Goal: Contribute content: Contribute content

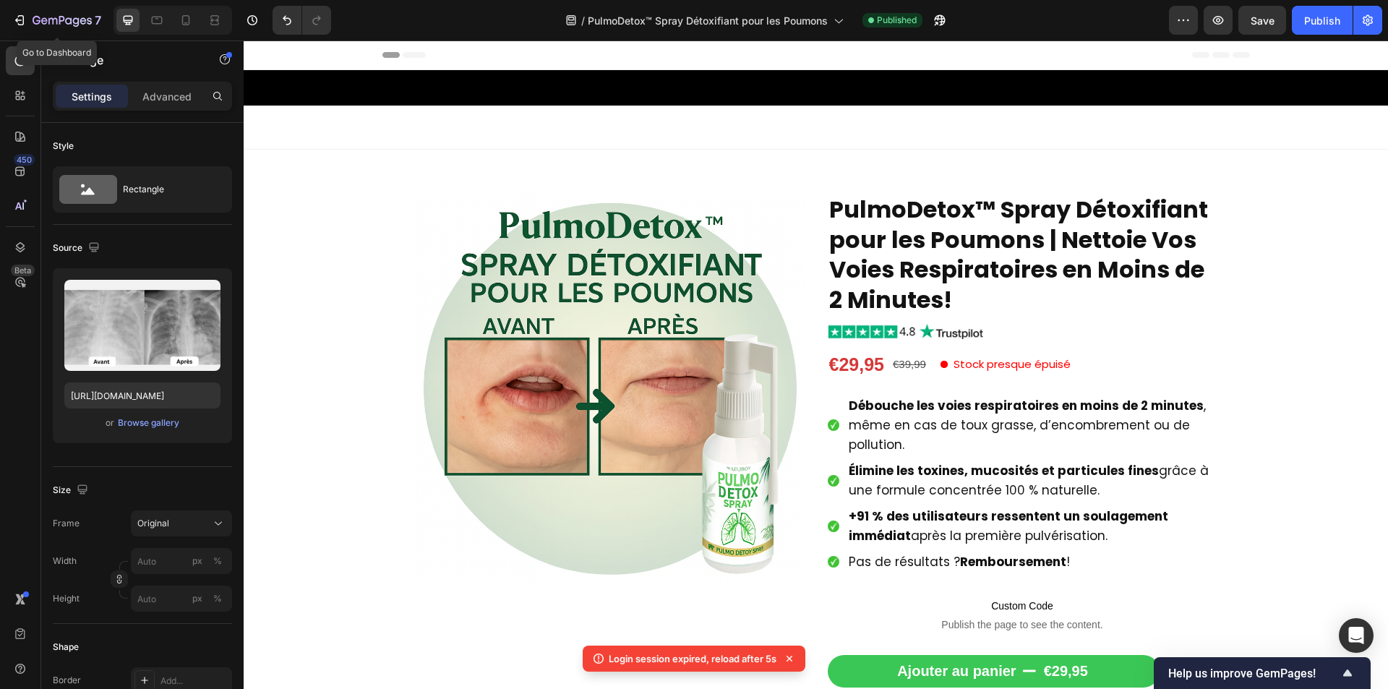
scroll to position [289, 0]
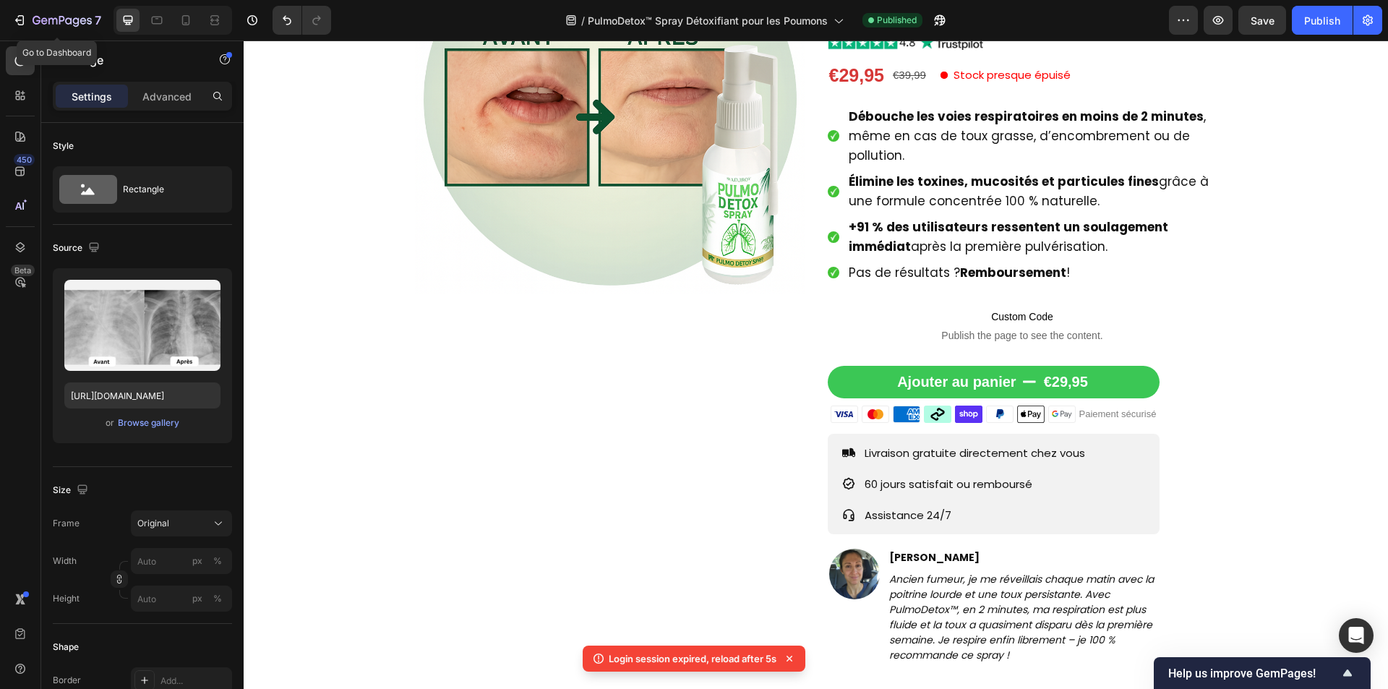
click at [58, 21] on icon "button" at bounding box center [62, 21] width 59 height 12
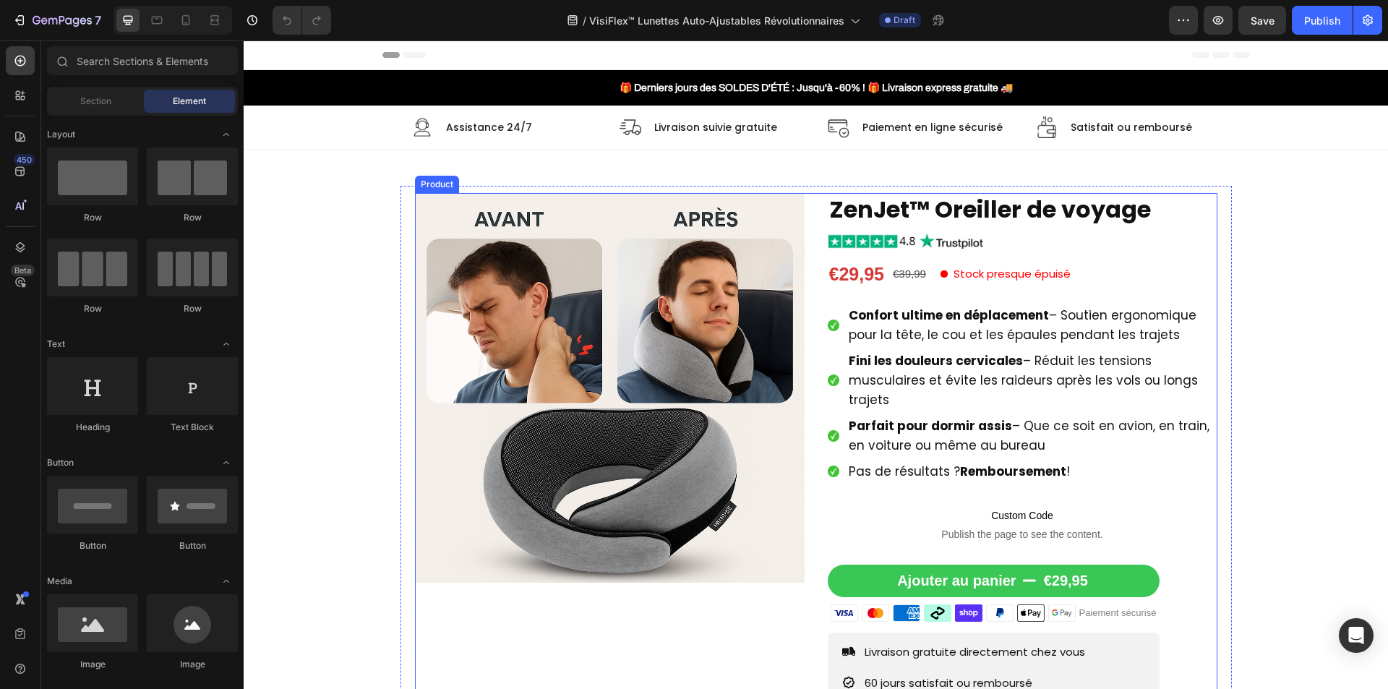
click at [807, 327] on div "Product Images ZenJet™ Oreiller de voyage Product Title Image €29,95 Product Pr…" at bounding box center [816, 507] width 802 height 628
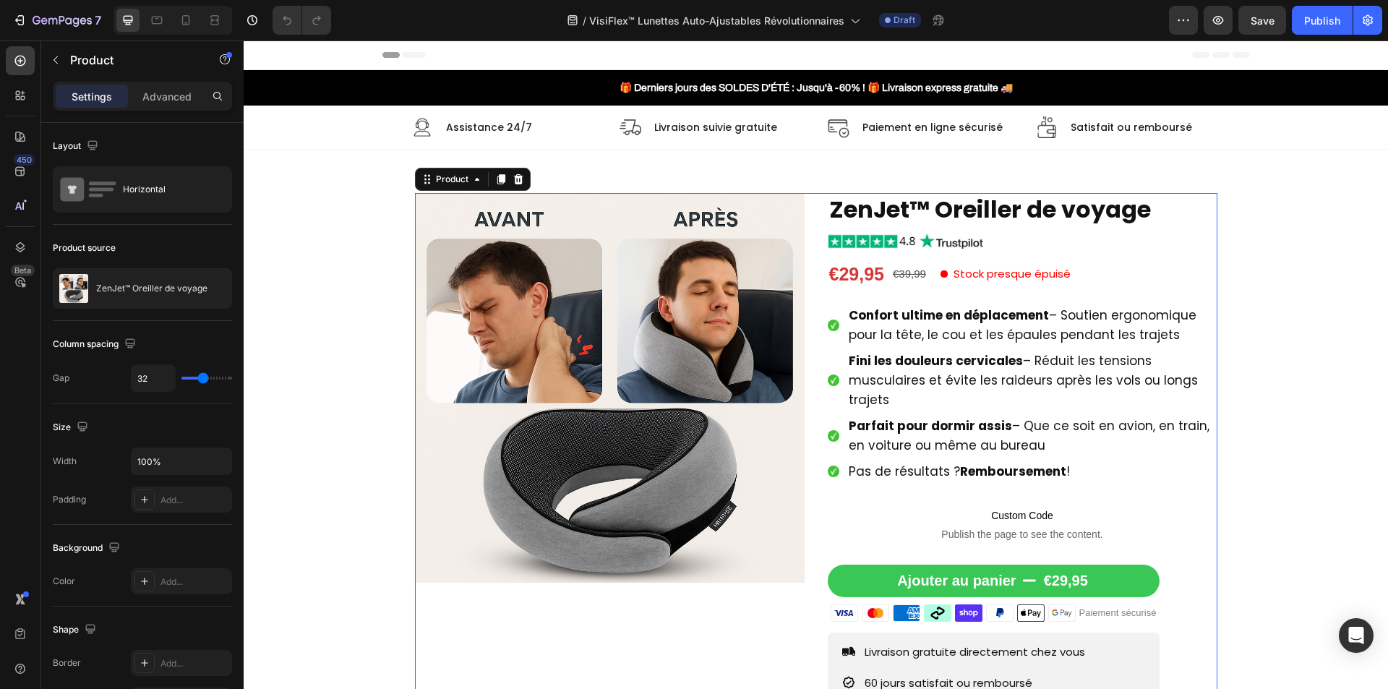
click at [805, 293] on div "Product Images ZenJet™ Oreiller de voyage Product Title Image €29,95 Product Pr…" at bounding box center [816, 507] width 802 height 628
click at [195, 284] on icon "button" at bounding box center [194, 289] width 12 height 12
click at [215, 293] on icon "button" at bounding box center [217, 289] width 12 height 12
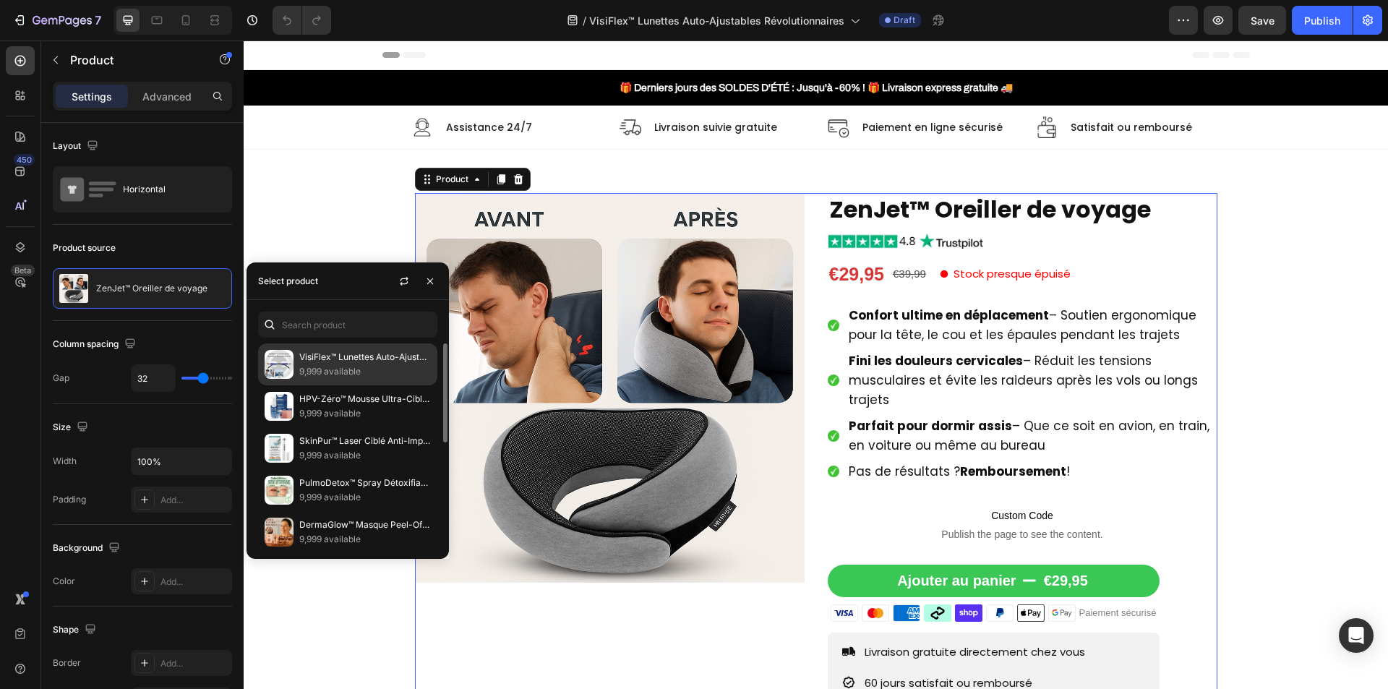
click at [351, 364] on p "9,999 available" at bounding box center [365, 371] width 132 height 14
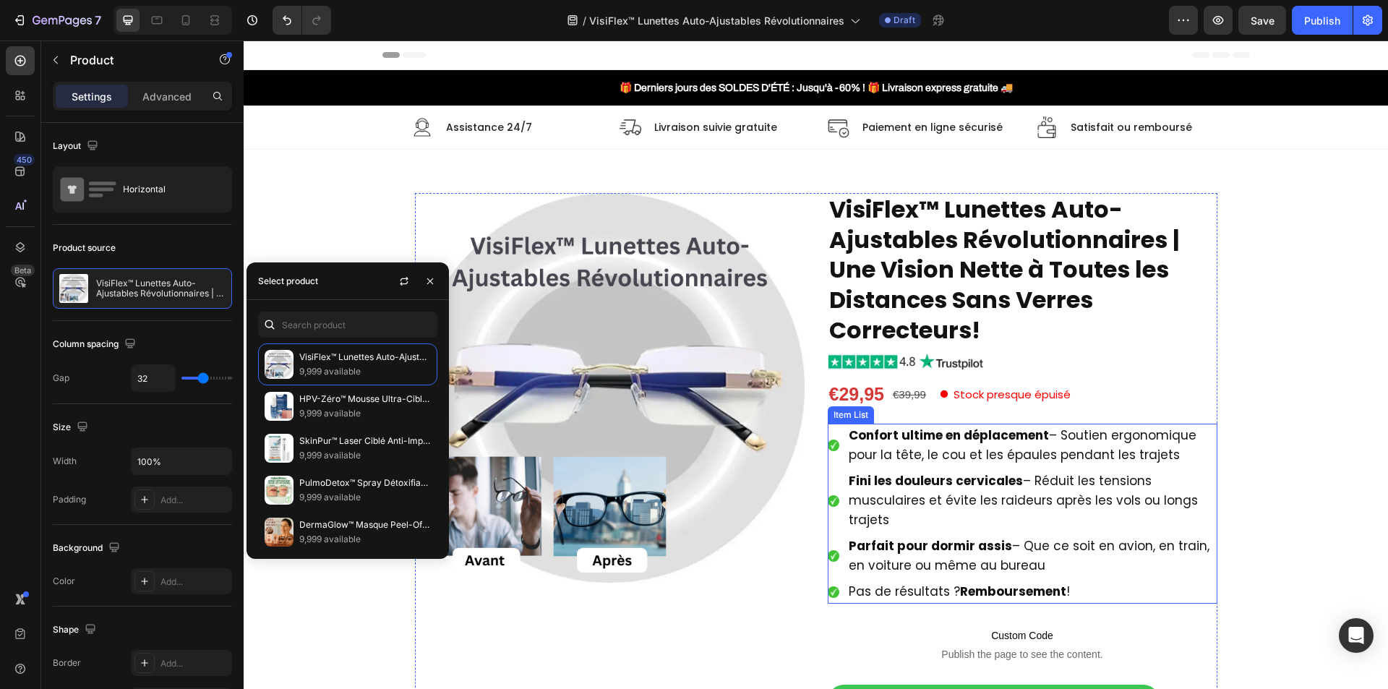
click at [986, 429] on strong "Confort ultime en déplacement" at bounding box center [949, 434] width 200 height 17
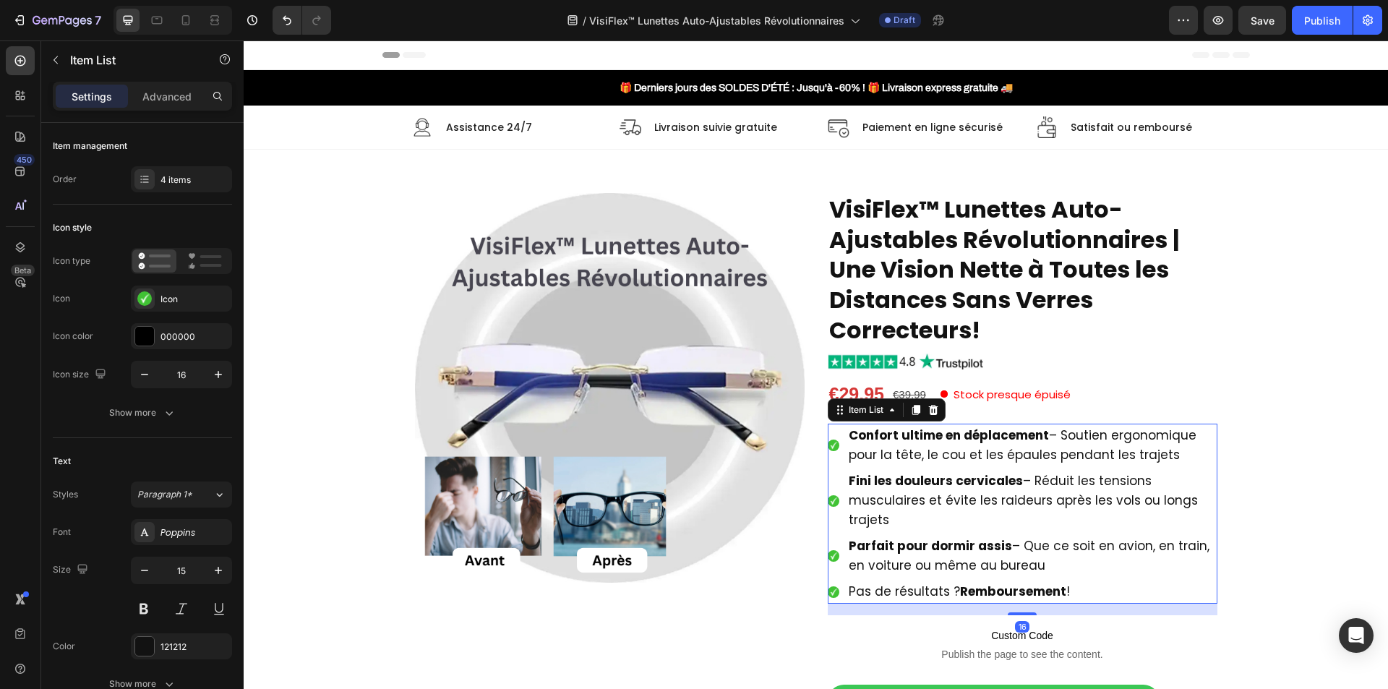
click at [986, 429] on strong "Confort ultime en déplacement" at bounding box center [949, 434] width 200 height 17
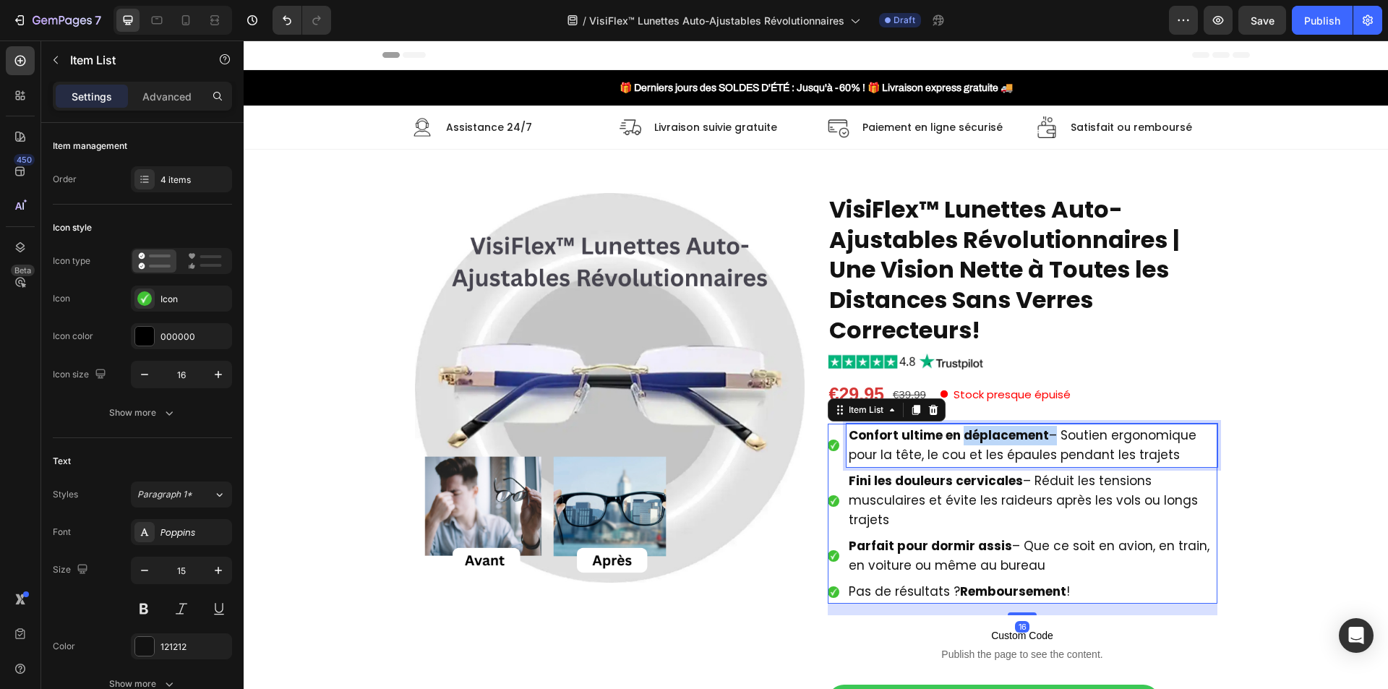
click at [986, 429] on strong "Confort ultime en déplacement" at bounding box center [949, 434] width 200 height 17
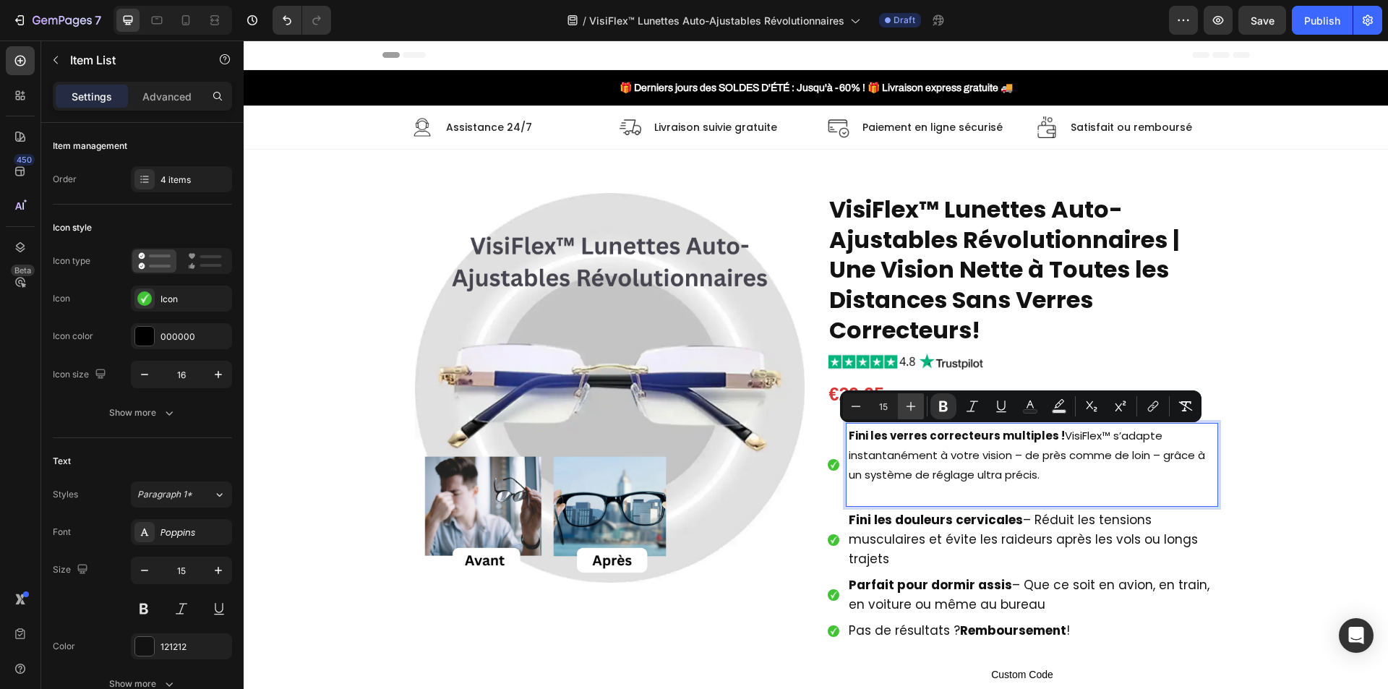
click at [913, 406] on icon "Editor contextual toolbar" at bounding box center [911, 406] width 14 height 14
type input "17"
click at [896, 494] on p "Rich Text Editor. Editing area: main" at bounding box center [1032, 494] width 366 height 20
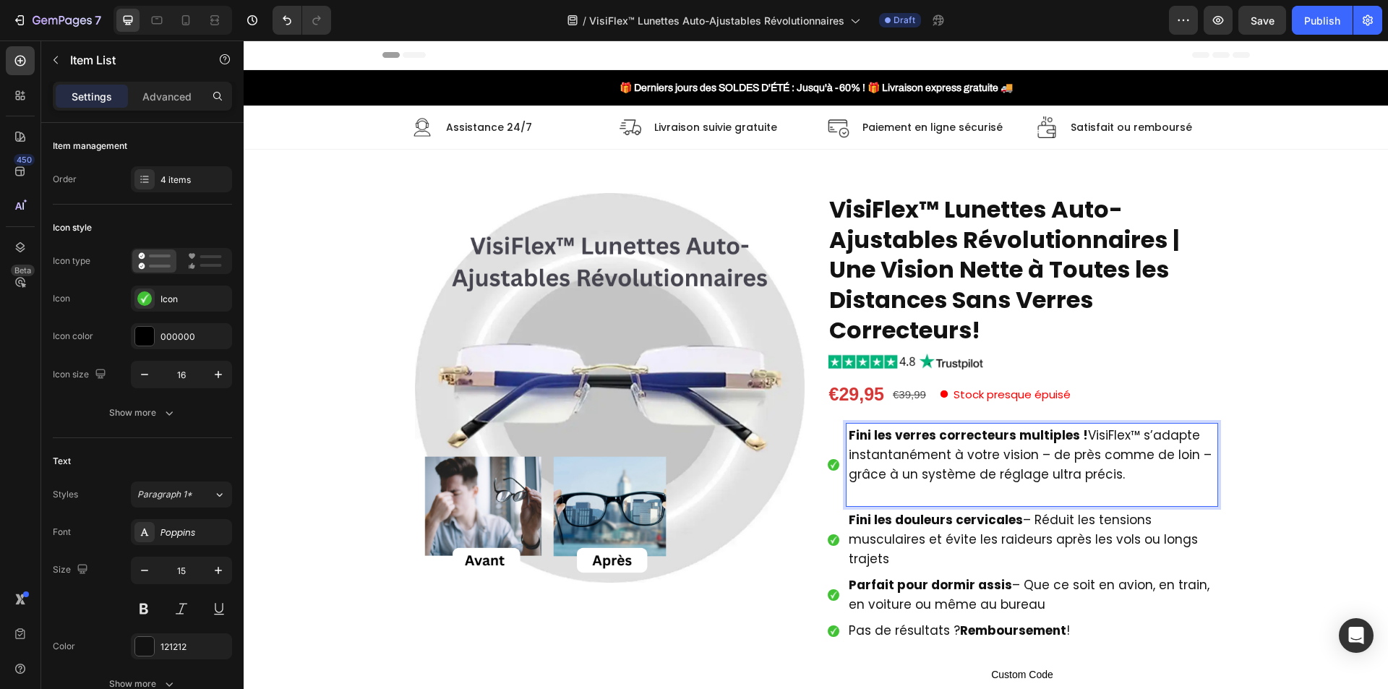
click at [896, 494] on p "Rich Text Editor. Editing area: main" at bounding box center [1032, 494] width 366 height 20
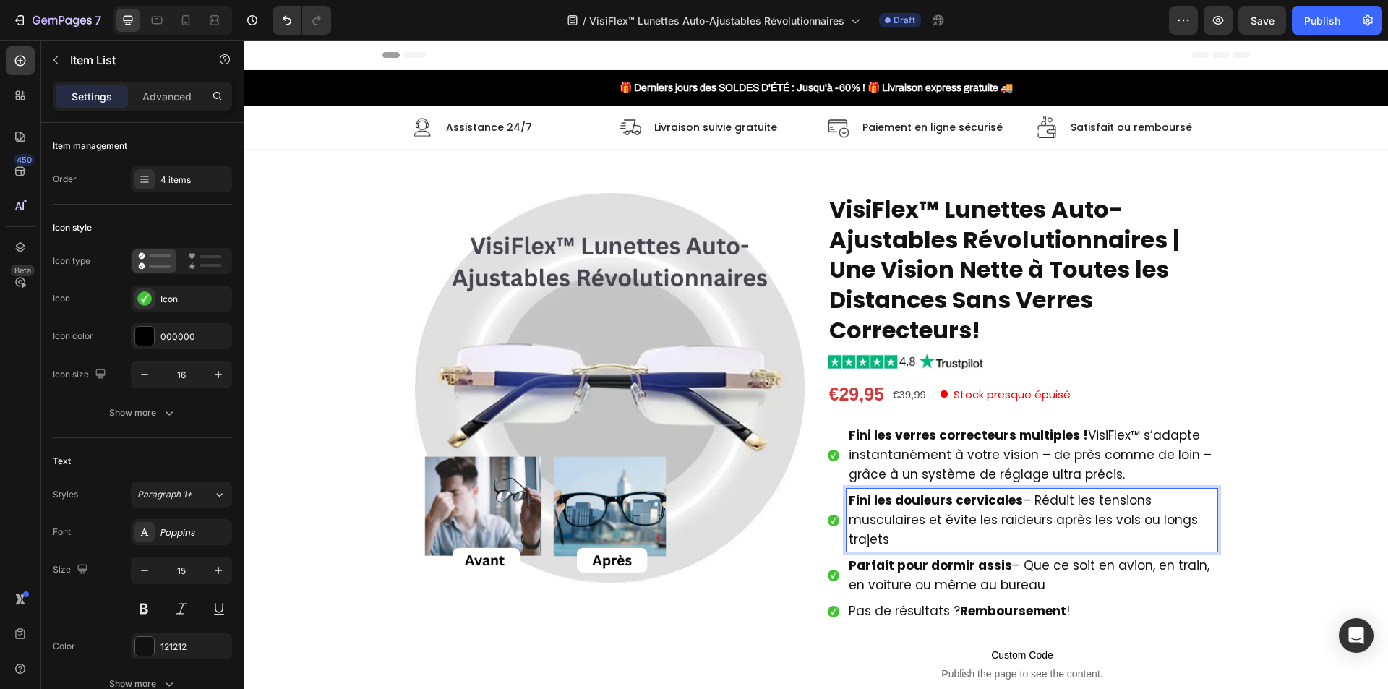
click at [898, 511] on span "Fini les douleurs cervicales – Réduit les tensions musculaires et évite les rai…" at bounding box center [1023, 520] width 349 height 56
click at [898, 510] on p "Fini les douleurs cervicales – Réduit les tensions musculaires et évite les rai…" at bounding box center [1032, 520] width 366 height 59
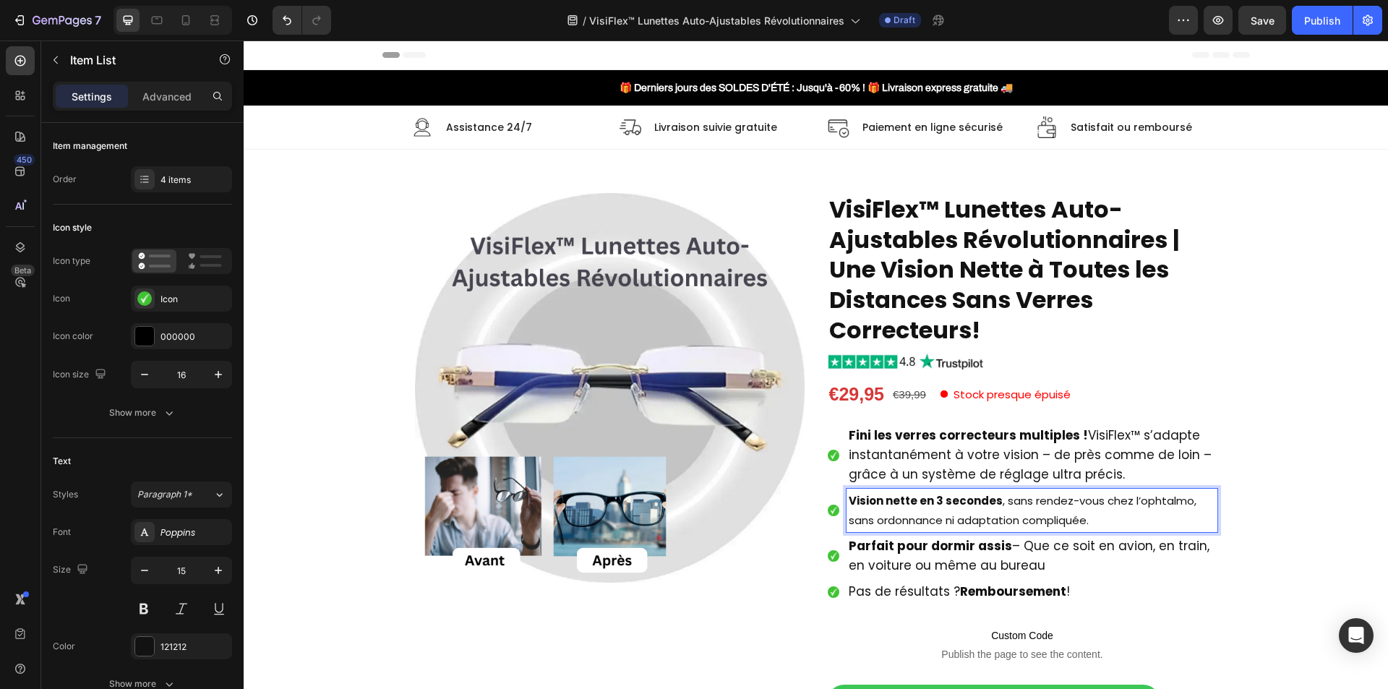
click at [915, 531] on div "Vision nette en 3 secondes , sans rendez-vous chez l’ophtalmo, sans ordonnance …" at bounding box center [1031, 510] width 371 height 43
click at [910, 516] on p "Vision nette en 3 secondes , sans rendez-vous chez l’ophtalmo, sans ordonnance …" at bounding box center [1032, 510] width 366 height 39
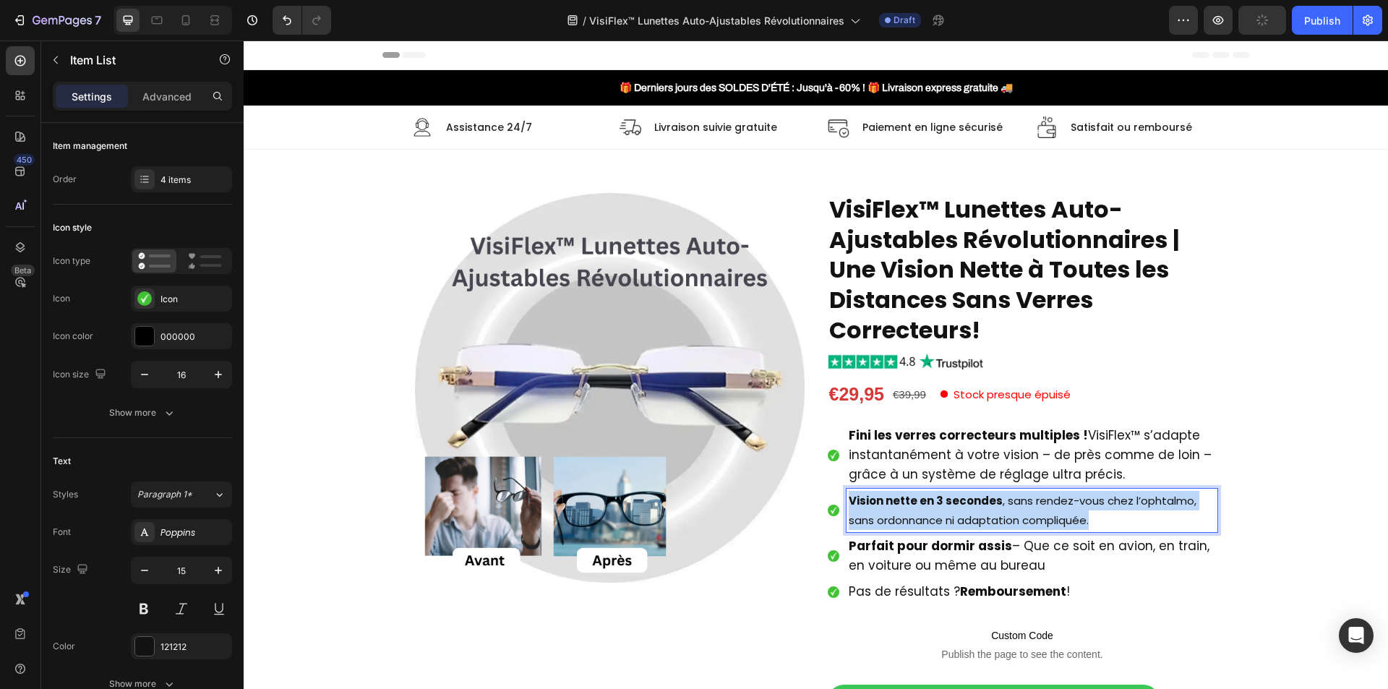
click at [910, 516] on p "Vision nette en 3 secondes , sans rendez-vous chez l’ophtalmo, sans ordonnance …" at bounding box center [1032, 510] width 366 height 39
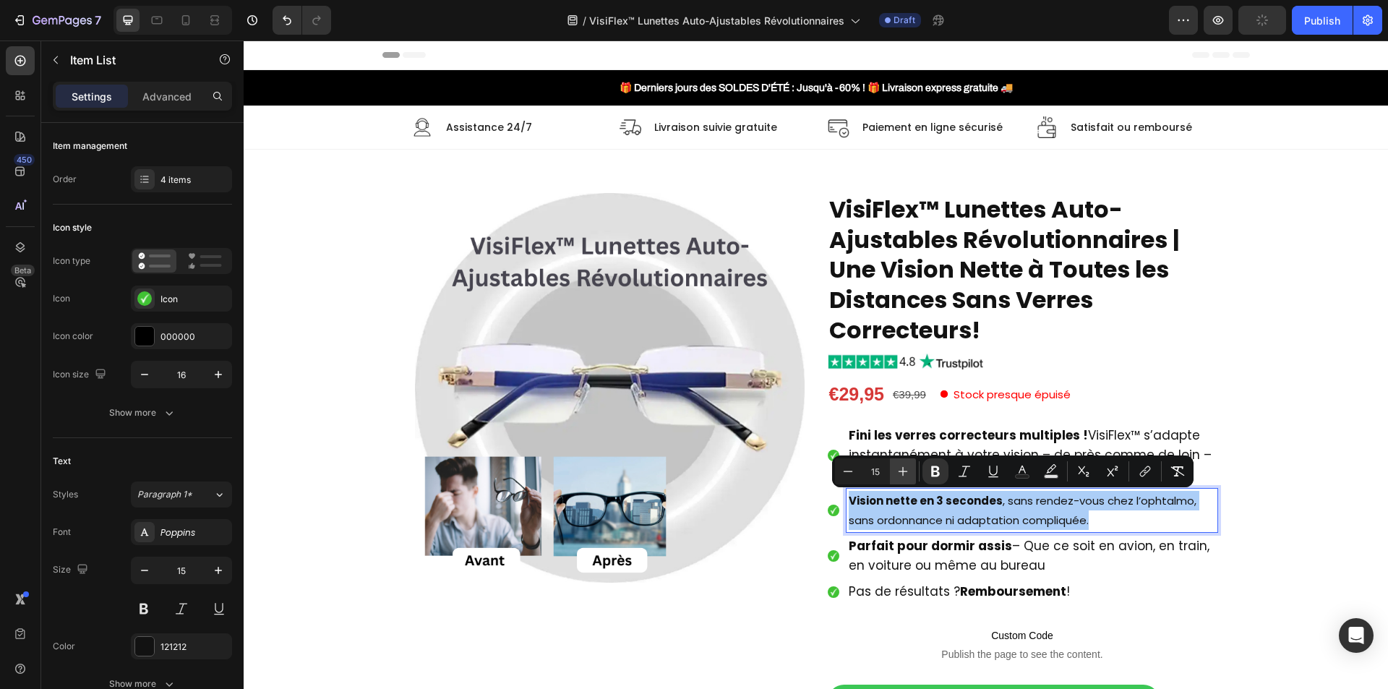
click at [902, 476] on icon "Editor contextual toolbar" at bounding box center [903, 471] width 14 height 14
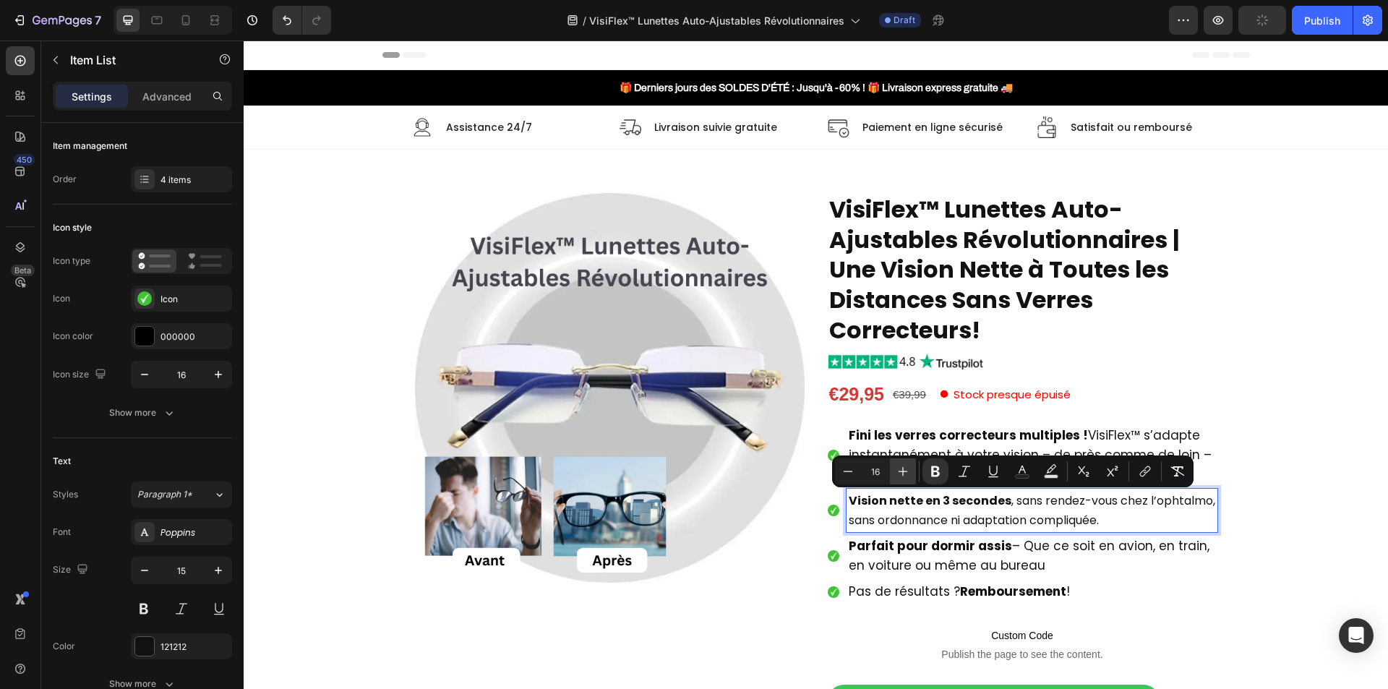
click at [902, 476] on icon "Editor contextual toolbar" at bounding box center [903, 471] width 14 height 14
type input "17"
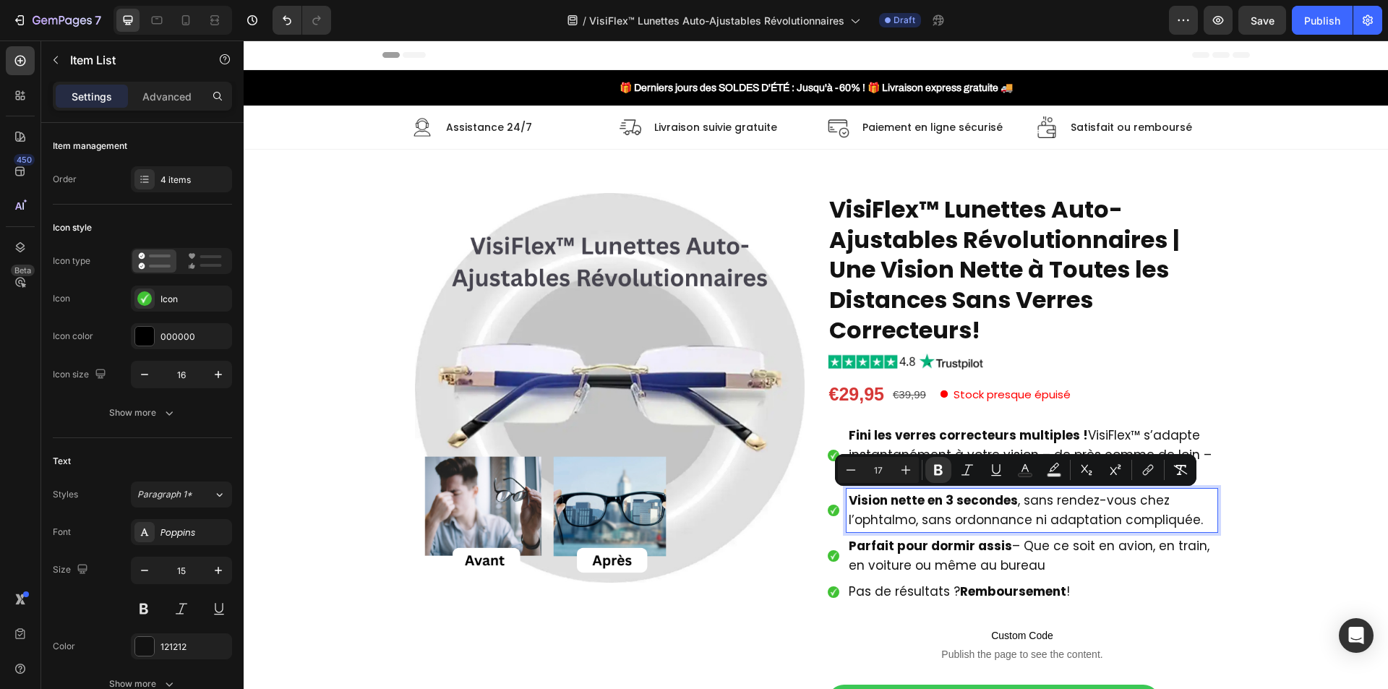
click at [996, 578] on div "Parfait pour dormir assis – Que ce soit en avion, en train, en voiture ou même …" at bounding box center [1031, 555] width 371 height 43
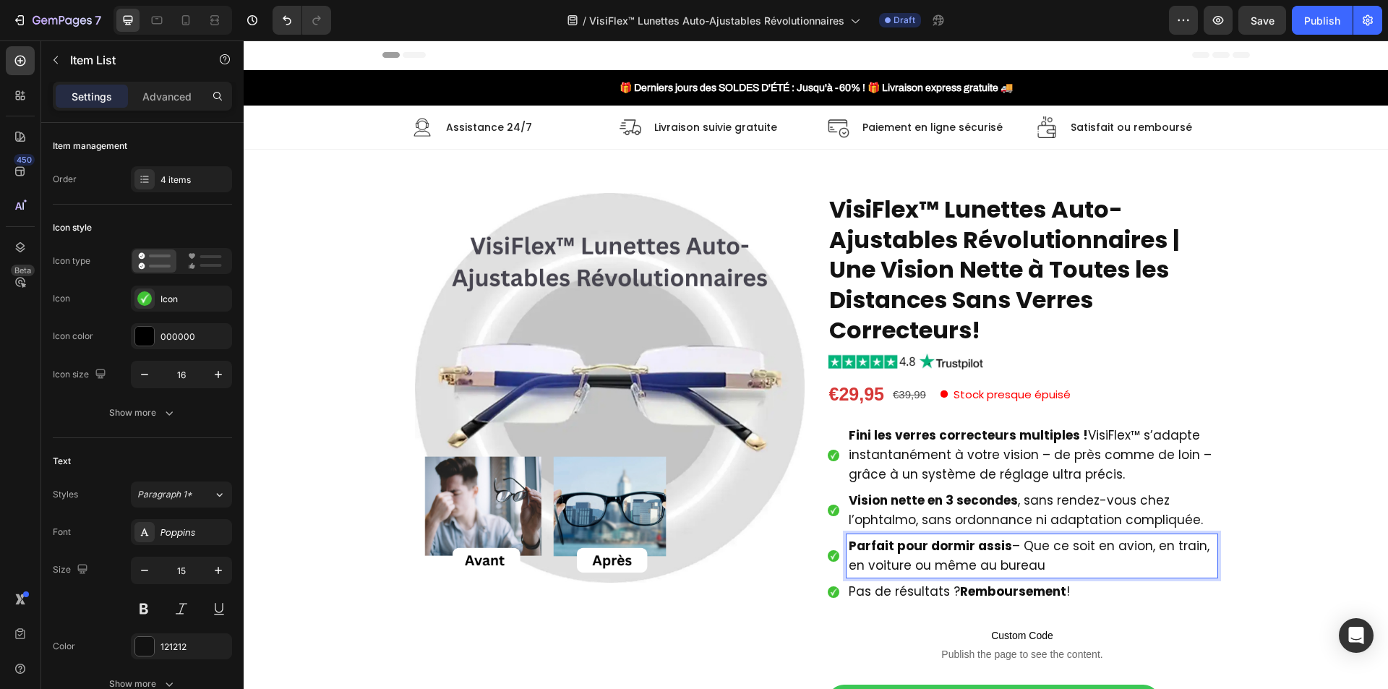
click at [988, 562] on span "Parfait pour dormir assis – Que ce soit en avion, en train, en voiture ou même …" at bounding box center [1029, 555] width 361 height 37
click at [988, 562] on p "Parfaites pour la lecture, l’ordinateur, la conduite et la télévision – plus be…" at bounding box center [1032, 555] width 366 height 39
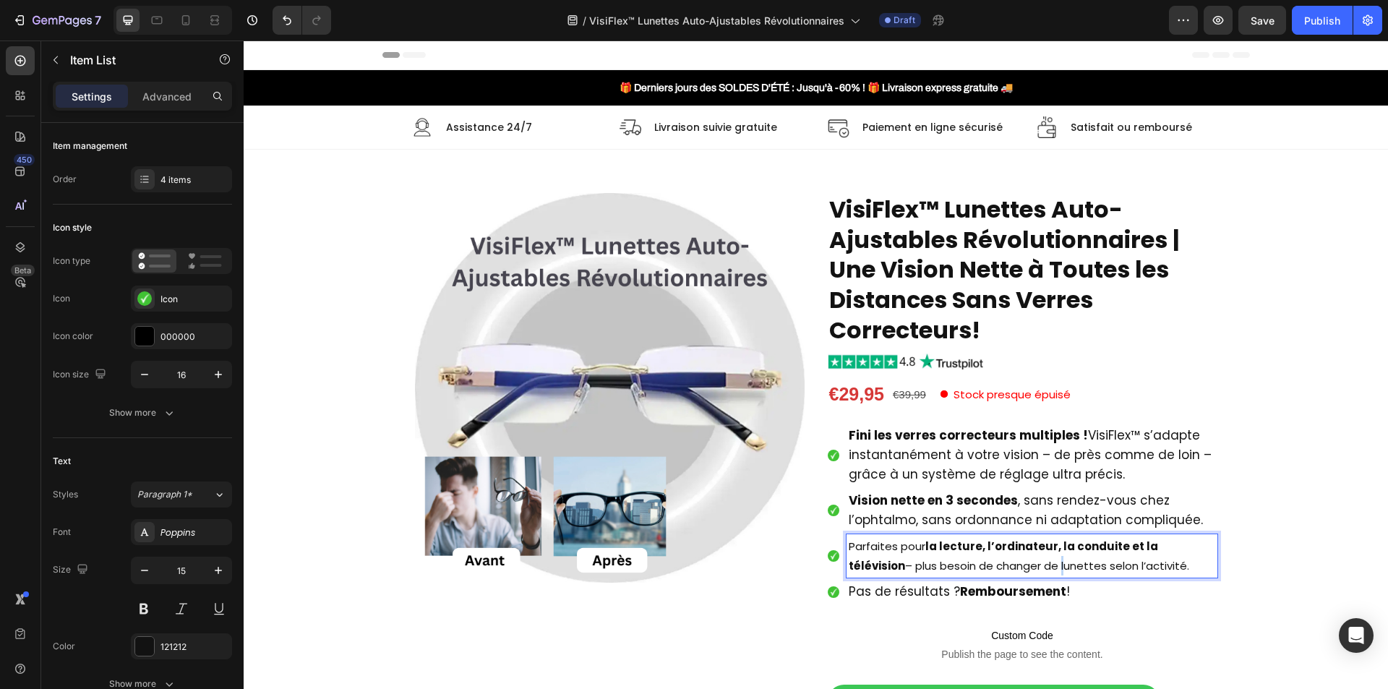
click at [988, 562] on p "Parfaites pour la lecture, l’ordinateur, la conduite et la télévision – plus be…" at bounding box center [1032, 555] width 366 height 39
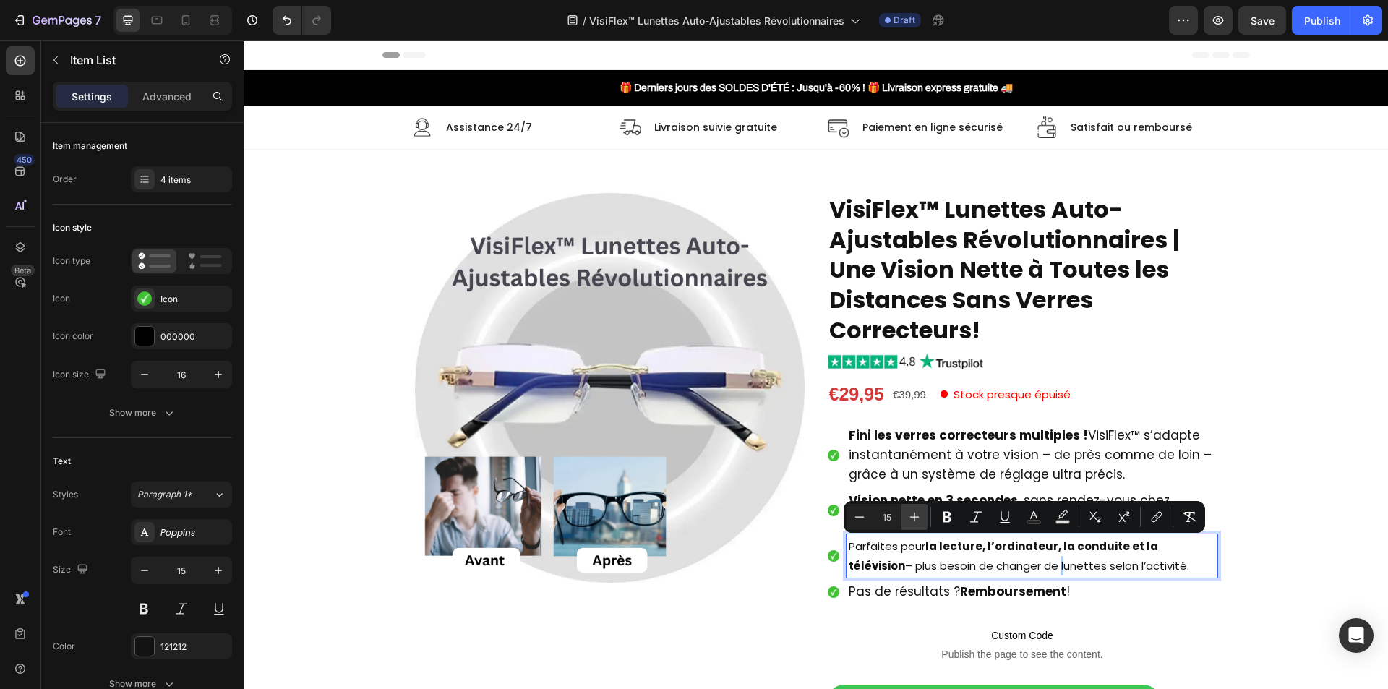
click at [921, 512] on icon "Editor contextual toolbar" at bounding box center [914, 517] width 14 height 14
type input "17"
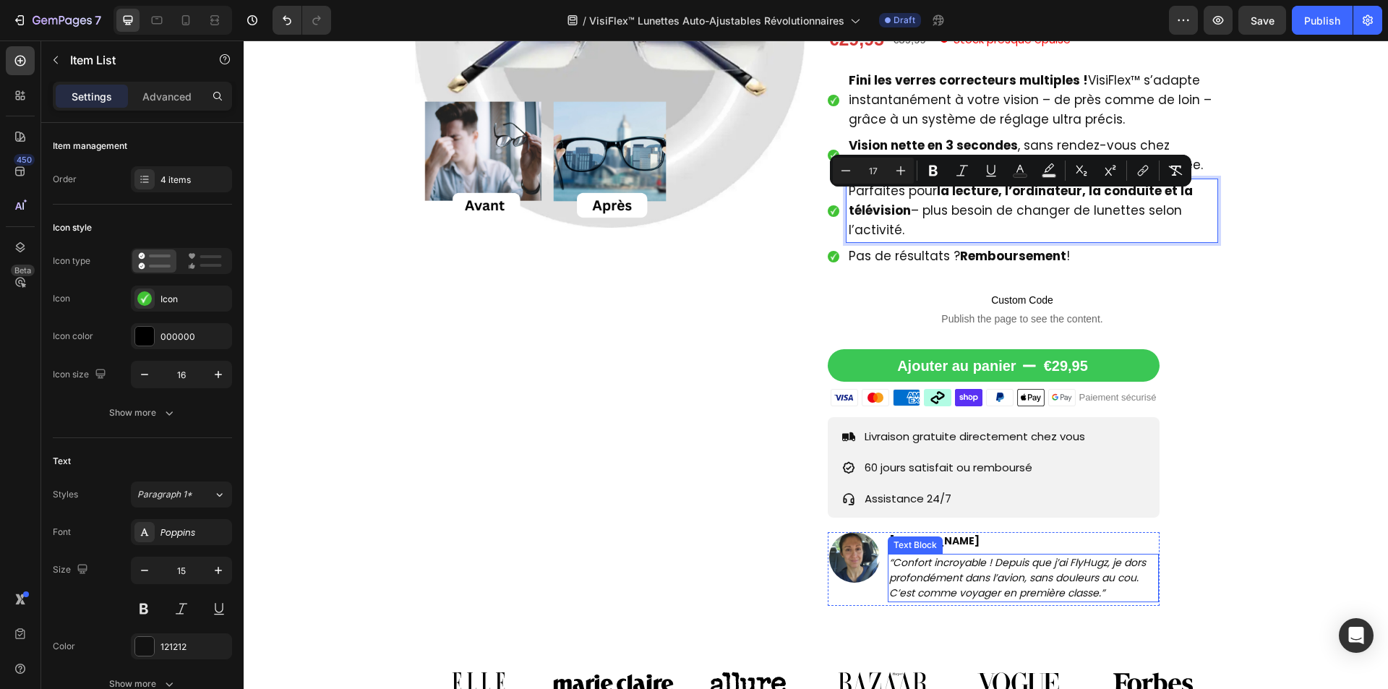
scroll to position [361, 0]
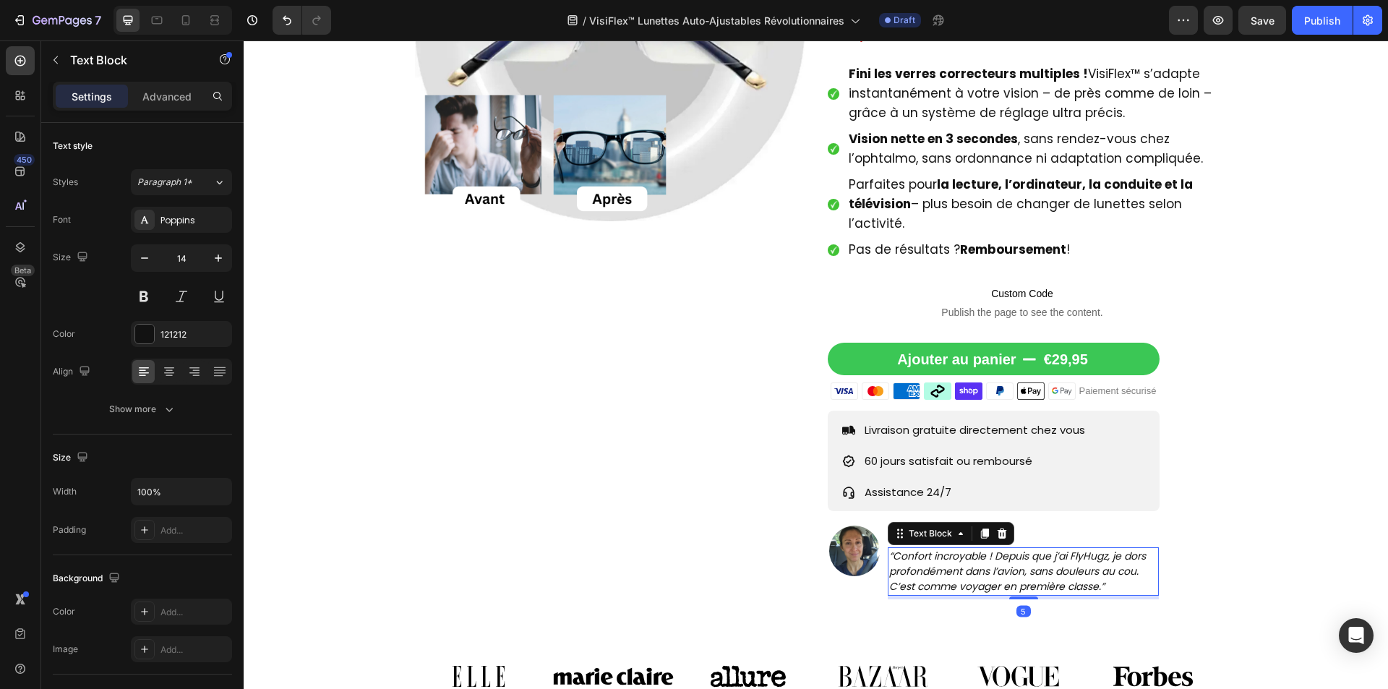
click at [932, 557] on icon "“Confort incroyable ! Depuis que j’ai FlyHugz, je dors profondément dans l’avio…" at bounding box center [1017, 571] width 257 height 45
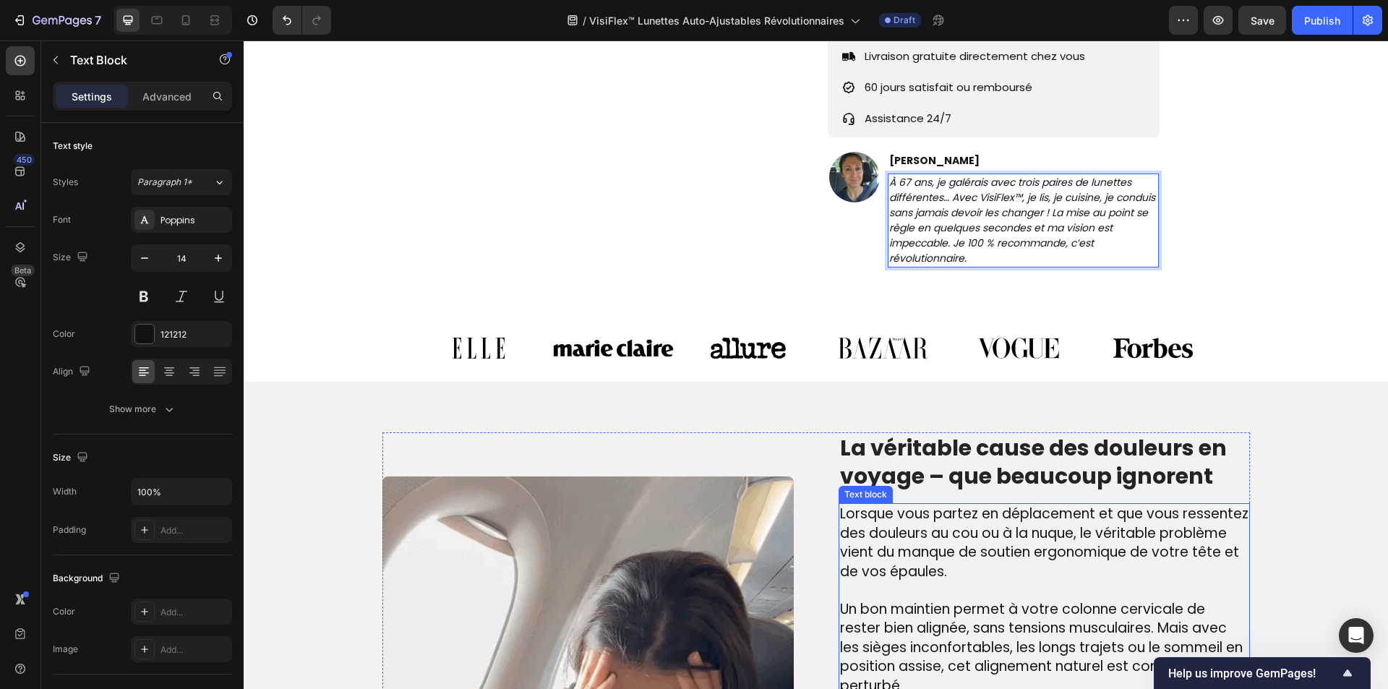
scroll to position [795, 0]
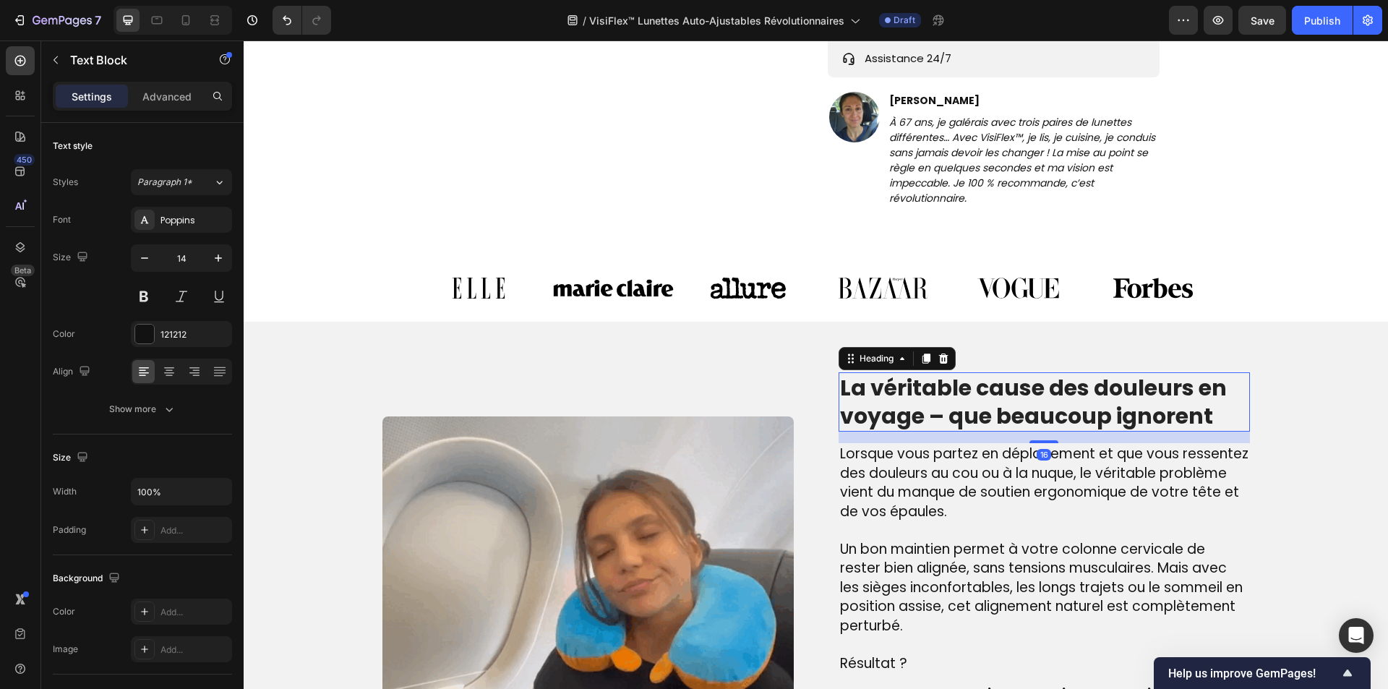
click at [950, 390] on h2 "La véritable cause des douleurs en voyage – que beaucoup ignorent" at bounding box center [1043, 401] width 411 height 59
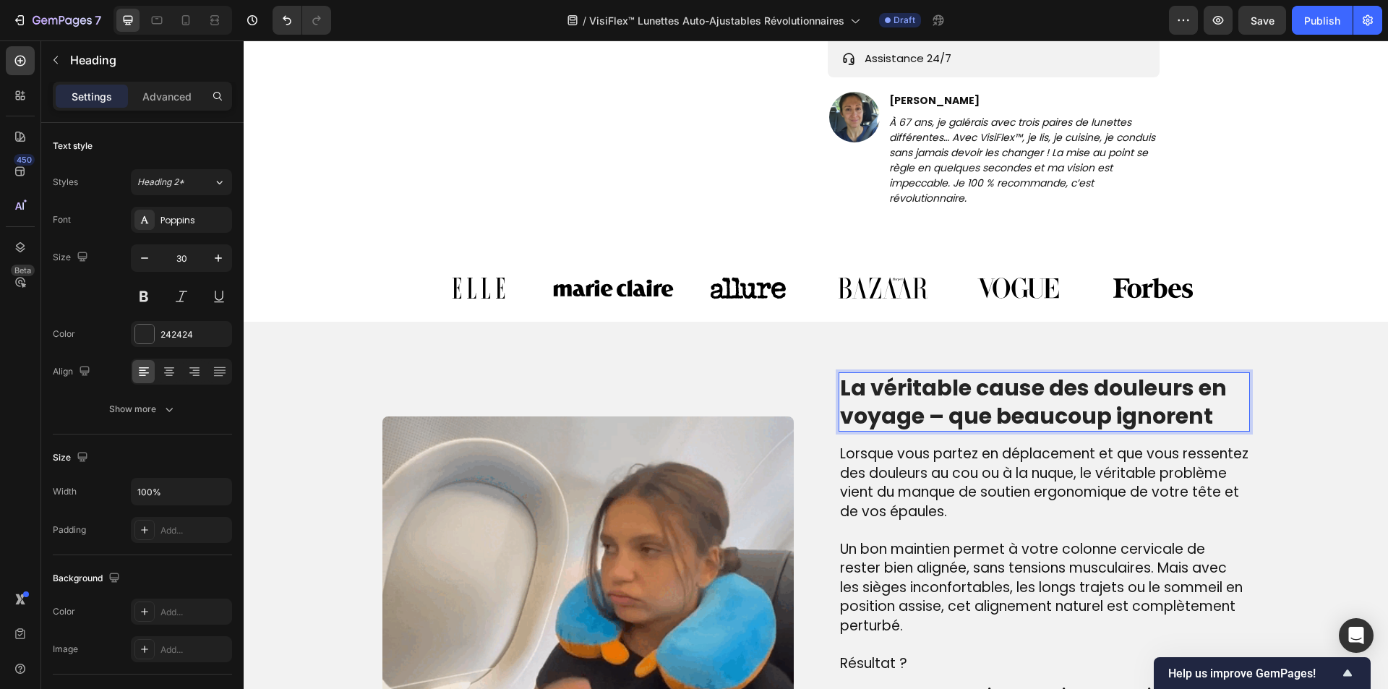
click at [950, 390] on h2 "La véritable cause des douleurs en voyage – que beaucoup ignorent" at bounding box center [1043, 401] width 411 height 59
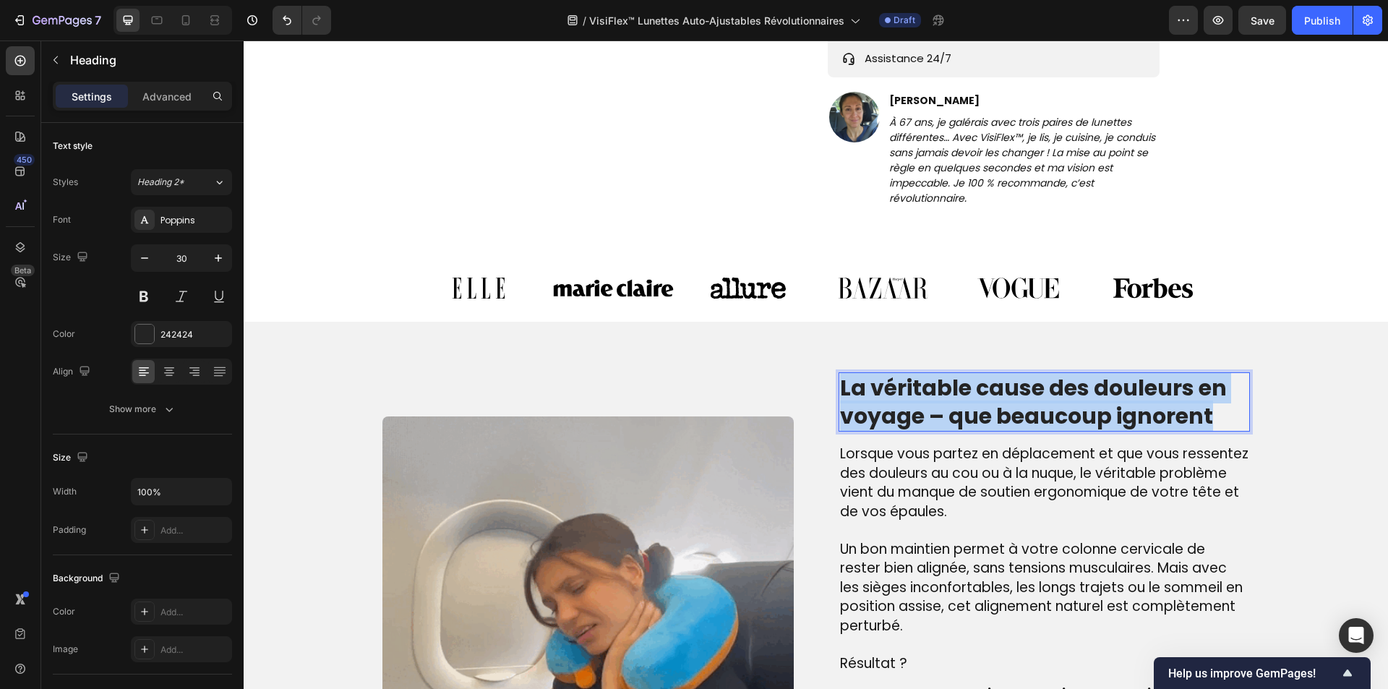
click at [950, 390] on p "La véritable cause des douleurs en voyage – que beaucoup ignorent" at bounding box center [1044, 402] width 408 height 56
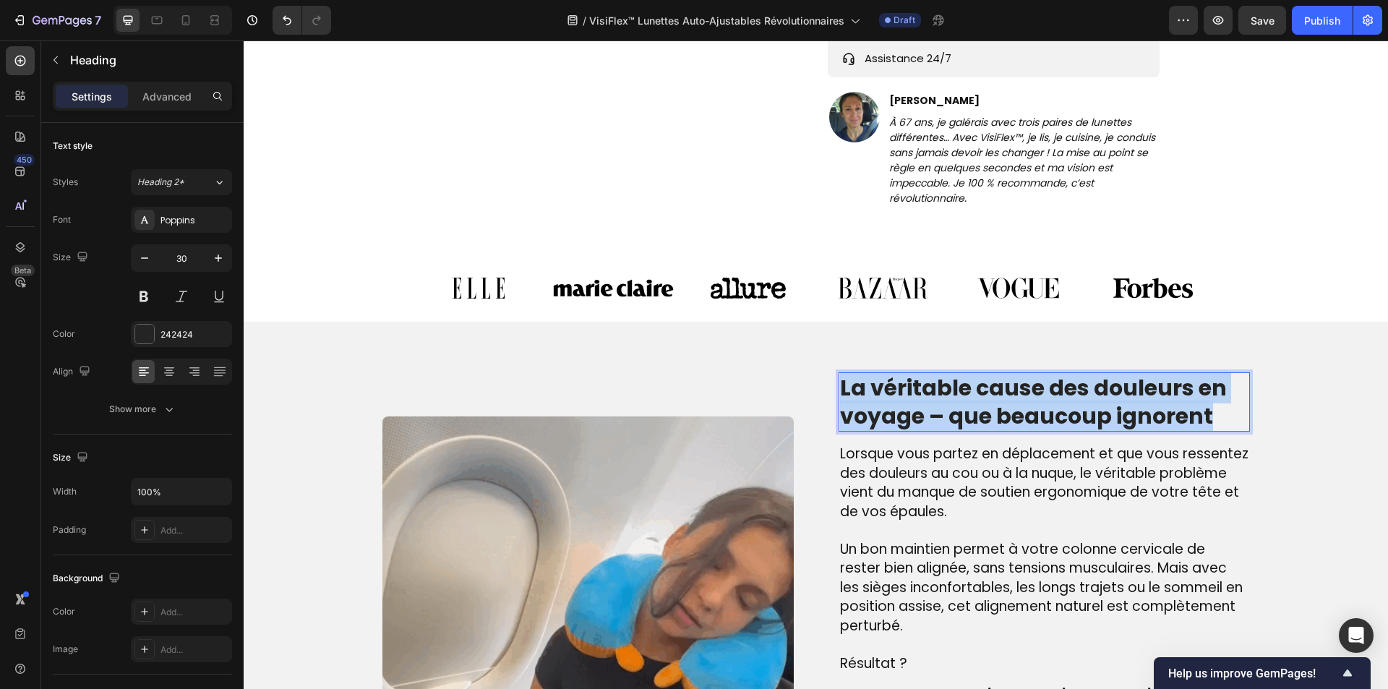
copy p "La véritable cause des douleurs en voyage – que beaucoup ignorent"
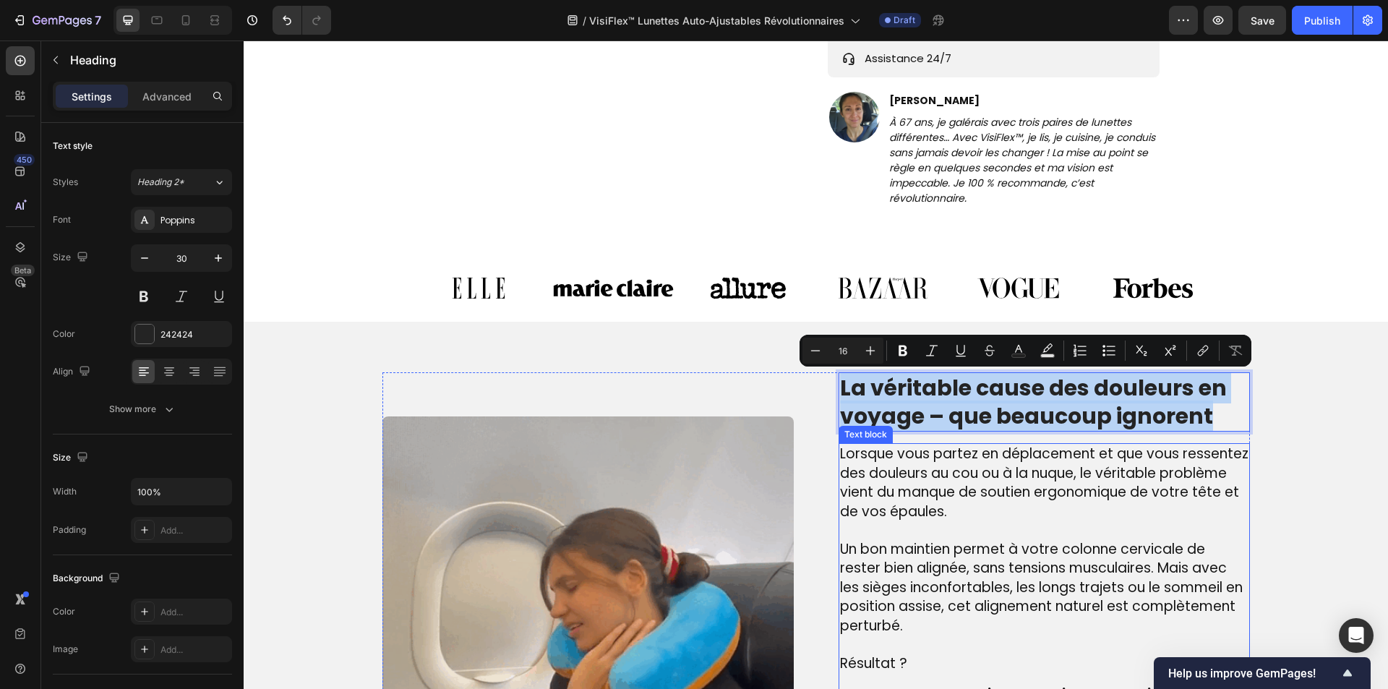
click at [871, 568] on span "Un bon maintien permet à votre colonne cervicale de rester bien alignée, sans t…" at bounding box center [1041, 587] width 403 height 96
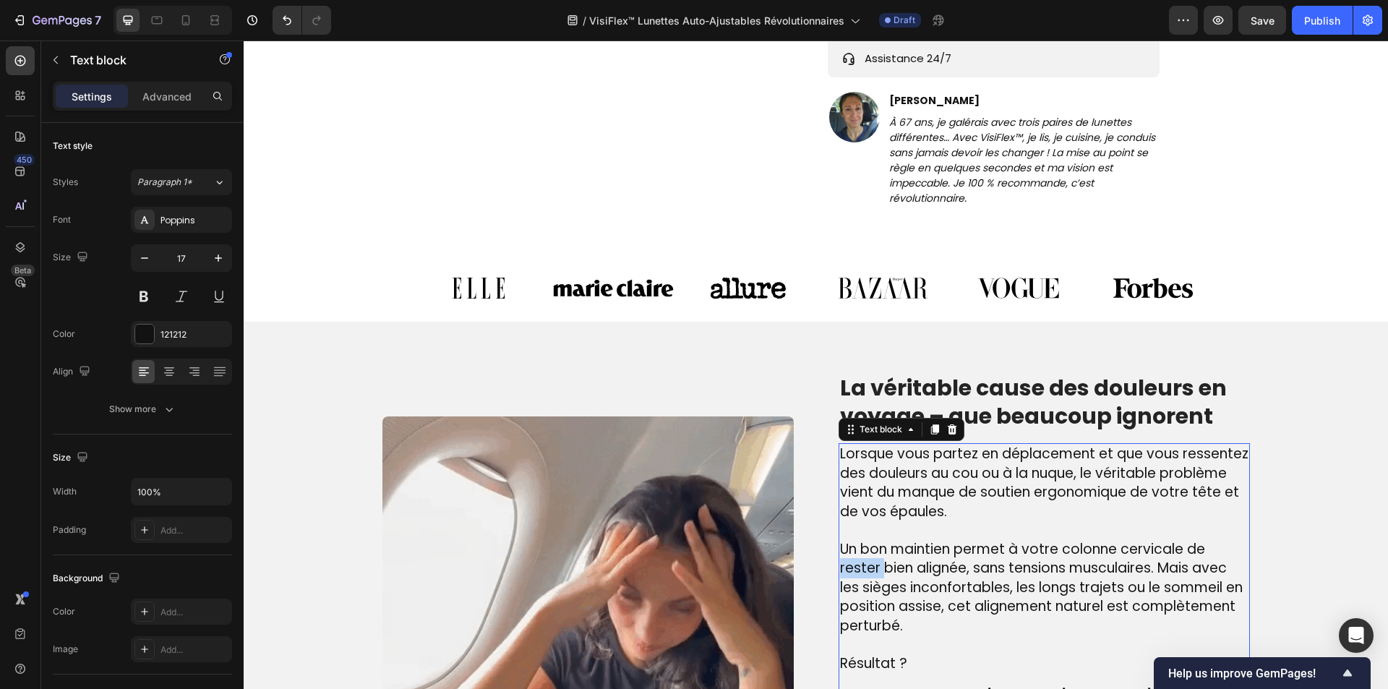
click at [871, 568] on span "Un bon maintien permet à votre colonne cervicale de rester bien alignée, sans t…" at bounding box center [1041, 587] width 403 height 96
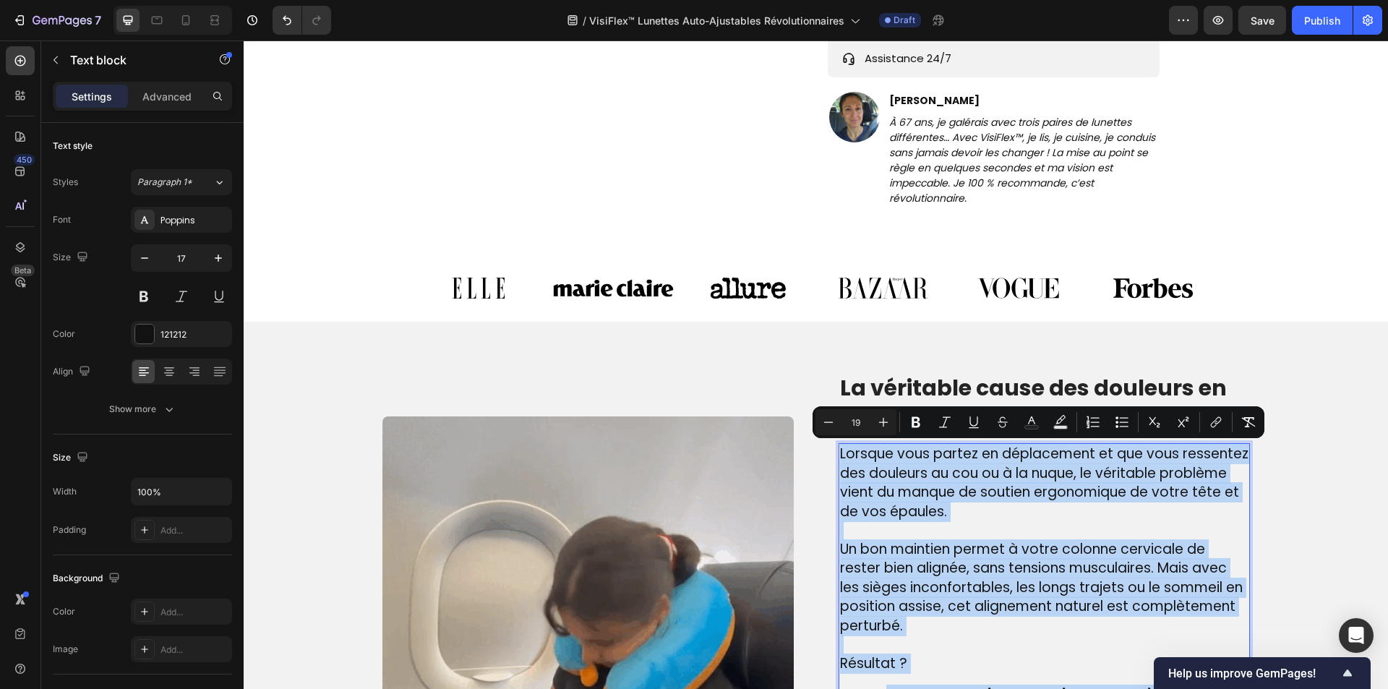
copy div "Lorsque vous partez en déplacement et que vous ressentez des douleurs au cou ou…"
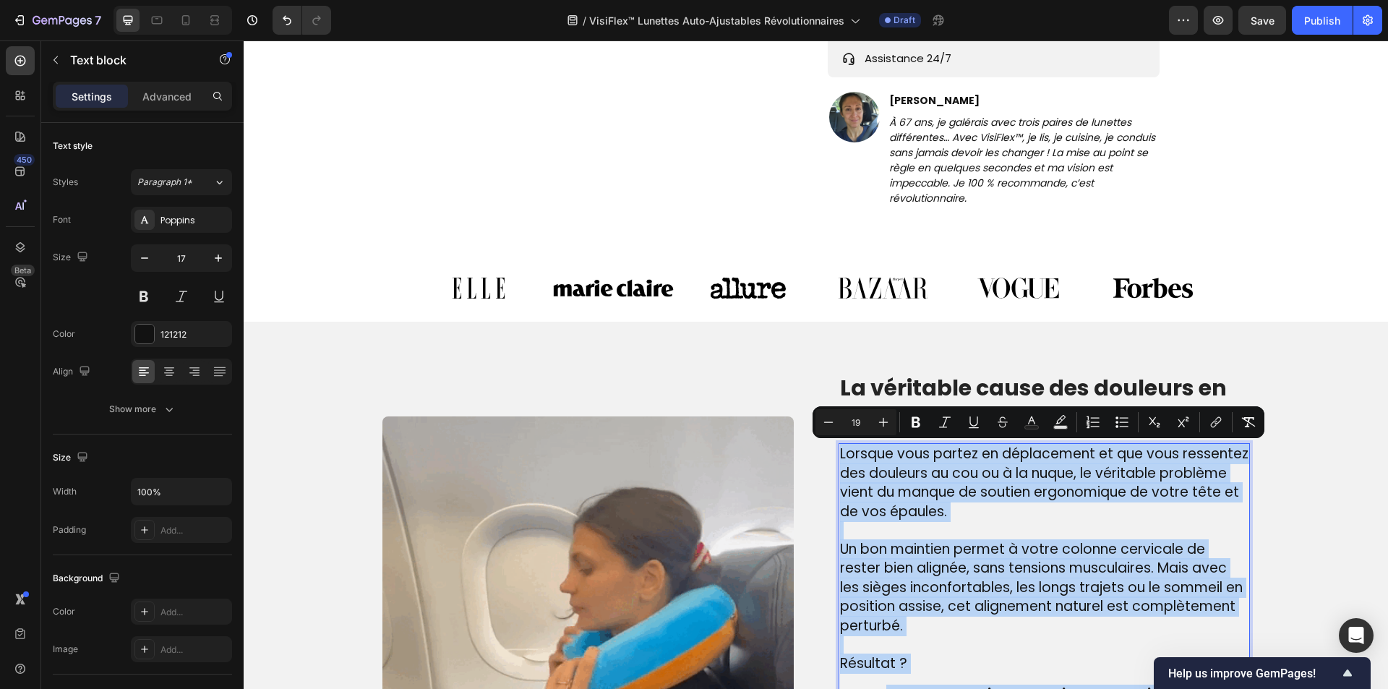
type input "17"
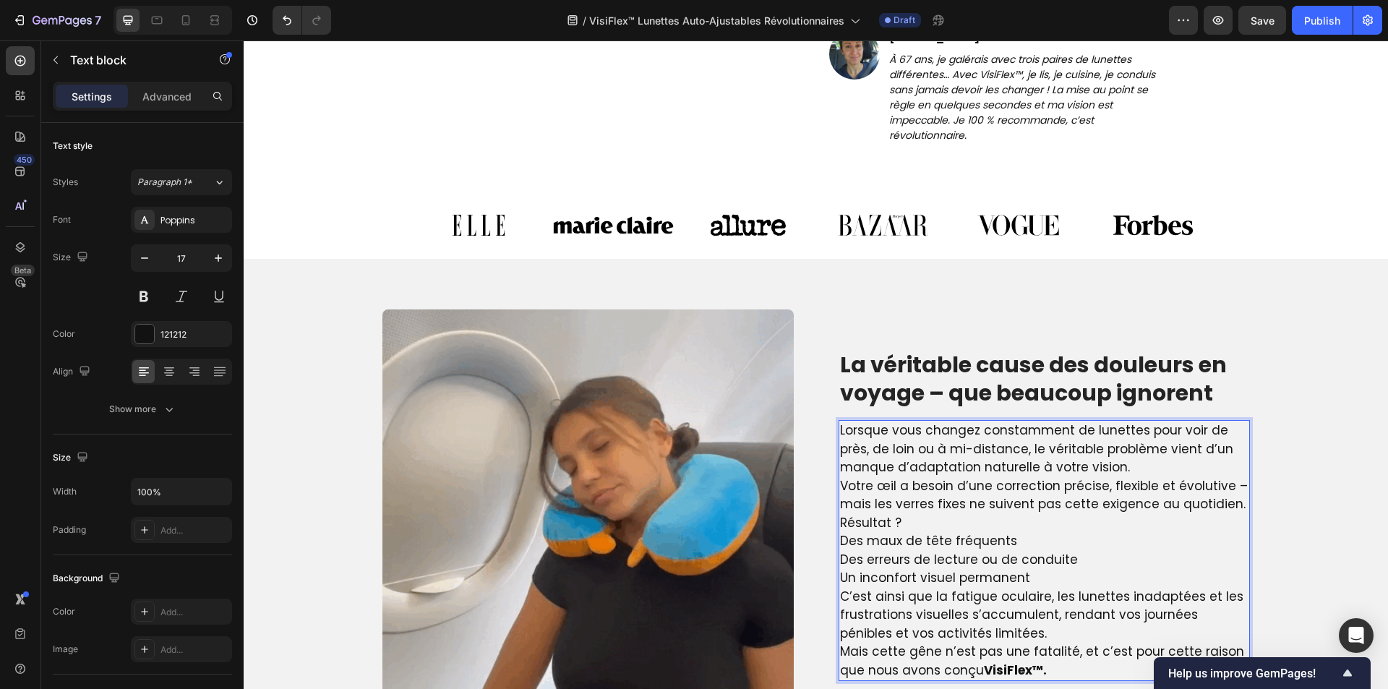
scroll to position [862, 0]
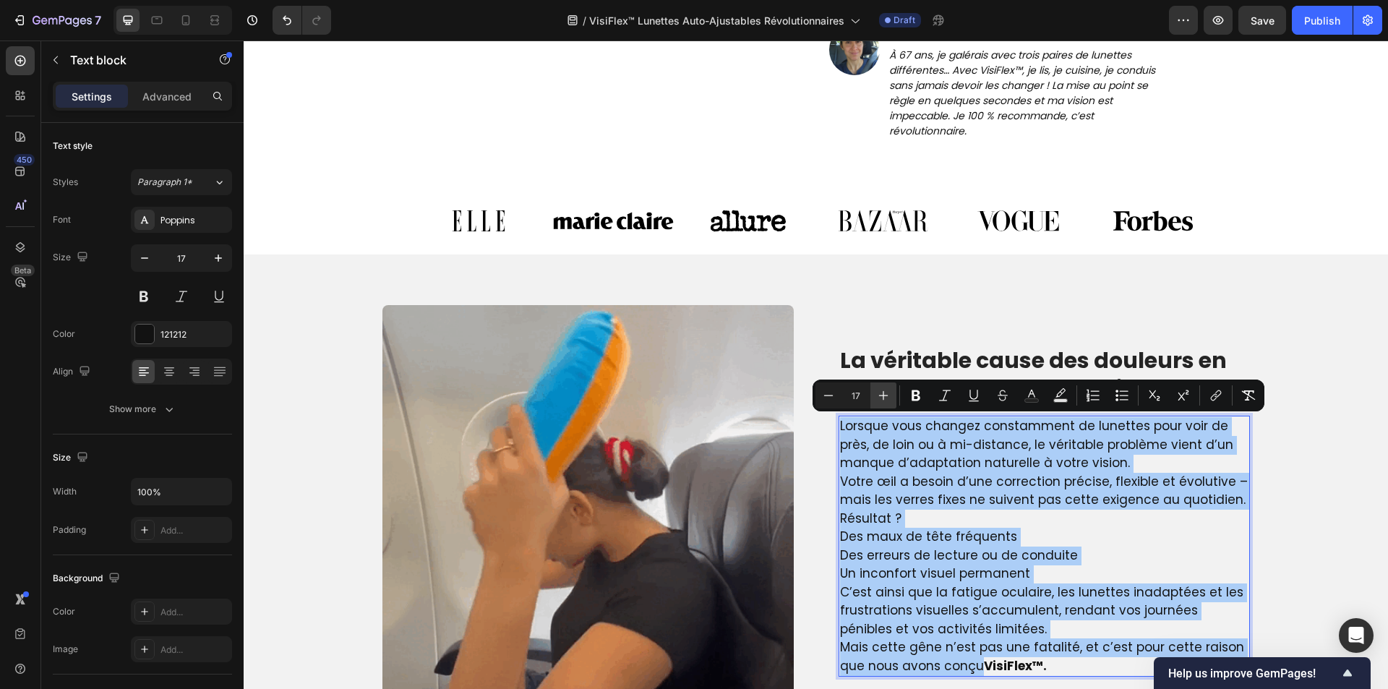
click at [880, 394] on icon "Editor contextual toolbar" at bounding box center [883, 395] width 14 height 14
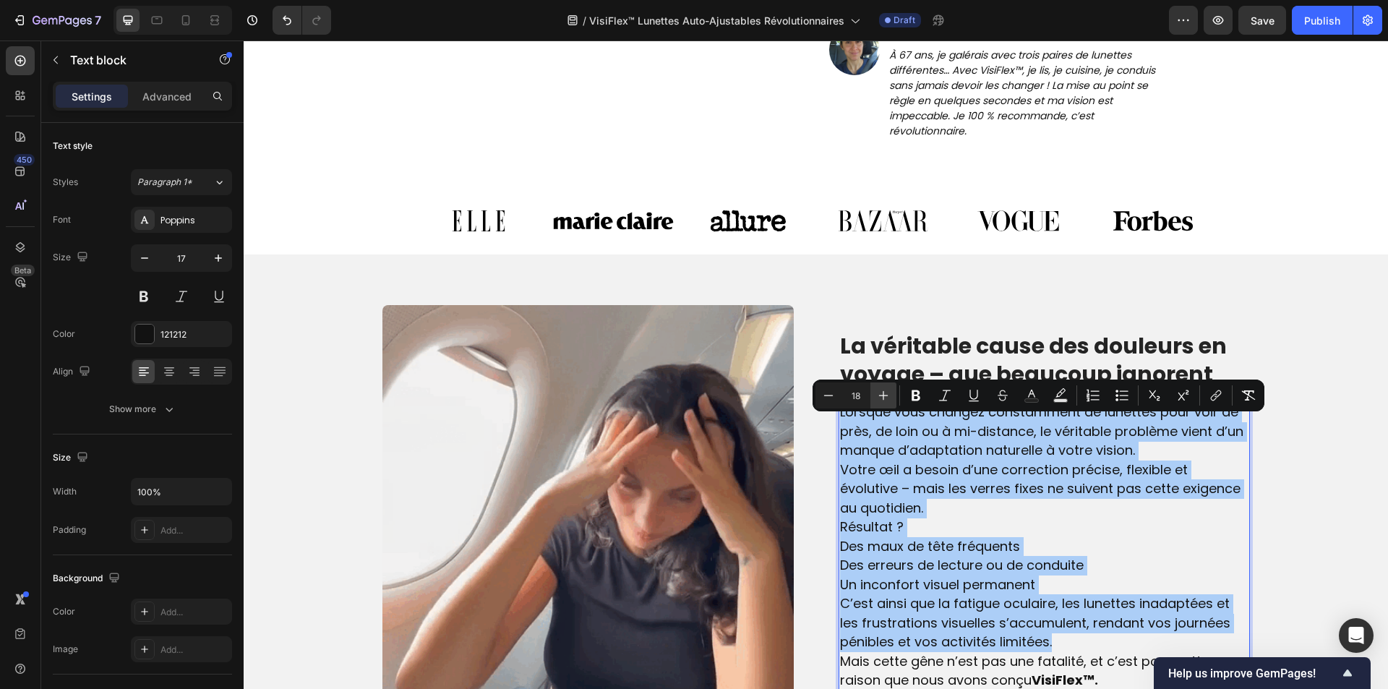
click at [880, 394] on icon "Editor contextual toolbar" at bounding box center [883, 395] width 14 height 14
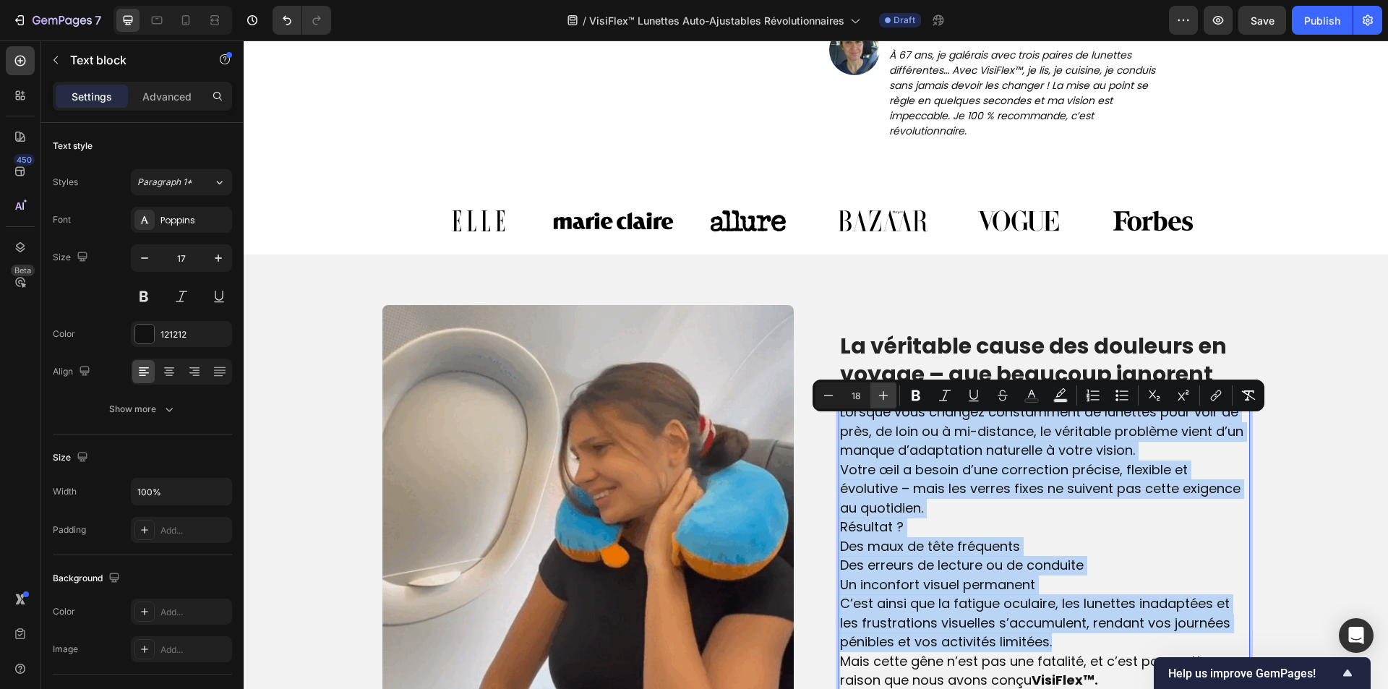
type input "19"
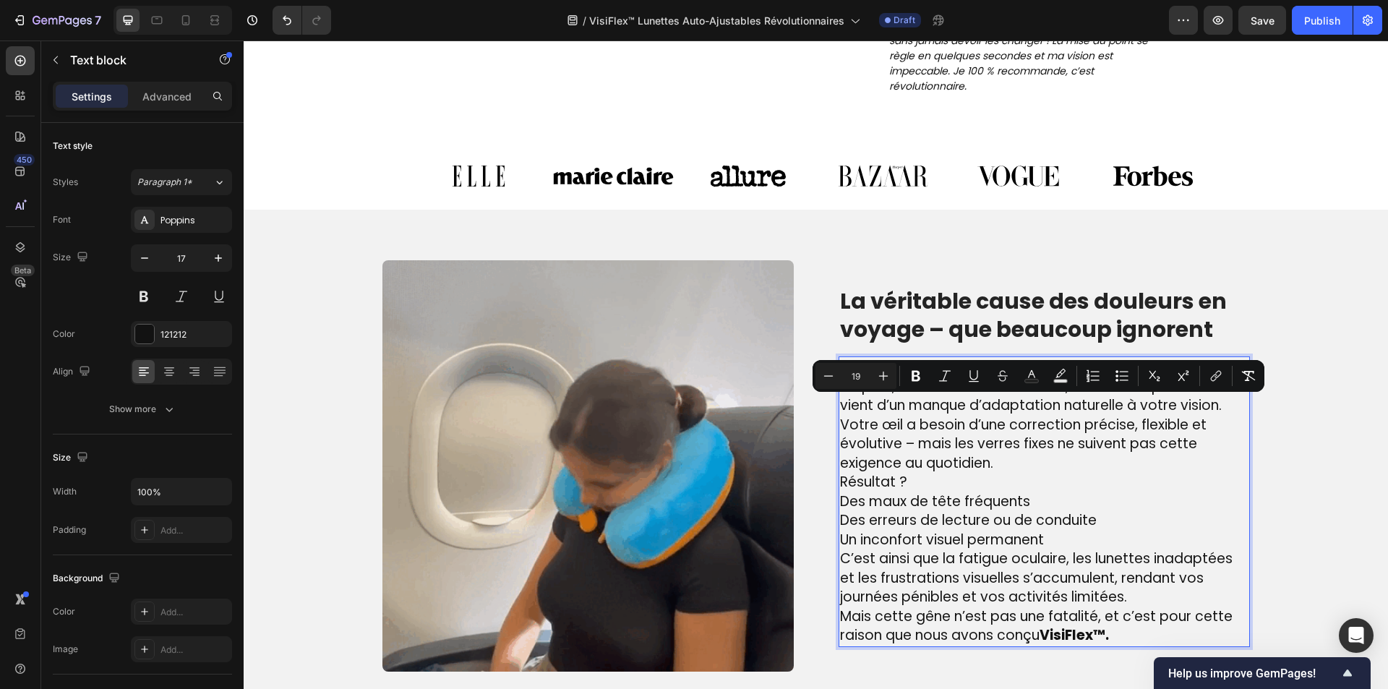
scroll to position [1079, 0]
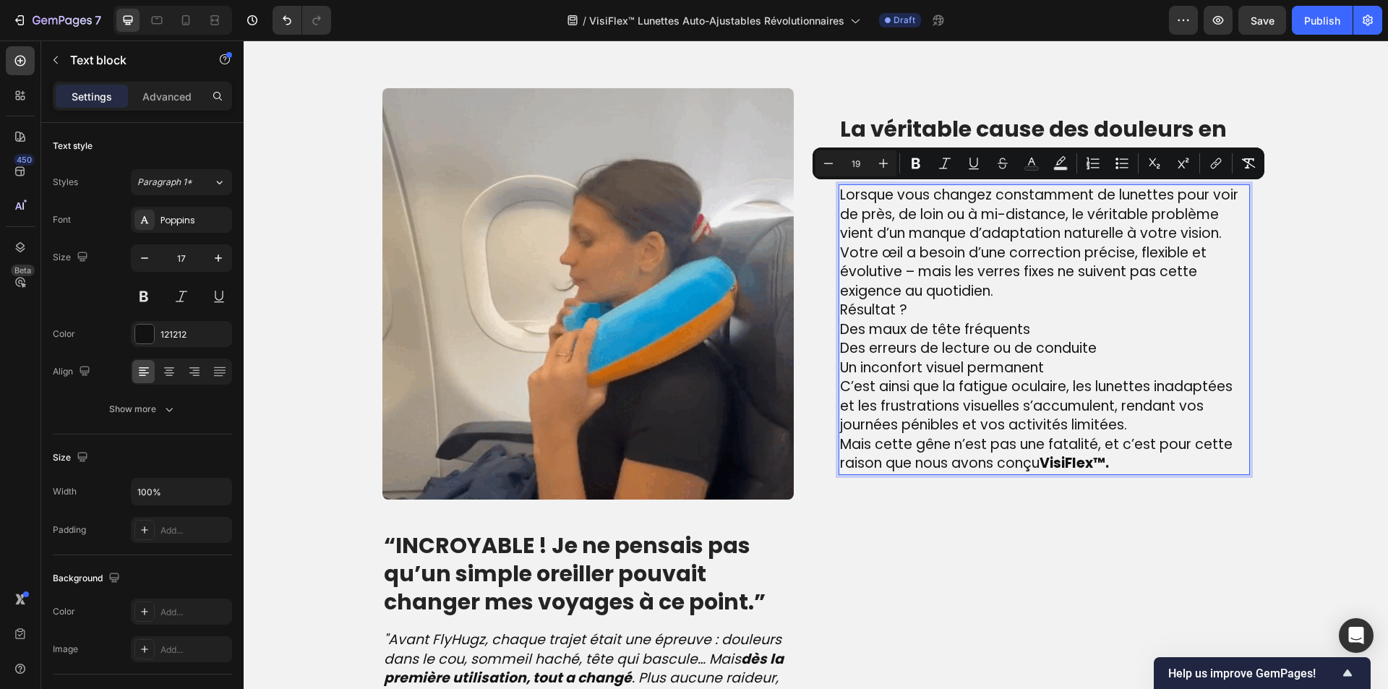
click at [1115, 369] on p "Des maux de tête fréquents Des erreurs de lecture ou de conduite Un inconfort v…" at bounding box center [1044, 349] width 408 height 58
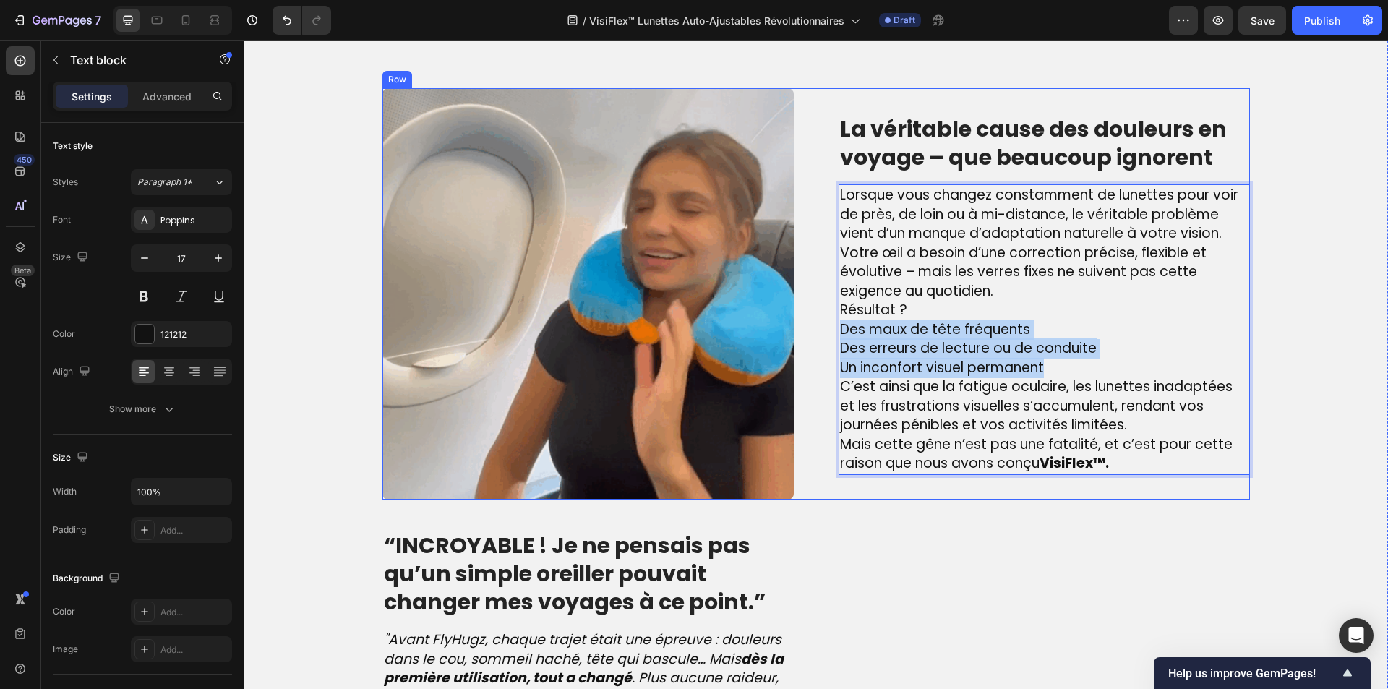
drag, startPoint x: 1030, startPoint y: 359, endPoint x: 830, endPoint y: 323, distance: 203.5
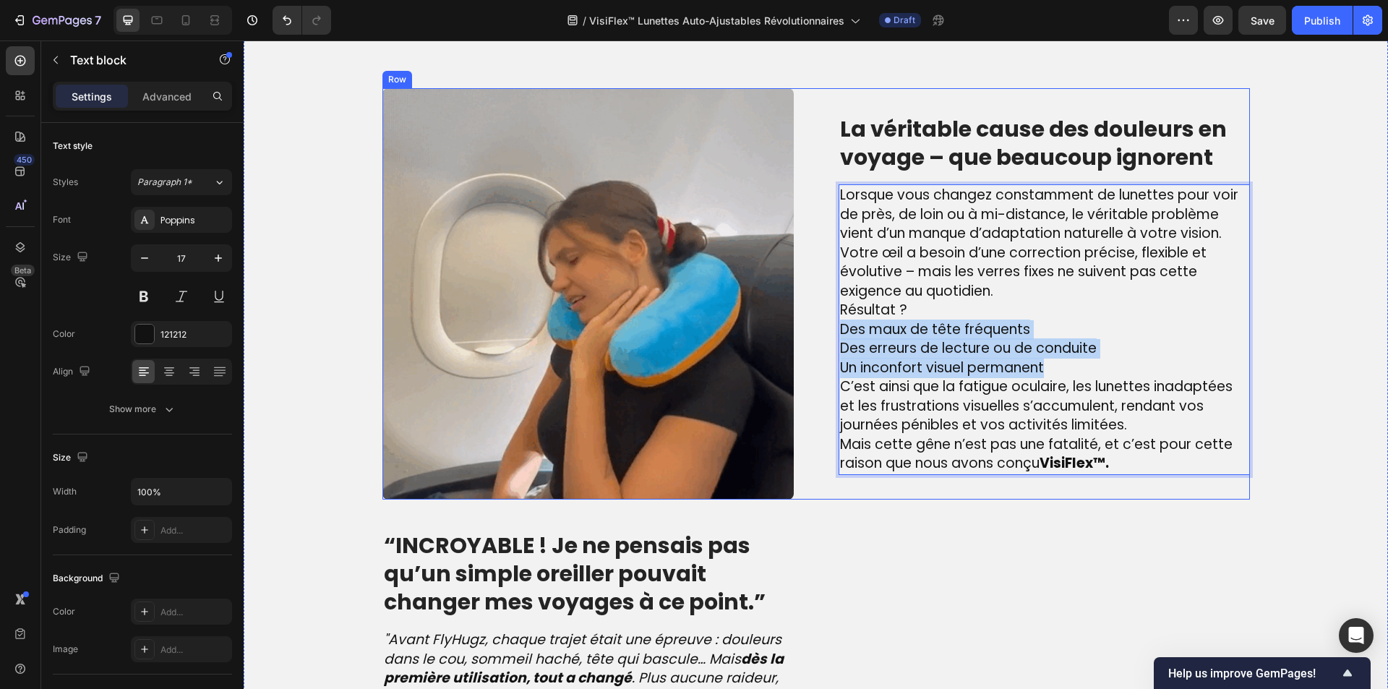
click at [830, 323] on div "Image La véritable cause des douleurs en voyage – que beaucoup ignorent Heading…" at bounding box center [815, 293] width 867 height 411
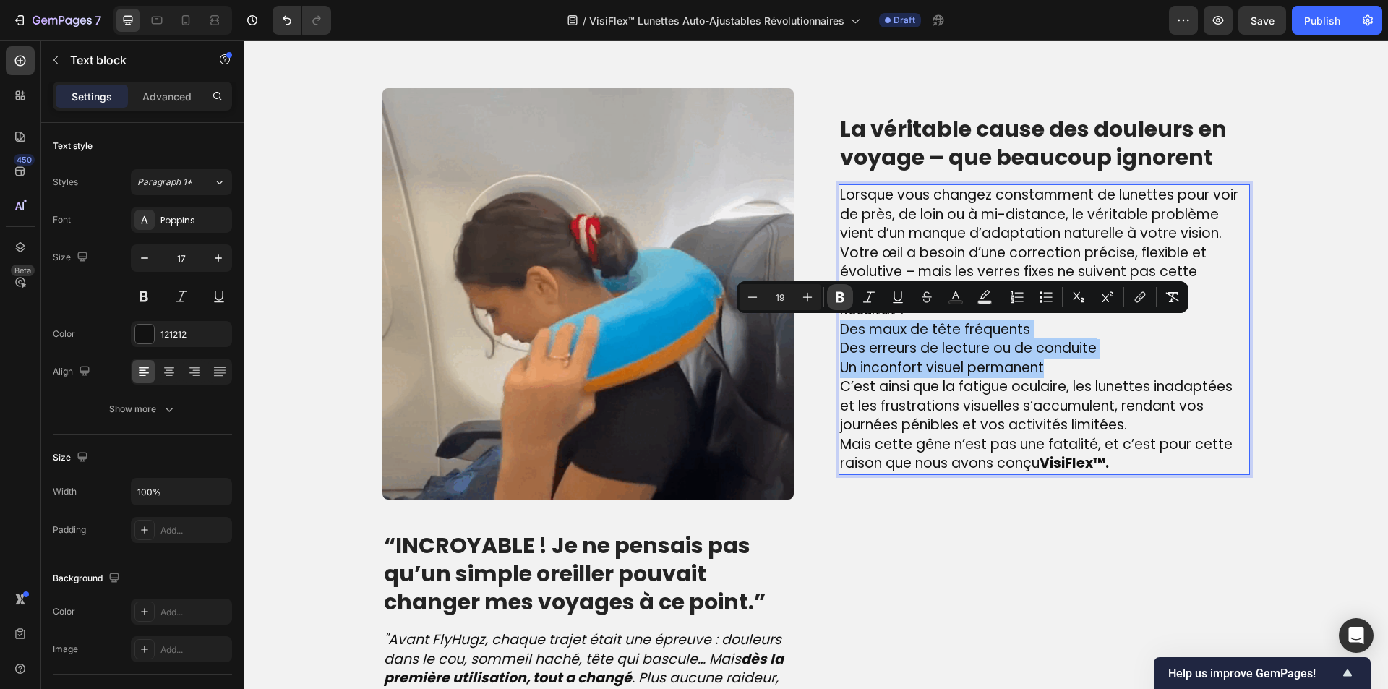
click at [844, 291] on icon "Editor contextual toolbar" at bounding box center [840, 297] width 14 height 14
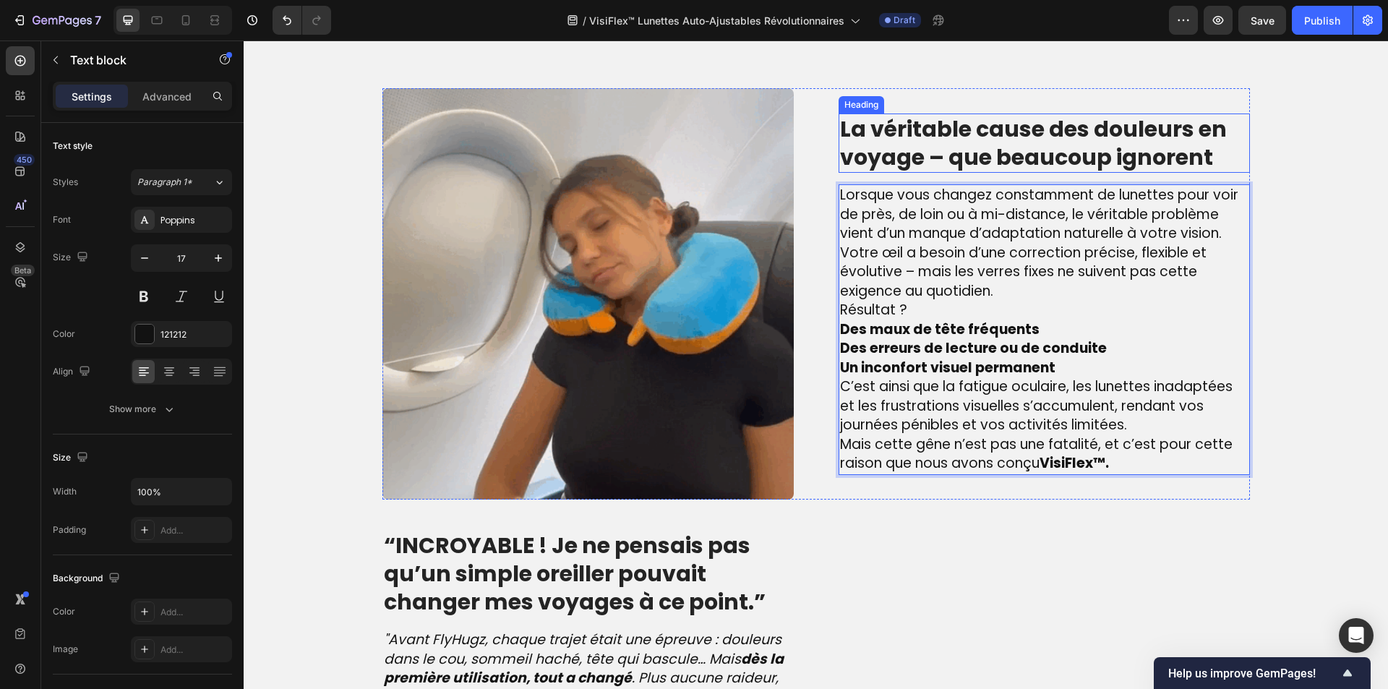
click at [939, 152] on p "La véritable cause des douleurs en voyage – que beaucoup ignorent" at bounding box center [1044, 143] width 408 height 56
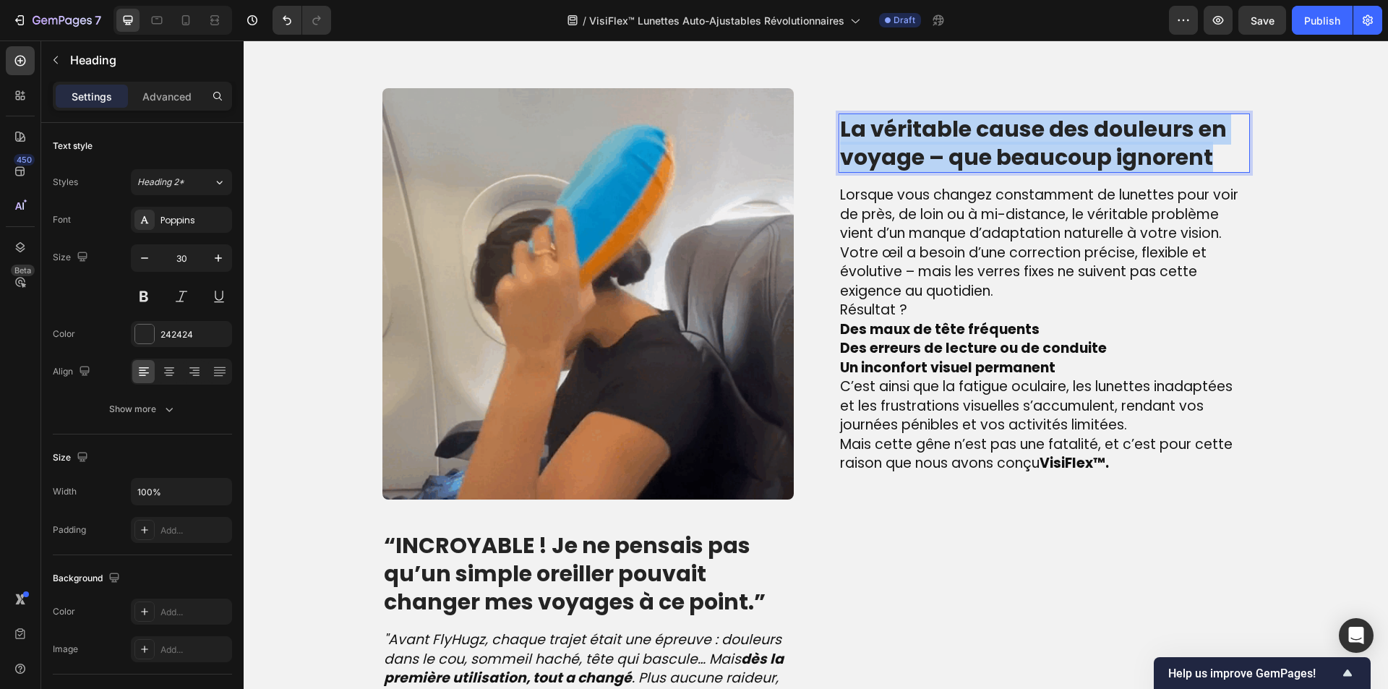
click at [939, 152] on p "La véritable cause des douleurs en voyage – que beaucoup ignorent" at bounding box center [1044, 143] width 408 height 56
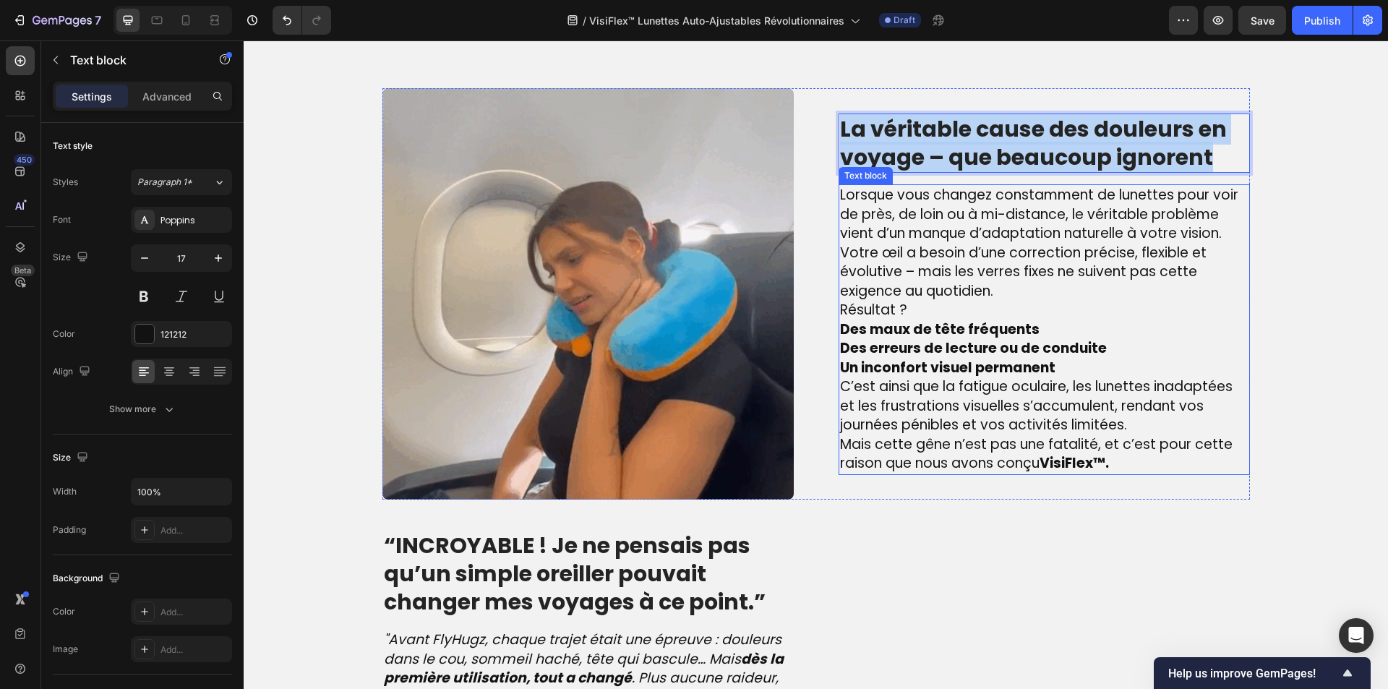
click at [994, 364] on strong "Un inconfort visuel permanent" at bounding box center [947, 368] width 215 height 20
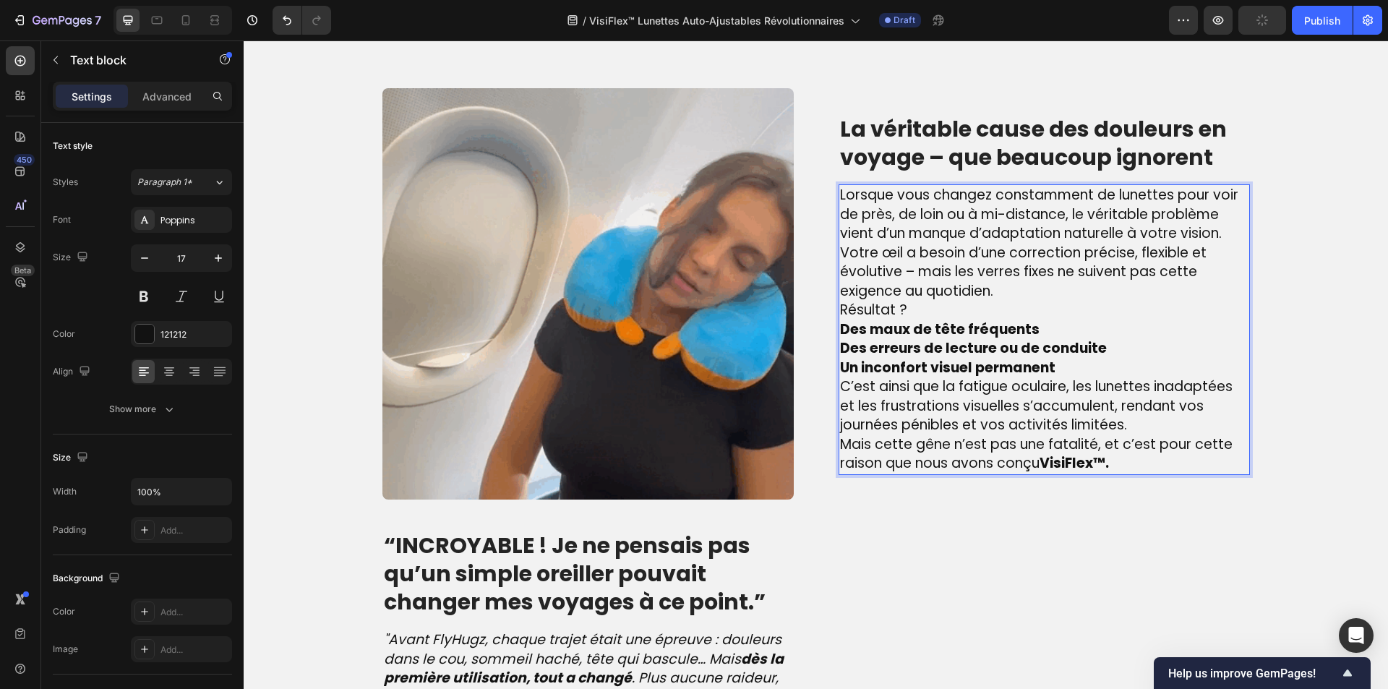
drag, startPoint x: 1047, startPoint y: 369, endPoint x: 917, endPoint y: 364, distance: 130.9
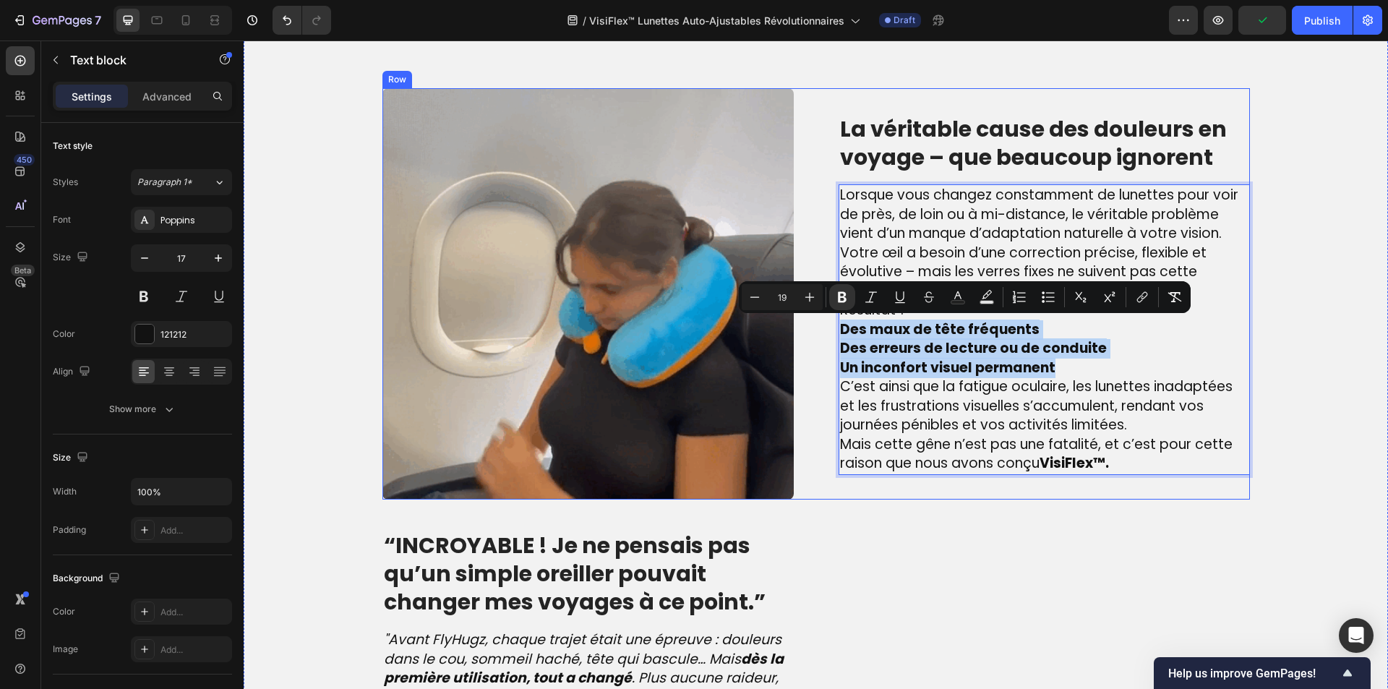
drag, startPoint x: 1063, startPoint y: 366, endPoint x: 802, endPoint y: 335, distance: 262.7
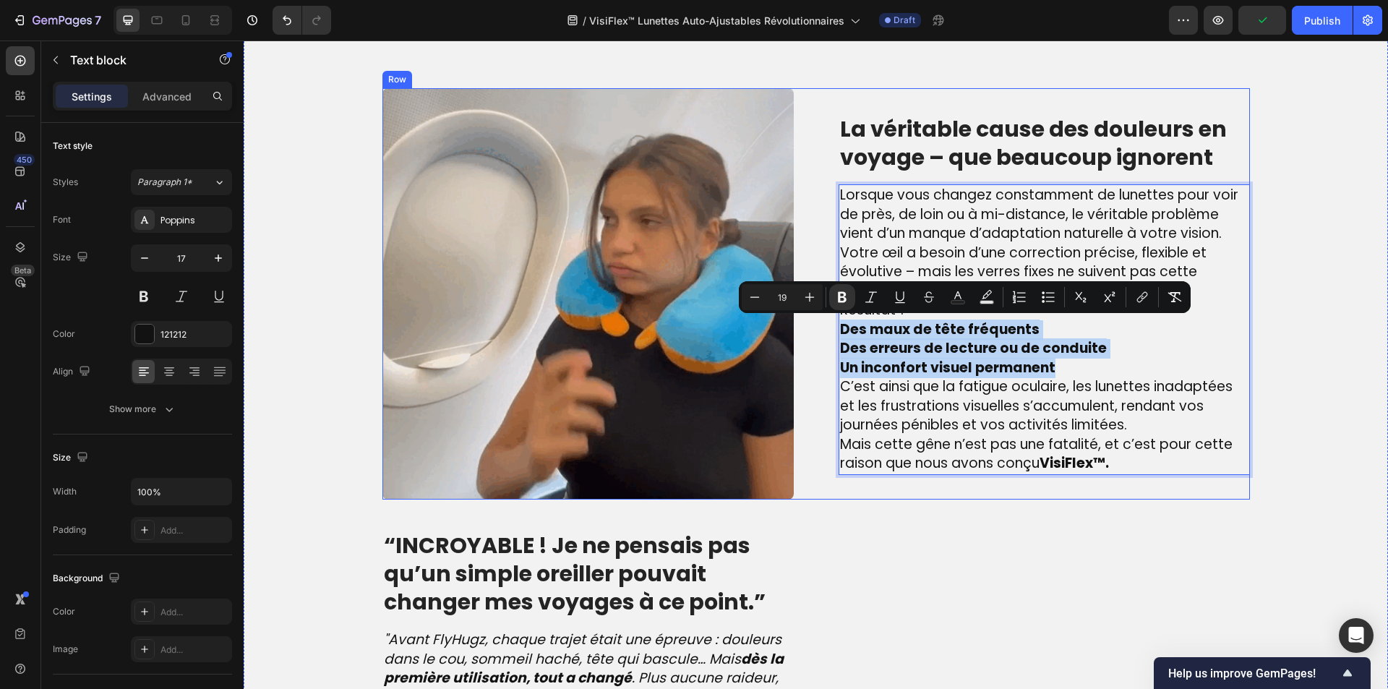
click at [802, 335] on div "Image La véritable cause des douleurs en voyage – que beaucoup ignorent Heading…" at bounding box center [815, 293] width 867 height 411
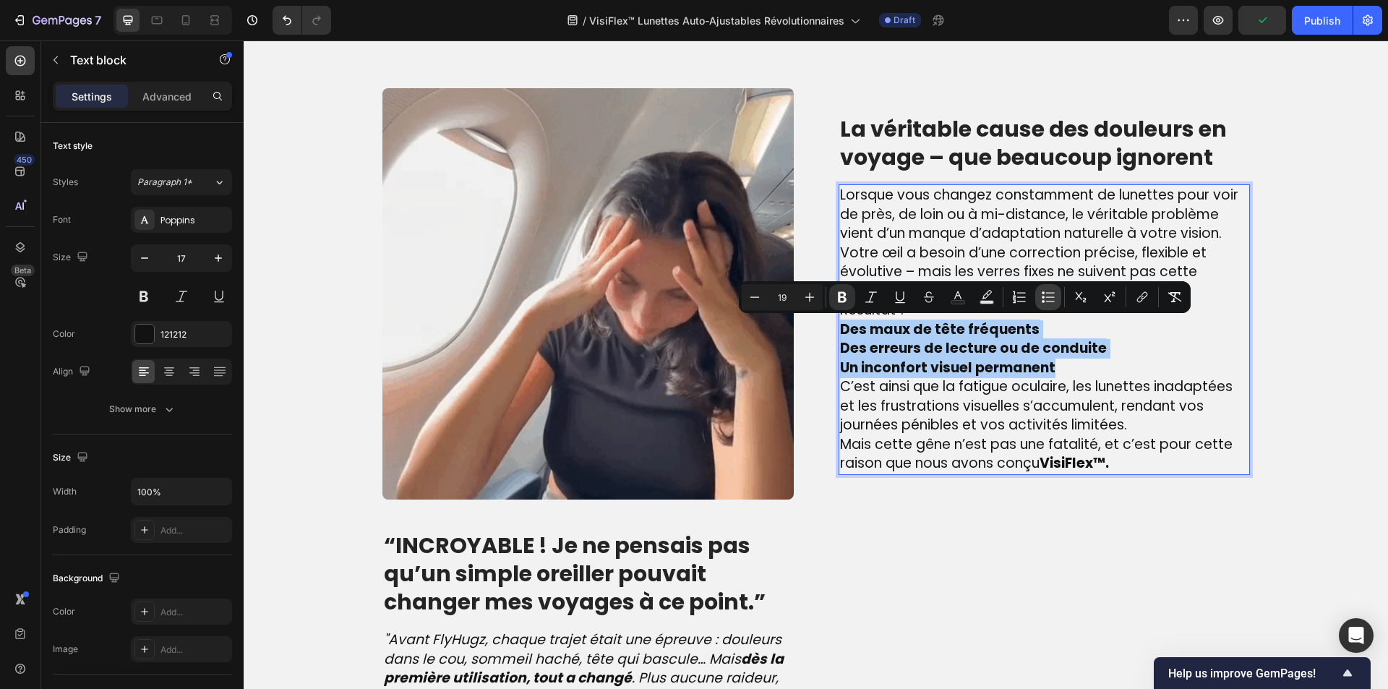
click at [1045, 291] on icon "Editor contextual toolbar" at bounding box center [1048, 297] width 14 height 14
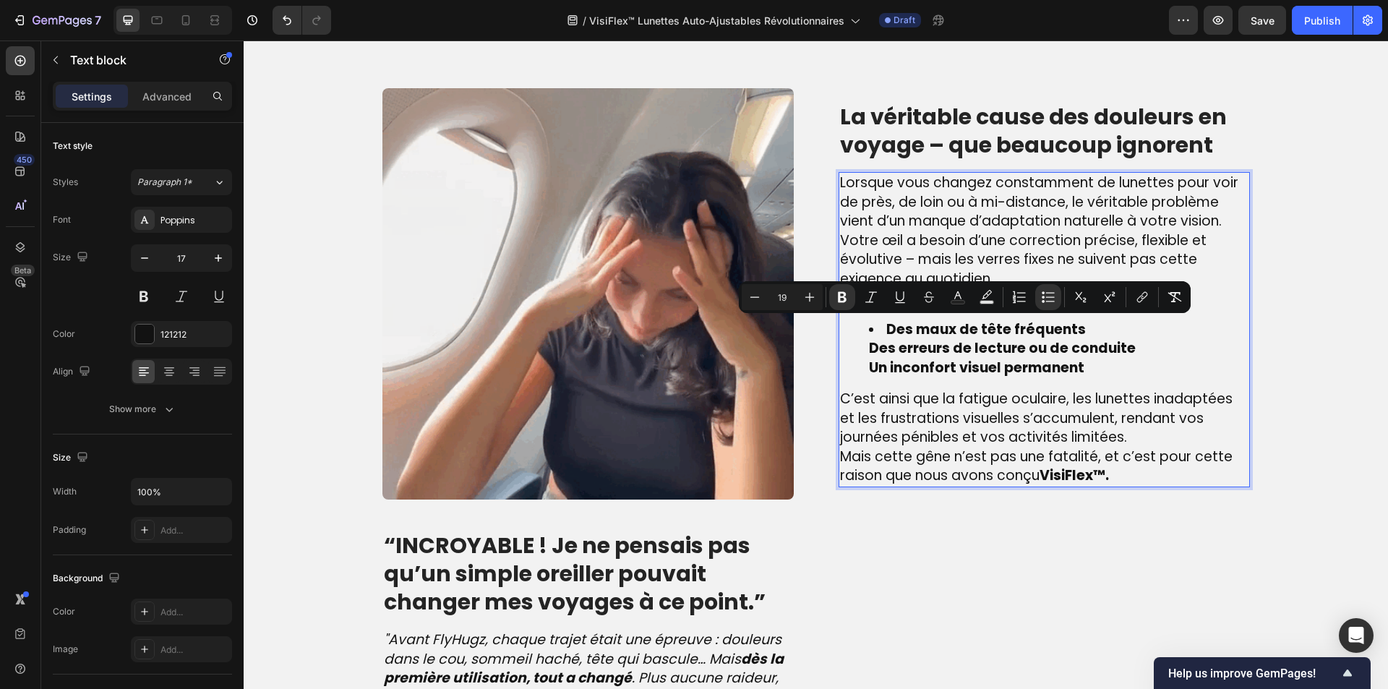
click at [858, 340] on ul "Des maux de tête fréquents Des erreurs de lecture ou de conduite Un inconfort v…" at bounding box center [1044, 349] width 408 height 58
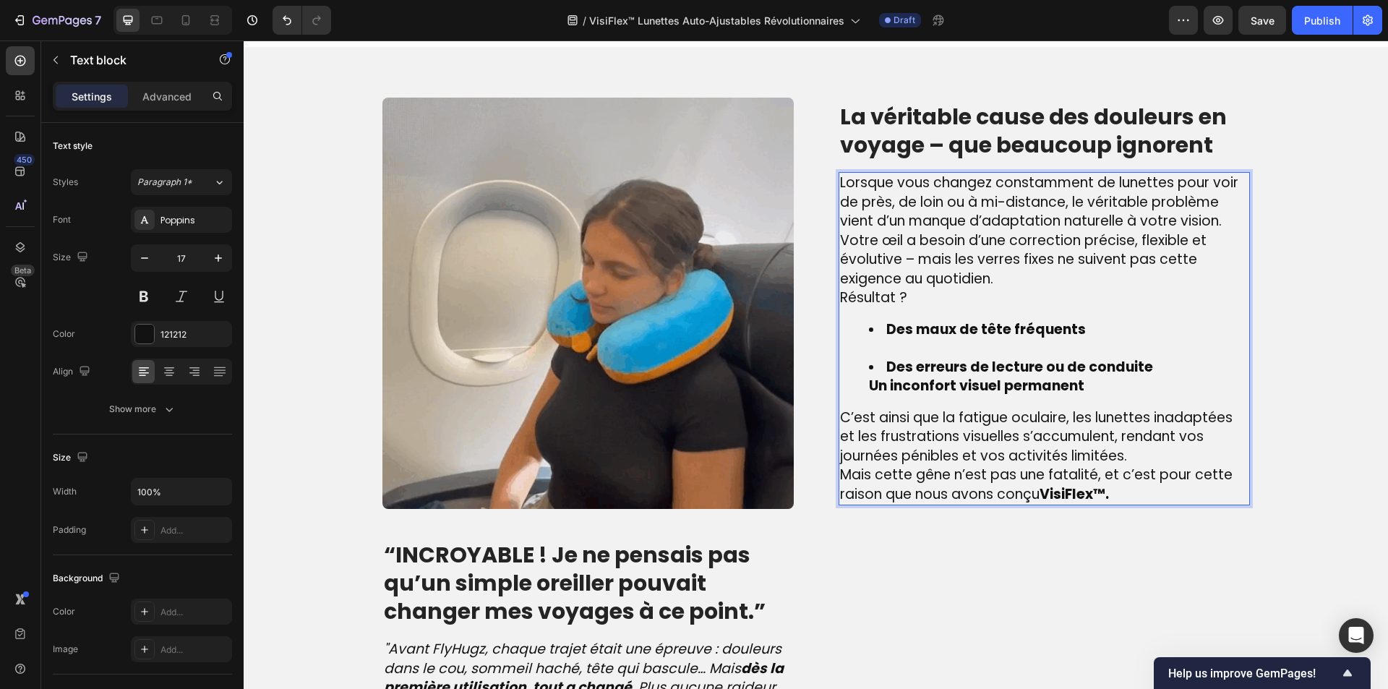
click at [851, 379] on ul "Des maux de tête fréquents Des erreurs de lecture ou de conduite Un inconfort v…" at bounding box center [1044, 358] width 408 height 76
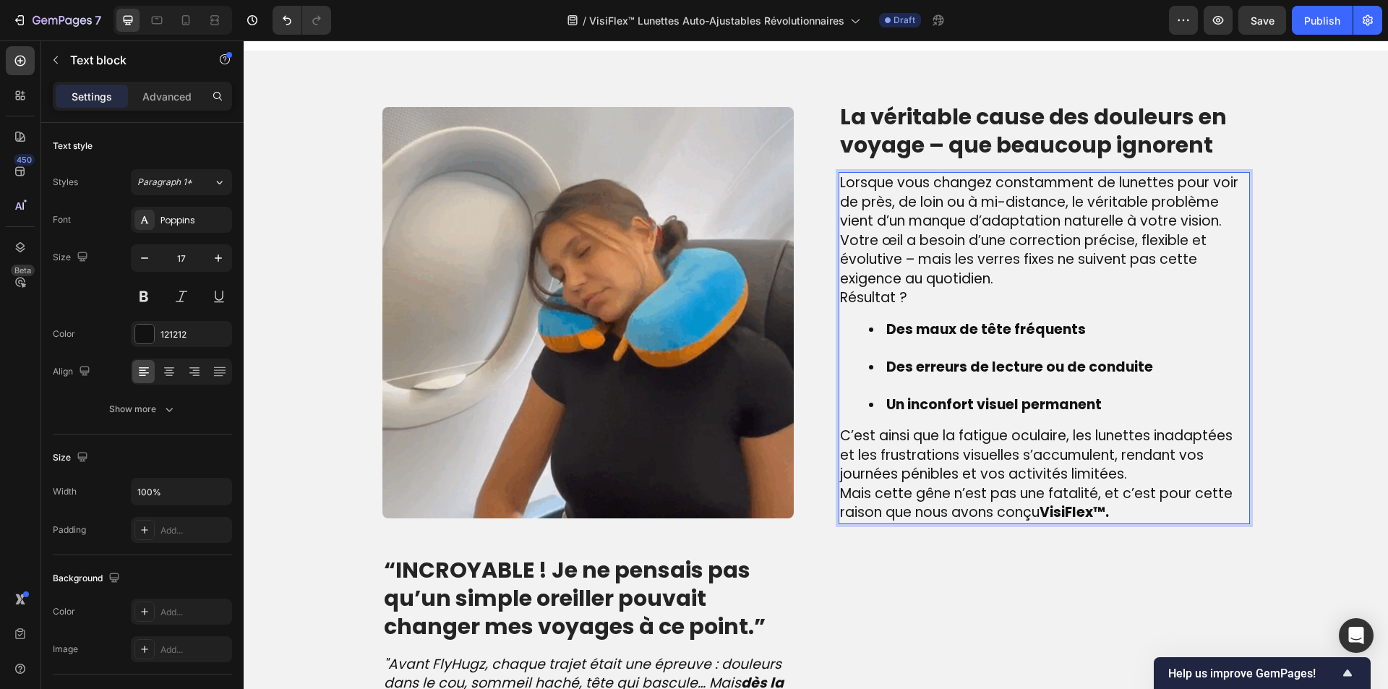
click at [883, 379] on li "Des erreurs de lecture ou de conduite" at bounding box center [1058, 377] width 379 height 38
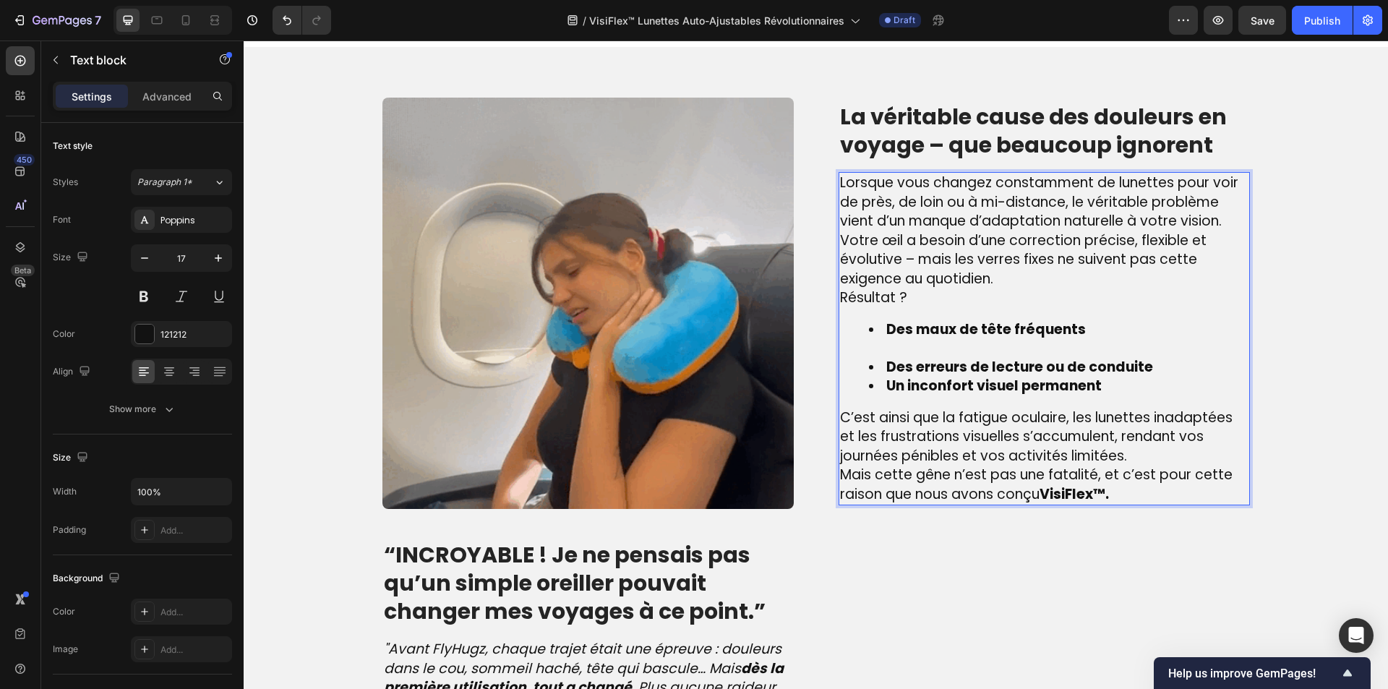
click at [898, 351] on li "Des maux de tête fréquents" at bounding box center [1058, 339] width 379 height 38
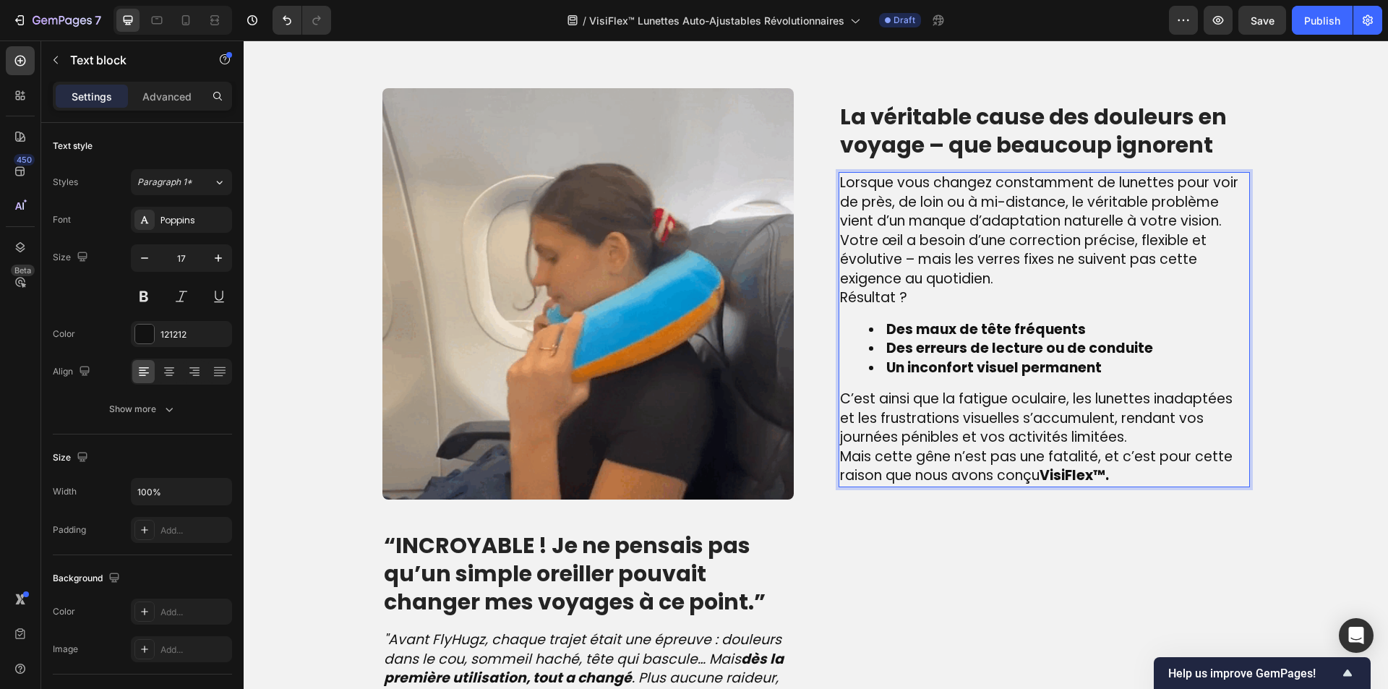
click at [1162, 432] on p "C’est ainsi que la fatigue oculaire, les lunettes inadaptées et les frustration…" at bounding box center [1044, 419] width 408 height 58
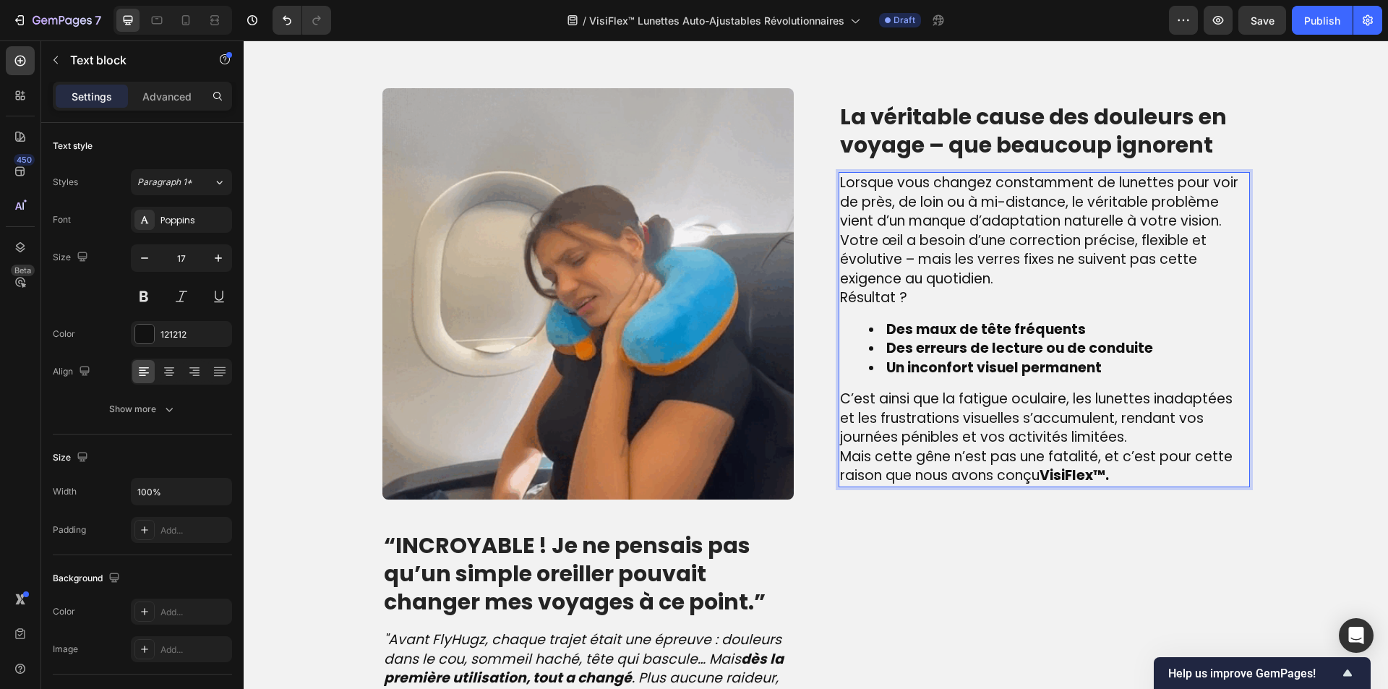
scroll to position [1070, 0]
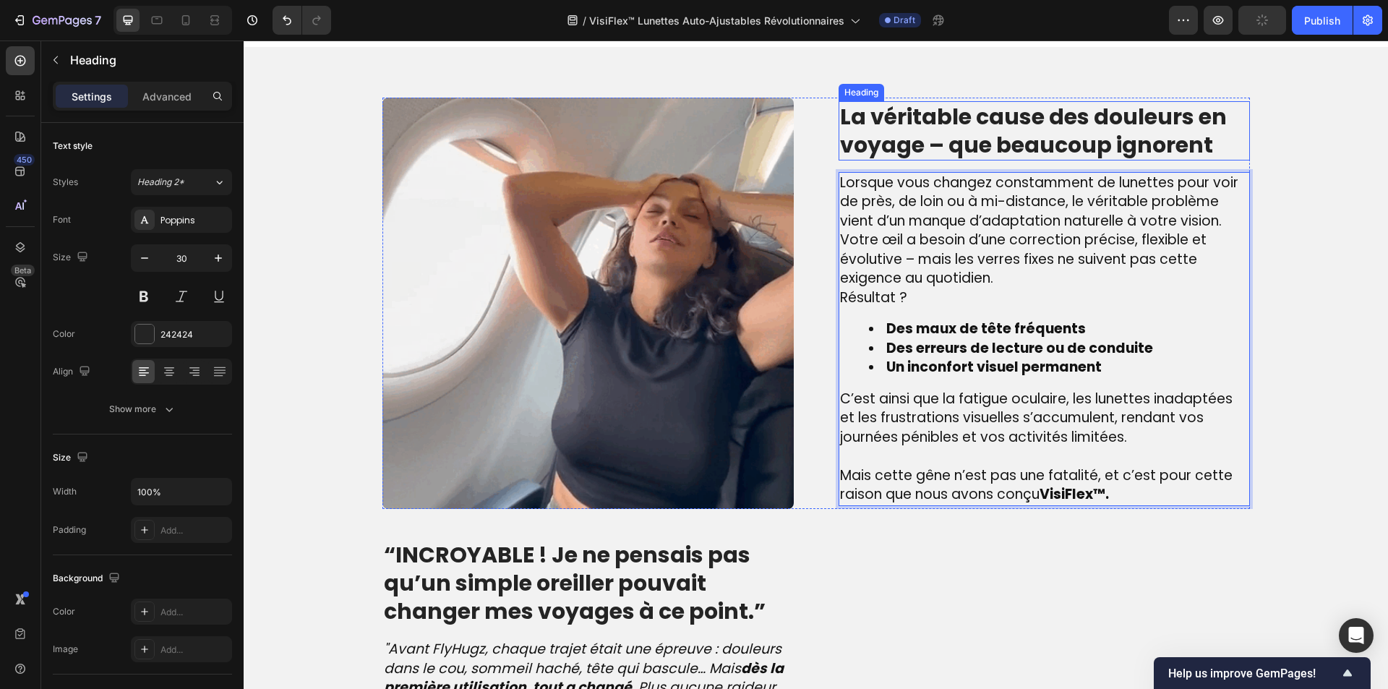
click at [971, 124] on p "La véritable cause des douleurs en voyage – que beaucoup ignorent" at bounding box center [1044, 131] width 408 height 56
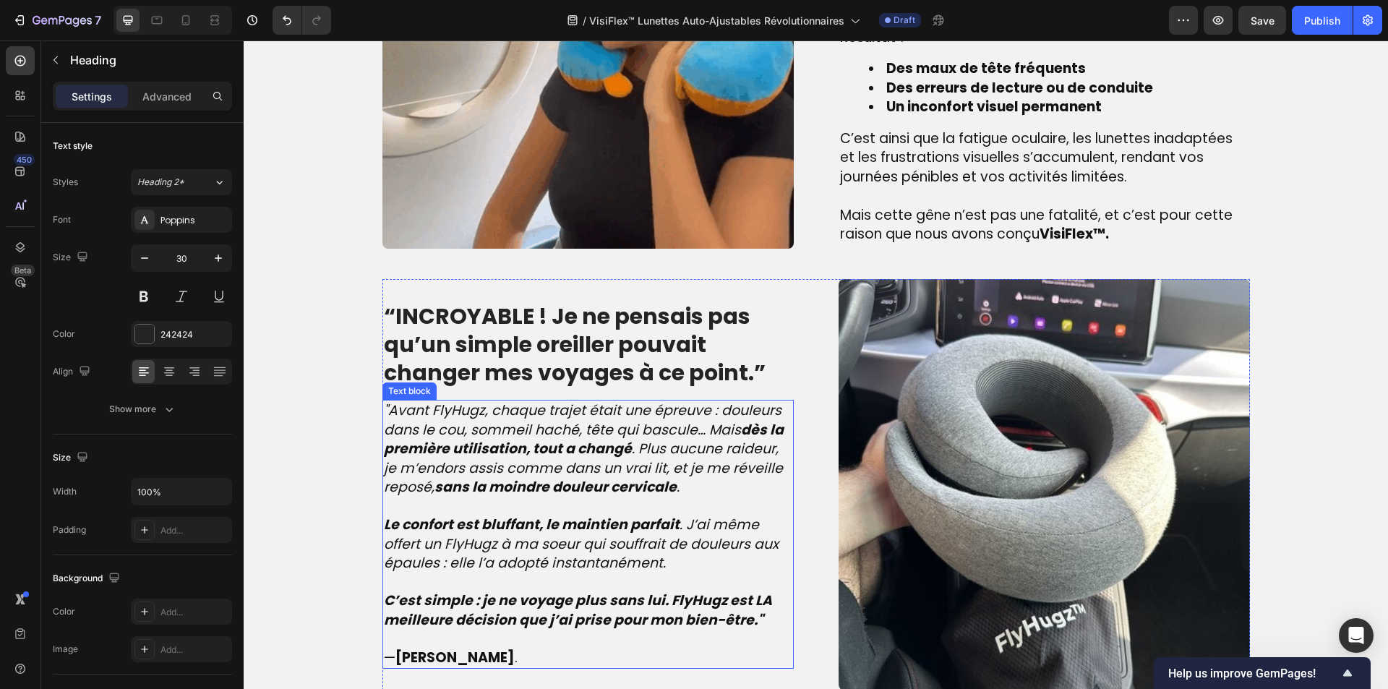
scroll to position [1359, 0]
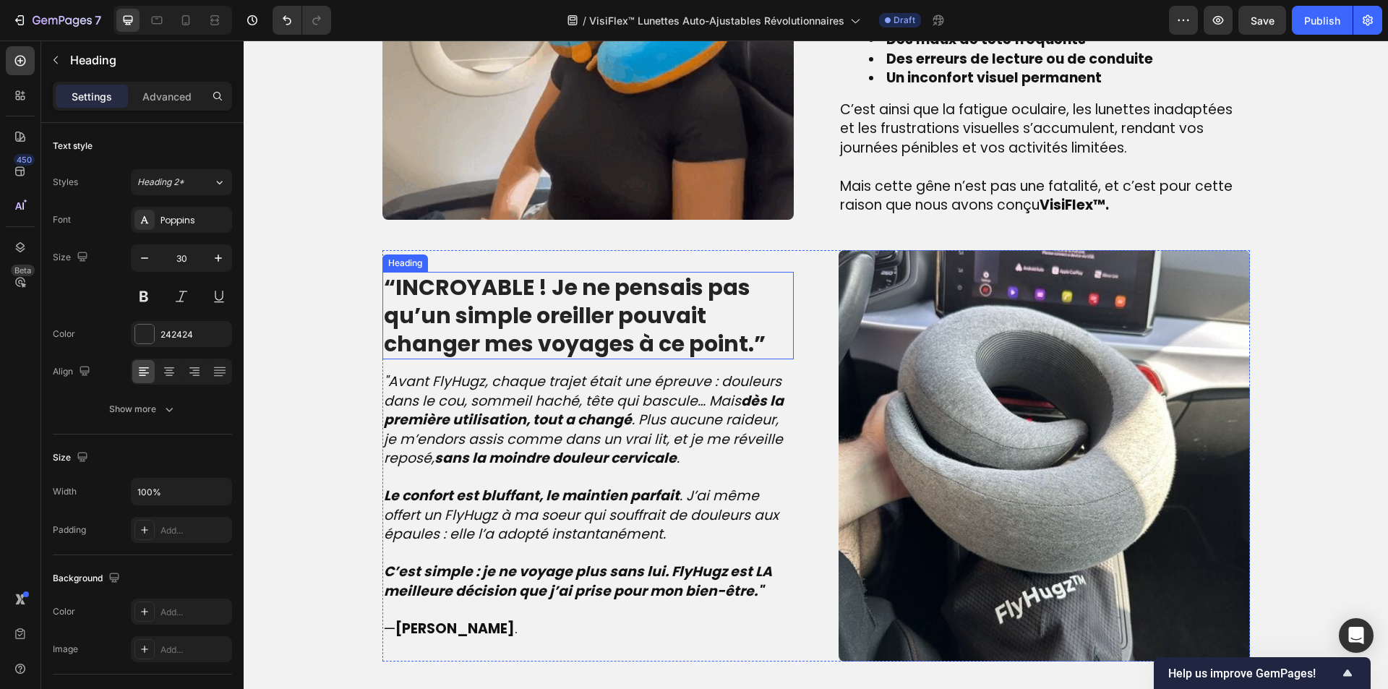
click at [527, 304] on strong "“INCROYABLE ! Je ne pensais pas qu’un simple oreiller pouvait changer mes voyag…" at bounding box center [575, 315] width 382 height 87
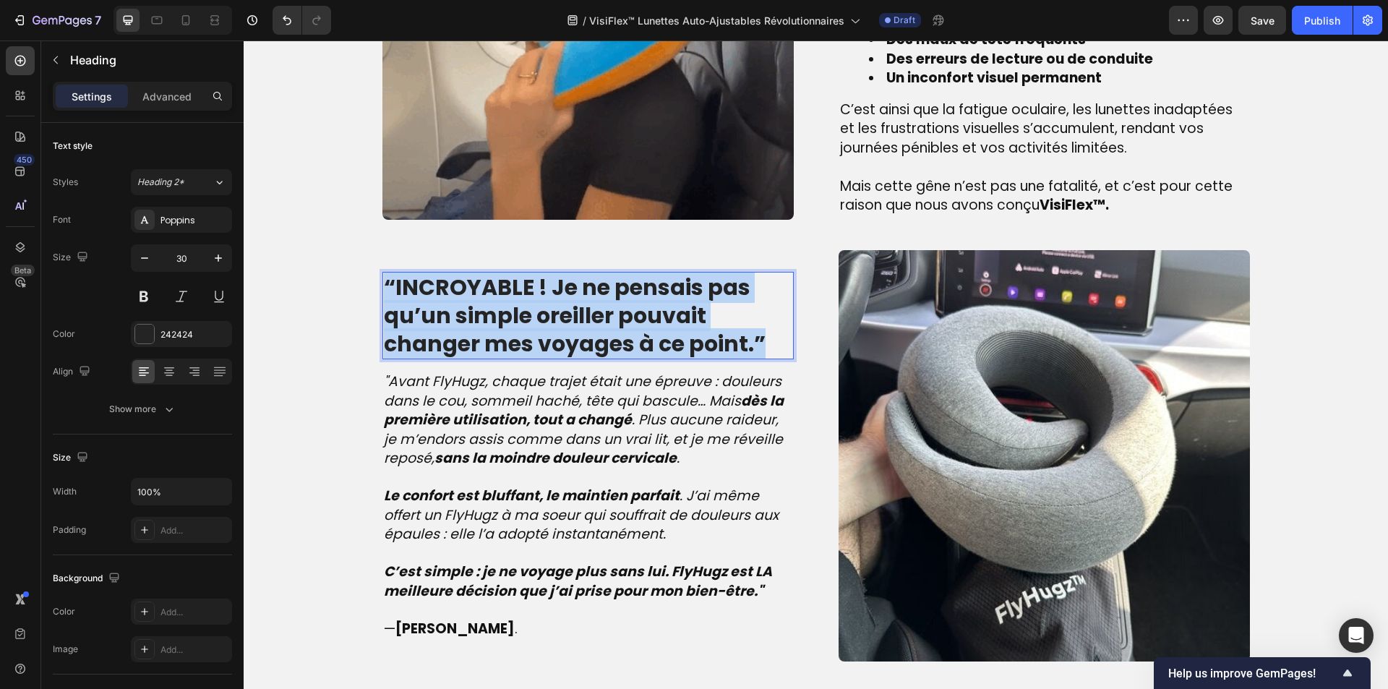
click at [527, 304] on strong "“INCROYABLE ! Je ne pensais pas qu’un simple oreiller pouvait changer mes voyag…" at bounding box center [575, 315] width 382 height 87
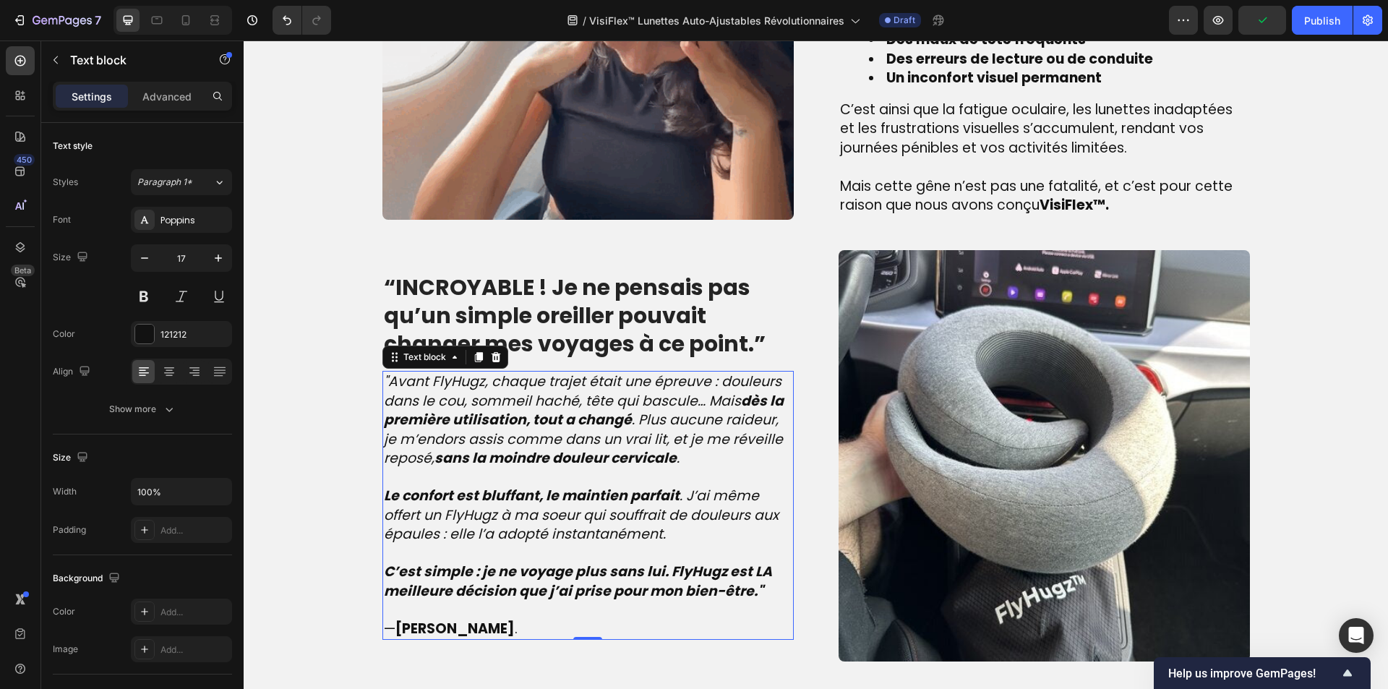
click at [499, 450] on strong "sans la moindre douleur cervicale" at bounding box center [555, 458] width 242 height 20
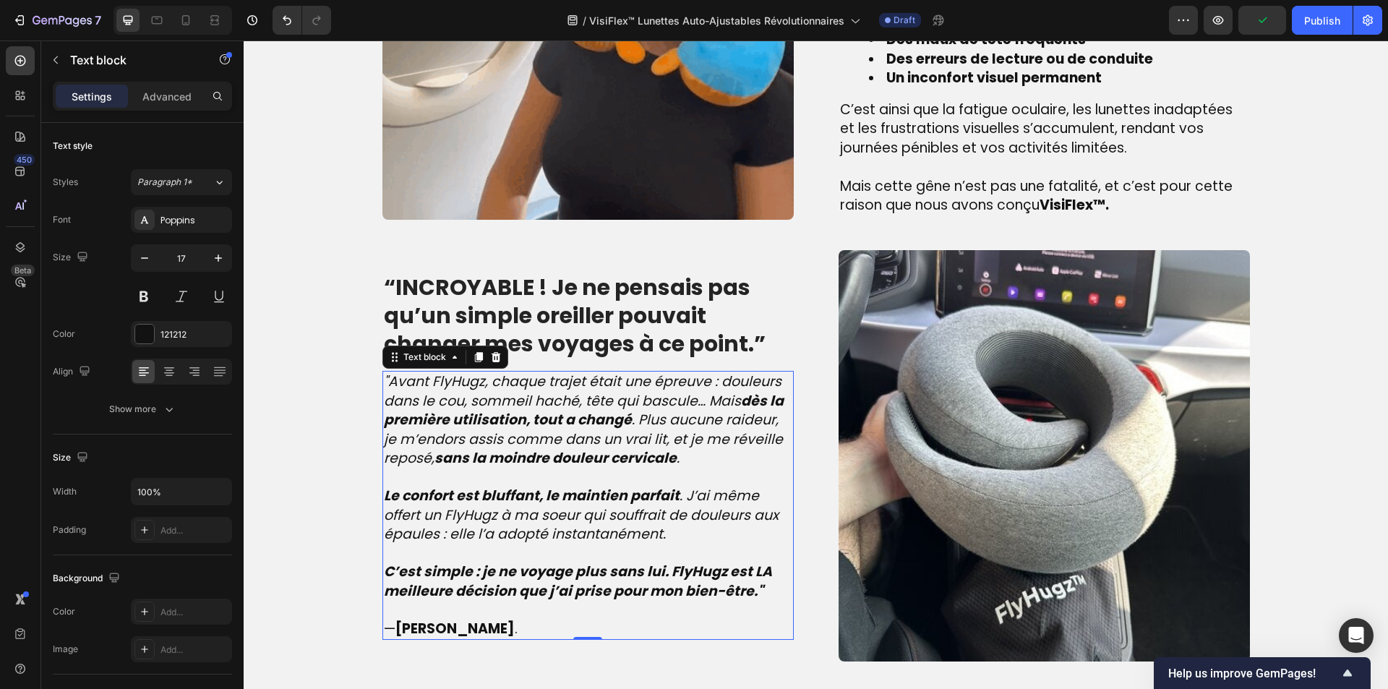
click at [499, 450] on strong "sans la moindre douleur cervicale" at bounding box center [555, 458] width 242 height 20
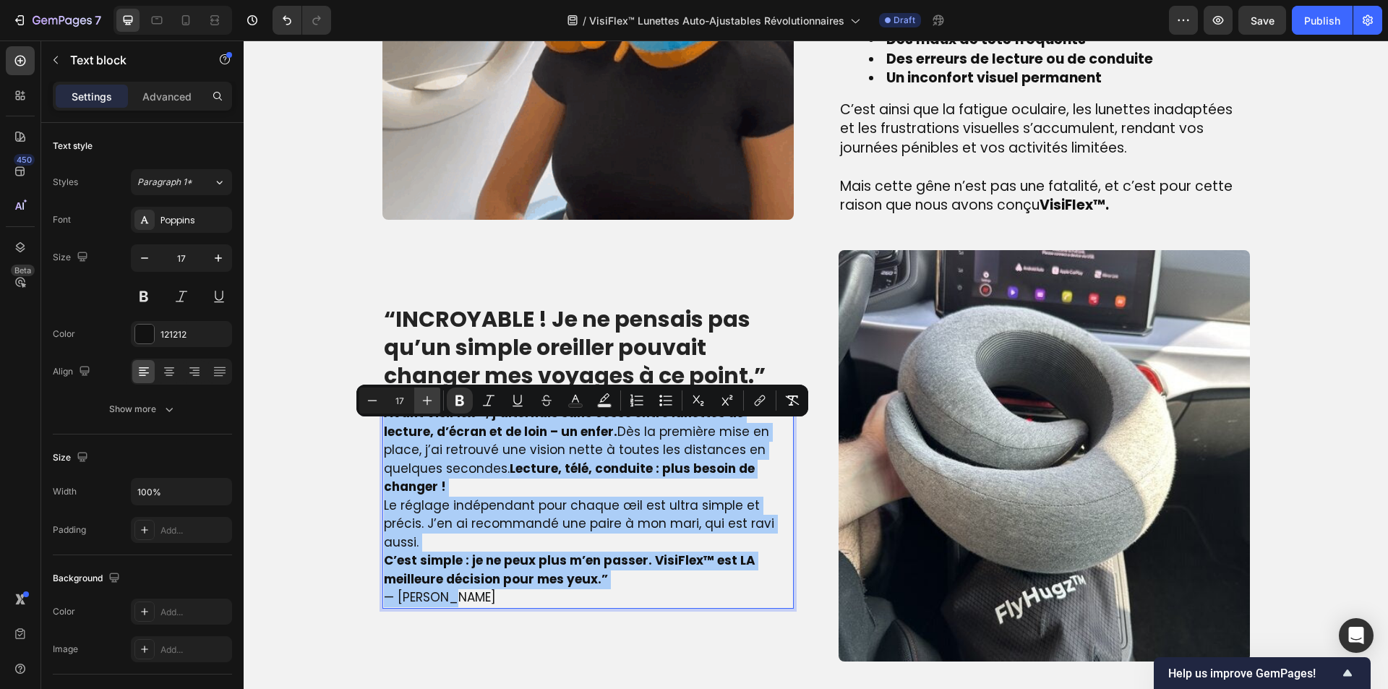
click at [425, 401] on icon "Editor contextual toolbar" at bounding box center [427, 400] width 14 height 14
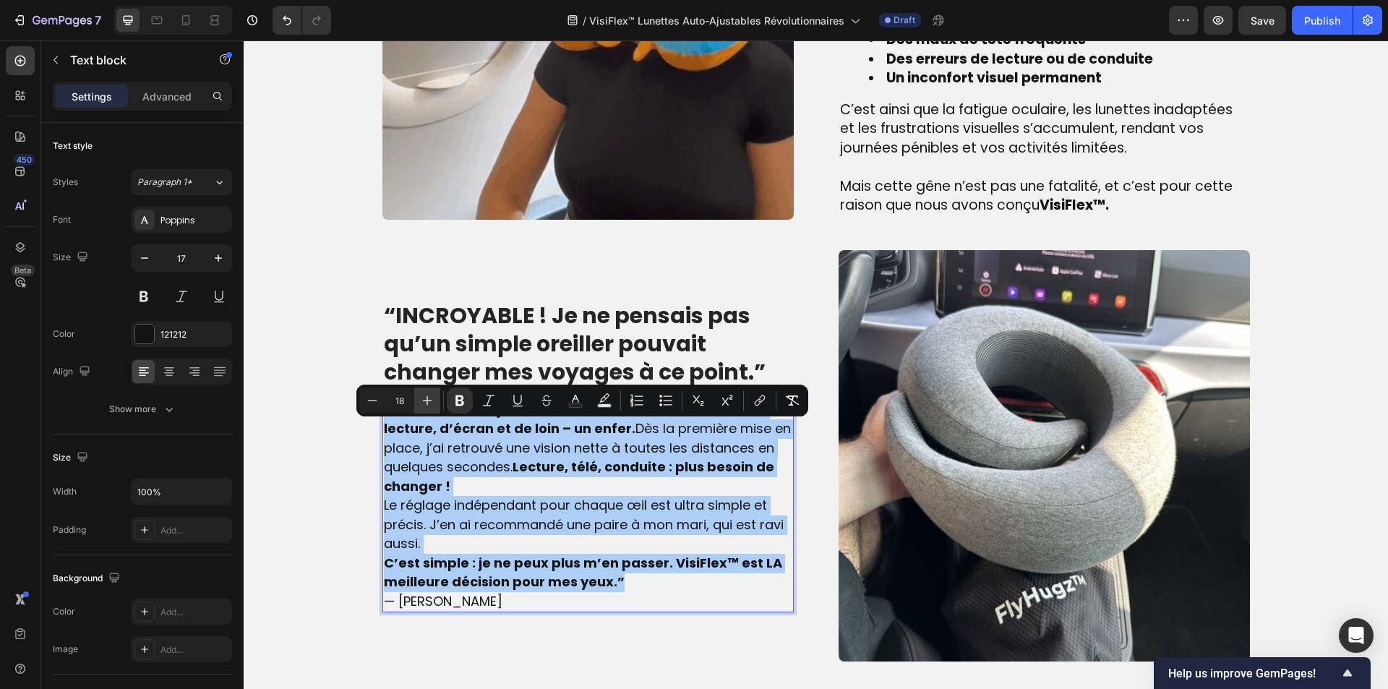
click at [425, 401] on icon "Editor contextual toolbar" at bounding box center [427, 400] width 14 height 14
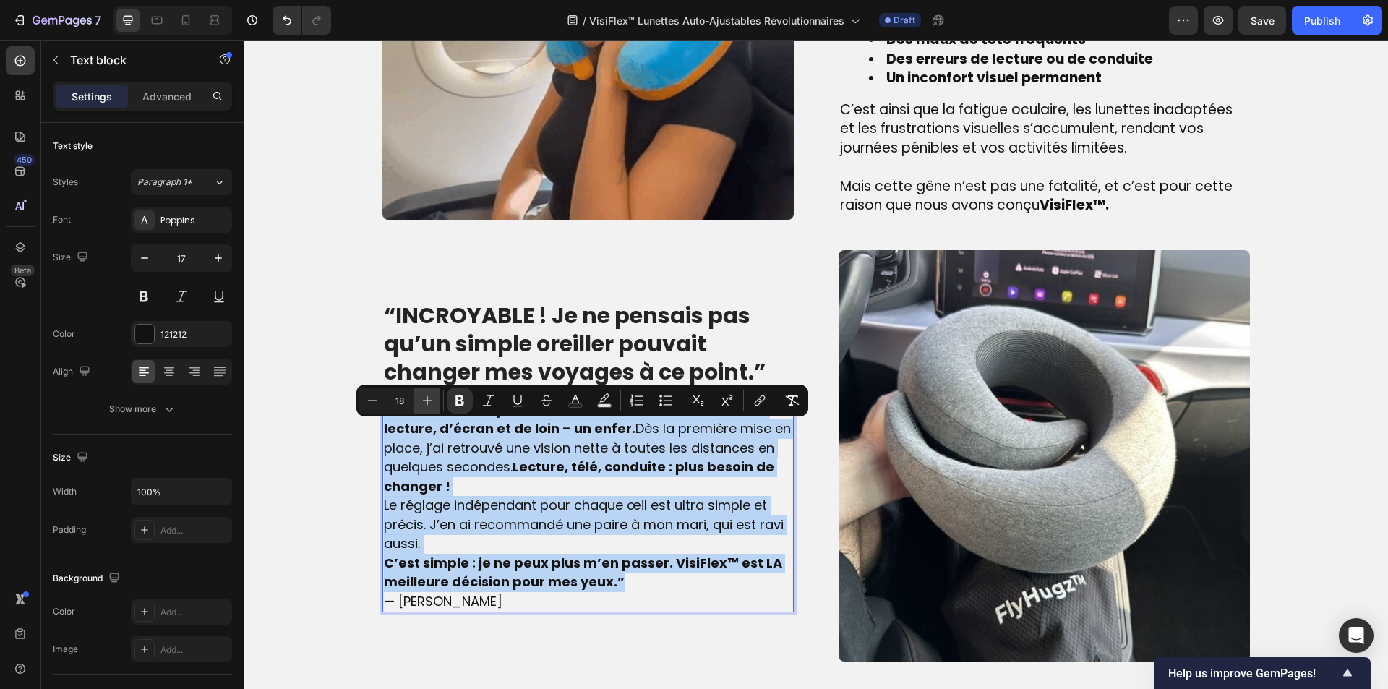
type input "19"
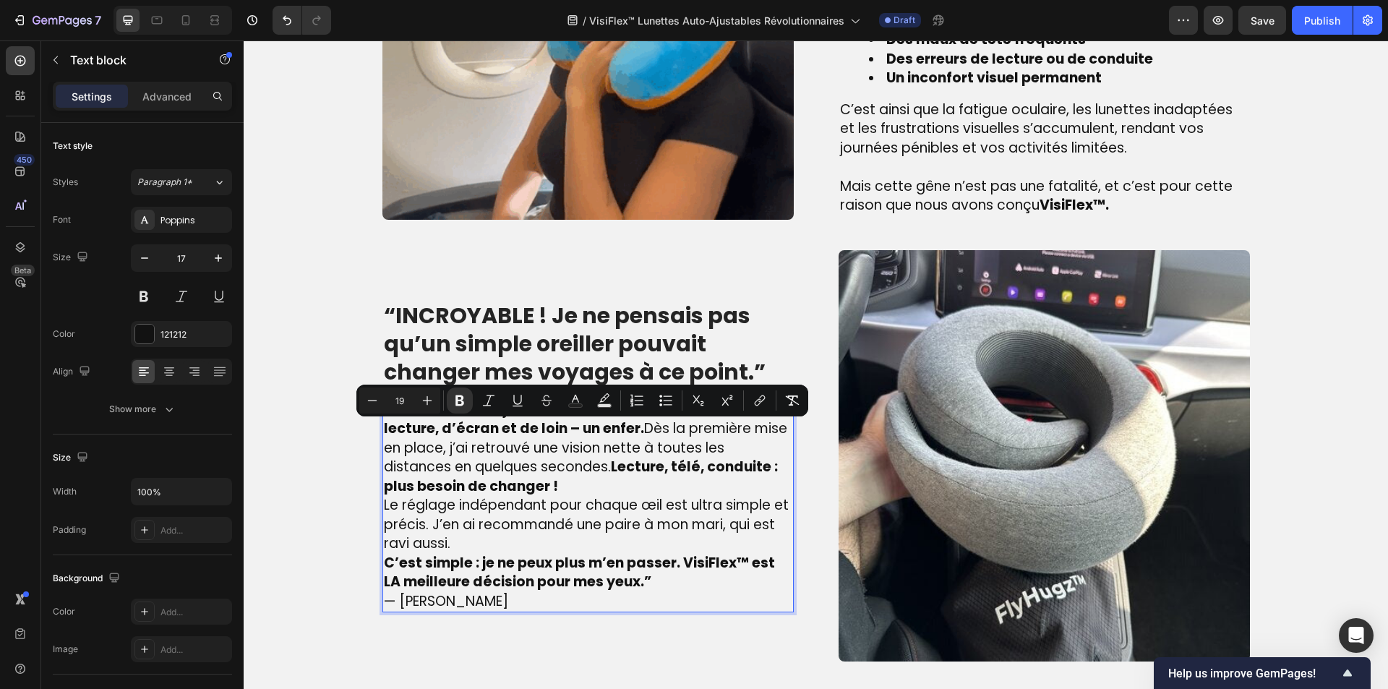
click at [573, 489] on p "Avant VisiFlex™, j’alternais sans cesse entre lunettes de lecture, d’écran et d…" at bounding box center [588, 448] width 408 height 96
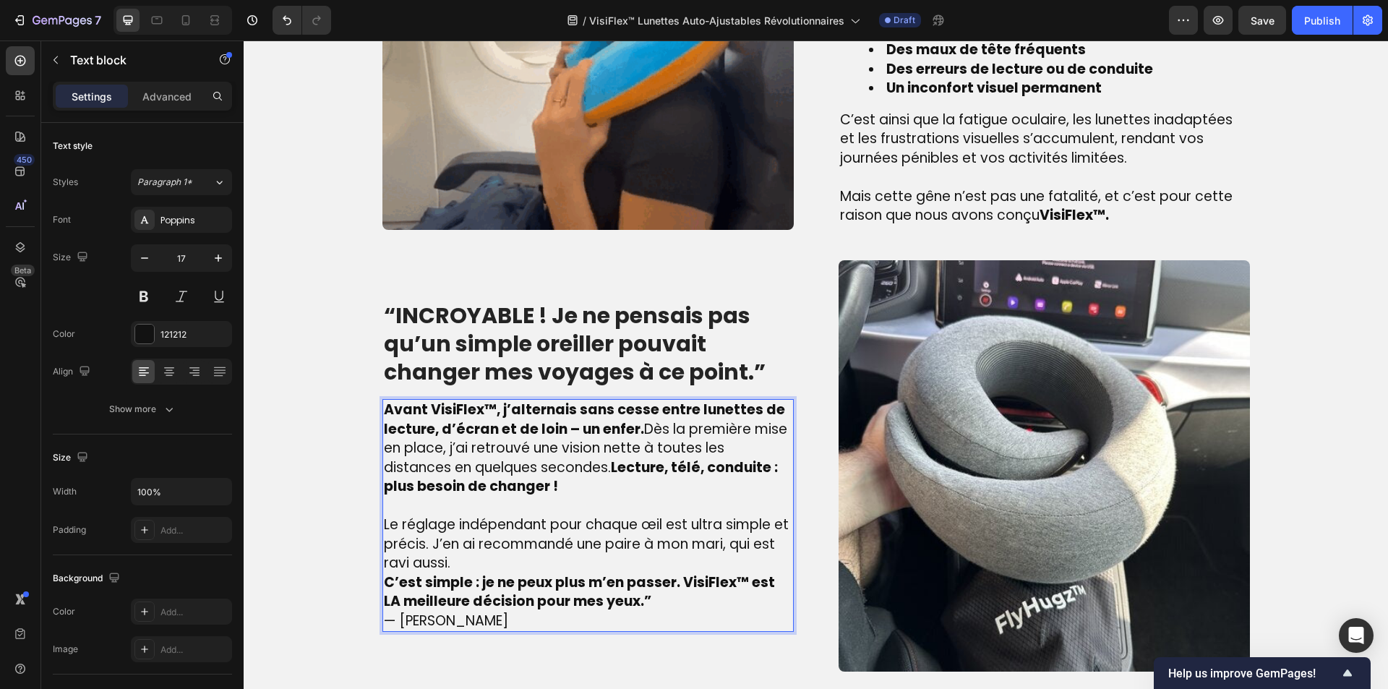
click at [512, 564] on p "Le réglage indépendant pour chaque œil est ultra simple et précis. J’en ai reco…" at bounding box center [588, 544] width 408 height 58
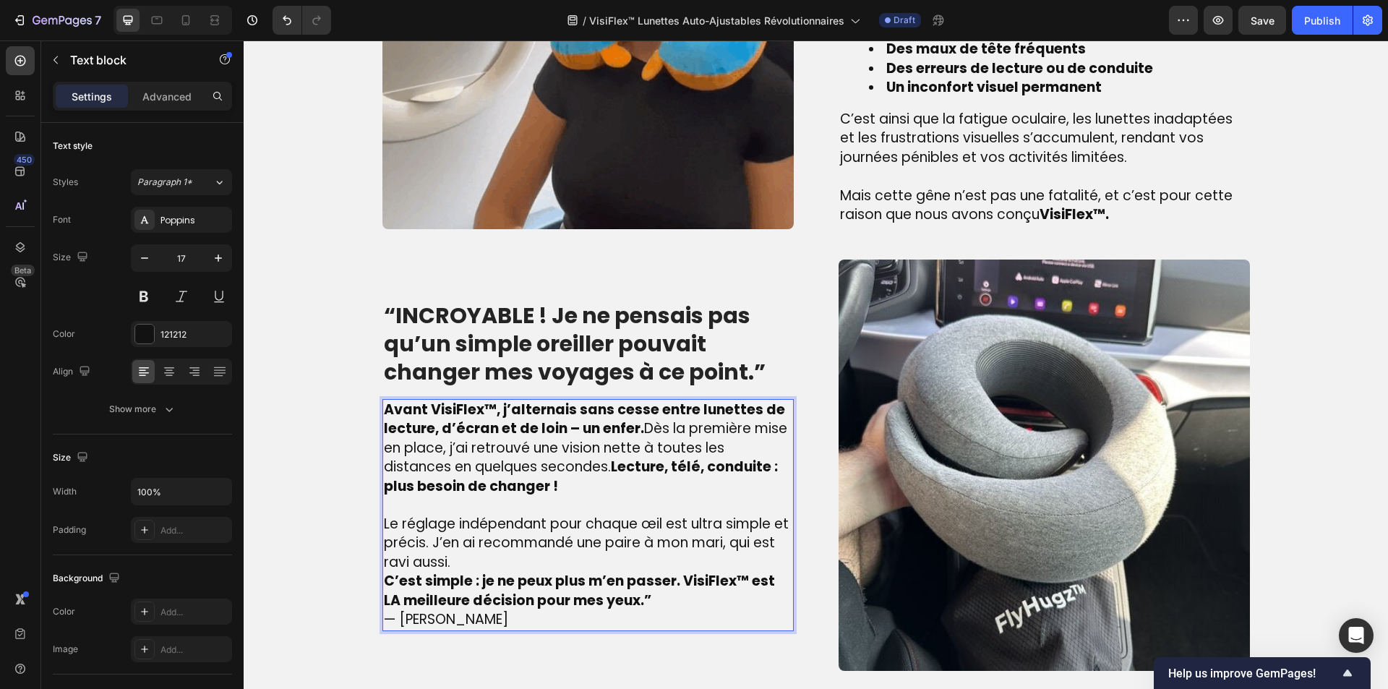
scroll to position [1340, 0]
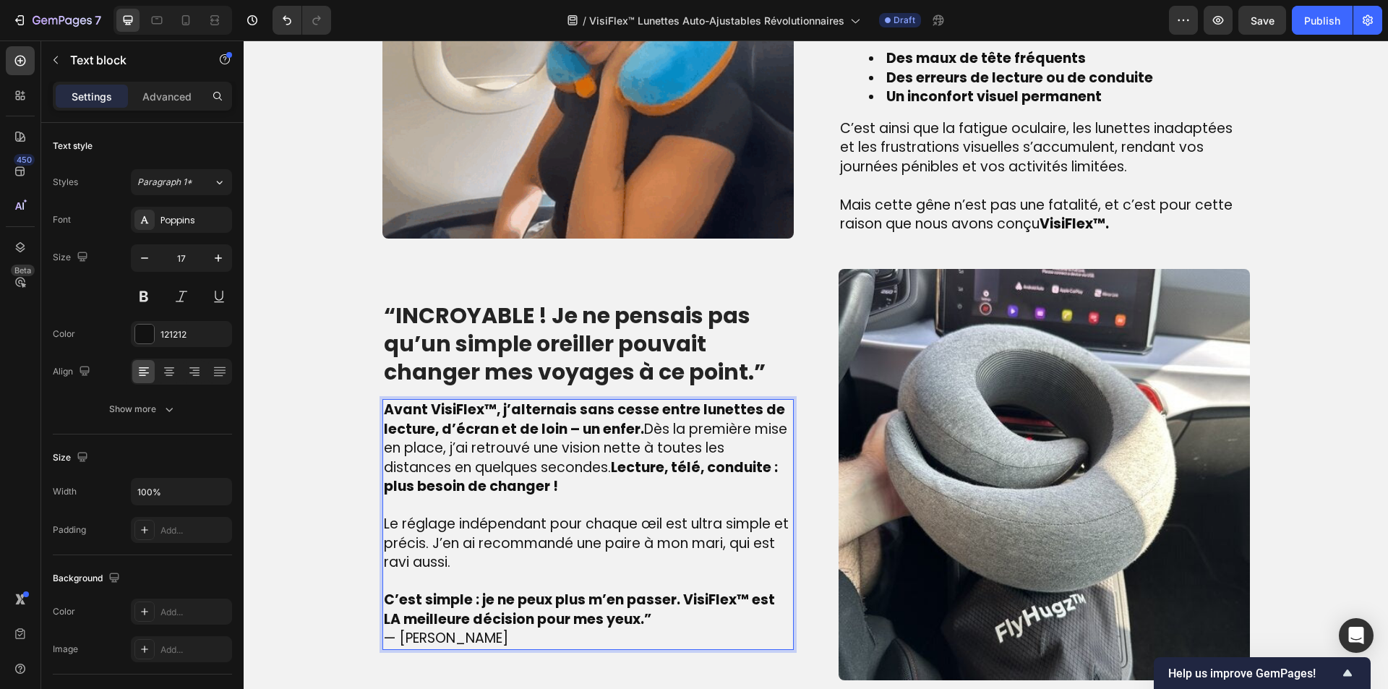
click at [656, 618] on p "C’est simple : je ne peux plus m’en passer. VisiFlex™ est LA meilleure décision…" at bounding box center [588, 610] width 408 height 38
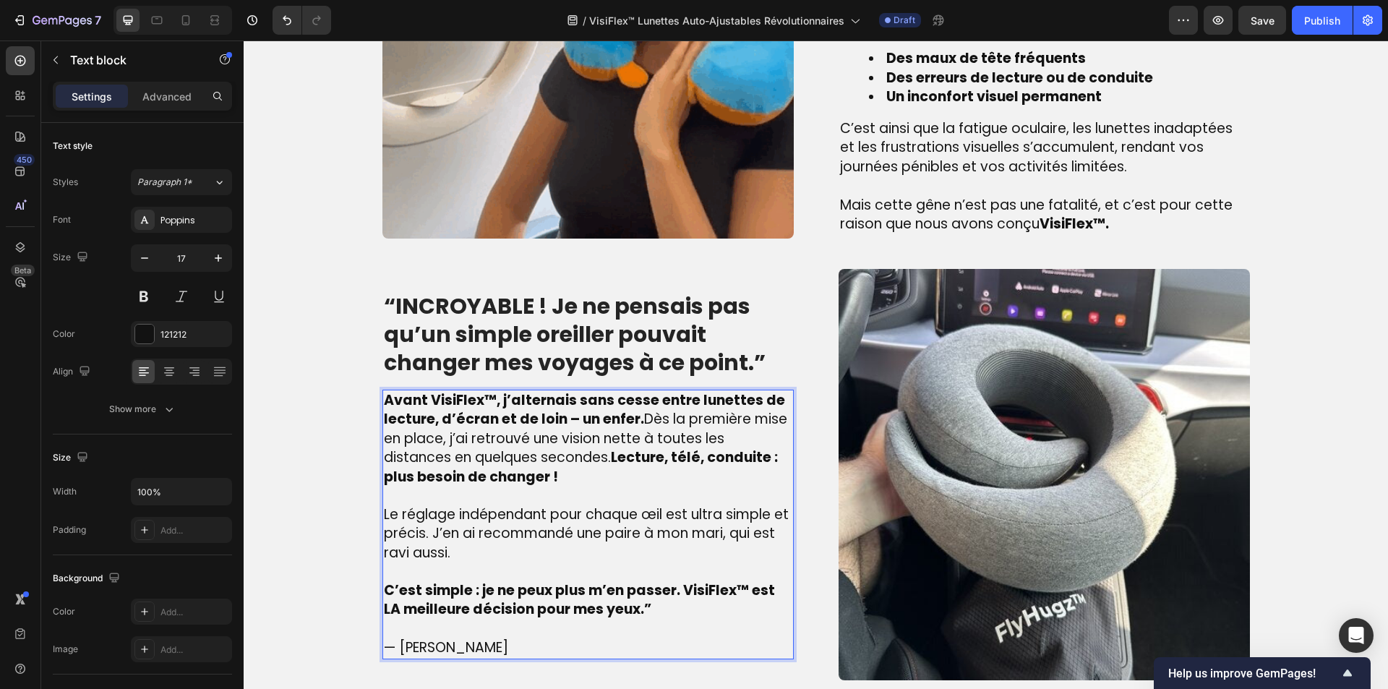
scroll to position [1331, 0]
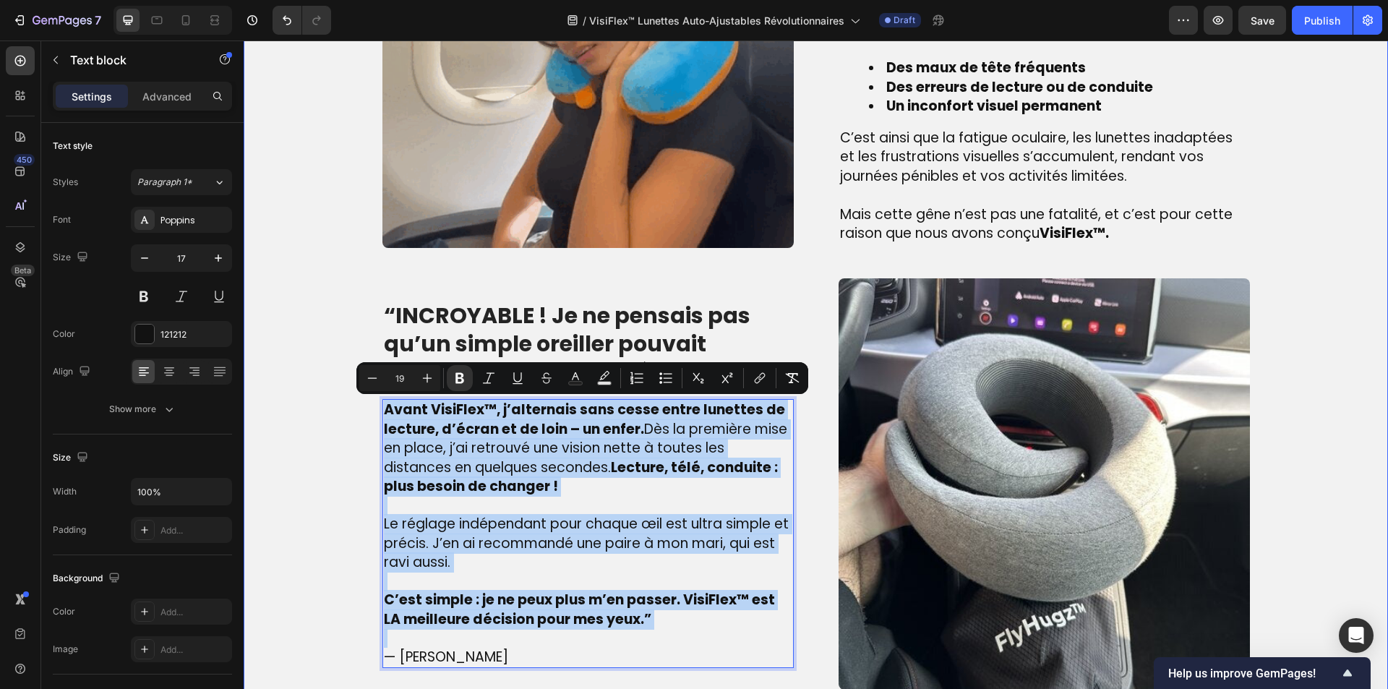
click at [339, 389] on div "Image La véritable cause de la vision floue – que beaucoup ignorent Heading Lor…" at bounding box center [815, 263] width 1123 height 853
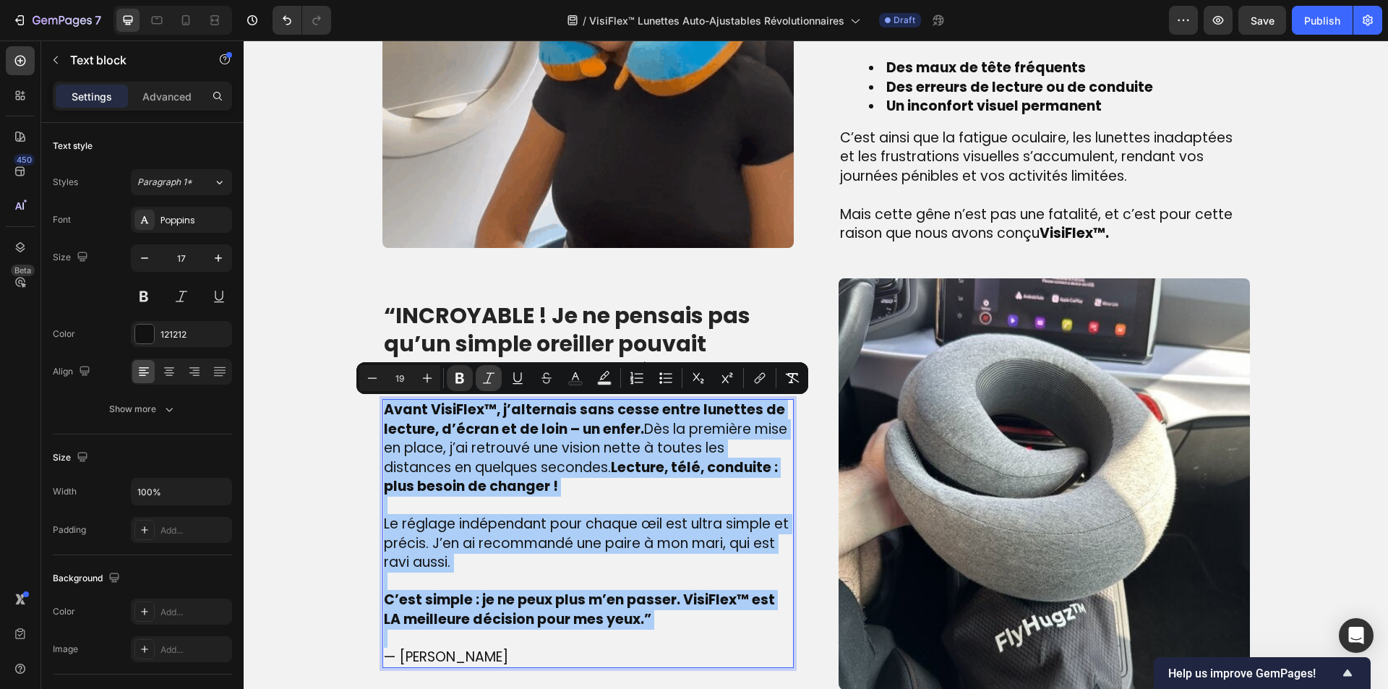
click at [486, 380] on icon "Editor contextual toolbar" at bounding box center [488, 378] width 14 height 14
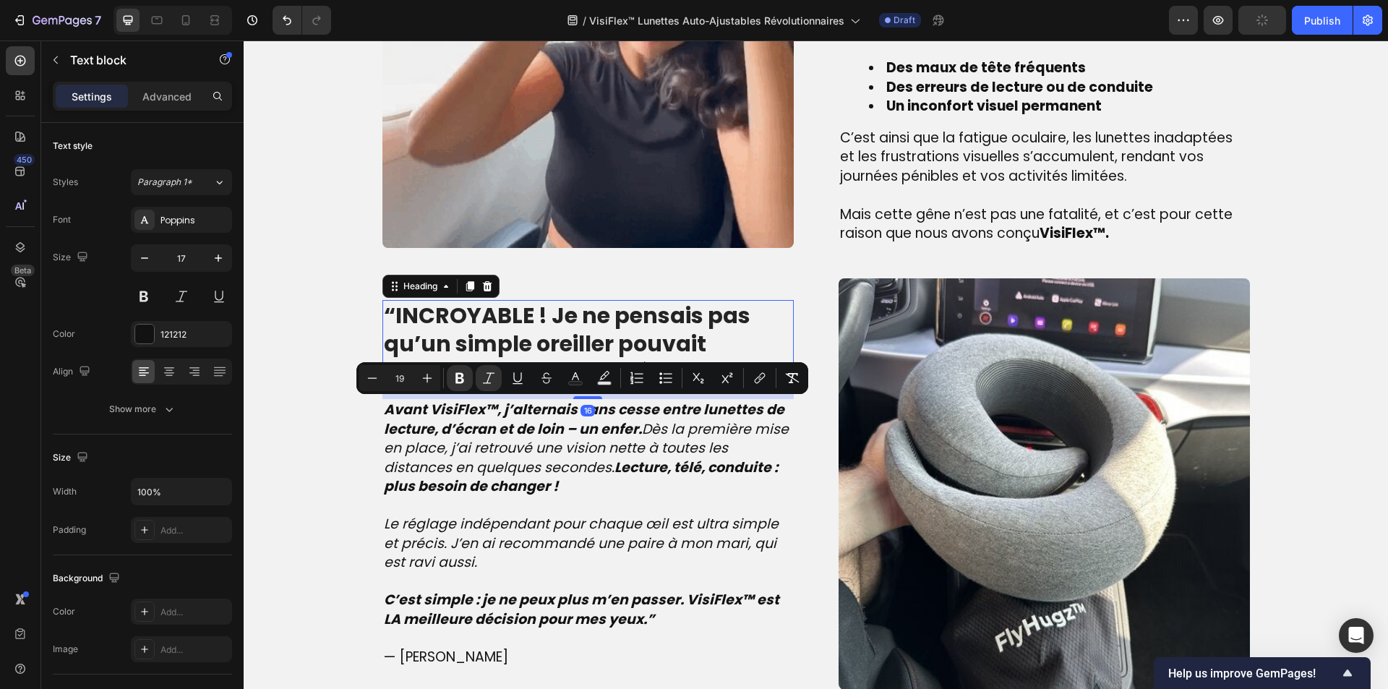
click at [567, 332] on strong "“INCROYABLE ! Je ne pensais pas qu’un simple oreiller pouvait changer mes voyag…" at bounding box center [575, 343] width 382 height 87
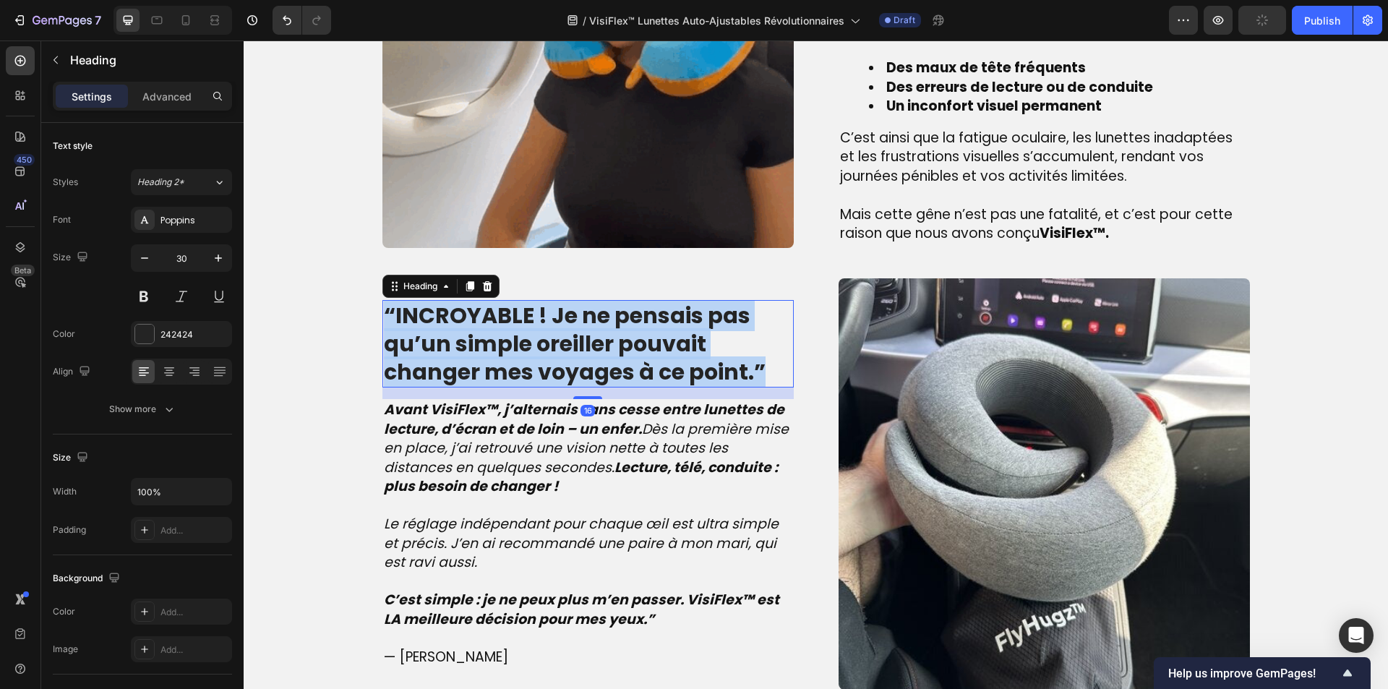
click at [567, 332] on strong "“INCROYABLE ! Je ne pensais pas qu’un simple oreiller pouvait changer mes voyag…" at bounding box center [575, 343] width 382 height 87
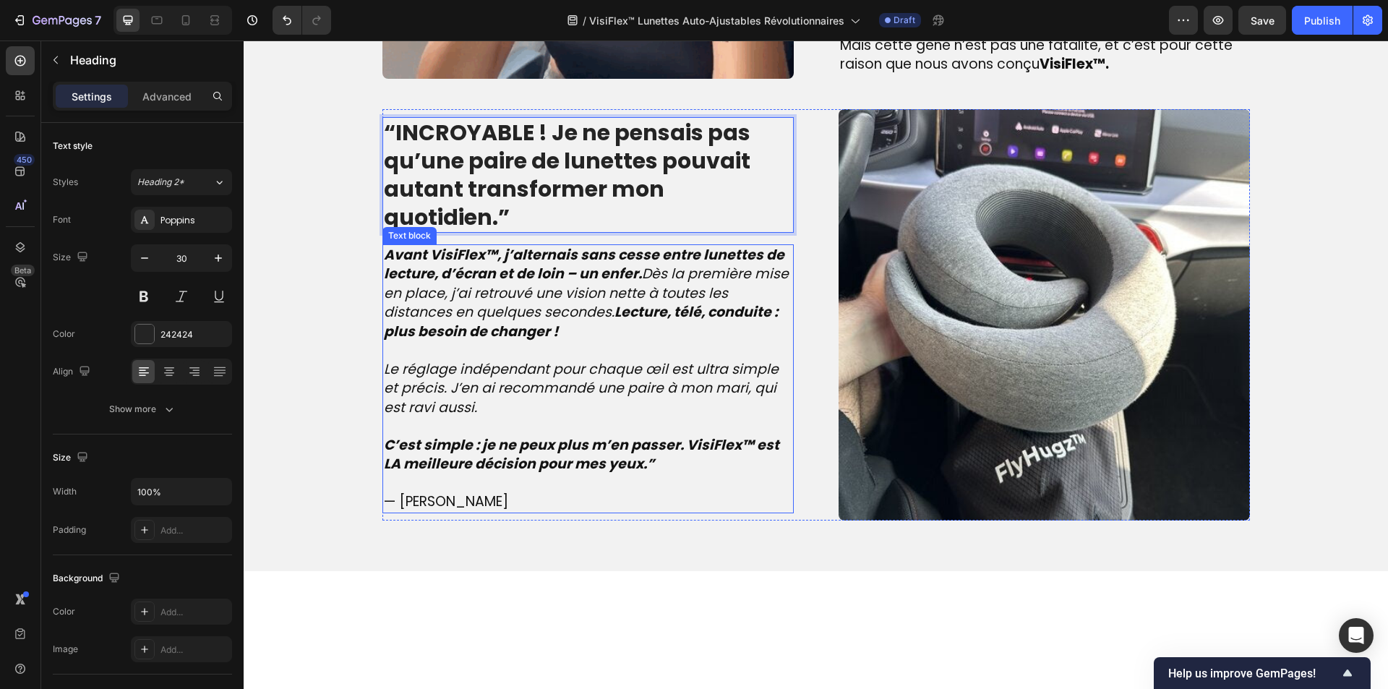
scroll to position [1620, 0]
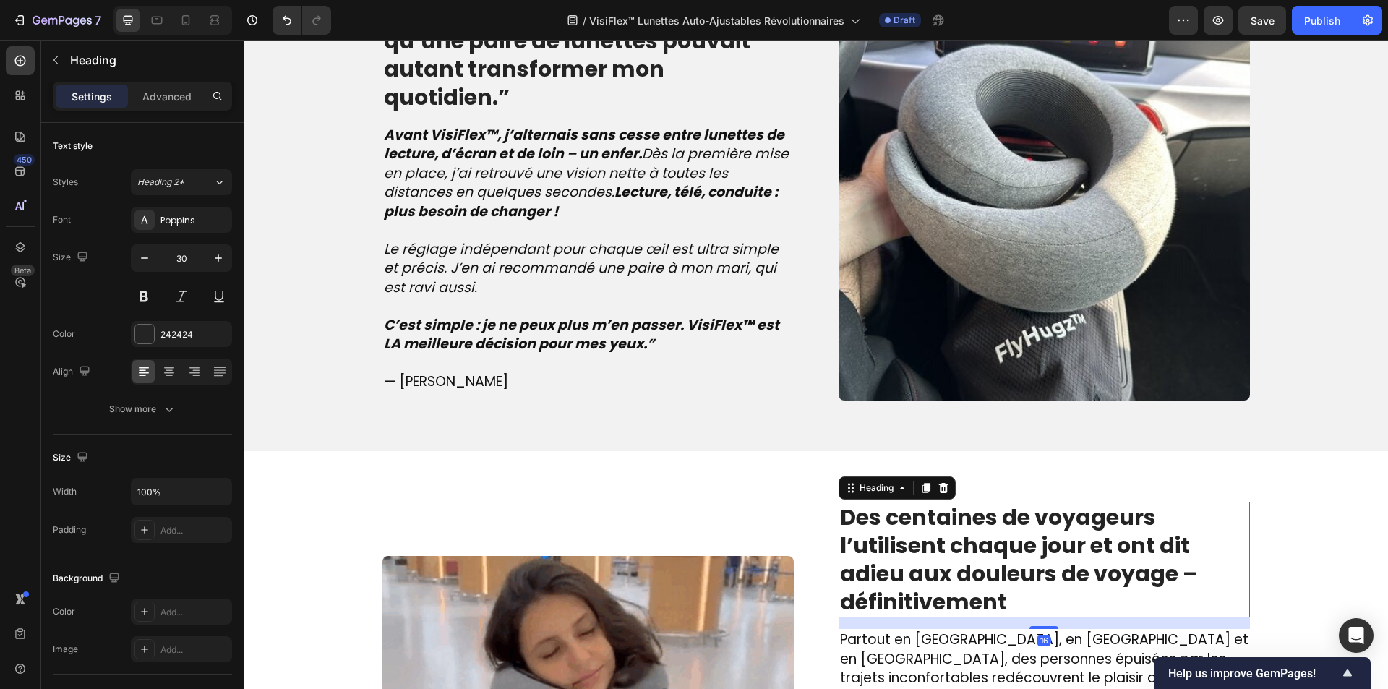
click at [944, 567] on strong "Des centaines de voyageurs l’utilisent chaque jour et ont dit adieu aux douleur…" at bounding box center [1019, 560] width 358 height 116
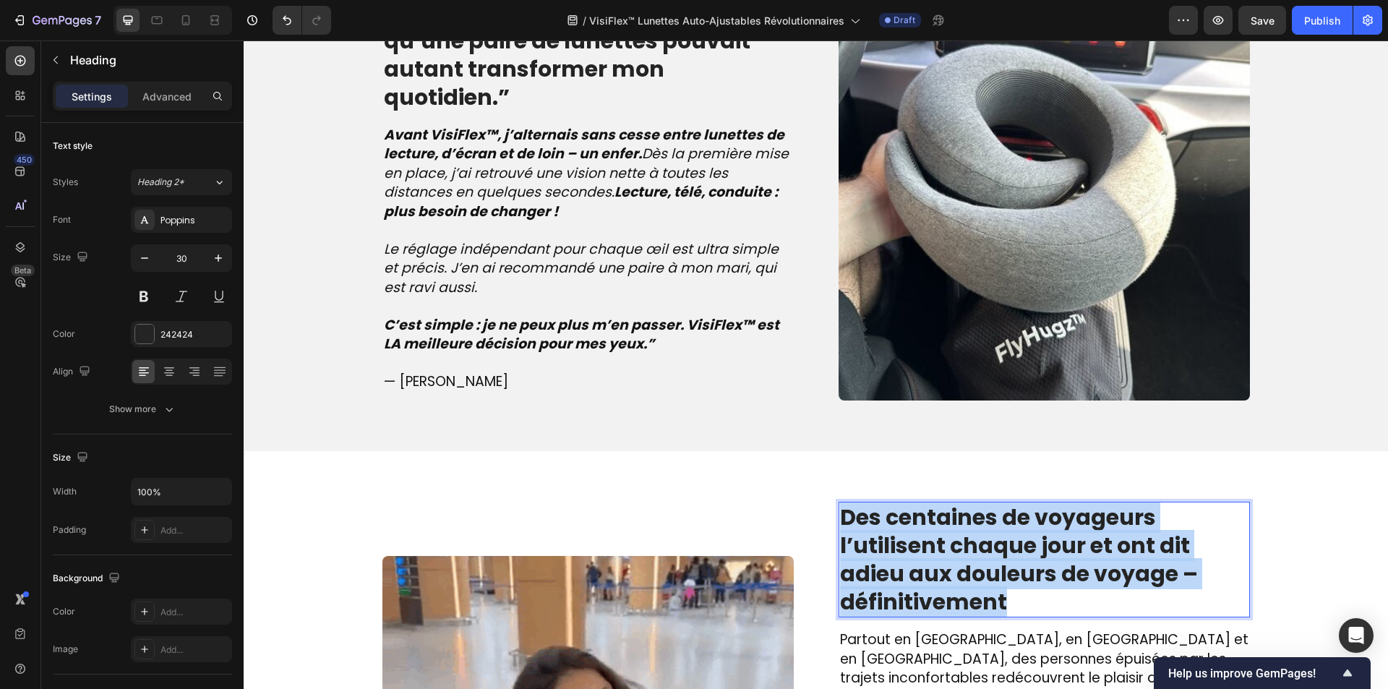
click at [944, 567] on strong "Des centaines de voyageurs l’utilisent chaque jour et ont dit adieu aux douleur…" at bounding box center [1019, 560] width 358 height 116
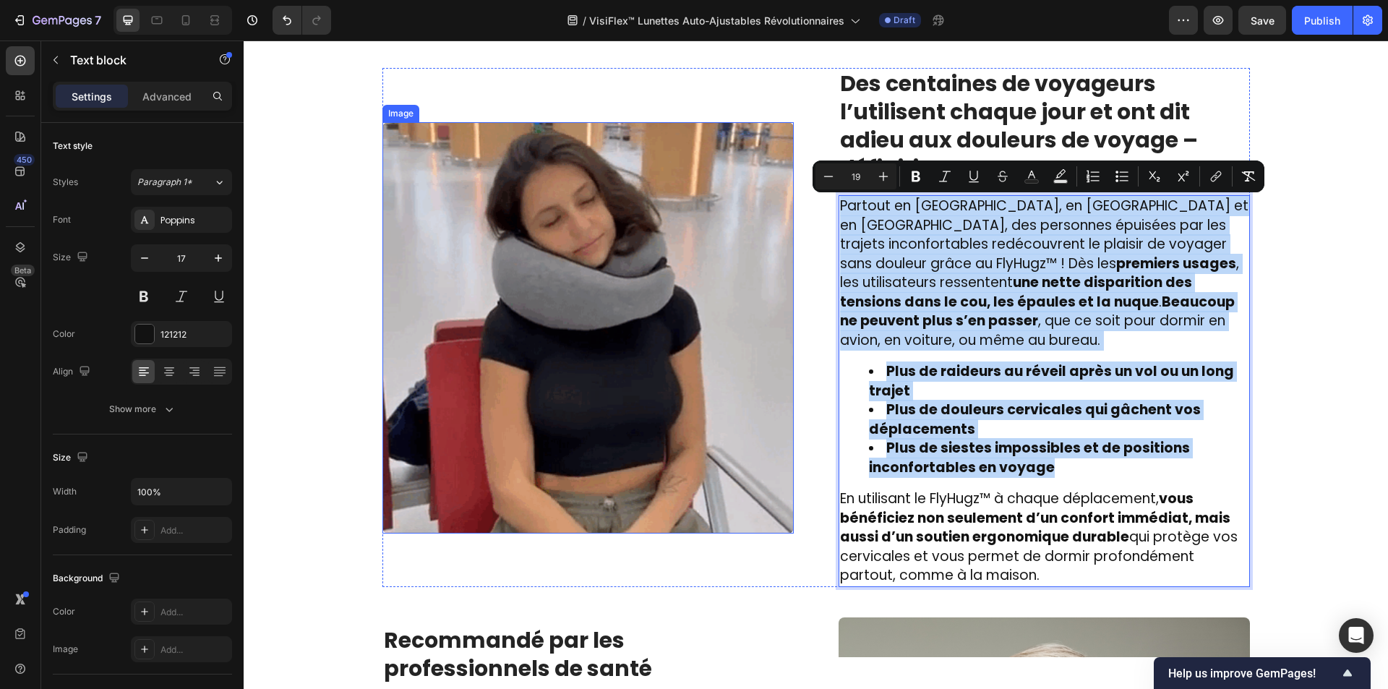
type input "17"
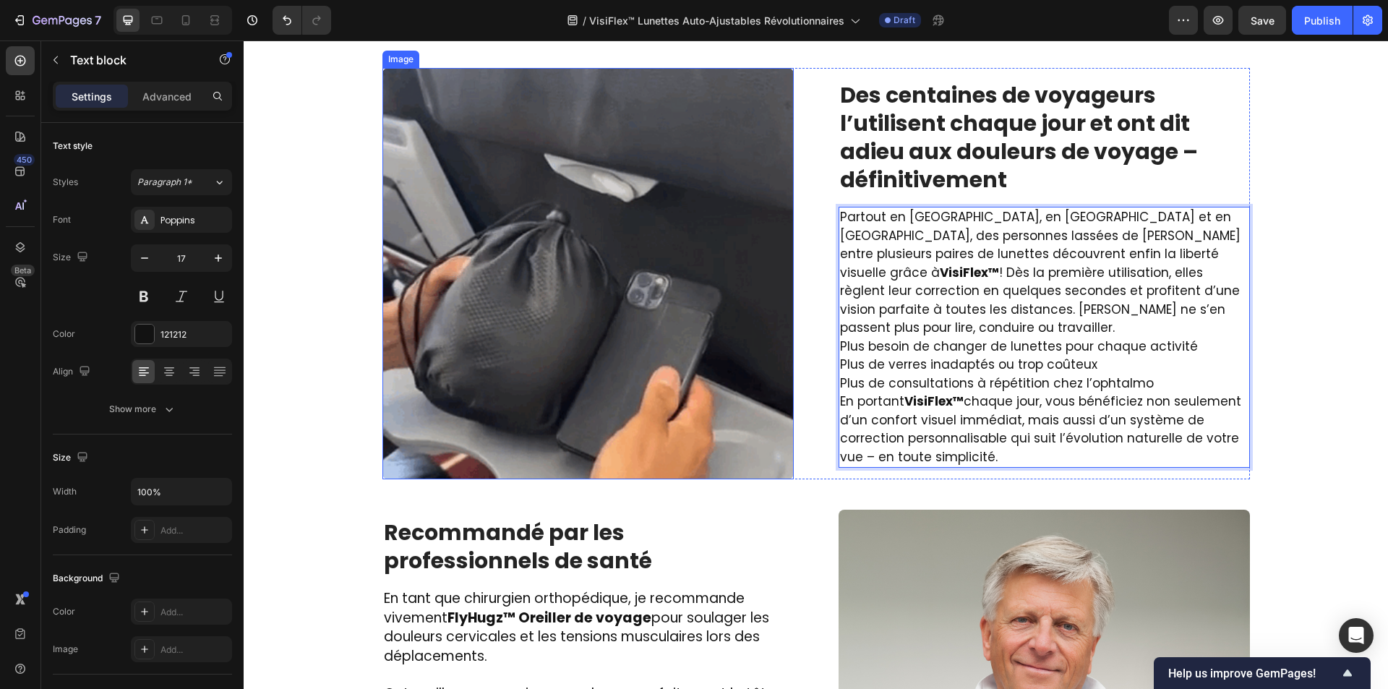
scroll to position [2074, 0]
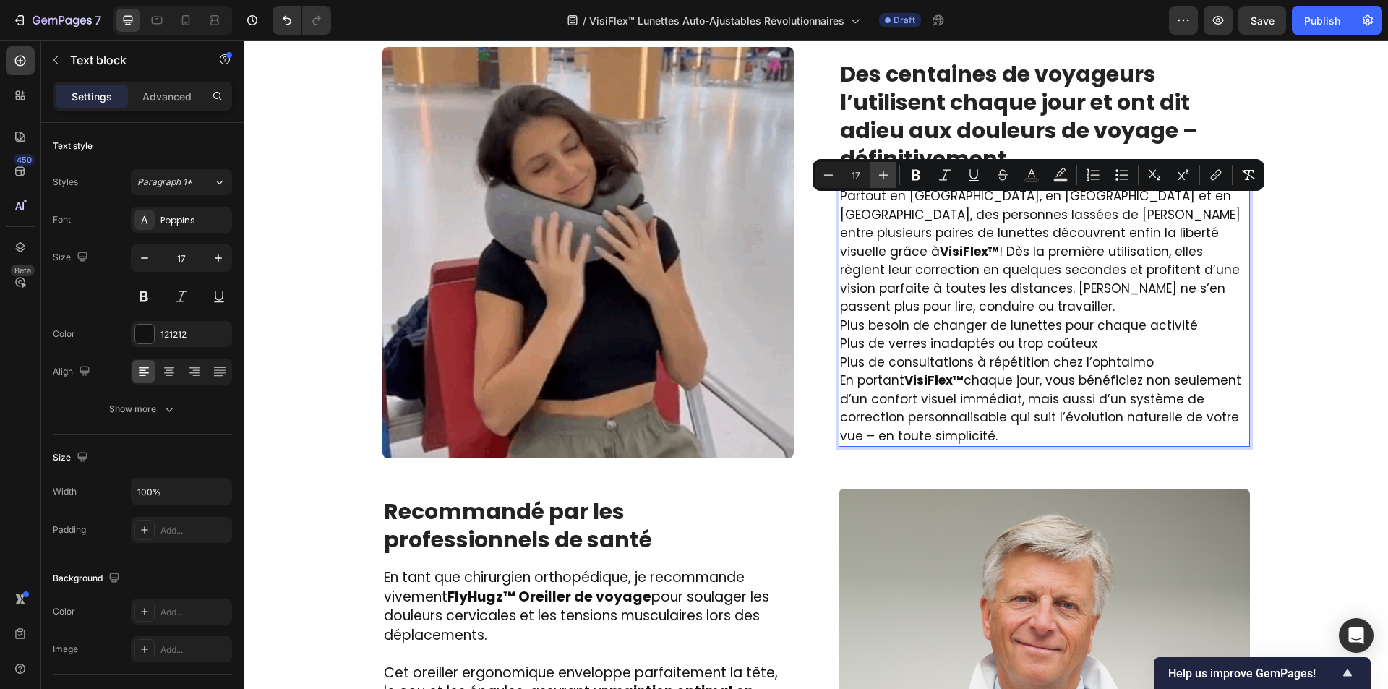
click at [885, 175] on icon "Editor contextual toolbar" at bounding box center [883, 175] width 9 height 9
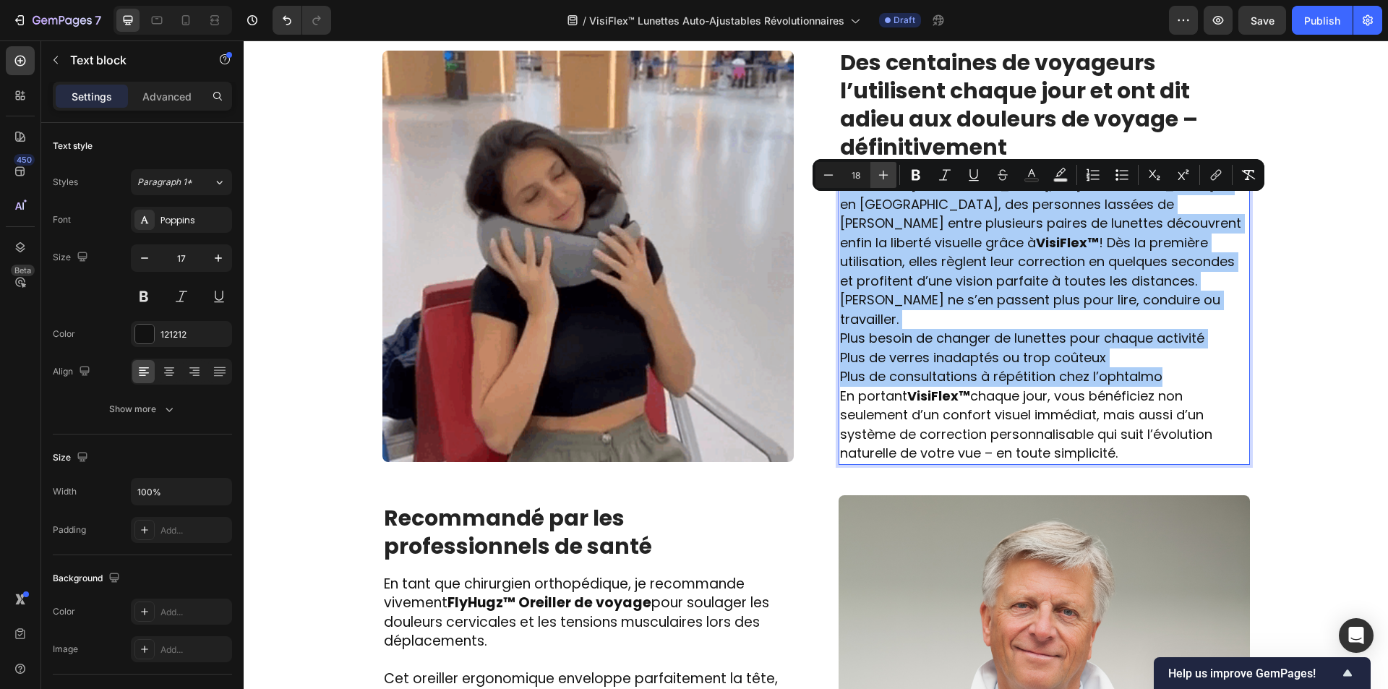
click at [885, 175] on icon "Editor contextual toolbar" at bounding box center [883, 175] width 9 height 9
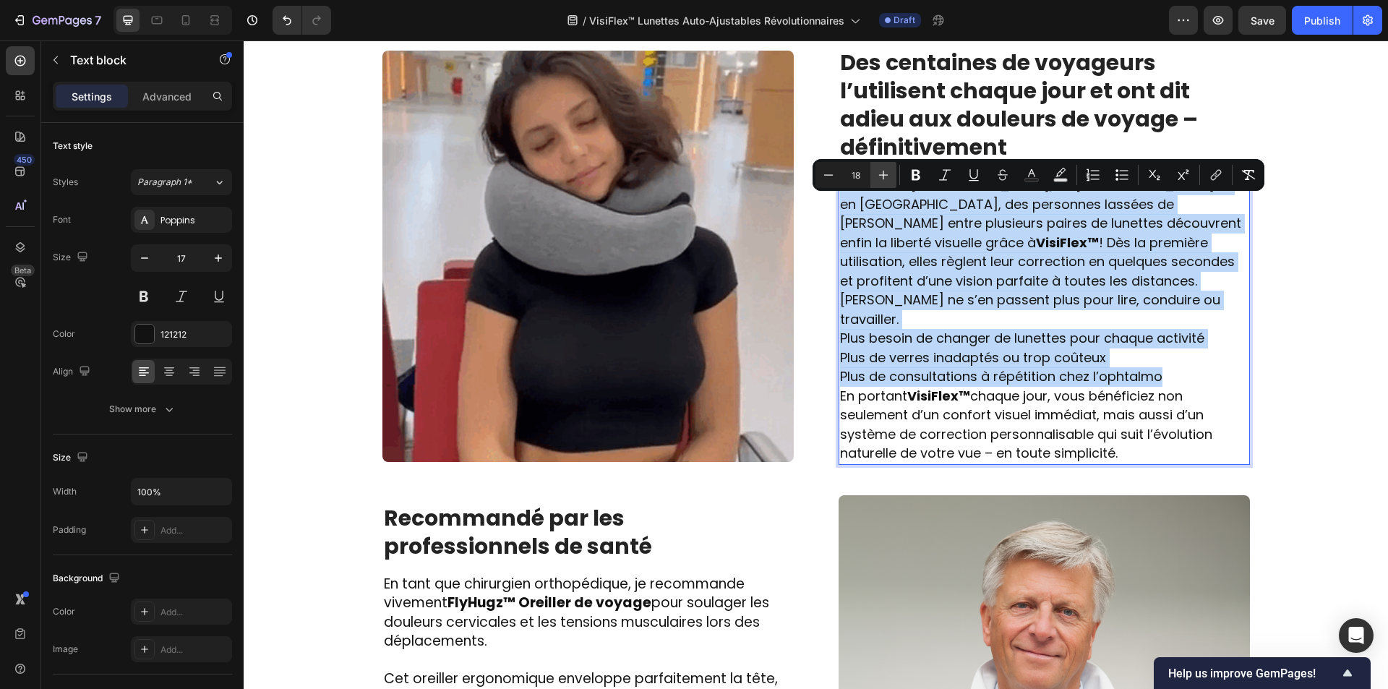
type input "19"
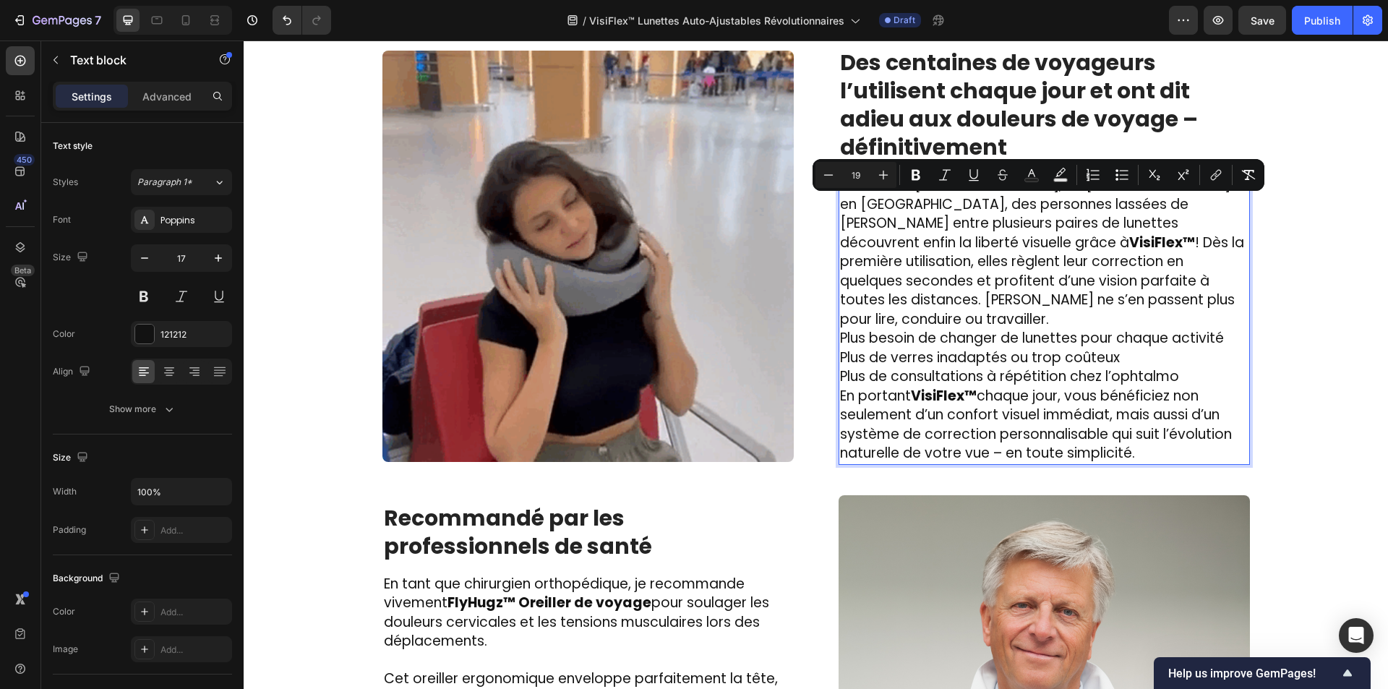
click at [1145, 347] on p "Plus besoin de changer de lunettes pour chaque activité Plus de verres inadapté…" at bounding box center [1044, 358] width 408 height 58
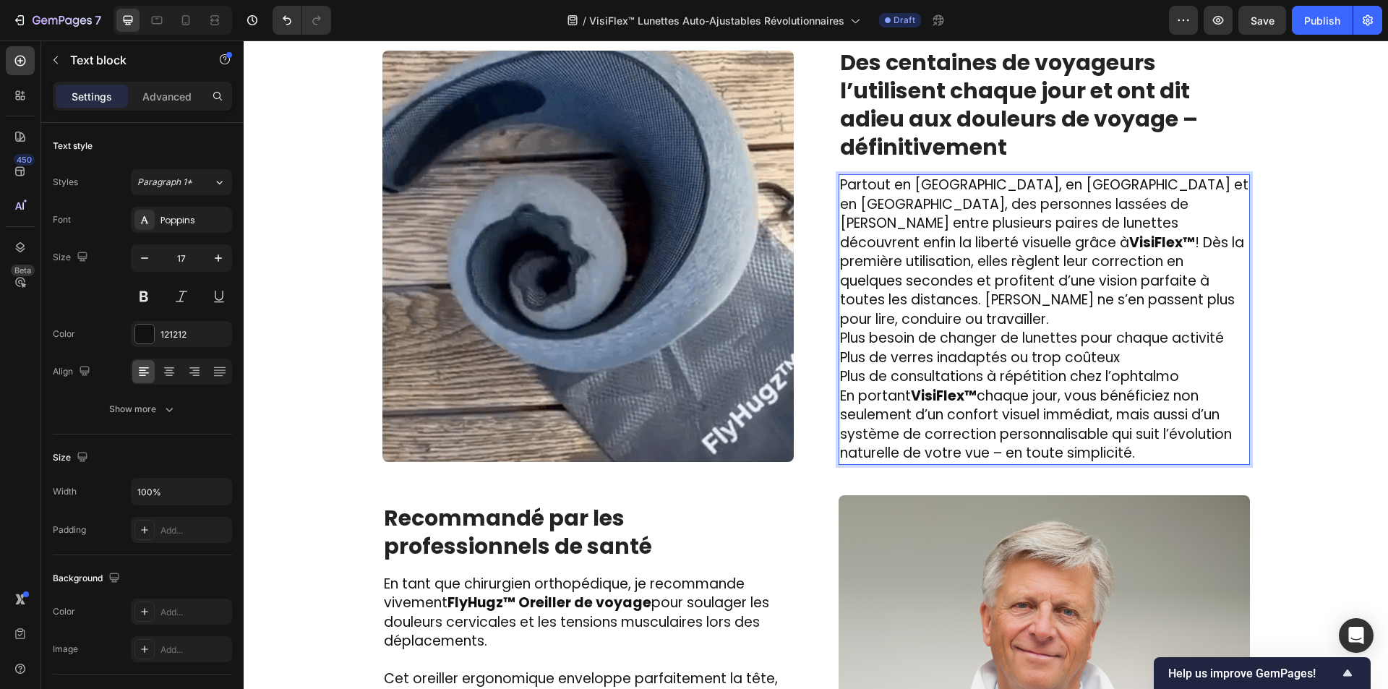
click at [1147, 344] on p "Plus besoin de changer de lunettes pour chaque activité Plus de verres inadapté…" at bounding box center [1044, 358] width 408 height 58
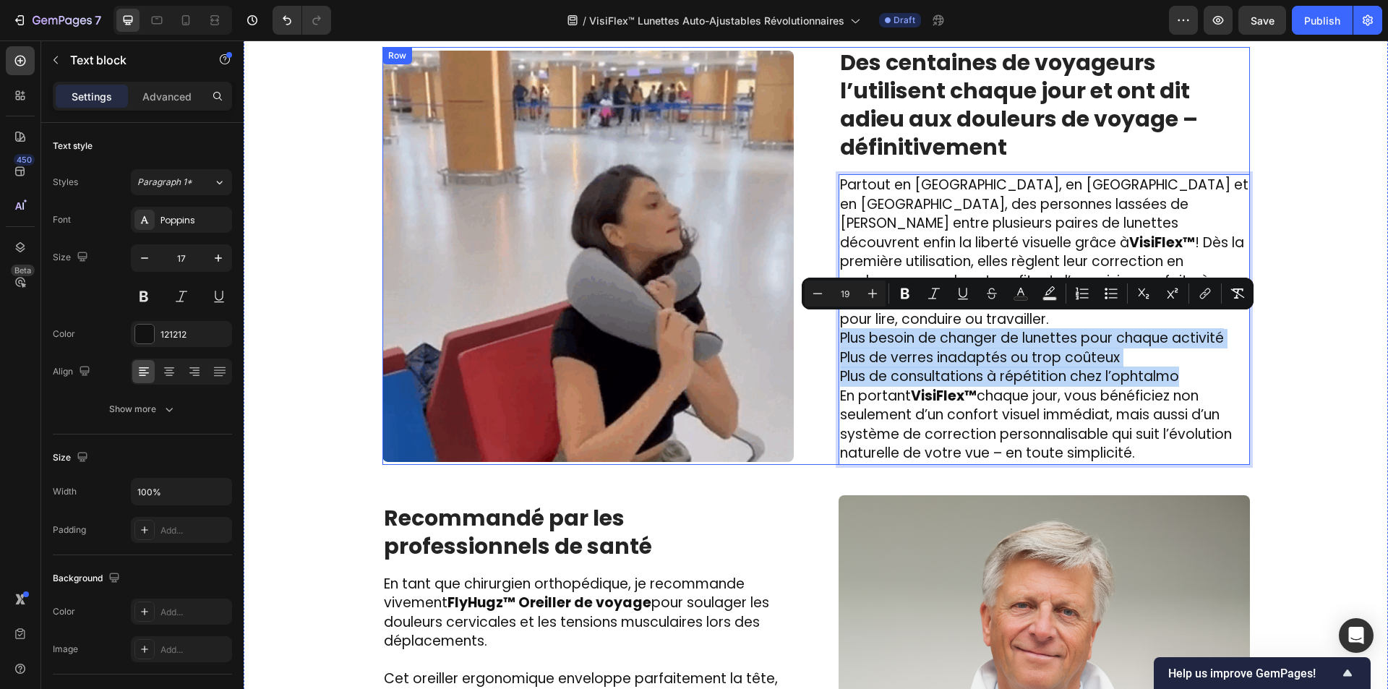
drag, startPoint x: 1185, startPoint y: 356, endPoint x: 830, endPoint y: 322, distance: 357.2
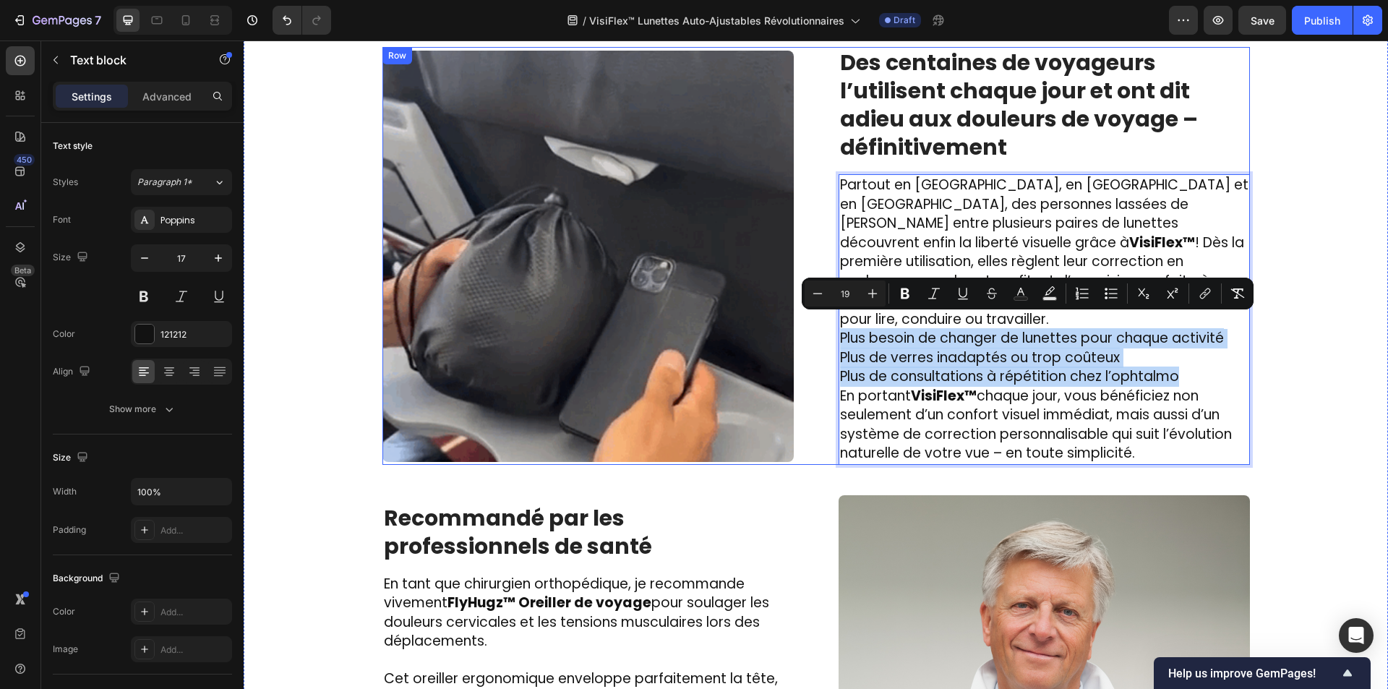
click at [830, 322] on div "Image ⁠⁠⁠⁠⁠⁠⁠ Des centaines de voyageurs l’utilisent chaque jour et ont dit adi…" at bounding box center [815, 256] width 867 height 418
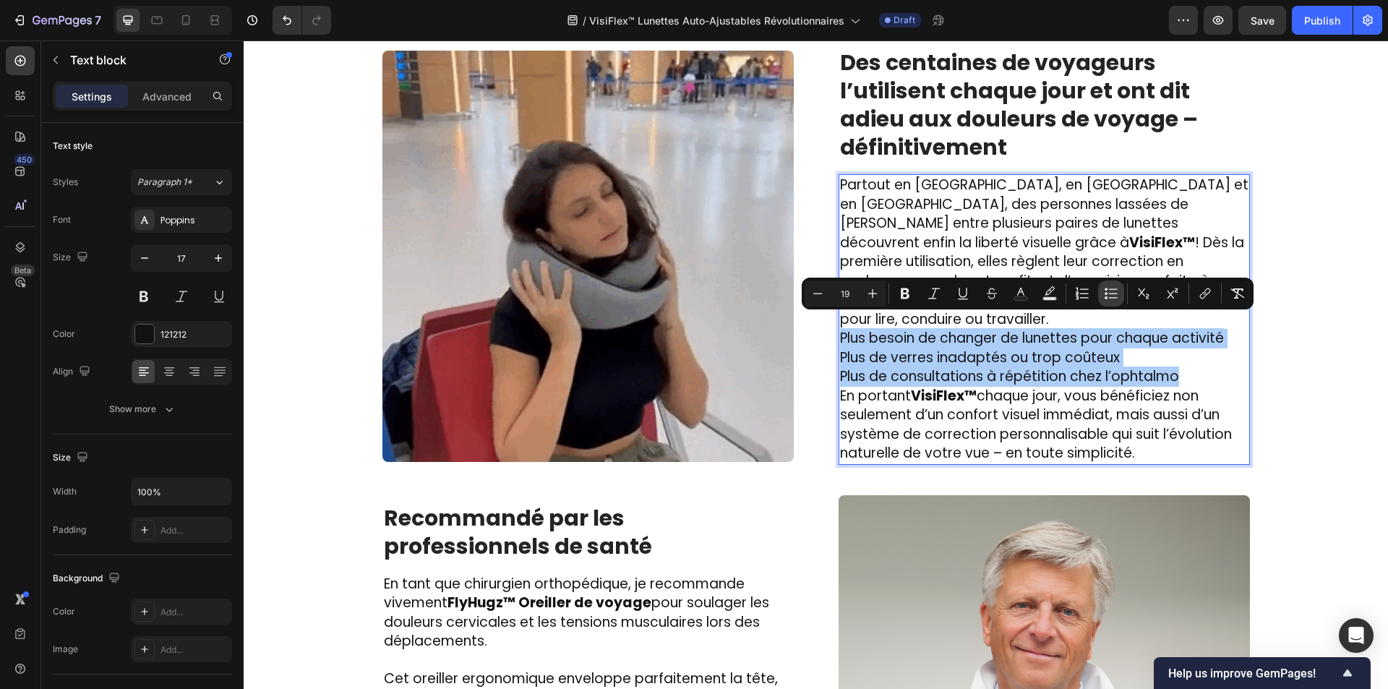
click at [1112, 290] on icon "Editor contextual toolbar" at bounding box center [1111, 293] width 14 height 14
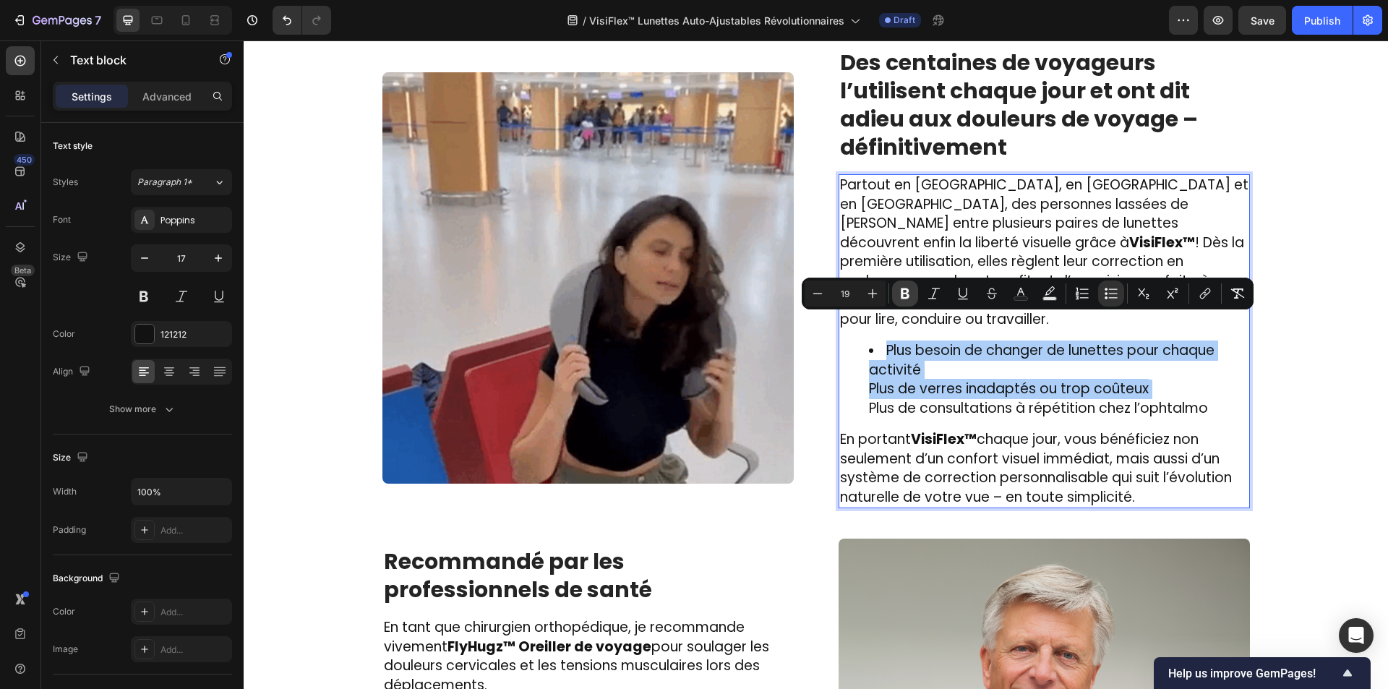
click at [913, 288] on button "Bold" at bounding box center [905, 293] width 26 height 26
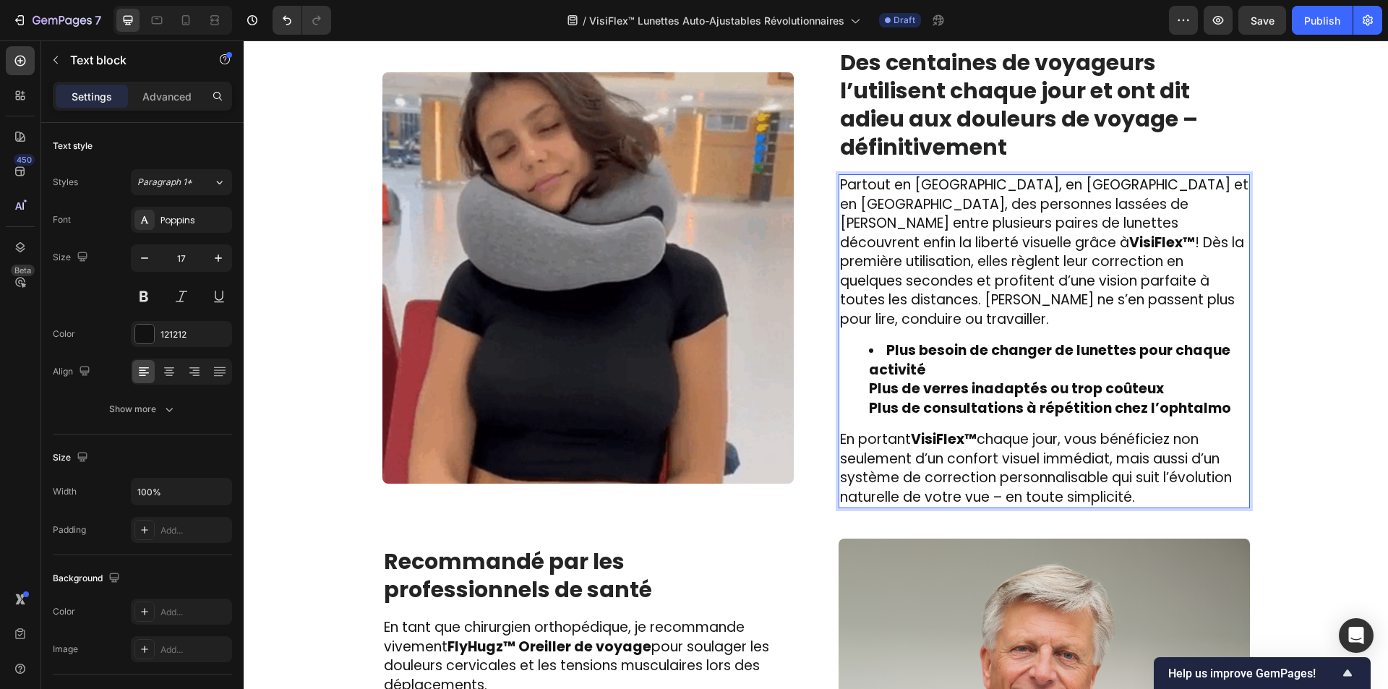
click at [857, 366] on ul "Plus besoin de changer de lunettes pour chaque activité Plus de verres inadapté…" at bounding box center [1044, 379] width 408 height 77
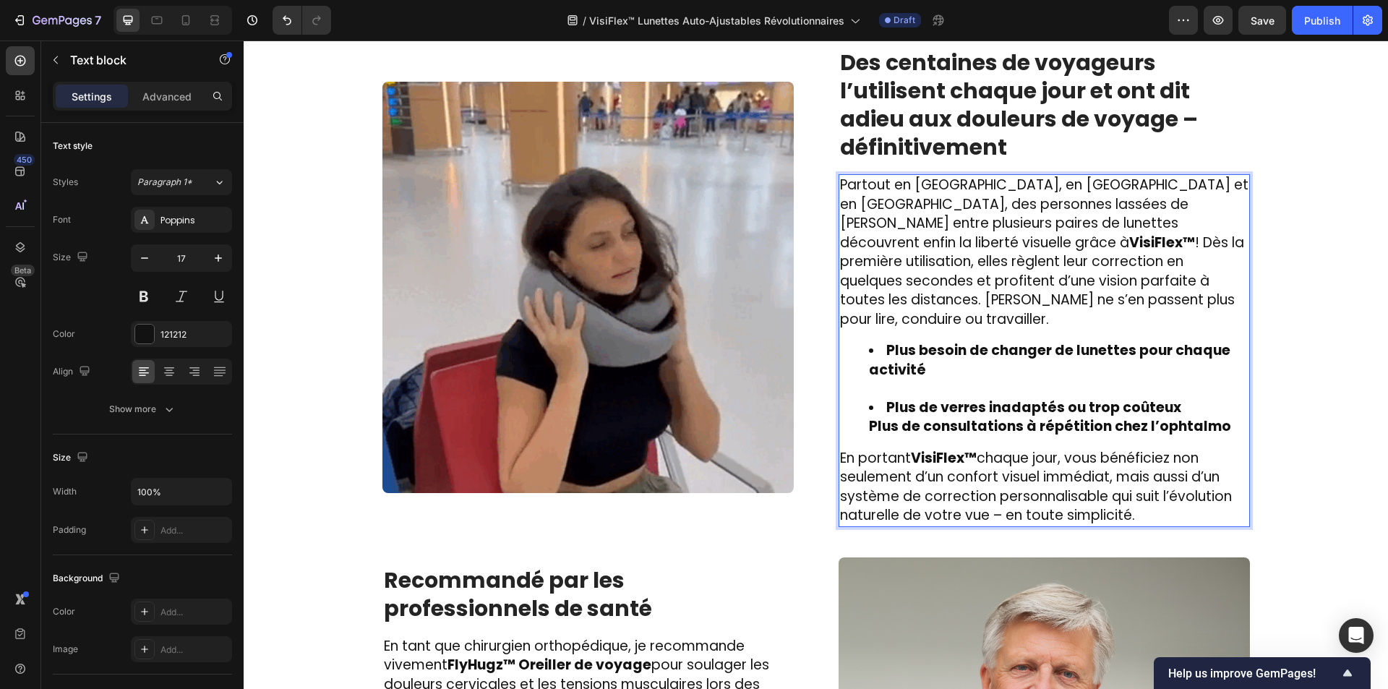
click at [857, 402] on ul "Plus besoin de changer de lunettes pour chaque activité Plus de verres inadapté…" at bounding box center [1044, 388] width 408 height 95
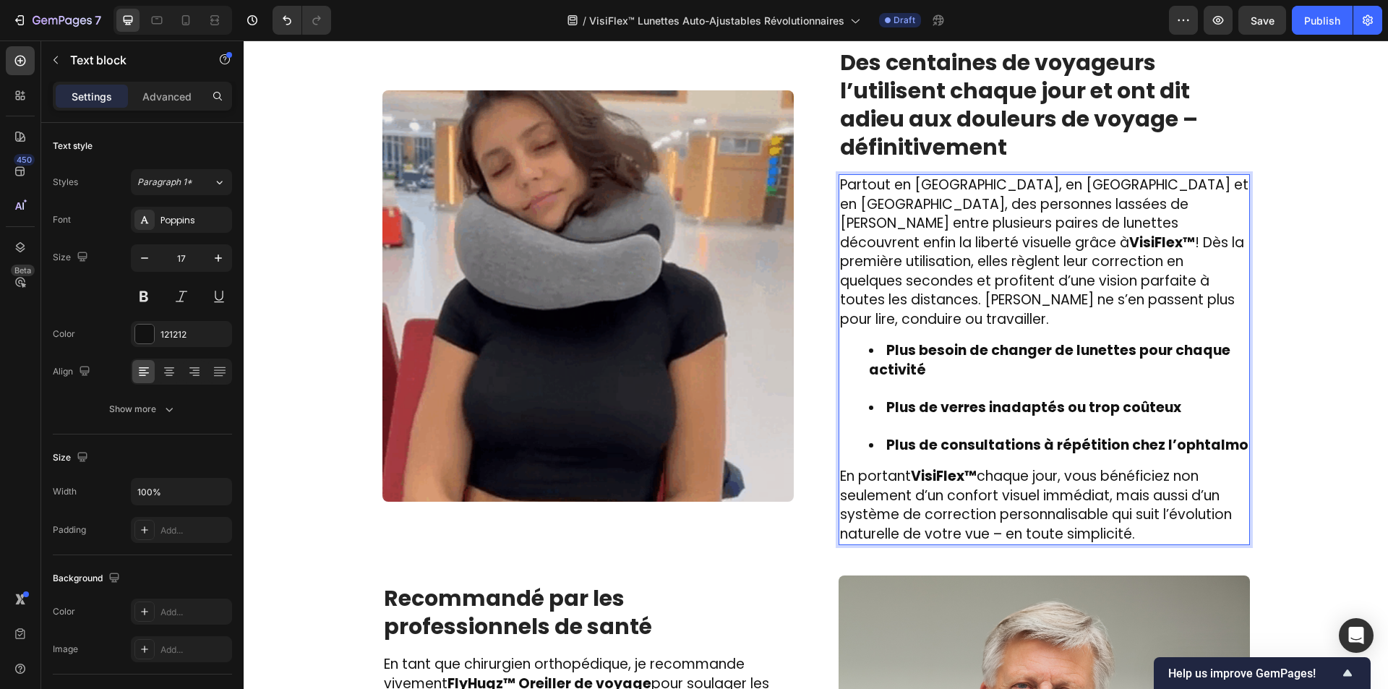
click at [903, 411] on li "Plus de verres inadaptés ou trop coûteux" at bounding box center [1058, 417] width 379 height 38
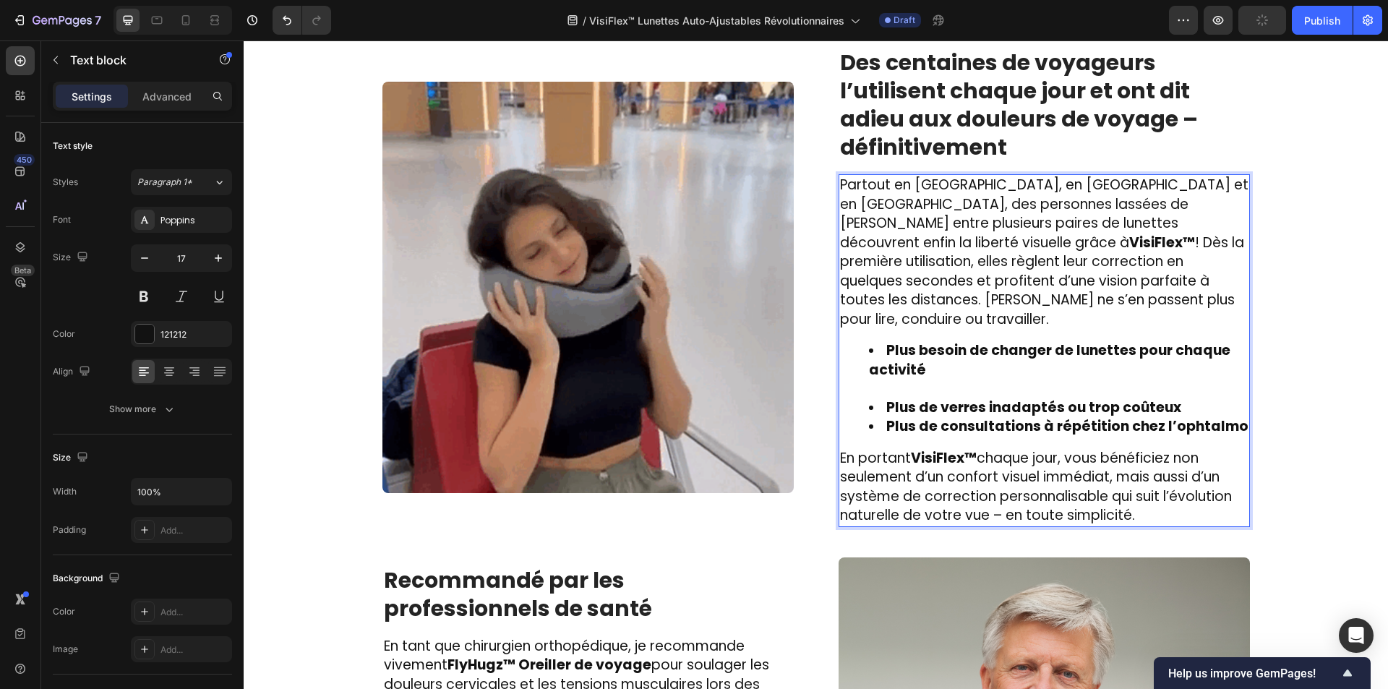
click at [902, 373] on li "Plus besoin de changer de lunettes pour chaque activité" at bounding box center [1058, 369] width 379 height 57
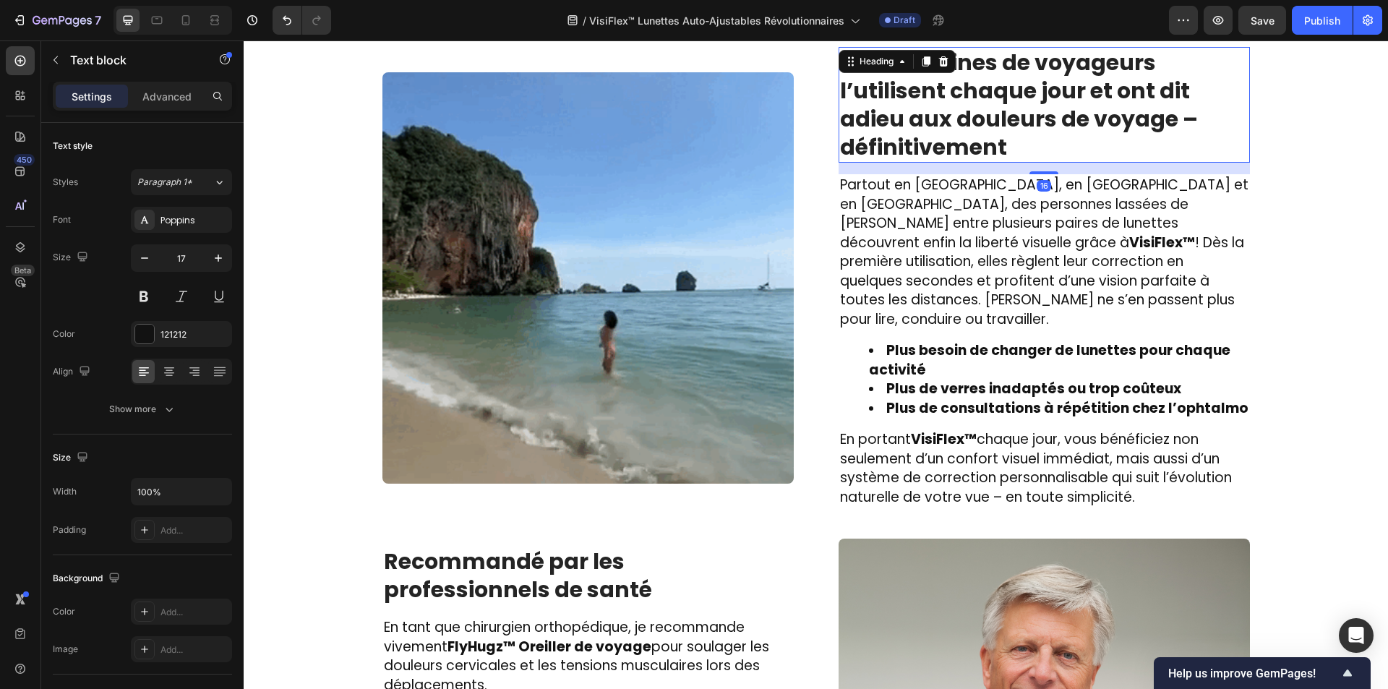
click at [941, 120] on strong "Des centaines de voyageurs l’utilisent chaque jour et ont dit adieu aux douleur…" at bounding box center [1019, 105] width 358 height 116
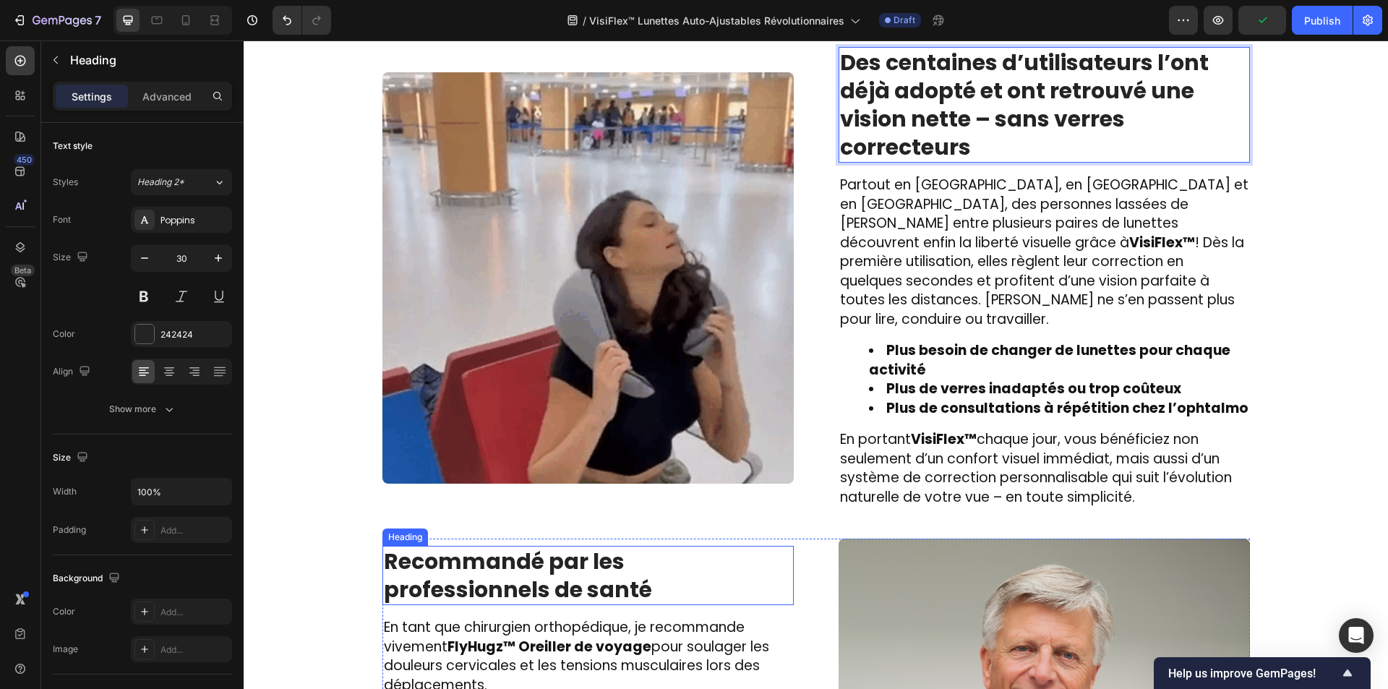
click at [504, 570] on h2 "Recommandé par les professionnels de santé" at bounding box center [587, 575] width 411 height 59
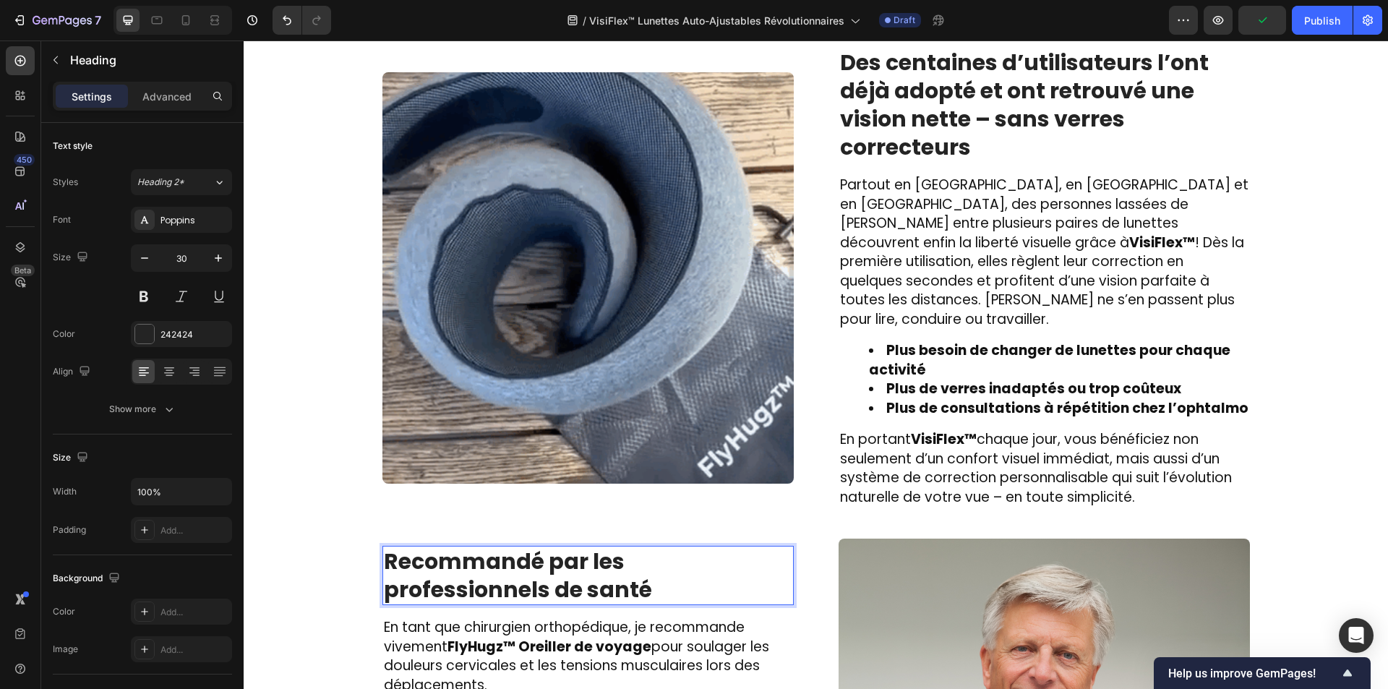
click at [504, 570] on h2 "Recommandé par les professionnels de santé" at bounding box center [587, 575] width 411 height 59
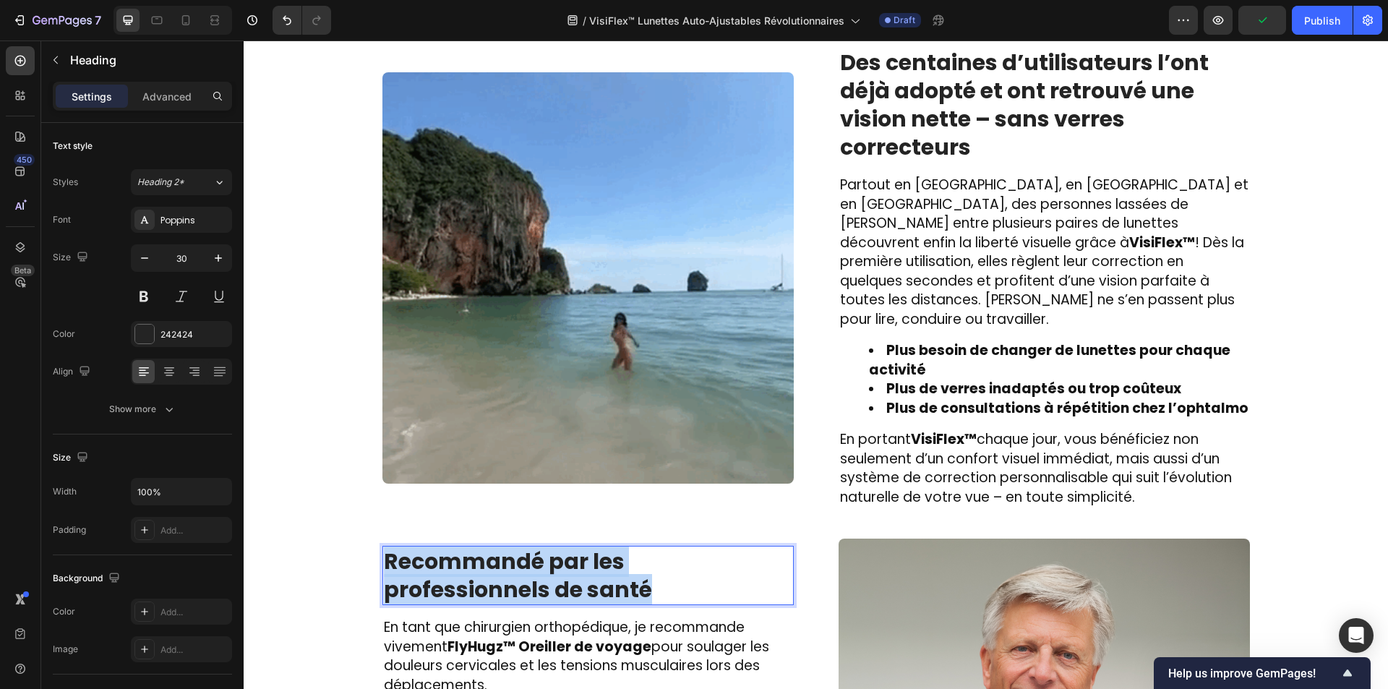
click at [504, 570] on p "Recommandé par les professionnels de santé" at bounding box center [588, 575] width 408 height 56
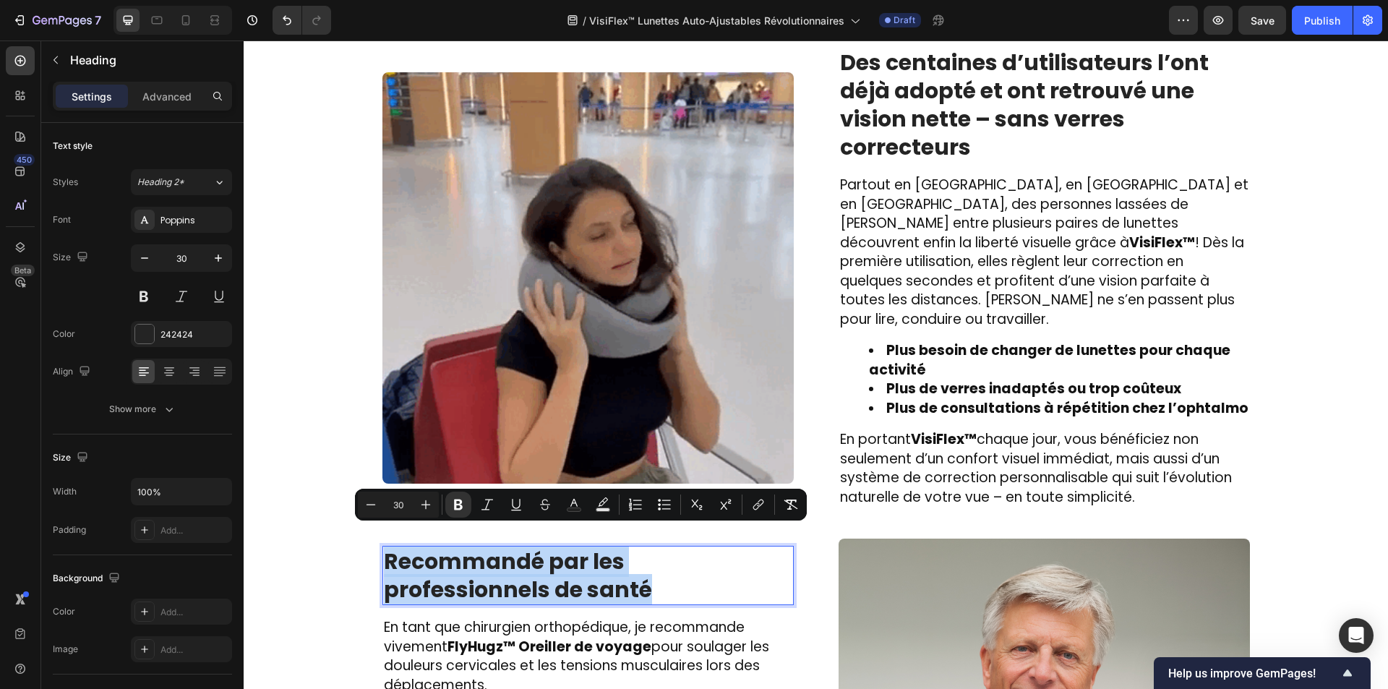
copy strong "Recommandé par les professionnels de santé"
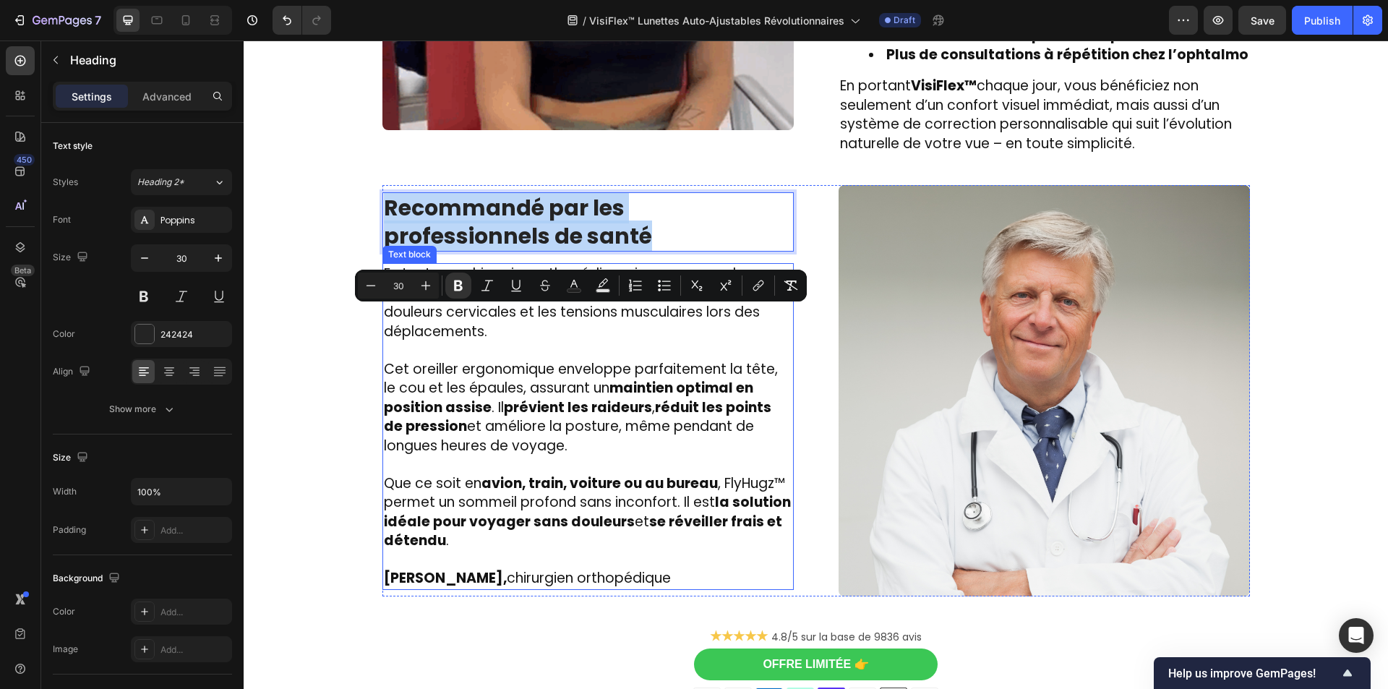
scroll to position [2436, 0]
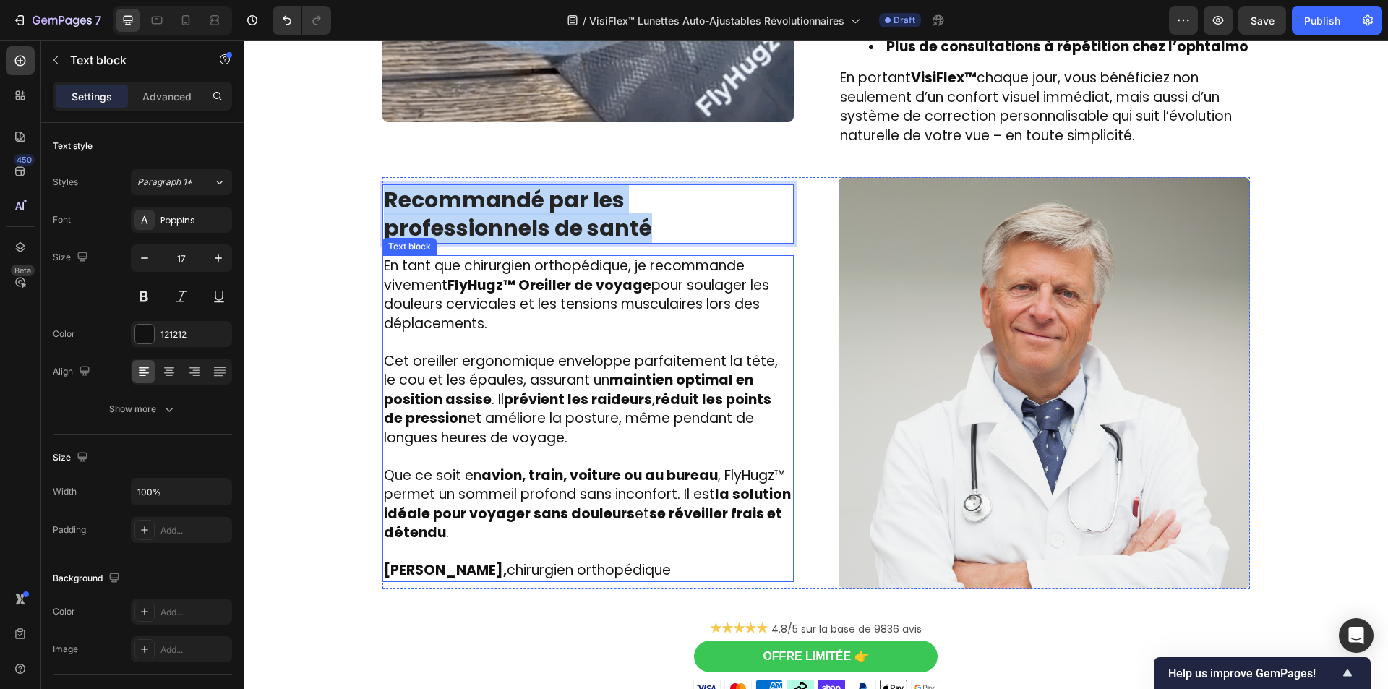
click at [434, 427] on span "Cet oreiller ergonomique enveloppe parfaitement la tête, le cou et les épaules,…" at bounding box center [581, 399] width 394 height 96
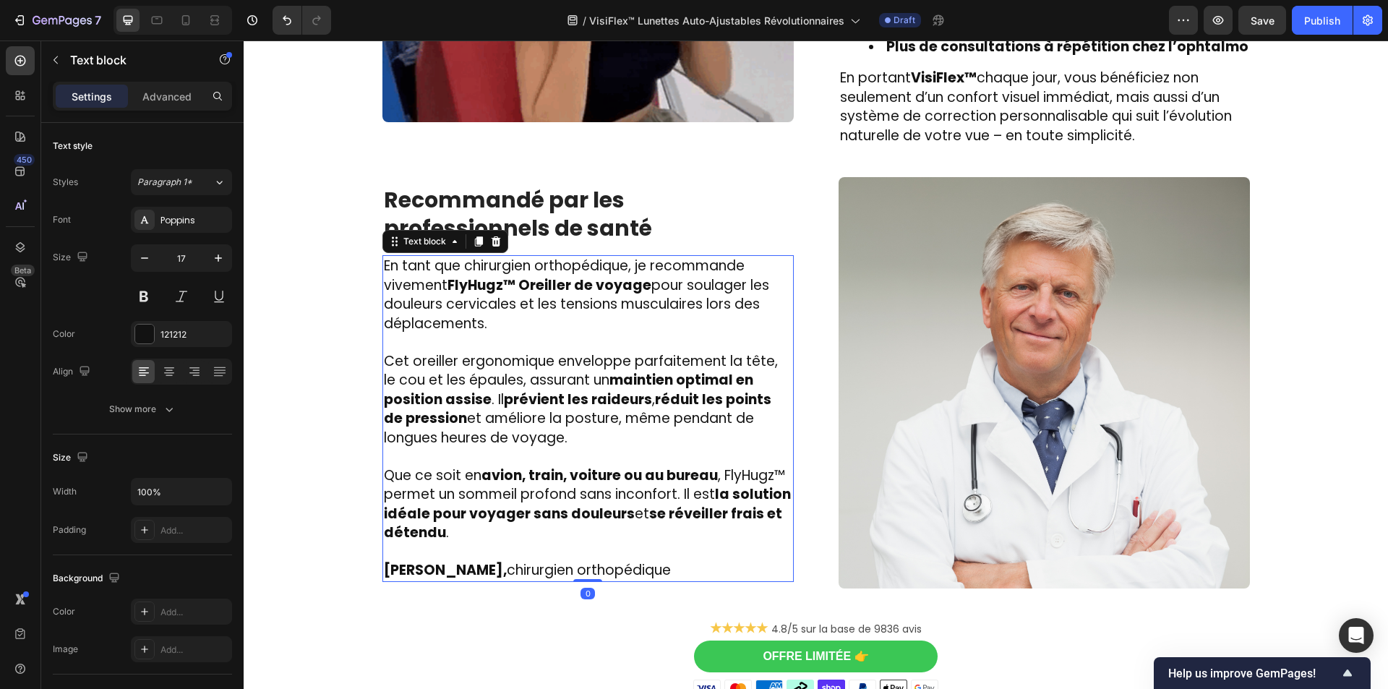
click at [434, 427] on span "Cet oreiller ergonomique enveloppe parfaitement la tête, le cou et les épaules,…" at bounding box center [581, 399] width 394 height 96
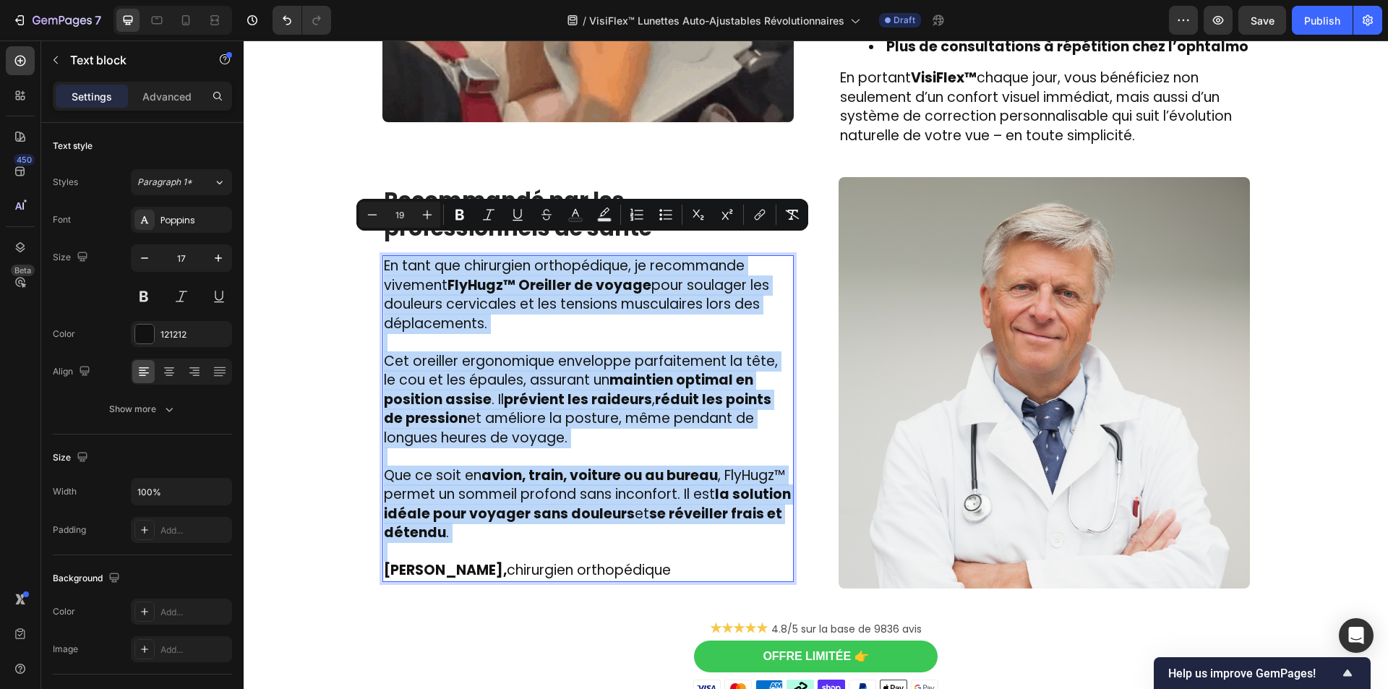
copy div "En tant que chirurgien orthopédique, je recommande vivement FlyHugz™ Oreiller d…"
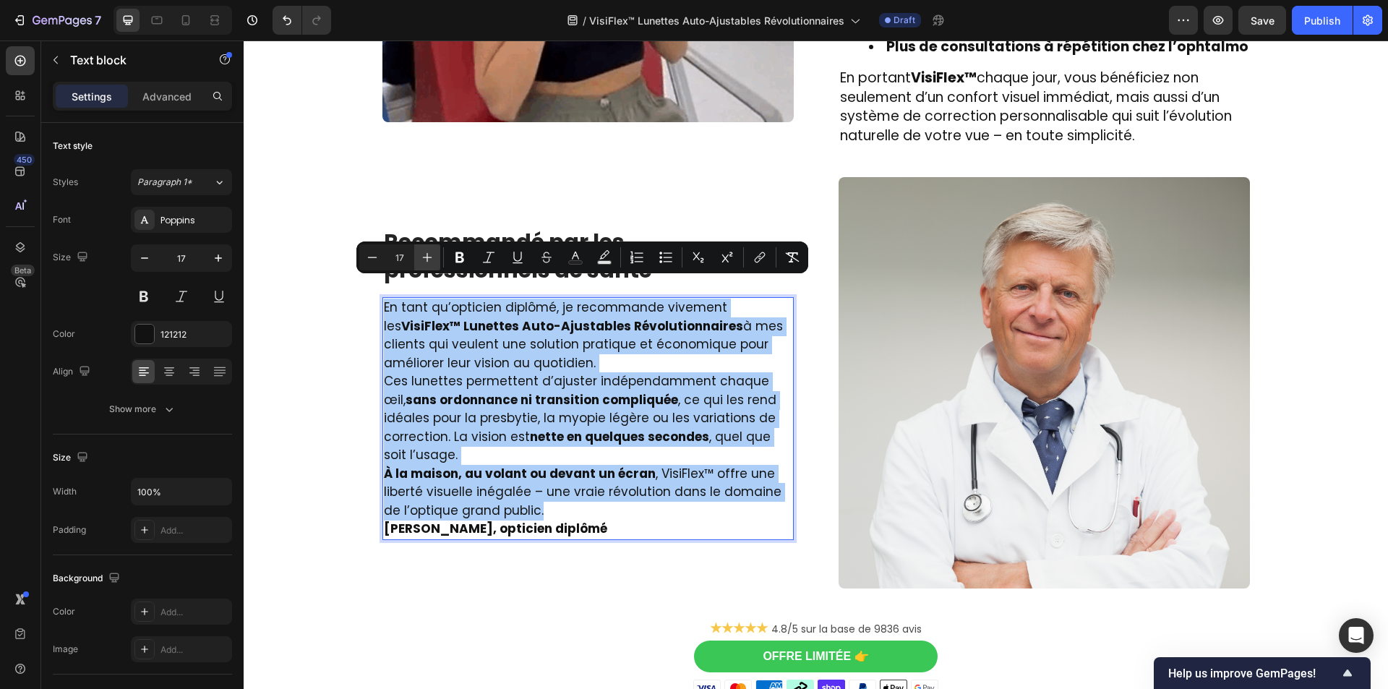
click at [424, 249] on button "Plus" at bounding box center [427, 257] width 26 height 26
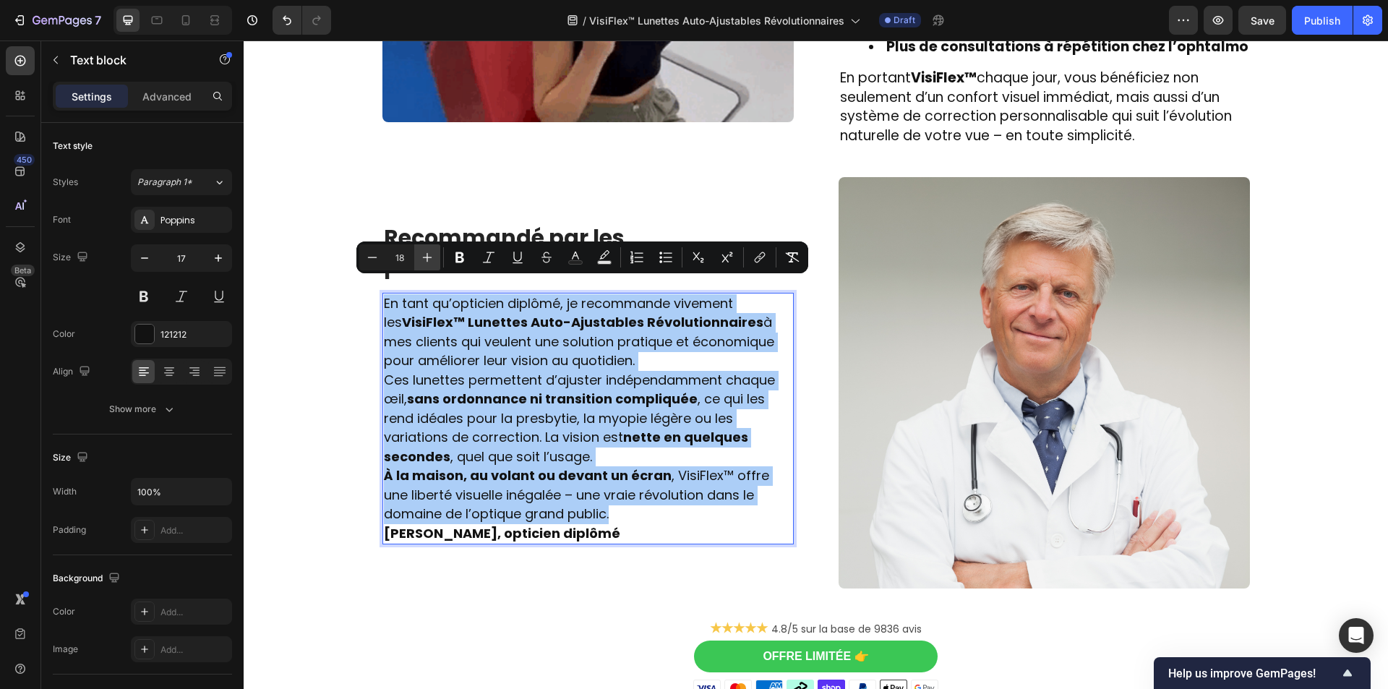
click at [424, 249] on button "Plus" at bounding box center [427, 257] width 26 height 26
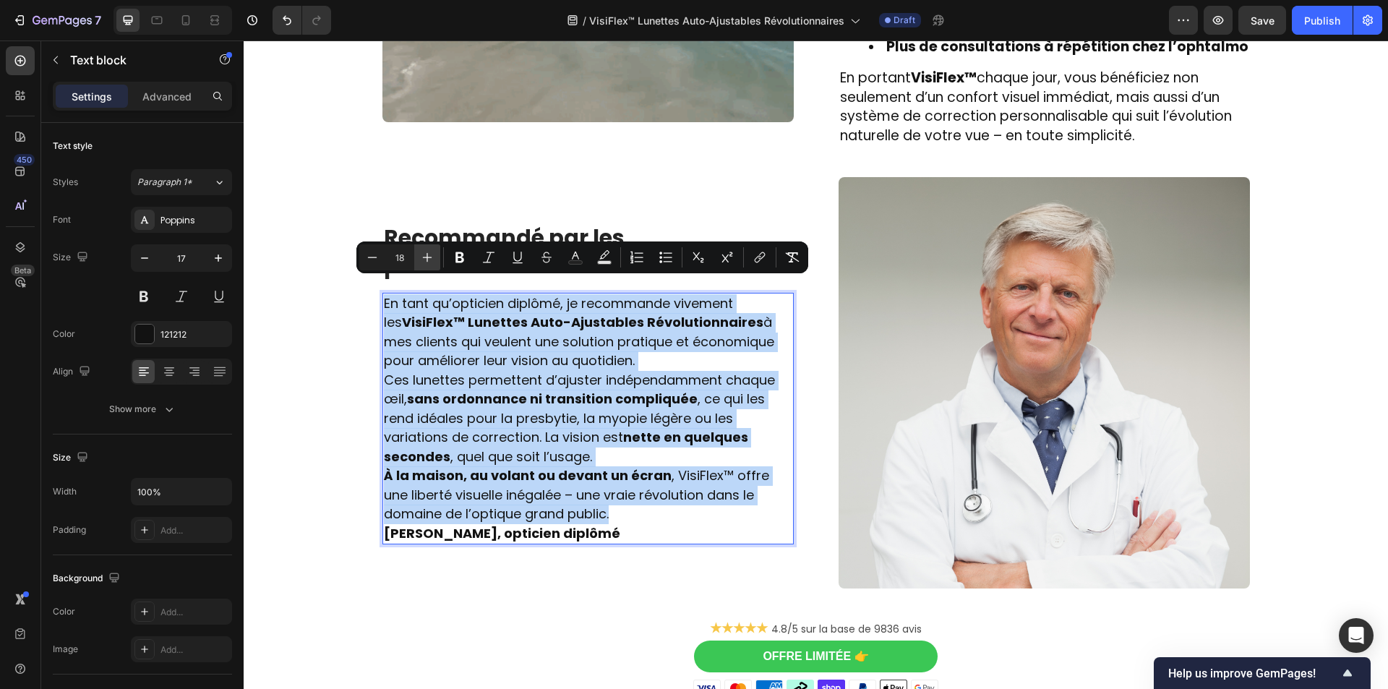
type input "19"
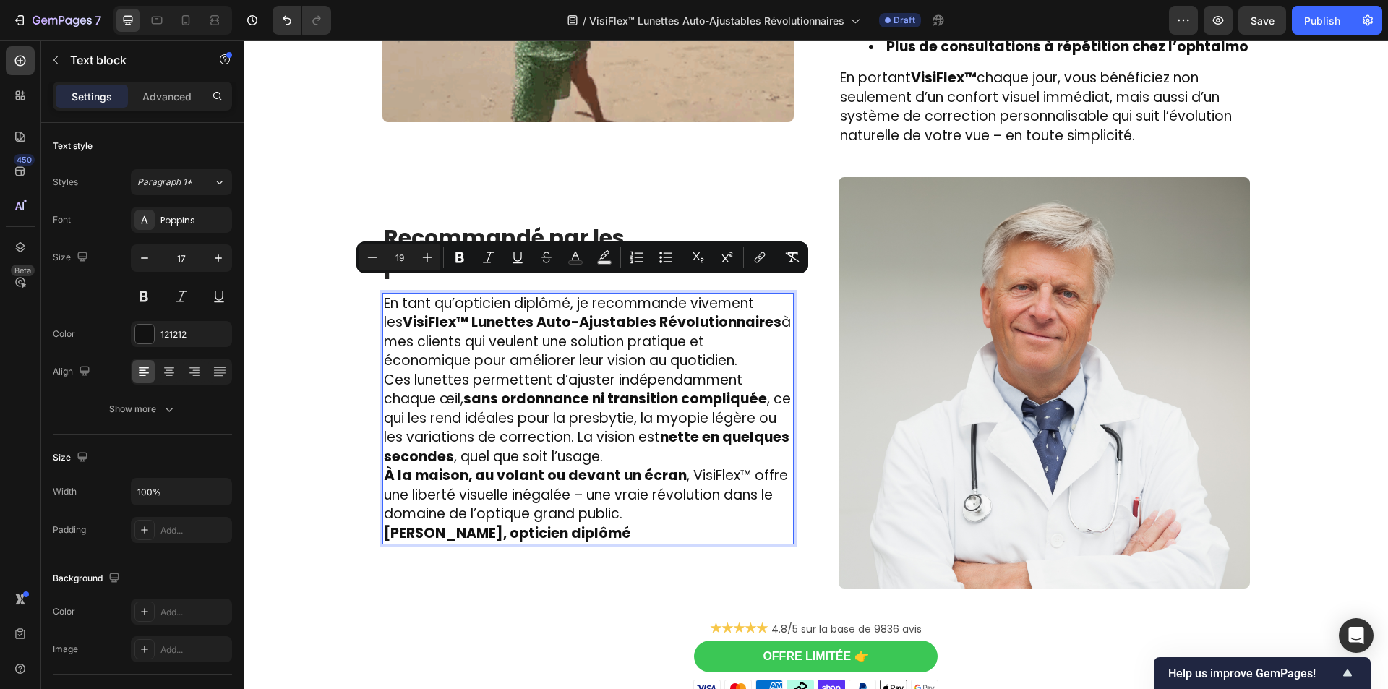
click at [750, 347] on p "En tant qu’opticien diplômé, je recommande vivement les VisiFlex™ Lunettes Auto…" at bounding box center [588, 332] width 408 height 77
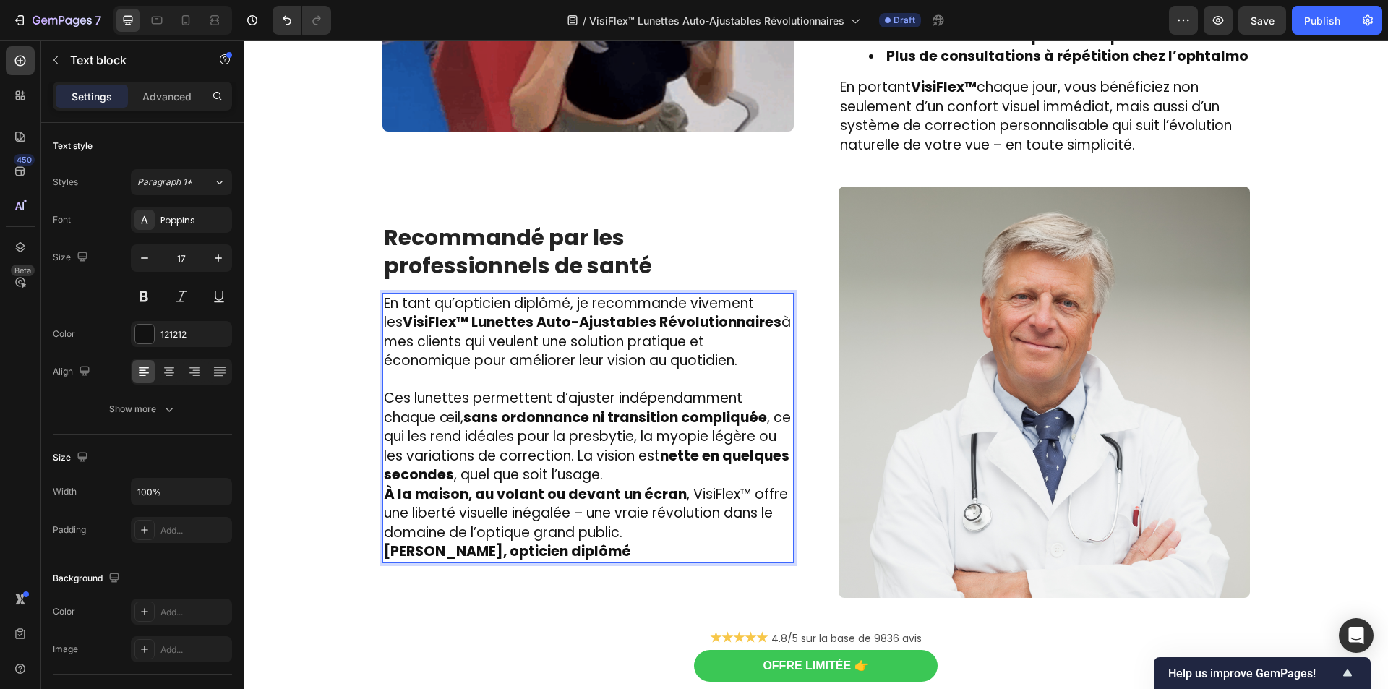
click at [656, 458] on p "Ces lunettes permettent d’ajuster indépendamment chaque œil, sans ordonnance ni…" at bounding box center [588, 437] width 408 height 96
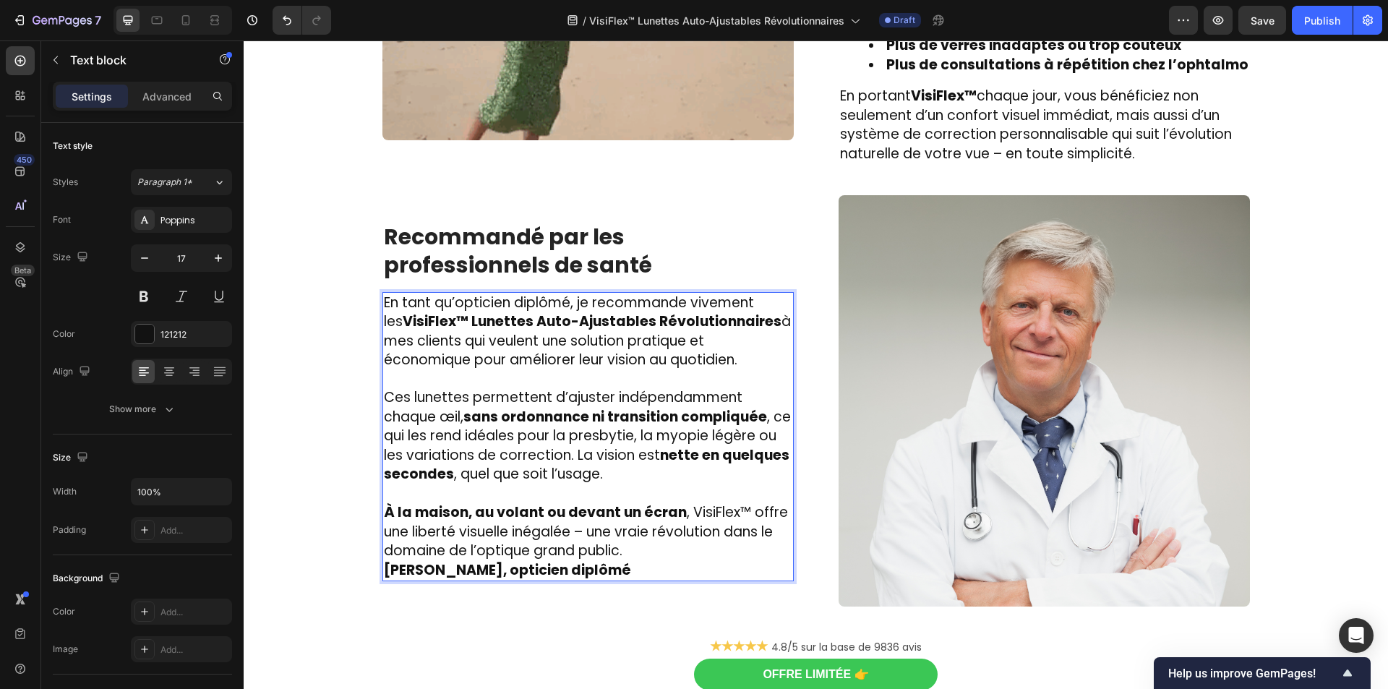
click at [649, 533] on p "À la maison, au volant ou devant un écran , VisiFlex™ offre une liberté visuell…" at bounding box center [588, 532] width 408 height 58
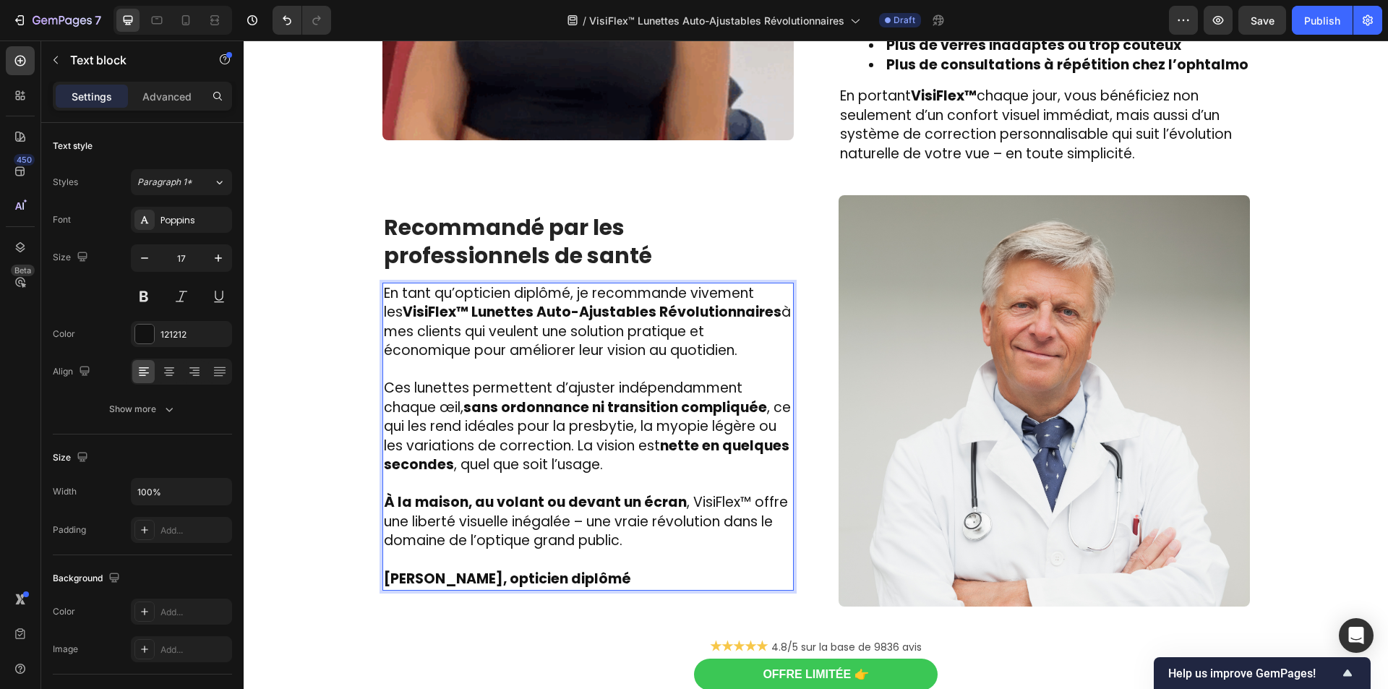
scroll to position [2408, 0]
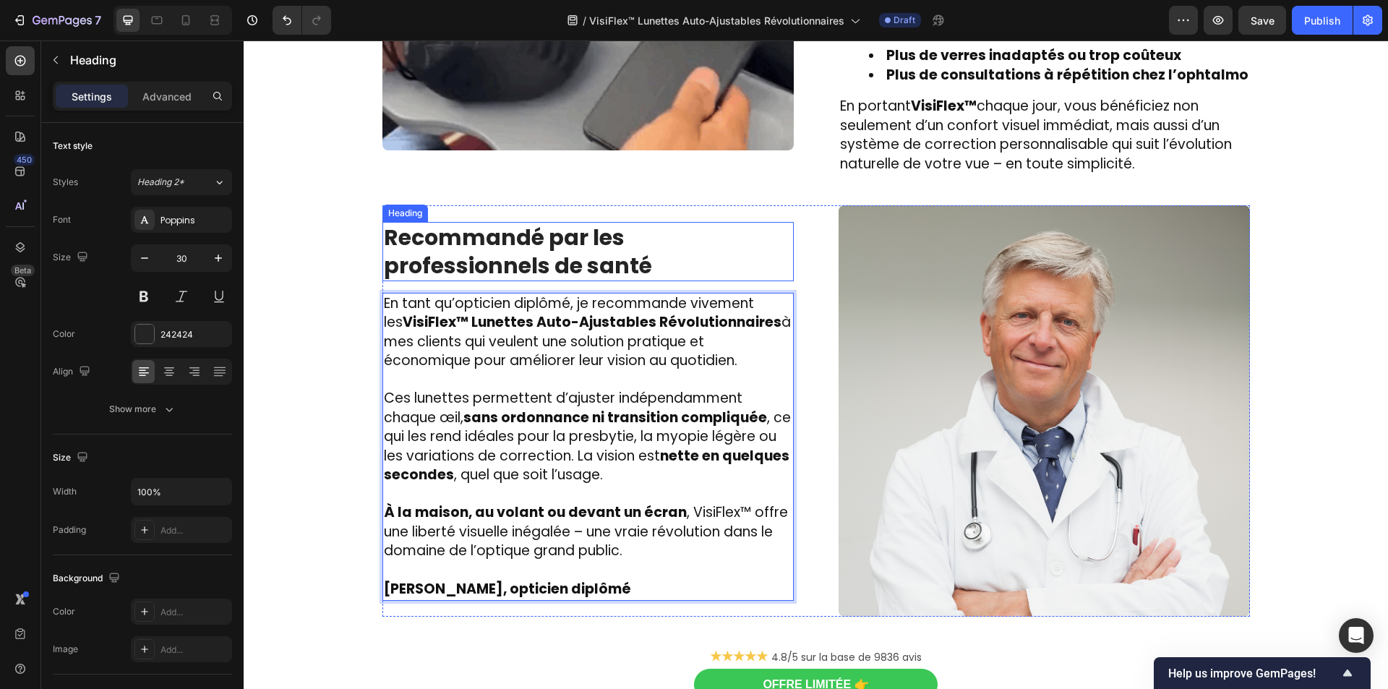
click at [489, 222] on strong "Recommandé par les professionnels de santé" at bounding box center [518, 251] width 268 height 59
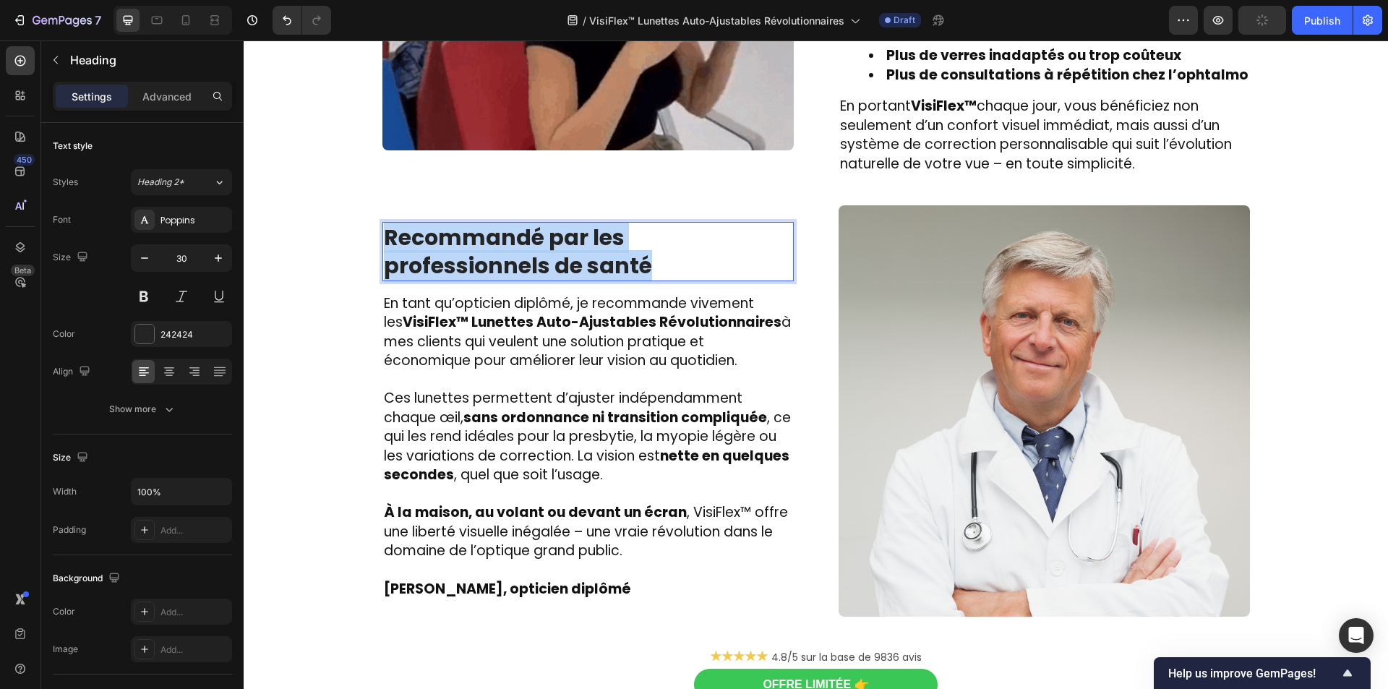
click at [489, 222] on strong "Recommandé par les professionnels de santé" at bounding box center [518, 251] width 268 height 59
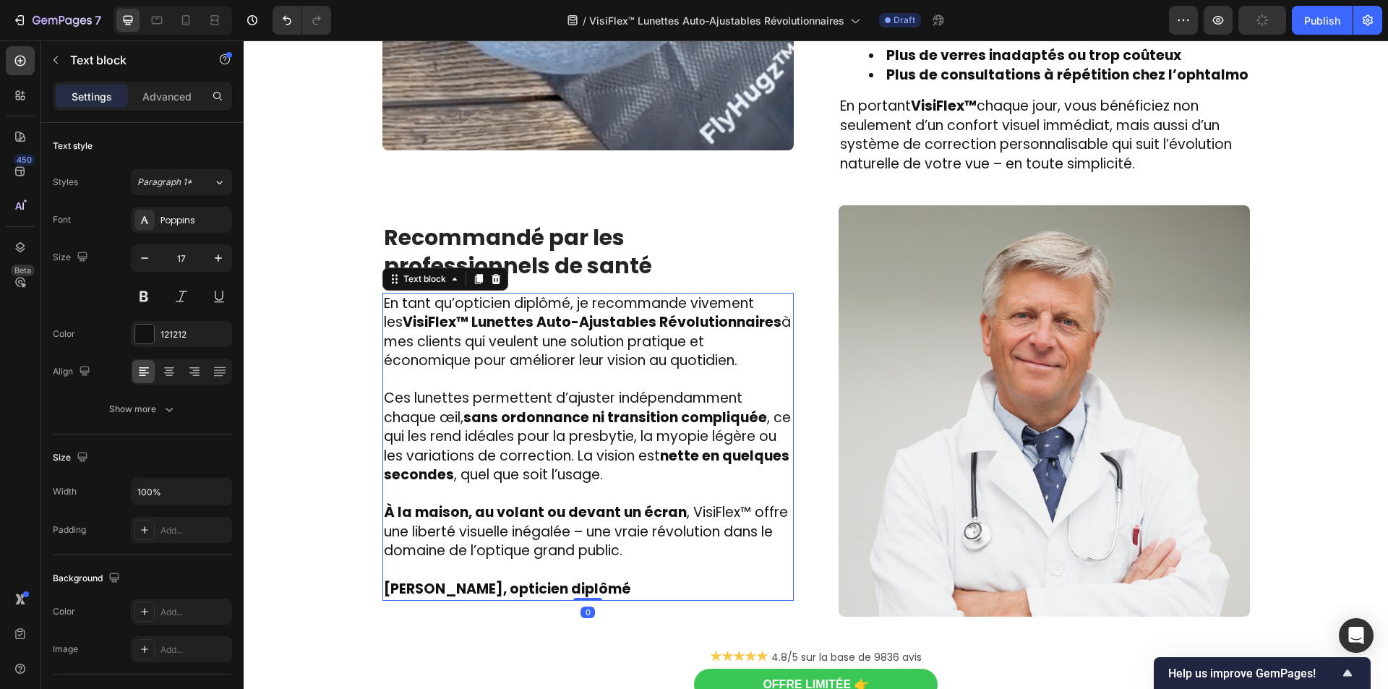
click at [482, 579] on strong "[PERSON_NAME], opticien diplômé" at bounding box center [507, 589] width 247 height 20
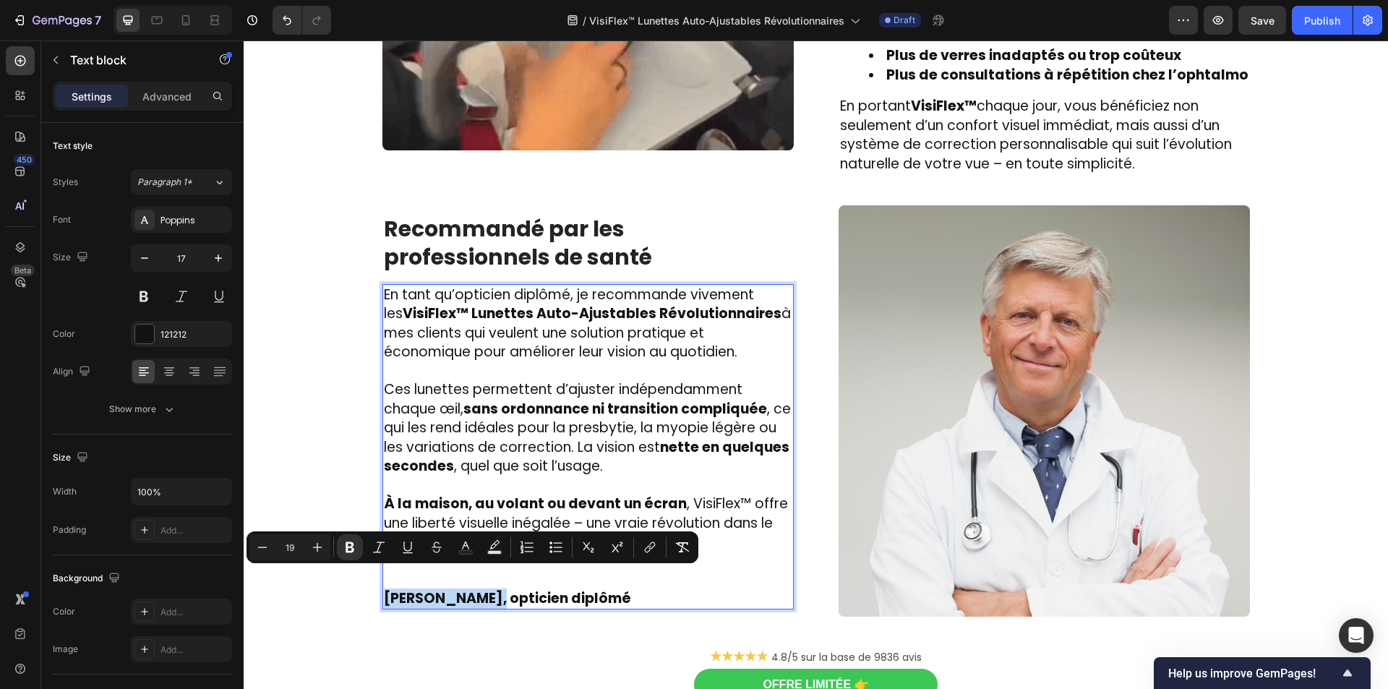
drag, startPoint x: 486, startPoint y: 571, endPoint x: 379, endPoint y: 575, distance: 107.8
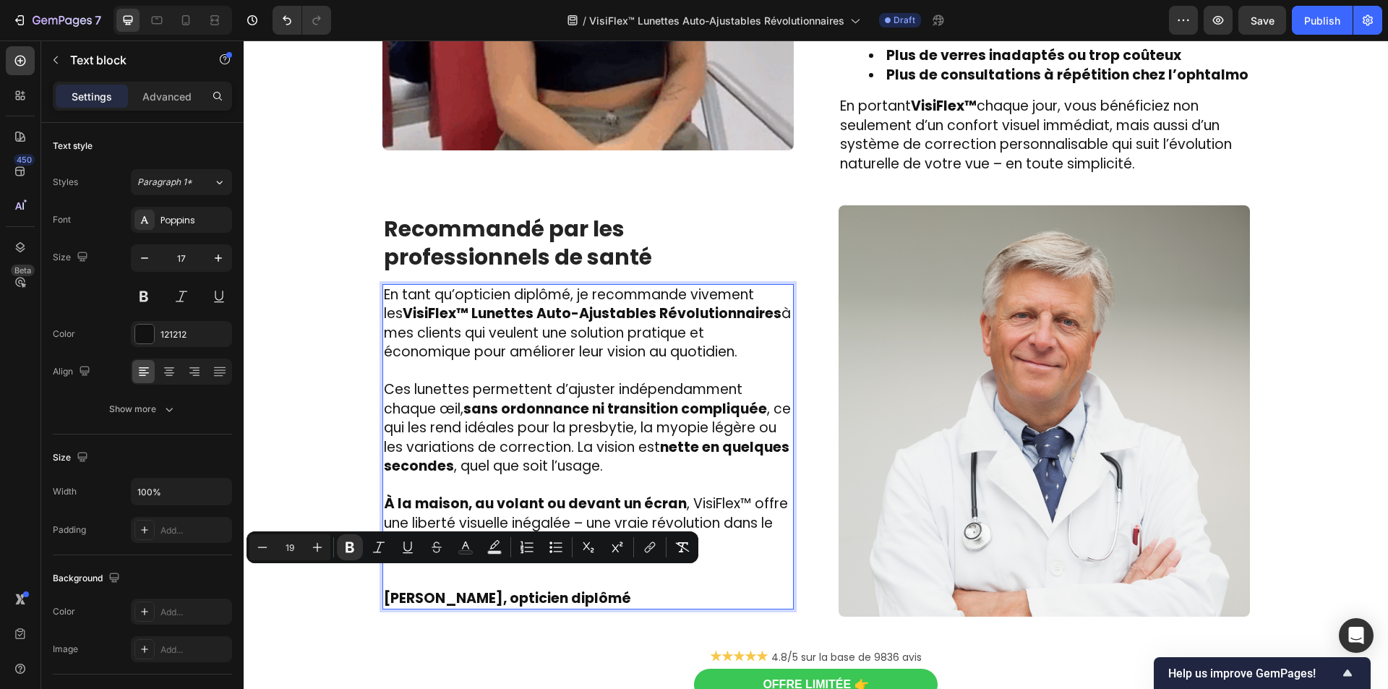
click at [753, 589] on p "[PERSON_NAME], opticien diplômé" at bounding box center [588, 599] width 408 height 20
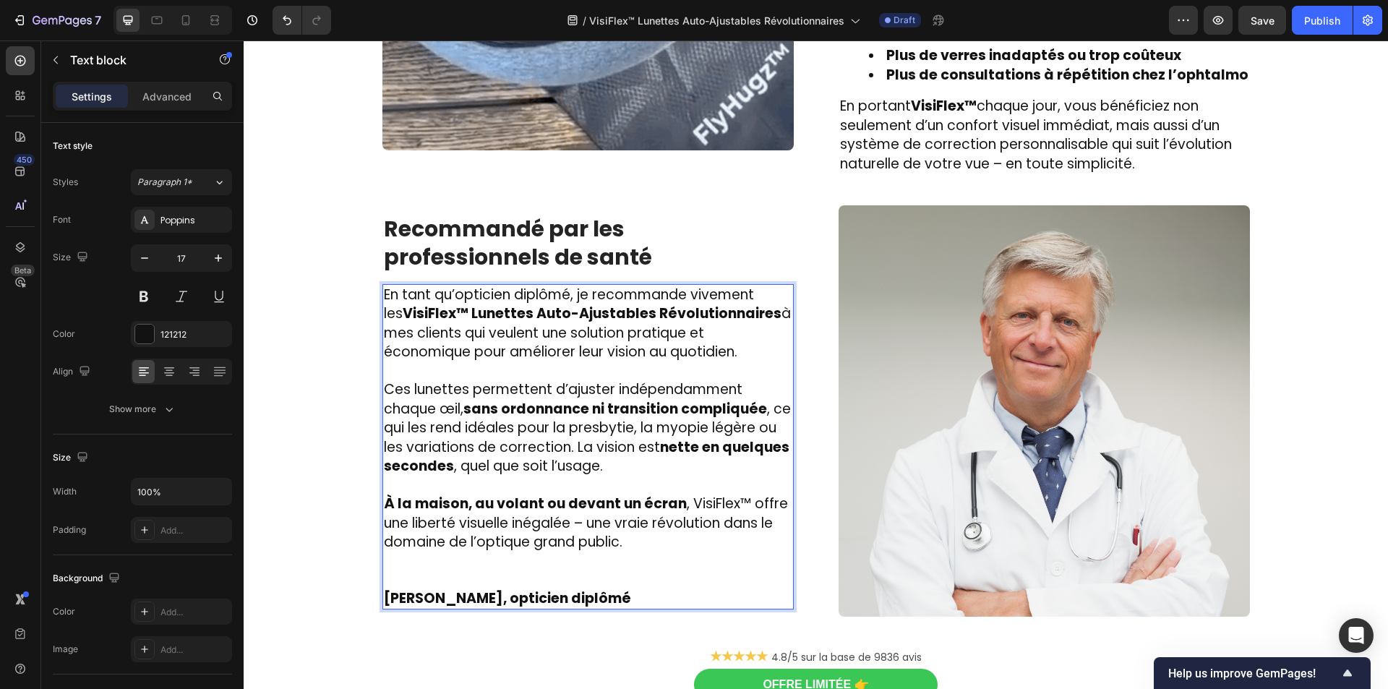
click at [617, 552] on p "Rich Text Editor. Editing area: main" at bounding box center [588, 570] width 408 height 37
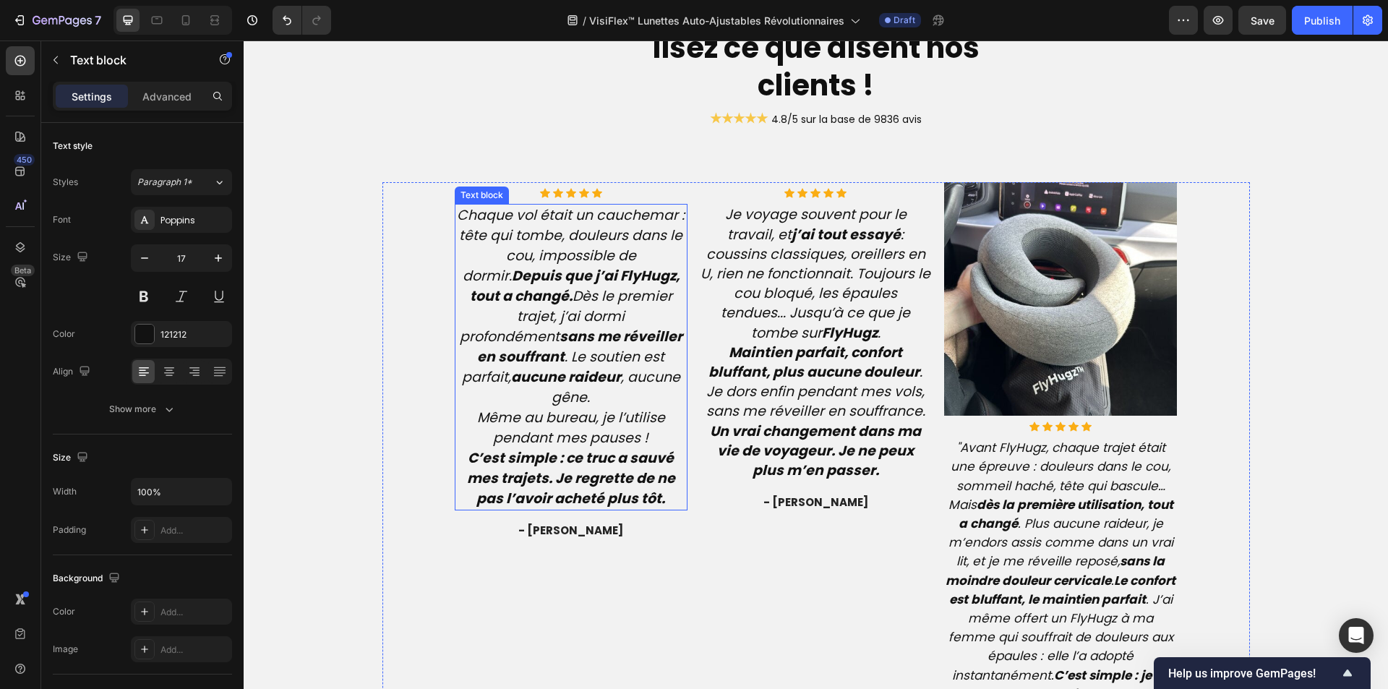
scroll to position [3284, 0]
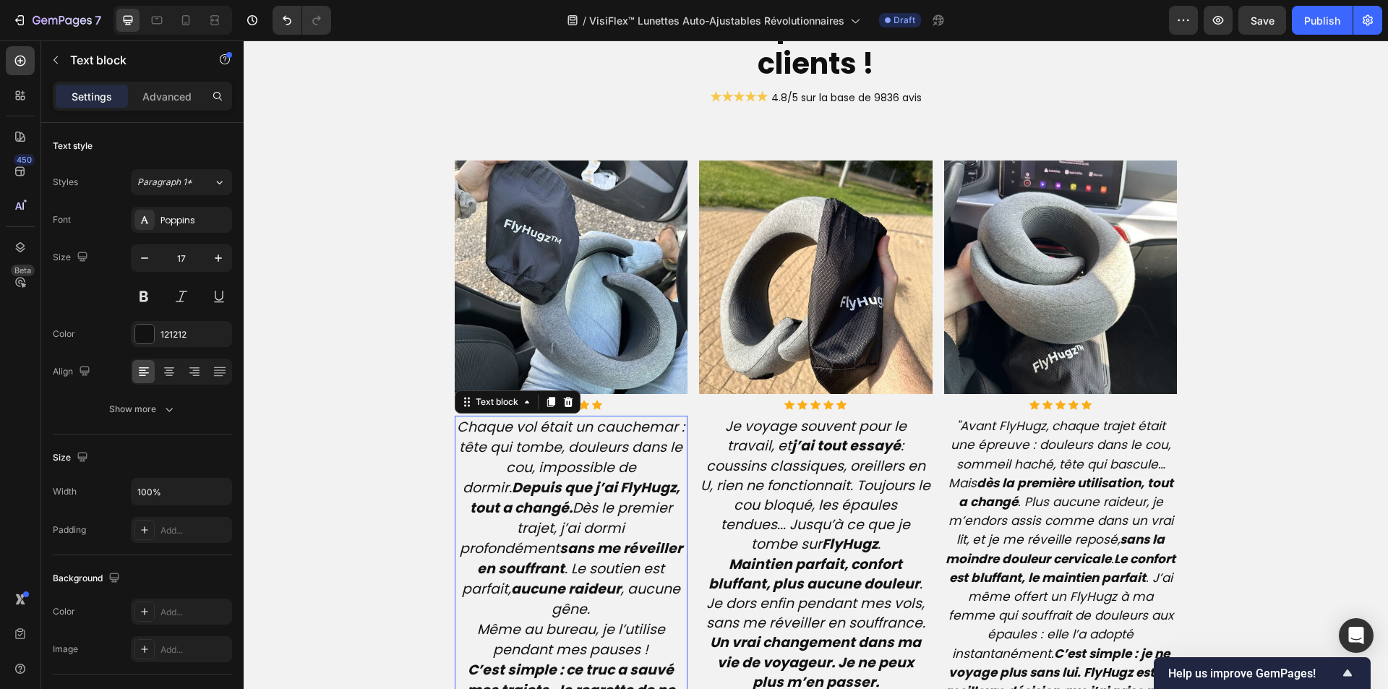
click at [568, 473] on icon "Chaque vol était un cauchemar : tête qui tombe, douleurs dans le cou, impossibl…" at bounding box center [571, 518] width 228 height 202
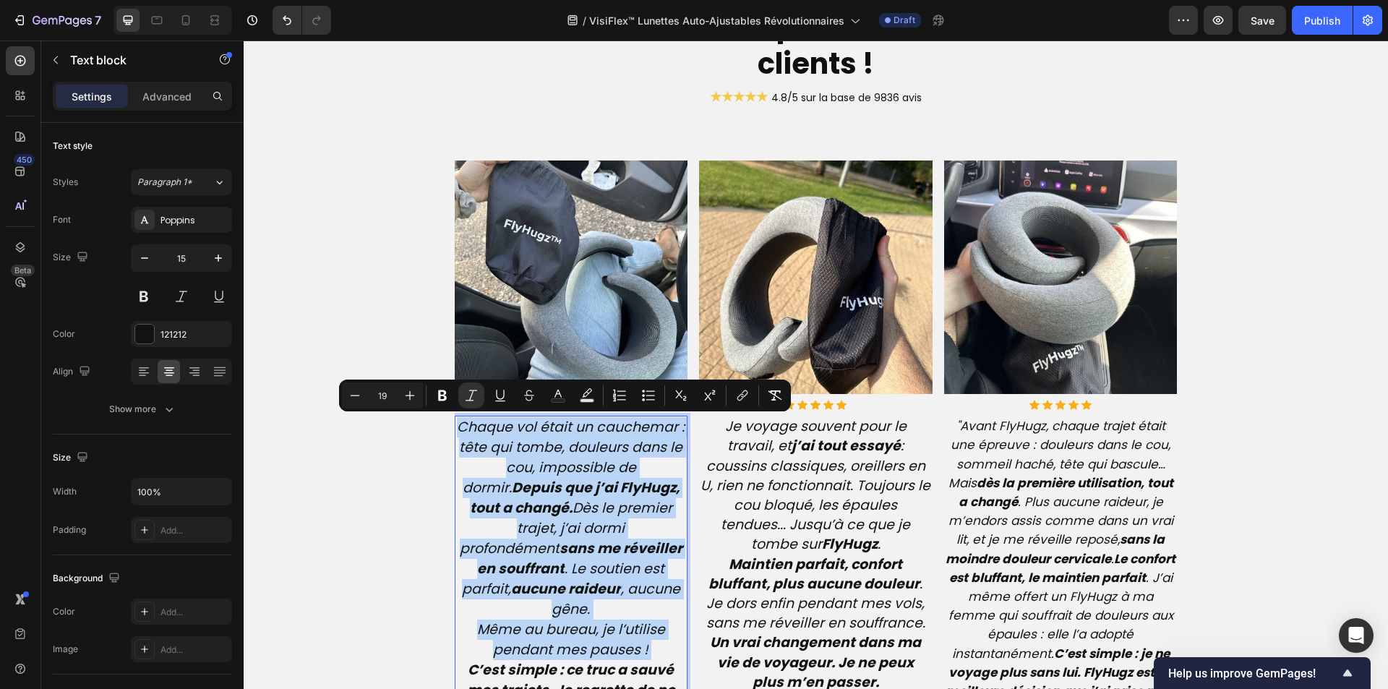
type input "15"
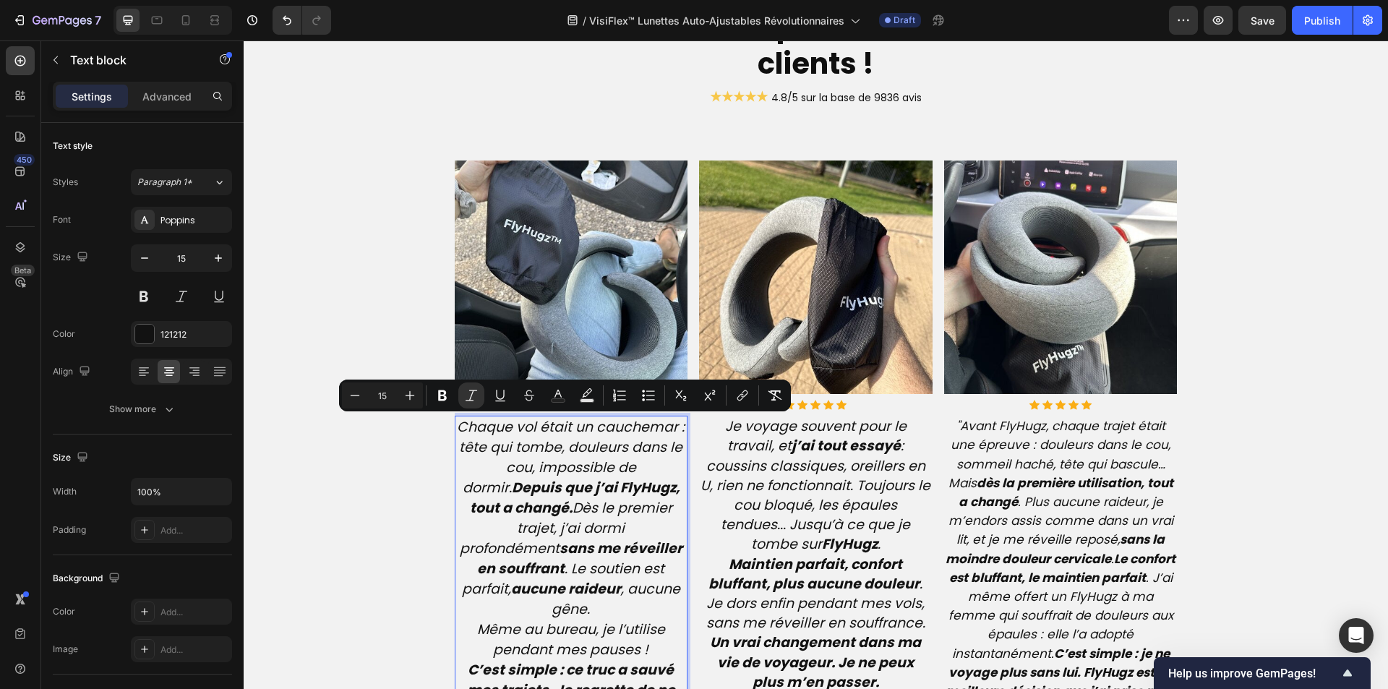
scroll to position [3326, 0]
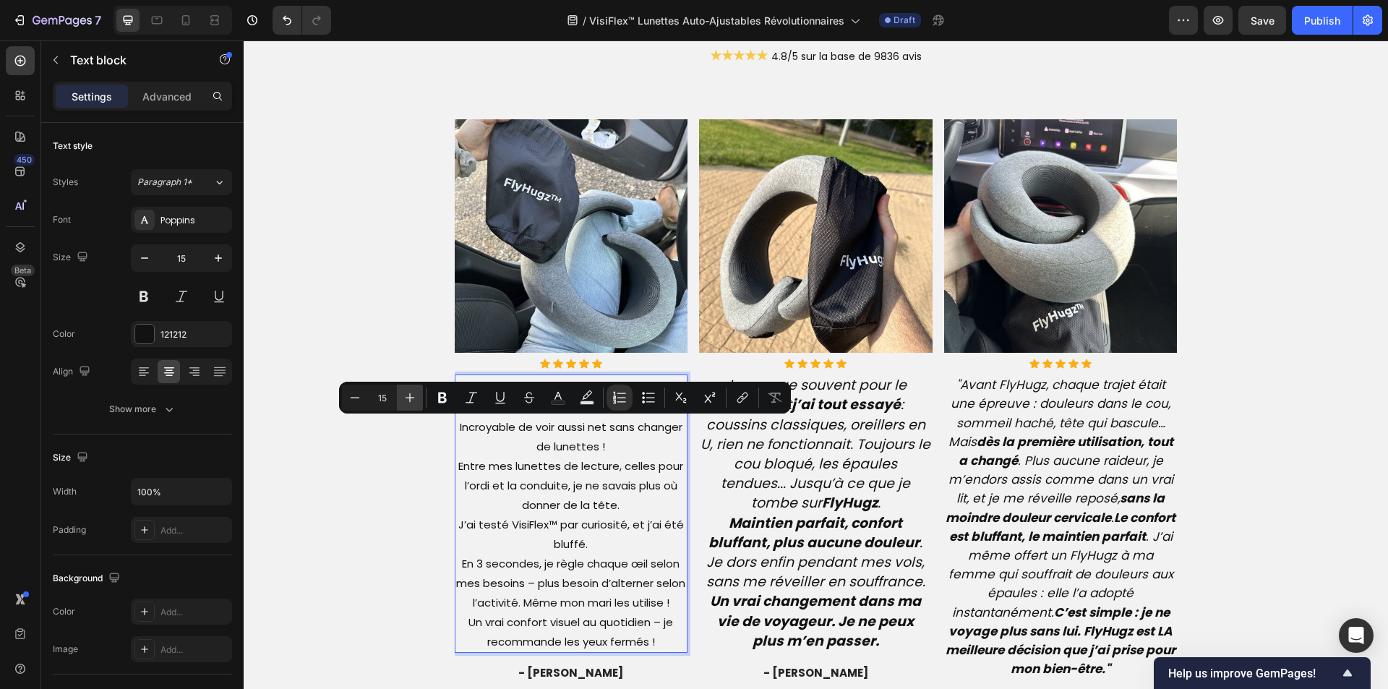
click at [404, 396] on icon "Editor contextual toolbar" at bounding box center [410, 397] width 14 height 14
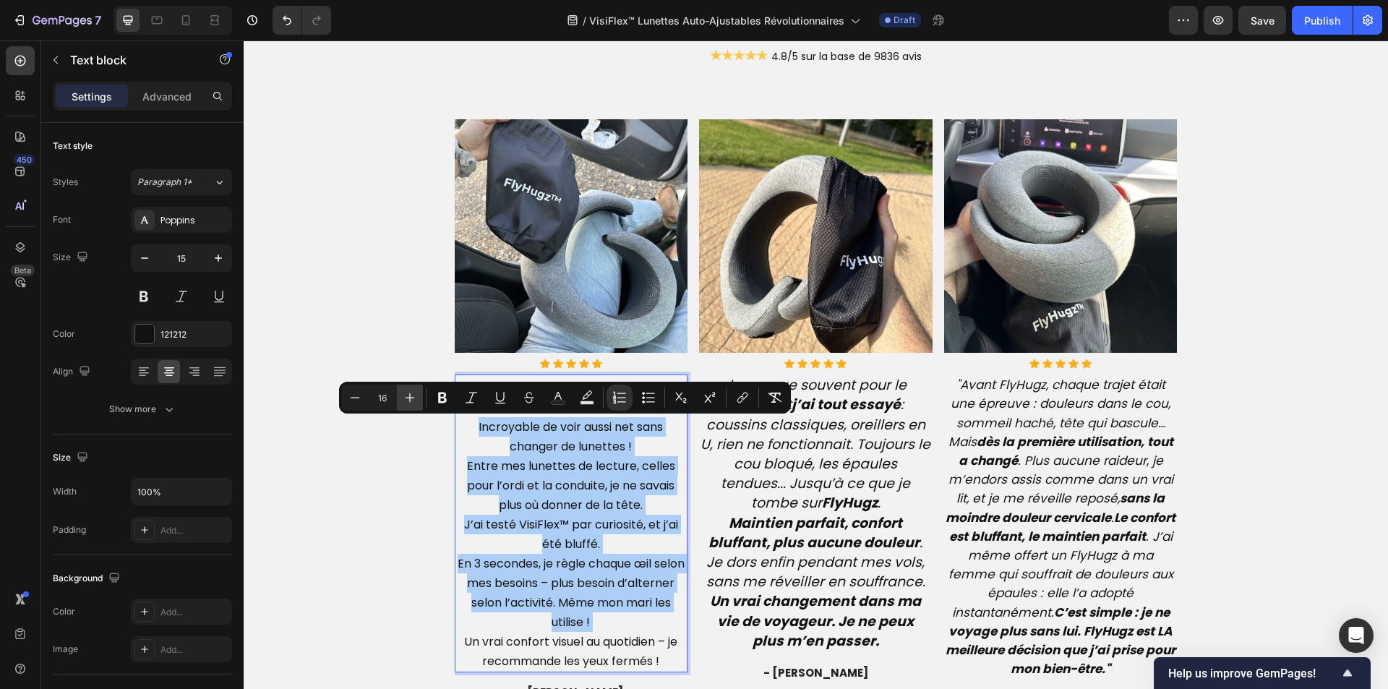
click at [404, 396] on icon "Editor contextual toolbar" at bounding box center [410, 397] width 14 height 14
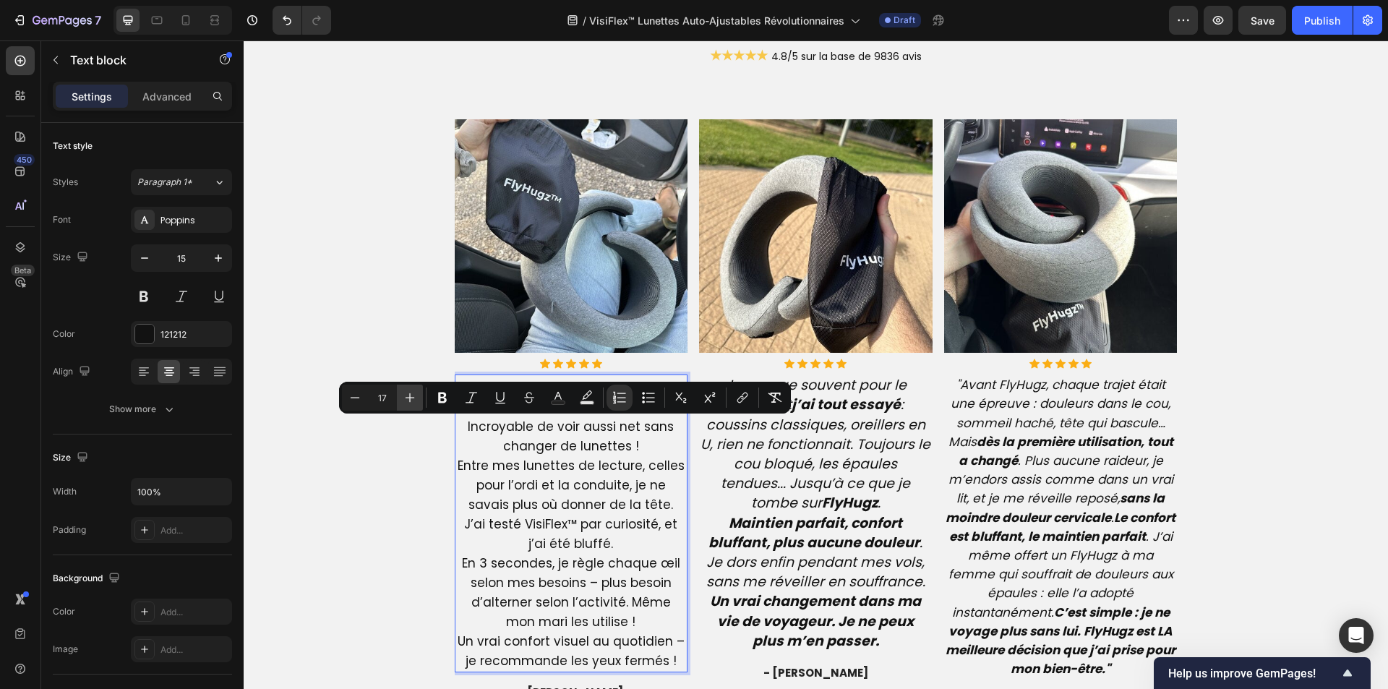
click at [404, 396] on icon "Editor contextual toolbar" at bounding box center [410, 397] width 14 height 14
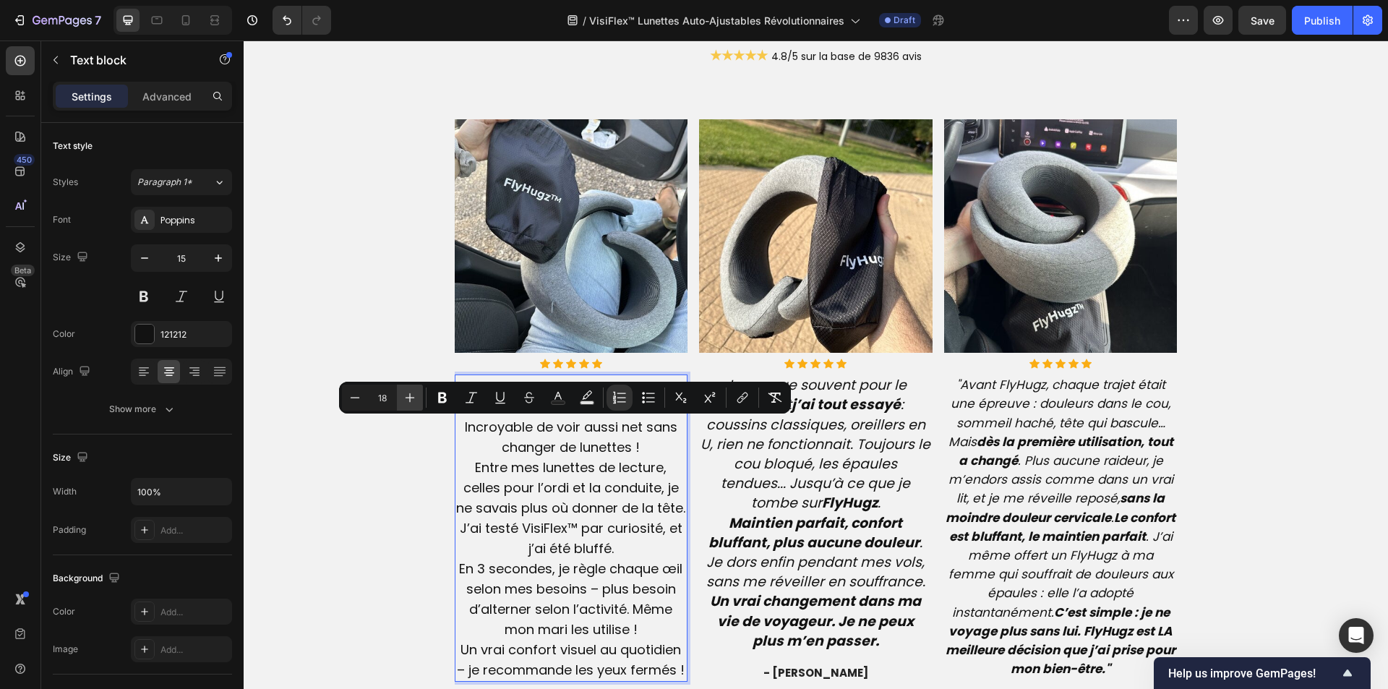
click at [403, 396] on icon "Editor contextual toolbar" at bounding box center [410, 397] width 14 height 14
type input "19"
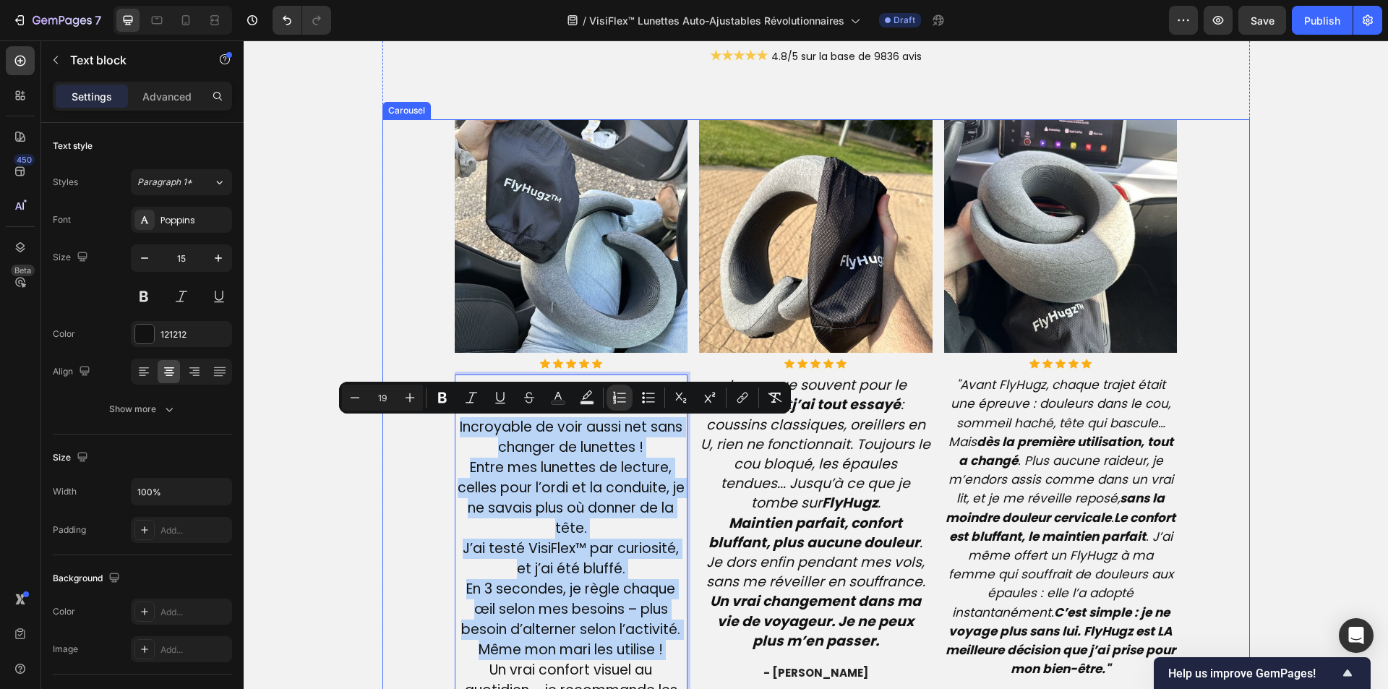
click at [445, 447] on div "Image Icon Icon Icon Icon Icon Icon List Hoz Incroyable de voir aussi net sans …" at bounding box center [815, 452] width 867 height 666
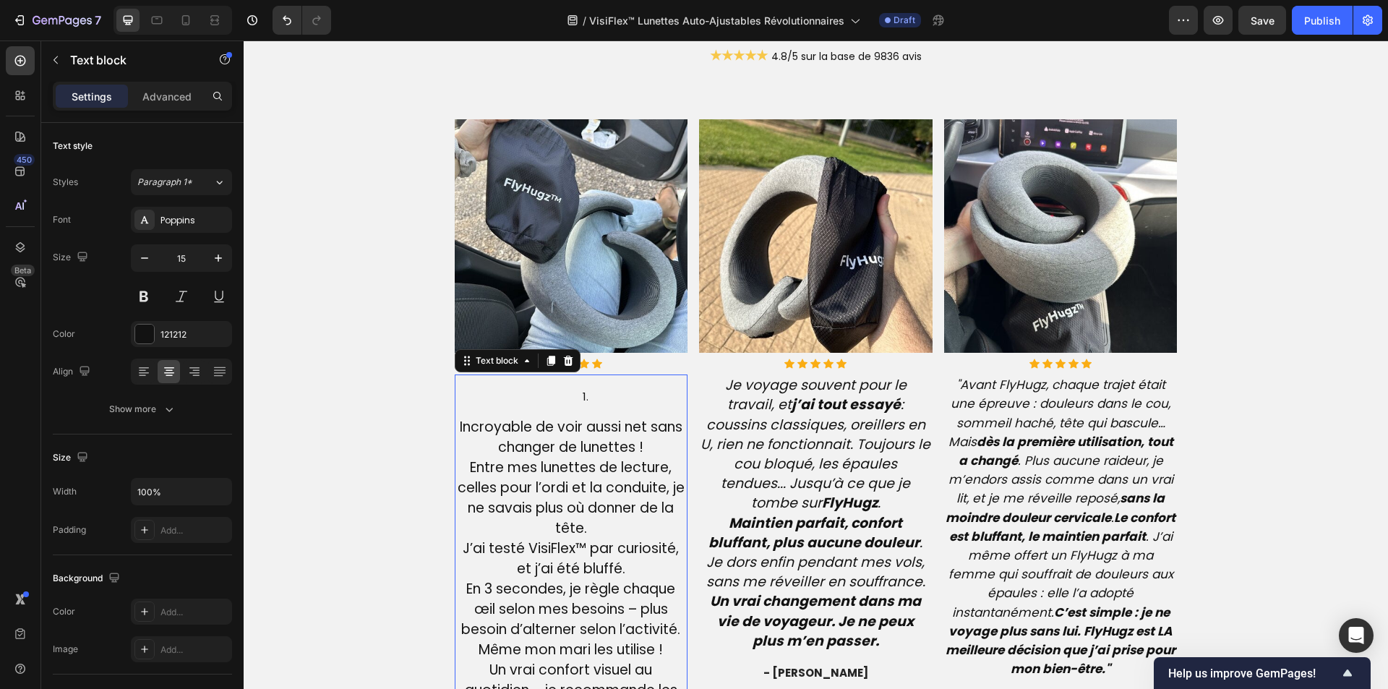
click at [590, 409] on div "Incroyable de voir aussi net sans changer de lunettes ! Entre mes lunettes de l…" at bounding box center [571, 548] width 233 height 348
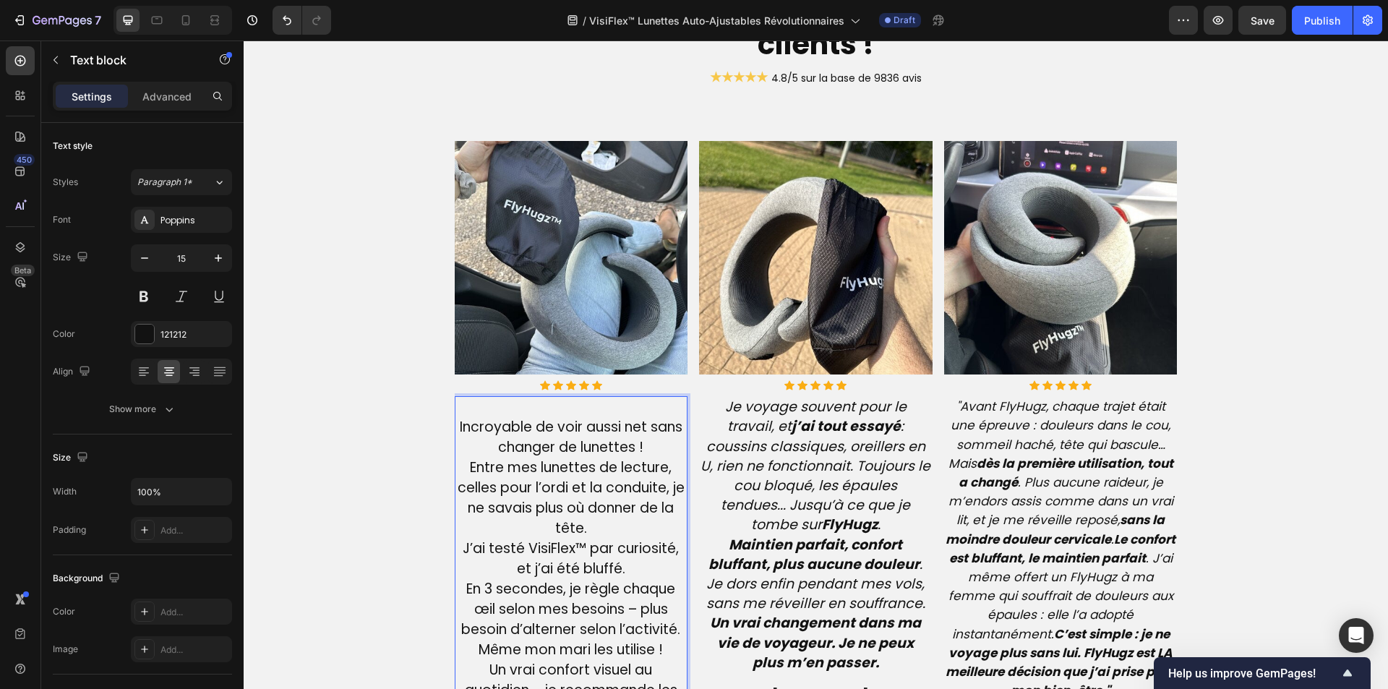
click at [460, 429] on span "Incroyable de voir aussi net sans changer de lunettes !" at bounding box center [571, 437] width 223 height 40
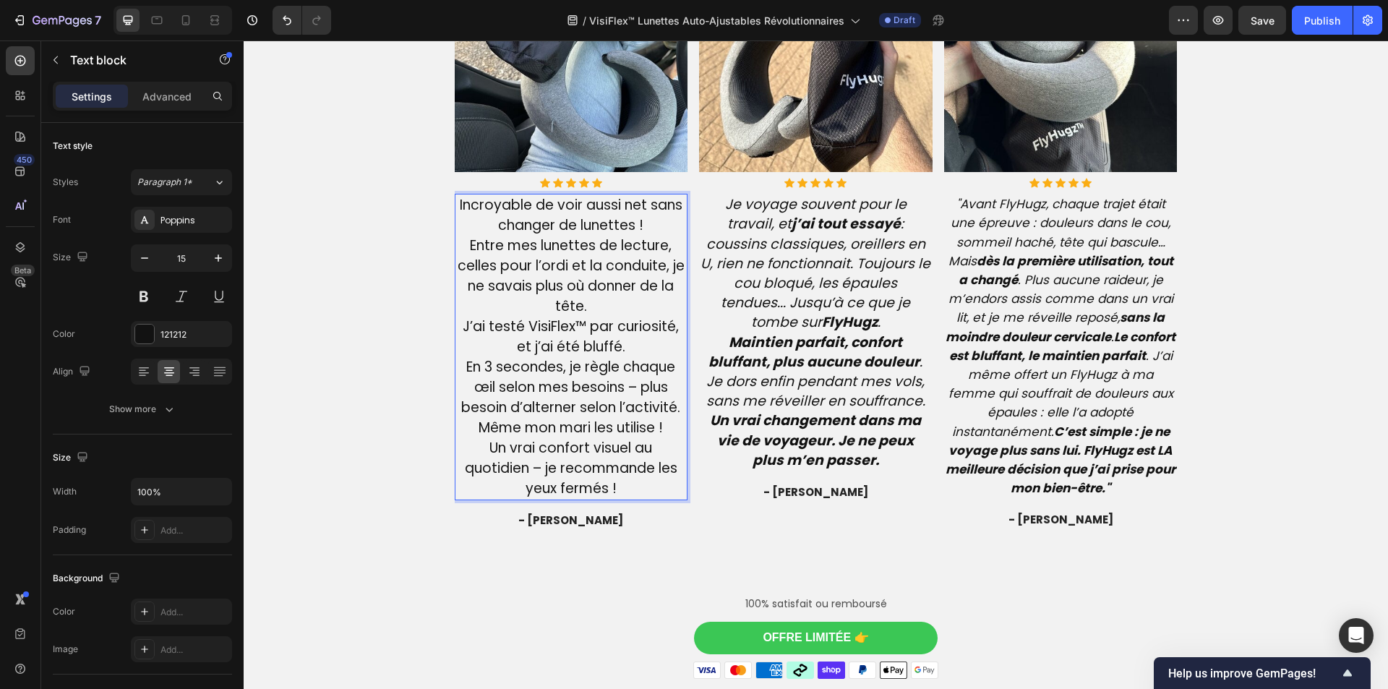
scroll to position [3521, 0]
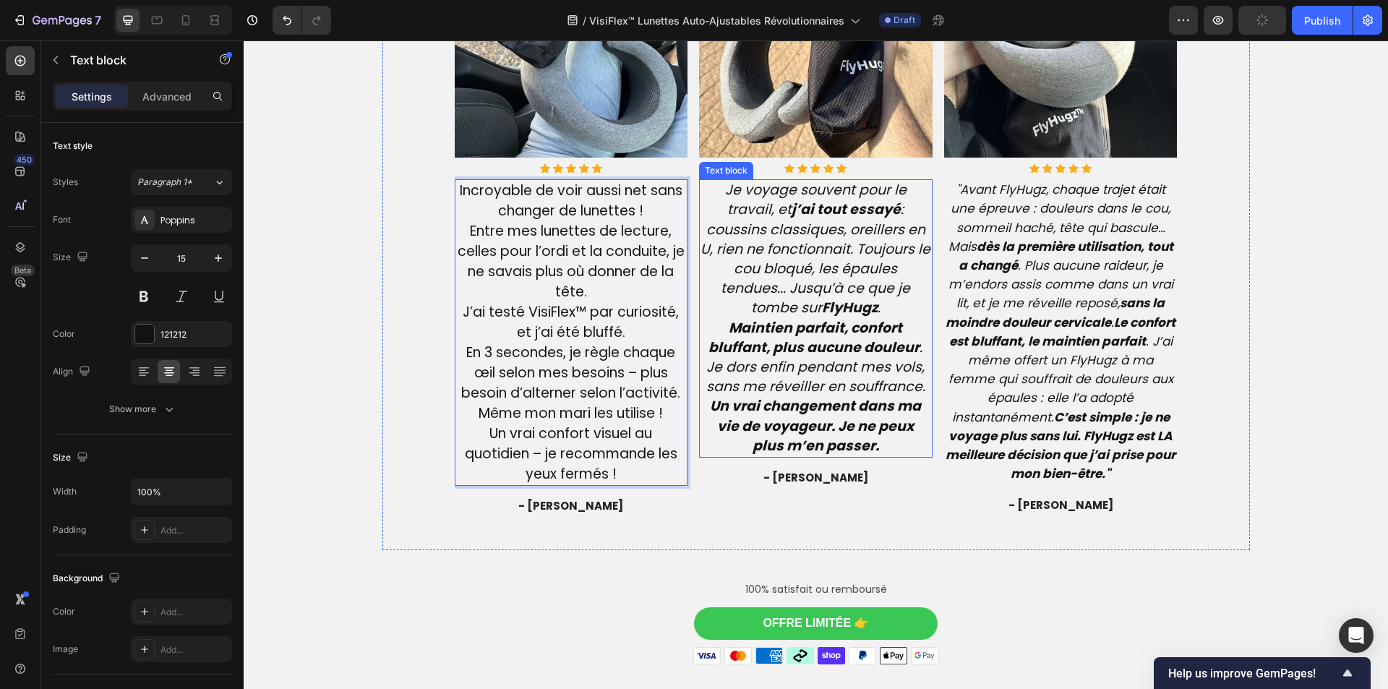
click at [750, 416] on strong "Un vrai changement dans ma vie de voyageur. Je ne peux plus m’en passer." at bounding box center [815, 425] width 211 height 59
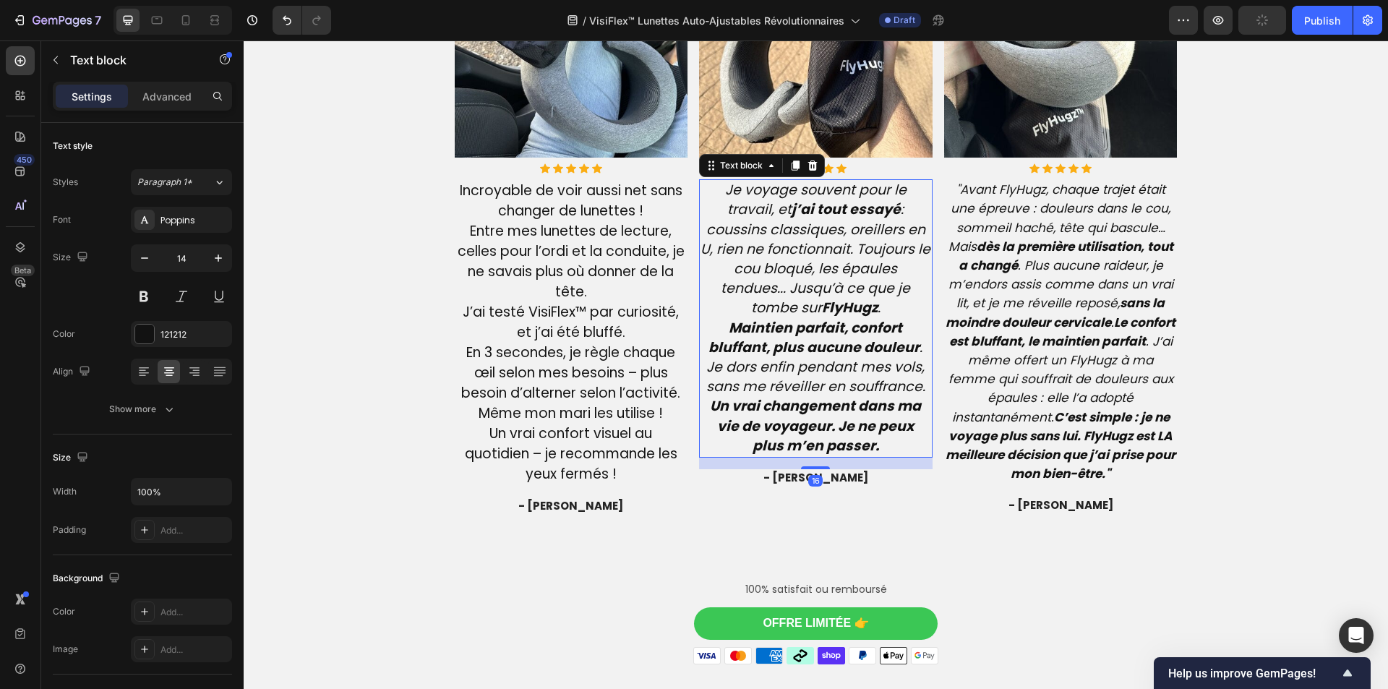
click at [750, 416] on strong "Un vrai changement dans ma vie de voyageur. Je ne peux plus m’en passer." at bounding box center [815, 425] width 211 height 59
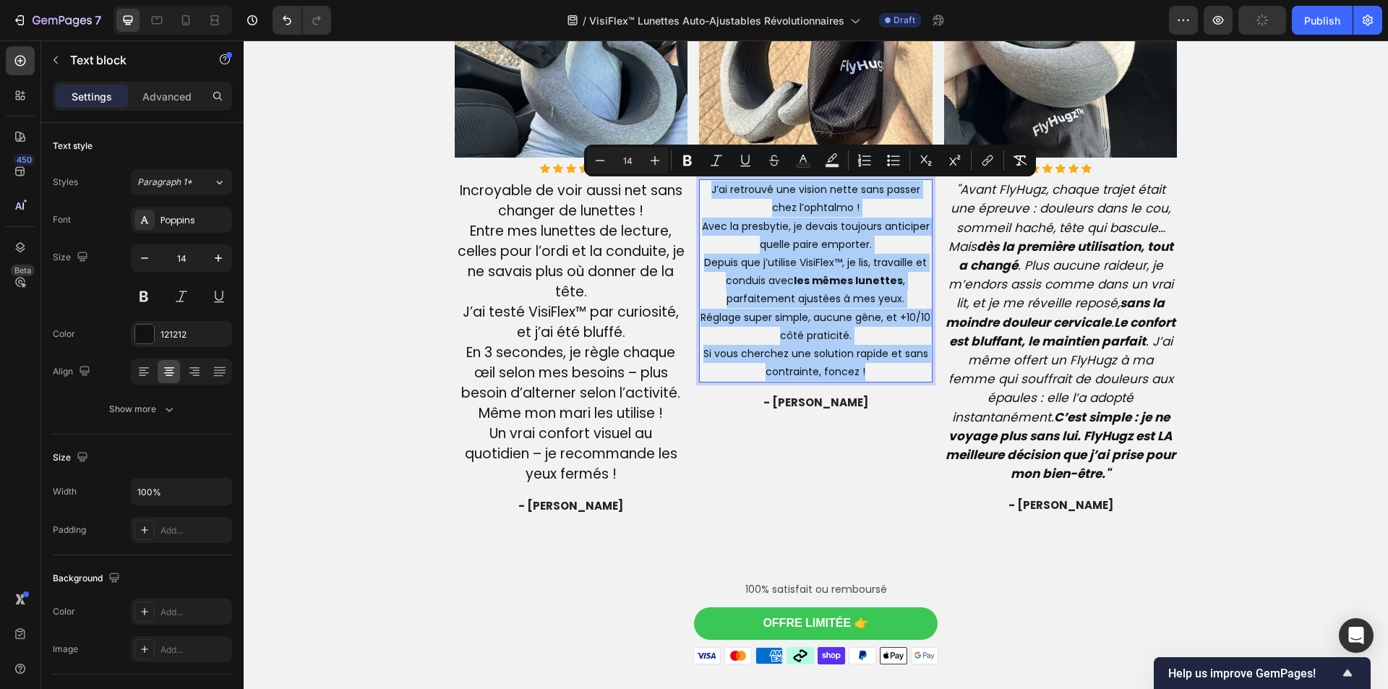
click at [621, 161] on input "14" at bounding box center [627, 160] width 29 height 17
click at [628, 161] on input "14" at bounding box center [627, 160] width 29 height 17
type input "19"
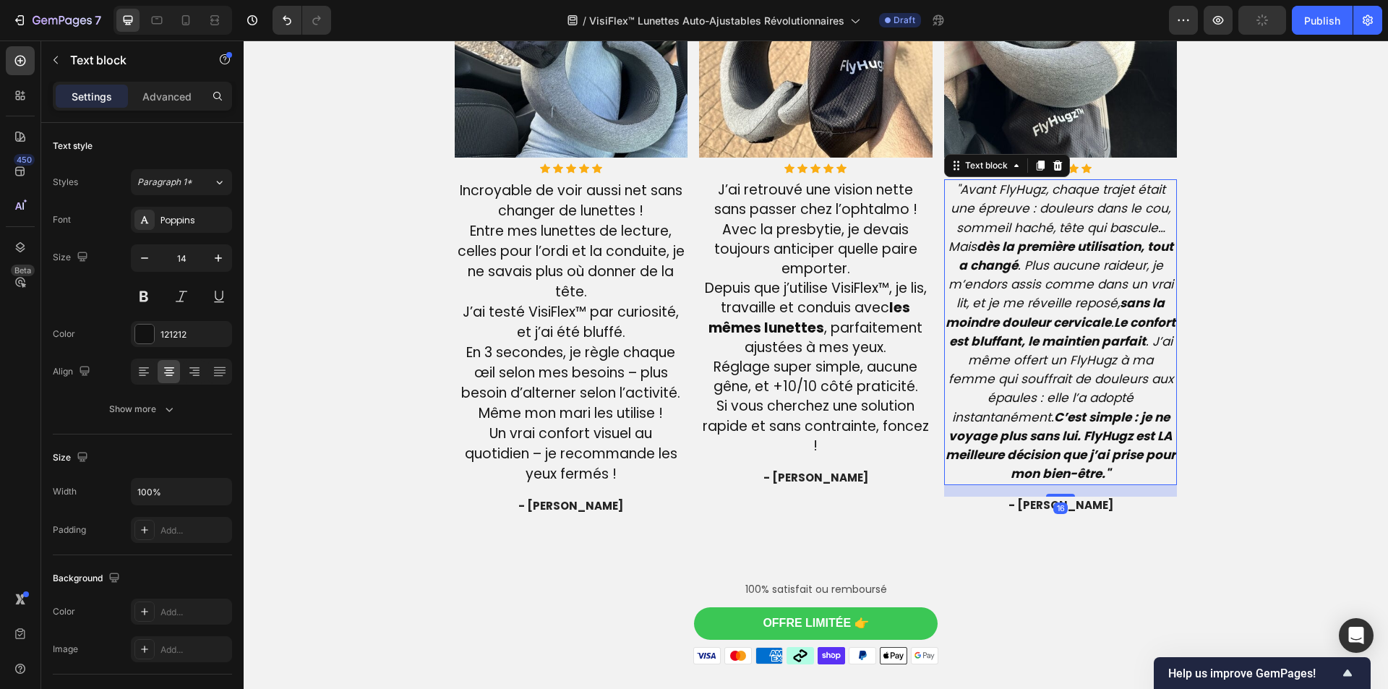
click at [1022, 385] on icon ""Avant FlyHugz, chaque trajet était une épreuve : douleurs dans le cou, sommeil…" at bounding box center [1060, 331] width 230 height 301
click at [1022, 384] on icon ""Avant FlyHugz, chaque trajet était une épreuve : douleurs dans le cou, sommeil…" at bounding box center [1060, 331] width 230 height 301
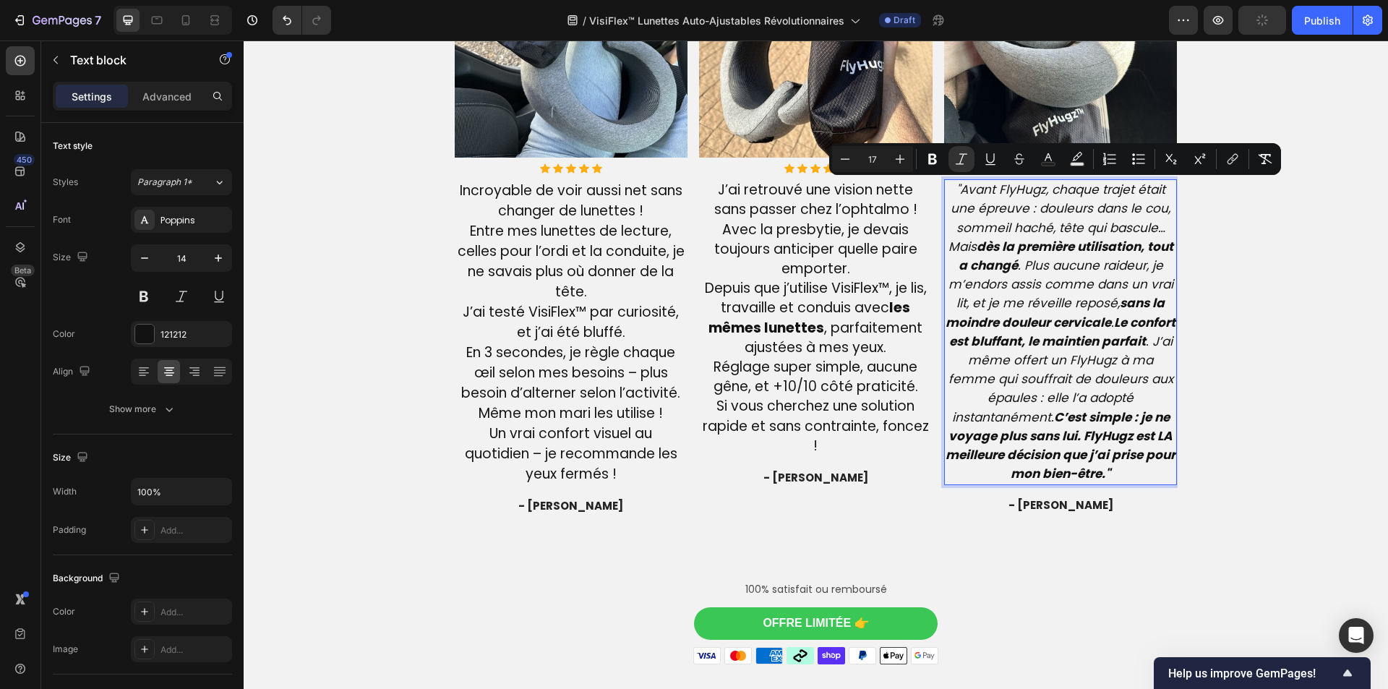
type input "14"
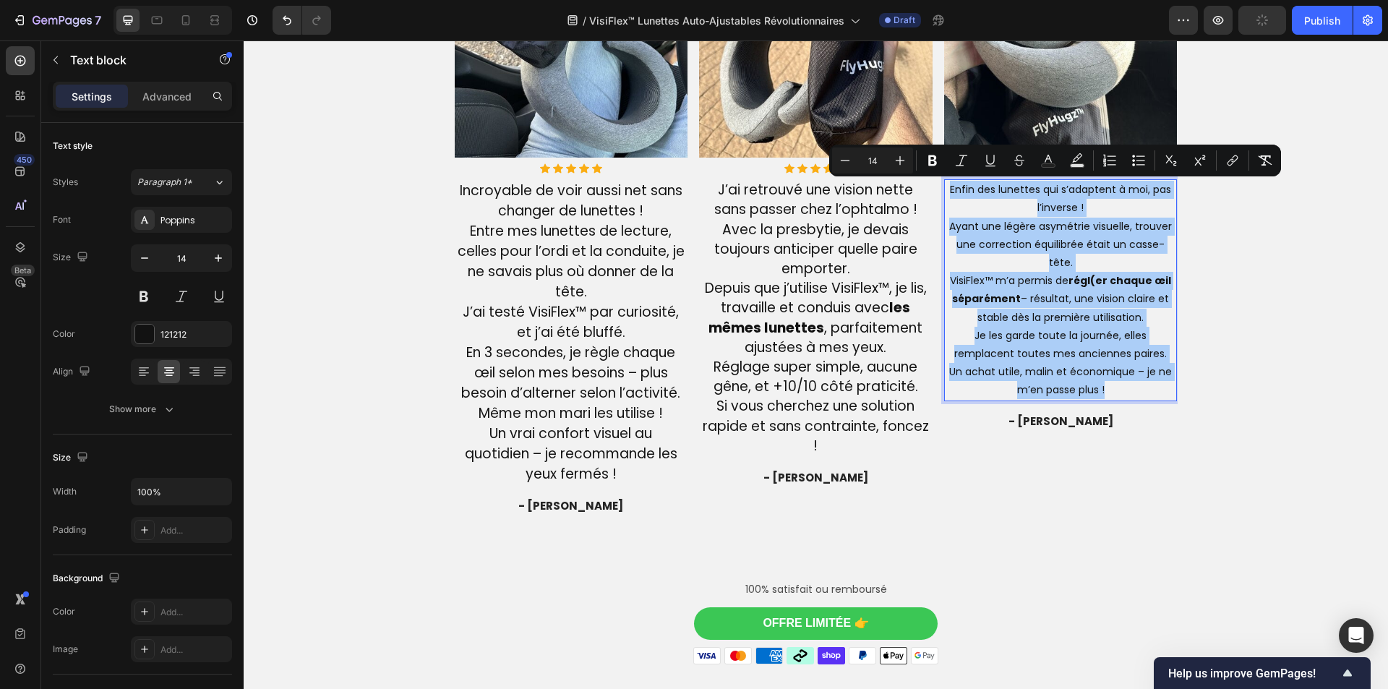
click at [870, 157] on input "14" at bounding box center [872, 160] width 29 height 17
type input "19"
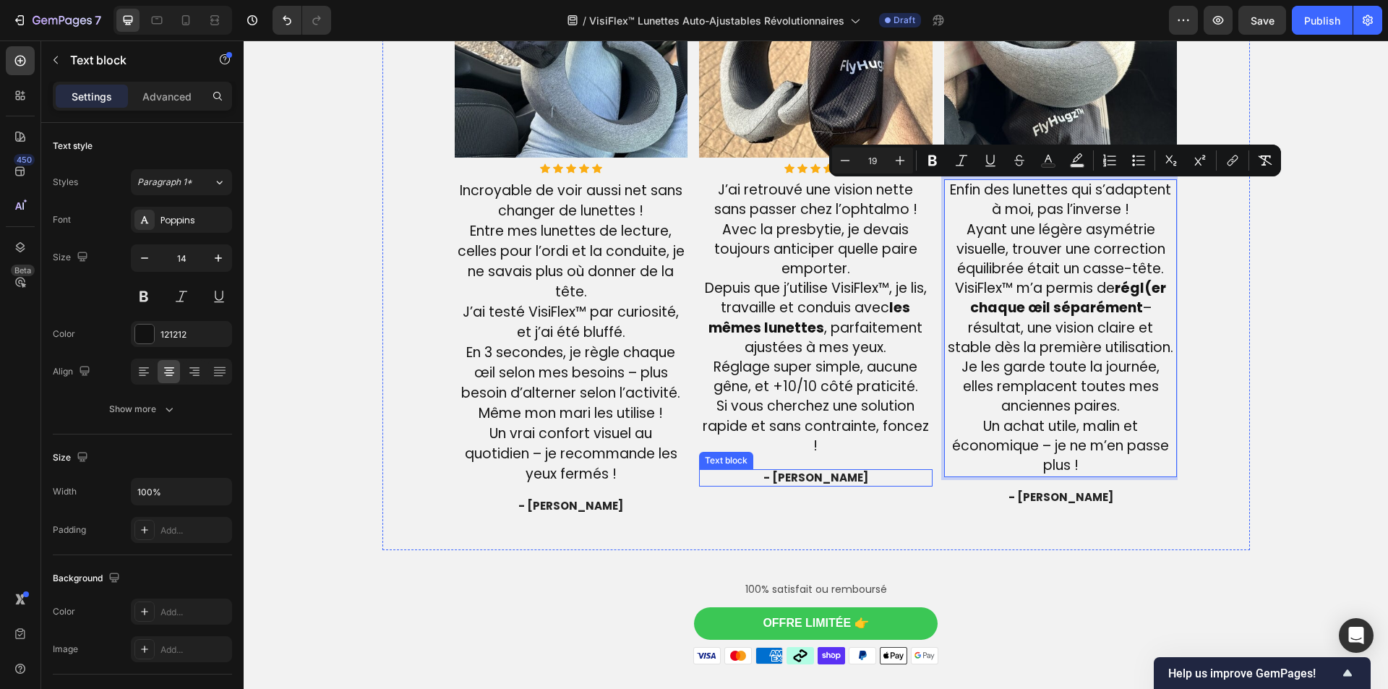
click at [810, 476] on span "- [PERSON_NAME]" at bounding box center [815, 477] width 105 height 15
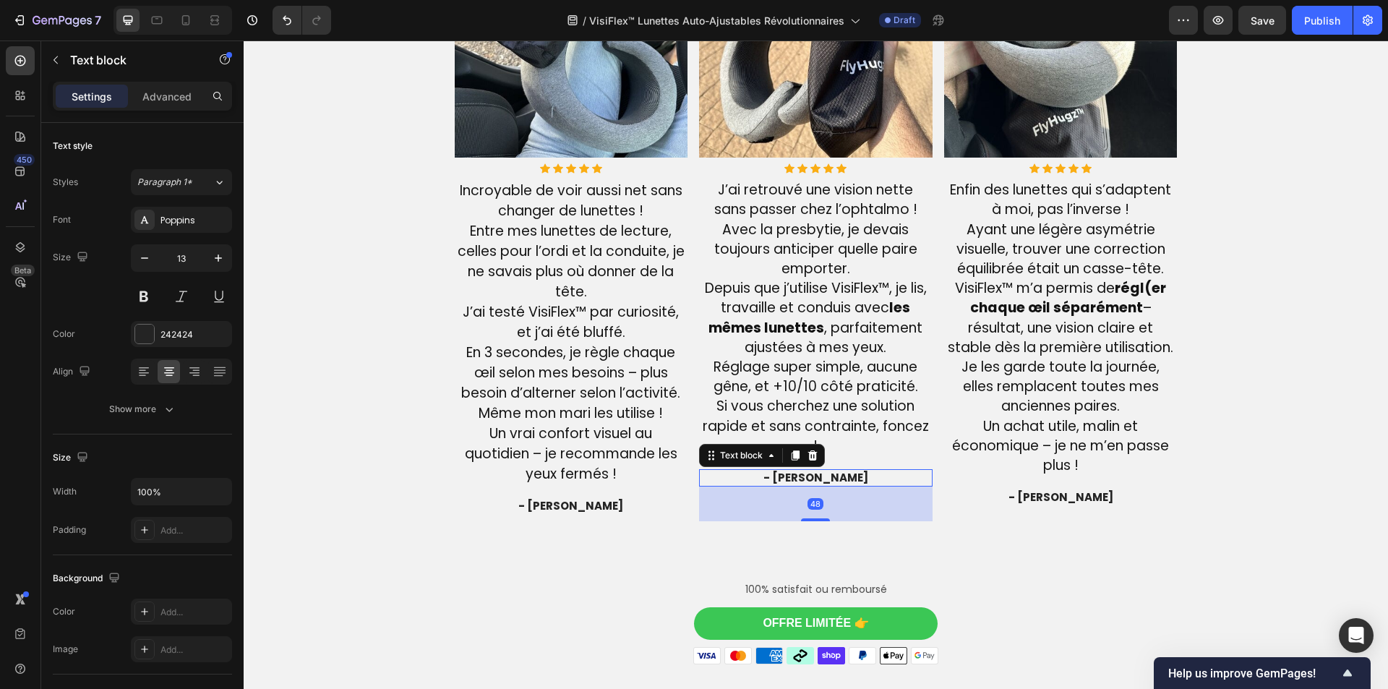
click at [810, 476] on span "- [PERSON_NAME]" at bounding box center [815, 477] width 105 height 15
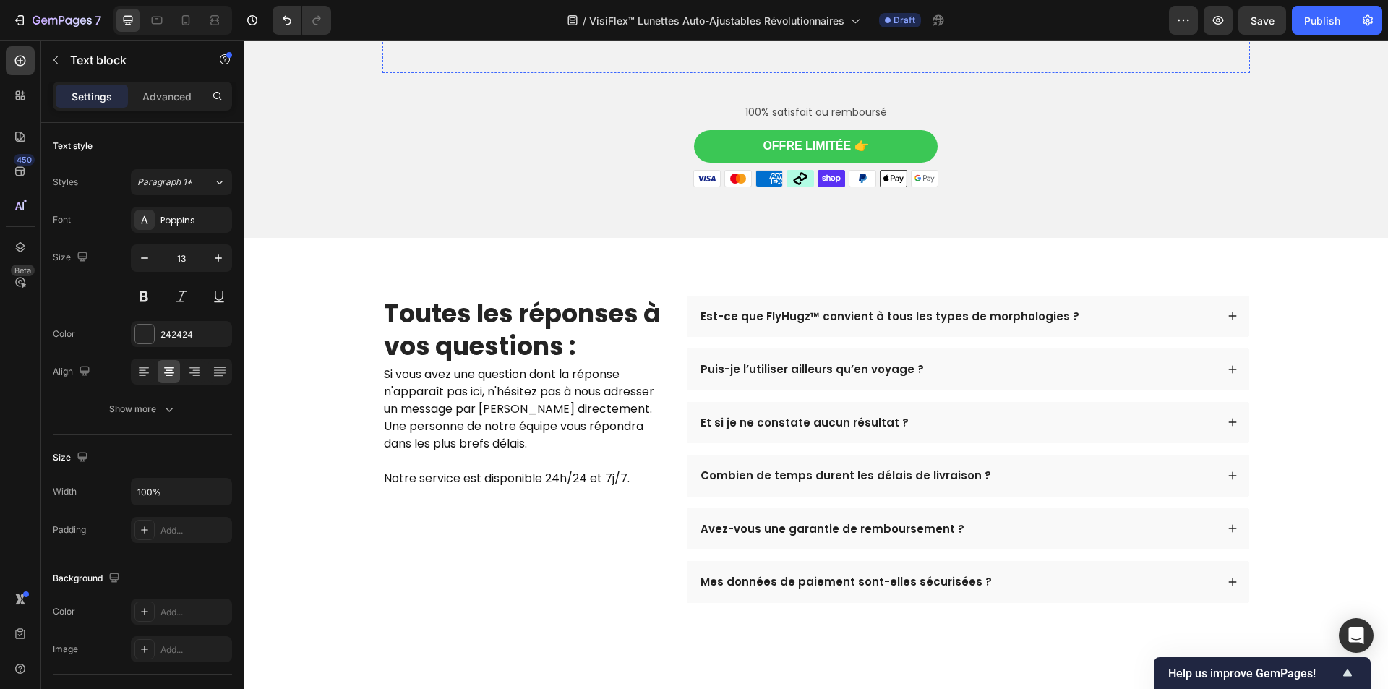
scroll to position [4027, 0]
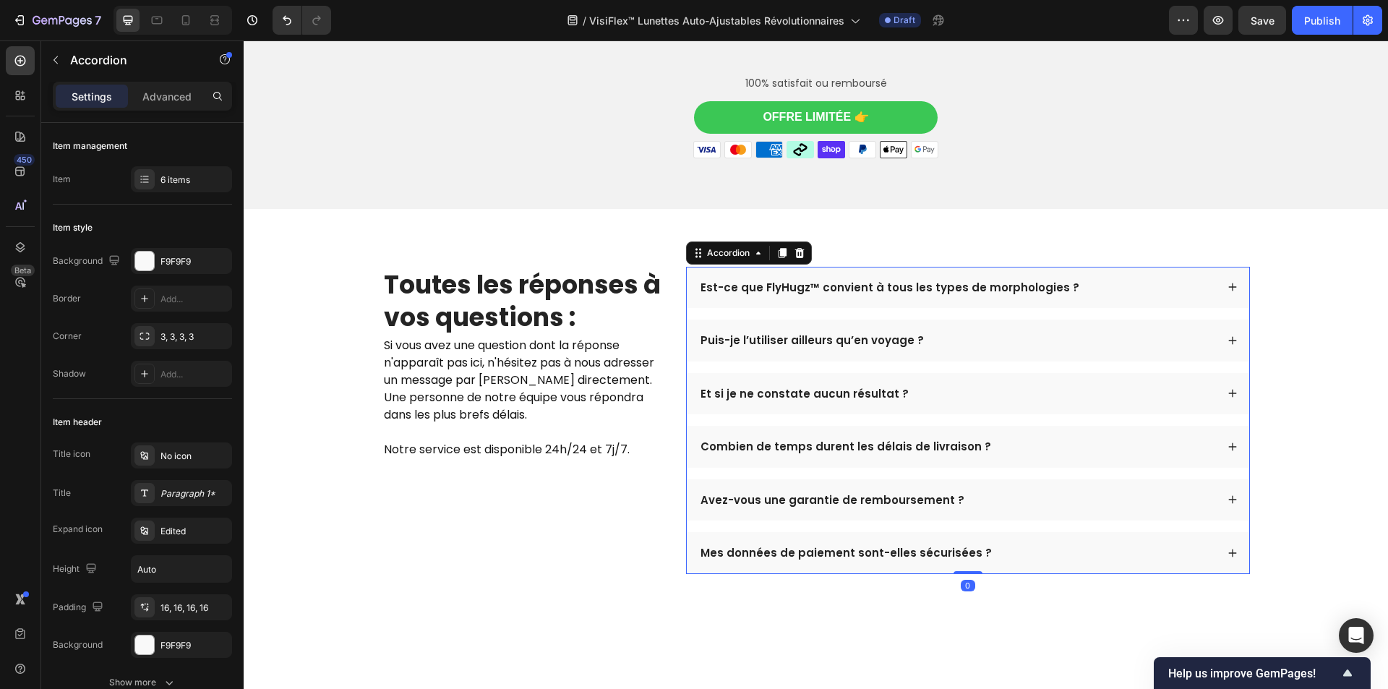
click at [748, 282] on p "Est-ce que FlyHugz™ convient à tous les types de morphologies ?" at bounding box center [889, 287] width 379 height 14
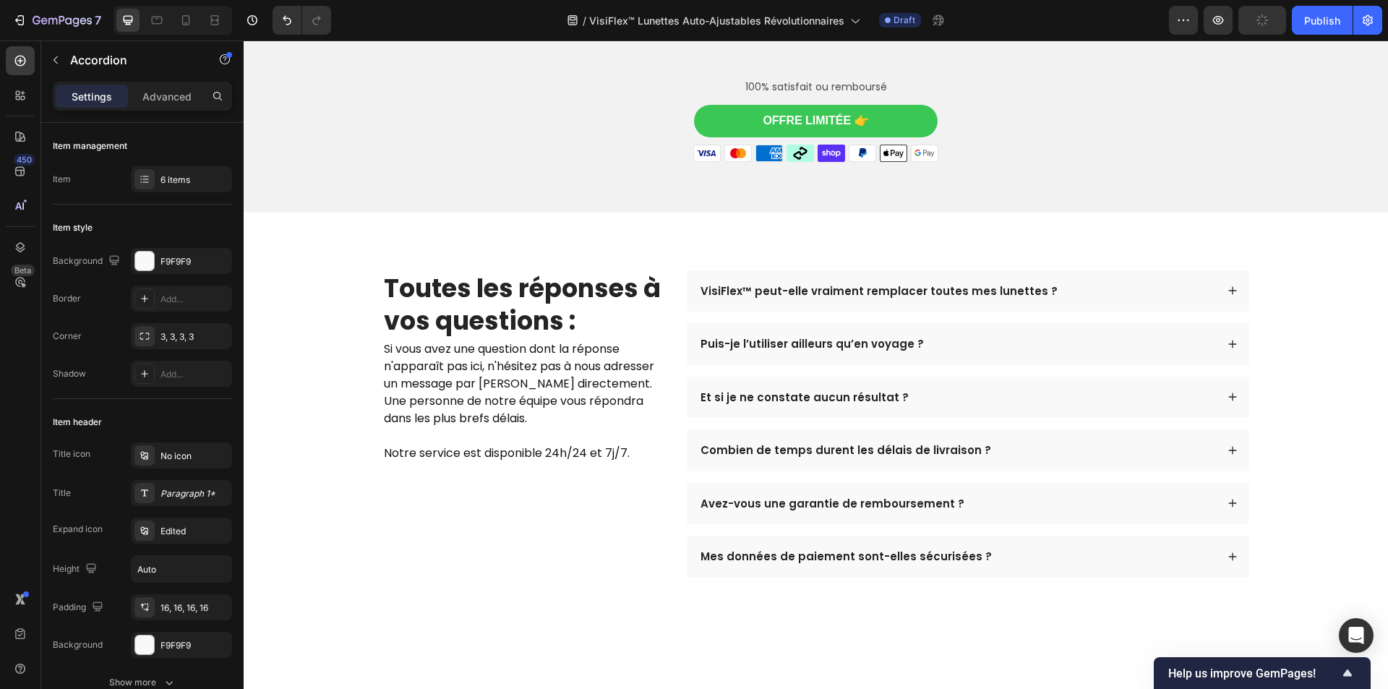
scroll to position [3955, 0]
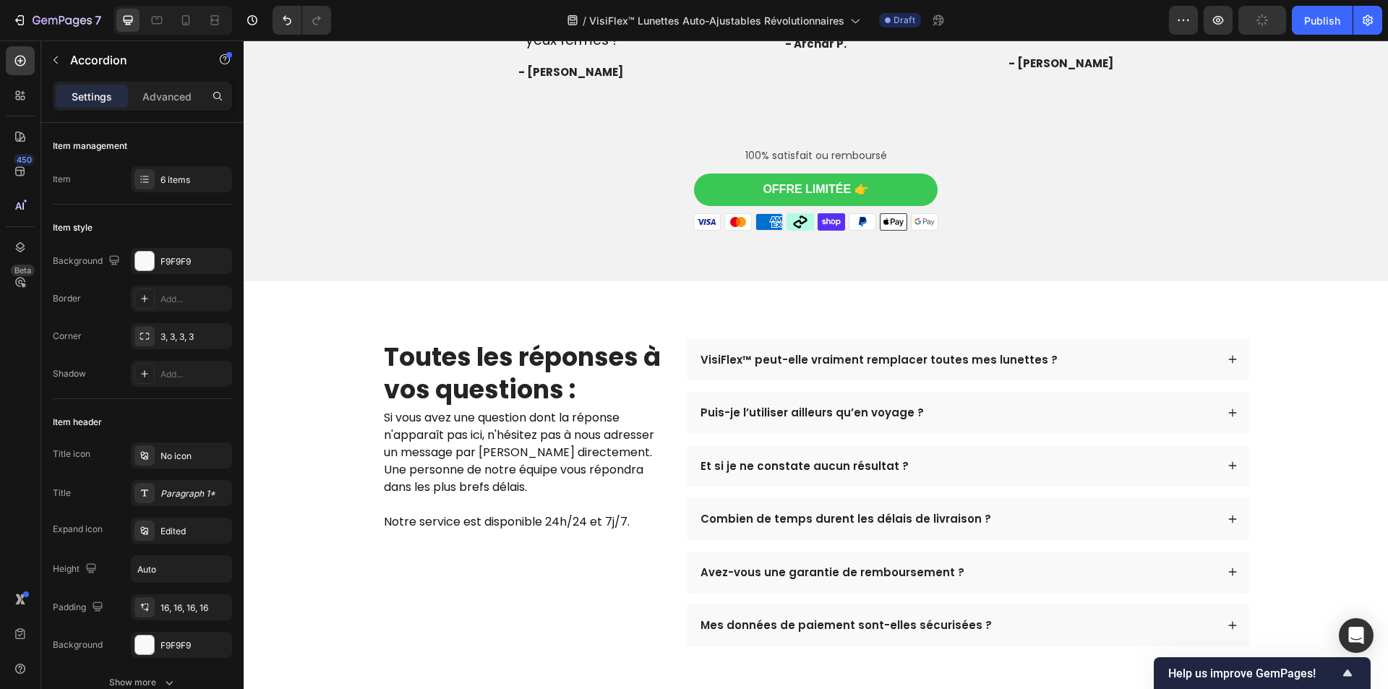
click at [1088, 353] on div "VisiFlex™ peut-elle vraiment remplacer toutes mes lunettes ?" at bounding box center [957, 360] width 518 height 19
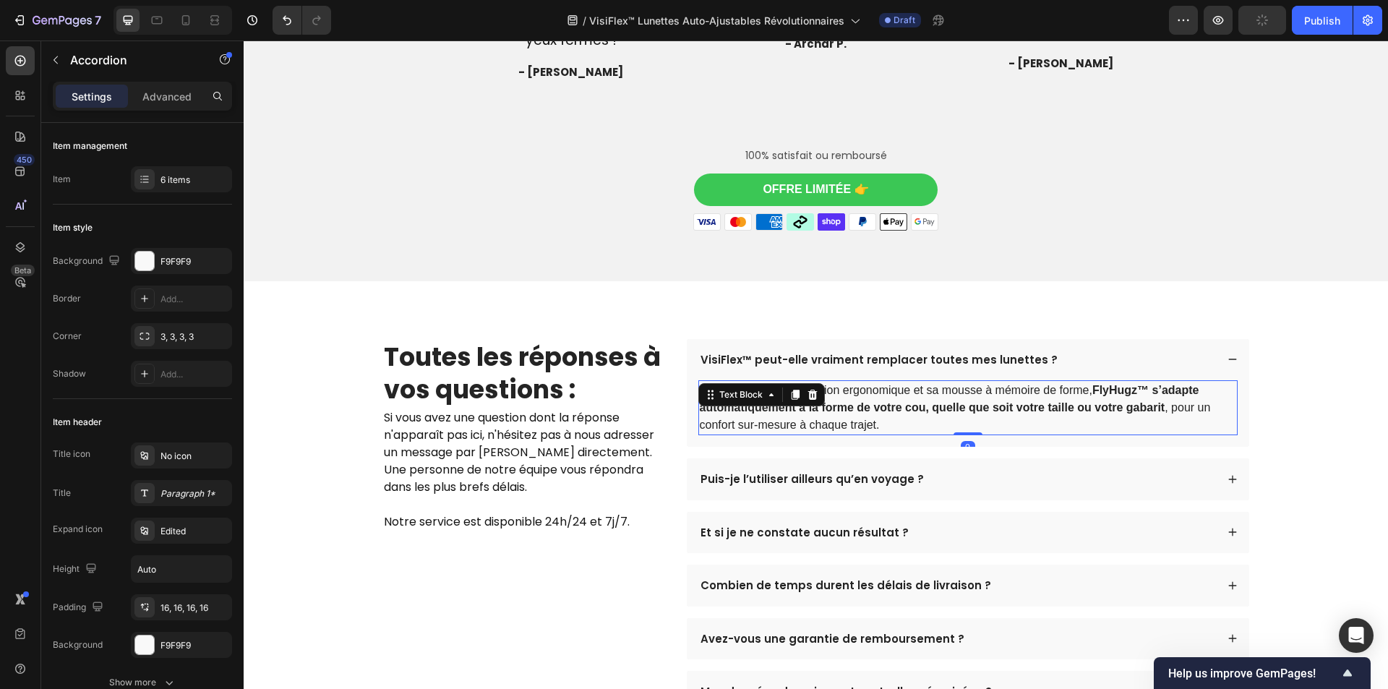
click at [925, 408] on strong "FlyHugz™ s’adapte automatiquement à la forme de votre cou, quelle que soit votr…" at bounding box center [949, 399] width 499 height 30
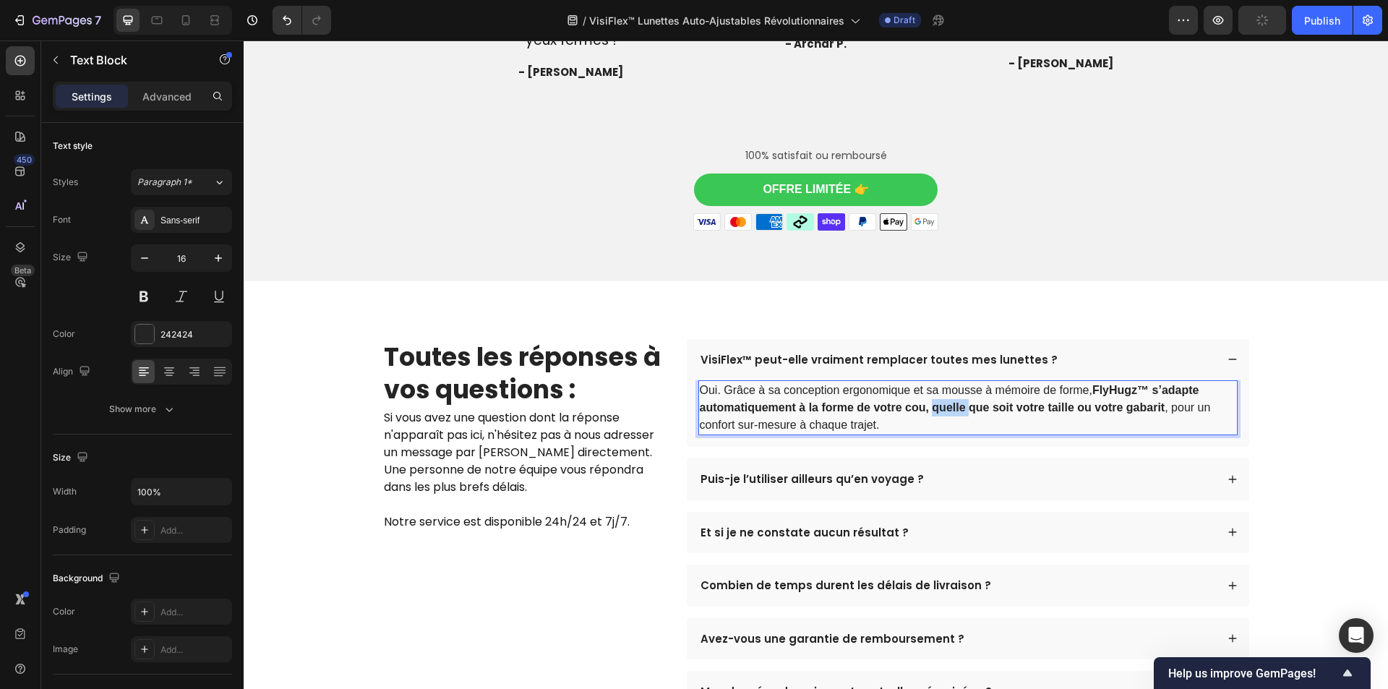
click at [925, 408] on strong "FlyHugz™ s’adapte automatiquement à la forme de votre cou, quelle que soit votr…" at bounding box center [949, 399] width 499 height 30
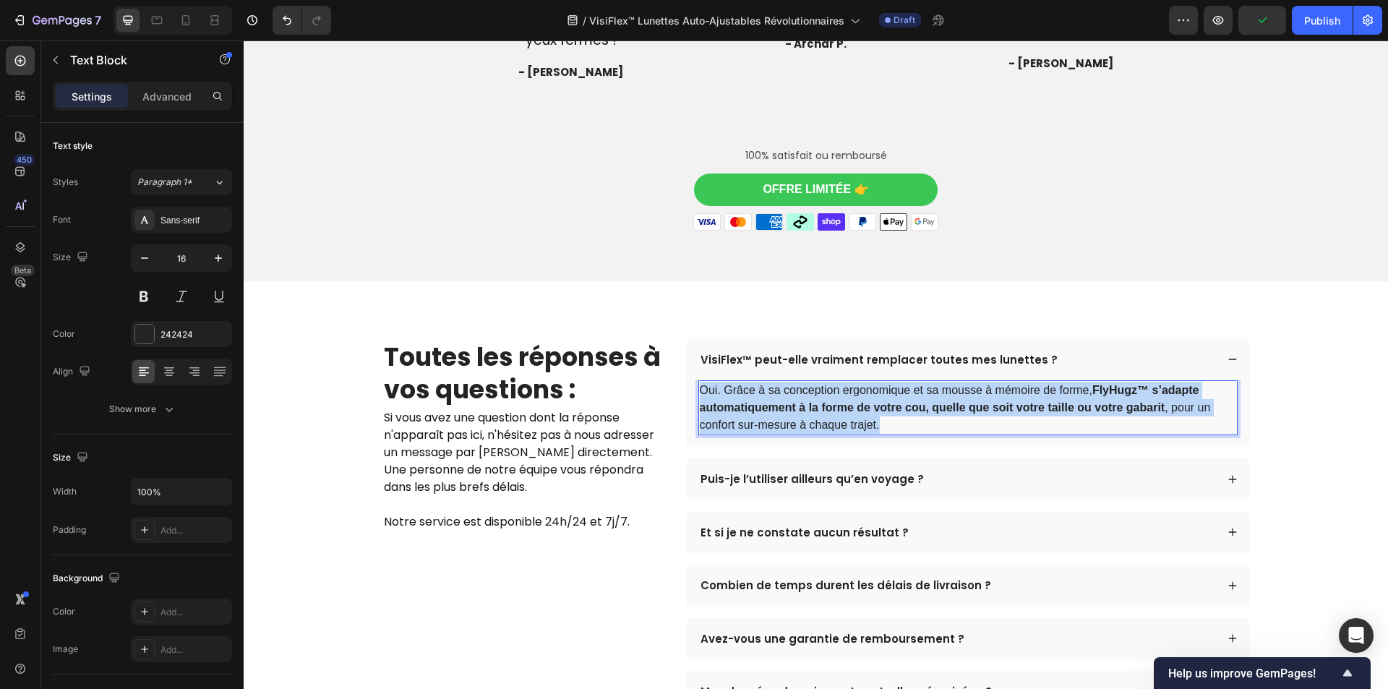
click at [925, 408] on strong "FlyHugz™ s’adapte automatiquement à la forme de votre cou, quelle que soit votr…" at bounding box center [949, 399] width 499 height 30
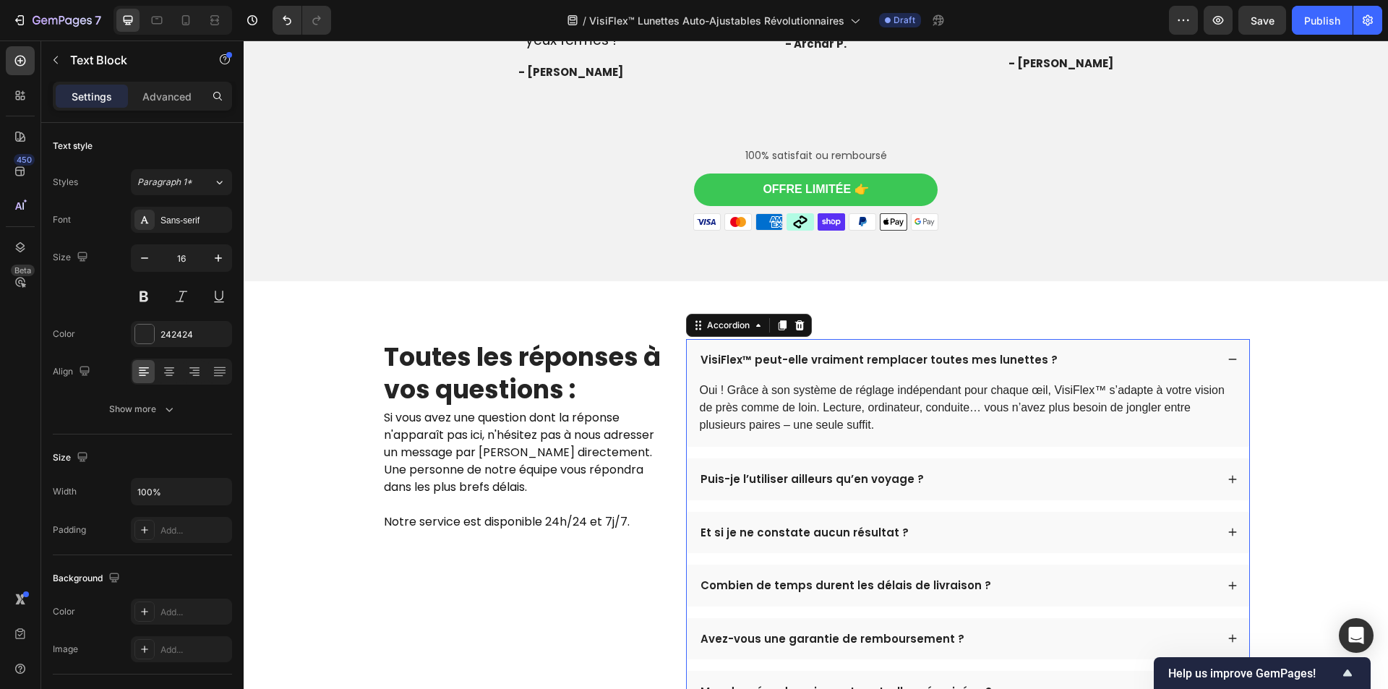
click at [760, 479] on p "Puis-je l’utiliser ailleurs qu’en voyage ?" at bounding box center [811, 479] width 223 height 14
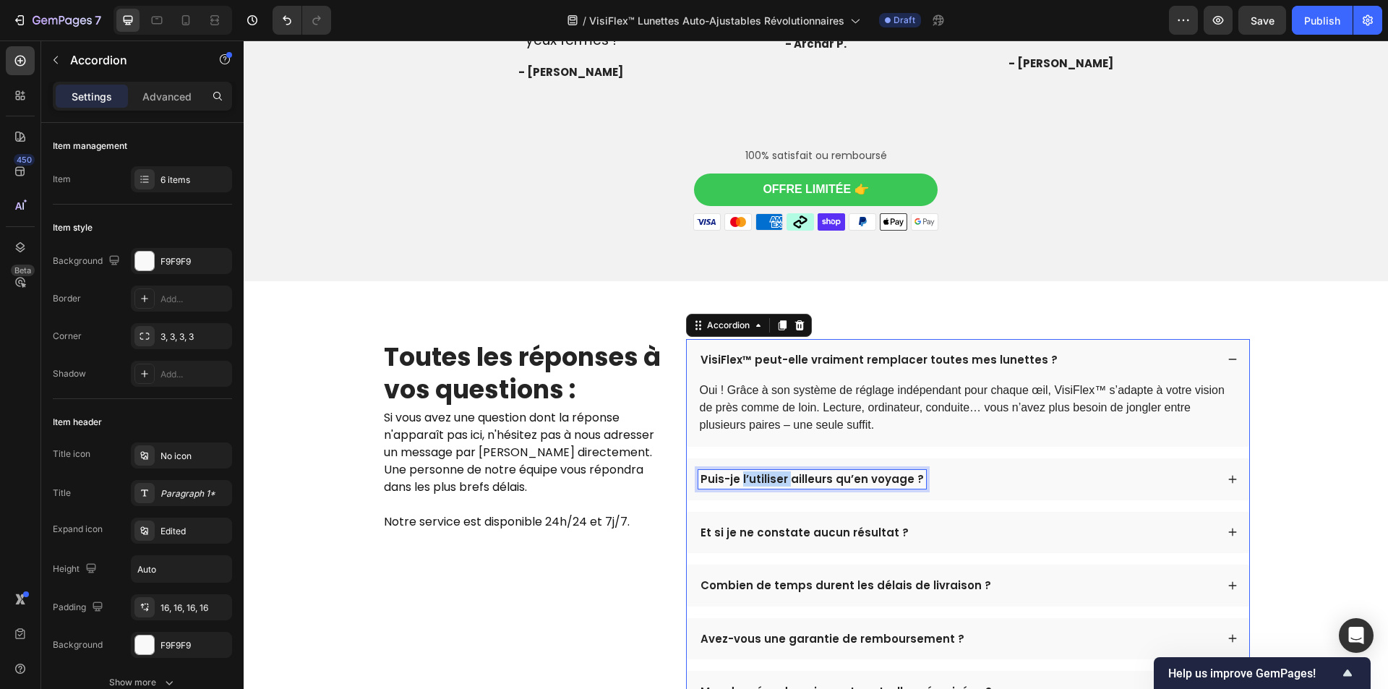
click at [760, 479] on p "Puis-je l’utiliser ailleurs qu’en voyage ?" at bounding box center [811, 479] width 223 height 14
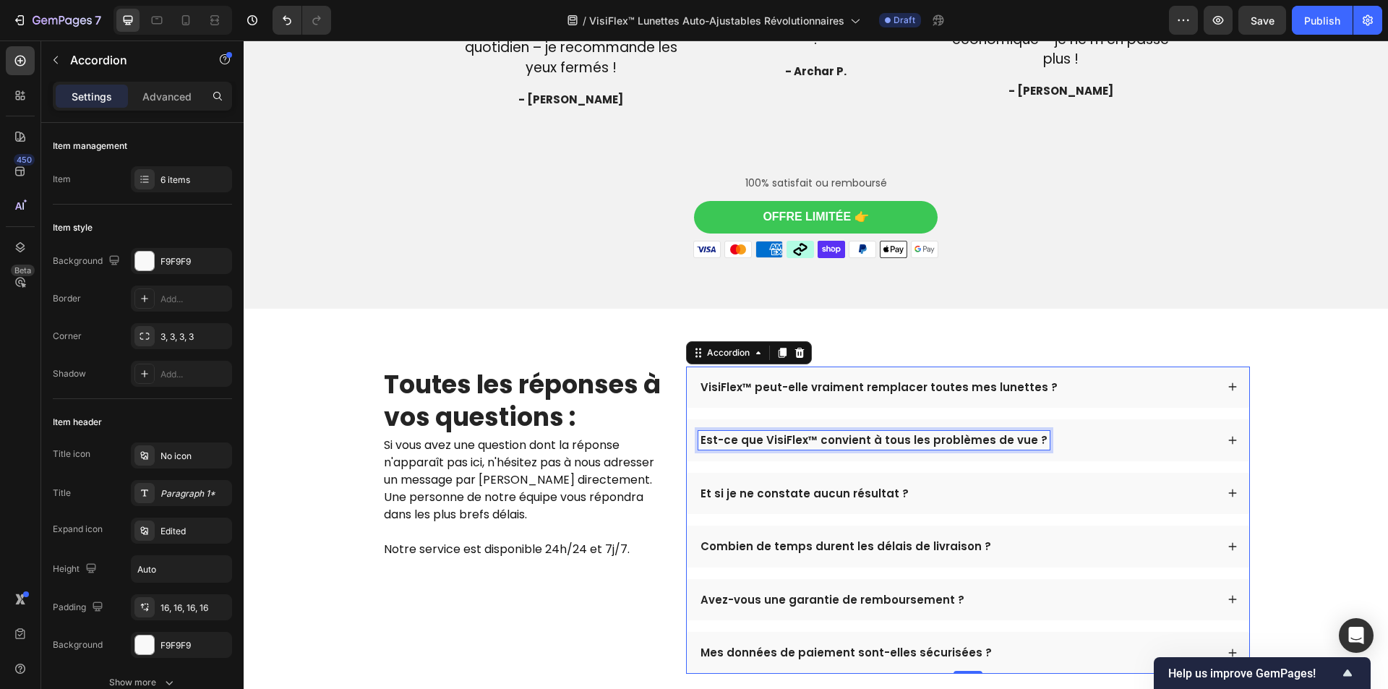
scroll to position [3888, 0]
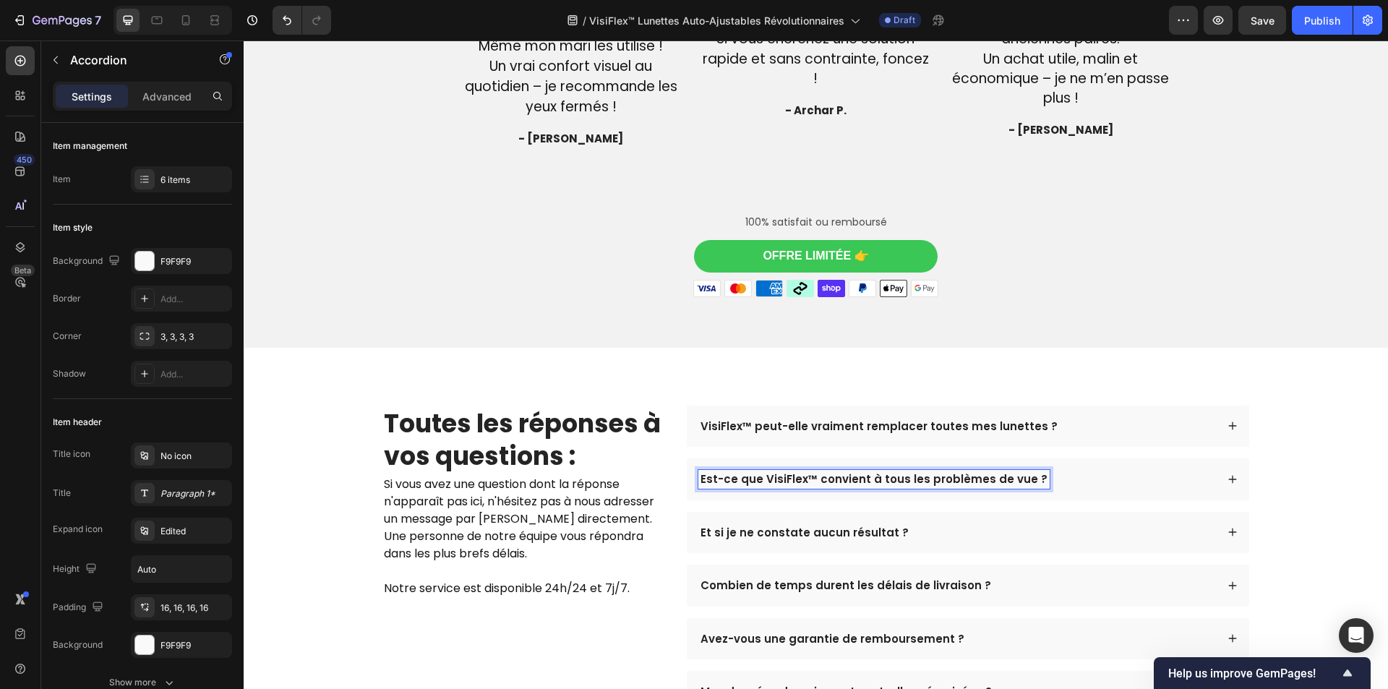
click at [1098, 490] on div "Est-ce que VisiFlex™ convient à tous les problèmes de vue ?" at bounding box center [968, 479] width 562 height 42
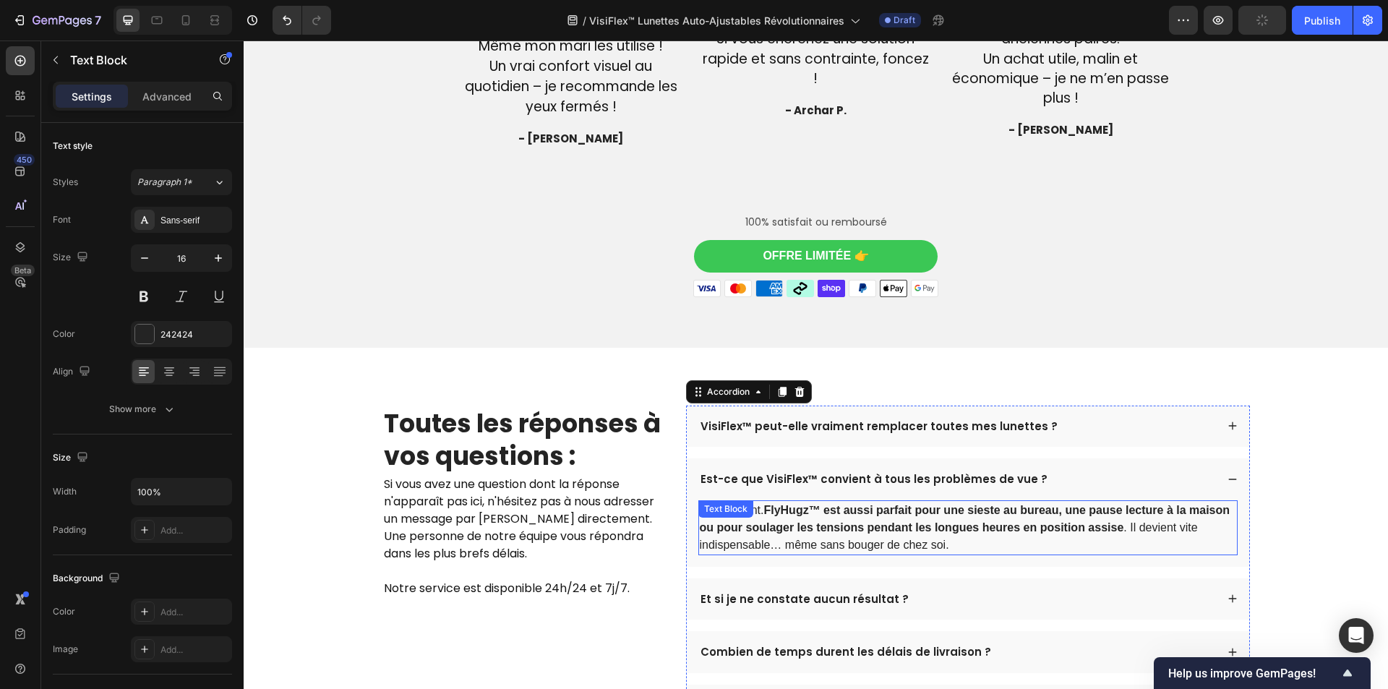
click at [954, 509] on strong "FlyHugz™ est aussi parfait pour une sieste au bureau, une pause lecture à la ma…" at bounding box center [965, 519] width 531 height 30
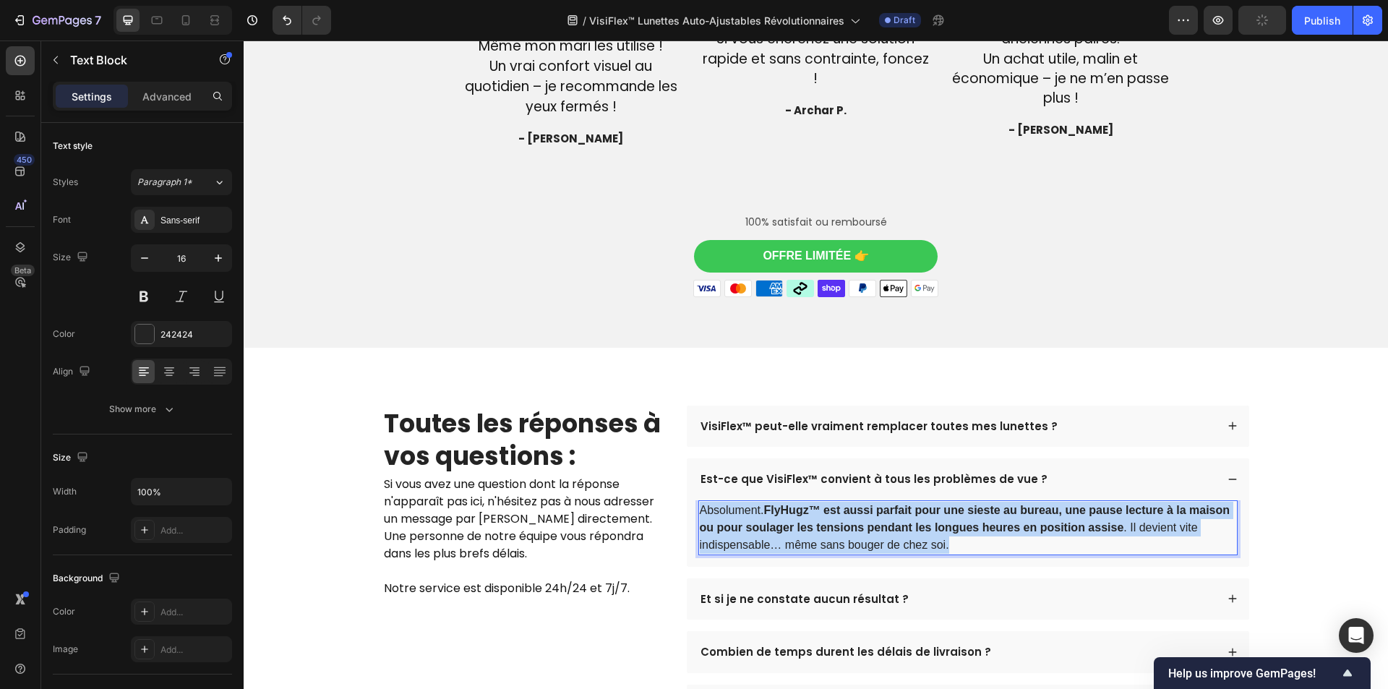
click at [954, 509] on strong "FlyHugz™ est aussi parfait pour une sieste au bureau, une pause lecture à la ma…" at bounding box center [965, 519] width 531 height 30
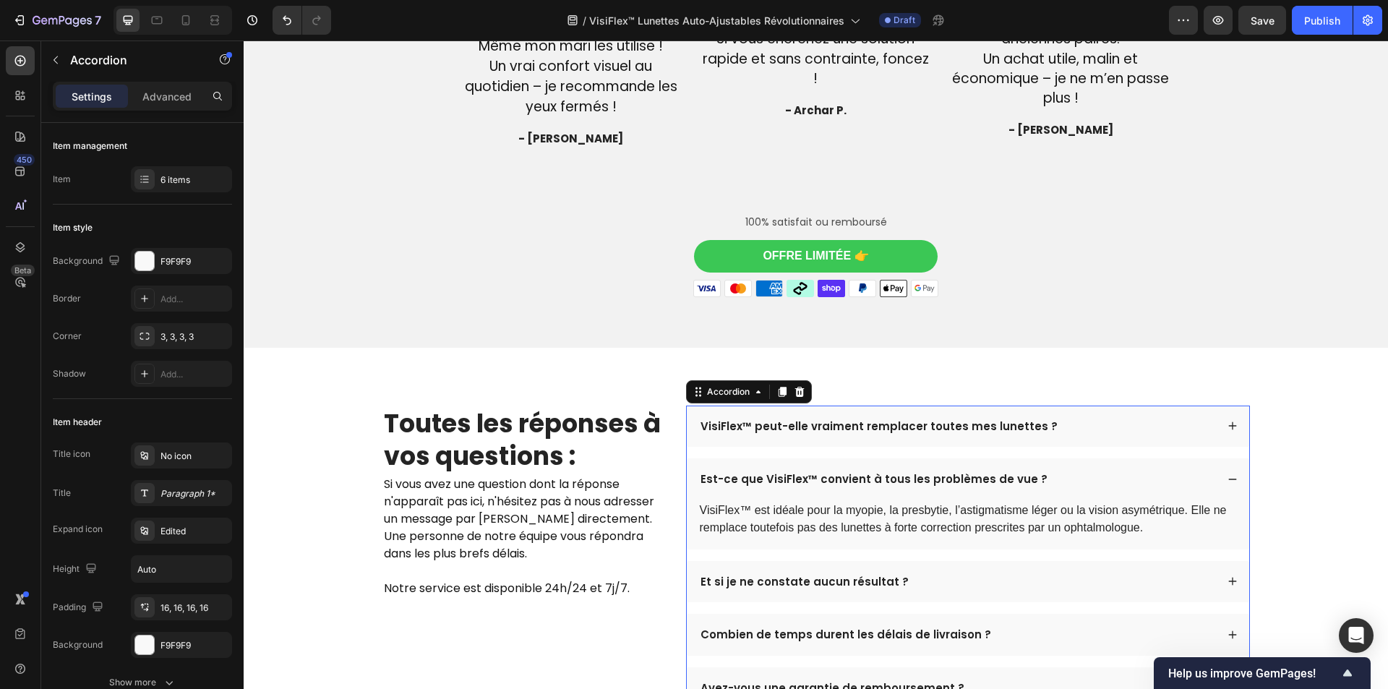
click at [852, 578] on p "Et si je ne constate aucun résultat ?" at bounding box center [804, 582] width 208 height 14
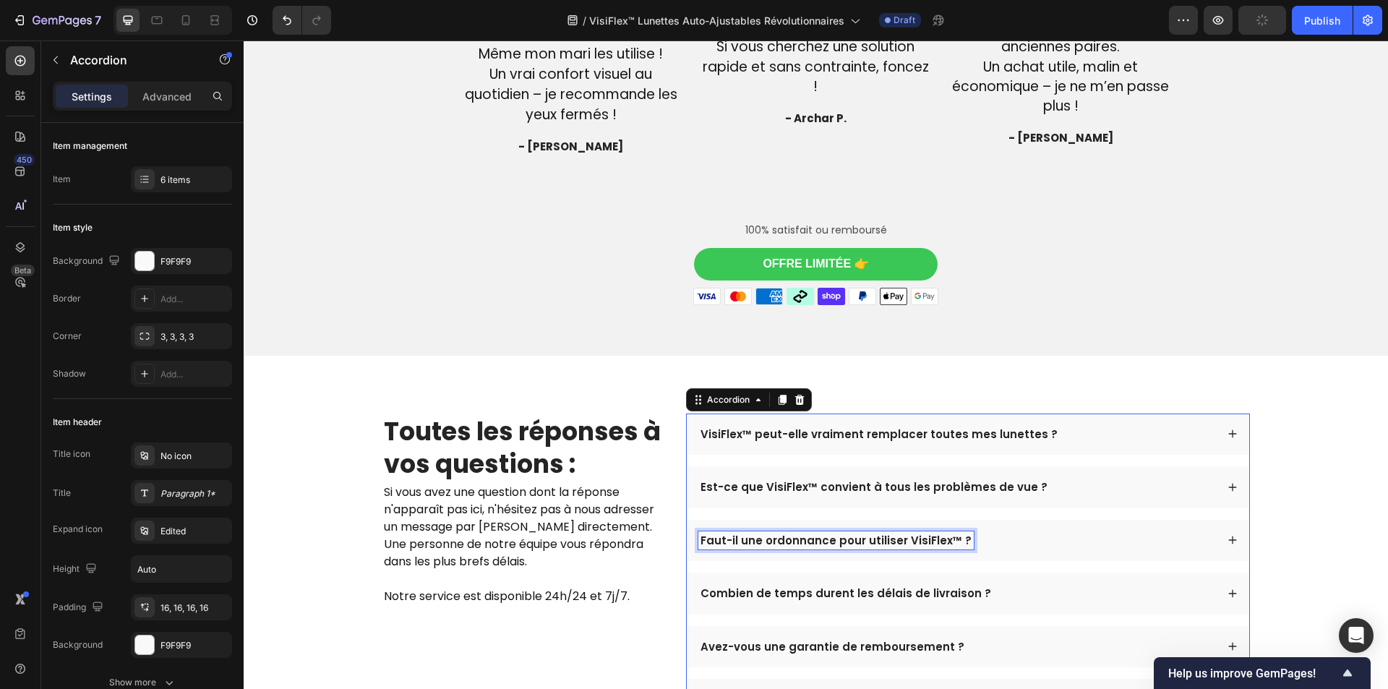
scroll to position [3839, 0]
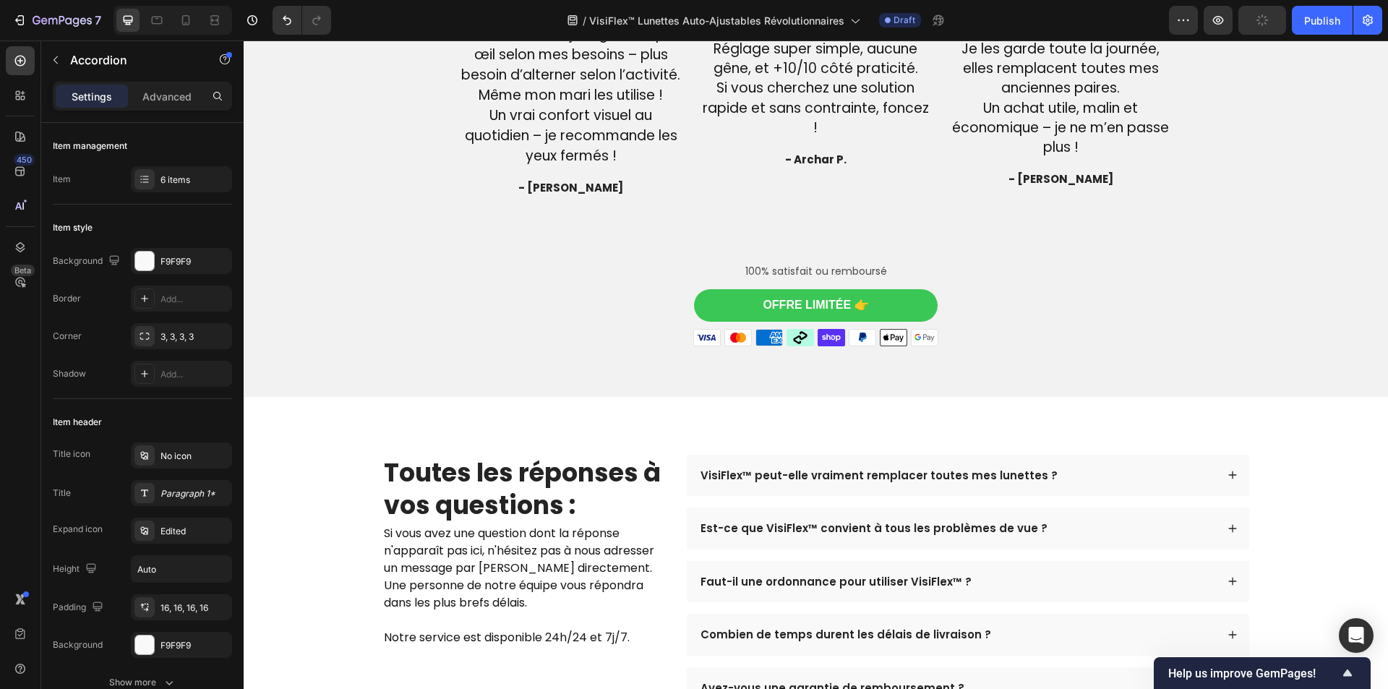
click at [992, 585] on div "Faut-il une ordonnance pour utiliser VisiFlex™ ?" at bounding box center [957, 581] width 518 height 19
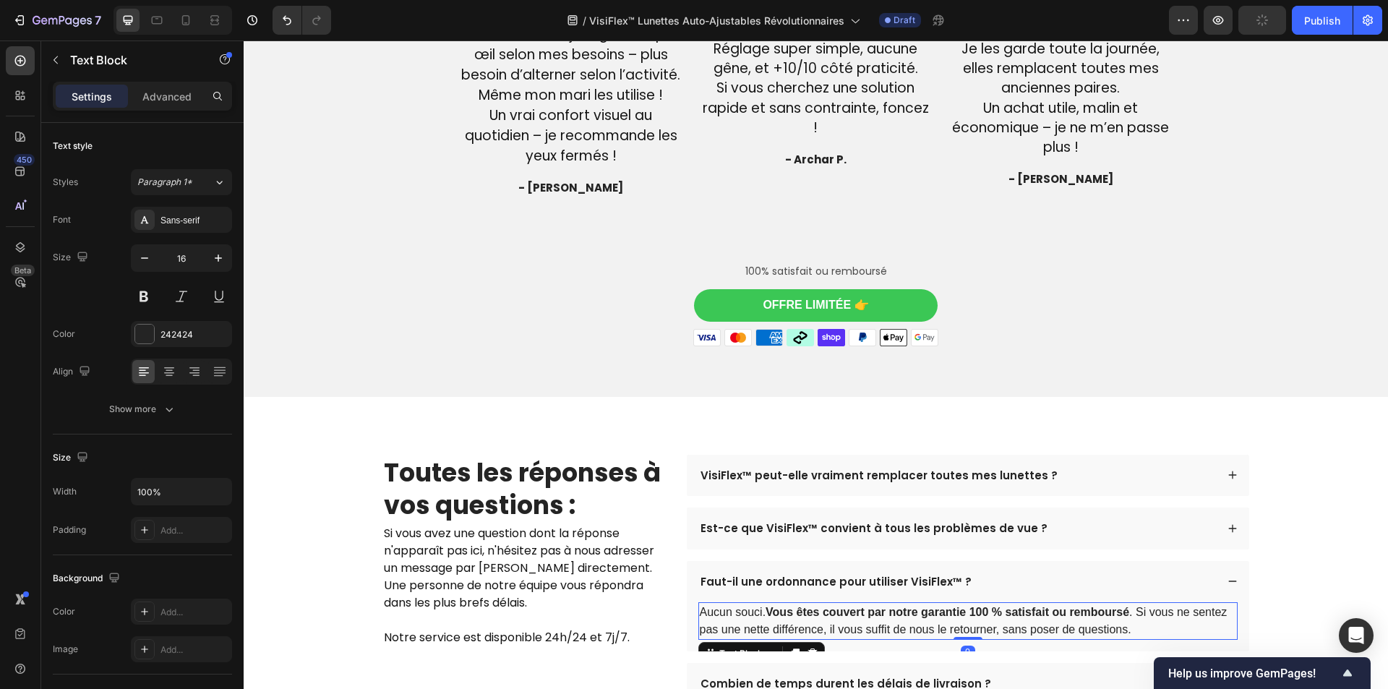
click at [943, 612] on strong "Vous êtes couvert par notre garantie 100 % satisfait ou remboursé" at bounding box center [947, 612] width 364 height 12
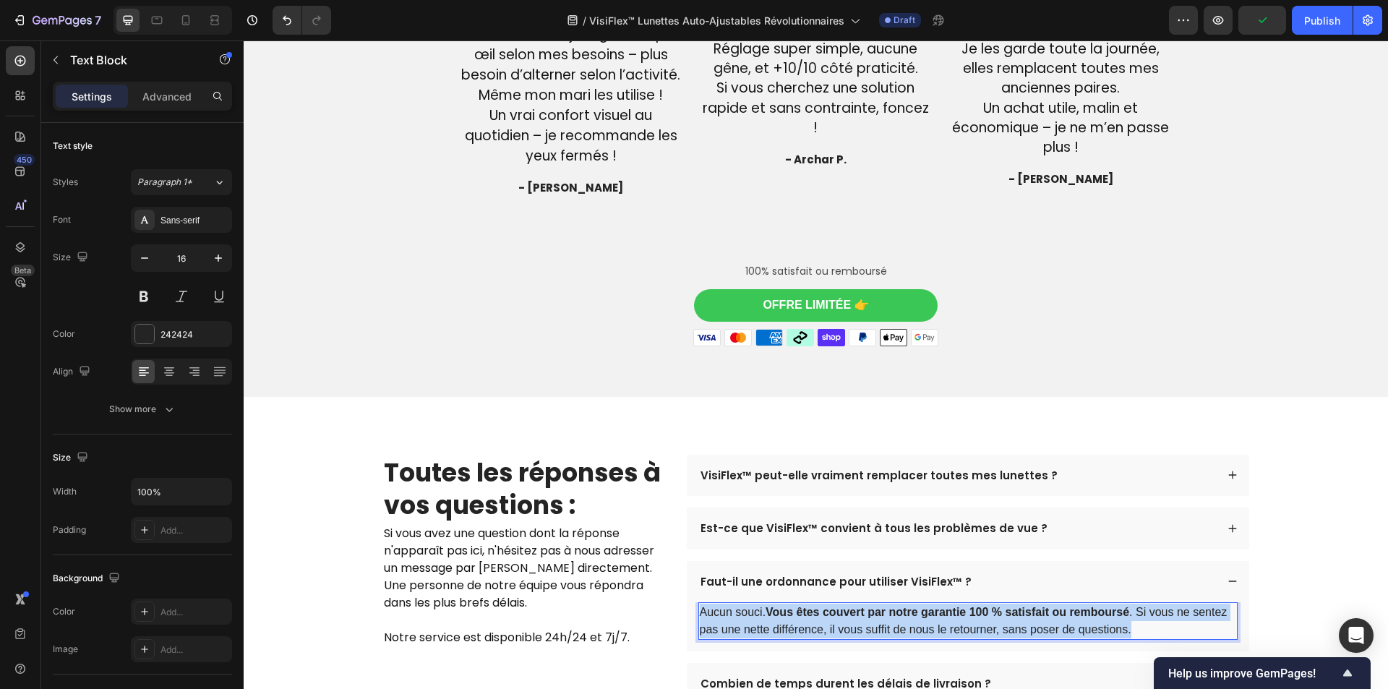
click at [943, 612] on strong "Vous êtes couvert par notre garantie 100 % satisfait ou remboursé" at bounding box center [947, 612] width 364 height 12
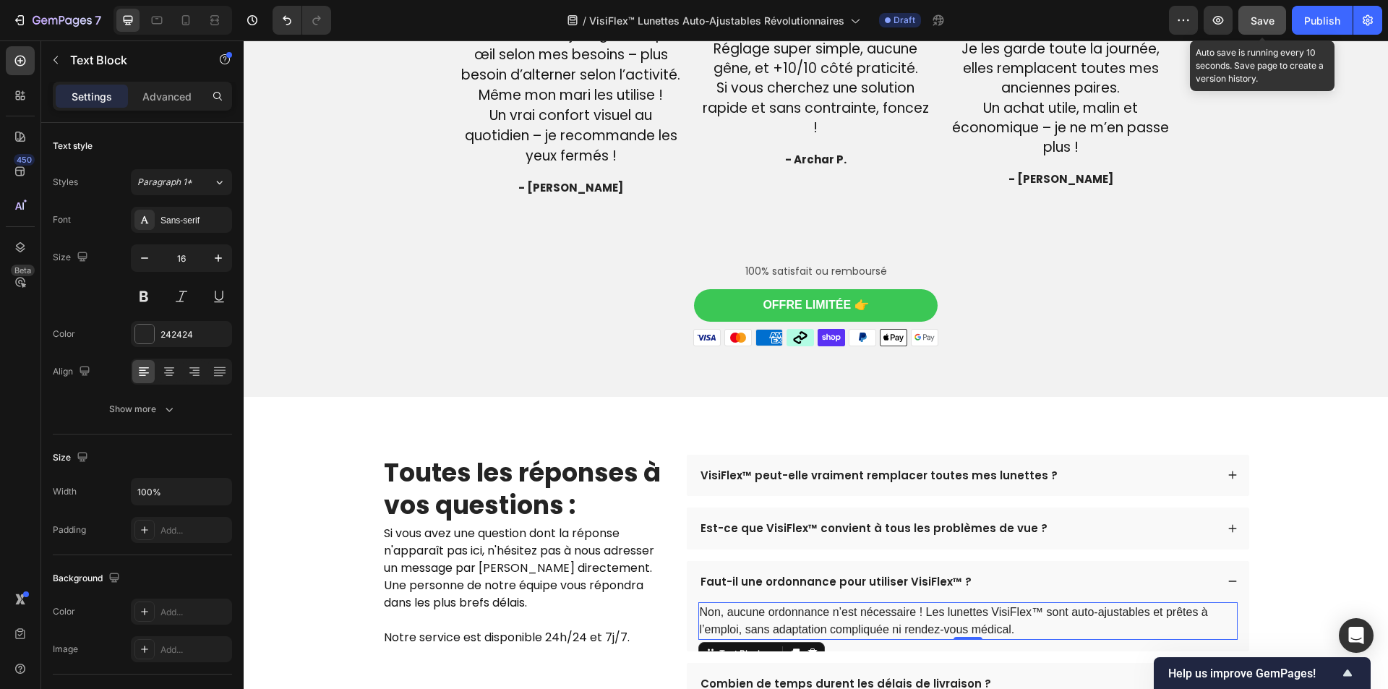
click at [1247, 20] on button "Save" at bounding box center [1262, 20] width 48 height 29
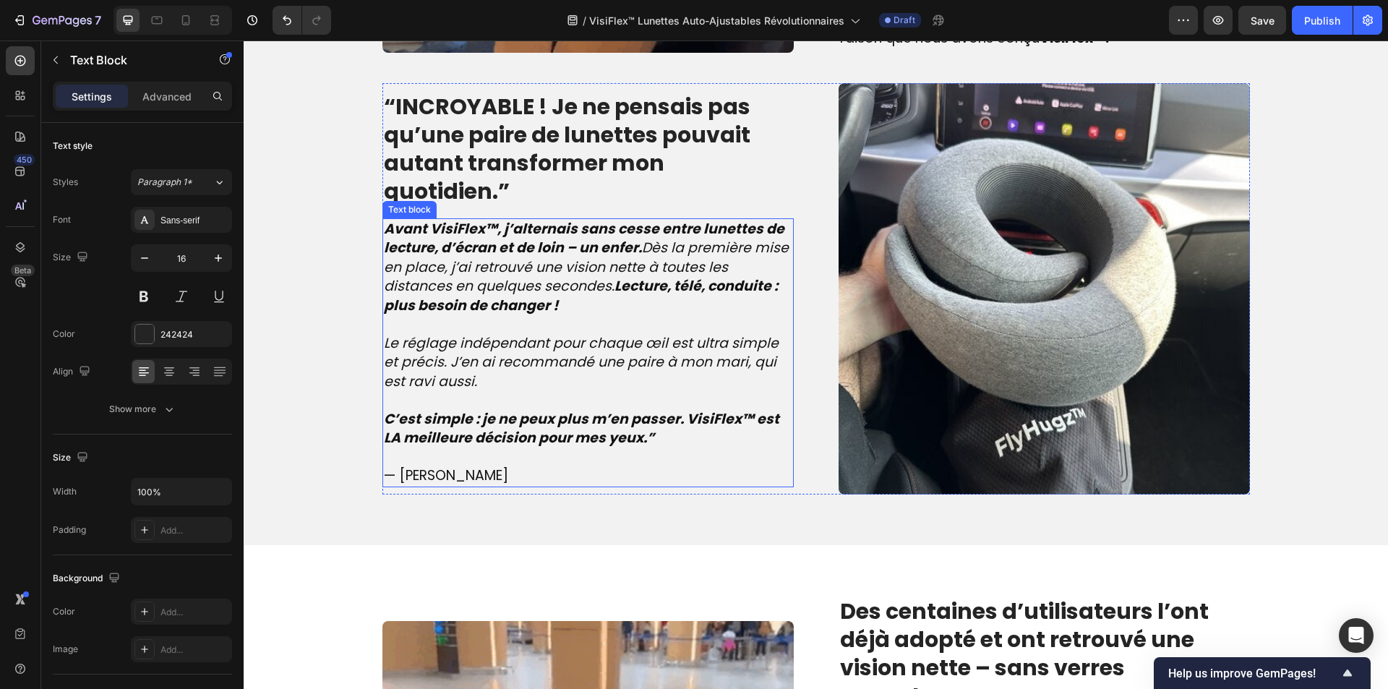
scroll to position [1092, 0]
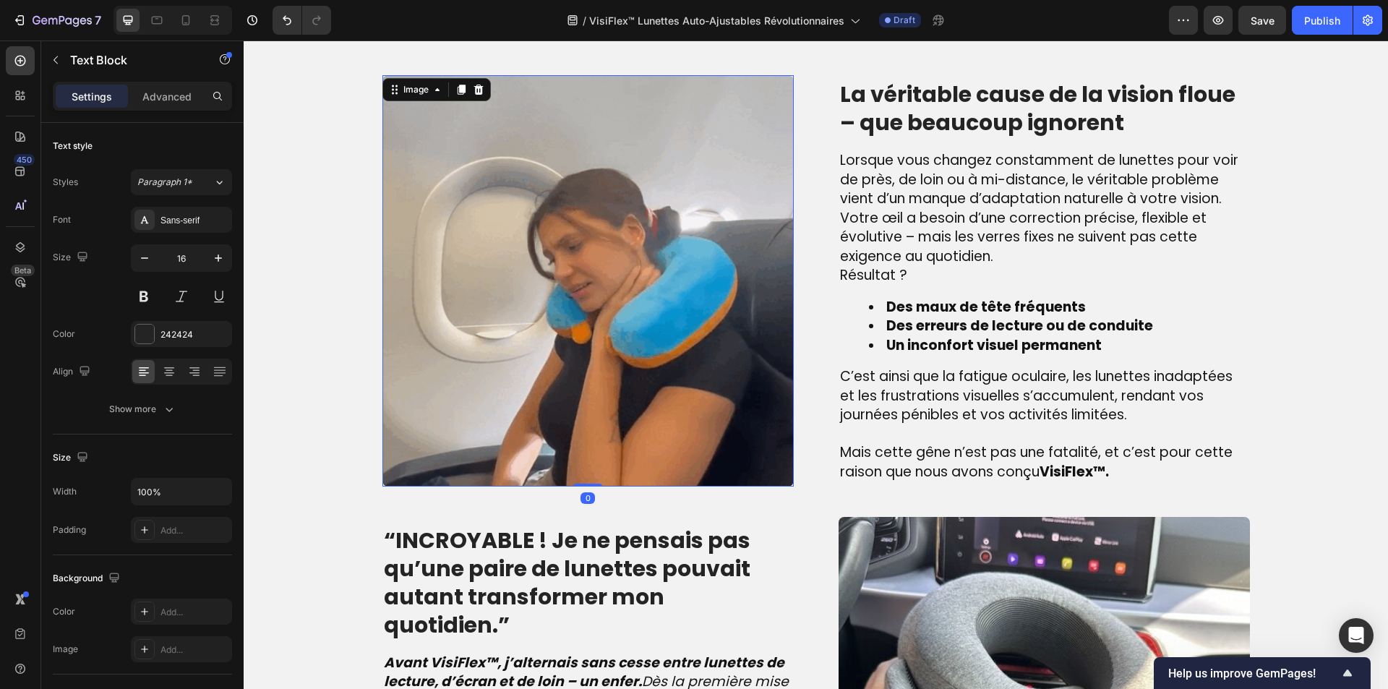
click at [645, 236] on img at bounding box center [587, 280] width 411 height 411
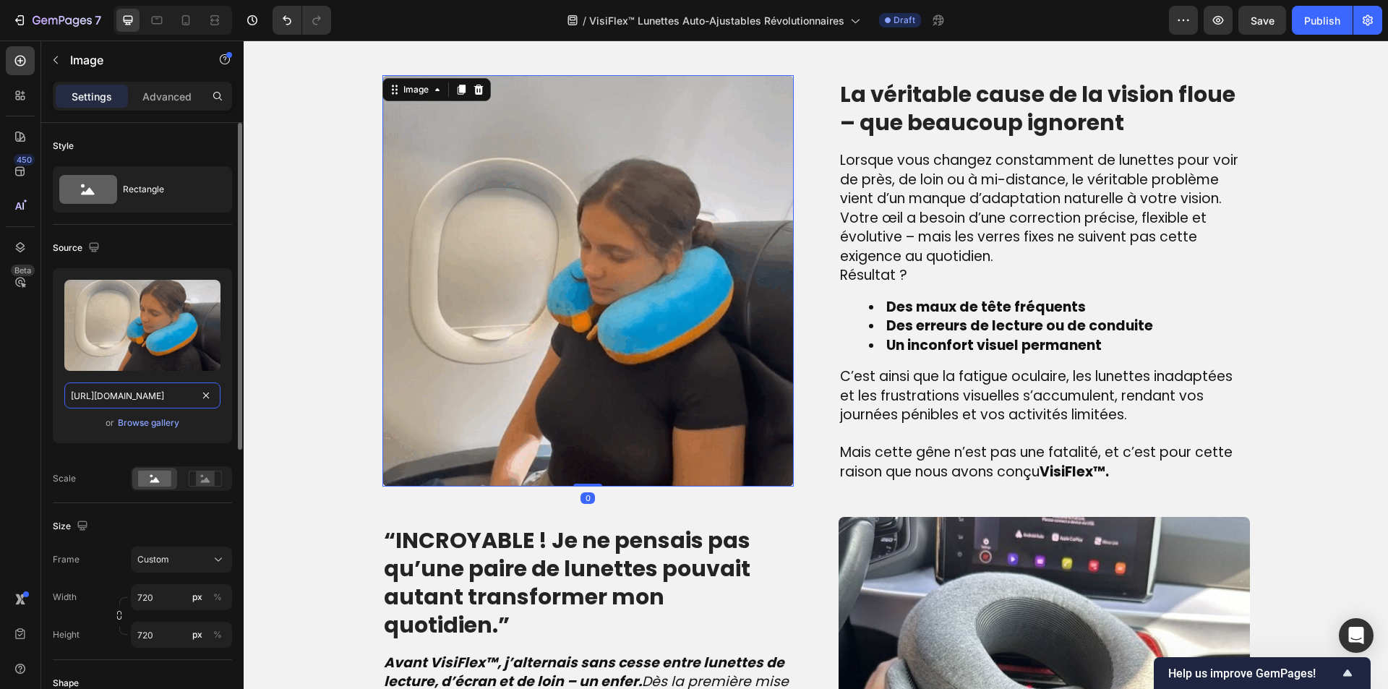
click at [120, 393] on input "[URL][DOMAIN_NAME]" at bounding box center [142, 395] width 156 height 26
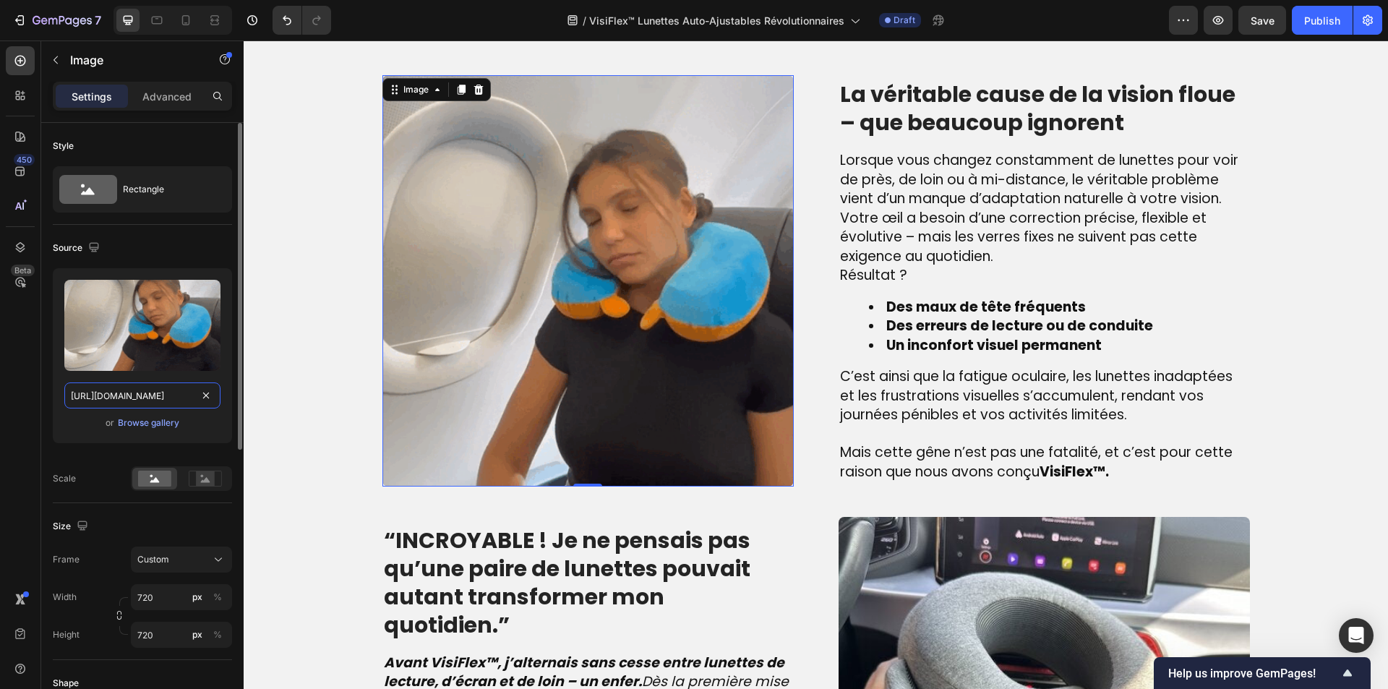
paste input "[DOMAIN_NAME][URL]"
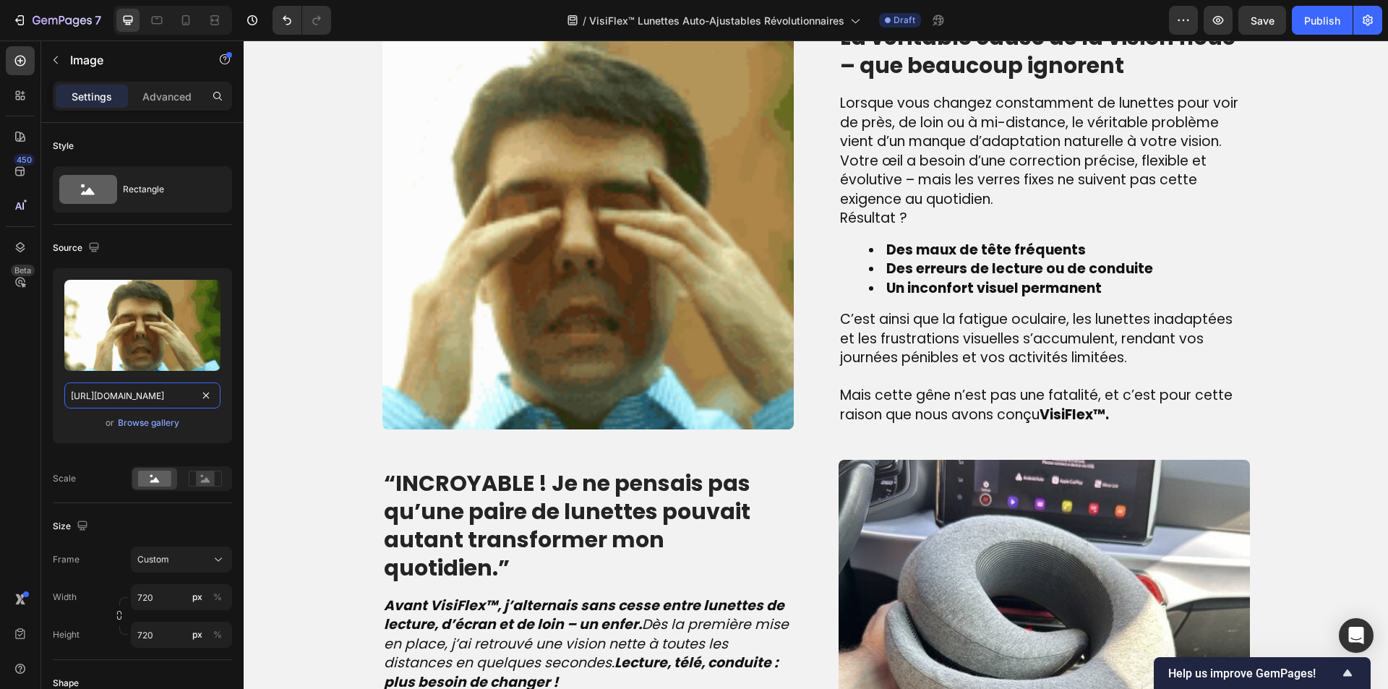
scroll to position [1157, 0]
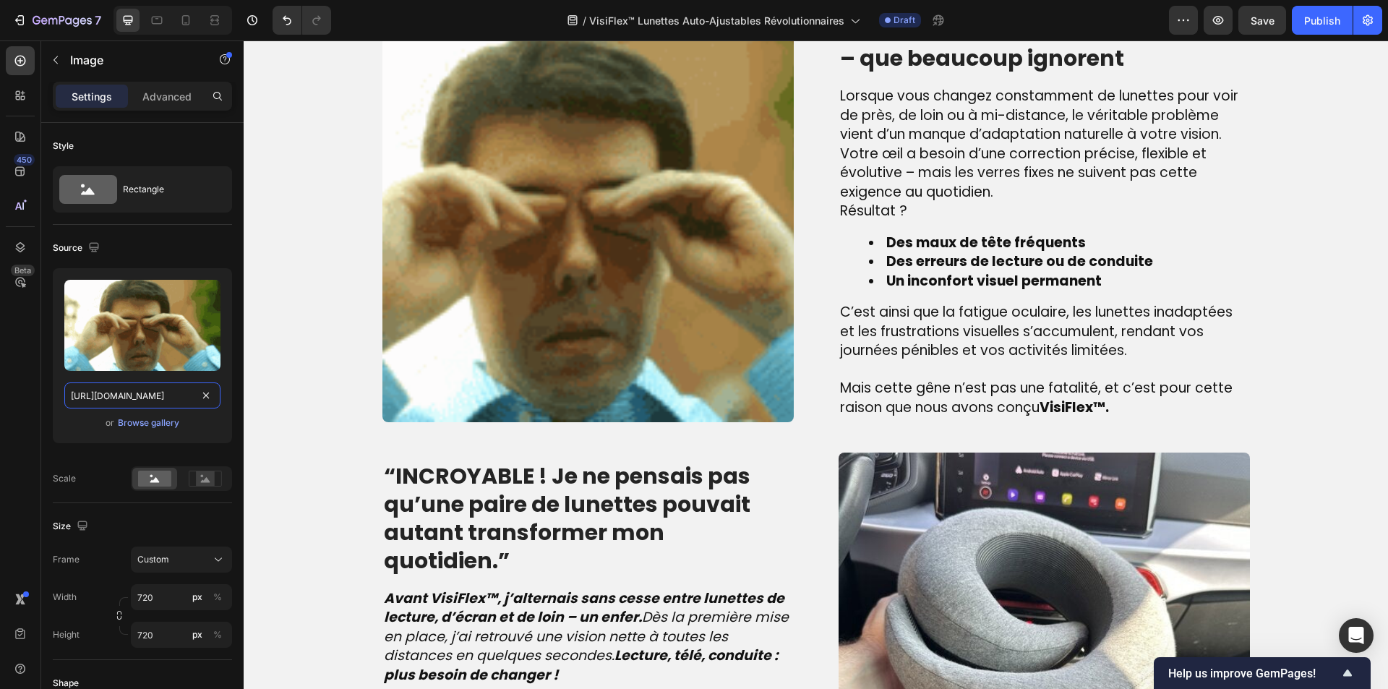
type input "[URL][DOMAIN_NAME]"
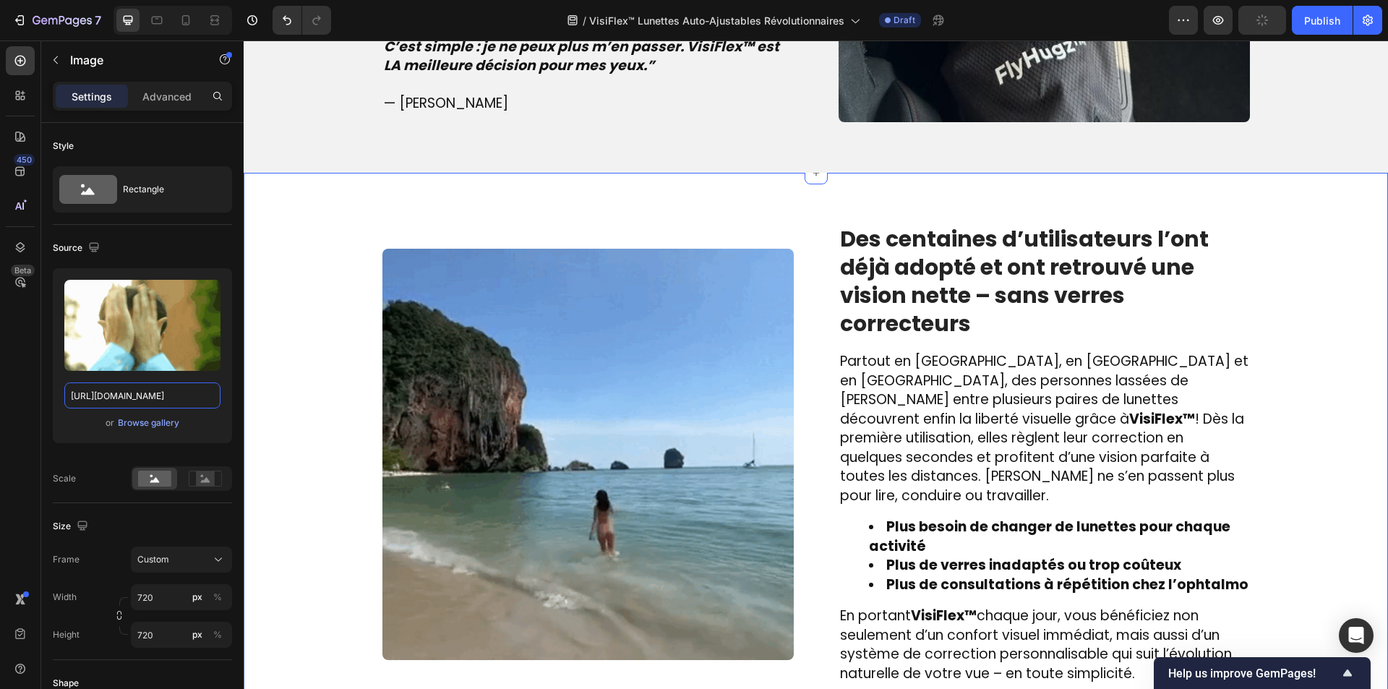
scroll to position [1952, 0]
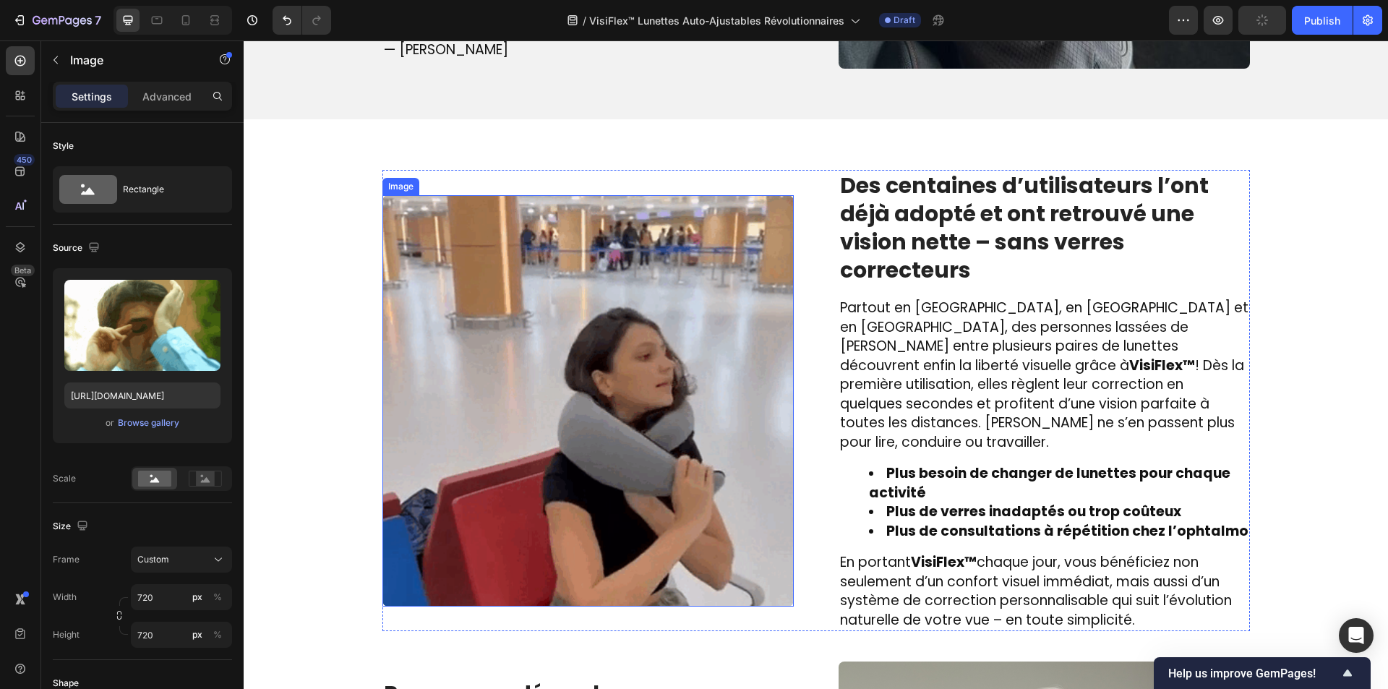
click at [617, 282] on img at bounding box center [587, 400] width 411 height 411
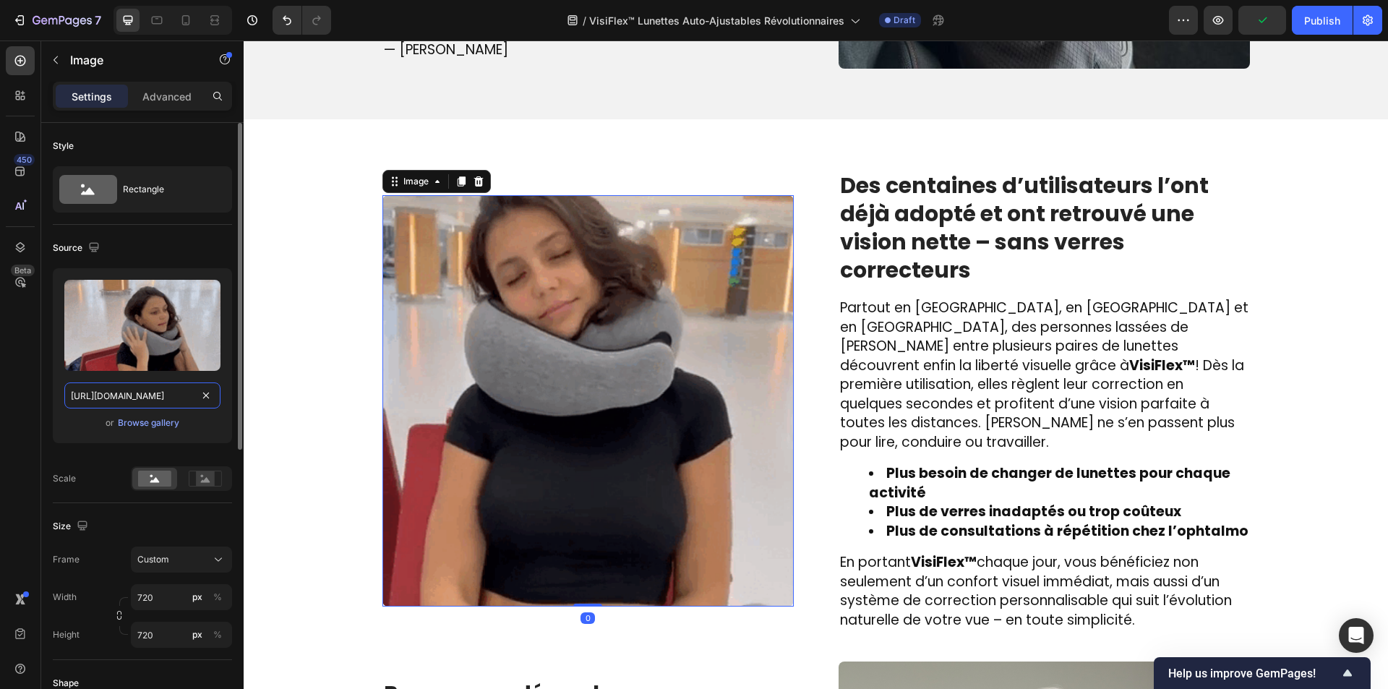
click at [154, 402] on input "[URL][DOMAIN_NAME]" at bounding box center [142, 395] width 156 height 26
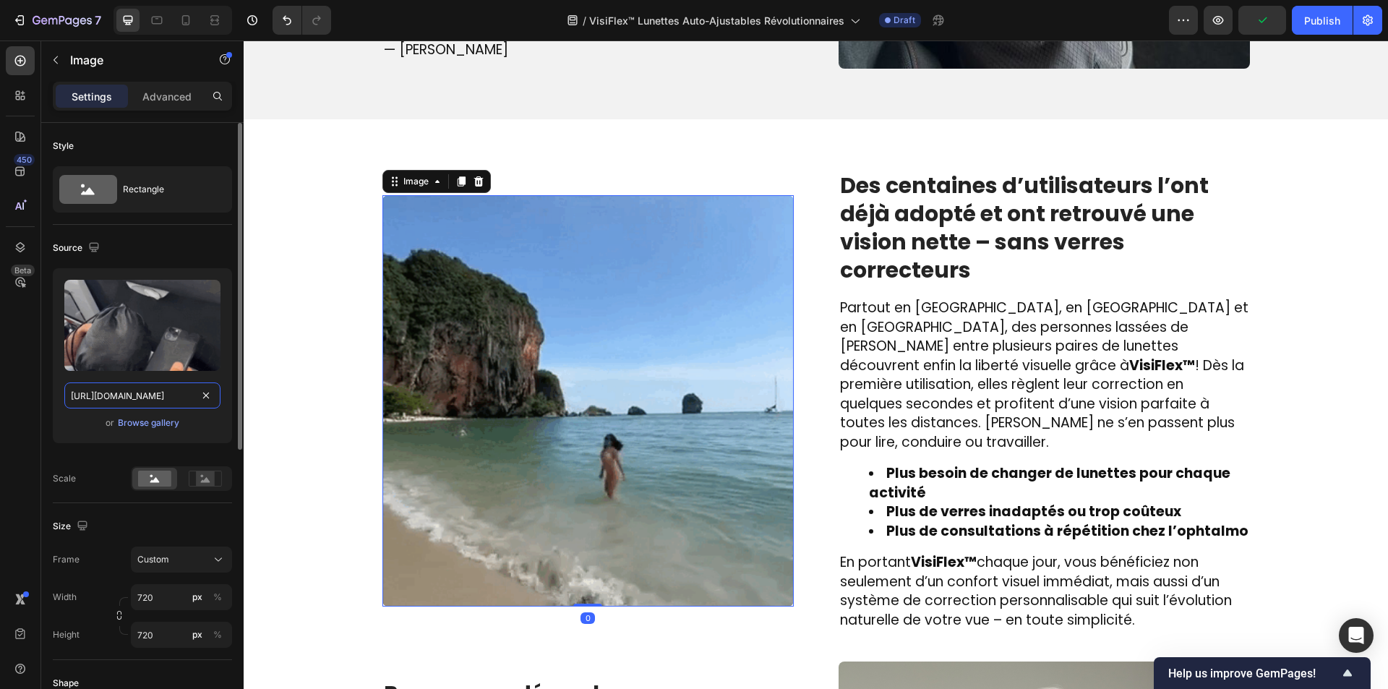
paste input "[DOMAIN_NAME][URL]"
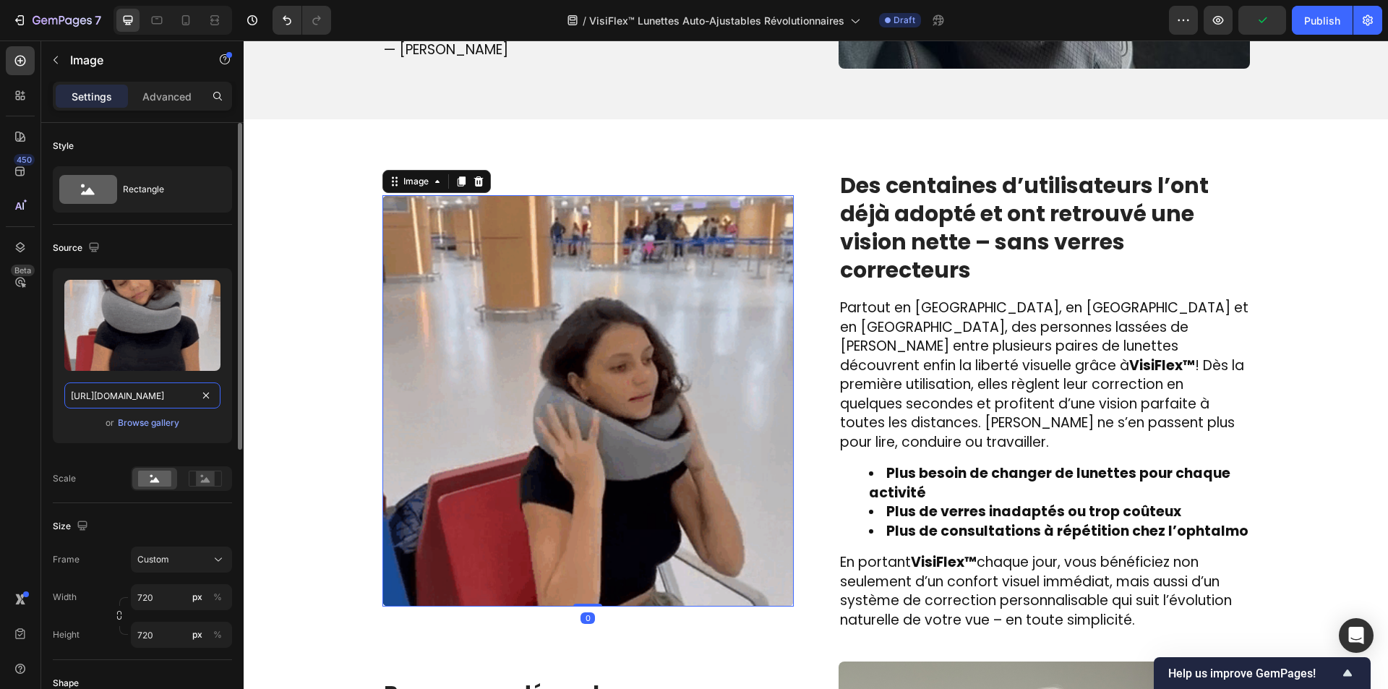
scroll to position [0, 318]
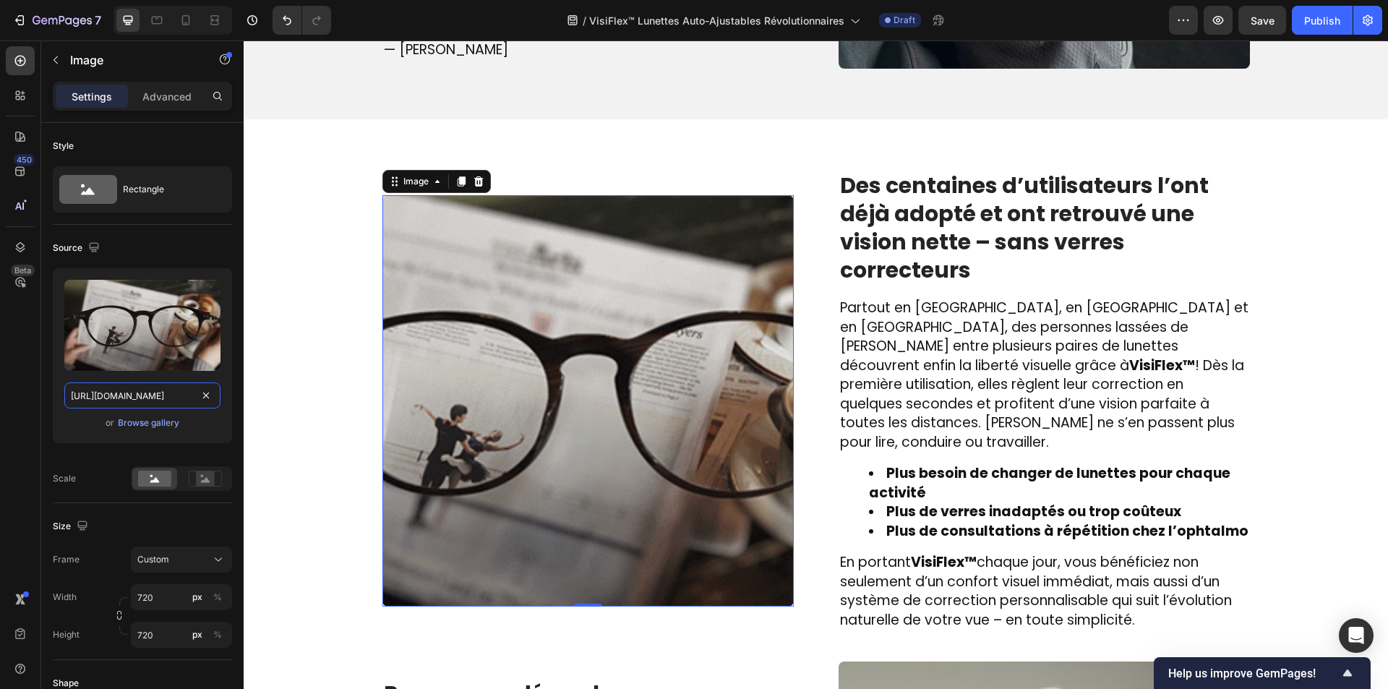
type input "[URL][DOMAIN_NAME]"
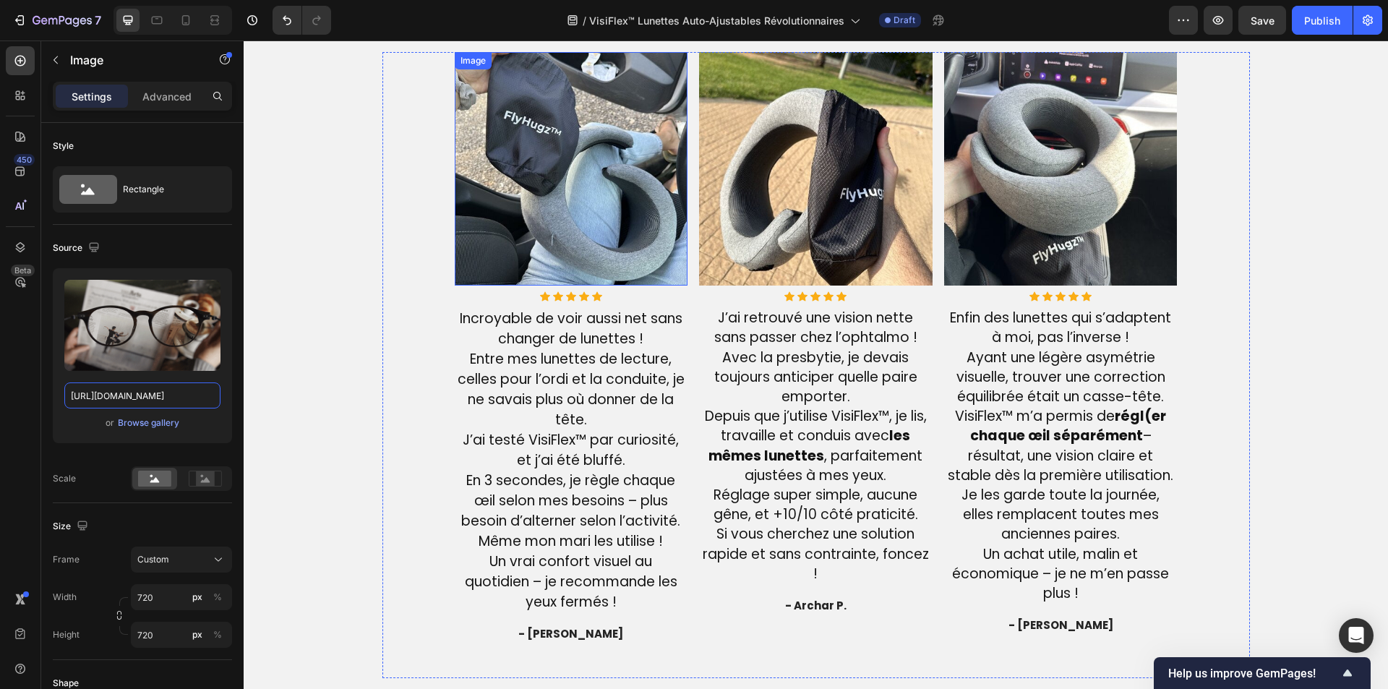
scroll to position [3397, 0]
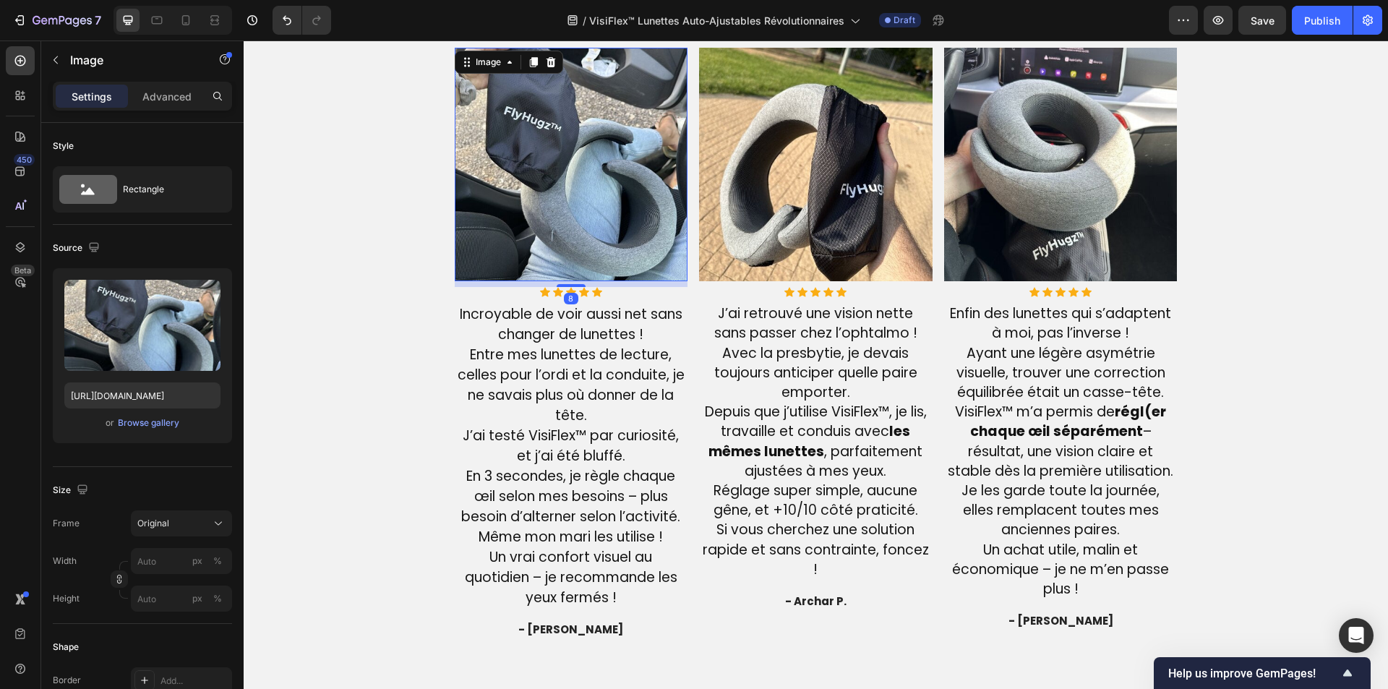
click at [538, 186] on img at bounding box center [571, 164] width 233 height 233
click at [154, 395] on input "[URL][DOMAIN_NAME]" at bounding box center [142, 395] width 156 height 26
paste input "[DOMAIN_NAME][URL]"
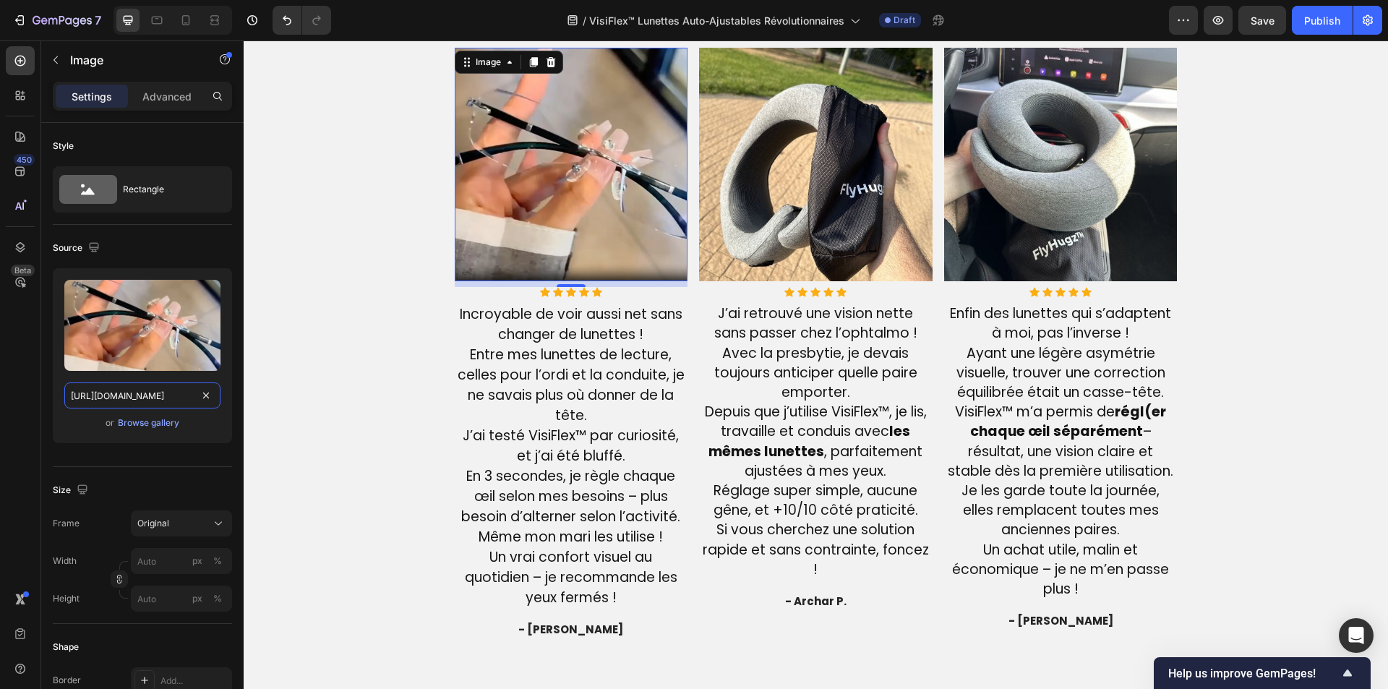
type input "[URL][DOMAIN_NAME]"
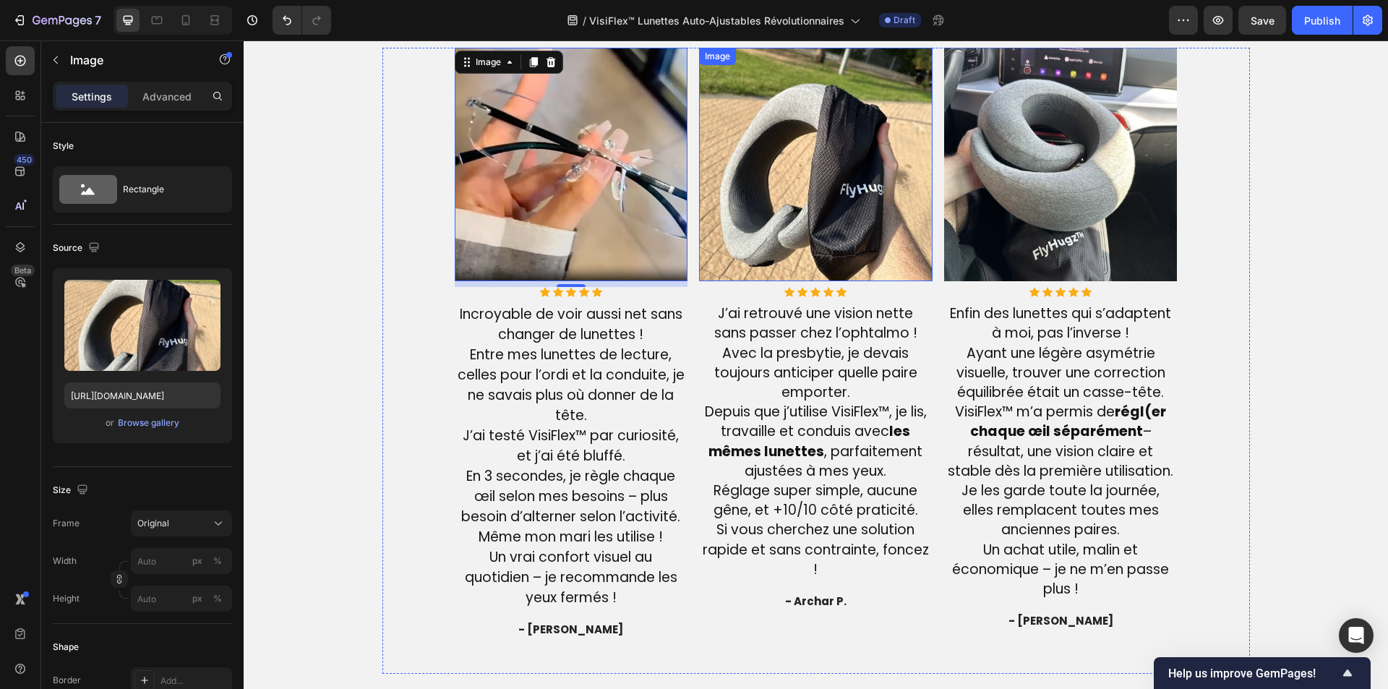
click at [719, 194] on img at bounding box center [815, 164] width 233 height 233
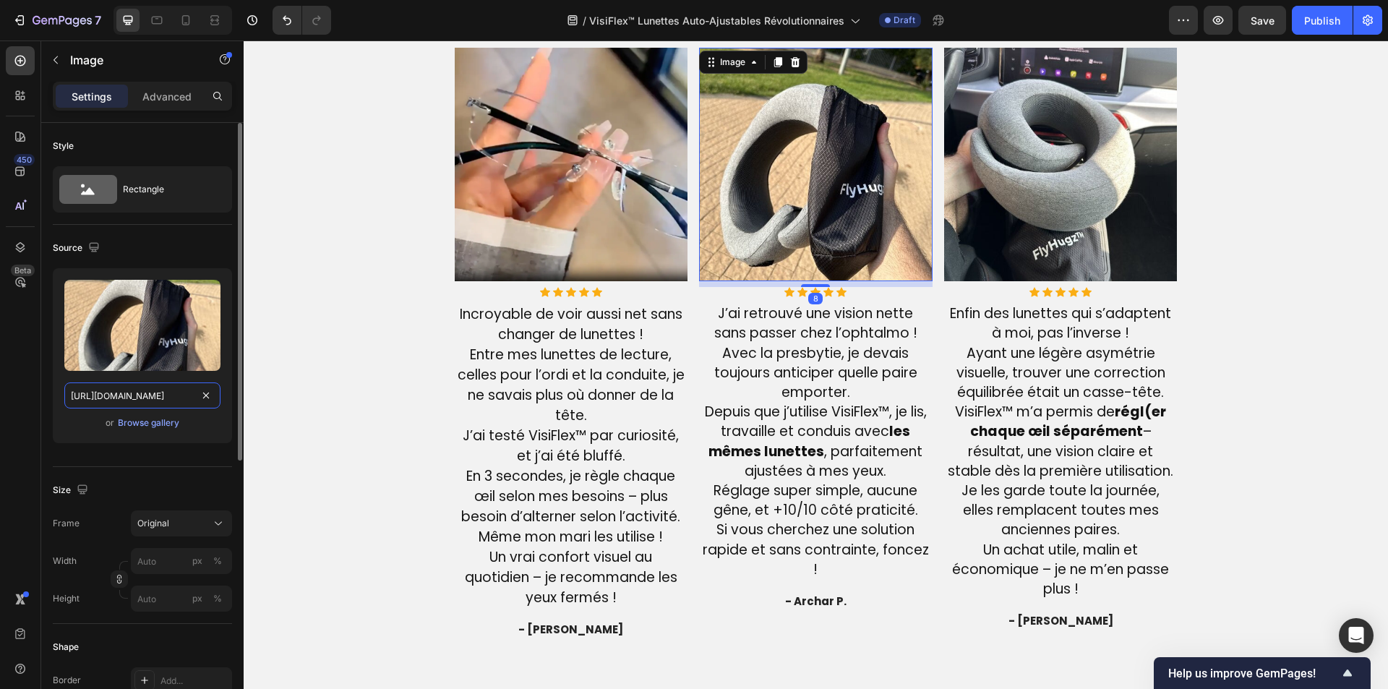
click at [132, 398] on input "[URL][DOMAIN_NAME]" at bounding box center [142, 395] width 156 height 26
paste input "[DOMAIN_NAME][URL]"
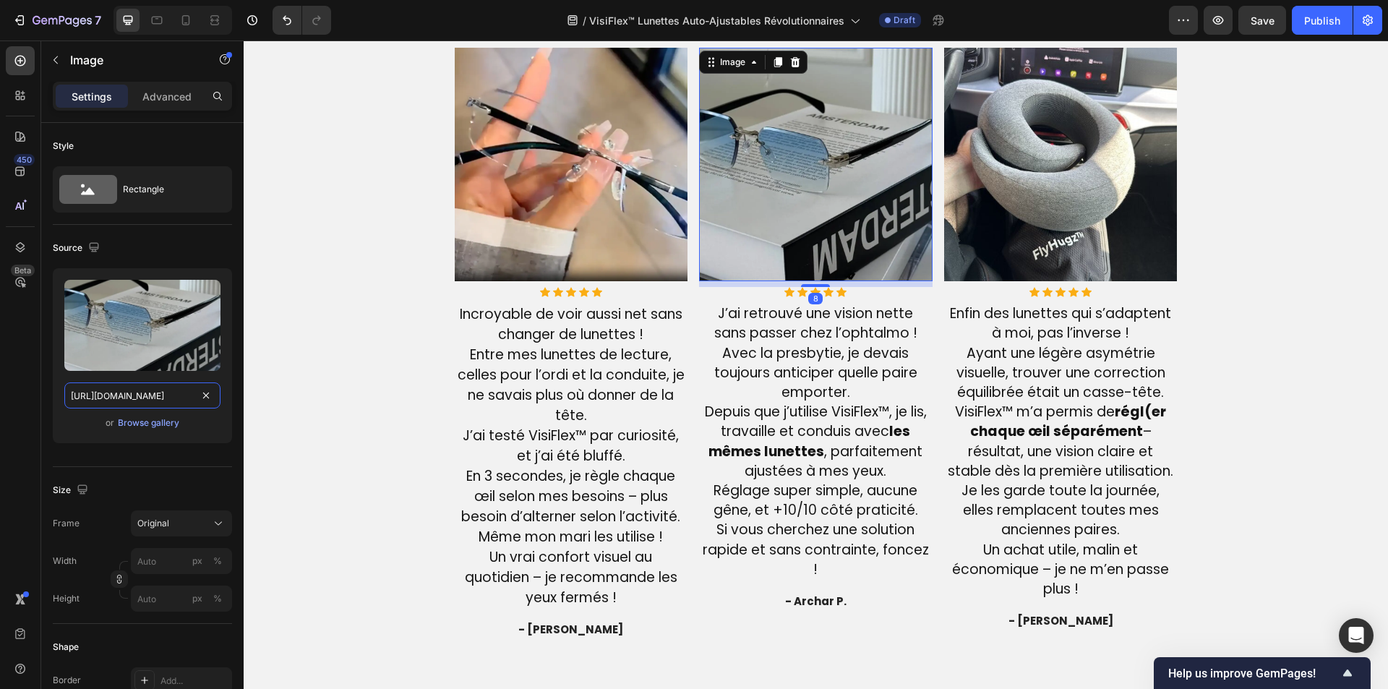
type input "[URL][DOMAIN_NAME]"
click at [1023, 211] on img at bounding box center [1060, 164] width 233 height 233
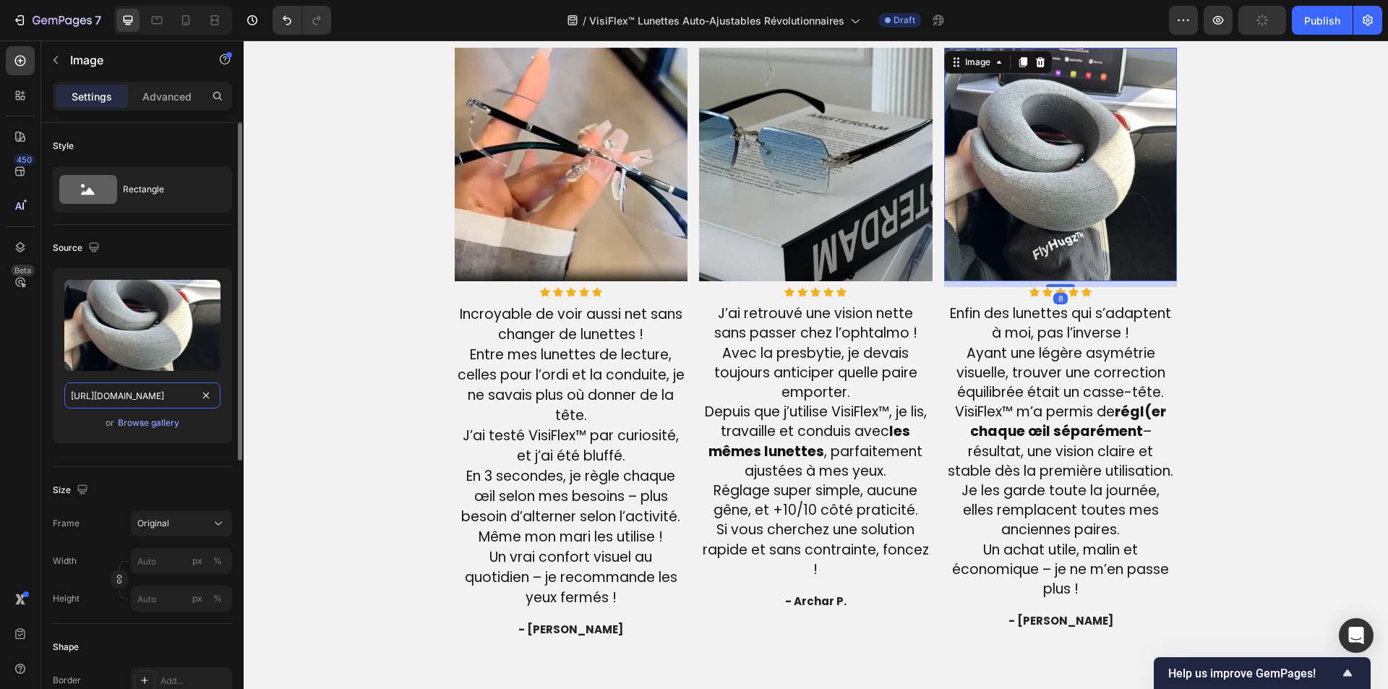
click at [93, 388] on input "[URL][DOMAIN_NAME]" at bounding box center [142, 395] width 156 height 26
paste input "[DOMAIN_NAME][URL]"
type input "[URL][DOMAIN_NAME]"
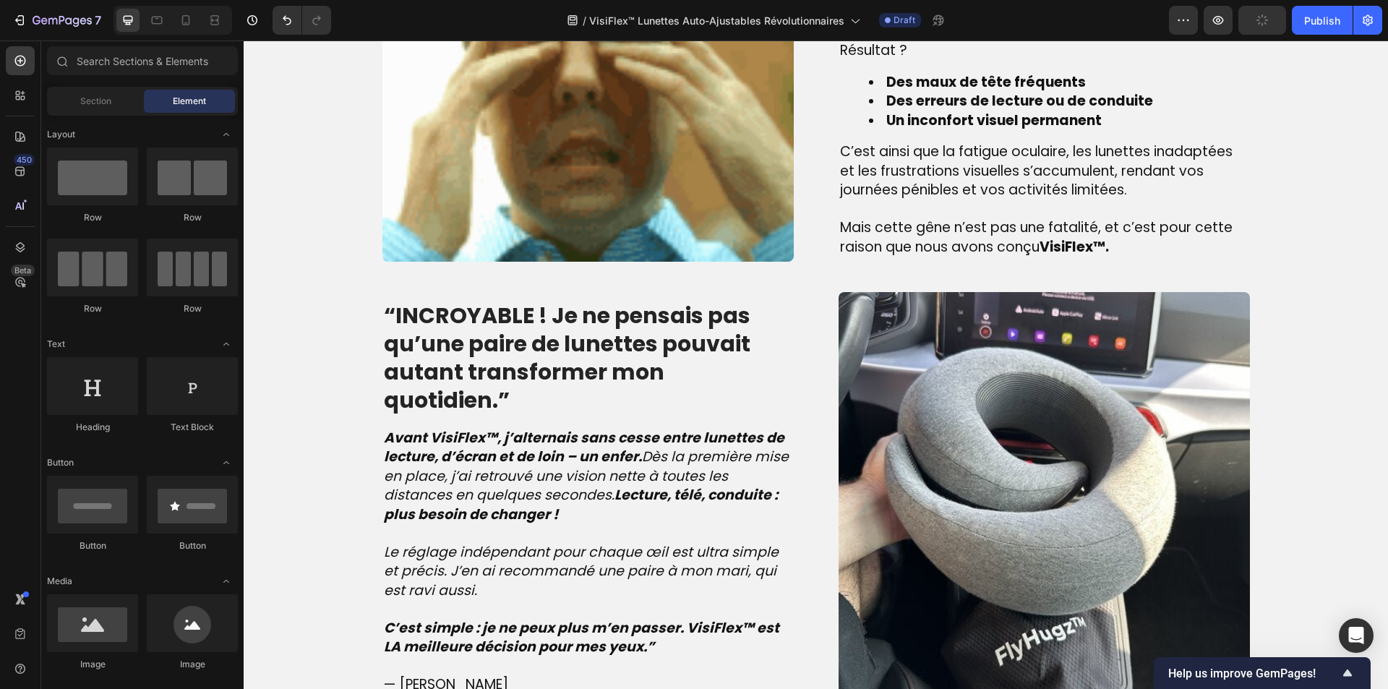
scroll to position [1451, 0]
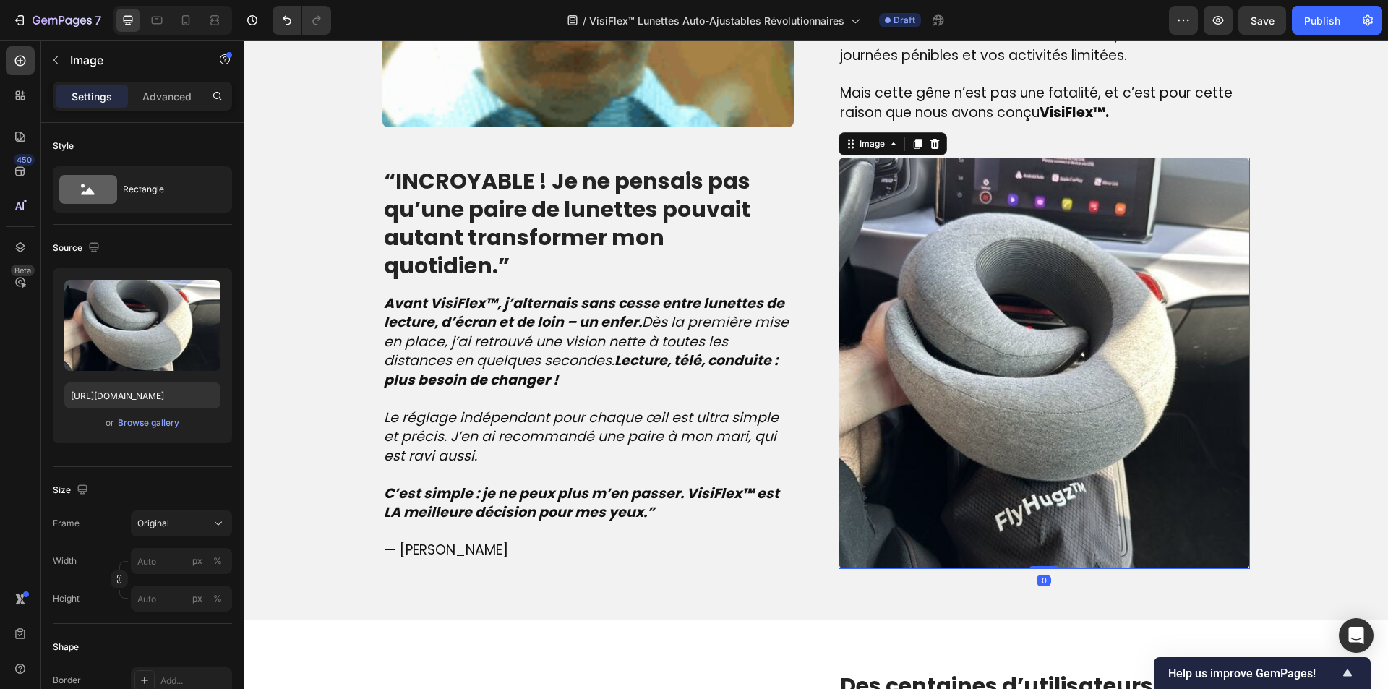
click at [1021, 233] on img at bounding box center [1043, 363] width 411 height 411
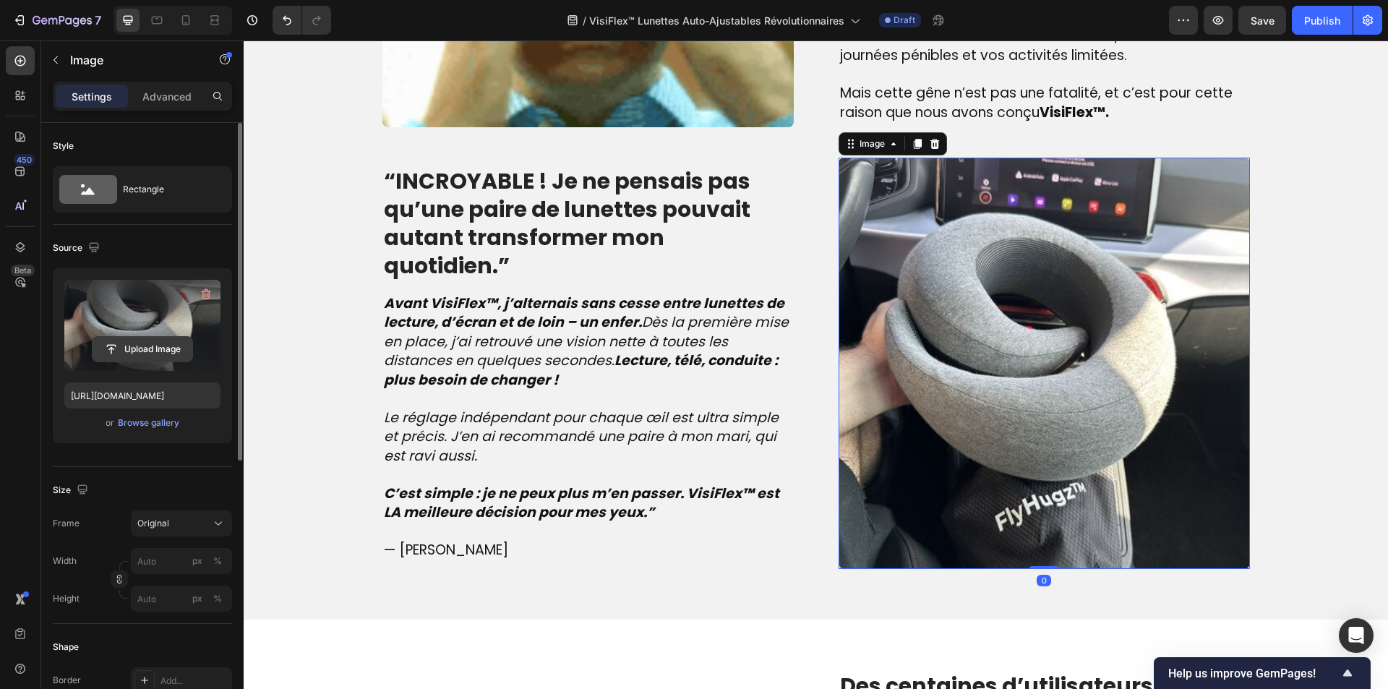
click at [160, 354] on input "file" at bounding box center [143, 349] width 100 height 25
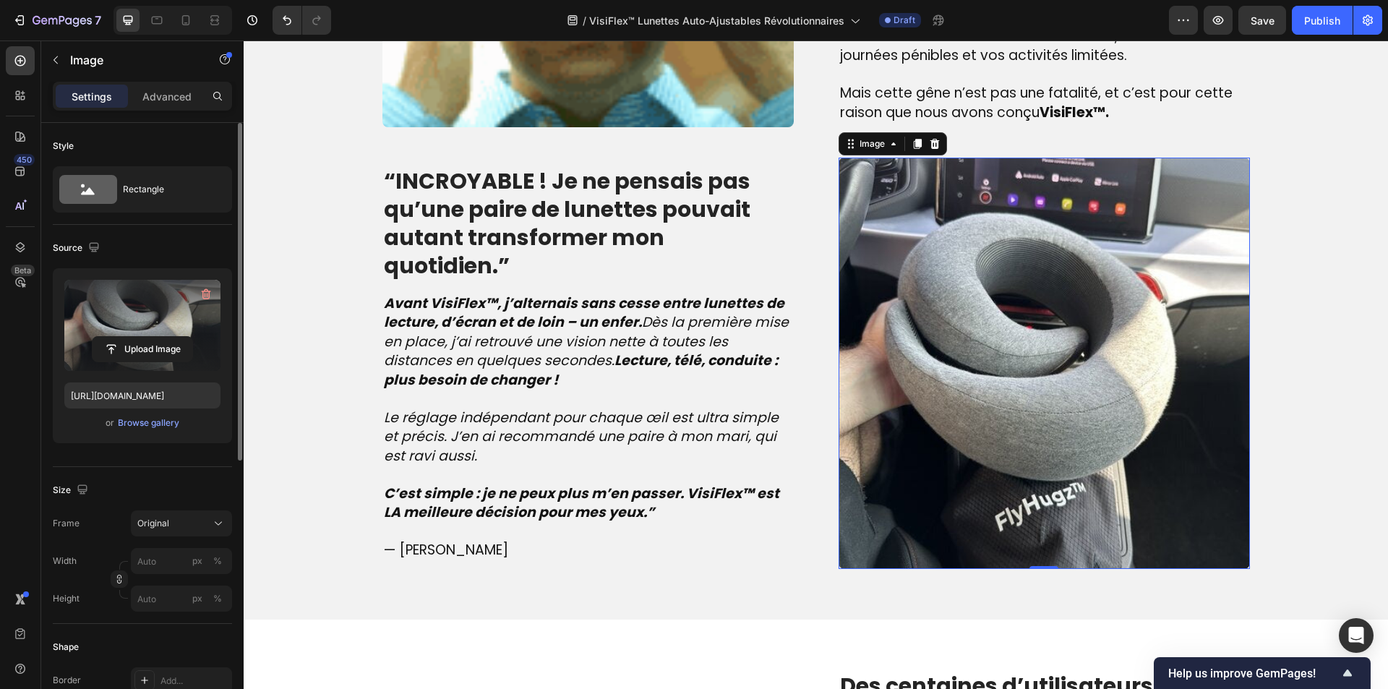
click at [134, 306] on label at bounding box center [142, 325] width 156 height 91
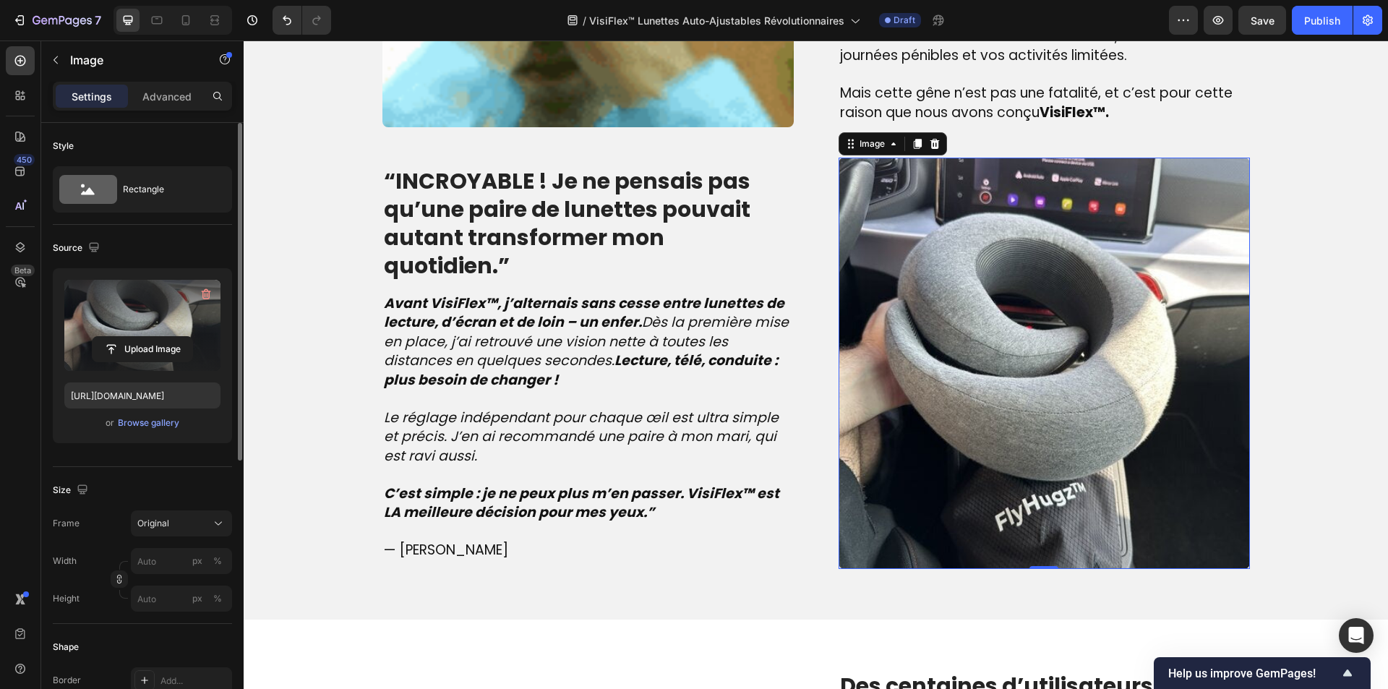
click at [134, 337] on input "file" at bounding box center [143, 349] width 100 height 25
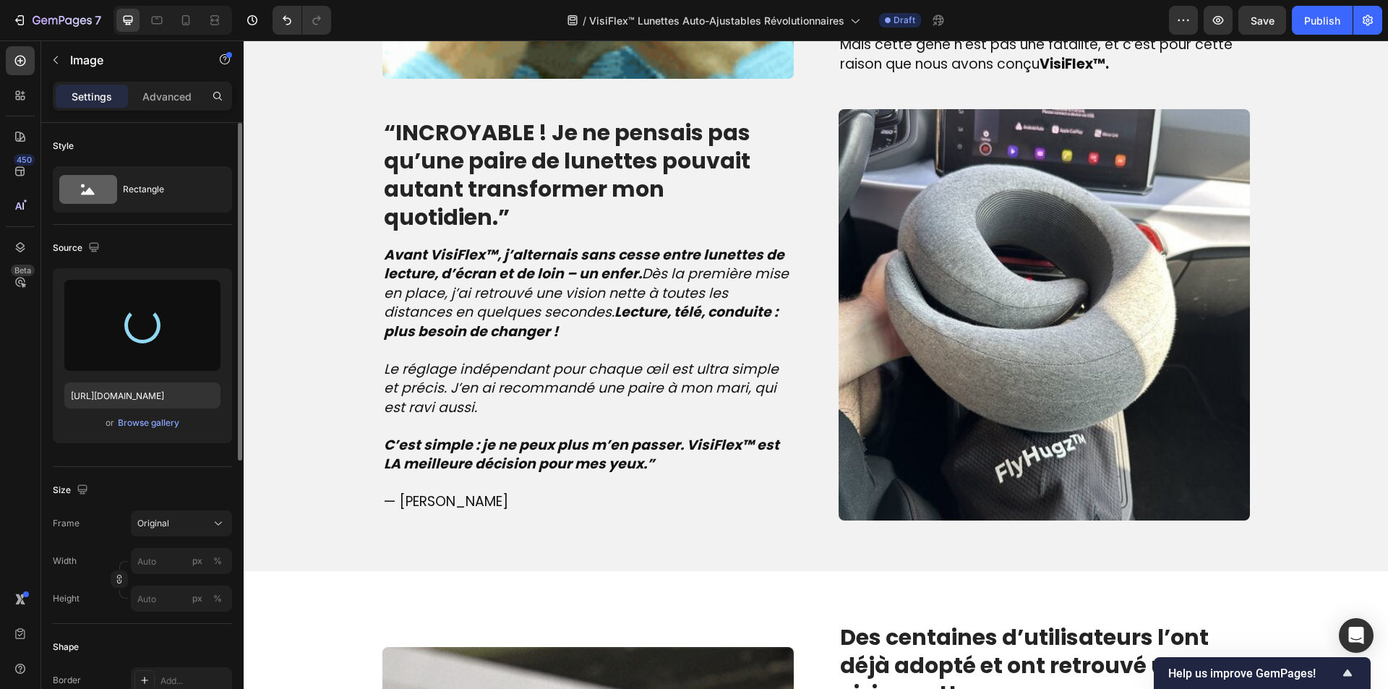
type input "[URL][DOMAIN_NAME]"
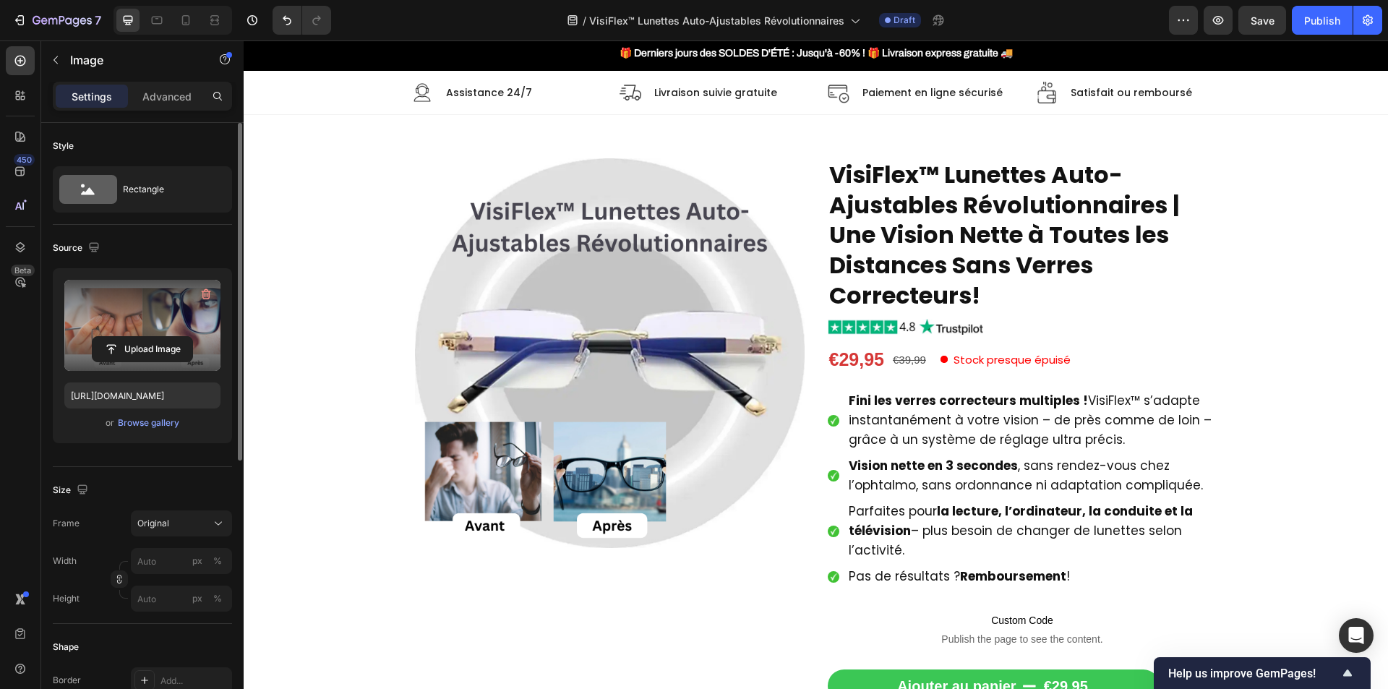
scroll to position [0, 0]
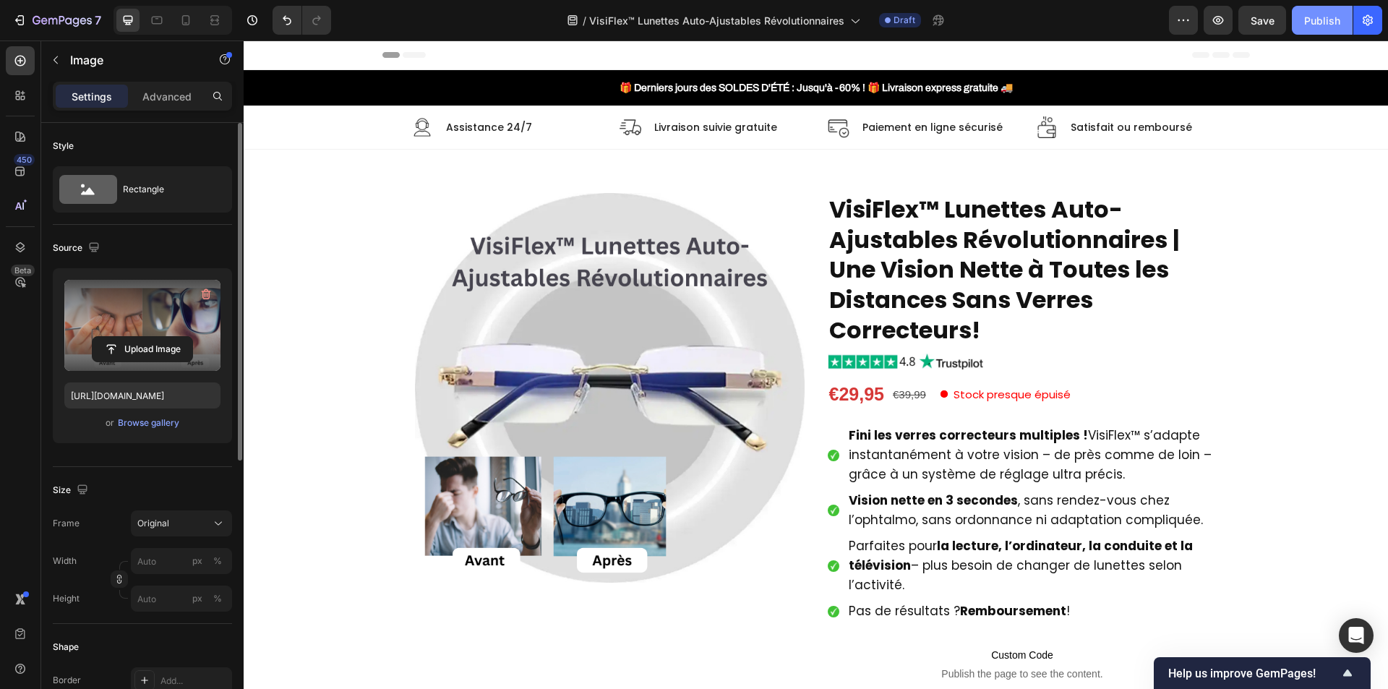
click at [1324, 26] on div "Publish" at bounding box center [1322, 20] width 36 height 15
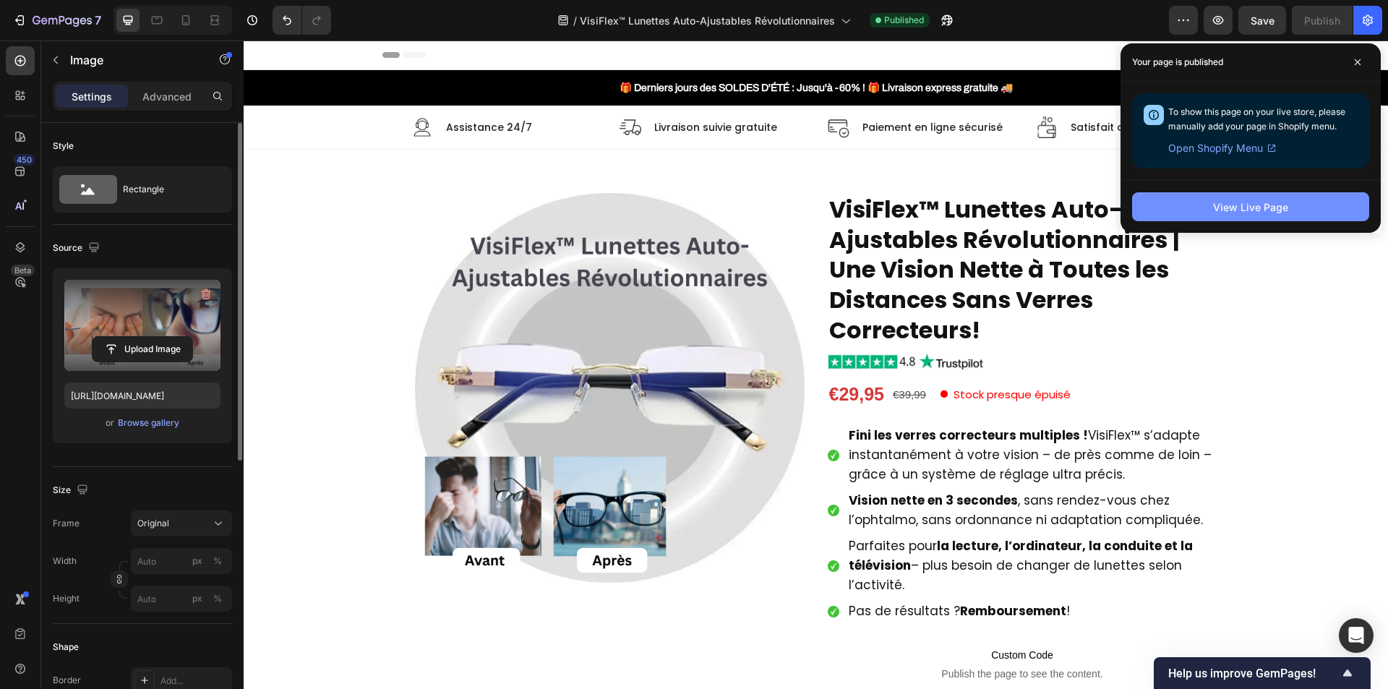
click at [1305, 211] on button "View Live Page" at bounding box center [1250, 206] width 237 height 29
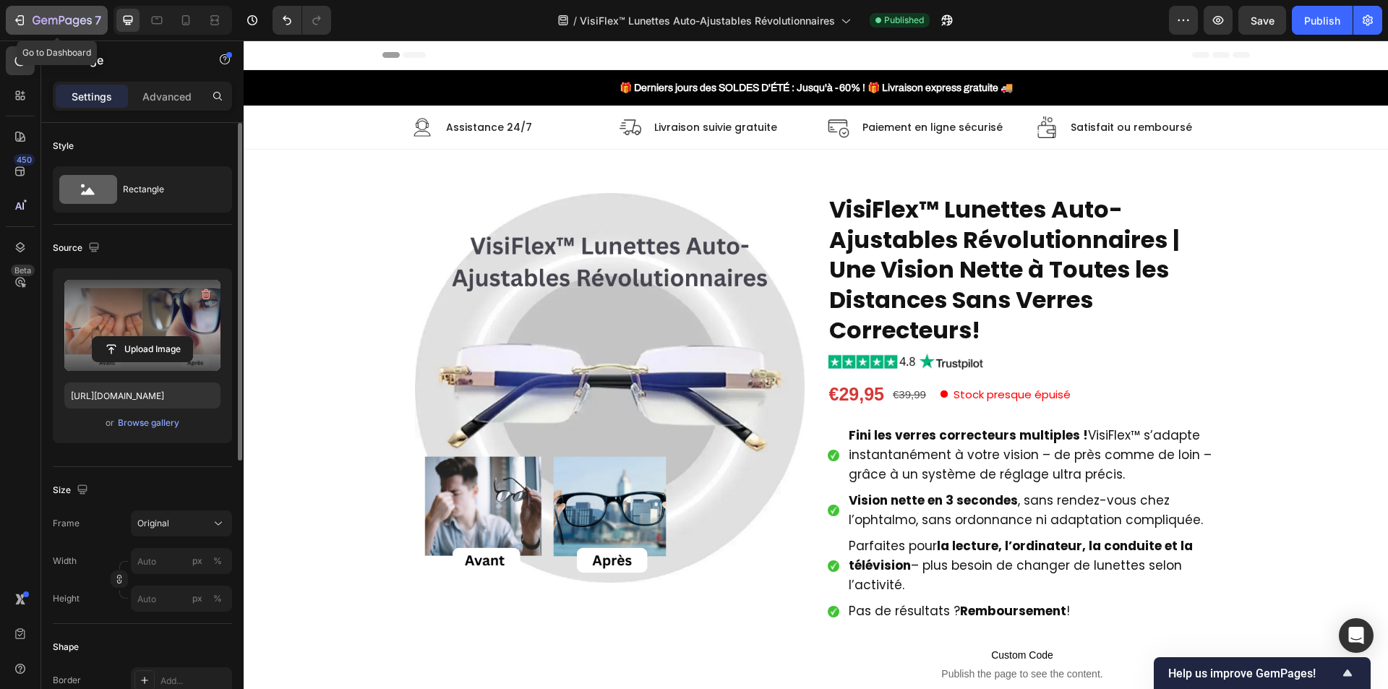
click at [55, 14] on div "7" at bounding box center [67, 20] width 69 height 17
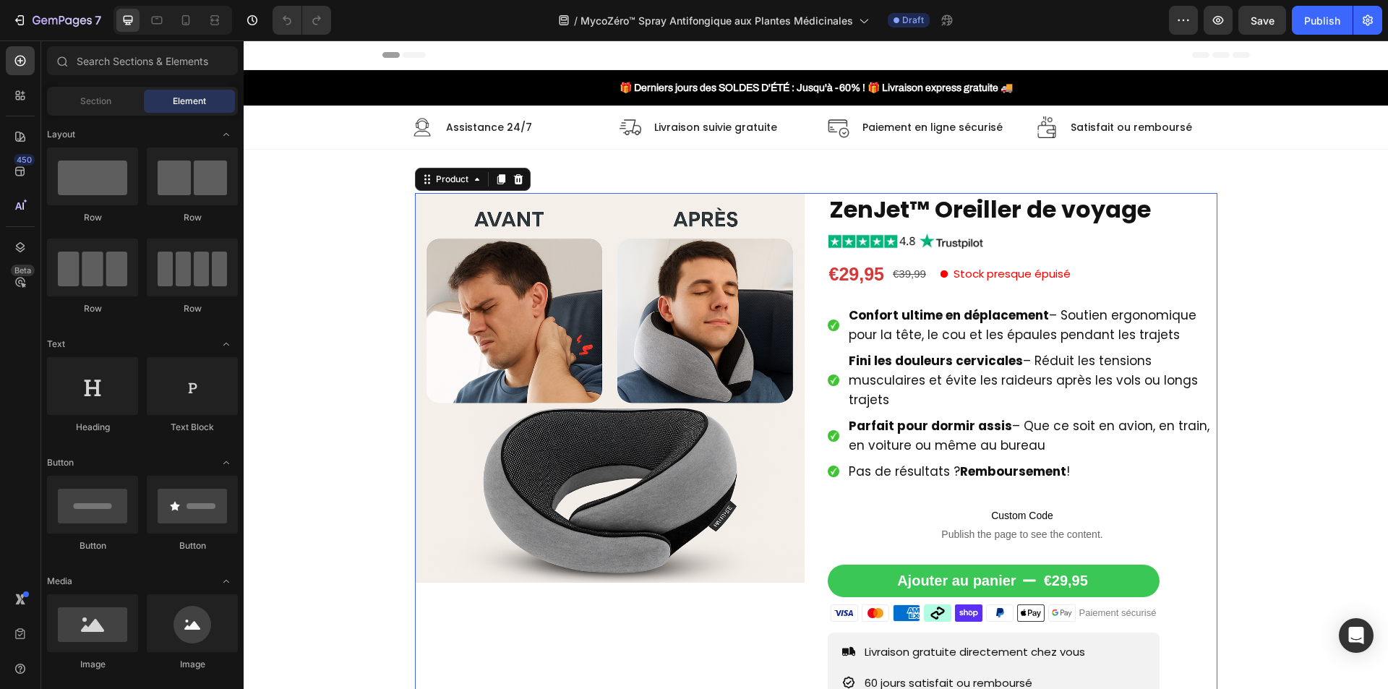
click at [811, 408] on div "Product Images ZenJet™ Oreiller de voyage Product Title Image €29,95 Product Pr…" at bounding box center [816, 507] width 802 height 628
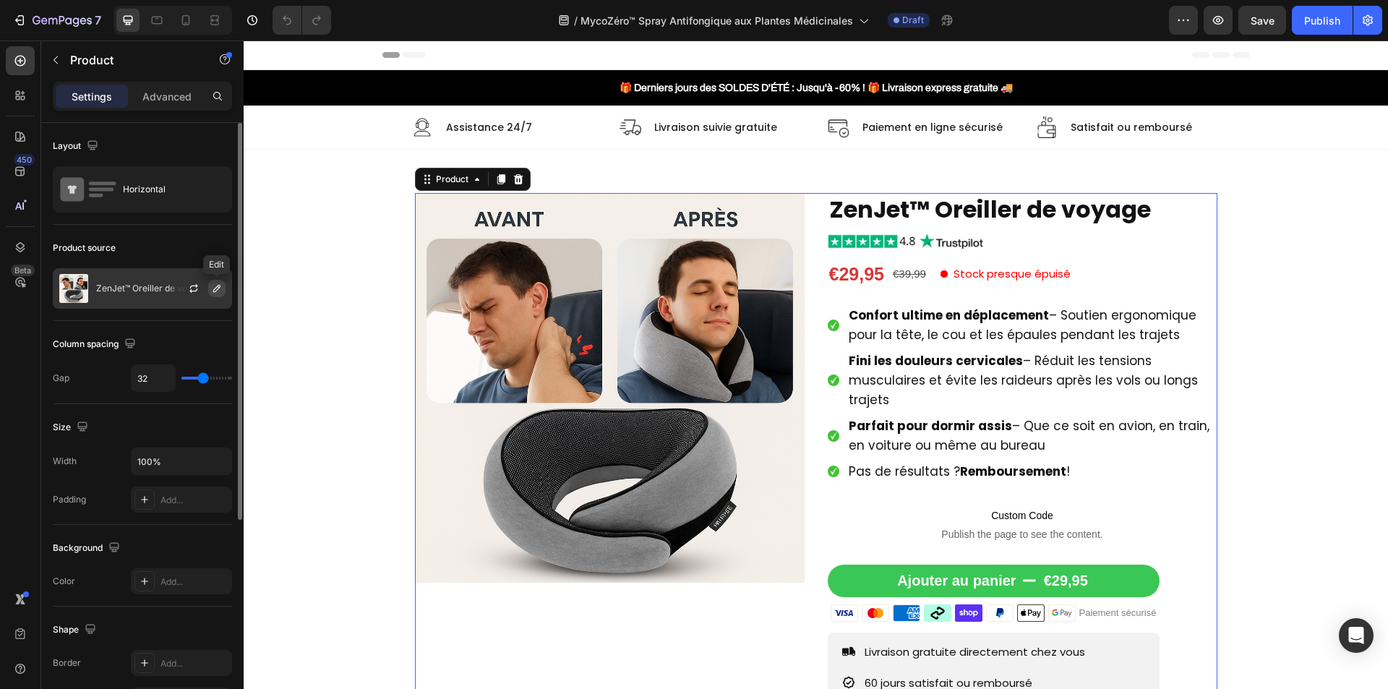
click at [213, 285] on icon "button" at bounding box center [217, 289] width 12 height 12
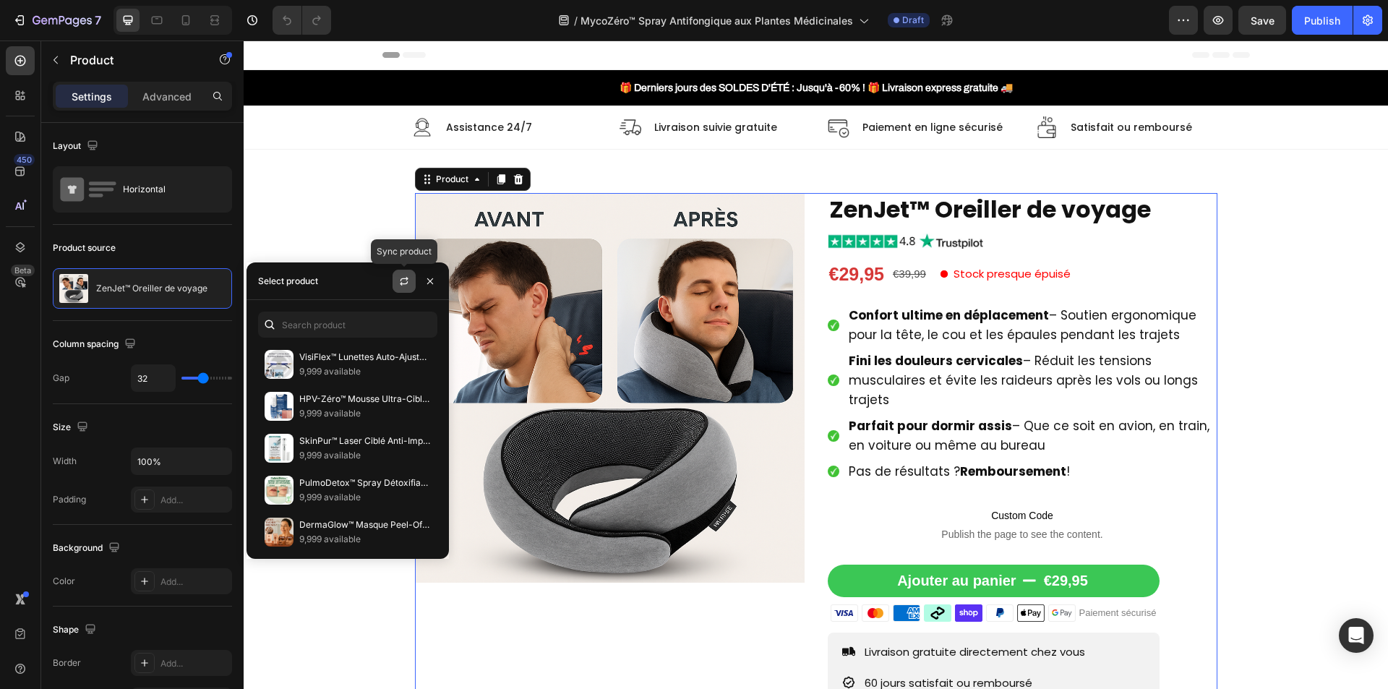
click at [406, 283] on icon "button" at bounding box center [404, 281] width 12 height 12
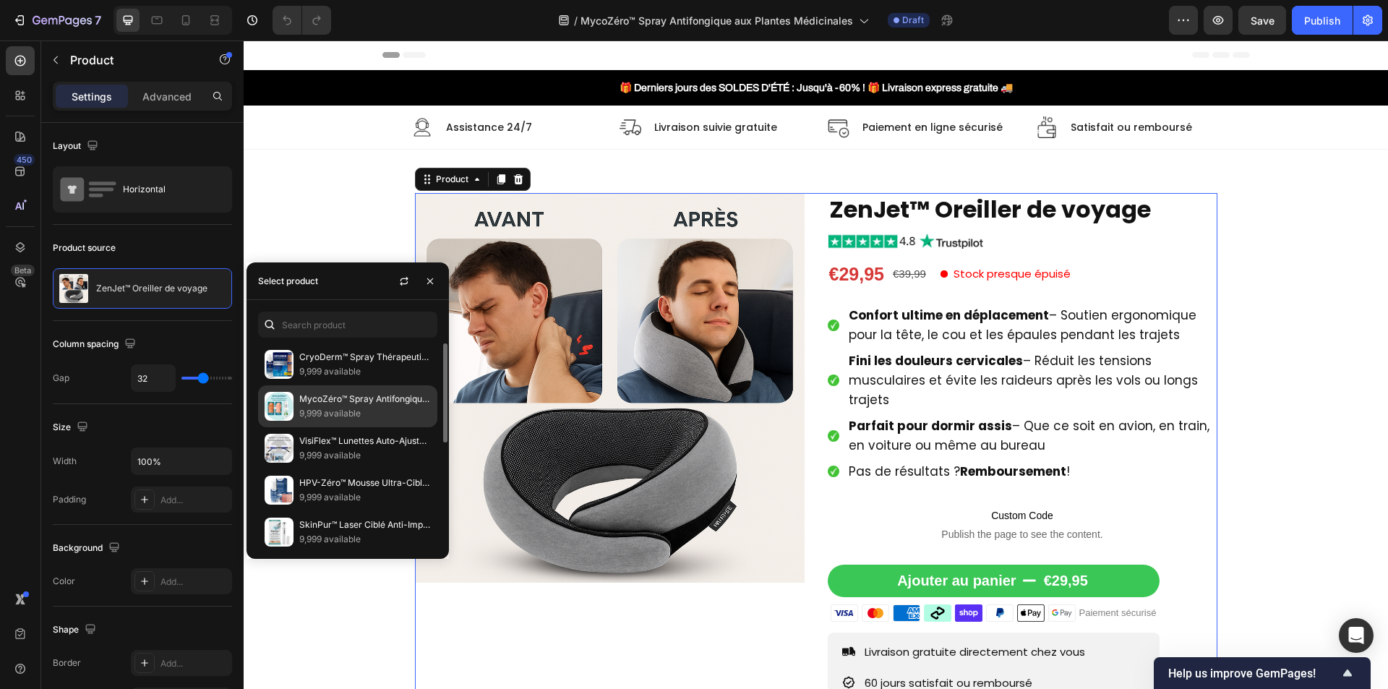
click at [361, 396] on p "MycoZéro™ Spray Antifongique aux Plantes Médicinales | Élimine les Mycoses des …" at bounding box center [365, 399] width 132 height 14
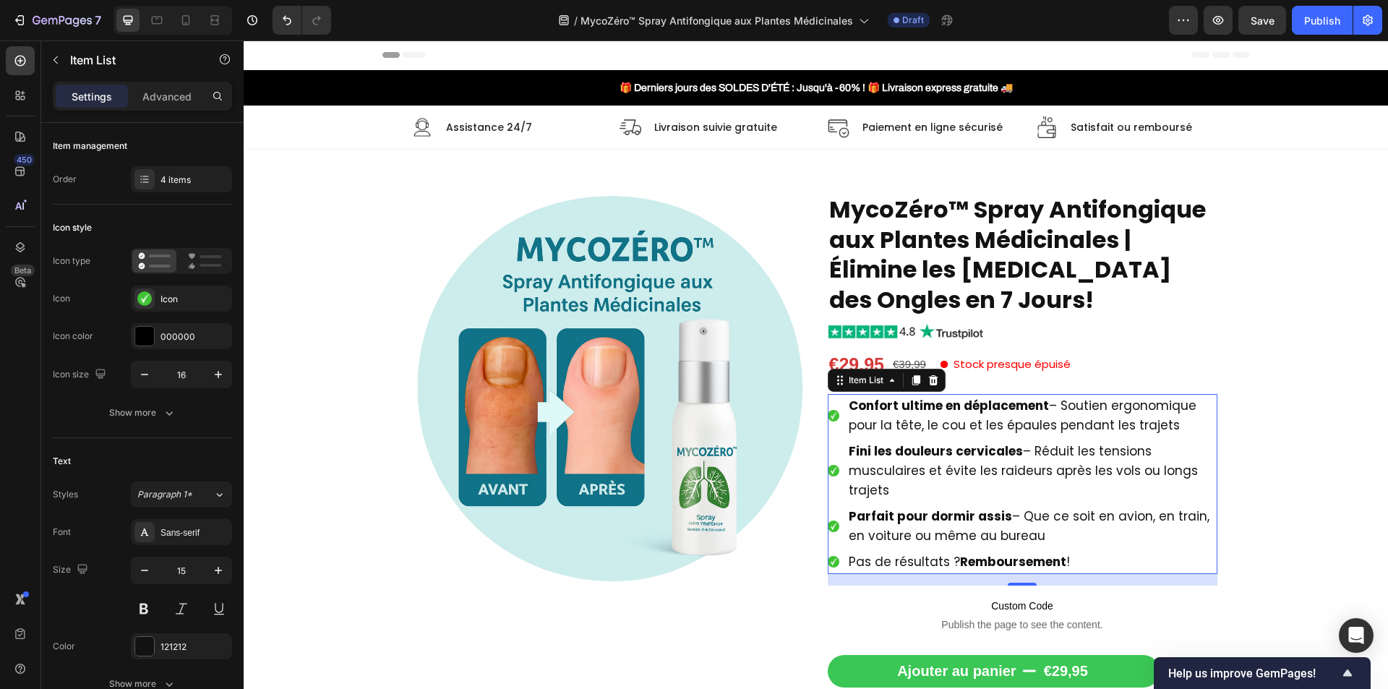
click at [937, 413] on strong "Confort ultime en déplacement" at bounding box center [949, 405] width 200 height 17
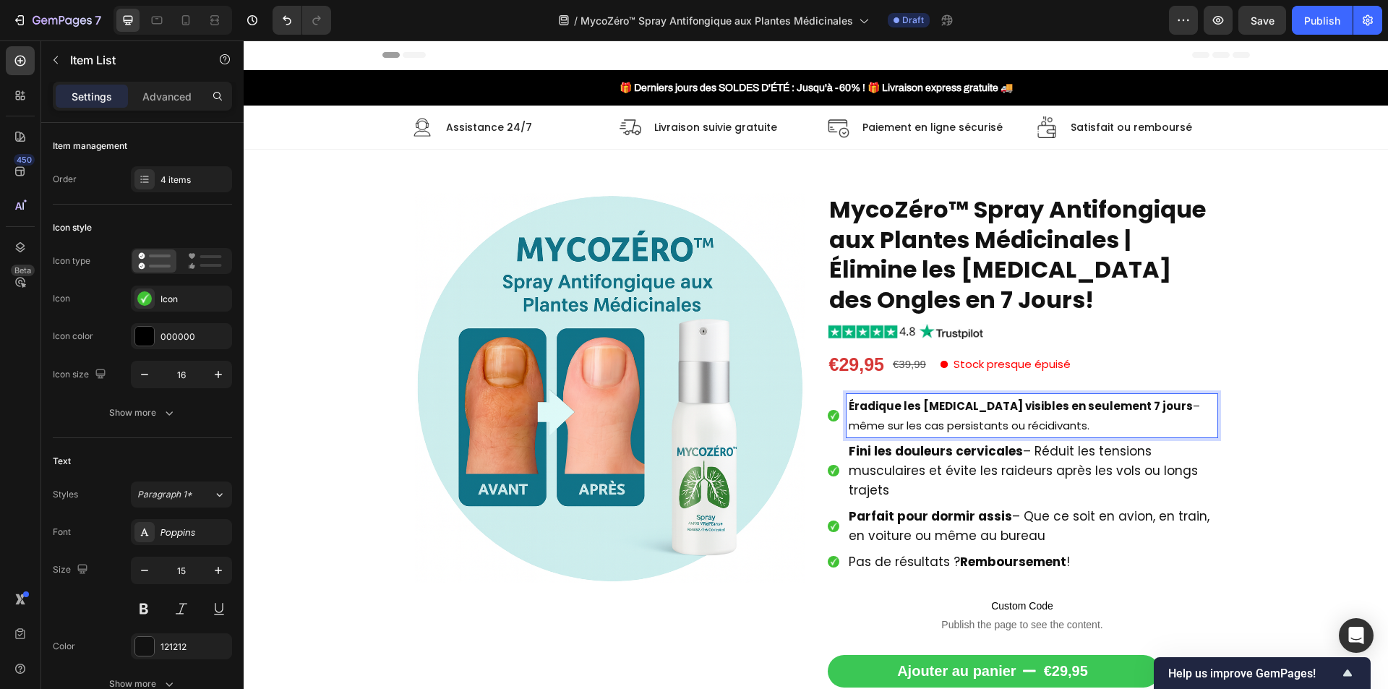
click at [937, 413] on strong "Éradique les mycoses visibles en seulement 7 jours" at bounding box center [1021, 405] width 344 height 15
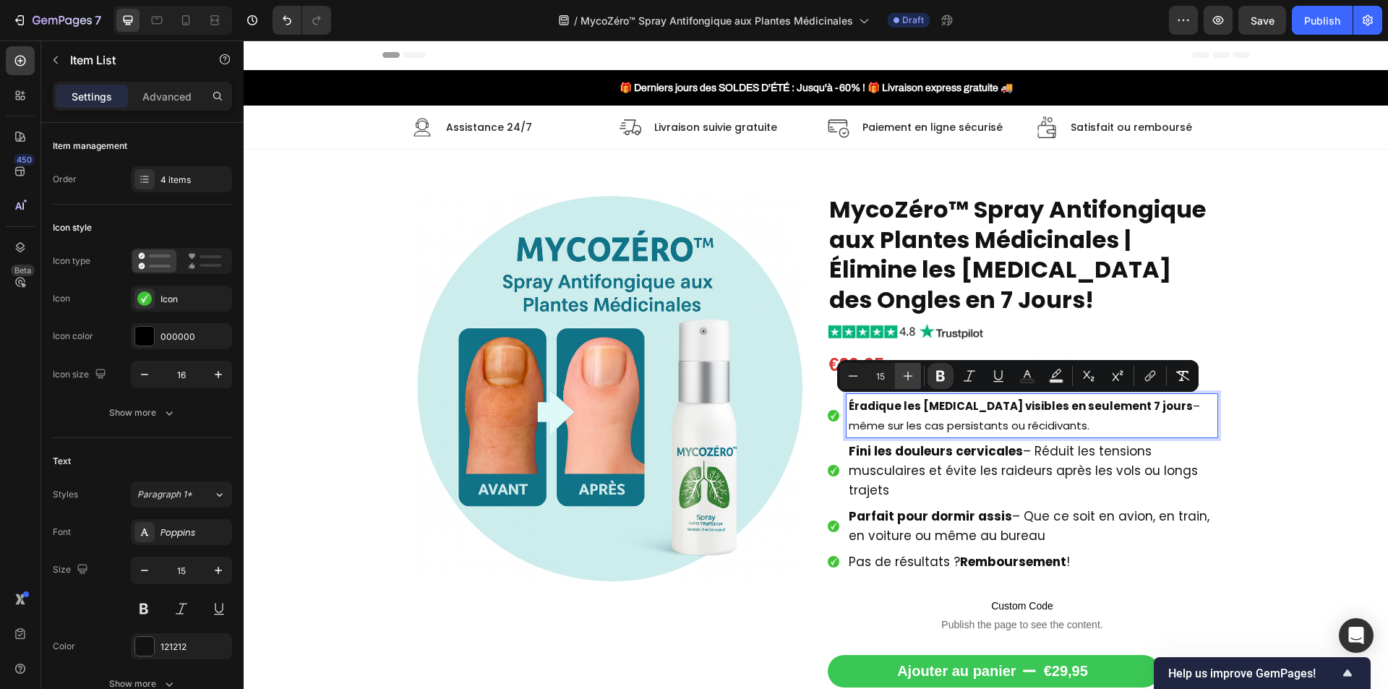
click at [907, 380] on icon "Editor contextual toolbar" at bounding box center [908, 376] width 14 height 14
type input "17"
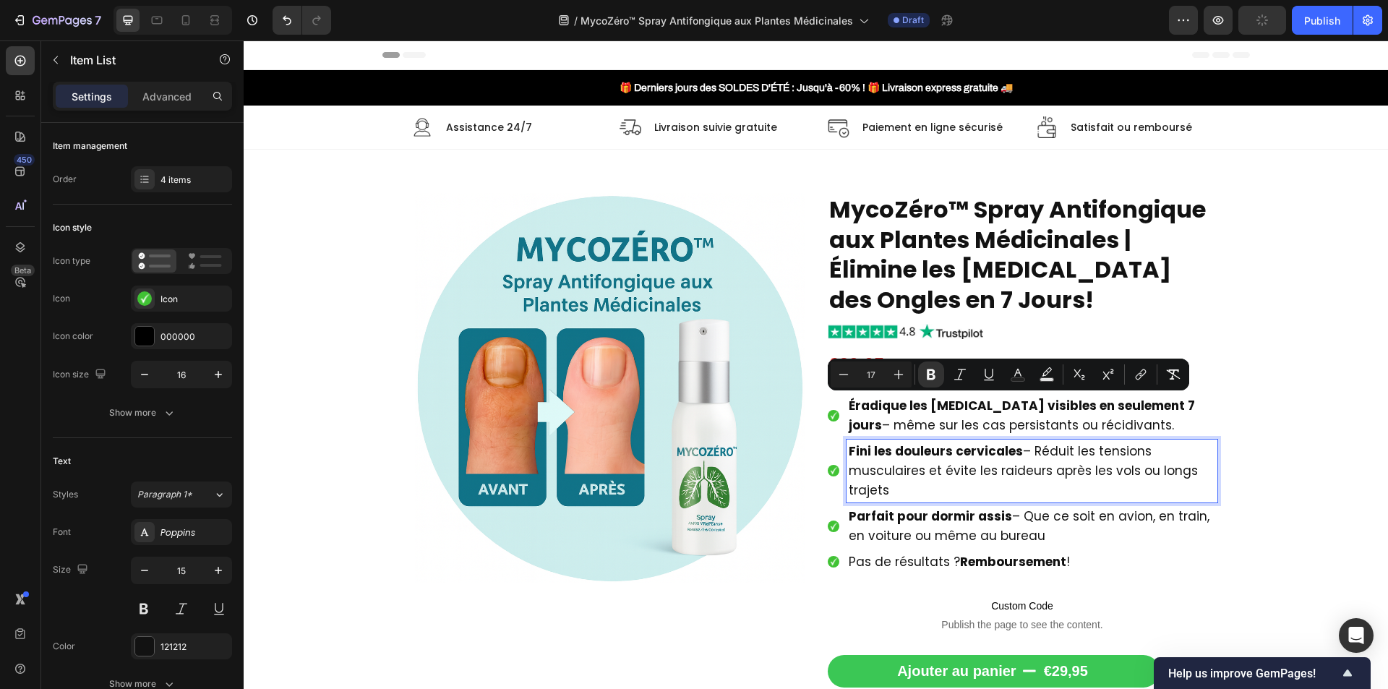
click at [917, 460] on p "Fini les douleurs cervicales – Réduit les tensions musculaires et évite les rai…" at bounding box center [1032, 471] width 366 height 59
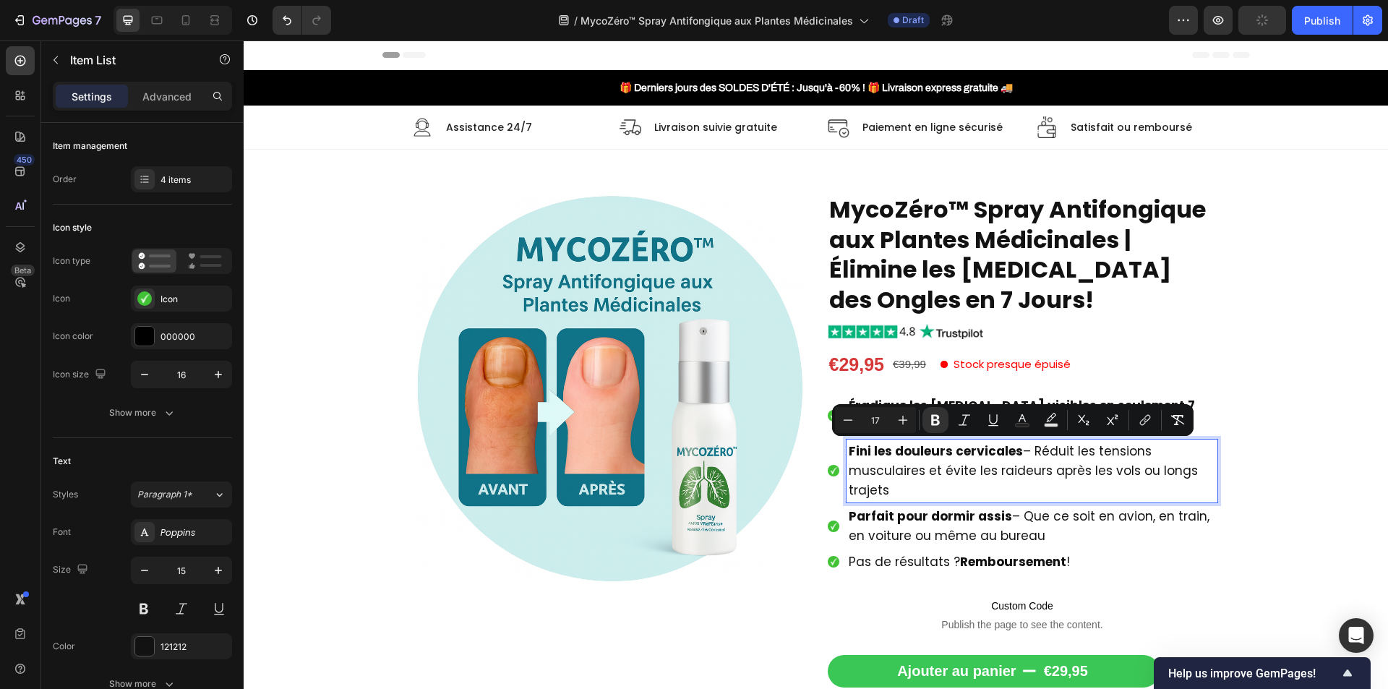
type input "15"
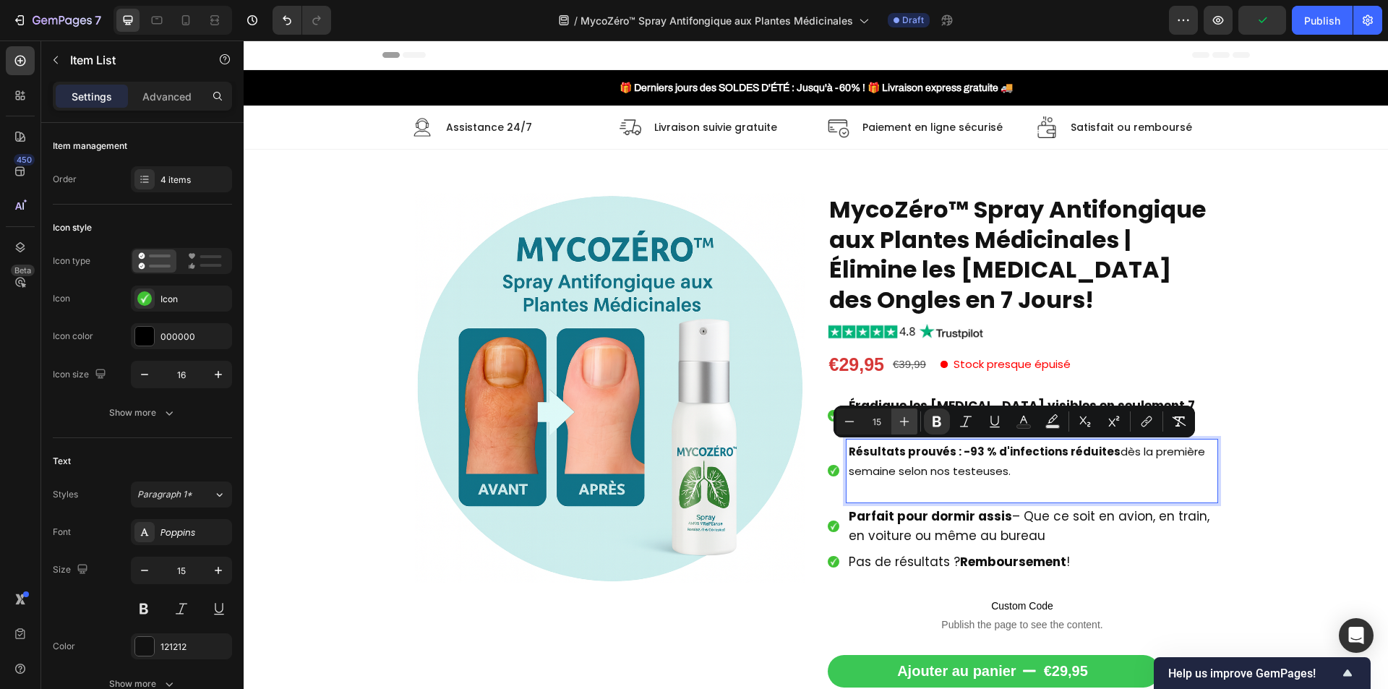
click at [898, 420] on icon "Editor contextual toolbar" at bounding box center [904, 421] width 14 height 14
drag, startPoint x: 898, startPoint y: 420, endPoint x: 673, endPoint y: 415, distance: 225.6
click at [898, 420] on icon "Editor contextual toolbar" at bounding box center [904, 421] width 14 height 14
type input "17"
click at [933, 502] on div "Résultats prouvés : -93 % d'infections réduites dès la première semaine selon n…" at bounding box center [1031, 470] width 371 height 63
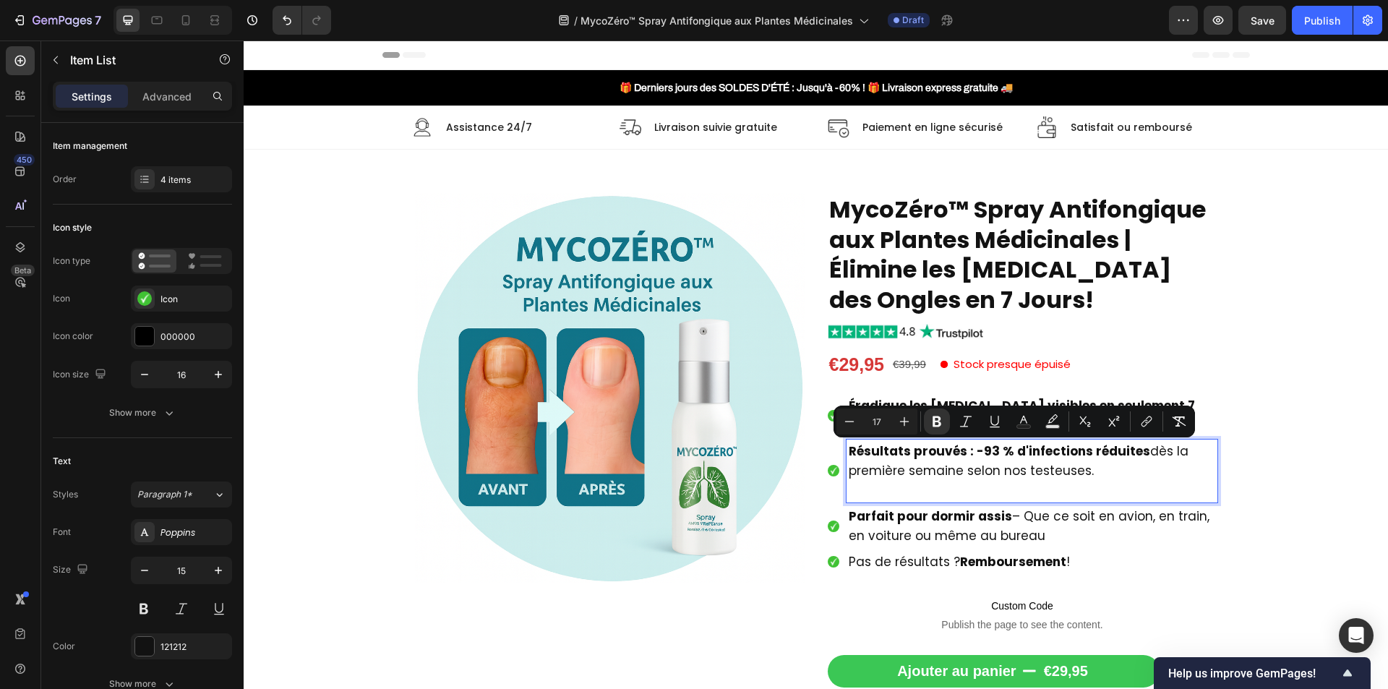
click at [932, 494] on p "Rich Text Editor. Editing area: main" at bounding box center [1032, 491] width 366 height 20
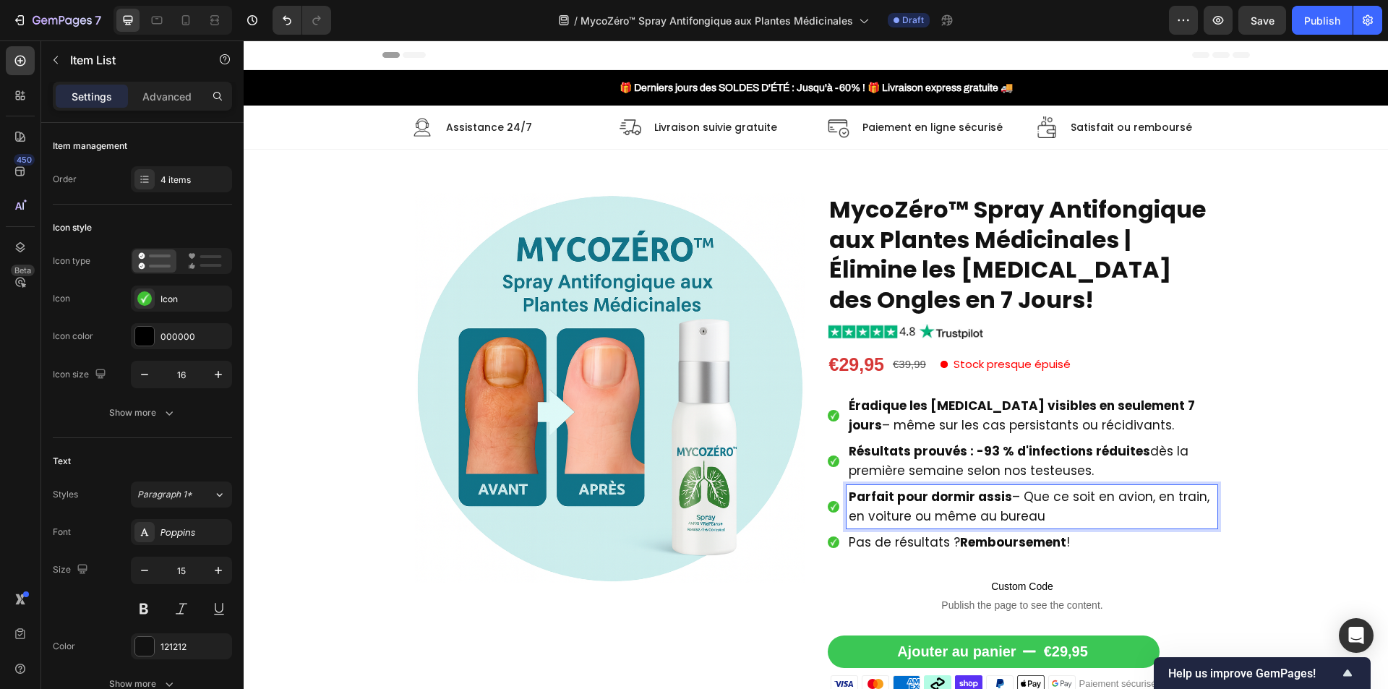
click at [932, 513] on span "Parfait pour dormir assis – Que ce soit en avion, en train, en voiture ou même …" at bounding box center [1029, 506] width 361 height 37
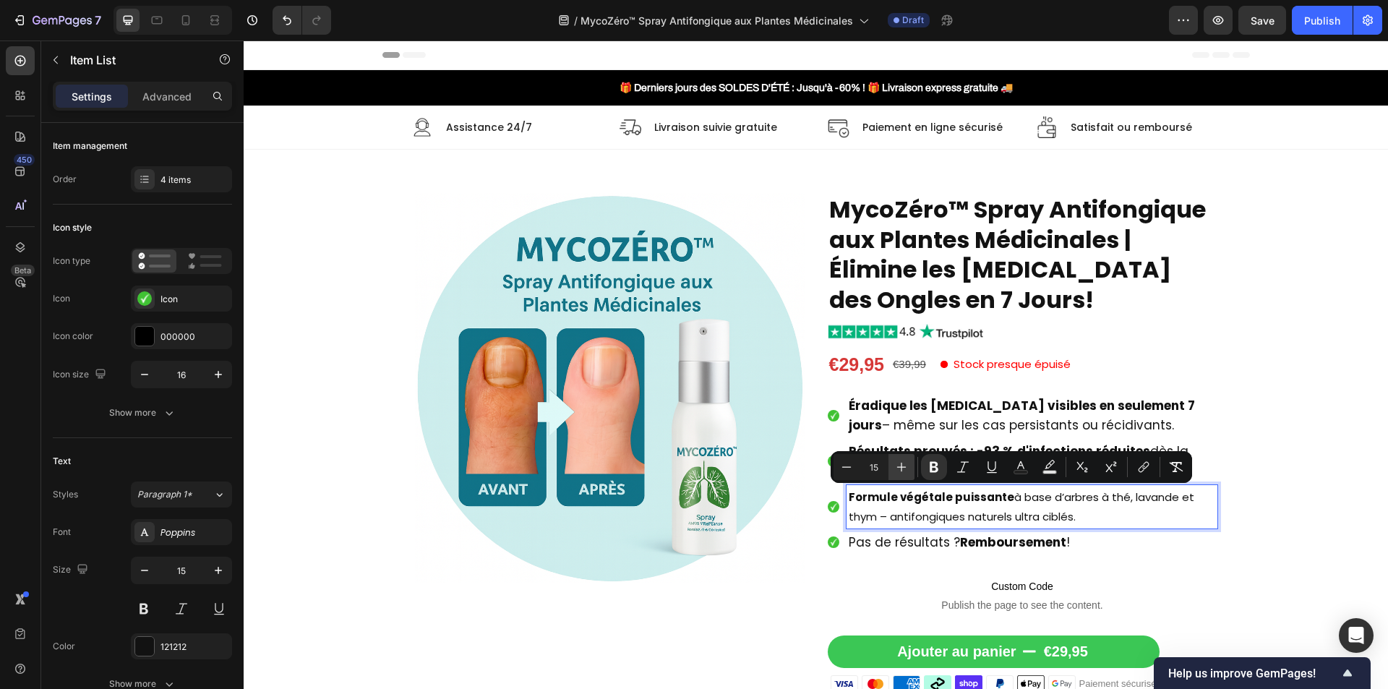
click at [906, 464] on icon "Editor contextual toolbar" at bounding box center [901, 467] width 14 height 14
type input "17"
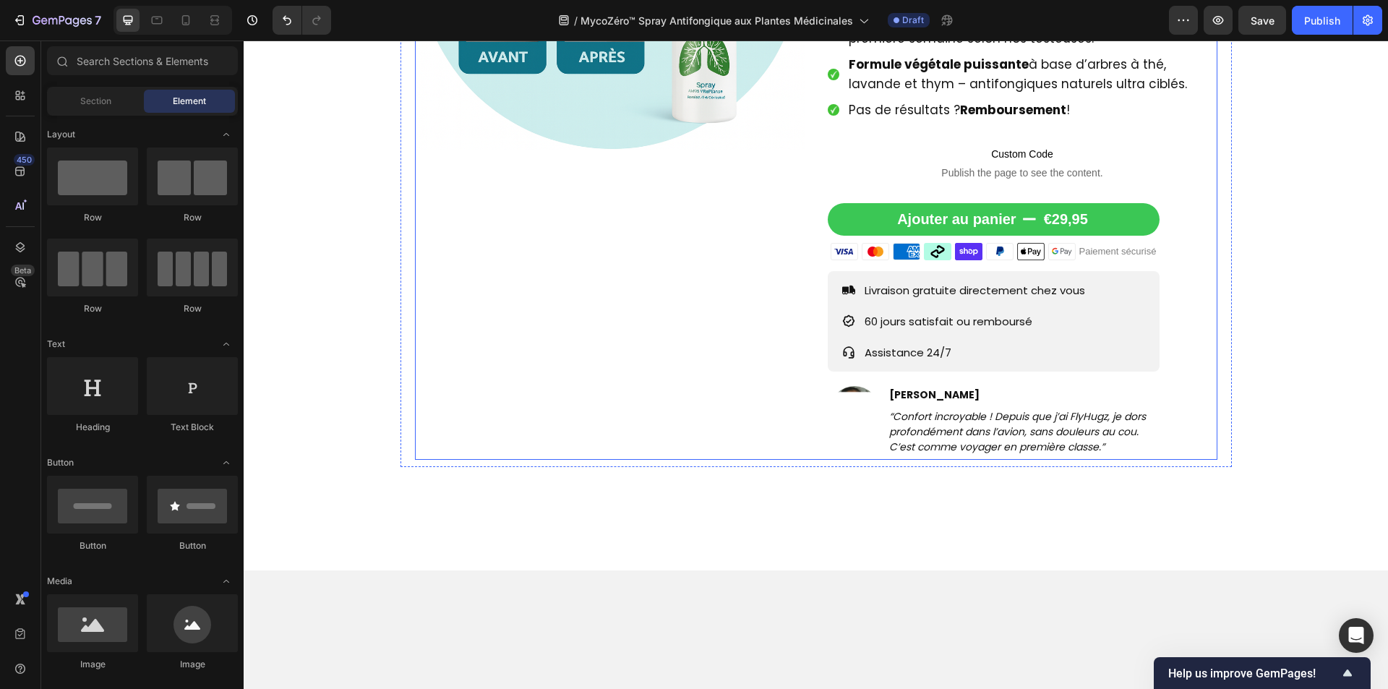
scroll to position [434, 0]
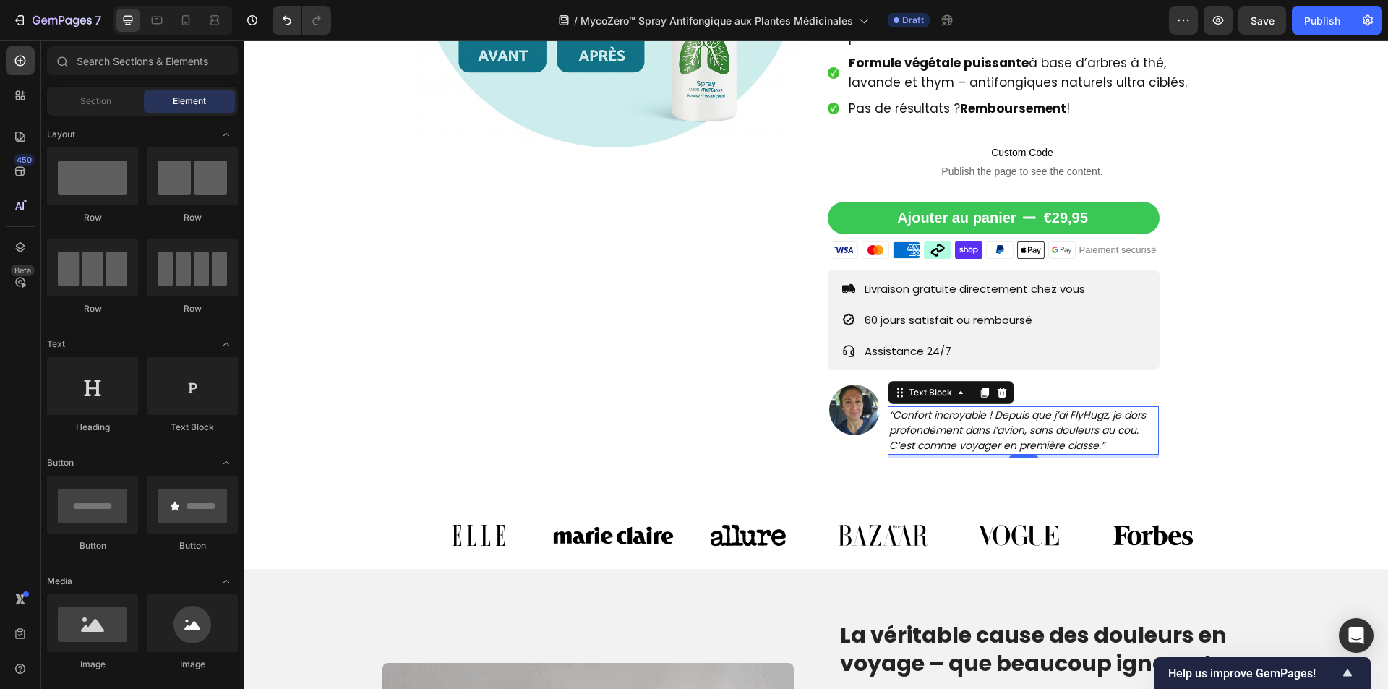
click at [943, 424] on icon "“Confort incroyable ! Depuis que j’ai FlyHugz, je dors profondément dans l’avio…" at bounding box center [1017, 430] width 257 height 45
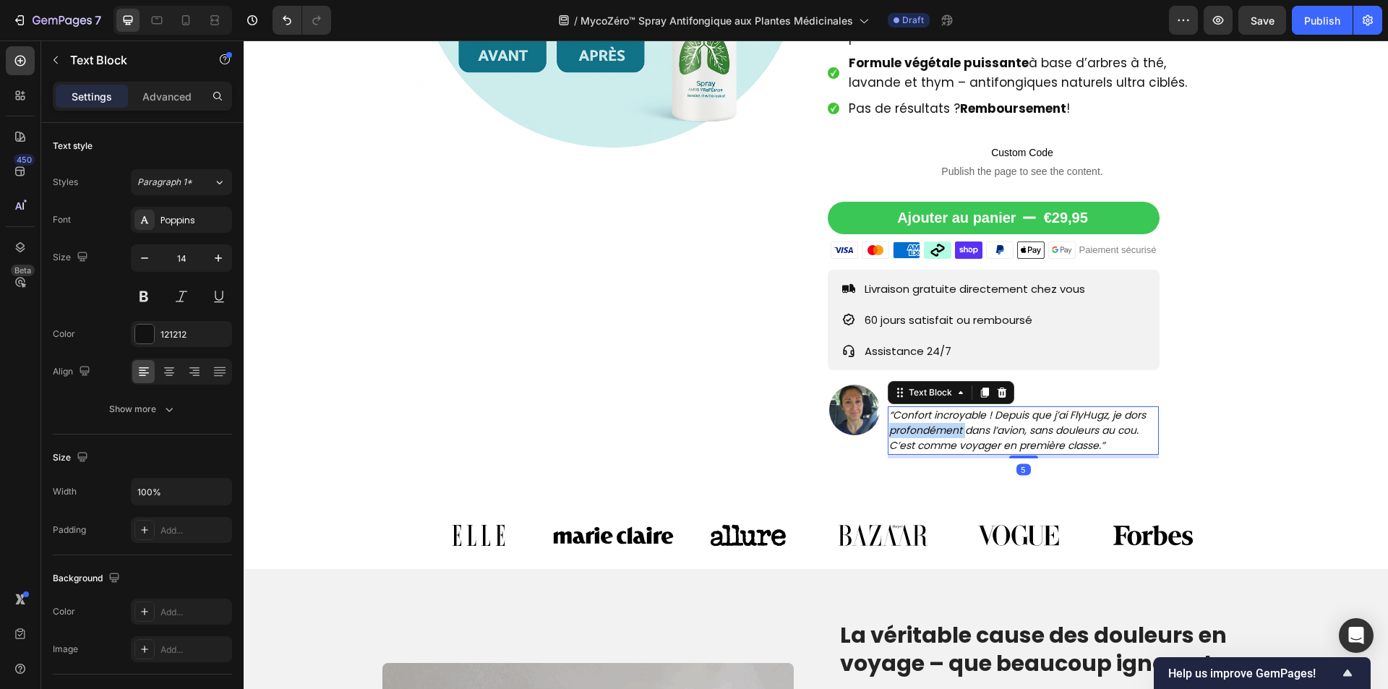
click at [943, 424] on icon "“Confort incroyable ! Depuis que j’ai FlyHugz, je dors profondément dans l’avio…" at bounding box center [1017, 430] width 257 height 45
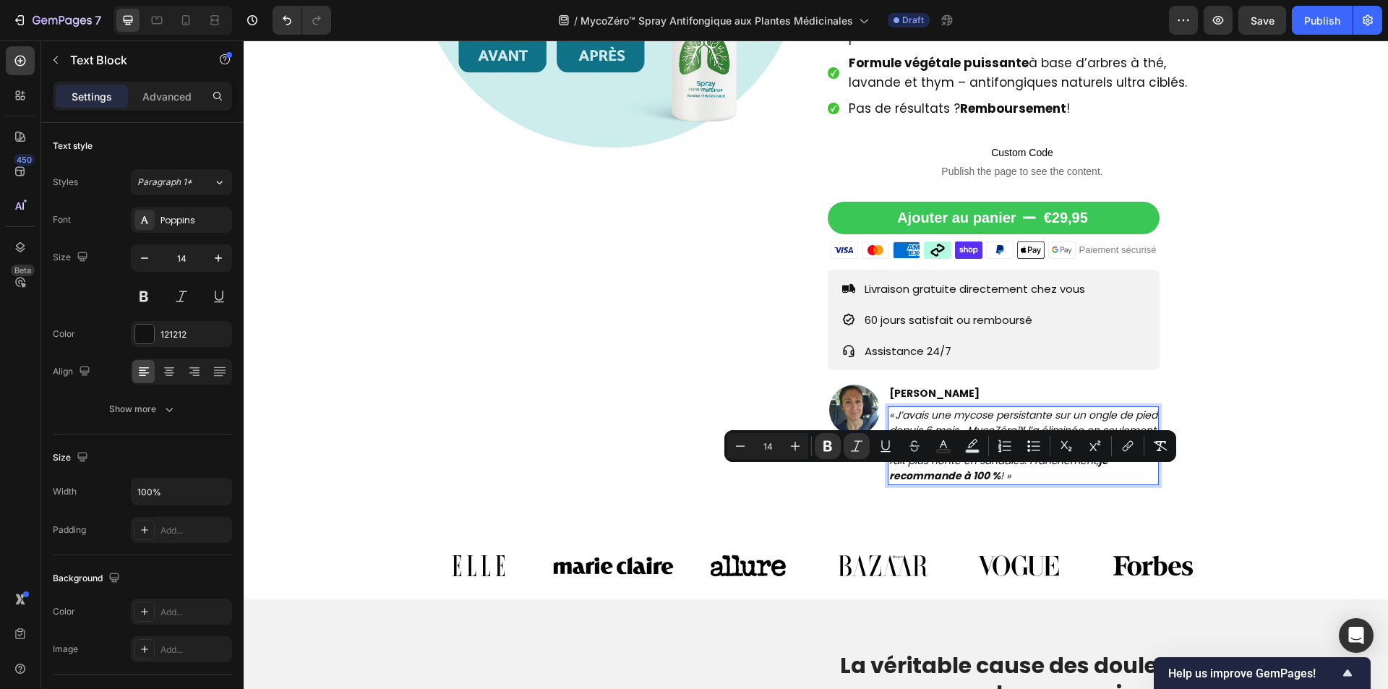
drag, startPoint x: 1021, startPoint y: 471, endPoint x: 882, endPoint y: 476, distance: 138.9
click at [888, 476] on div "« J’avais une mycose persistante sur un ongle de pied depuis 6 mois… MycoZéro™ …" at bounding box center [1024, 445] width 272 height 79
click at [823, 449] on icon "Editor contextual toolbar" at bounding box center [827, 446] width 14 height 14
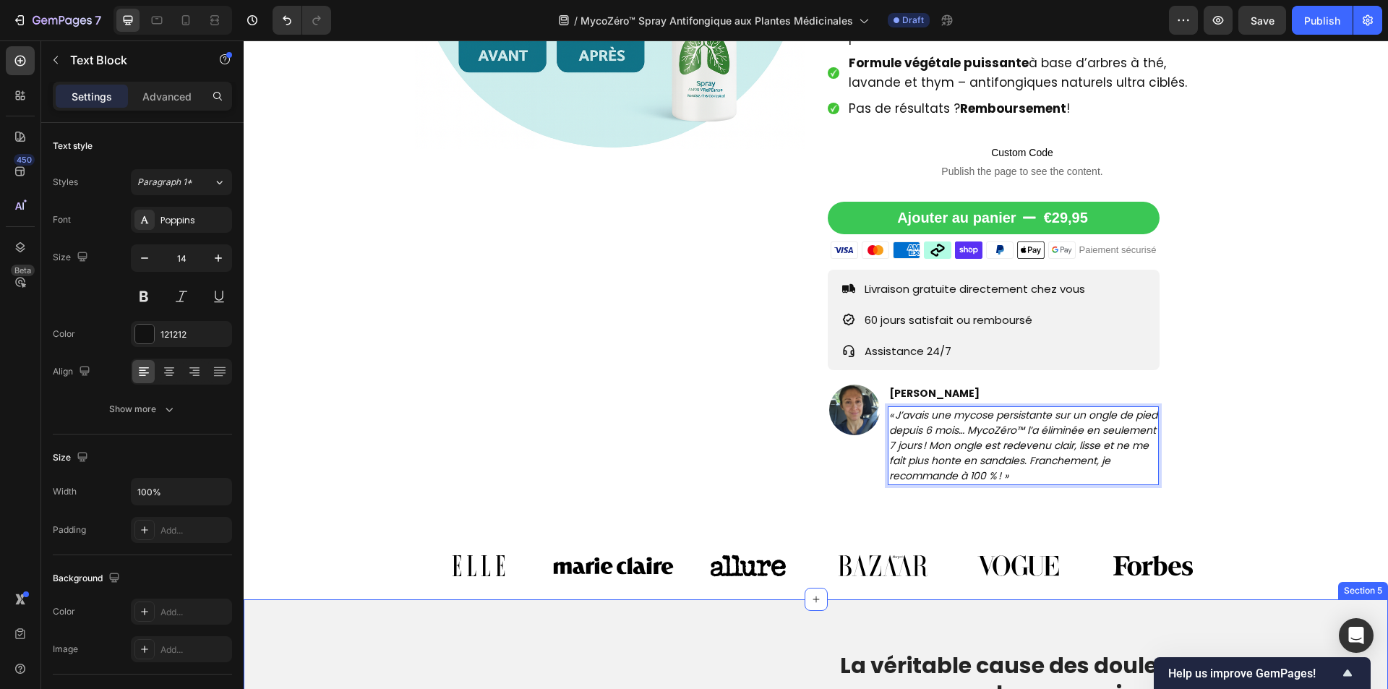
scroll to position [795, 0]
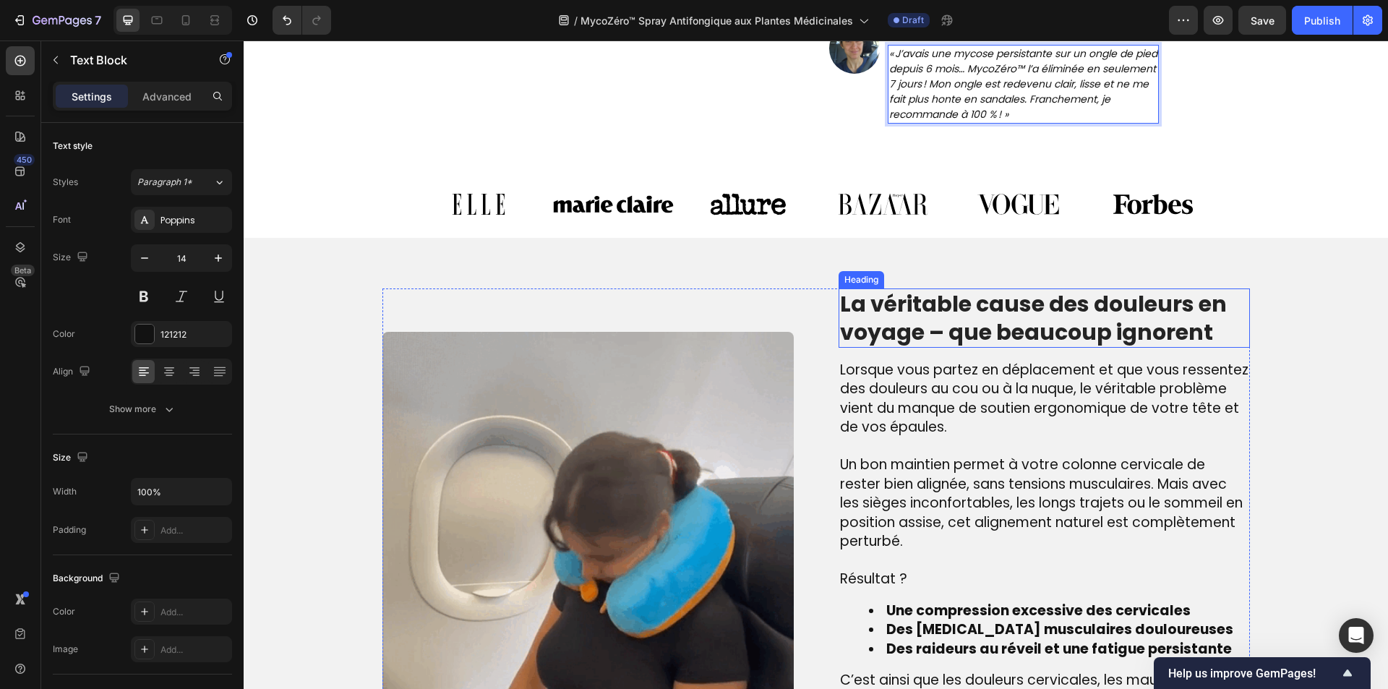
click at [941, 288] on h2 "La véritable cause des douleurs en voyage – que beaucoup ignorent" at bounding box center [1043, 317] width 411 height 59
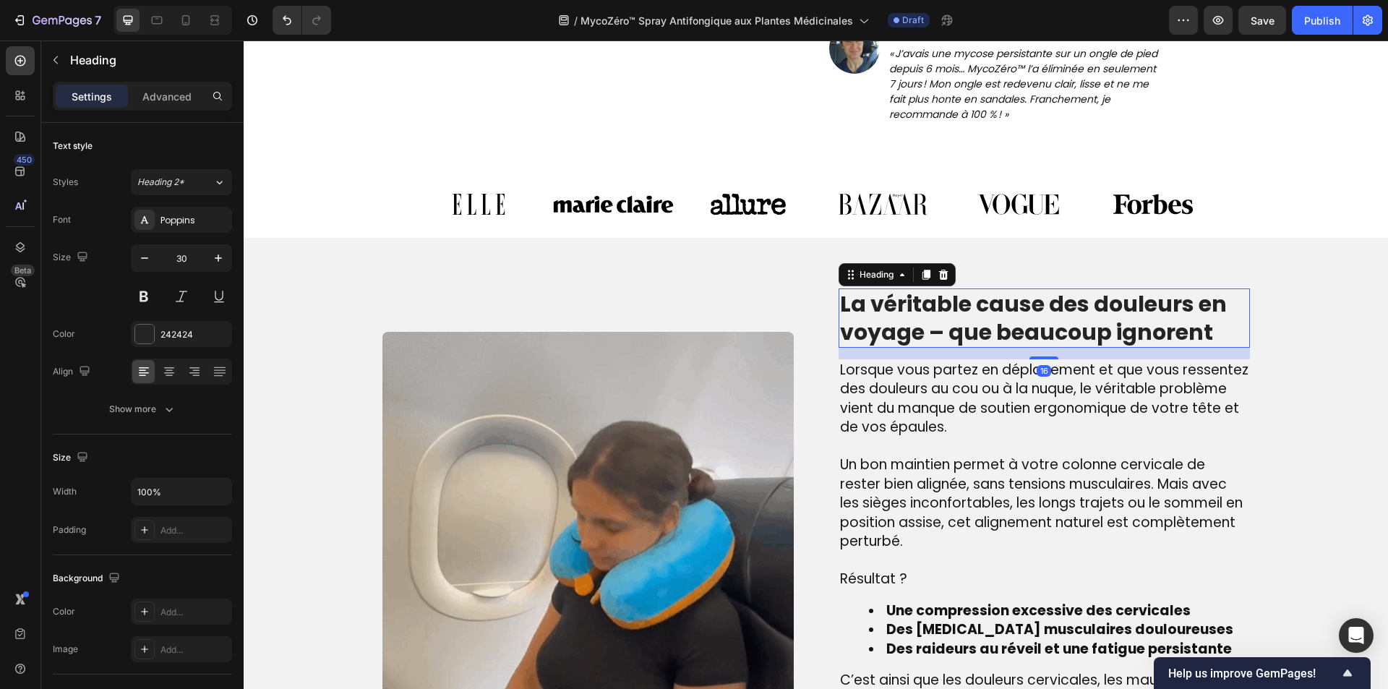
click at [943, 294] on h2 "La véritable cause des douleurs en voyage – que beaucoup ignorent" at bounding box center [1043, 317] width 411 height 59
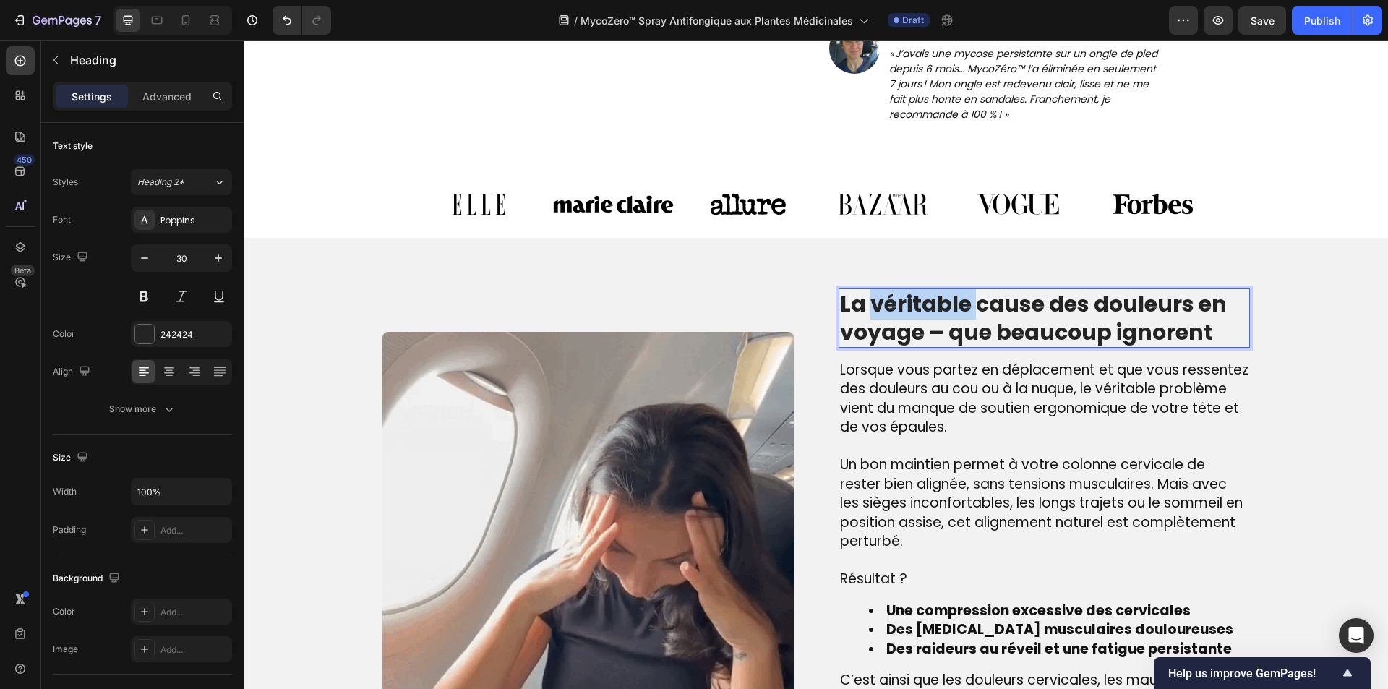
click at [943, 294] on p "La véritable cause des douleurs en voyage – que beaucoup ignorent" at bounding box center [1044, 318] width 408 height 56
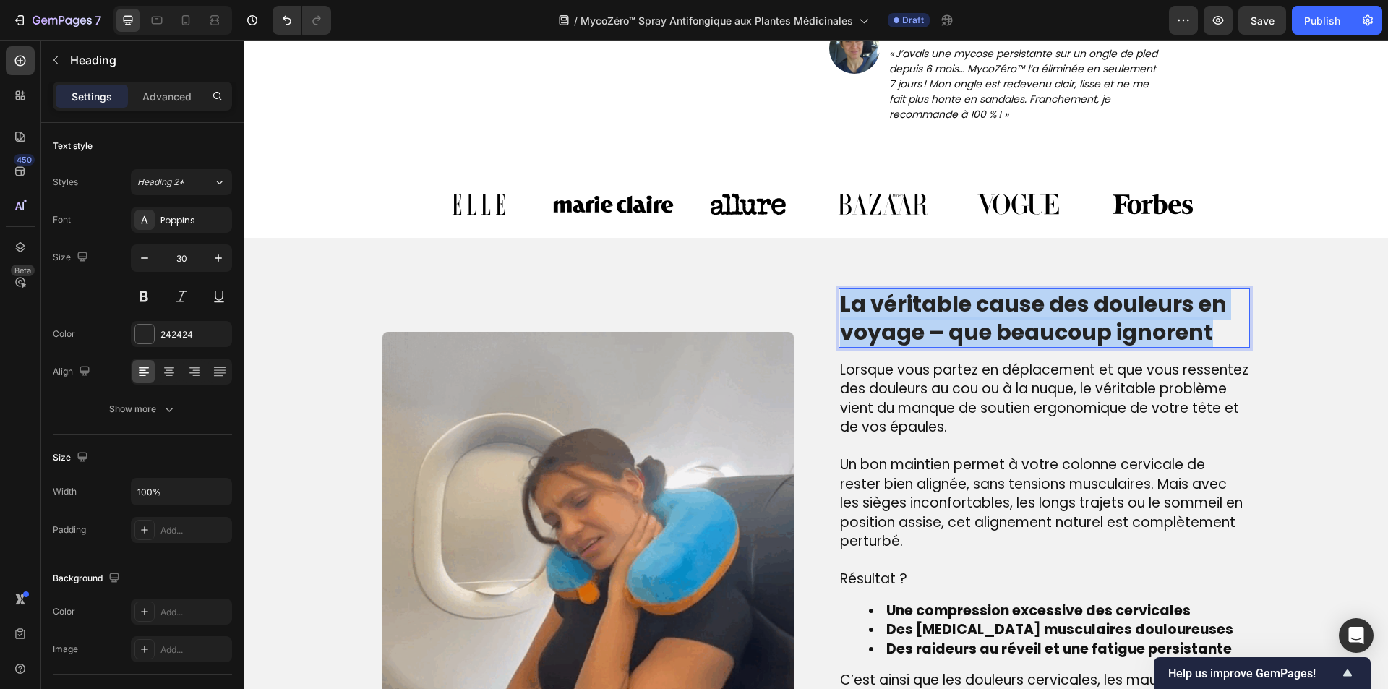
click at [943, 294] on p "La véritable cause des douleurs en voyage – que beaucoup ignorent" at bounding box center [1044, 318] width 408 height 56
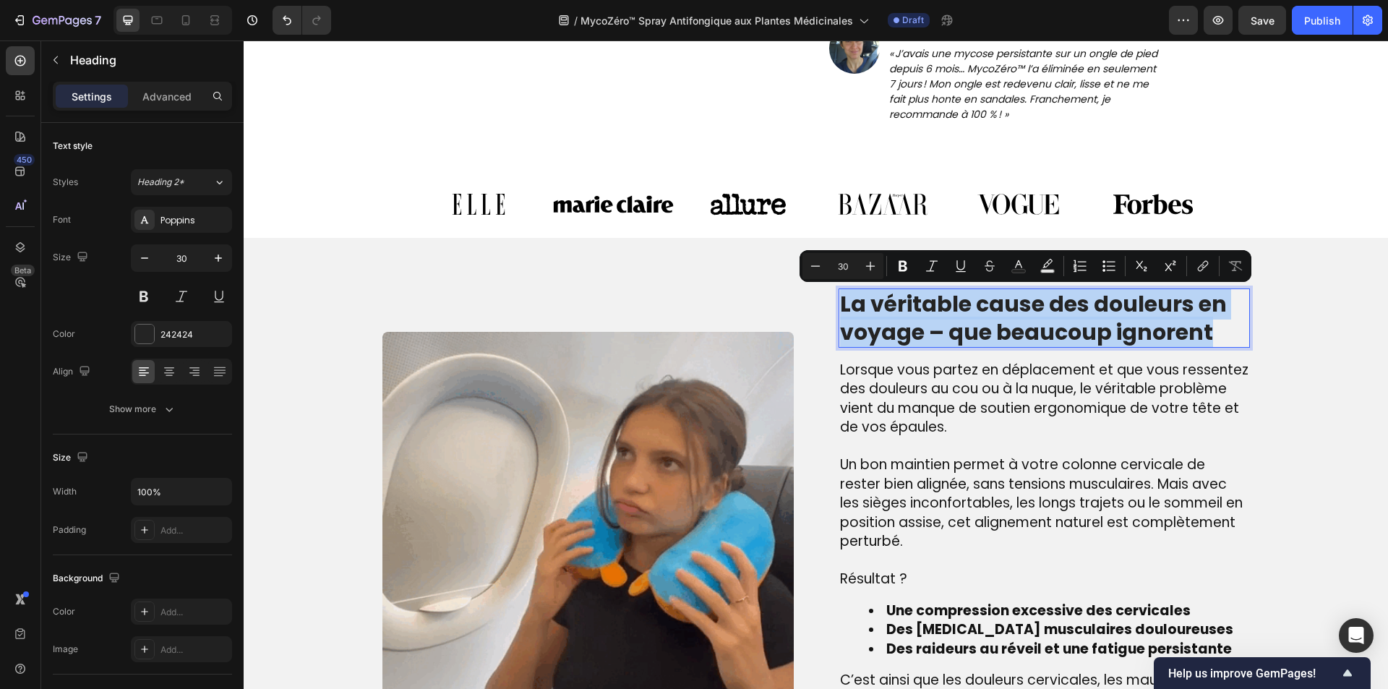
copy p "La véritable cause des douleurs en voyage – que beaucoup ignorent"
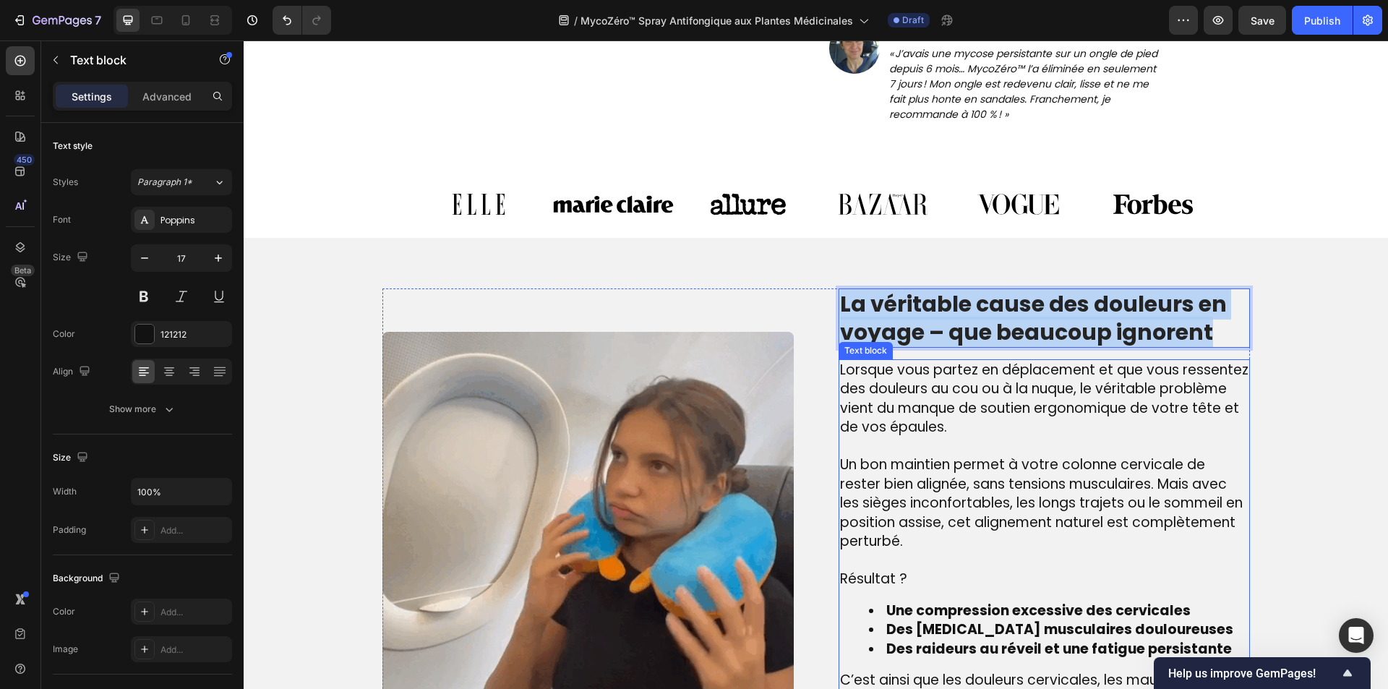
click at [948, 563] on p at bounding box center [1044, 561] width 408 height 19
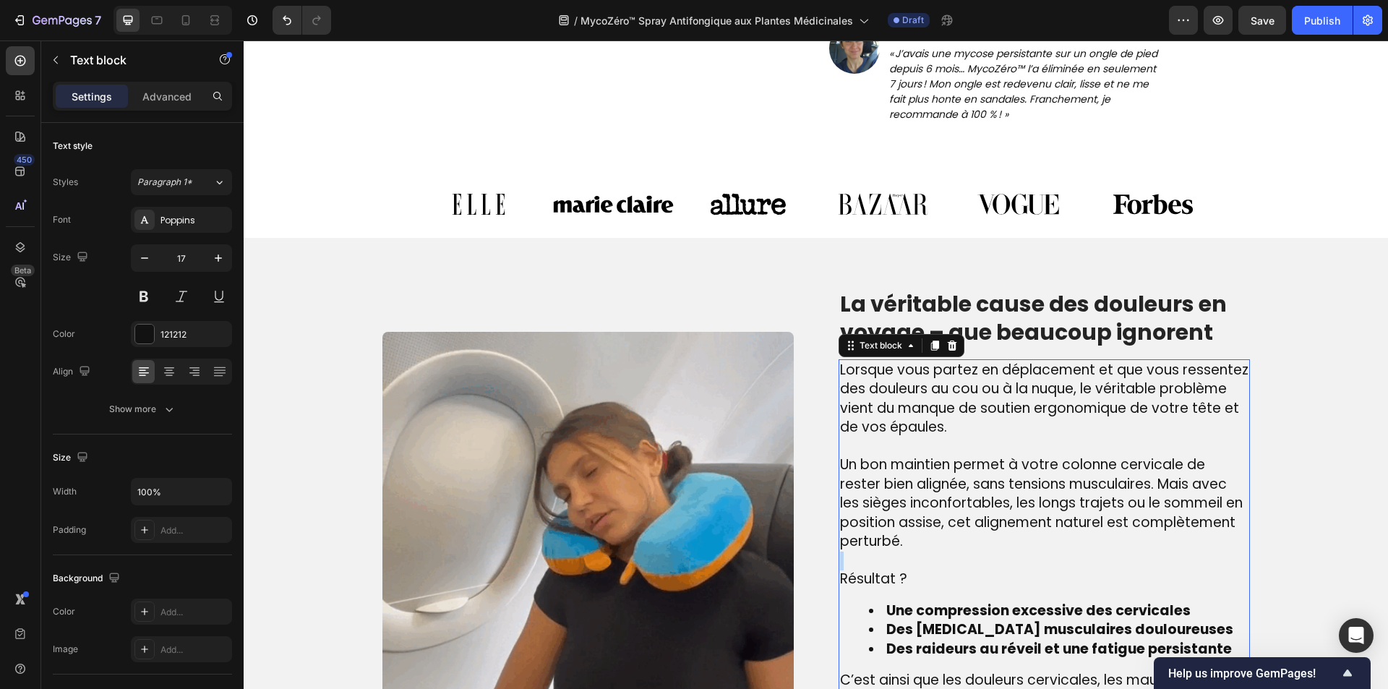
click at [948, 563] on p "Rich Text Editor. Editing area: main" at bounding box center [1044, 561] width 408 height 19
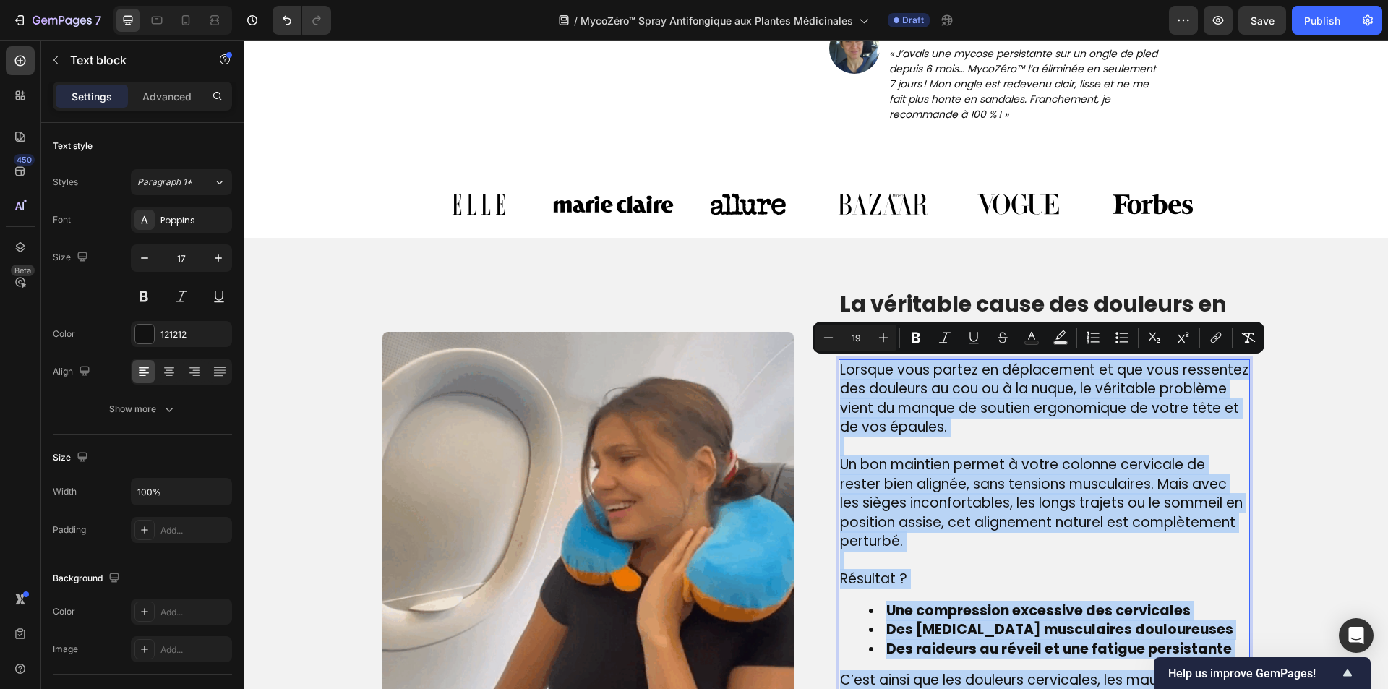
copy div "Lorsque vous partez en déplacement et que vous ressentez des douleurs au cou ou…"
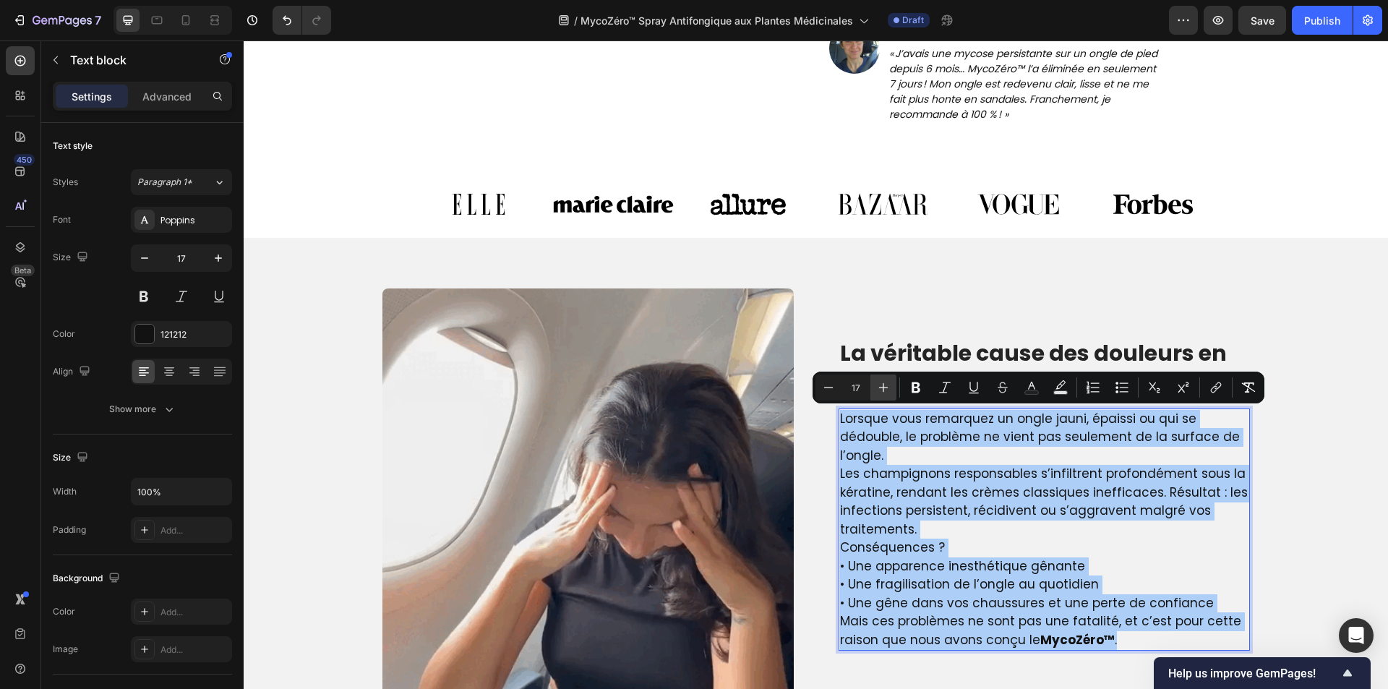
click at [883, 392] on icon "Editor contextual toolbar" at bounding box center [883, 387] width 14 height 14
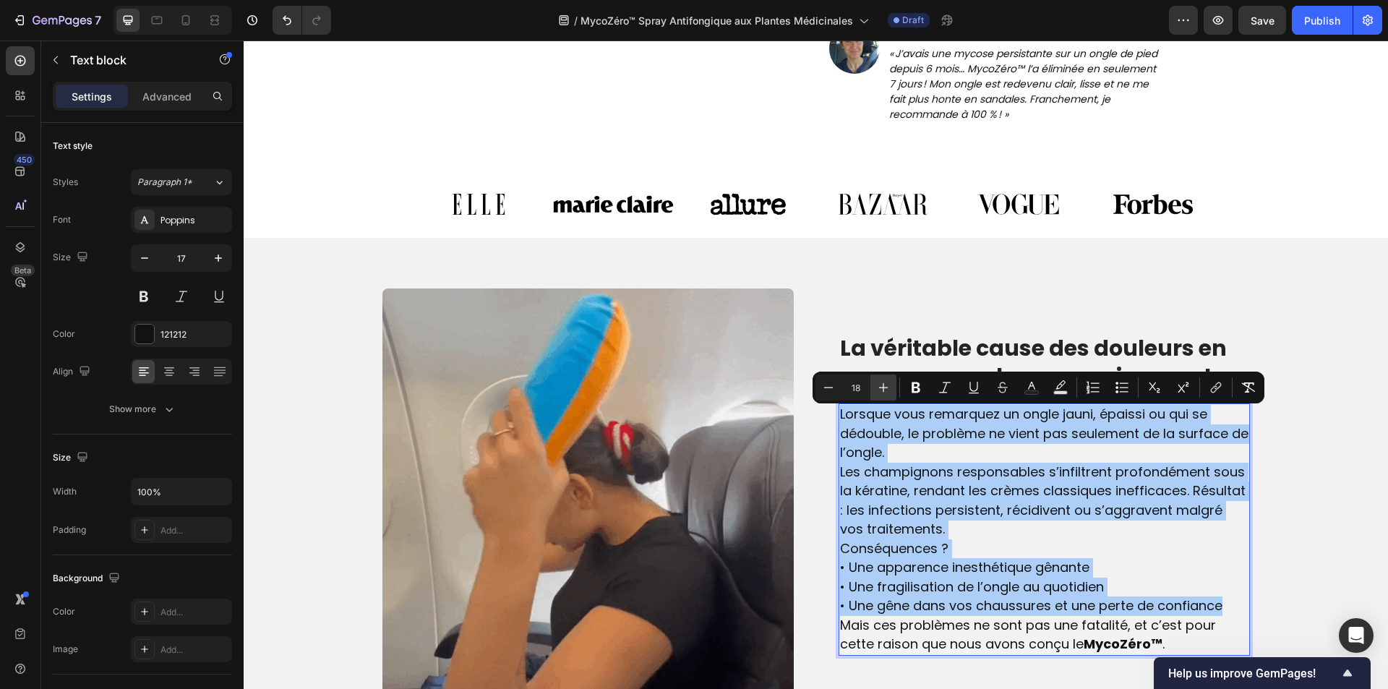
click at [883, 392] on icon "Editor contextual toolbar" at bounding box center [883, 387] width 14 height 14
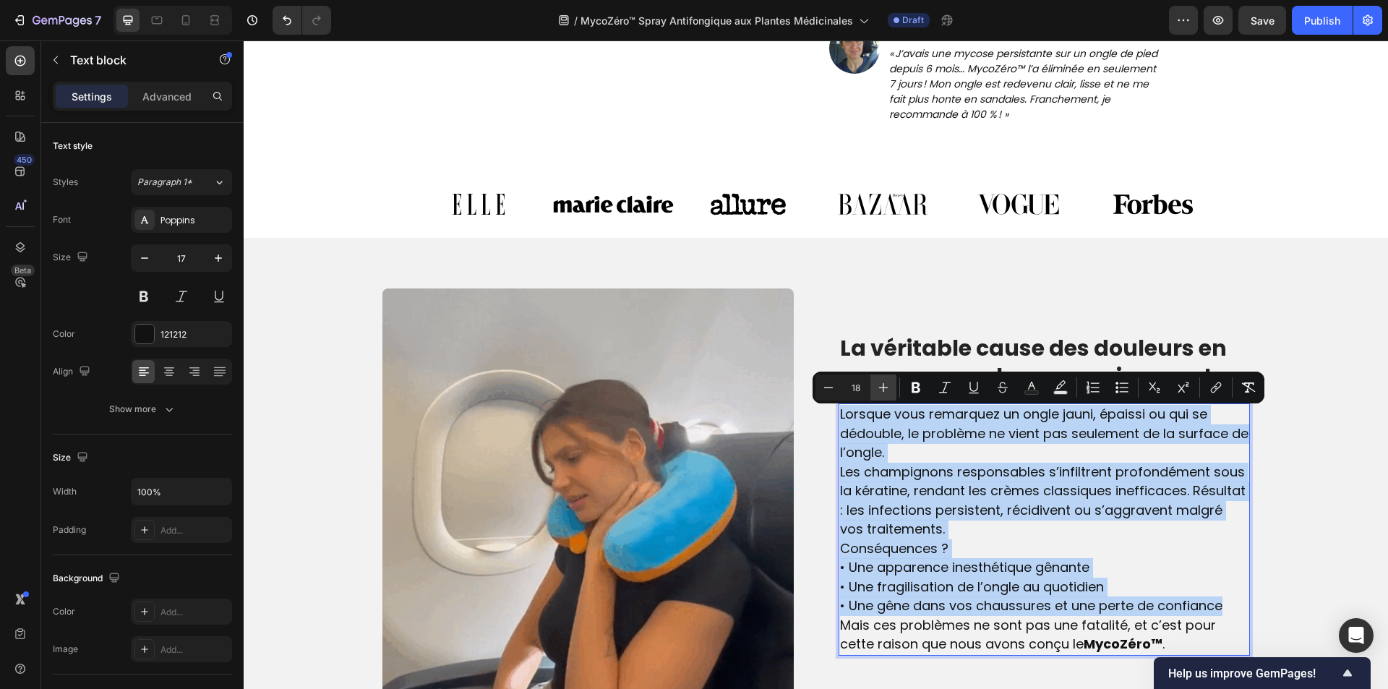
type input "19"
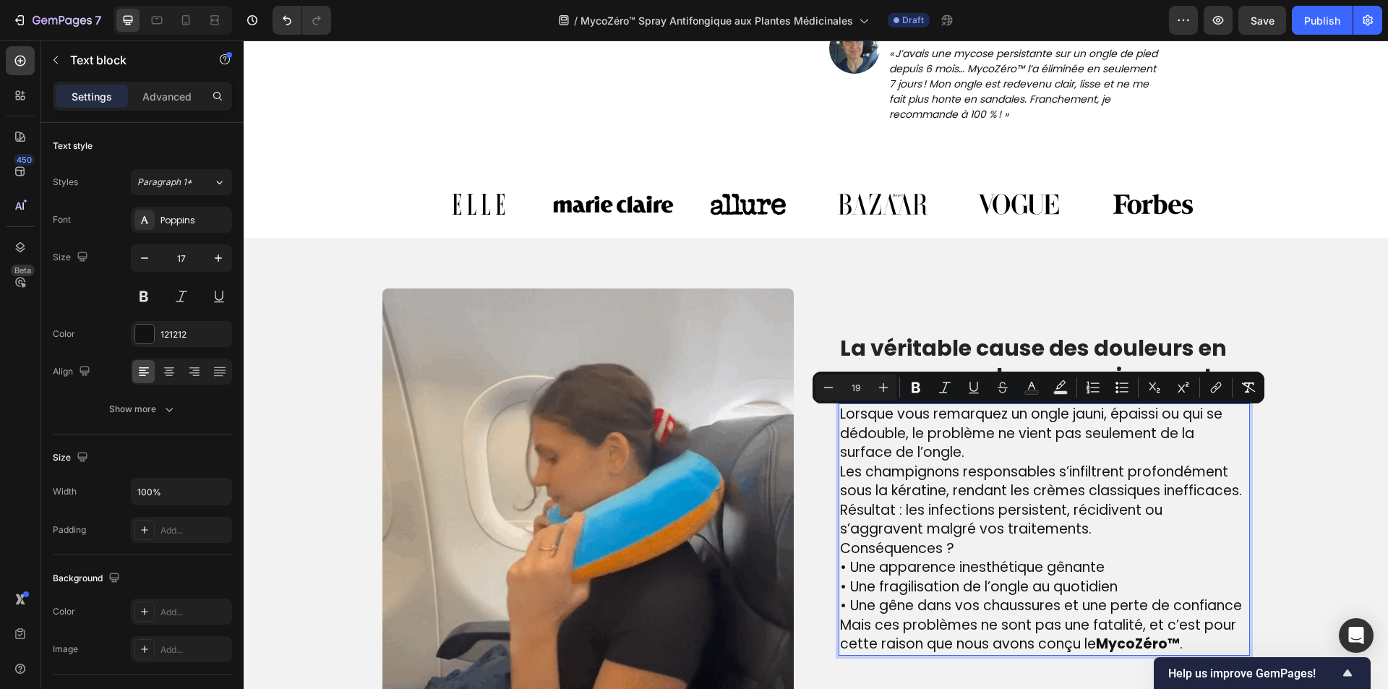
click at [1148, 585] on p "• Une apparence inesthétique gênante • Une fragilisation de l’ongle au quotidie…" at bounding box center [1044, 587] width 408 height 58
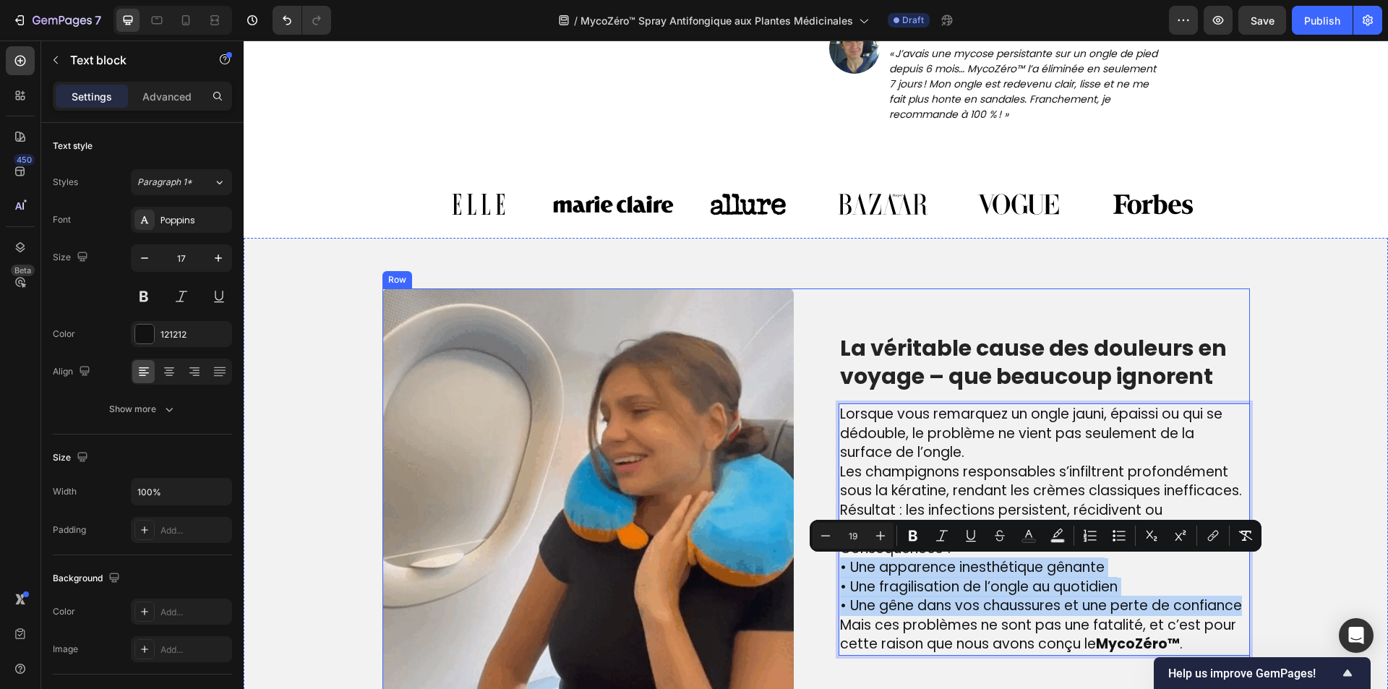
drag, startPoint x: 1240, startPoint y: 606, endPoint x: 822, endPoint y: 565, distance: 420.5
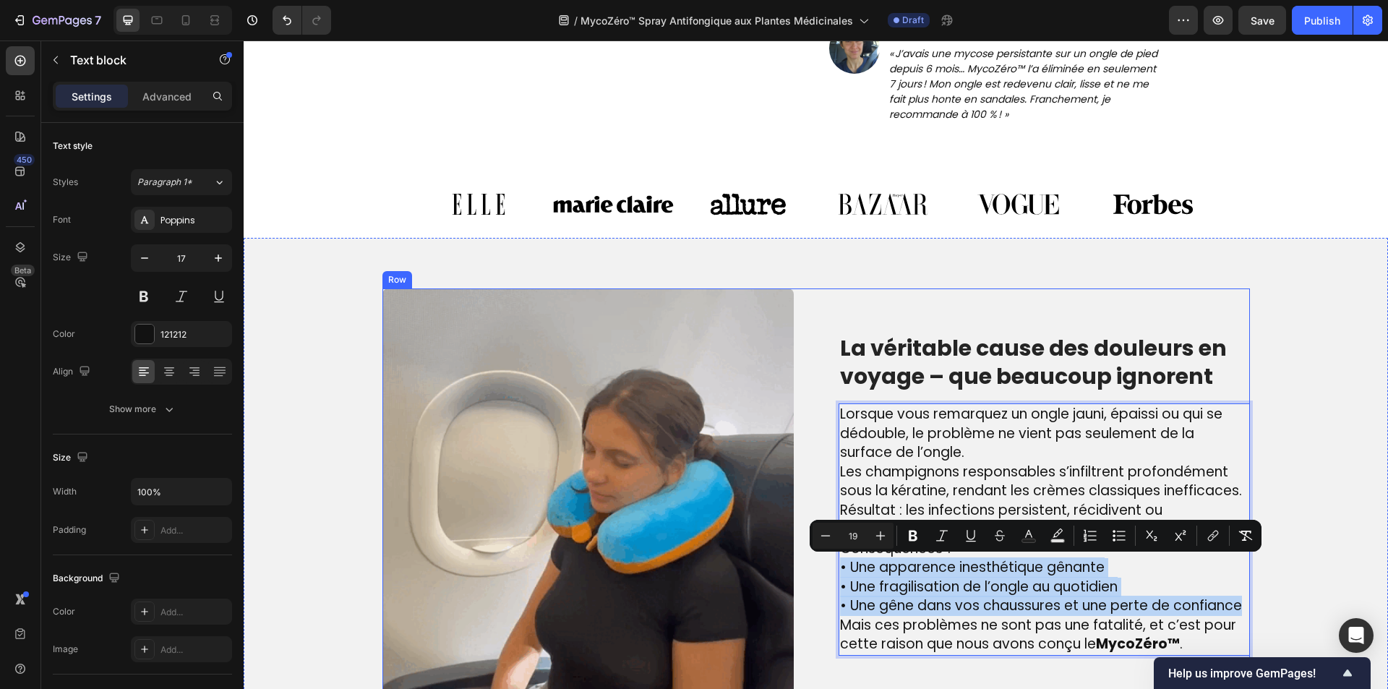
click at [822, 565] on div "Image La véritable cause des douleurs en voyage – que beaucoup ignorent Heading…" at bounding box center [815, 493] width 867 height 411
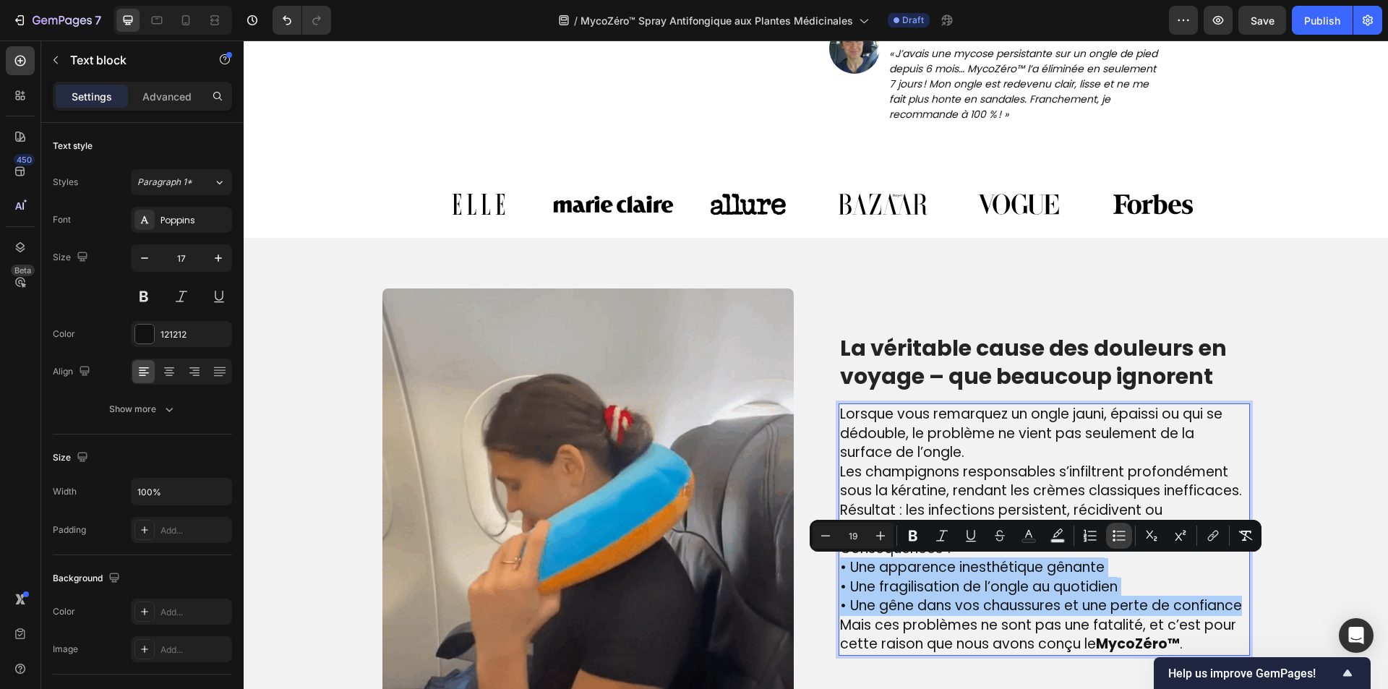
click at [1110, 536] on button "Bulleted List" at bounding box center [1119, 536] width 26 height 26
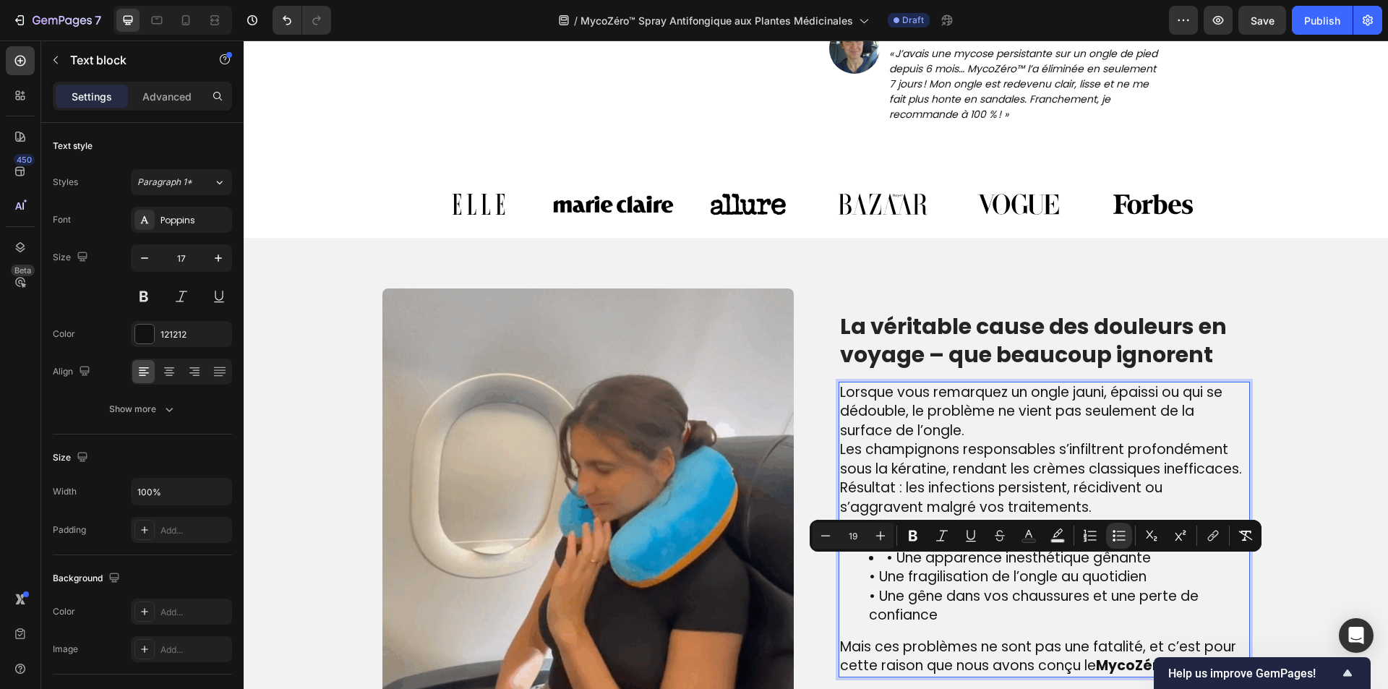
click at [869, 557] on li "• Une apparence inesthétique gênante • Une fragilisation de l’ongle au quotidie…" at bounding box center [1058, 587] width 379 height 77
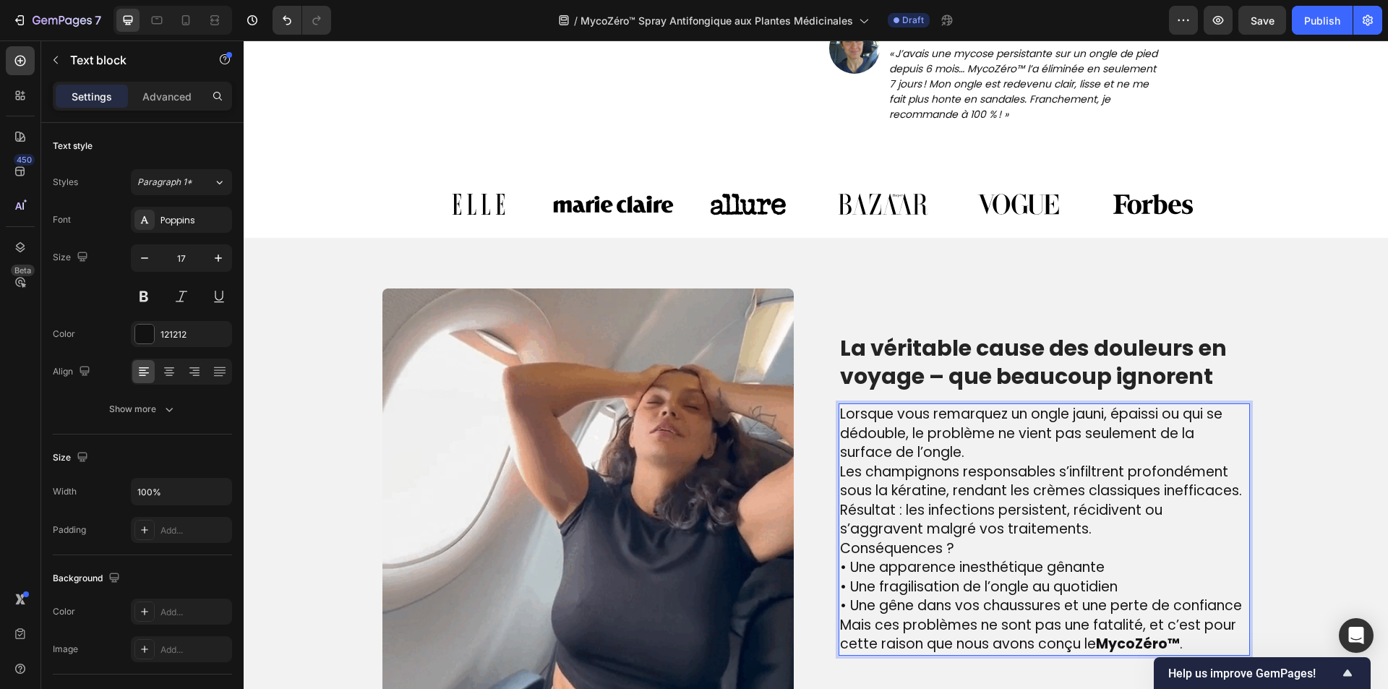
click at [1064, 547] on p "Conséquences ?" at bounding box center [1044, 549] width 408 height 20
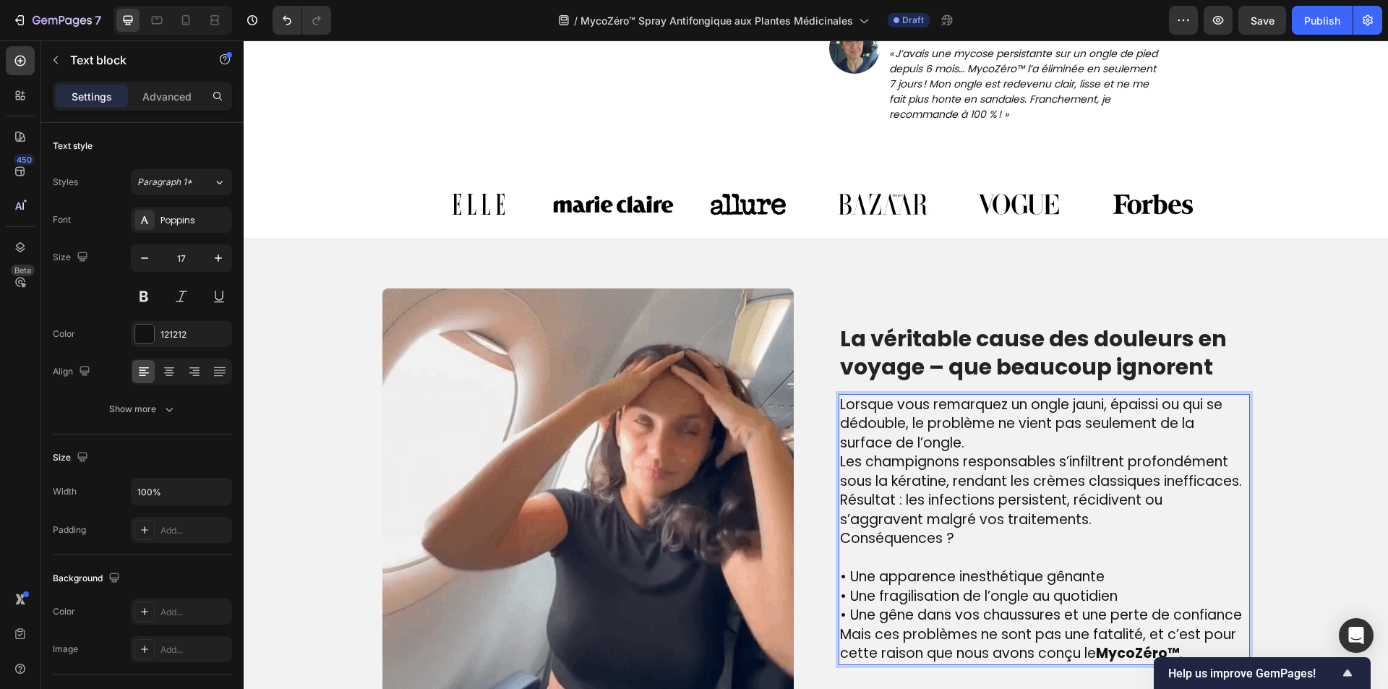
click at [1097, 521] on p "Les champignons responsables s’infiltrent profondément sous la kératine, rendan…" at bounding box center [1044, 490] width 408 height 77
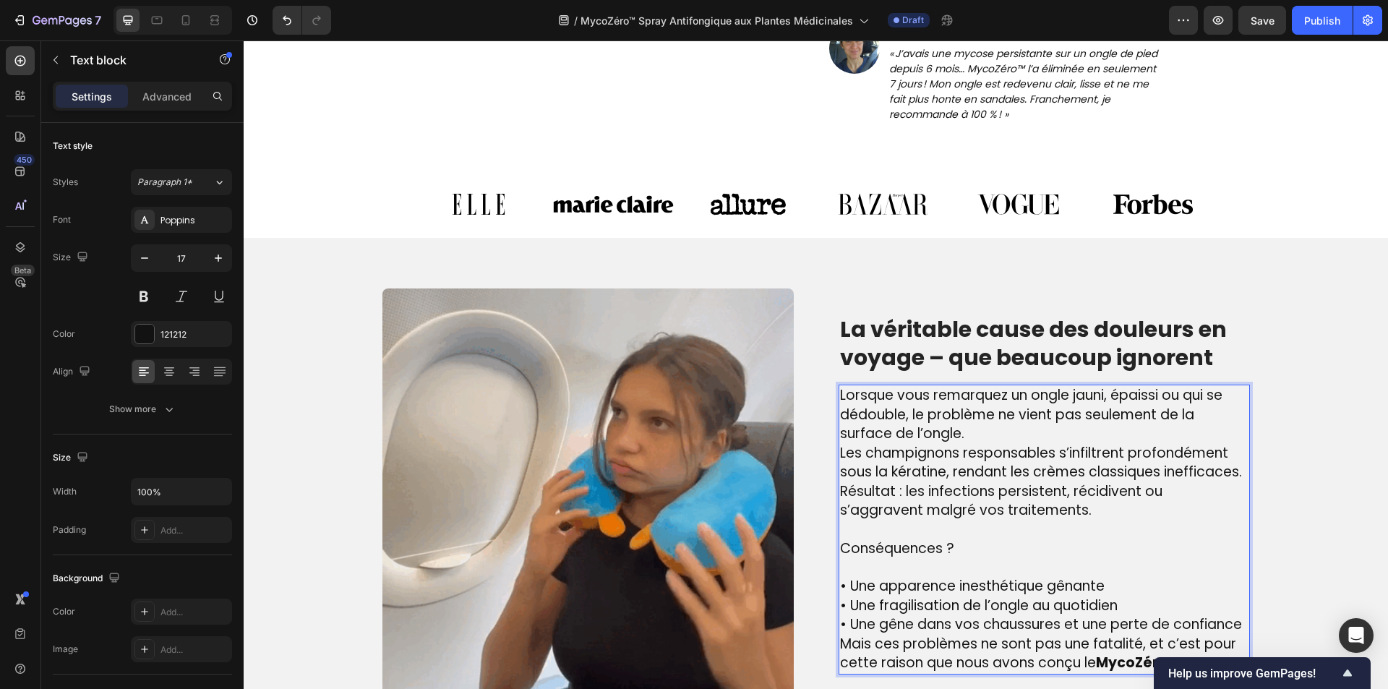
click at [1240, 622] on p "• Une apparence inesthétique gênante • Une fragilisation de l’ongle au quotidie…" at bounding box center [1044, 606] width 408 height 58
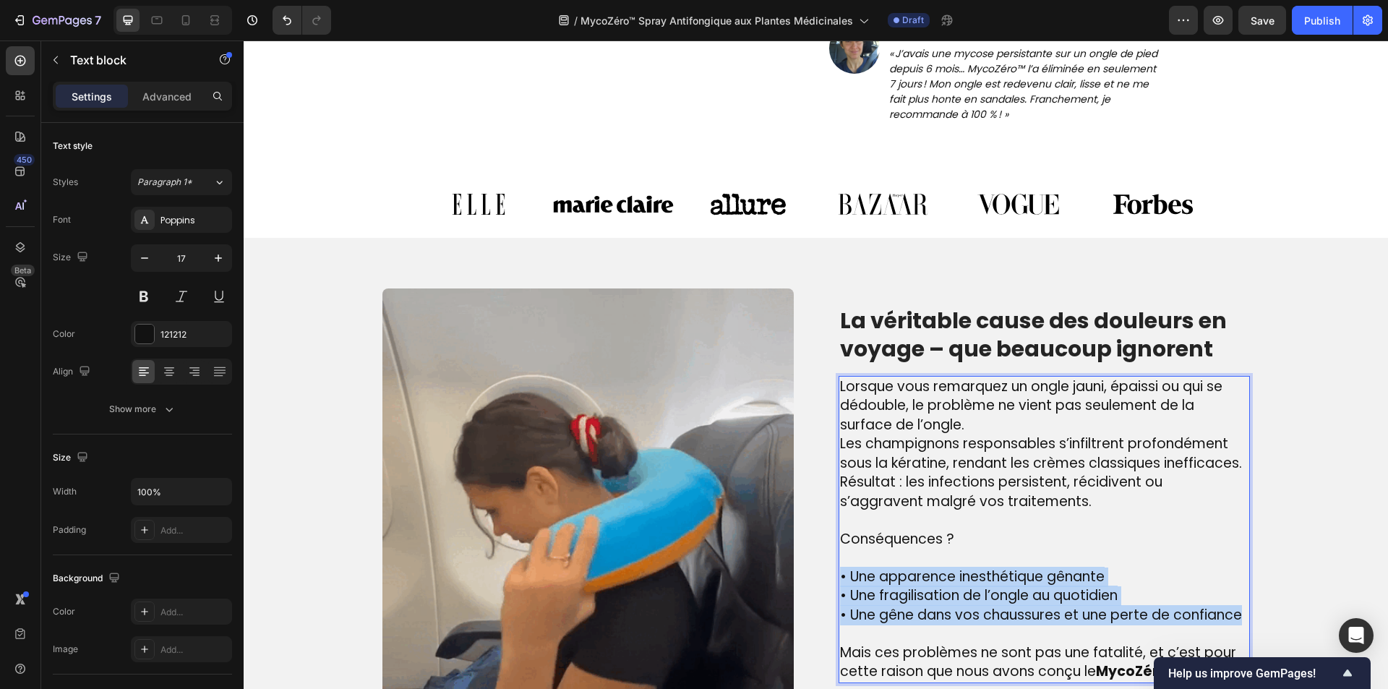
drag, startPoint x: 1238, startPoint y: 612, endPoint x: 836, endPoint y: 577, distance: 403.4
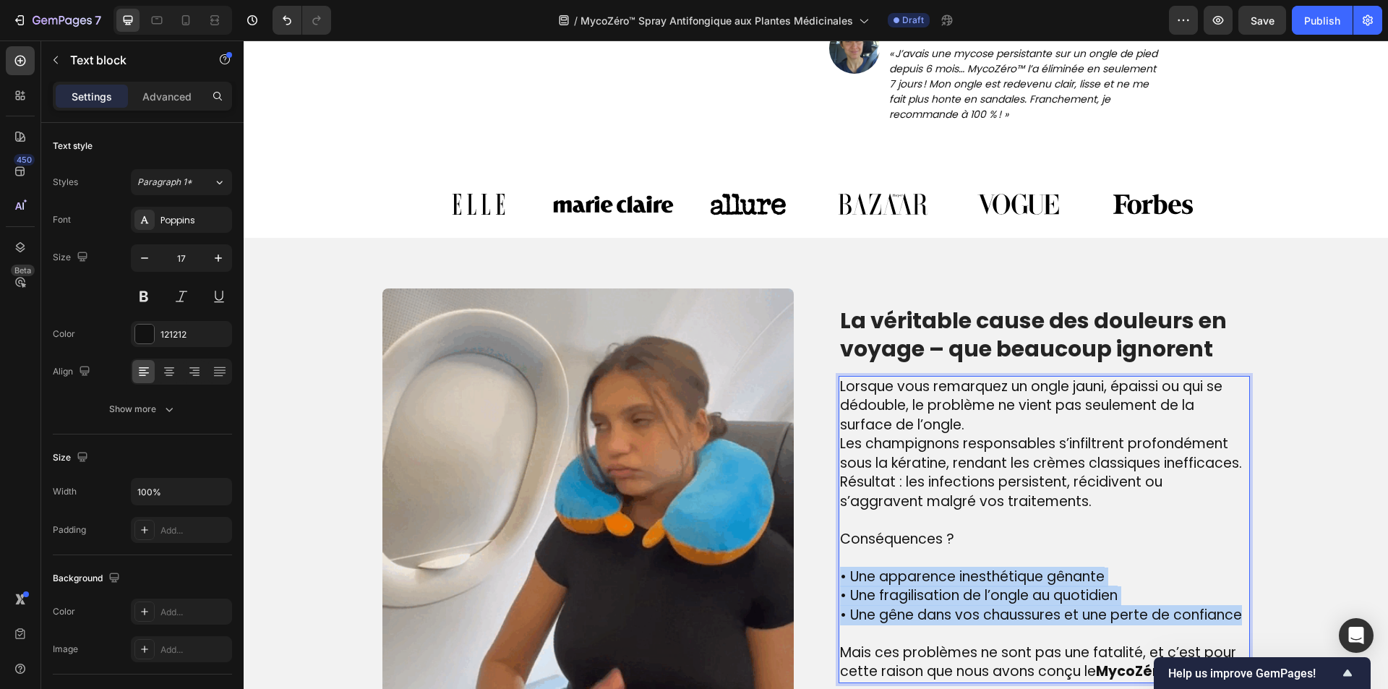
click at [840, 577] on p "• Une apparence inesthétique gênante • Une fragilisation de l’ongle au quotidie…" at bounding box center [1044, 596] width 408 height 58
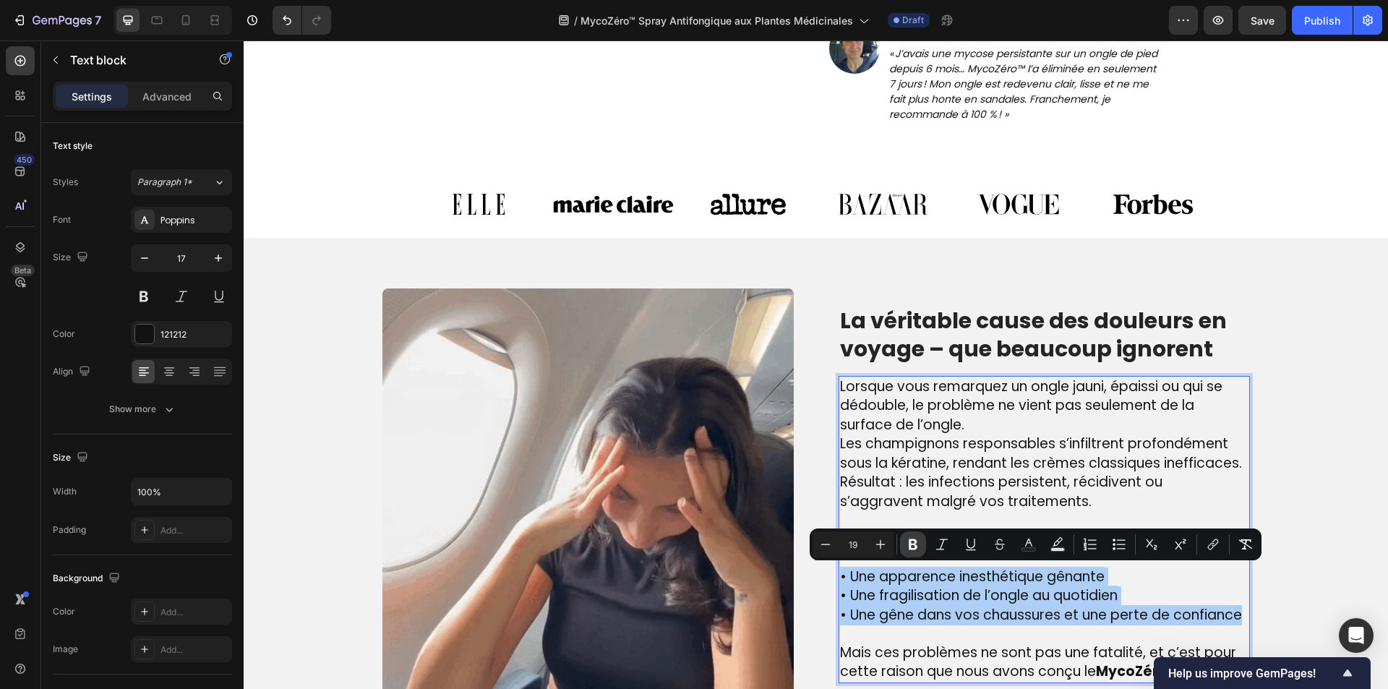
click at [912, 546] on icon "Editor contextual toolbar" at bounding box center [913, 544] width 14 height 14
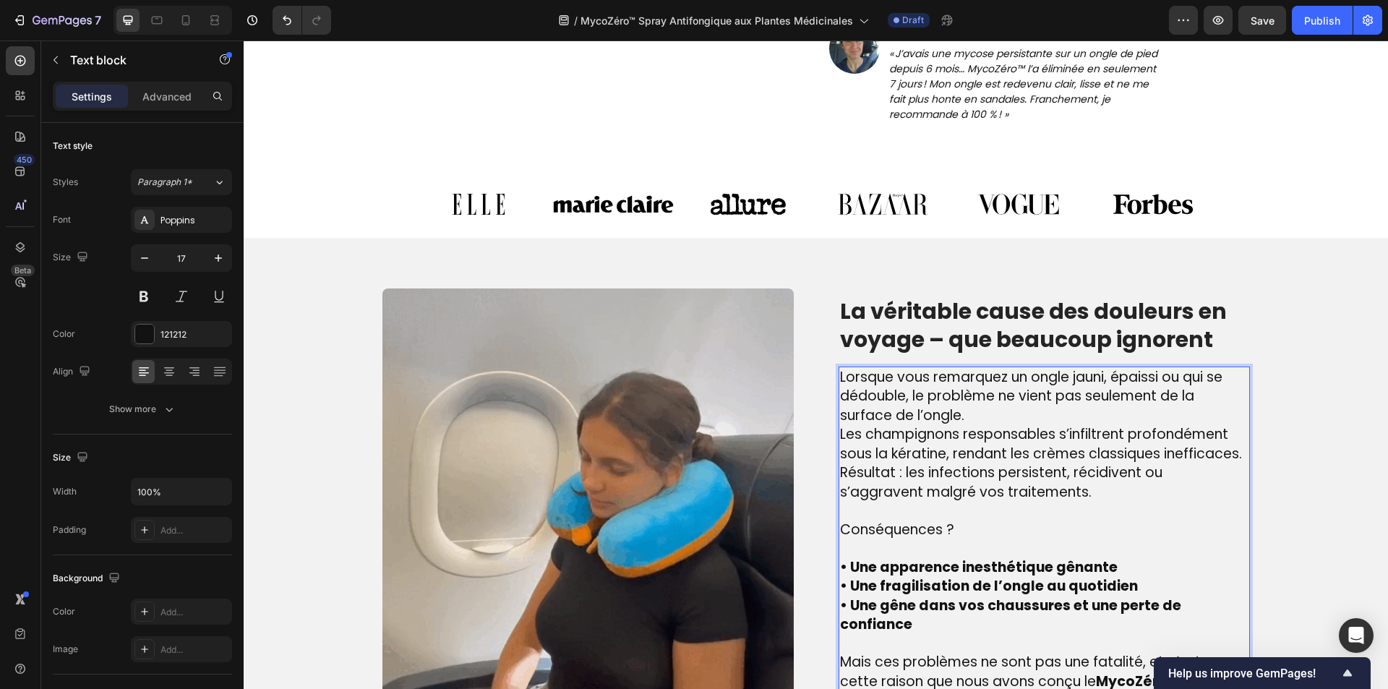
click at [867, 521] on span "Conséquences ?" at bounding box center [897, 530] width 114 height 20
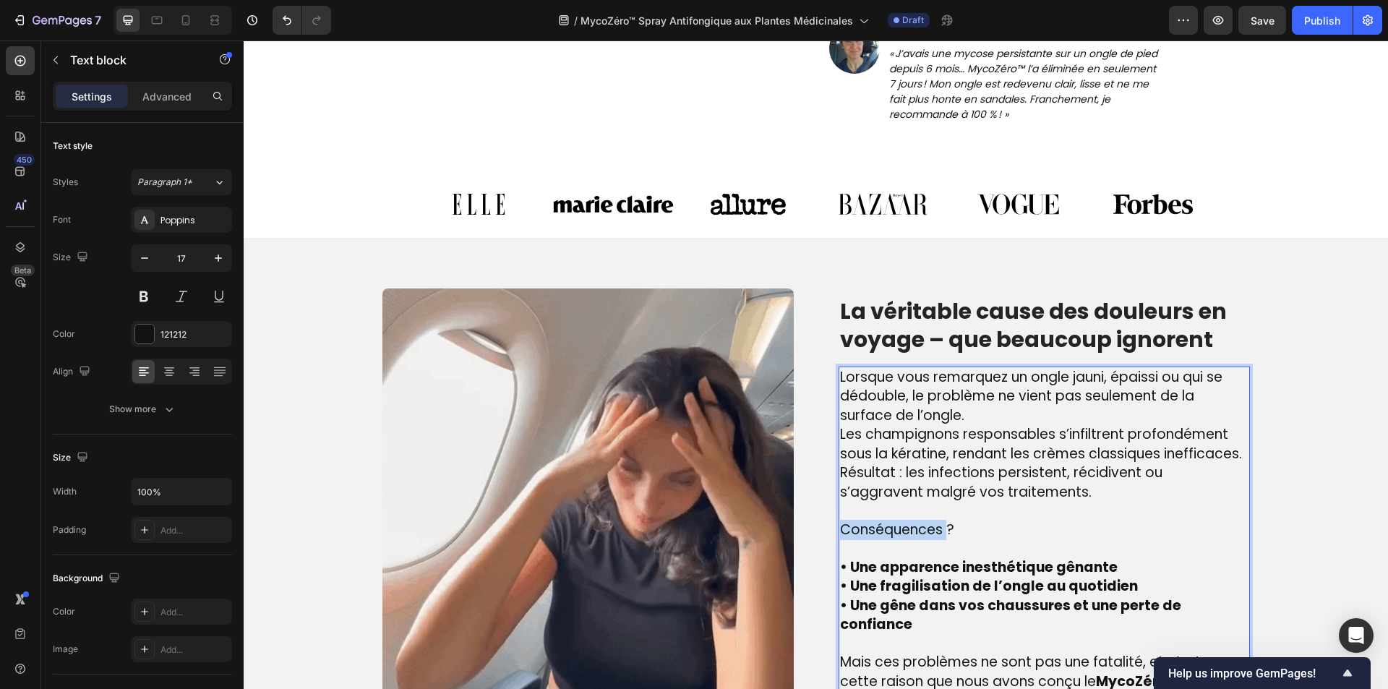
click at [867, 521] on span "Conséquences ?" at bounding box center [897, 530] width 114 height 20
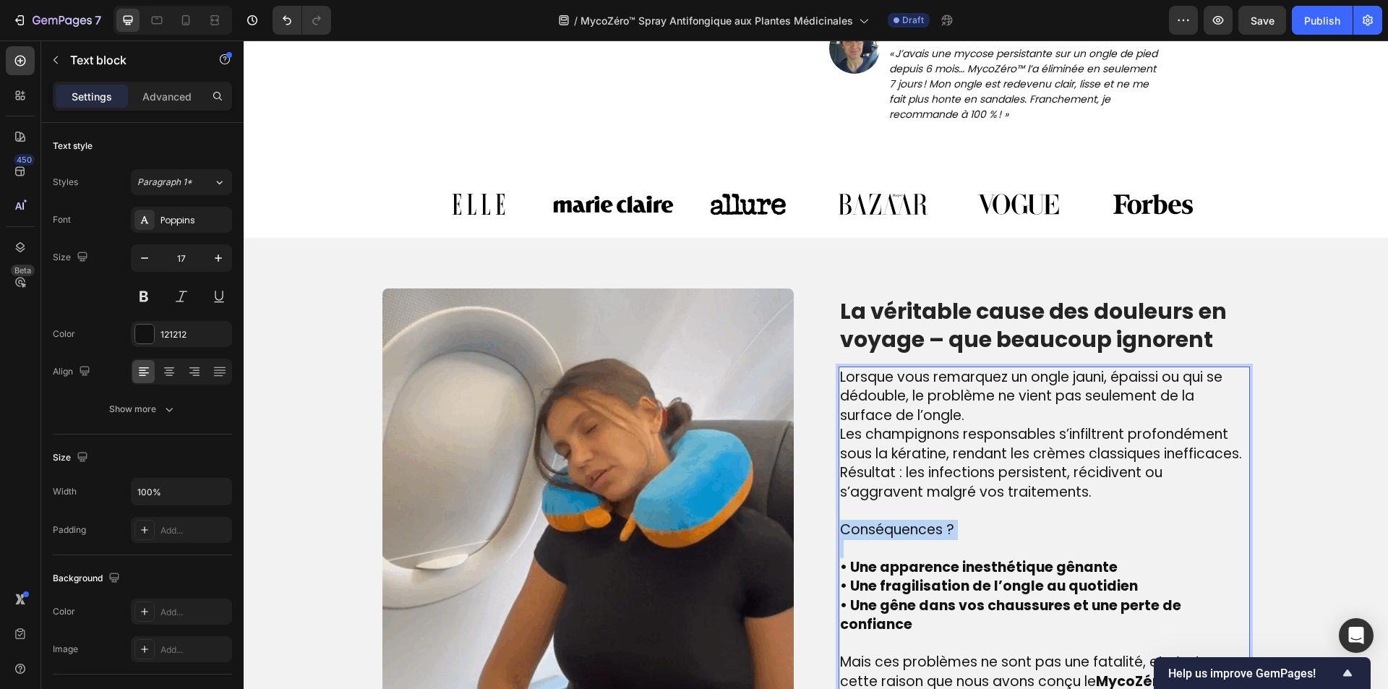
click at [867, 521] on span "Conséquences ?" at bounding box center [897, 530] width 114 height 20
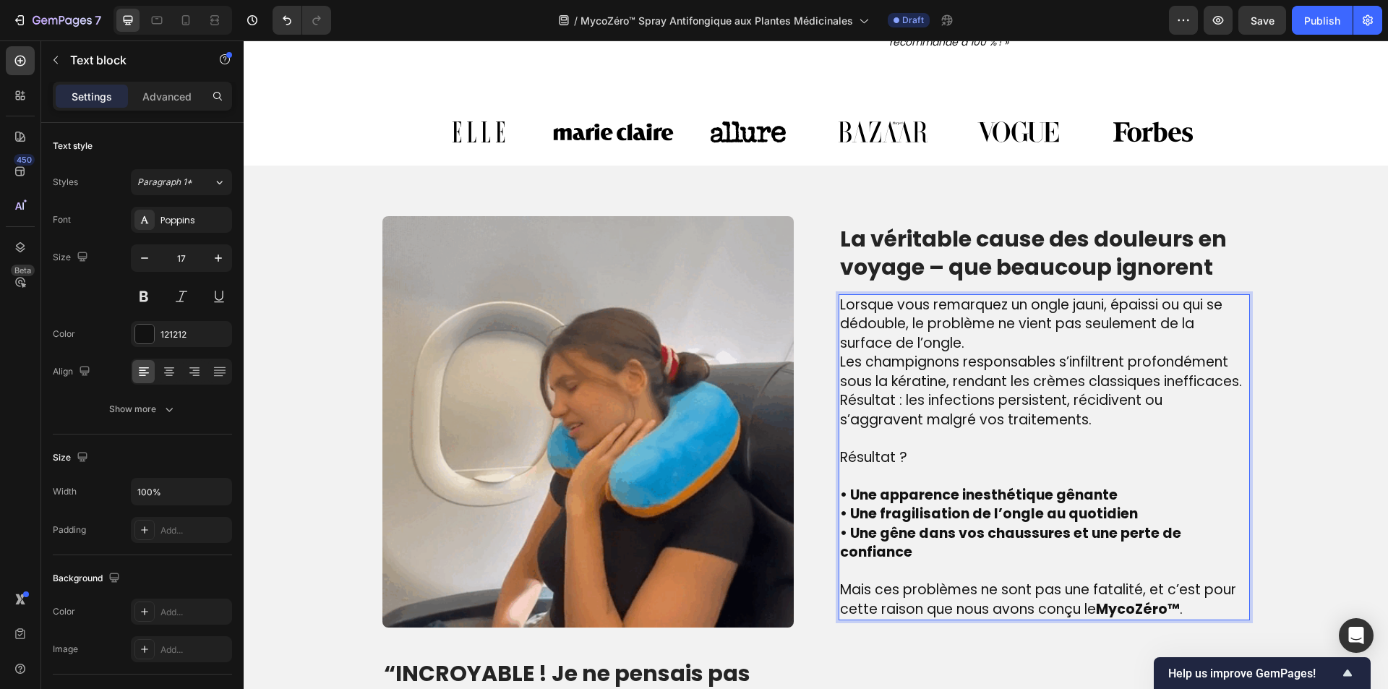
click at [1029, 344] on p "Lorsque vous remarquez un ongle jauni, épaissi ou qui se dédouble, le problème …" at bounding box center [1044, 325] width 408 height 58
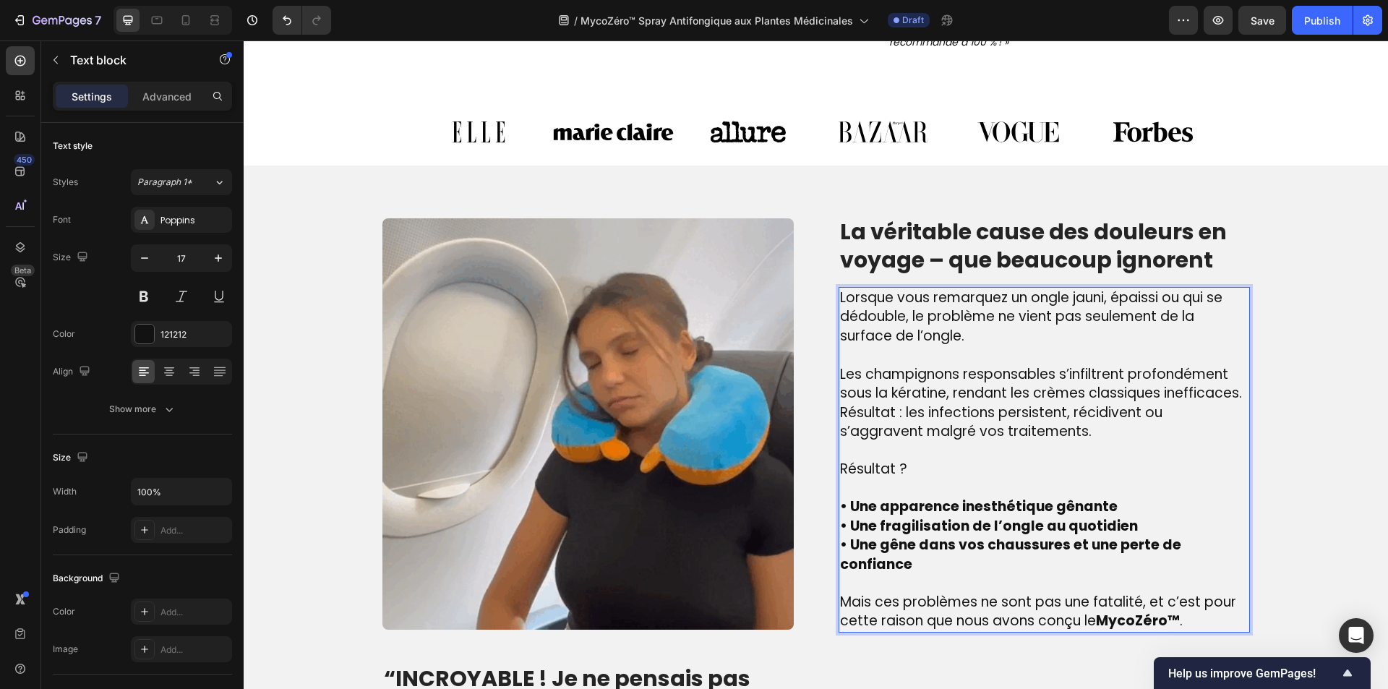
scroll to position [860, 0]
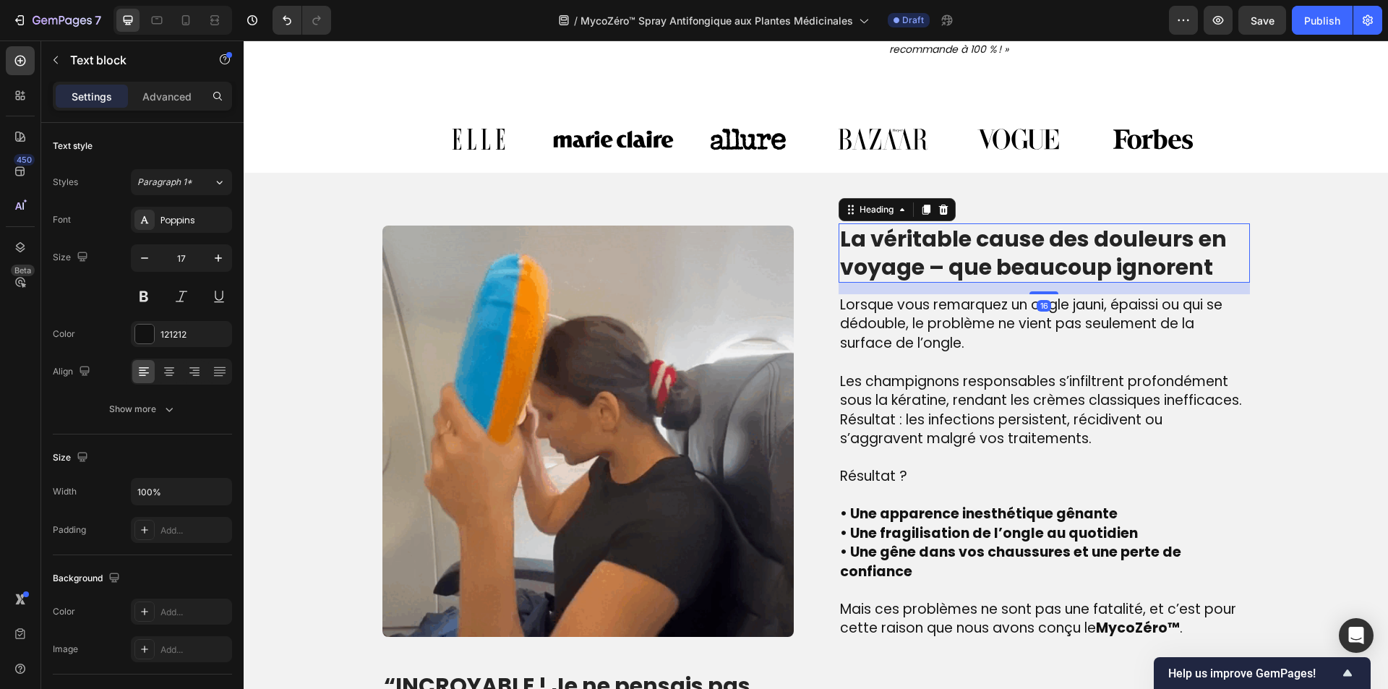
click at [924, 233] on p "La véritable cause des douleurs en voyage – que beaucoup ignorent" at bounding box center [1044, 253] width 408 height 56
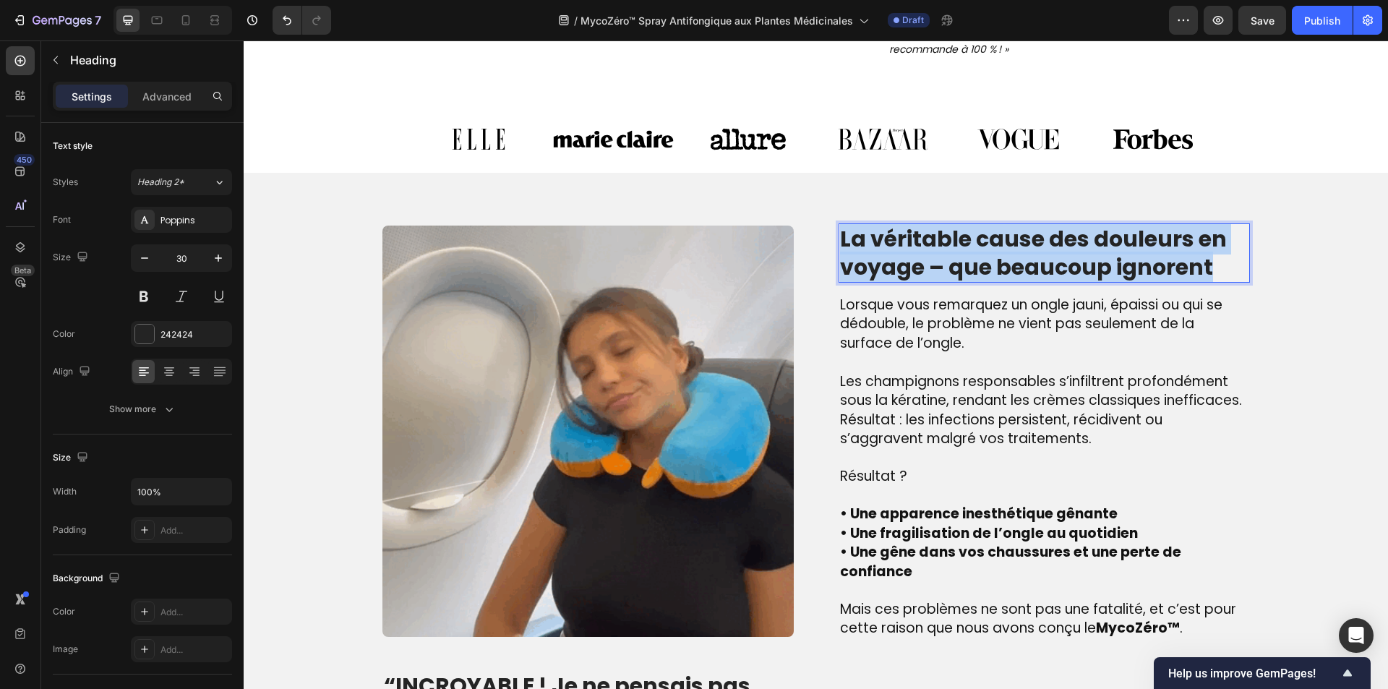
click at [924, 233] on p "La véritable cause des douleurs en voyage – que beaucoup ignorent" at bounding box center [1044, 253] width 408 height 56
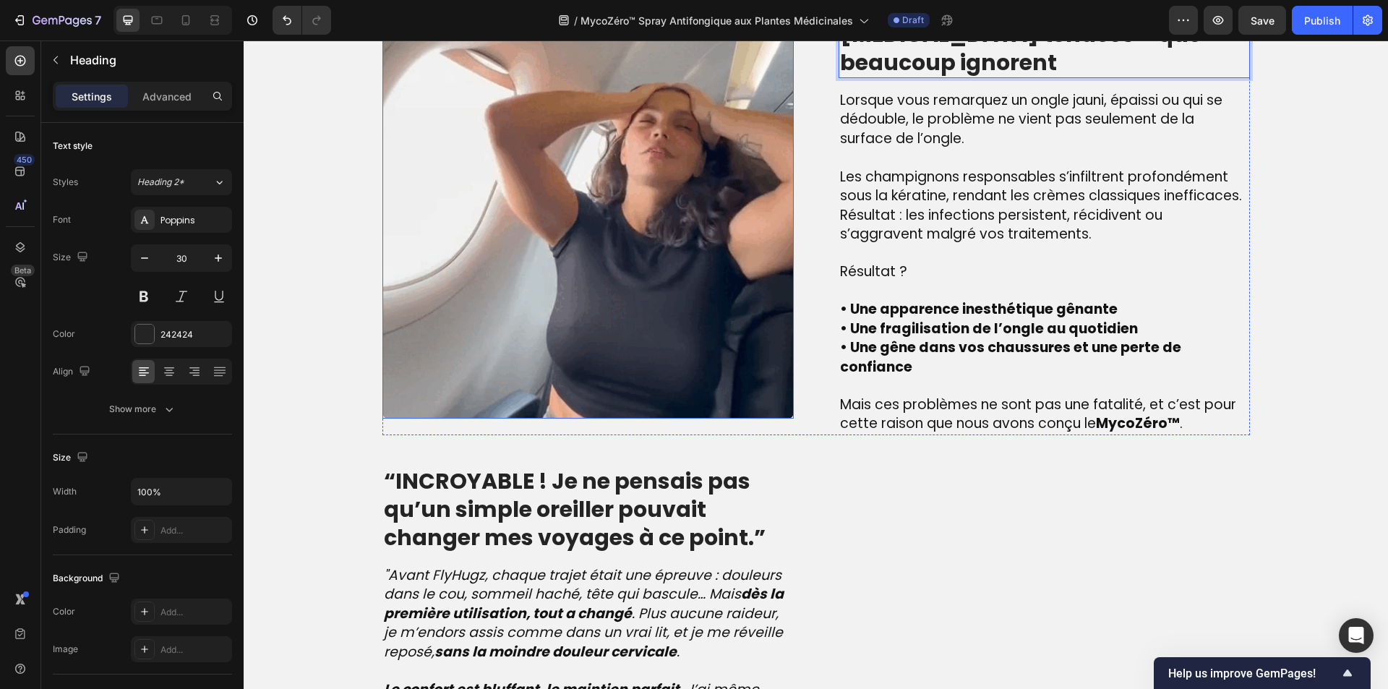
scroll to position [1294, 0]
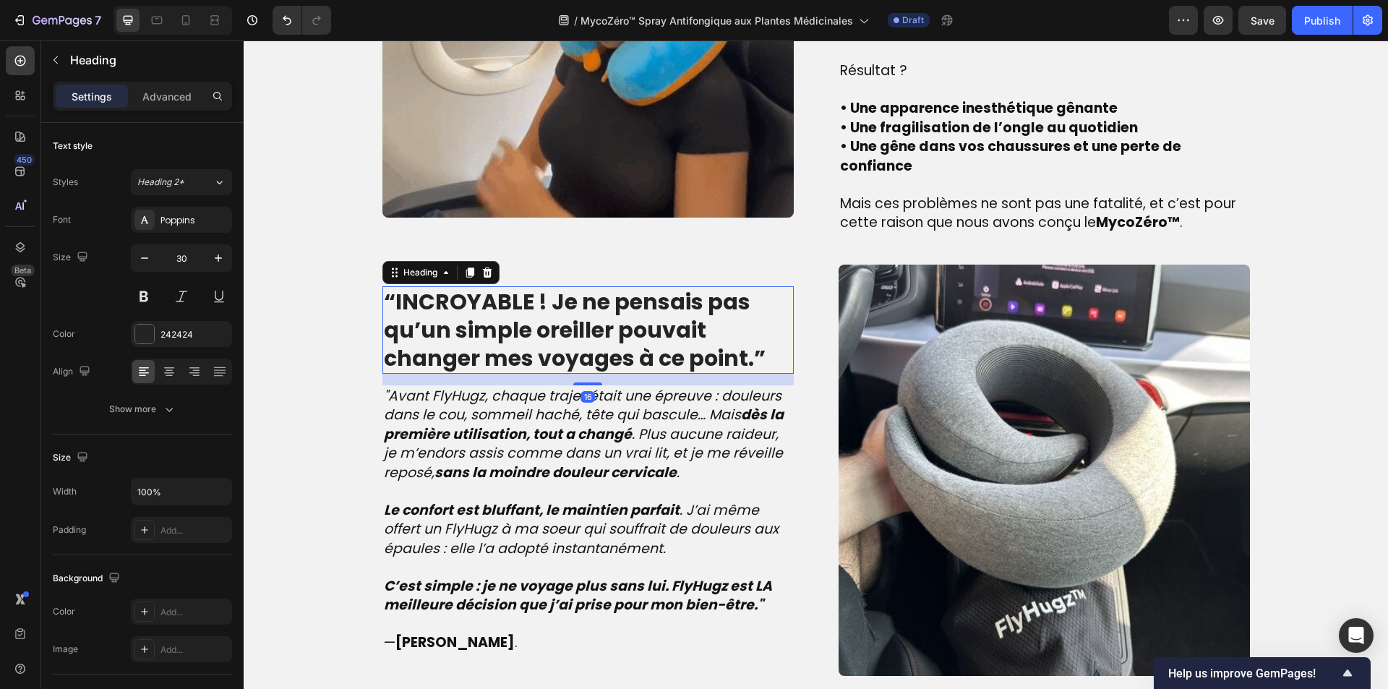
click at [548, 289] on strong "“INCROYABLE ! Je ne pensais pas qu’un simple oreiller pouvait changer mes voyag…" at bounding box center [575, 329] width 382 height 87
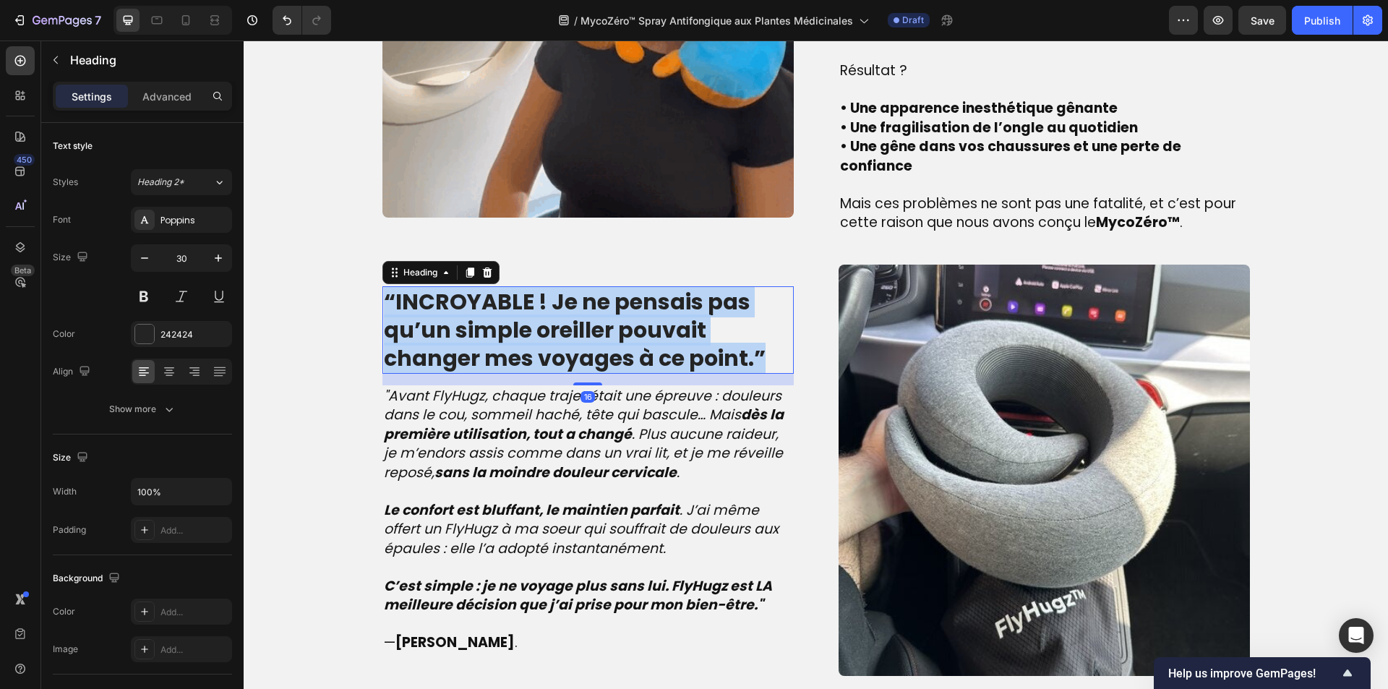
click at [548, 289] on strong "“INCROYABLE ! Je ne pensais pas qu’un simple oreiller pouvait changer mes voyag…" at bounding box center [575, 329] width 382 height 87
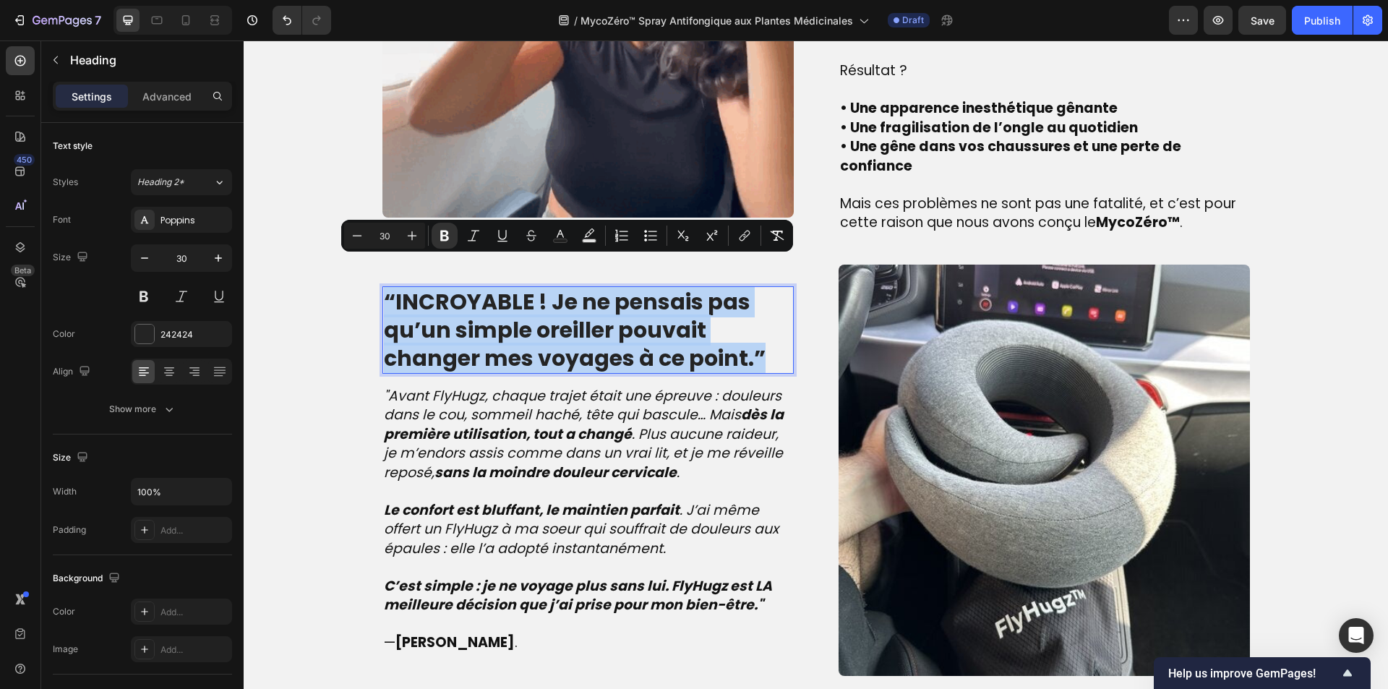
copy strong "“INCROYABLE ! Je ne pensais pas qu’un simple oreiller pouvait changer mes voyag…"
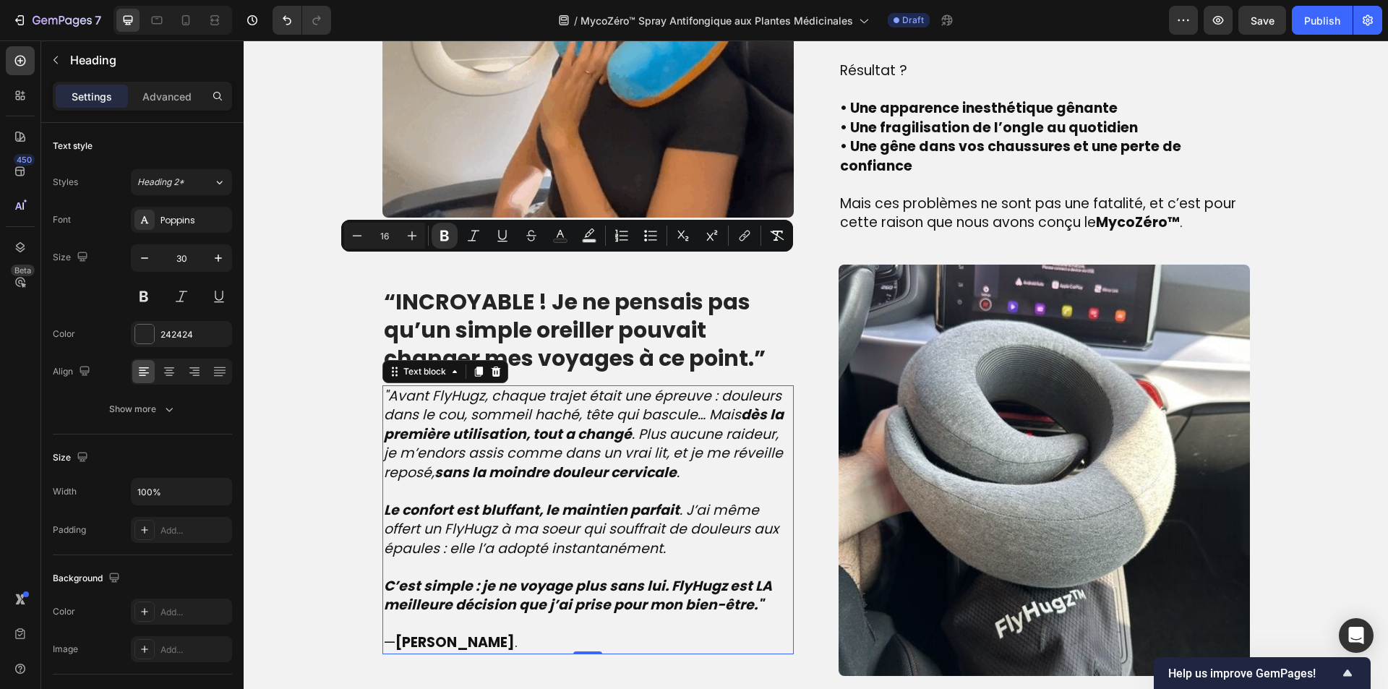
click at [636, 463] on strong "sans la moindre douleur cervicale" at bounding box center [555, 473] width 242 height 20
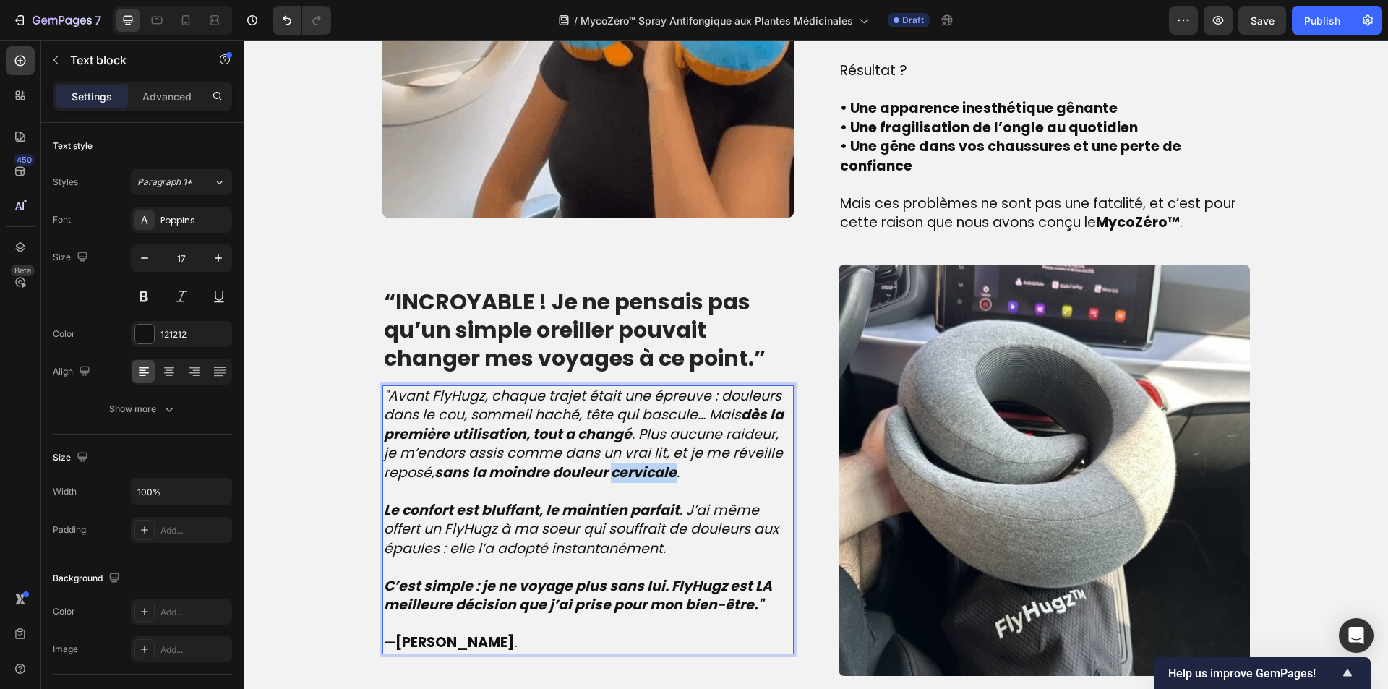
click at [635, 463] on strong "sans la moindre douleur cervicale" at bounding box center [555, 473] width 242 height 20
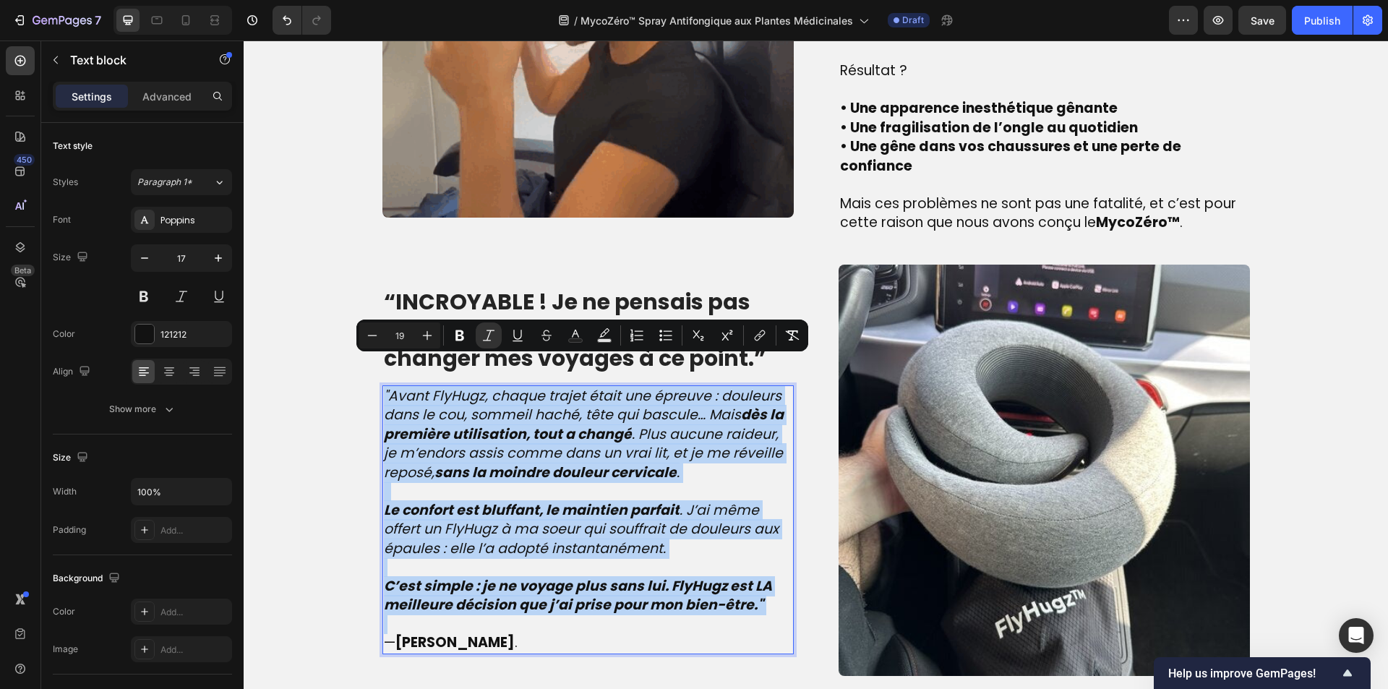
copy div ""Avant FlyHugz, chaque trajet était une épreuve : douleurs dans le cou, sommeil…"
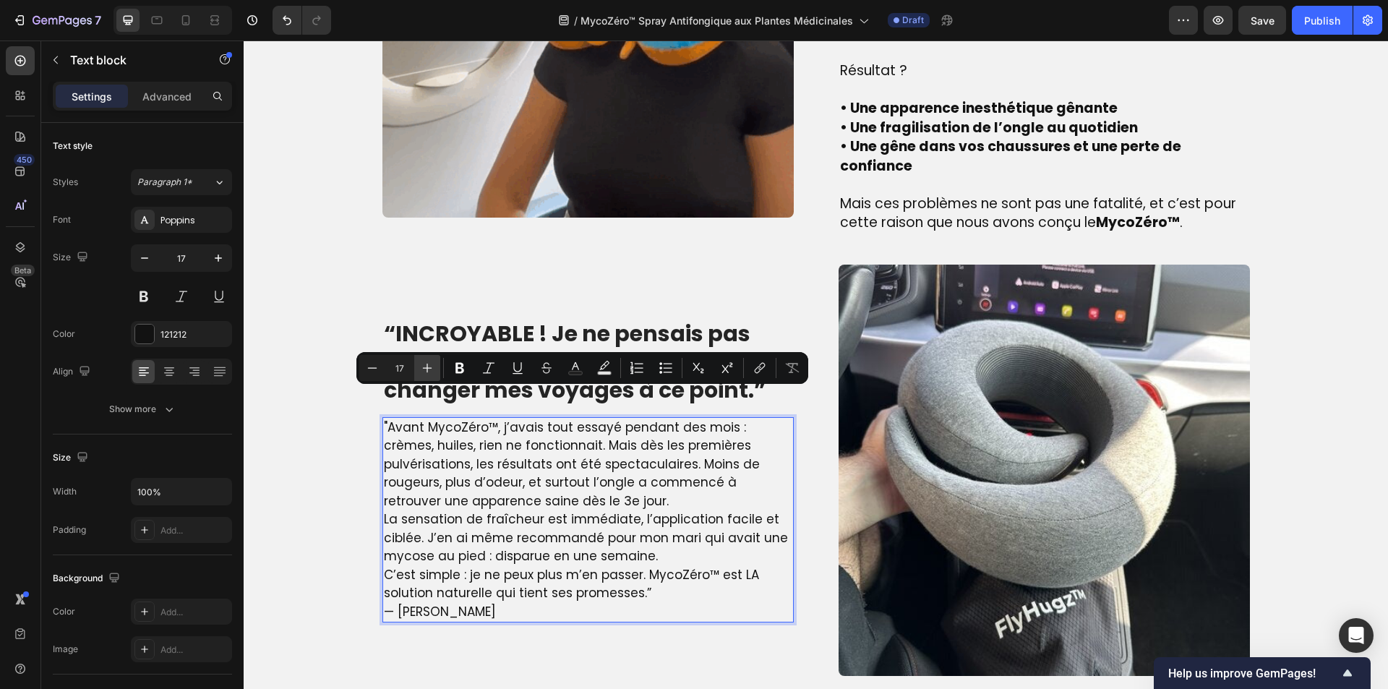
click at [435, 367] on button "Plus" at bounding box center [427, 368] width 26 height 26
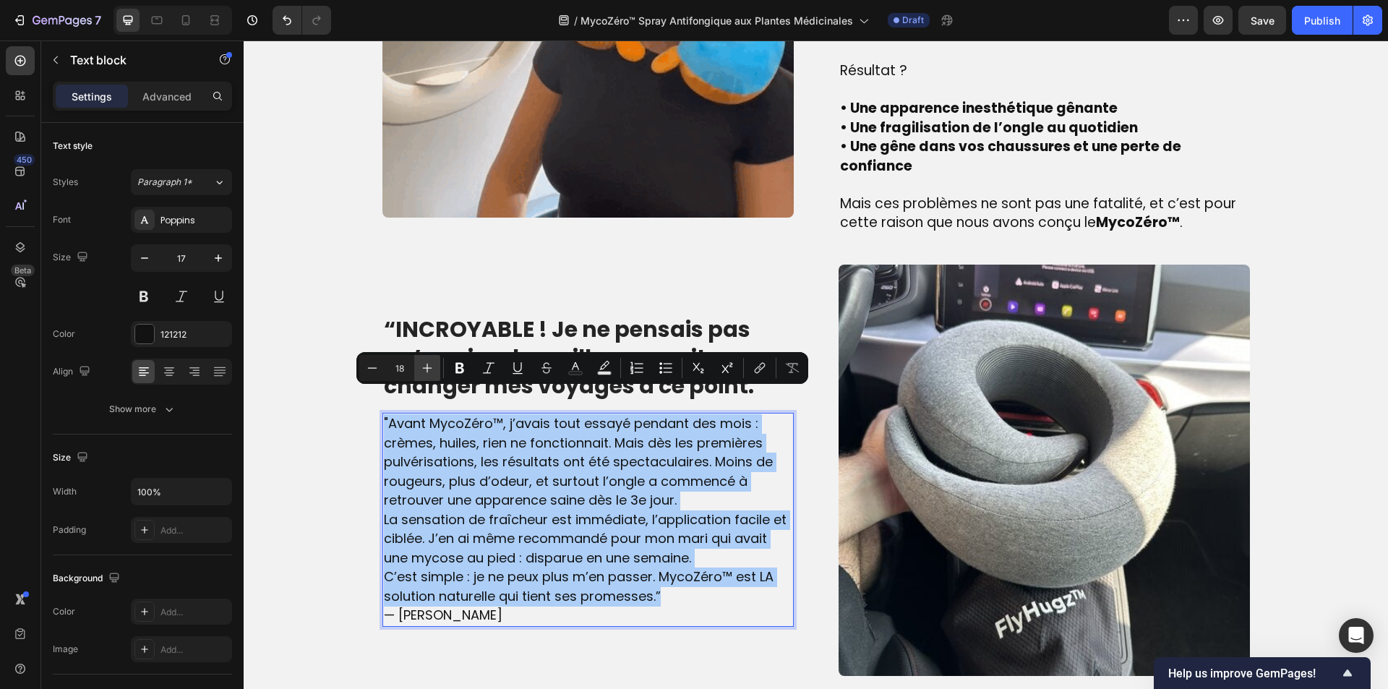
click at [435, 367] on button "Plus" at bounding box center [427, 368] width 26 height 26
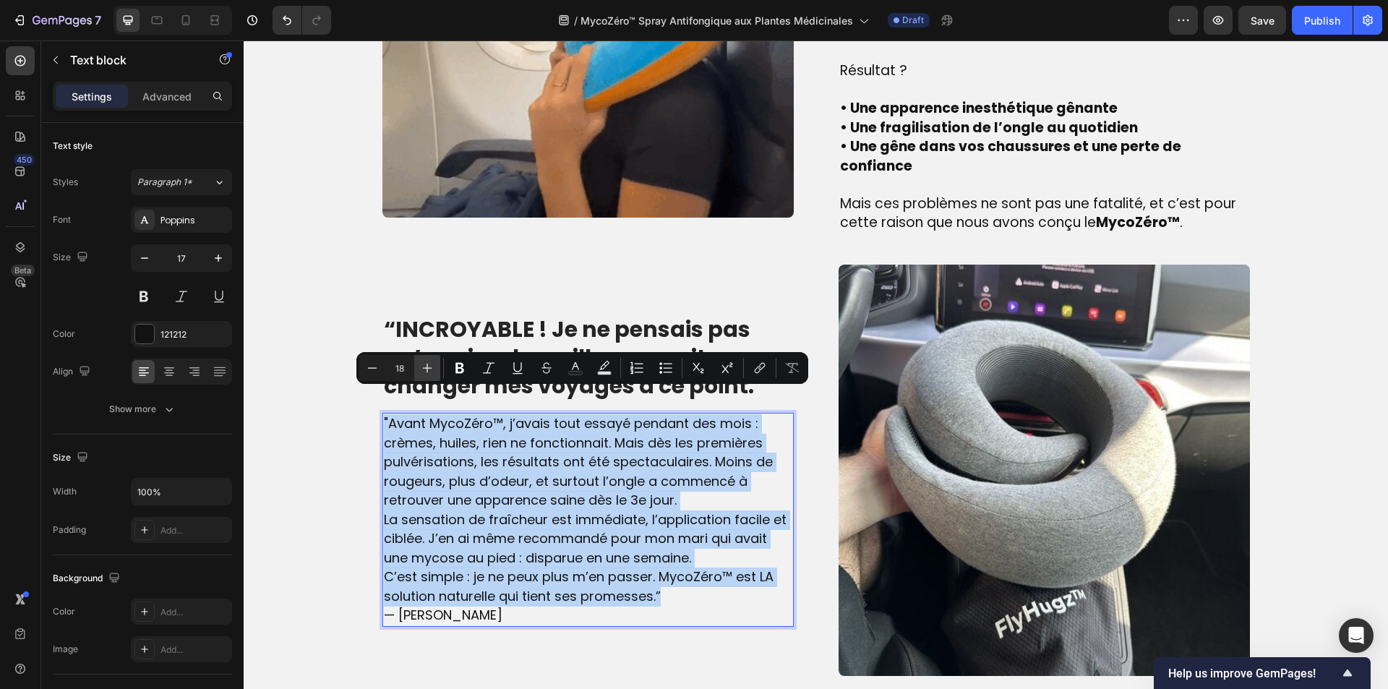
type input "19"
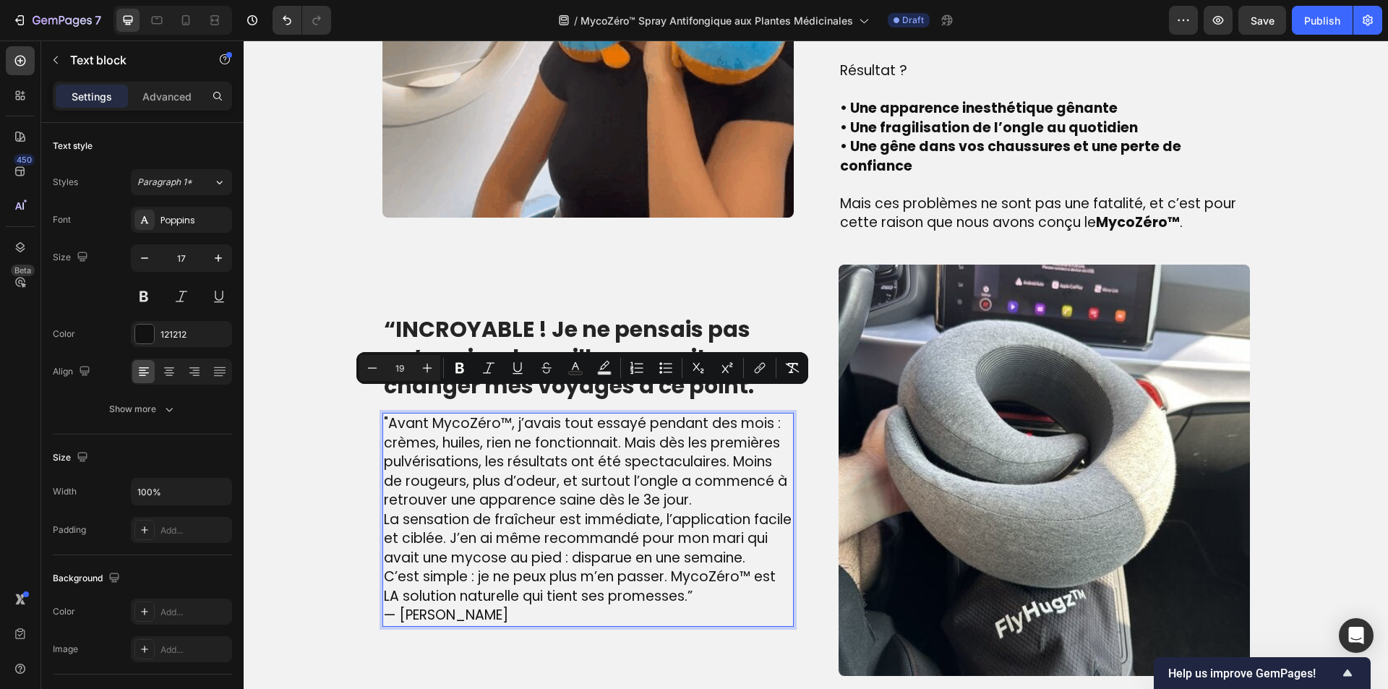
click at [695, 567] on p "C’est simple : je ne peux plus m’en passer. MycoZéro™ est LA solution naturelle…" at bounding box center [588, 586] width 408 height 38
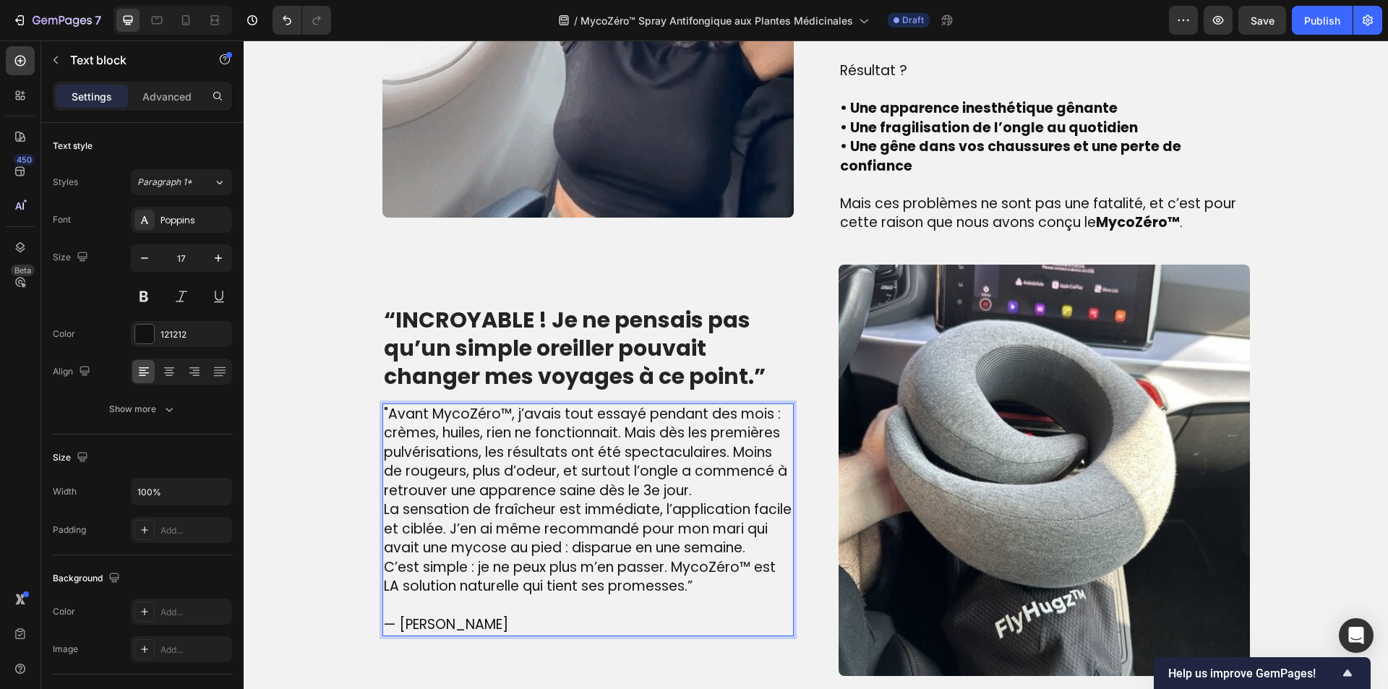
scroll to position [1284, 0]
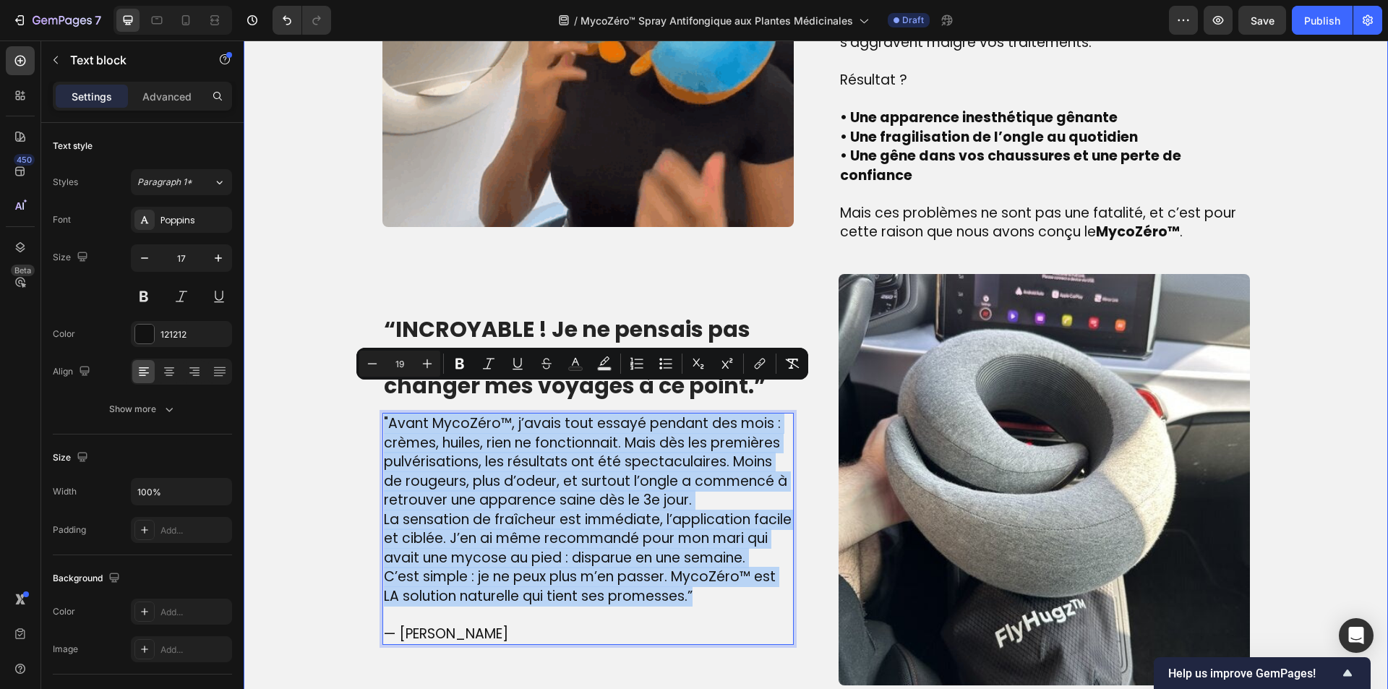
drag, startPoint x: 695, startPoint y: 563, endPoint x: 351, endPoint y: 362, distance: 398.4
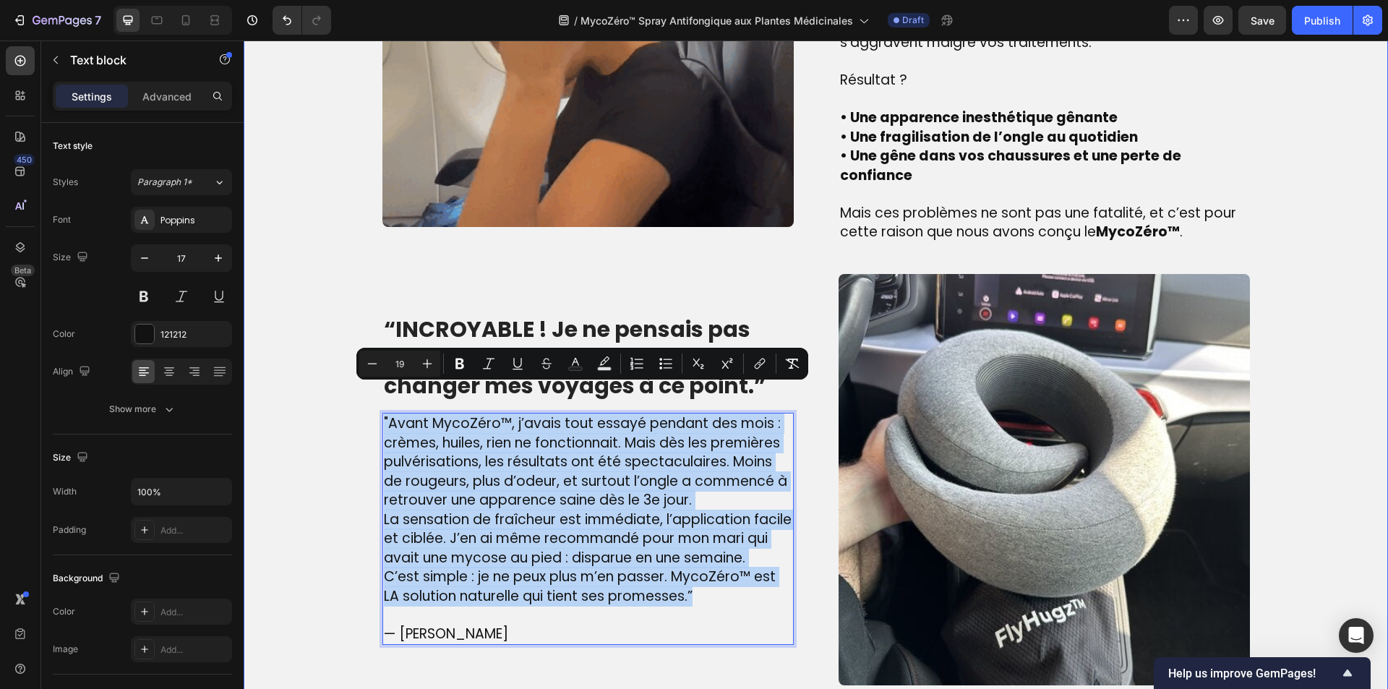
click at [351, 362] on div "Image La véritable cause des mycoses tenaces – que beaucoup ignorent Heading Lo…" at bounding box center [815, 242] width 1123 height 886
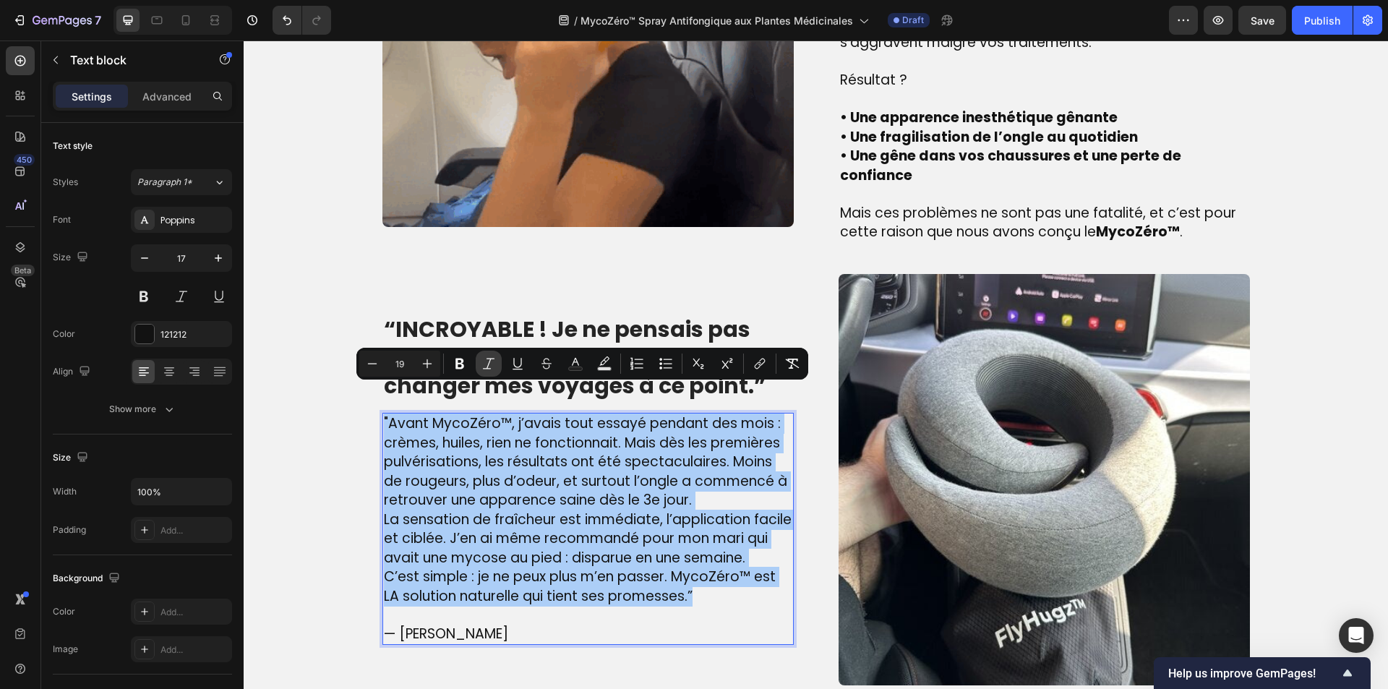
click at [486, 366] on icon "Editor contextual toolbar" at bounding box center [488, 363] width 14 height 14
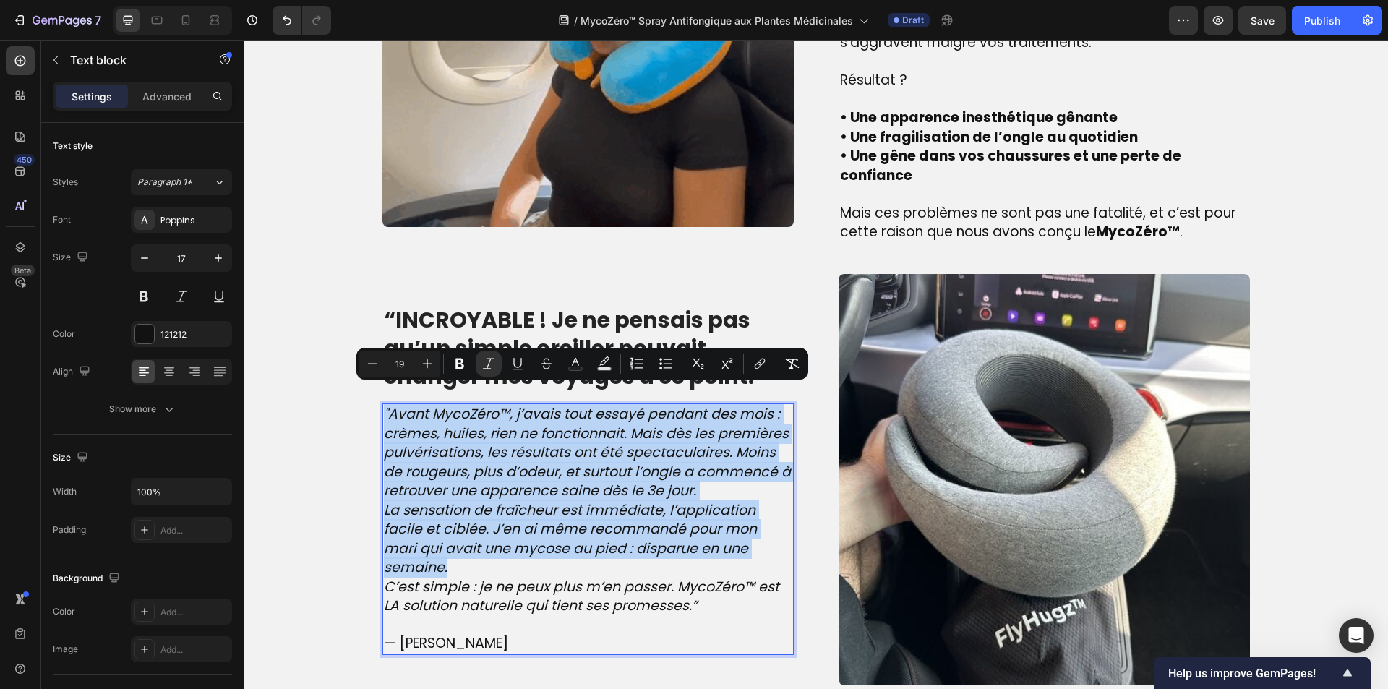
click at [721, 479] on p ""Avant MycoZéro™, j’avais tout essayé pendant des mois : crèmes, huiles, rien n…" at bounding box center [588, 453] width 408 height 96
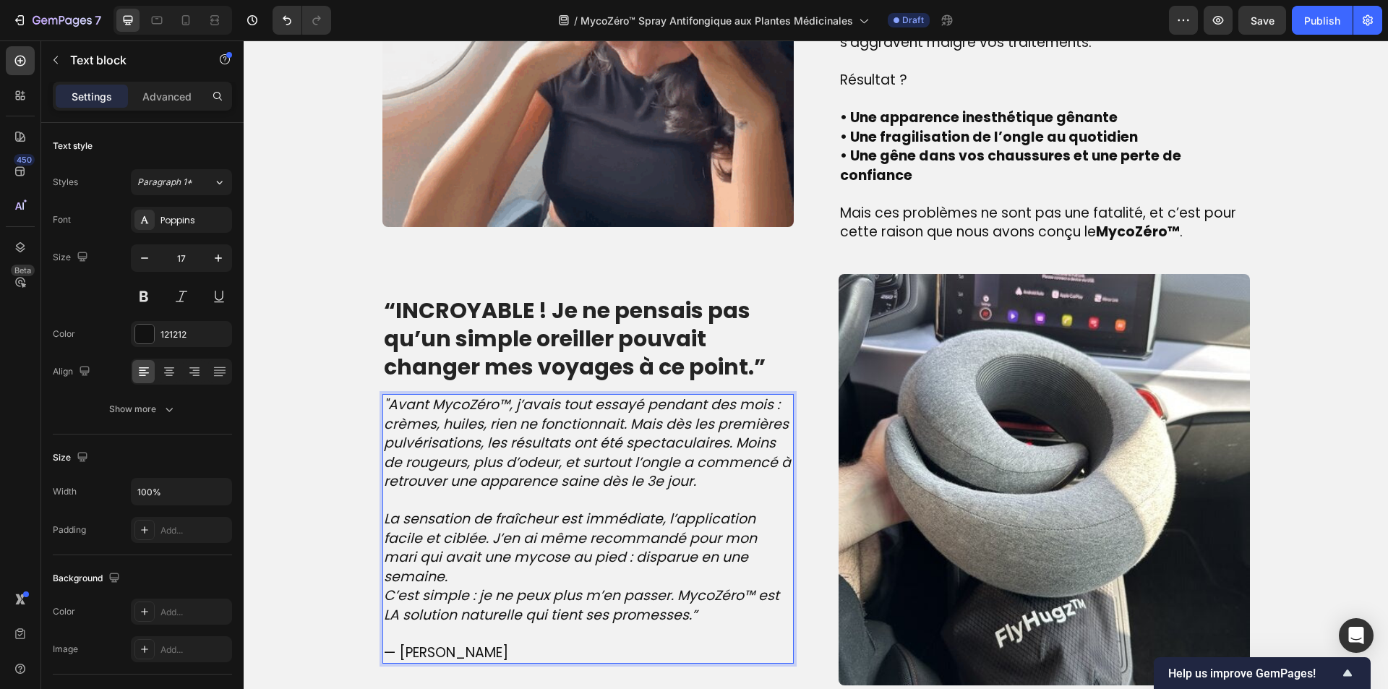
click at [777, 538] on p "La sensation de fraîcheur est immédiate, l’application facile et ciblée. J’en a…" at bounding box center [588, 548] width 408 height 77
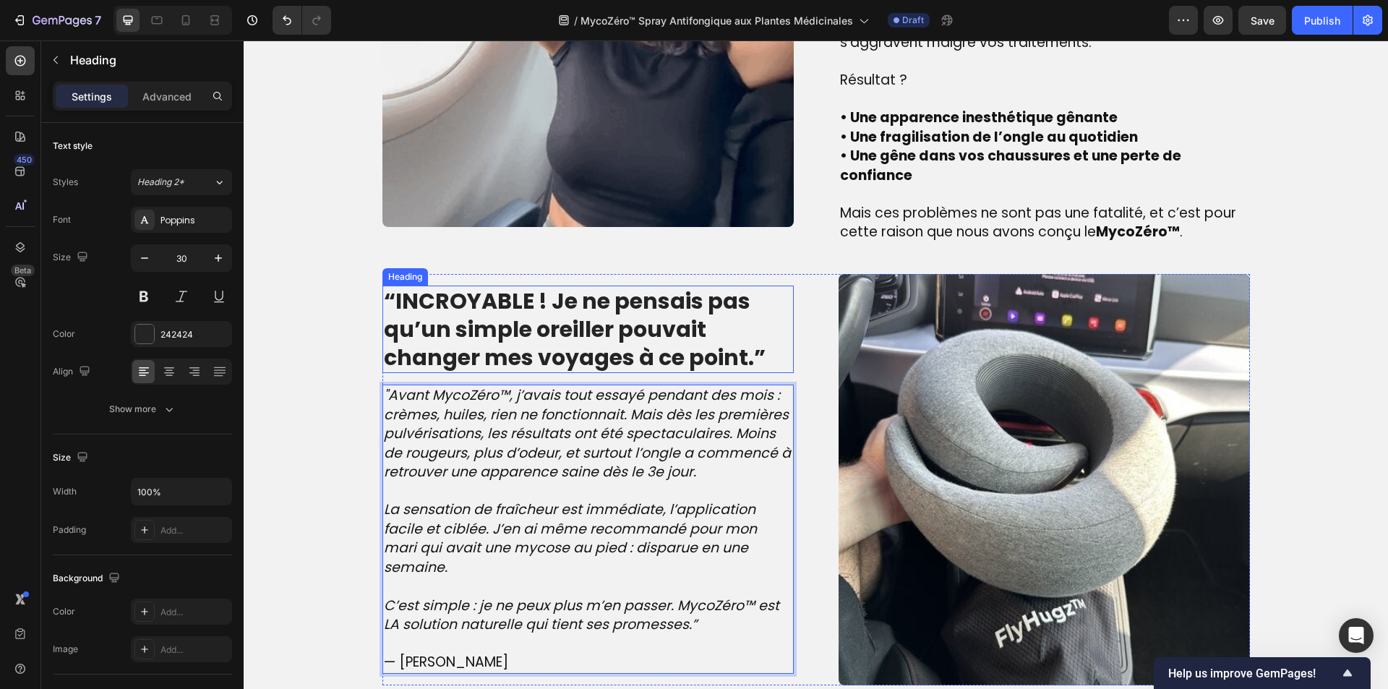
click at [588, 329] on strong "“INCROYABLE ! Je ne pensais pas qu’un simple oreiller pouvait changer mes voyag…" at bounding box center [575, 329] width 382 height 87
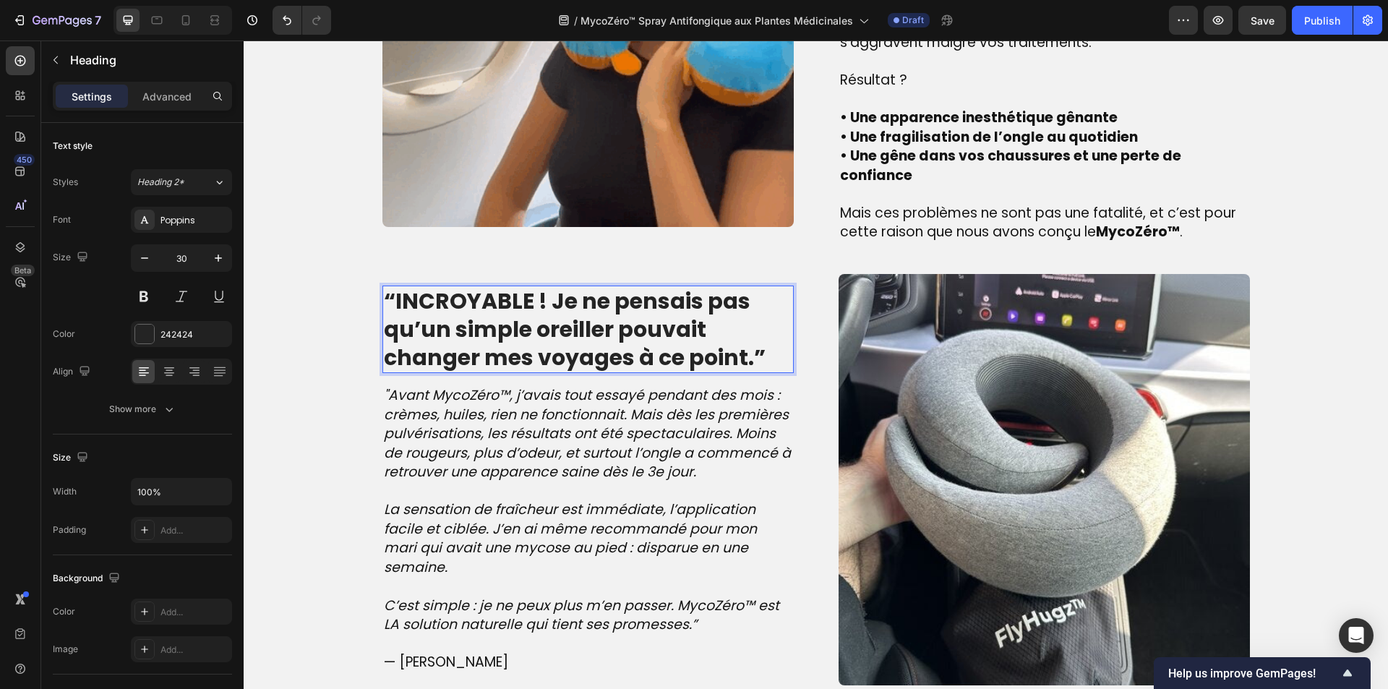
click at [588, 329] on strong "“INCROYABLE ! Je ne pensais pas qu’un simple oreiller pouvait changer mes voyag…" at bounding box center [575, 329] width 382 height 87
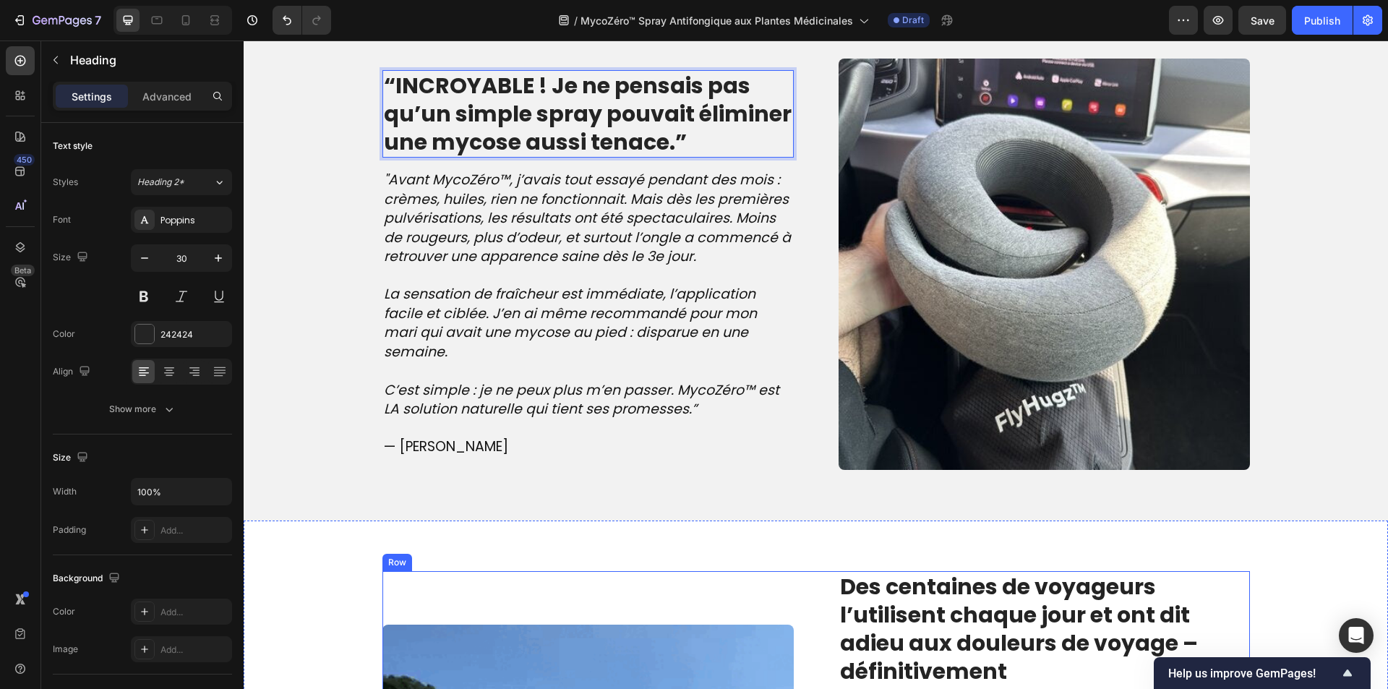
scroll to position [1501, 0]
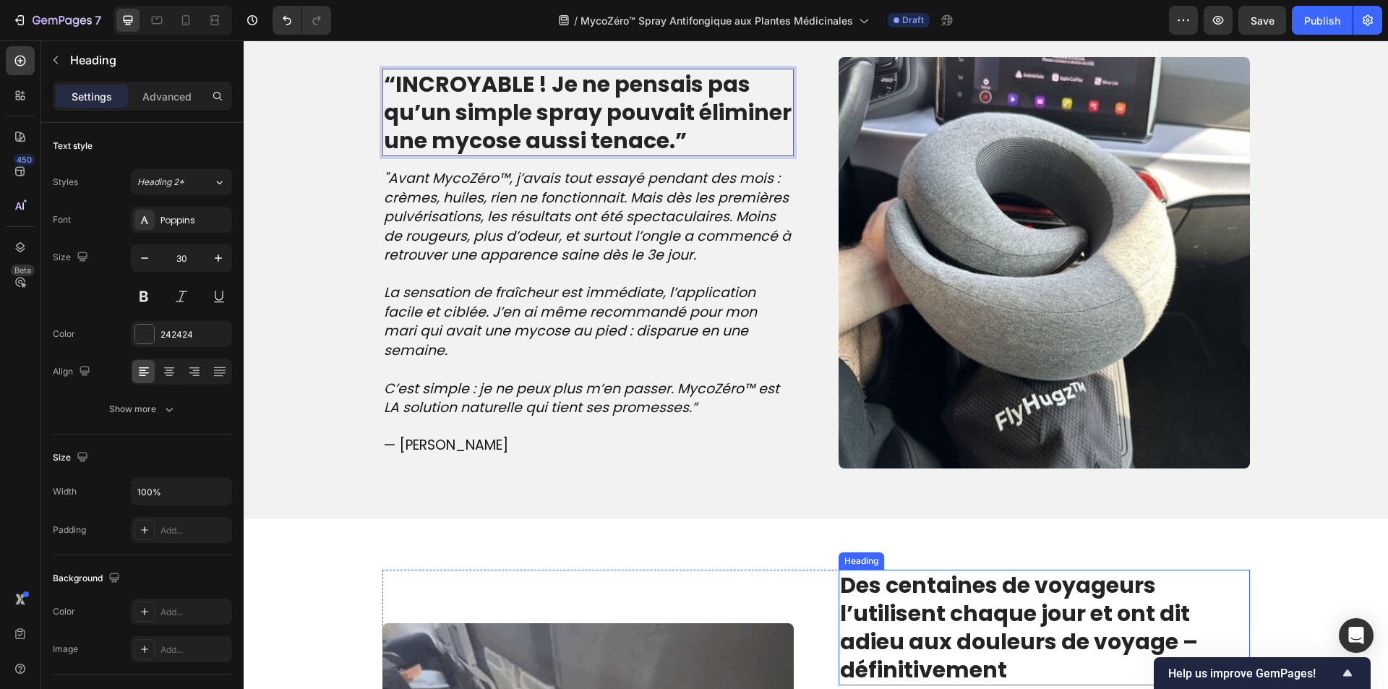
click at [918, 570] on strong "Des centaines de voyageurs l’utilisent chaque jour et ont dit adieu aux douleur…" at bounding box center [1019, 628] width 358 height 116
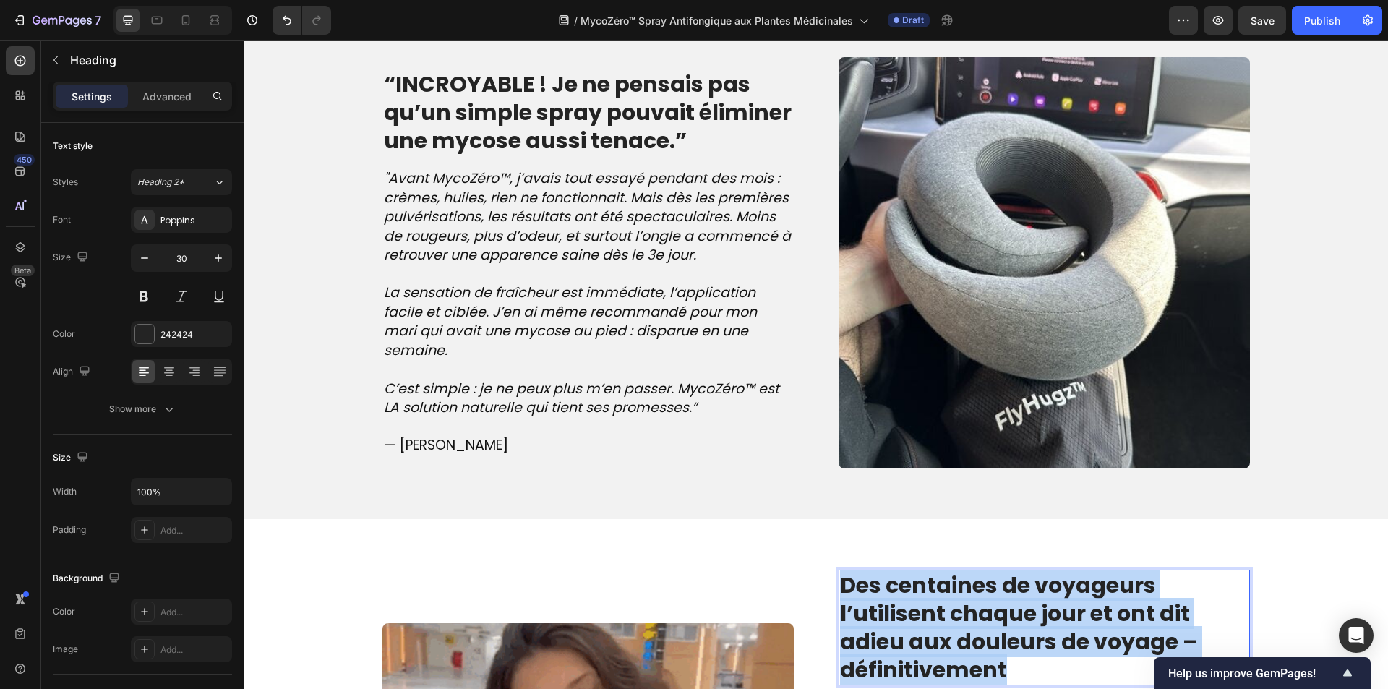
click at [918, 570] on strong "Des centaines de voyageurs l’utilisent chaque jour et ont dit adieu aux douleur…" at bounding box center [1019, 628] width 358 height 116
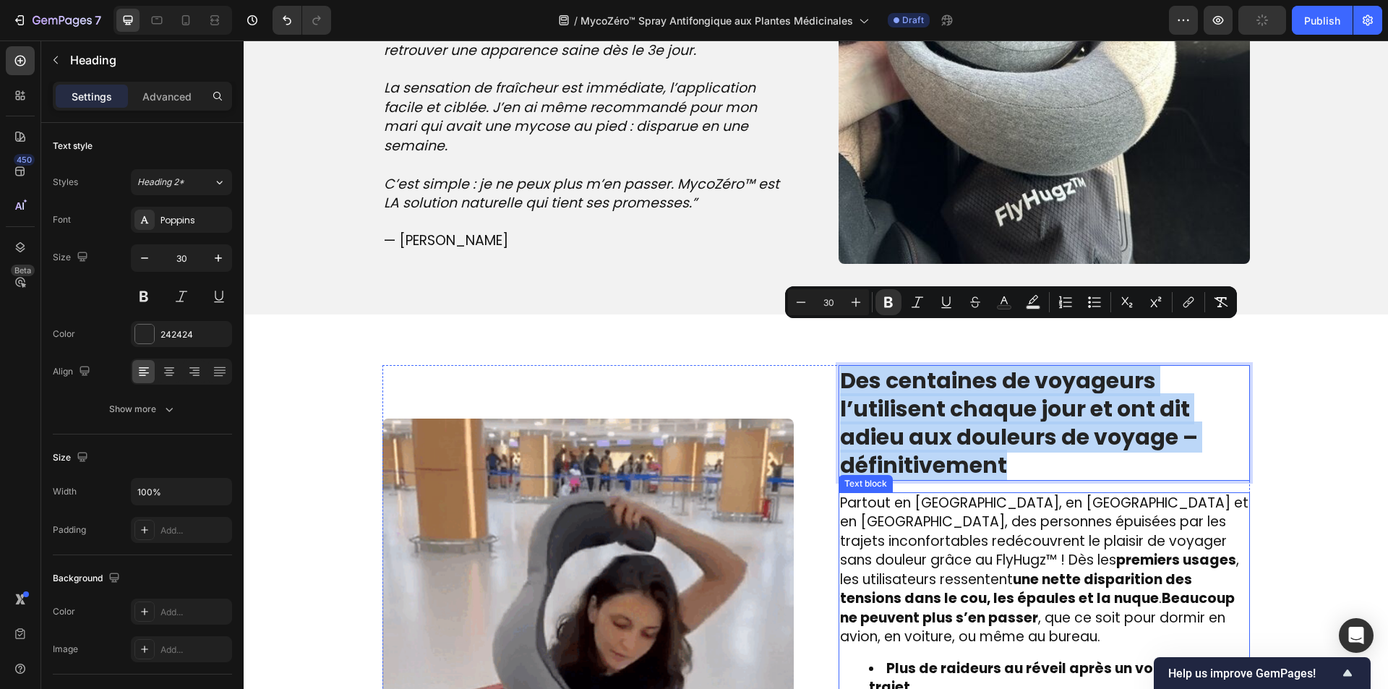
scroll to position [1718, 0]
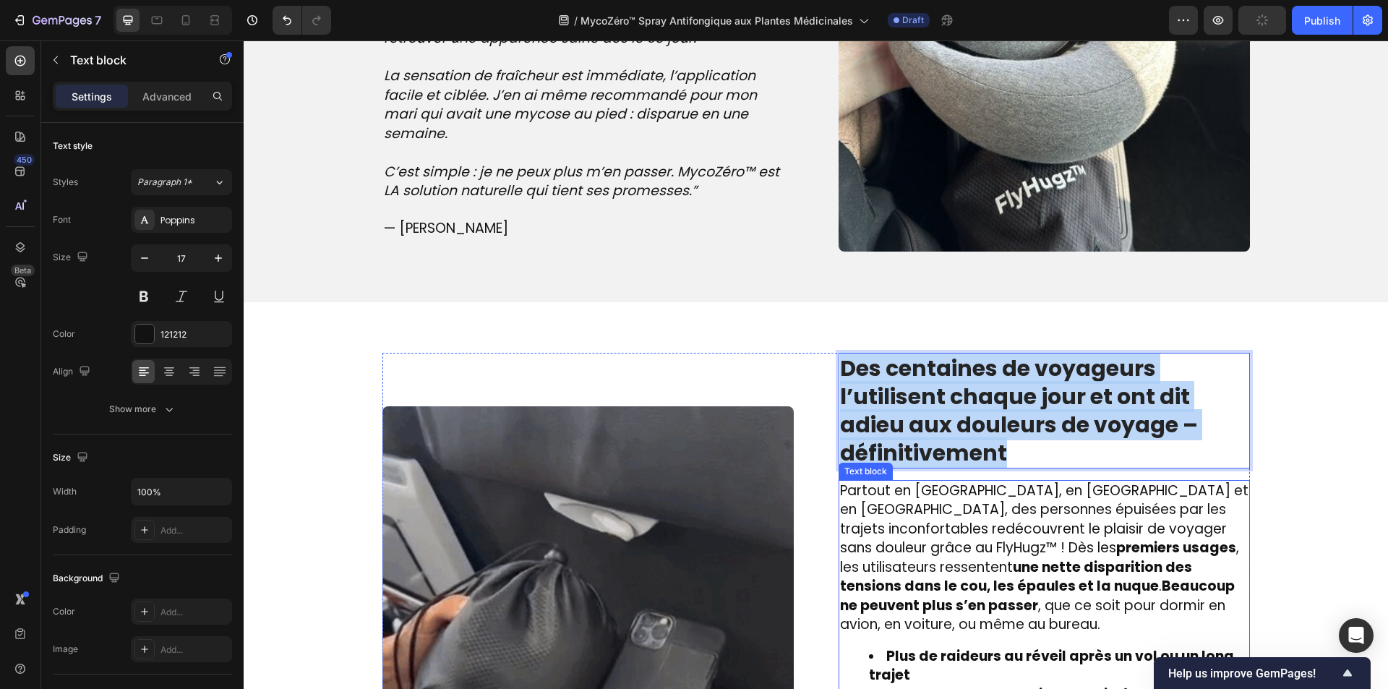
click at [875, 561] on strong "une nette disparition des tensions dans le cou, les épaules et la nuque" at bounding box center [1016, 576] width 352 height 39
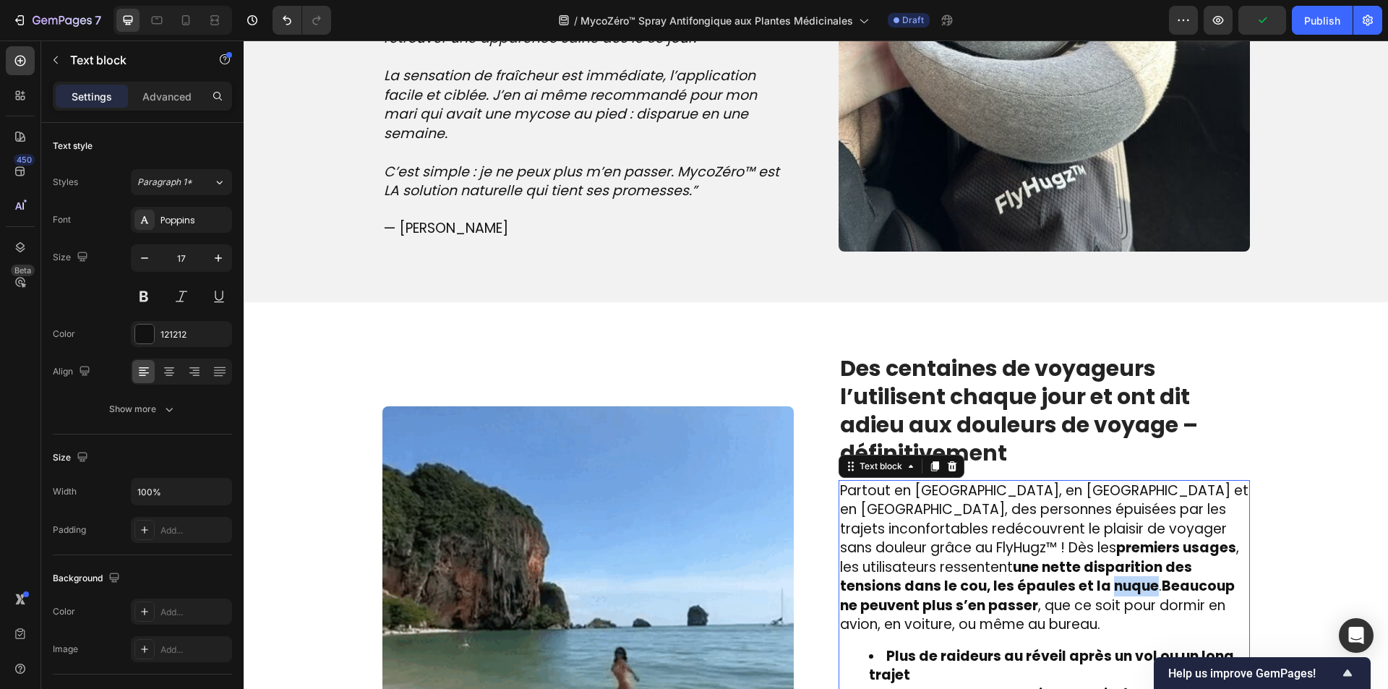
click at [875, 561] on strong "une nette disparition des tensions dans le cou, les épaules et la nuque" at bounding box center [1016, 576] width 352 height 39
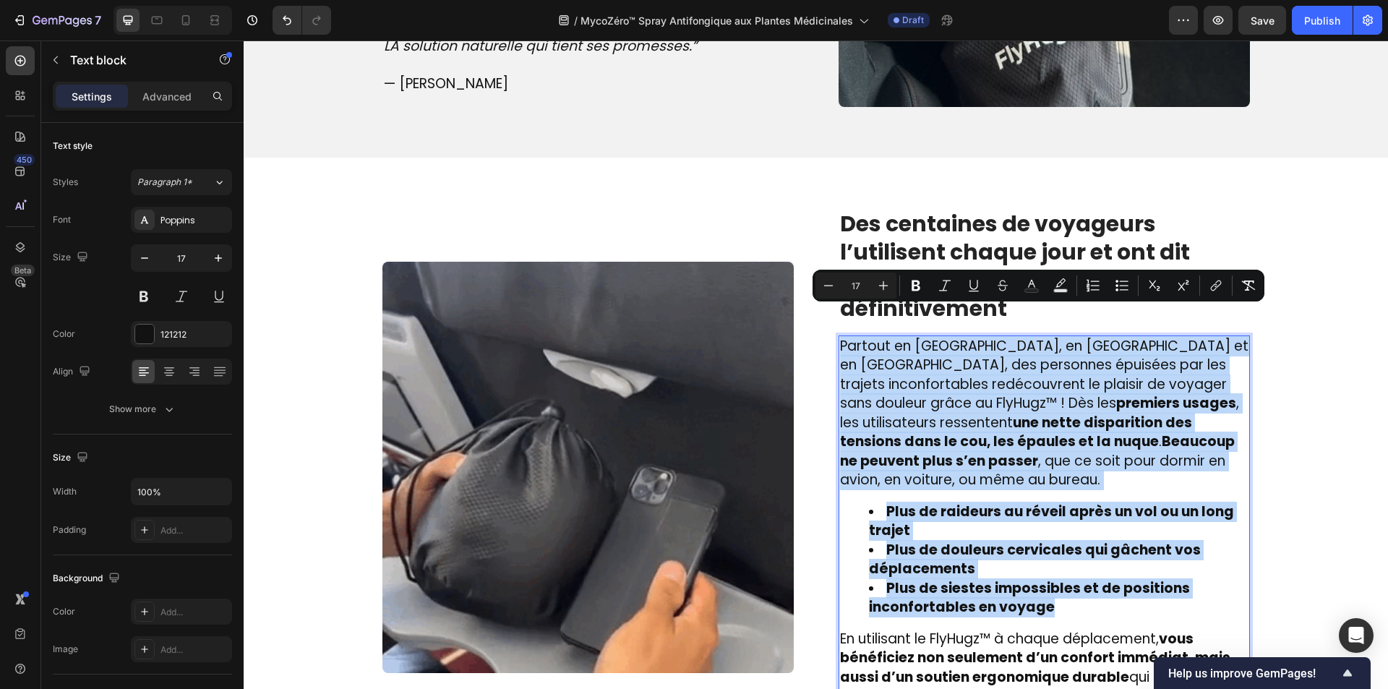
scroll to position [1874, 0]
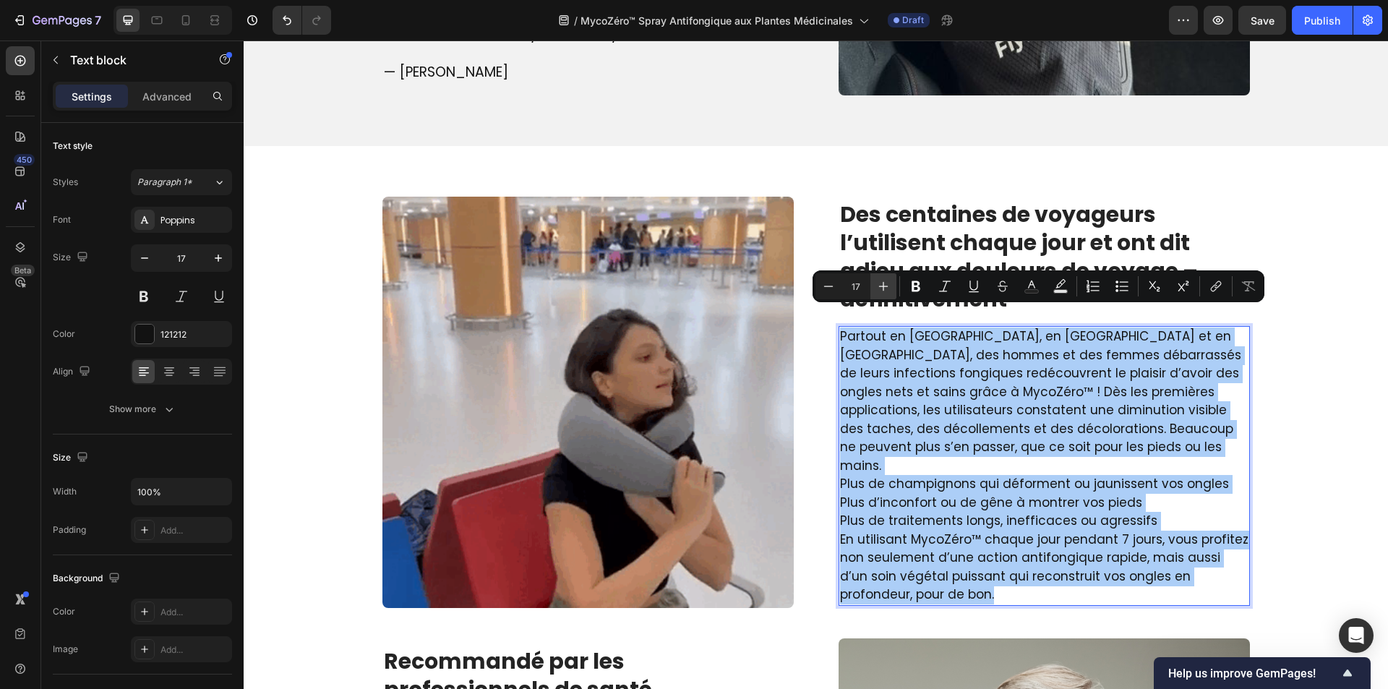
click at [885, 278] on button "Plus" at bounding box center [883, 286] width 26 height 26
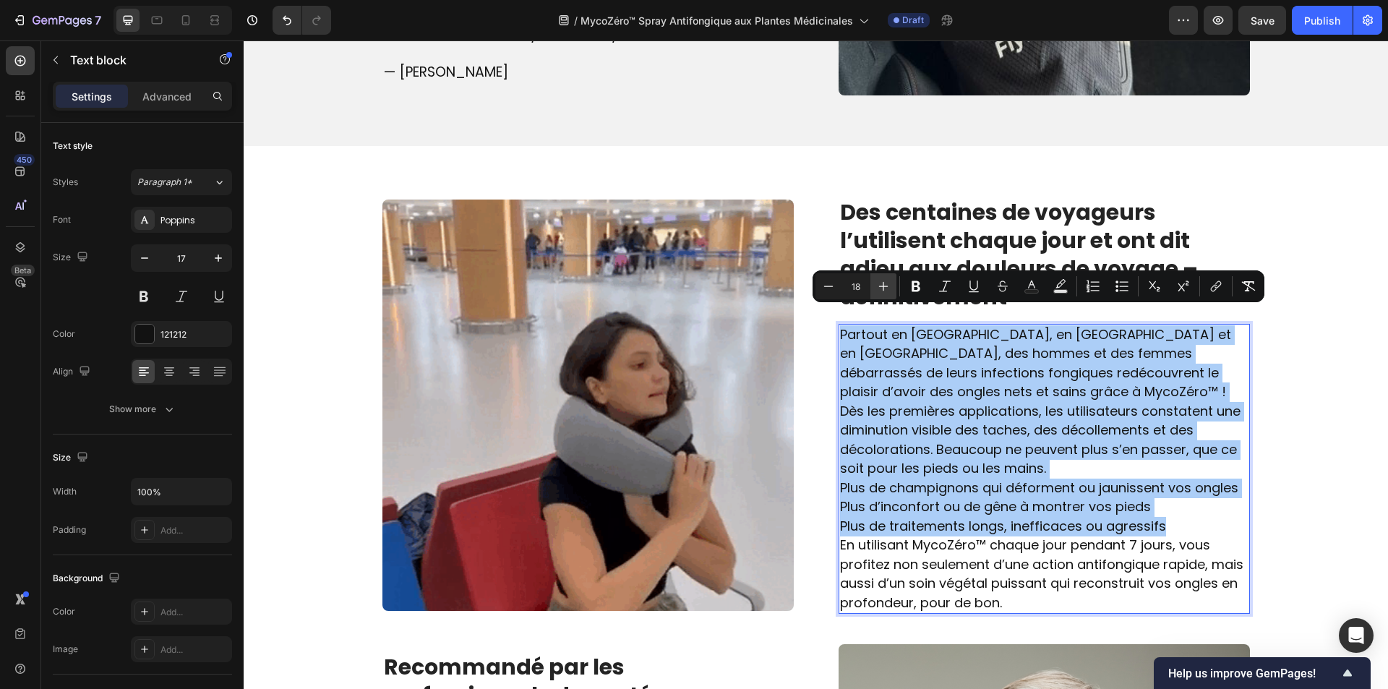
click at [885, 278] on button "Plus" at bounding box center [883, 286] width 26 height 26
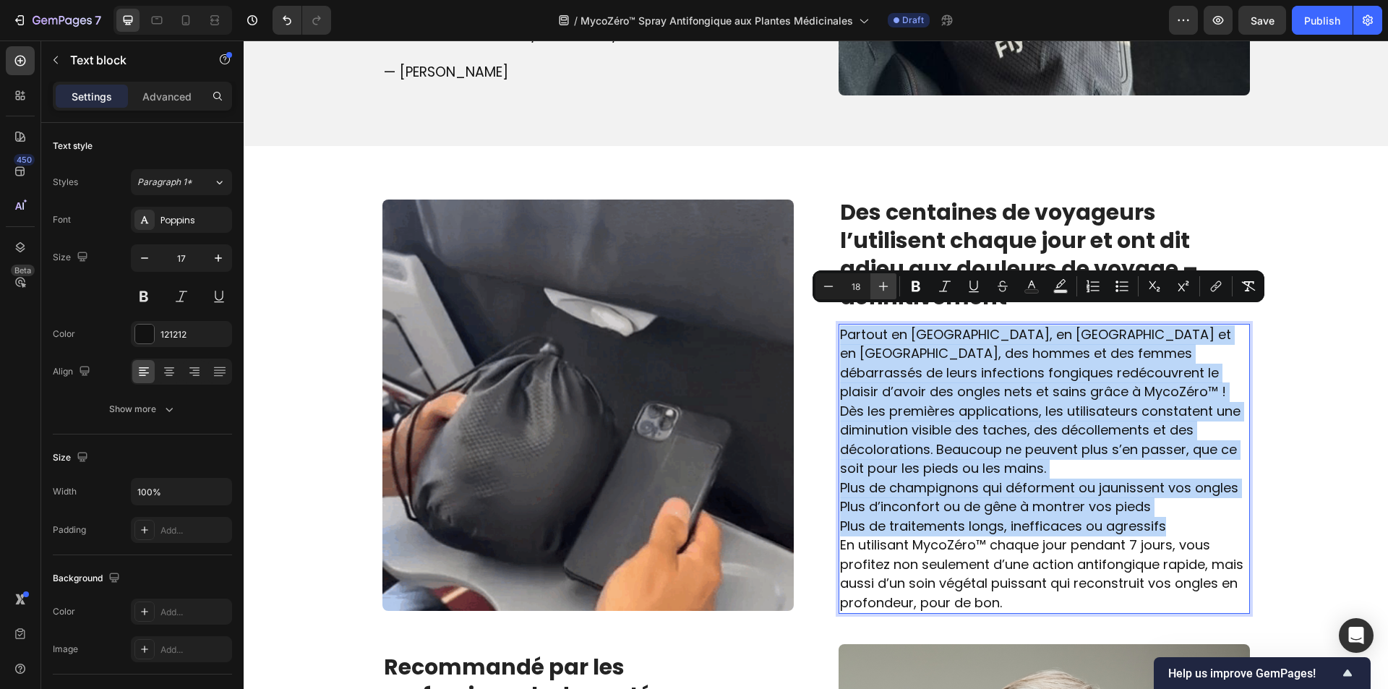
type input "19"
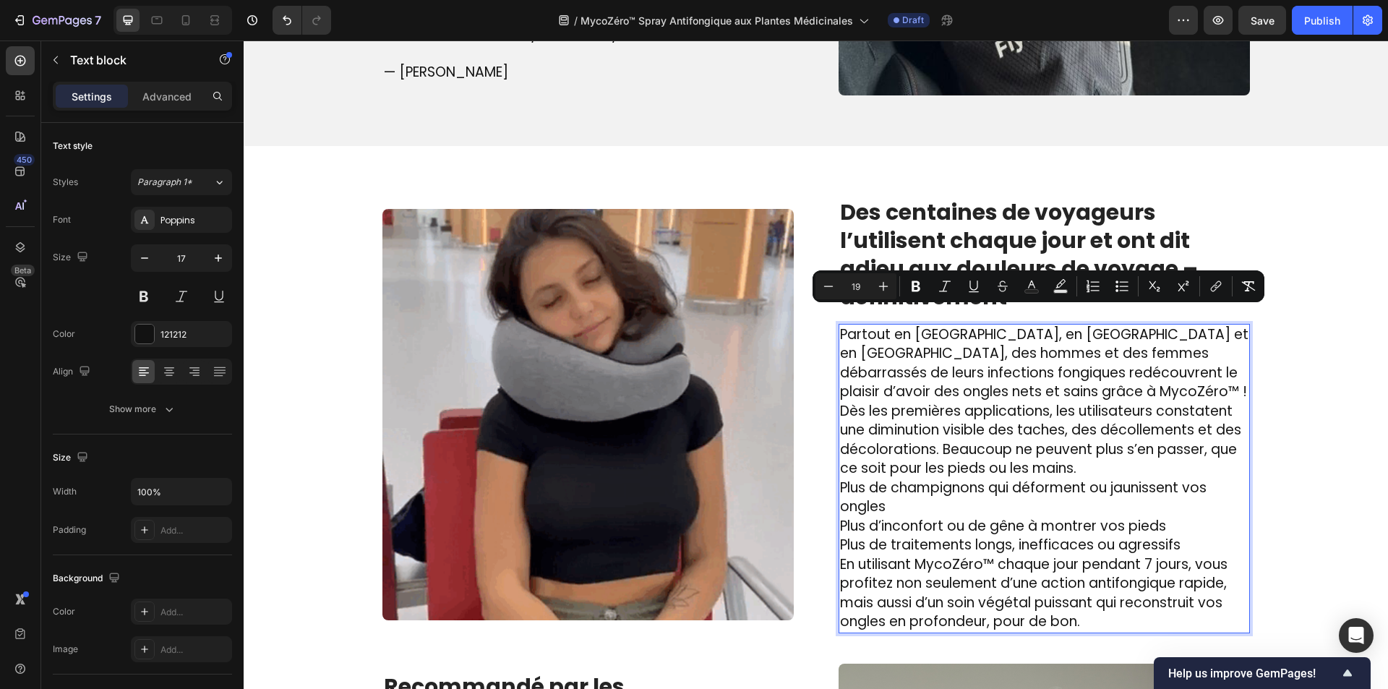
click at [1184, 507] on p "Plus de champignons qui déforment ou jaunissent vos ongles Plus d’inconfort ou …" at bounding box center [1044, 517] width 408 height 77
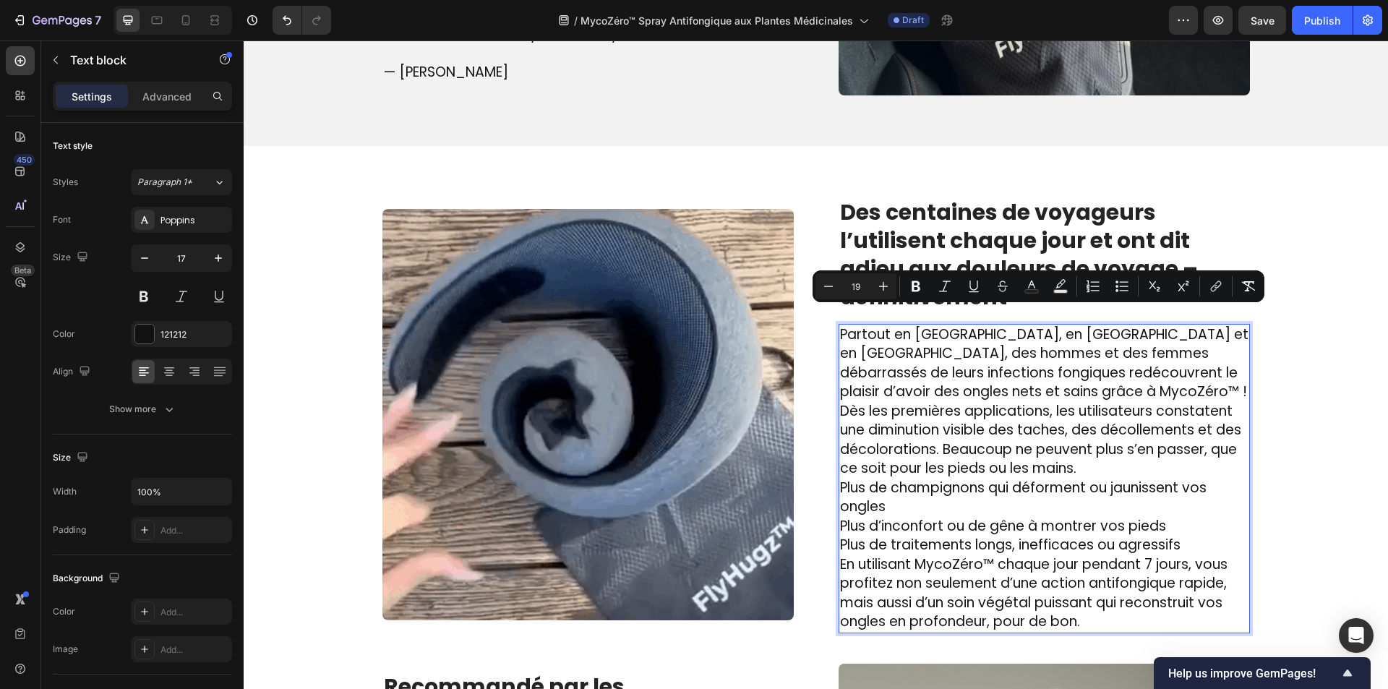
click at [1184, 515] on p "Plus de champignons qui déforment ou jaunissent vos ongles Plus d’inconfort ou …" at bounding box center [1044, 517] width 408 height 77
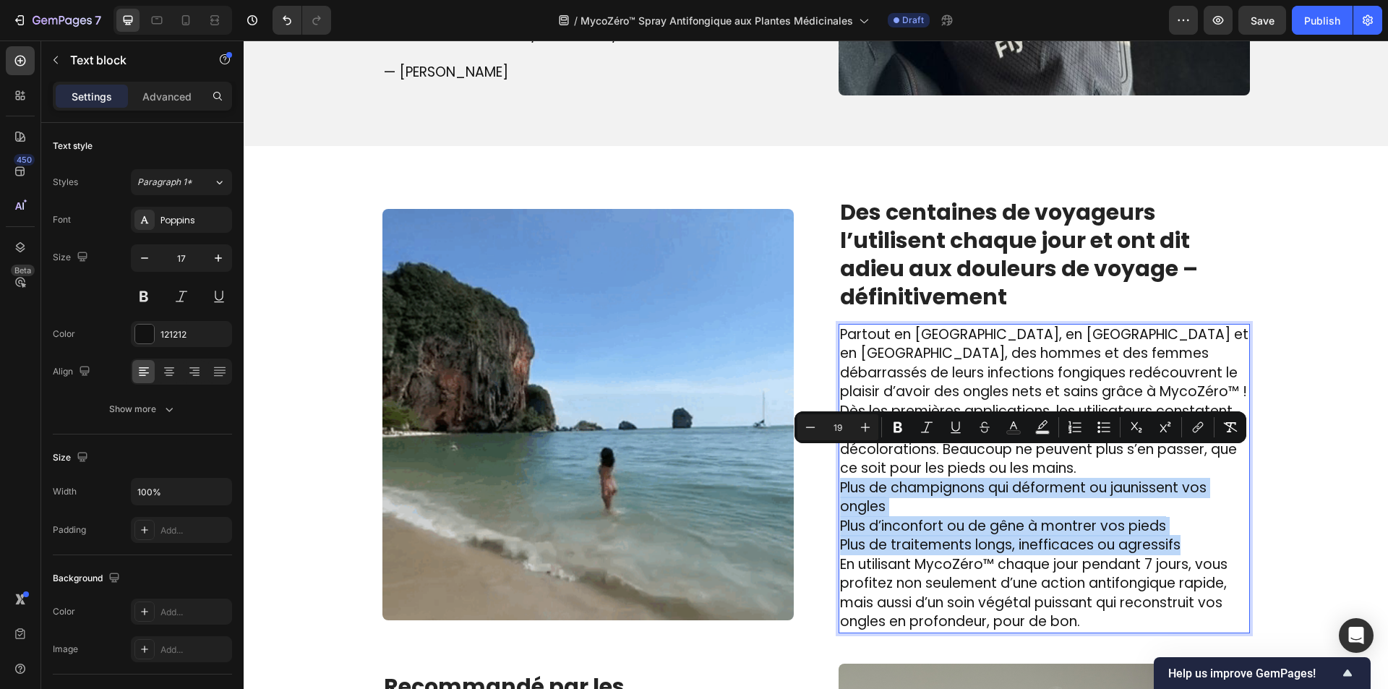
drag, startPoint x: 1184, startPoint y: 515, endPoint x: 841, endPoint y: 465, distance: 346.9
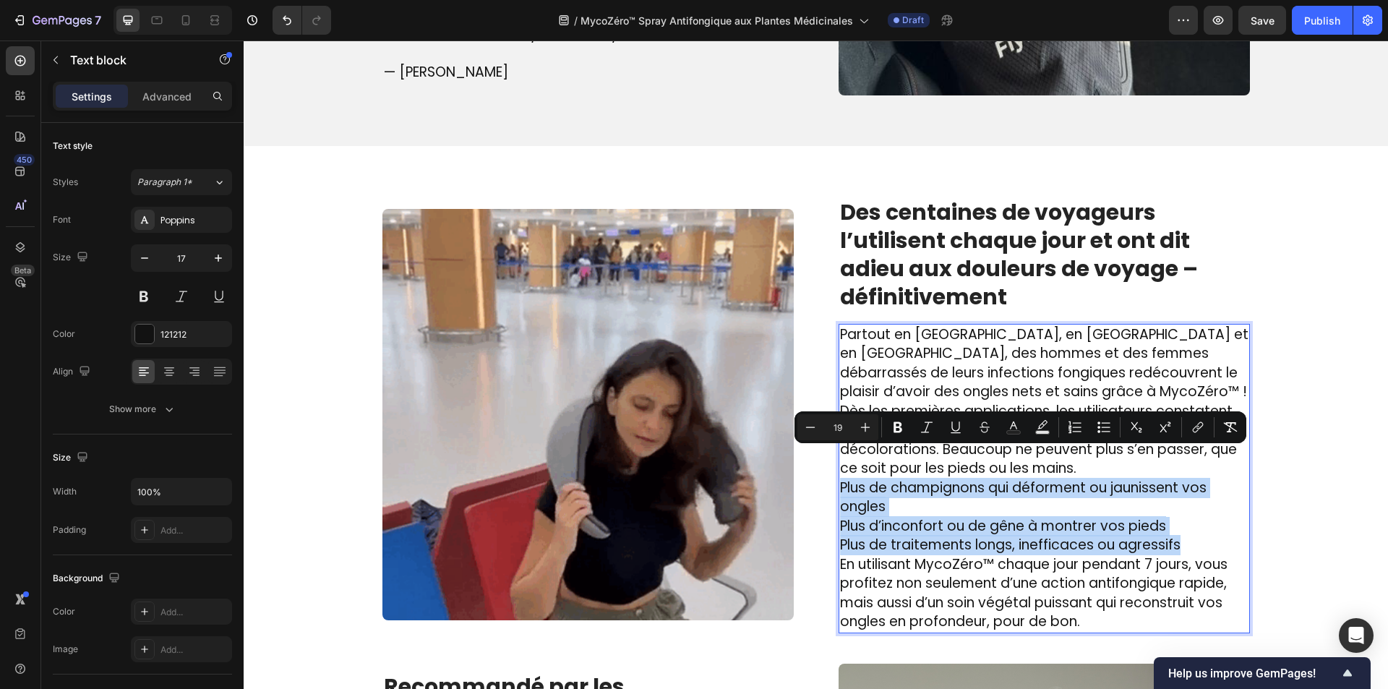
click at [841, 479] on p "Plus de champignons qui déforment ou jaunissent vos ongles Plus d’inconfort ou …" at bounding box center [1044, 517] width 408 height 77
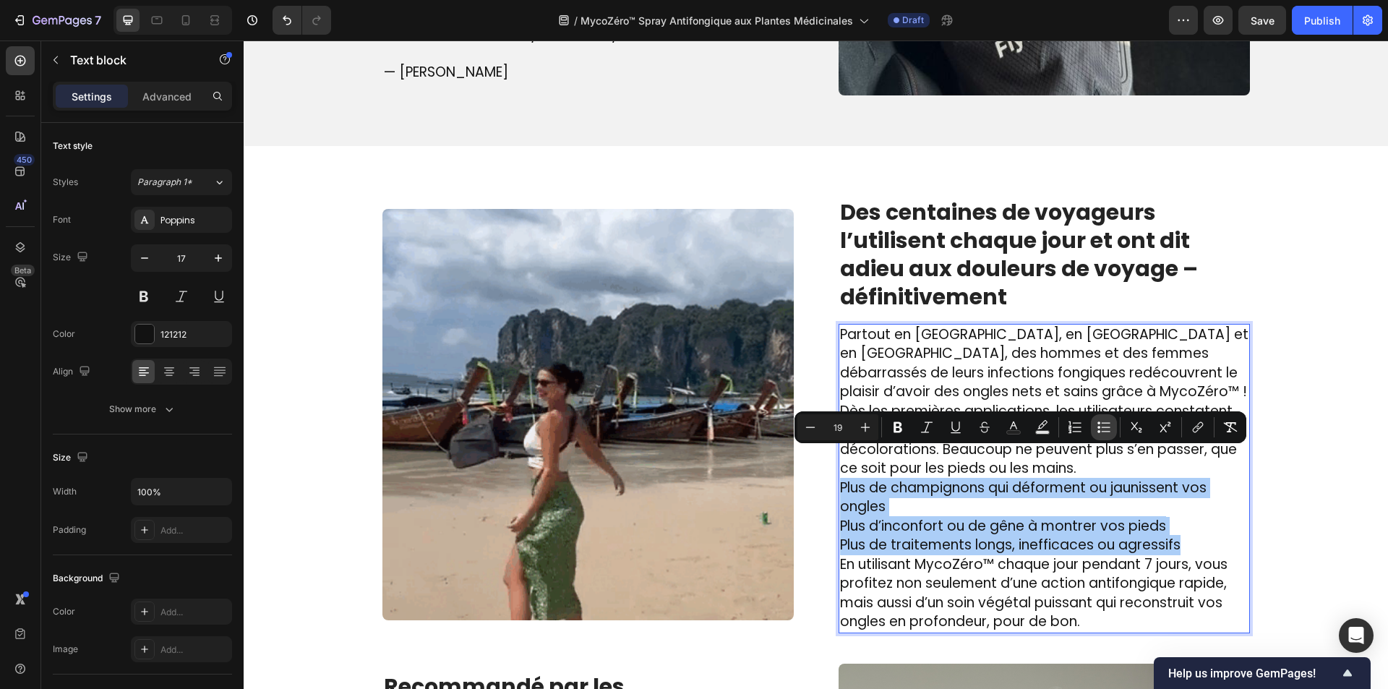
click at [1097, 426] on button "Bulleted List" at bounding box center [1104, 427] width 26 height 26
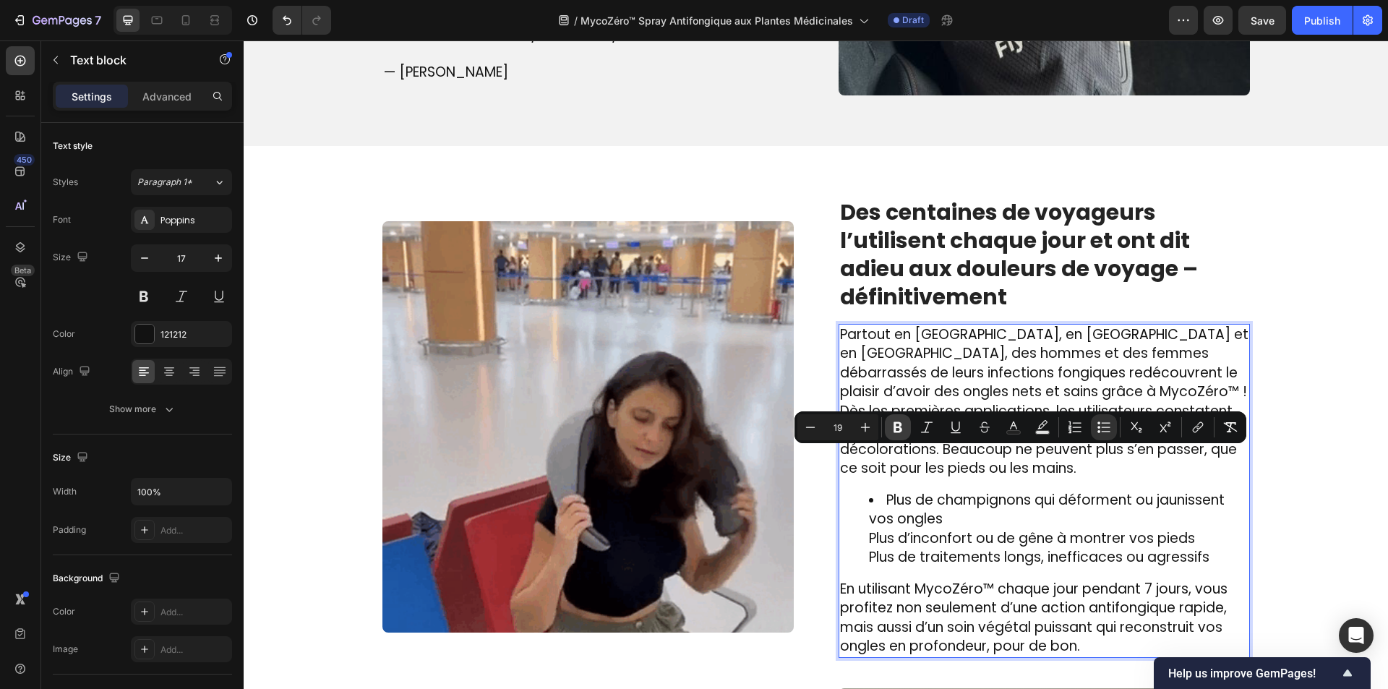
drag, startPoint x: 895, startPoint y: 427, endPoint x: 640, endPoint y: 419, distance: 255.3
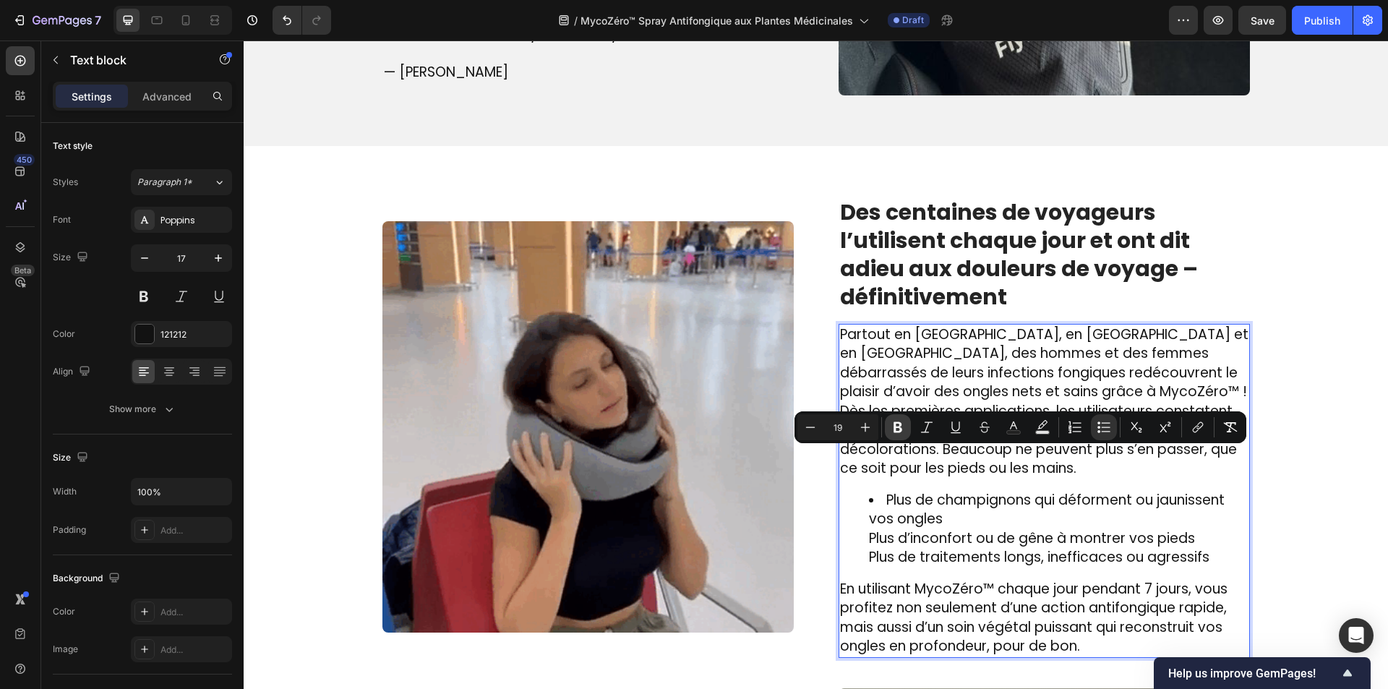
click at [895, 427] on icon "Editor contextual toolbar" at bounding box center [897, 427] width 9 height 11
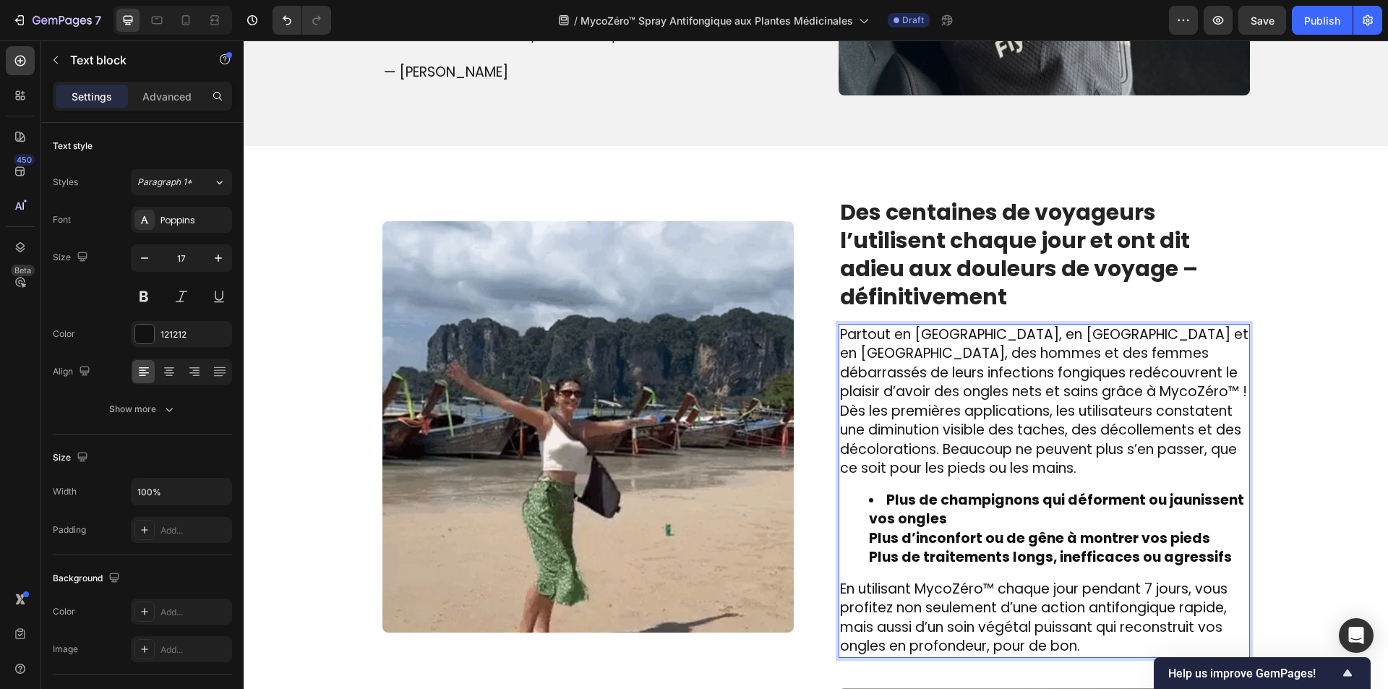
click at [854, 510] on ul "Plus de champignons qui déforment ou jaunissent vos ongles Plus d’inconfort ou …" at bounding box center [1044, 529] width 408 height 77
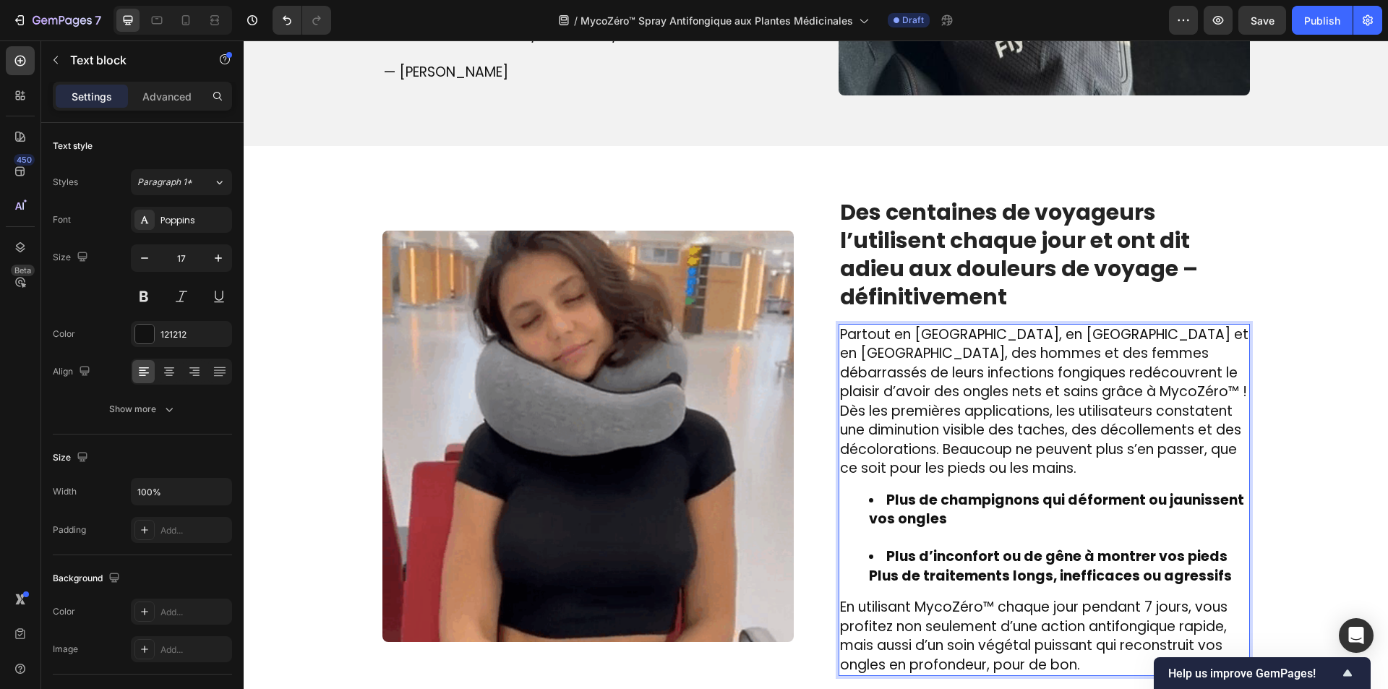
click at [858, 552] on ul "Plus de champignons qui déforment ou jaunissent vos ongles Plus d’inconfort ou …" at bounding box center [1044, 538] width 408 height 95
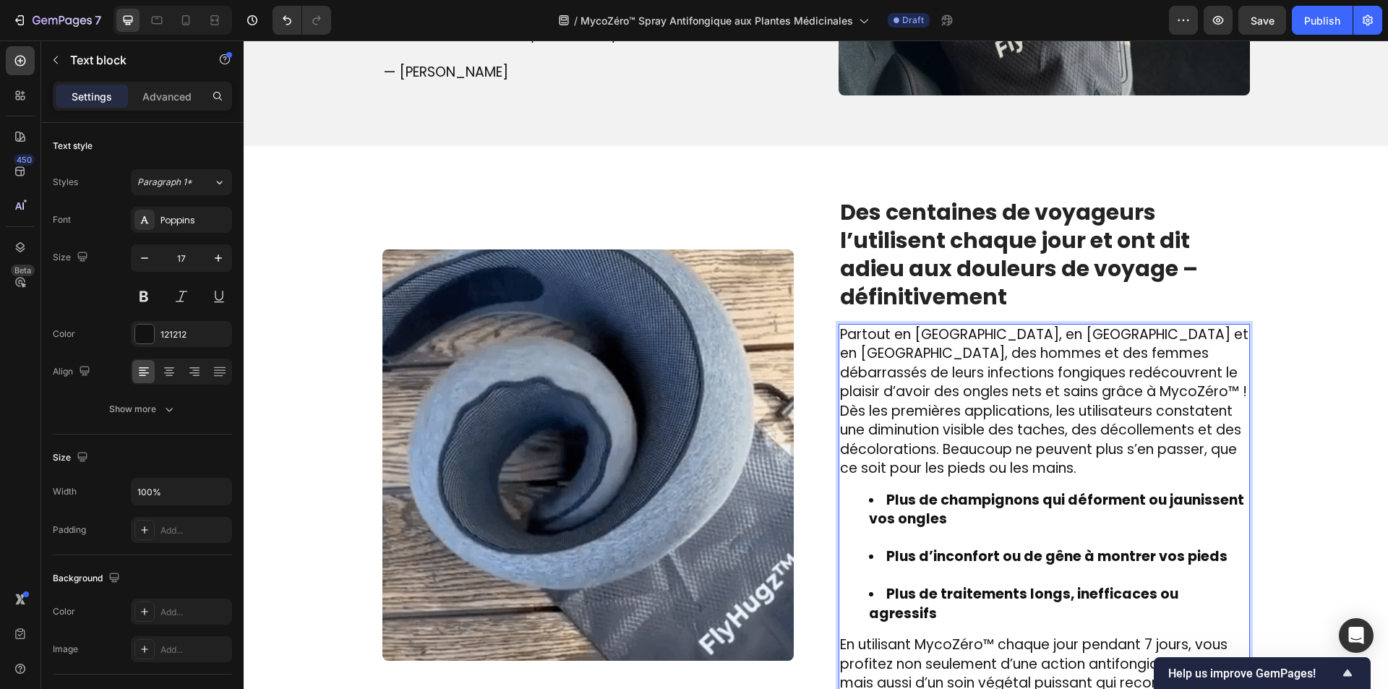
click at [894, 552] on li "Plus d’inconfort ou de gêne à montrer vos pieds" at bounding box center [1058, 566] width 379 height 38
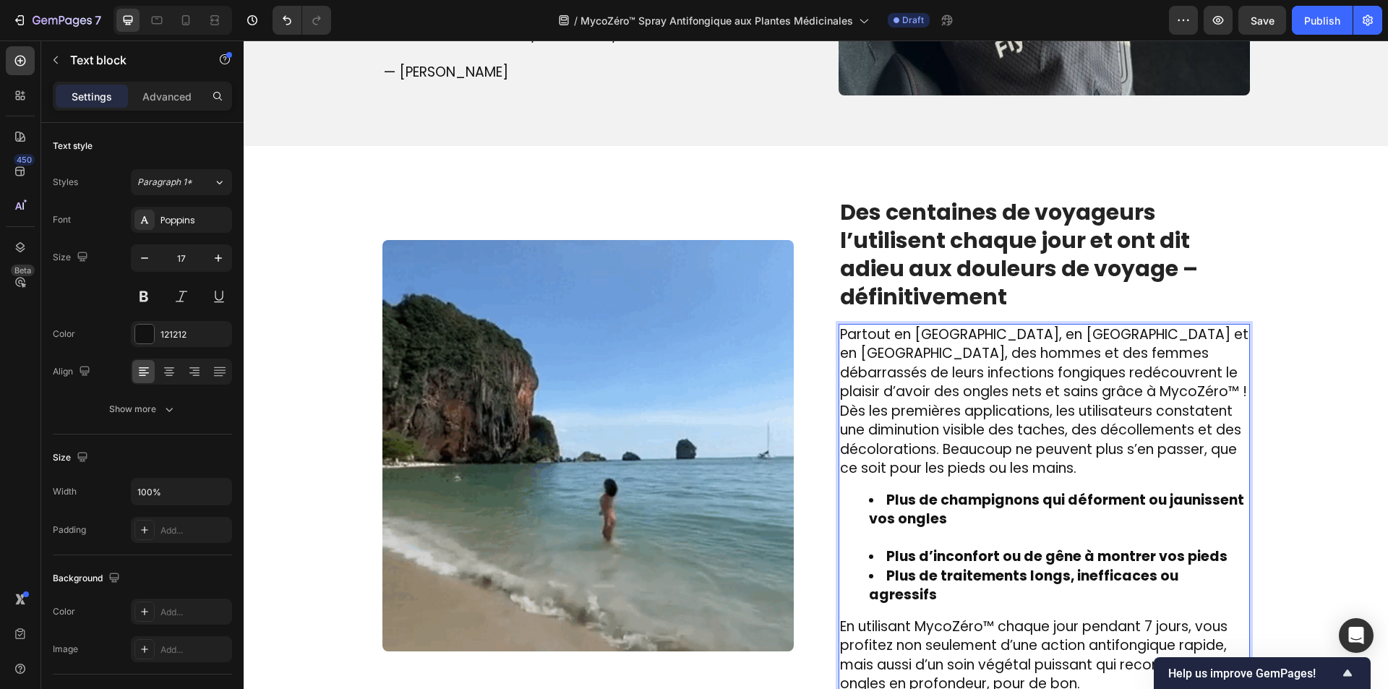
click at [896, 511] on li "Plus de champignons qui déforment ou jaunissent vos ongles" at bounding box center [1058, 519] width 379 height 57
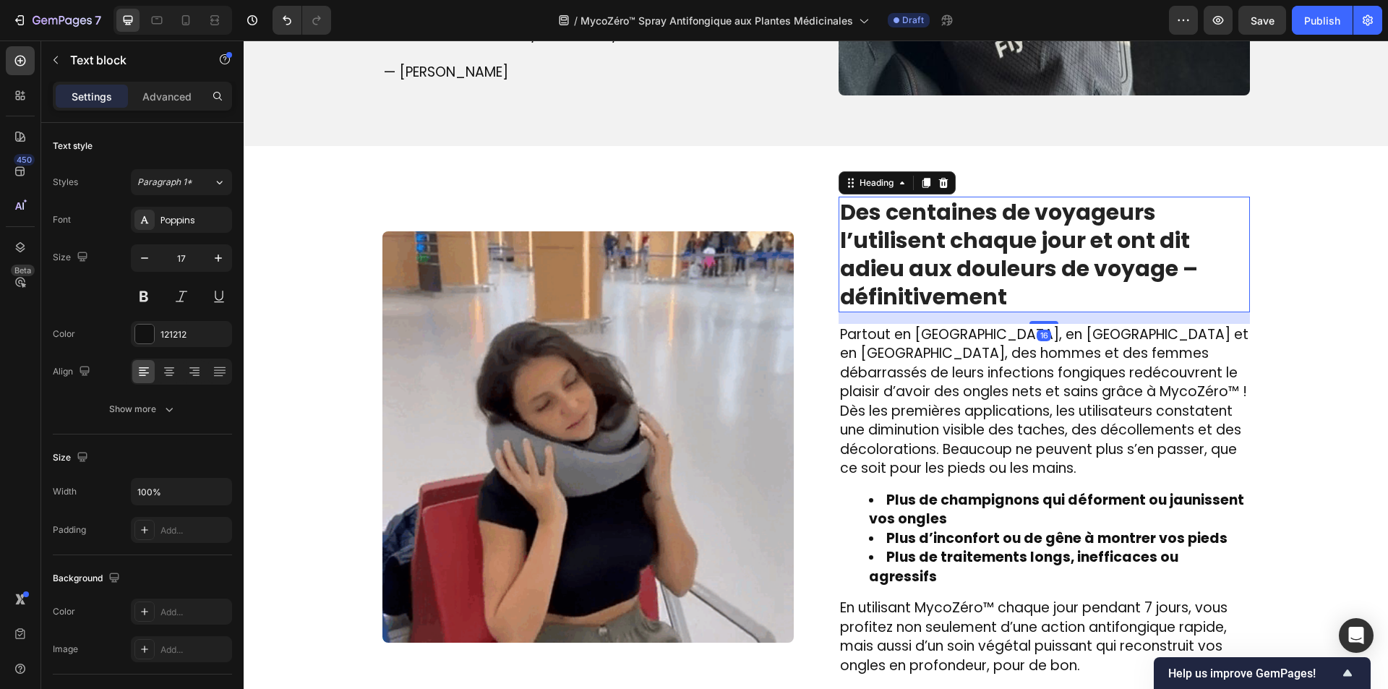
click at [902, 218] on strong "Des centaines de voyageurs l’utilisent chaque jour et ont dit adieu aux douleur…" at bounding box center [1019, 255] width 358 height 116
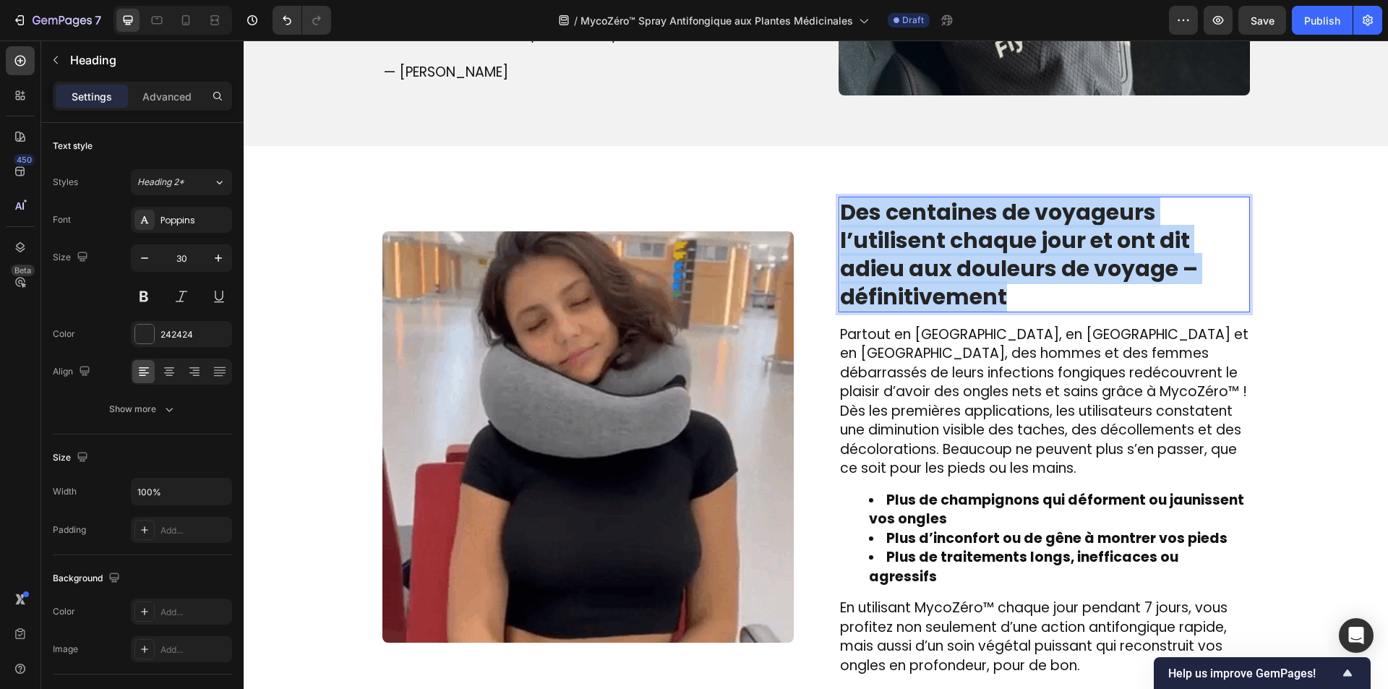
click at [901, 218] on strong "Des centaines de voyageurs l’utilisent chaque jour et ont dit adieu aux douleur…" at bounding box center [1019, 255] width 358 height 116
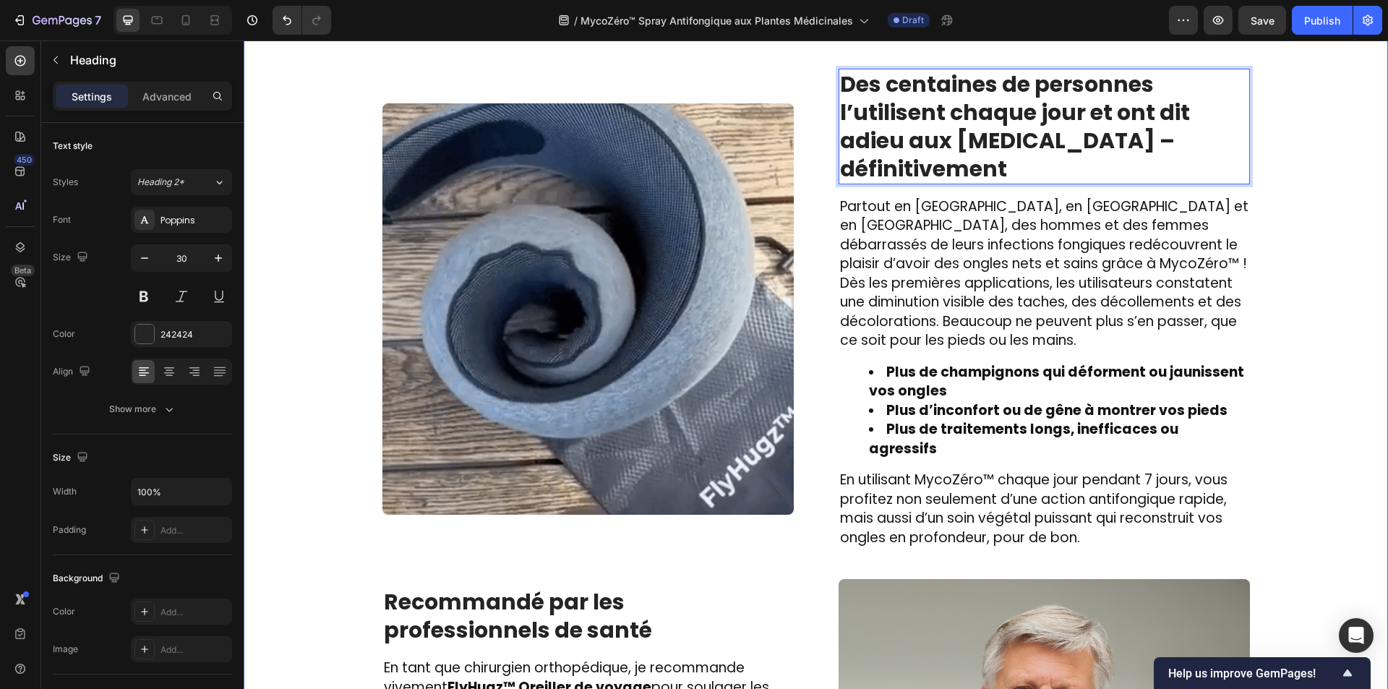
scroll to position [2019, 0]
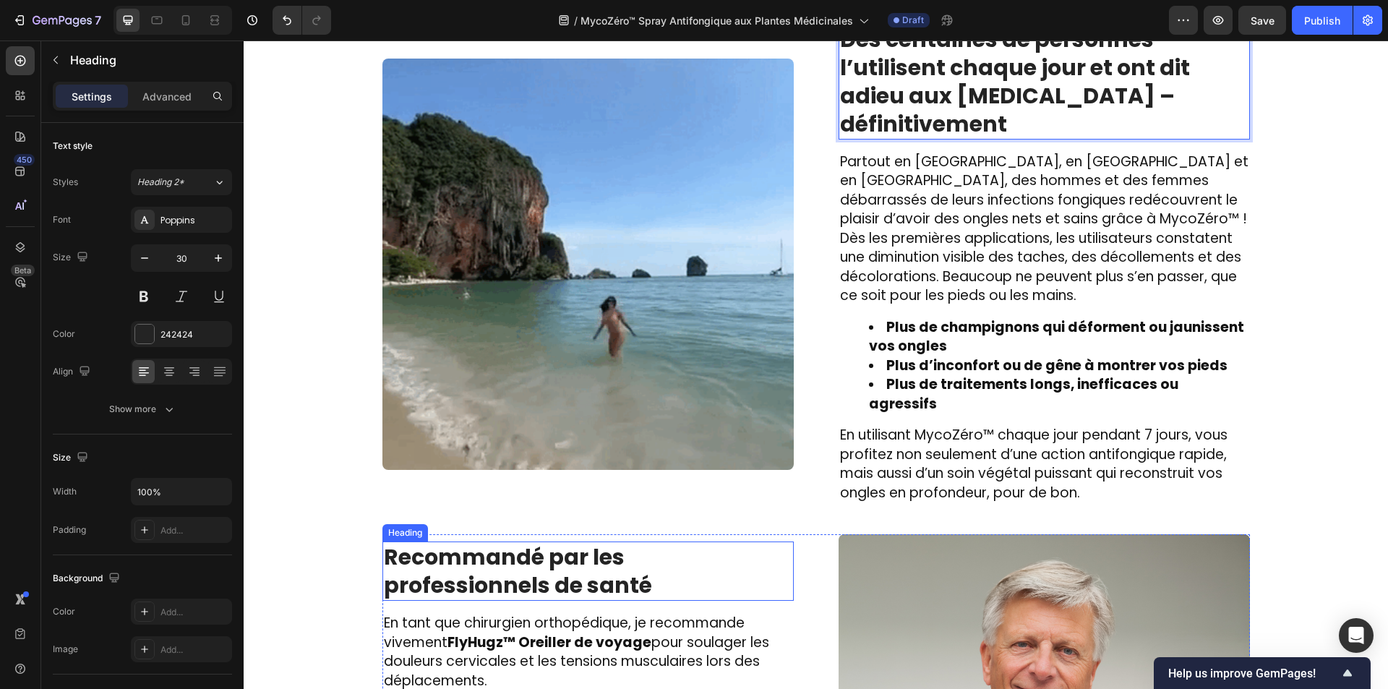
click at [562, 541] on strong "Recommandé par les professionnels de santé" at bounding box center [518, 570] width 268 height 59
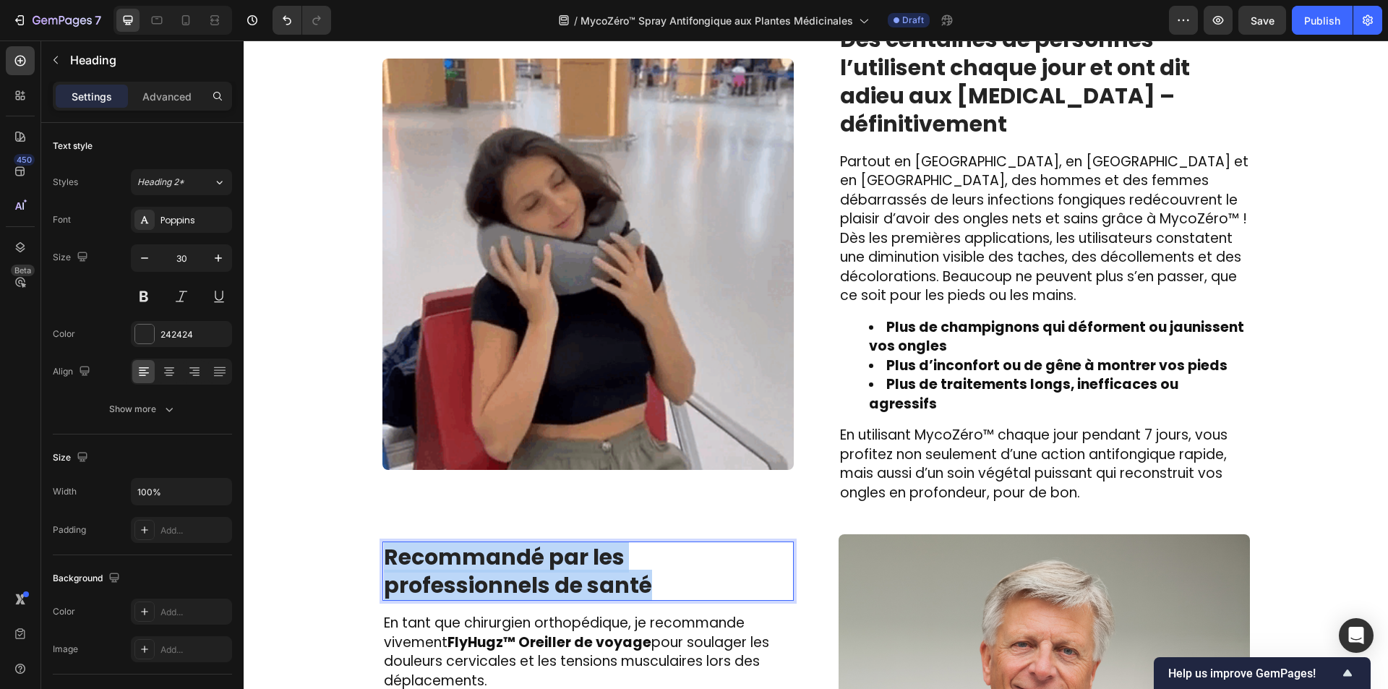
click at [562, 541] on strong "Recommandé par les professionnels de santé" at bounding box center [518, 570] width 268 height 59
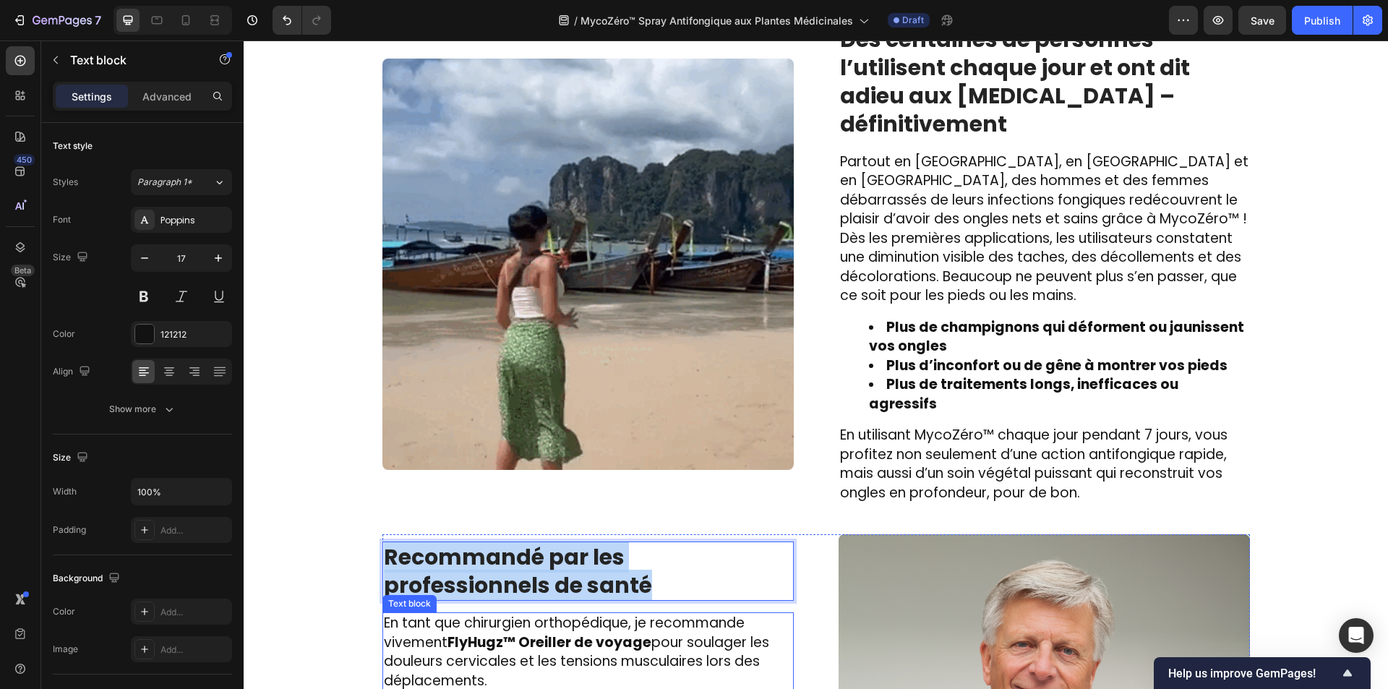
click at [455, 614] on span "En tant que chirurgien orthopédique, je recommande vivement FlyHugz™ Oreiller d…" at bounding box center [576, 651] width 385 height 77
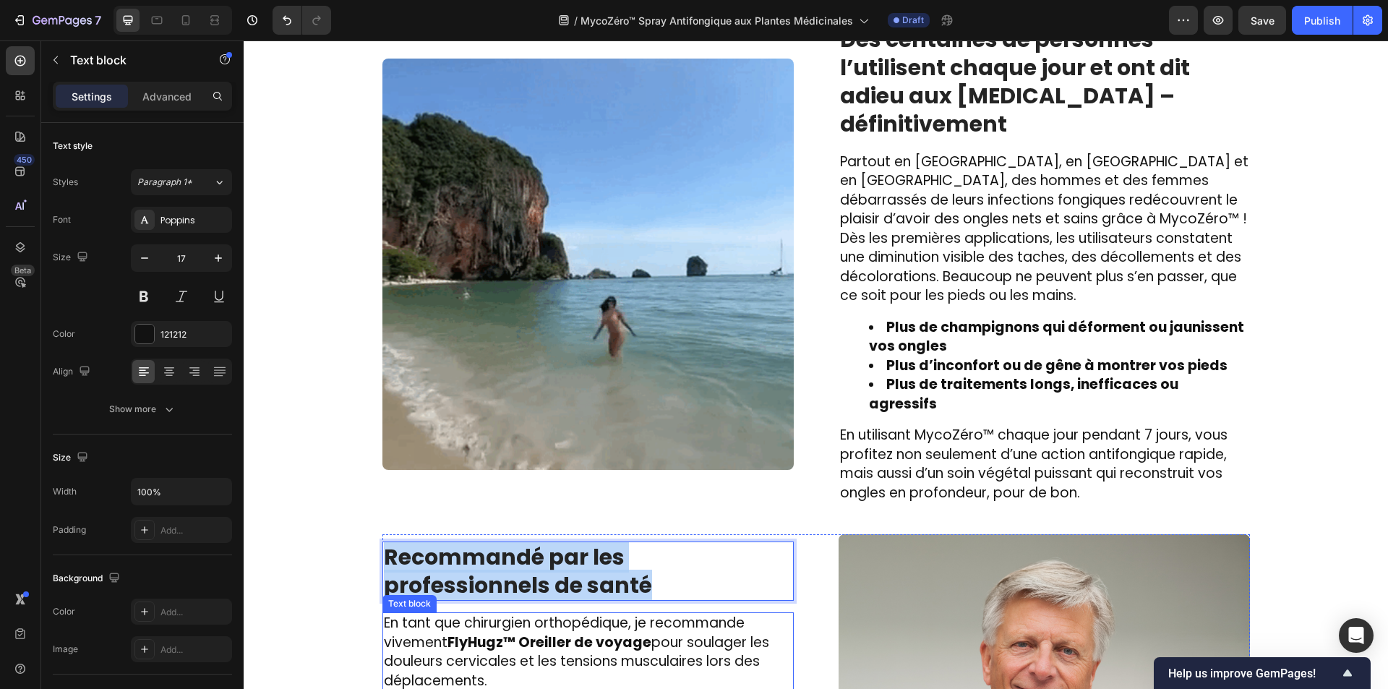
click at [455, 614] on span "En tant que chirurgien orthopédique, je recommande vivement FlyHugz™ Oreiller d…" at bounding box center [576, 651] width 385 height 77
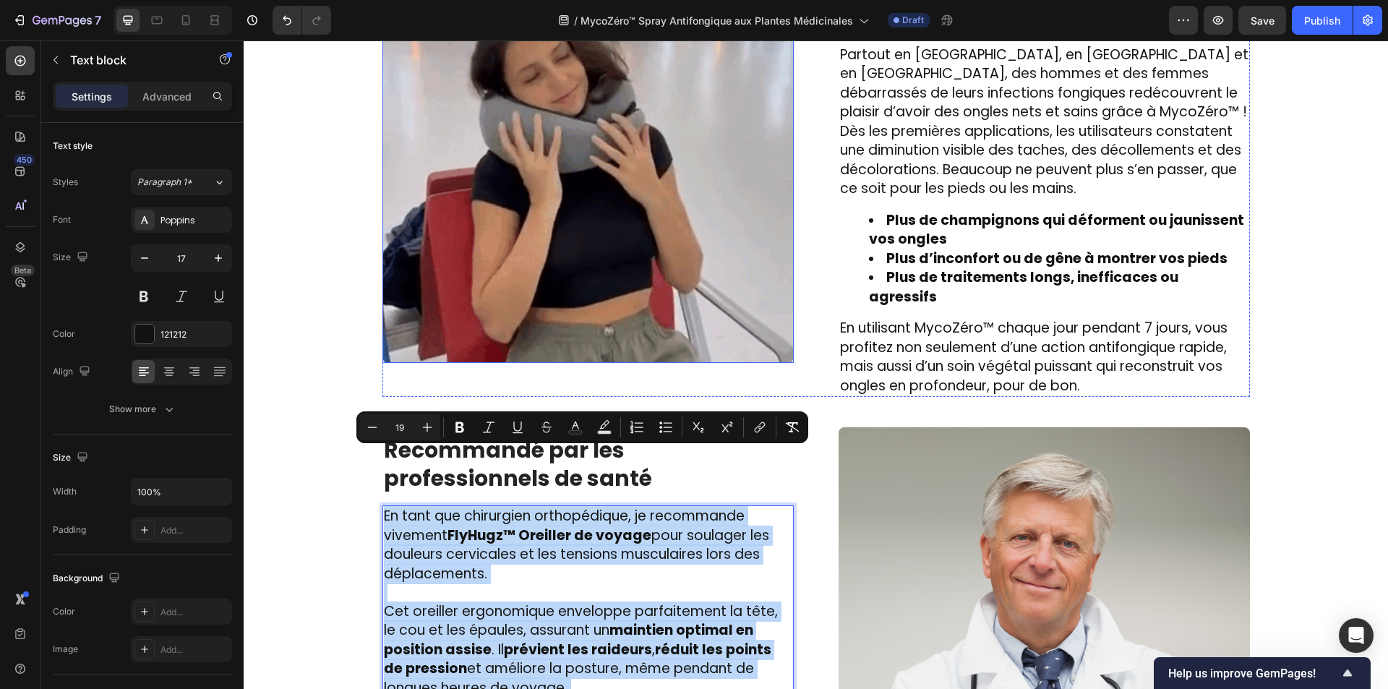
scroll to position [2163, 0]
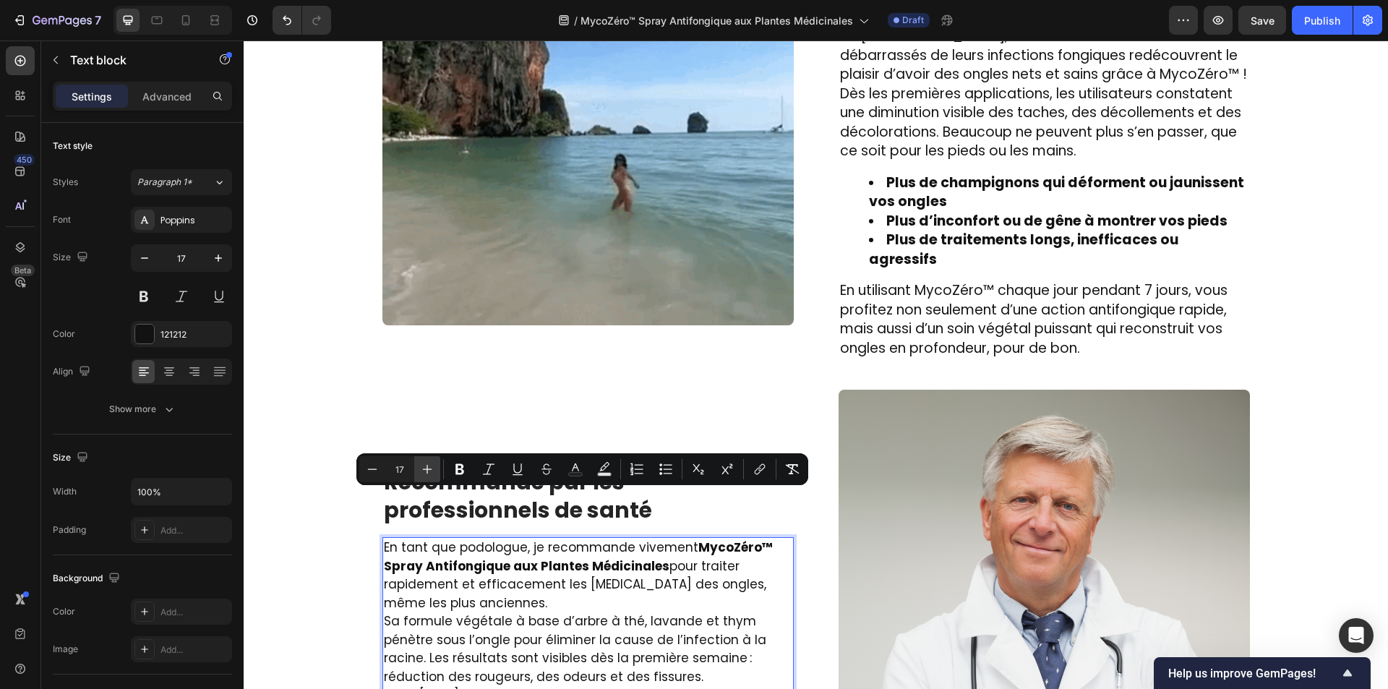
click at [435, 464] on button "Plus" at bounding box center [427, 469] width 26 height 26
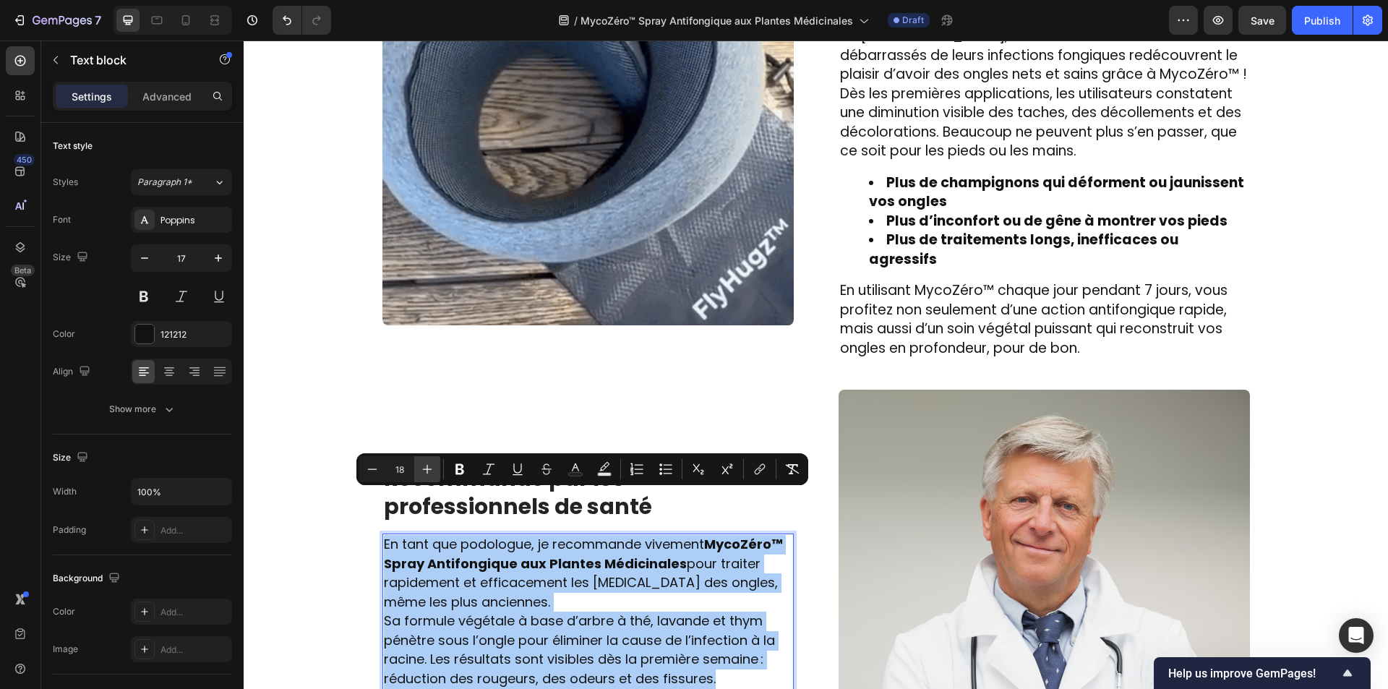
click at [435, 464] on button "Plus" at bounding box center [427, 469] width 26 height 26
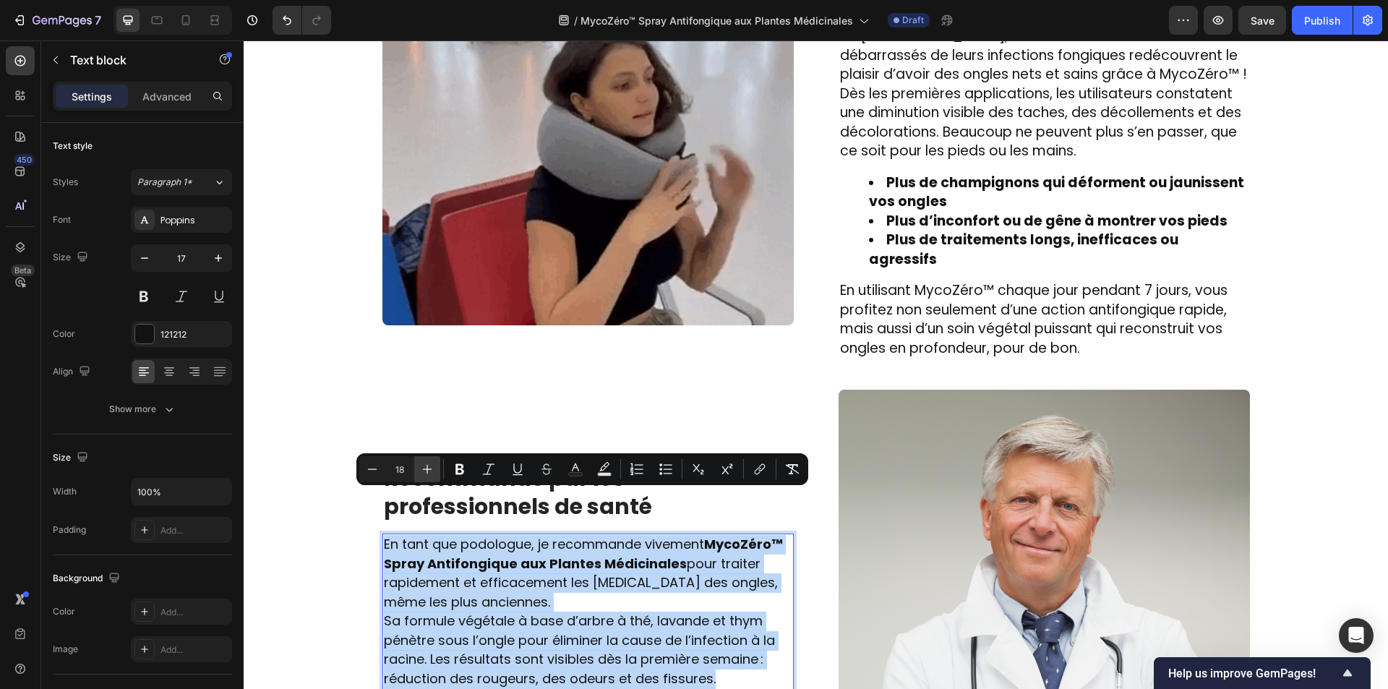
type input "19"
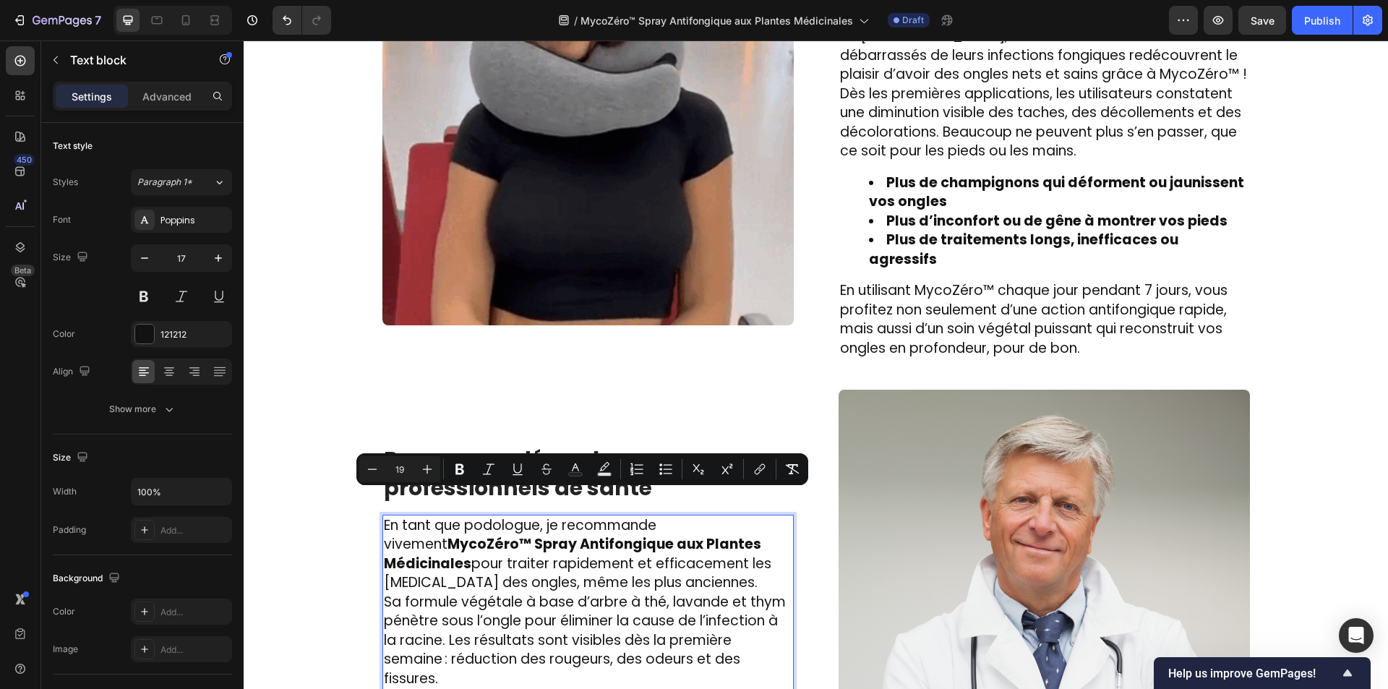
click at [658, 529] on p "En tant que podologue, je recommande vivement MycoZéro™ Spray Antifongique aux …" at bounding box center [588, 554] width 408 height 77
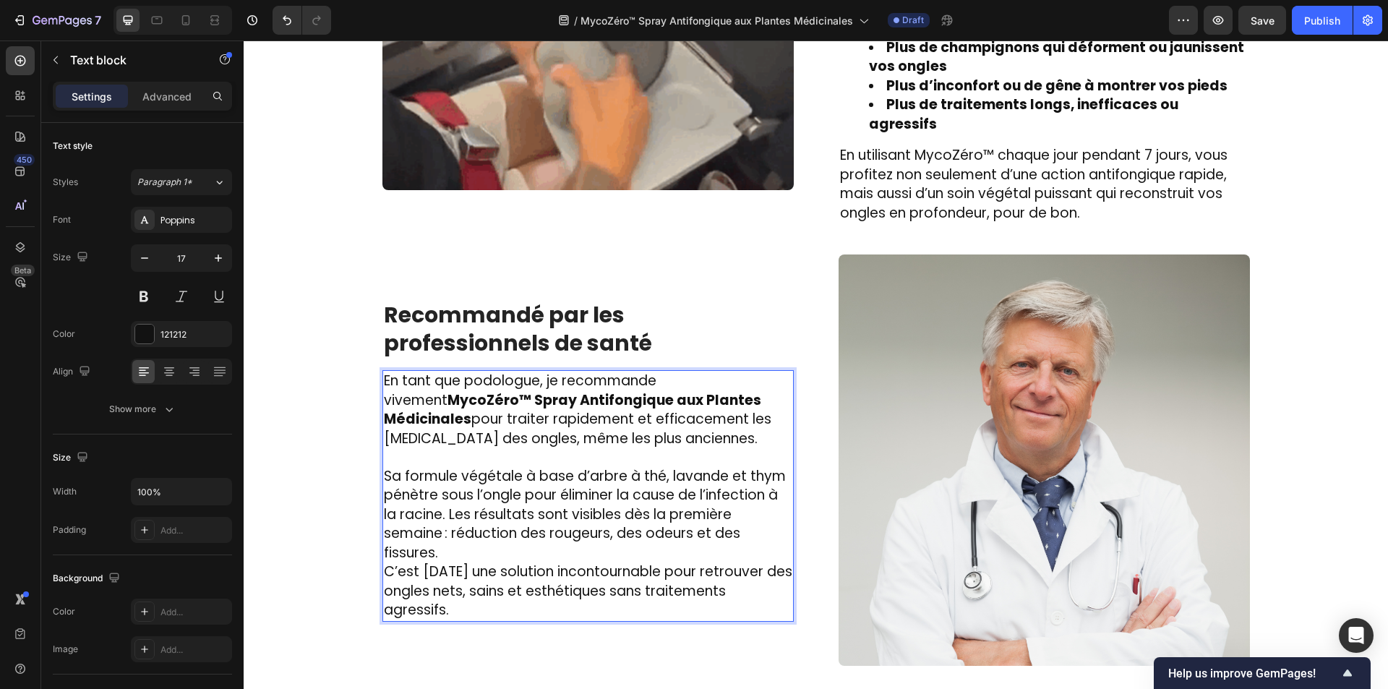
click at [507, 507] on p "Sa formule végétale à base d’arbre à thé, lavande et thym pénètre sous l’ongle …" at bounding box center [588, 515] width 408 height 96
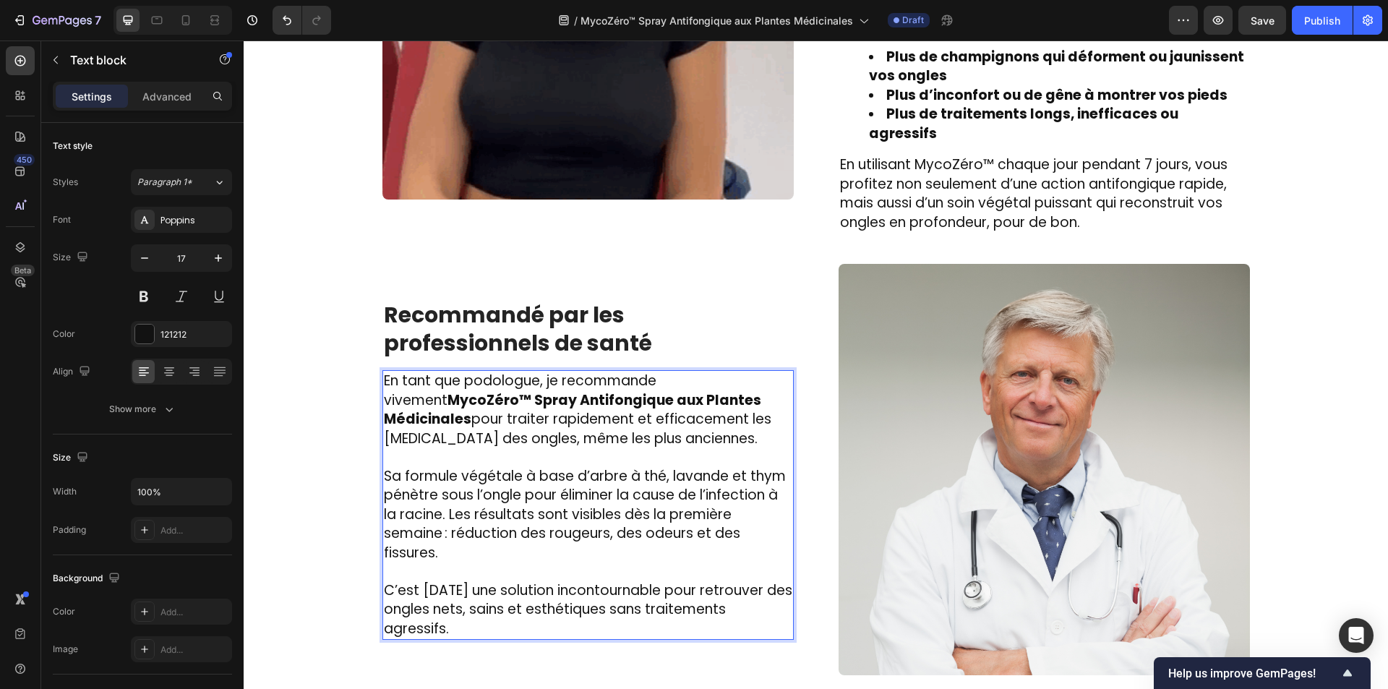
scroll to position [2290, 0]
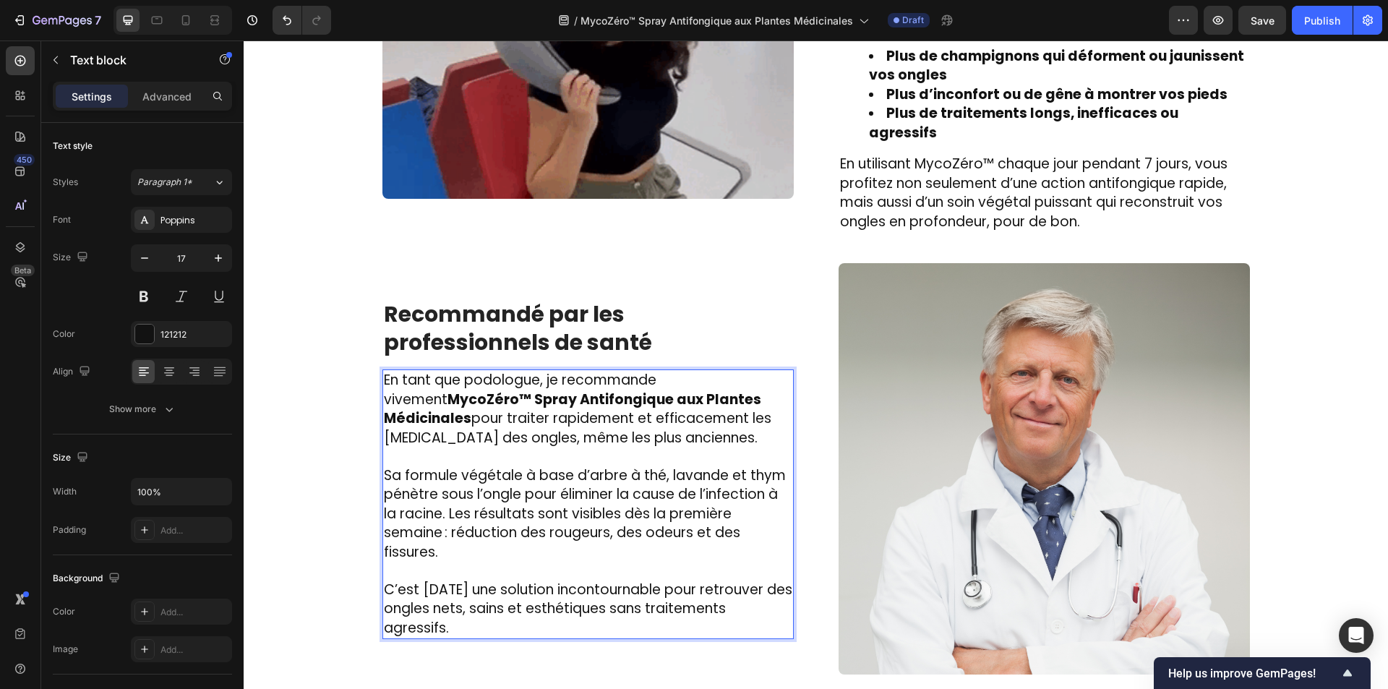
click at [741, 580] on p "C’est aujourd’hui une solution incontournable pour retrouver des ongles nets, s…" at bounding box center [588, 609] width 408 height 58
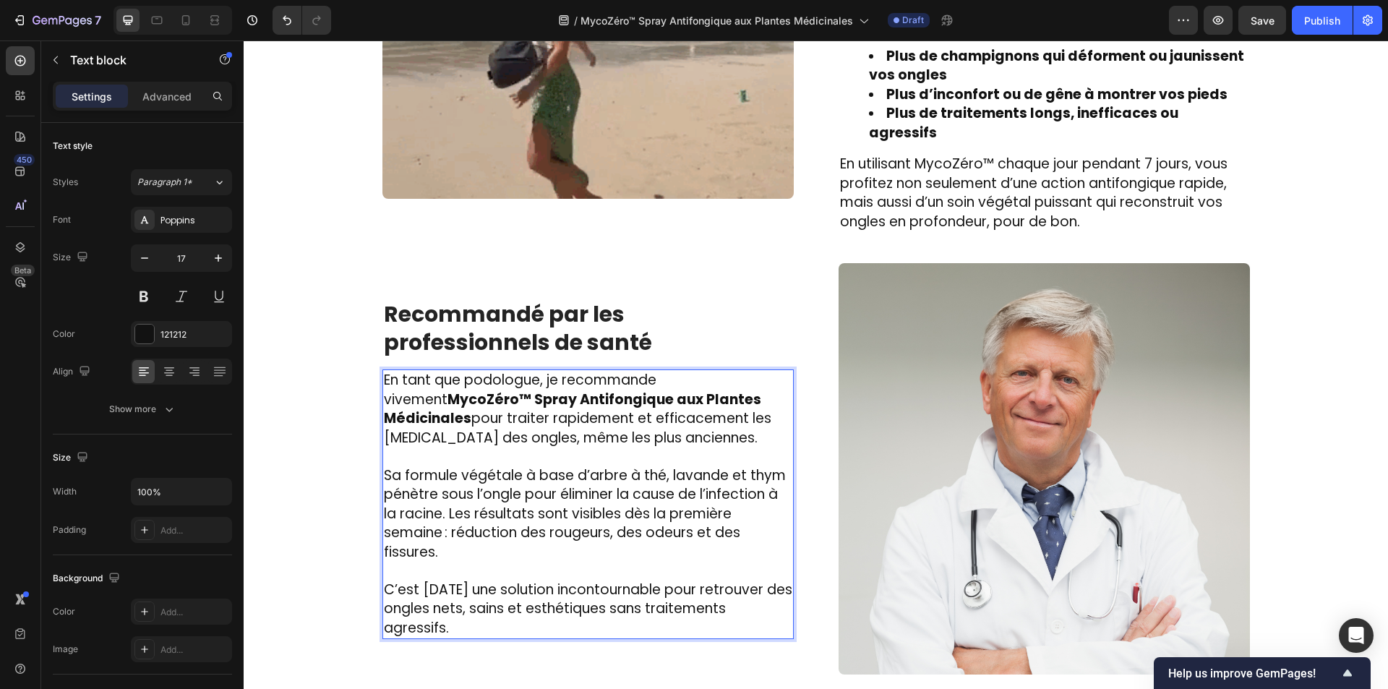
click at [616, 583] on p "C’est aujourd’hui une solution incontournable pour retrouver des ongles nets, s…" at bounding box center [588, 609] width 408 height 58
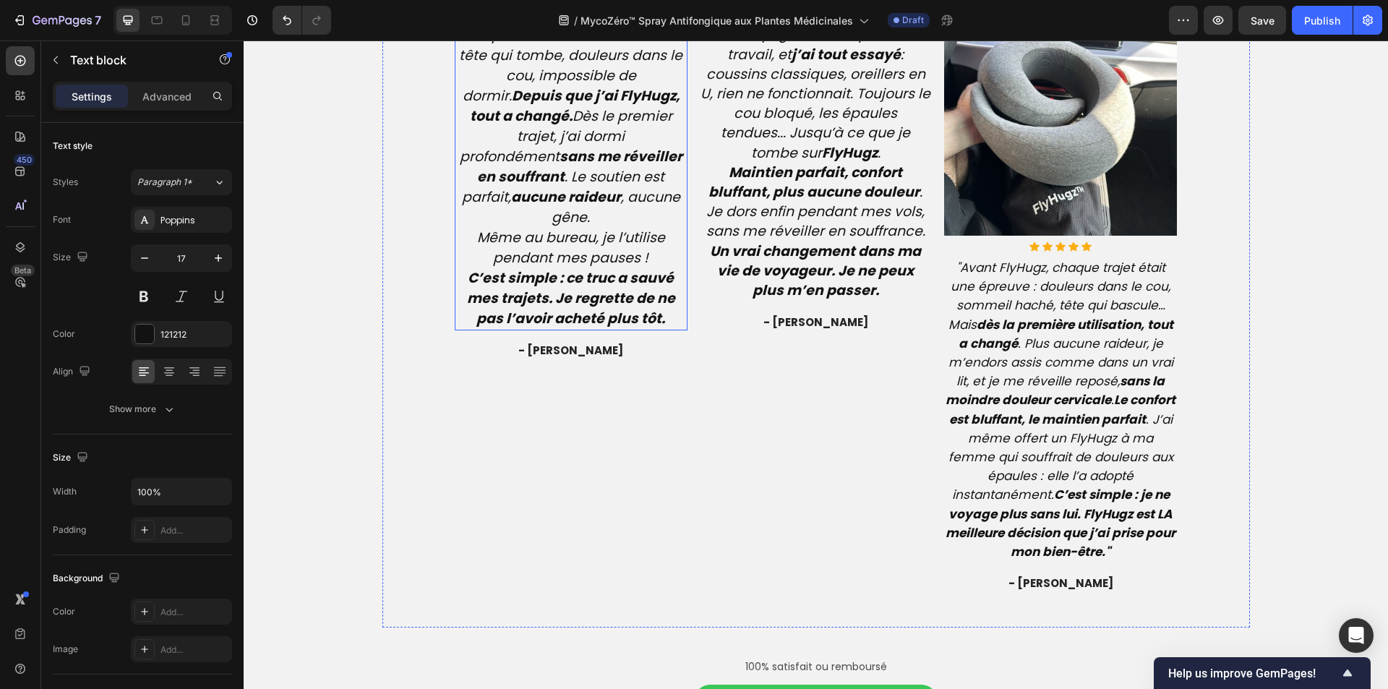
scroll to position [3437, 0]
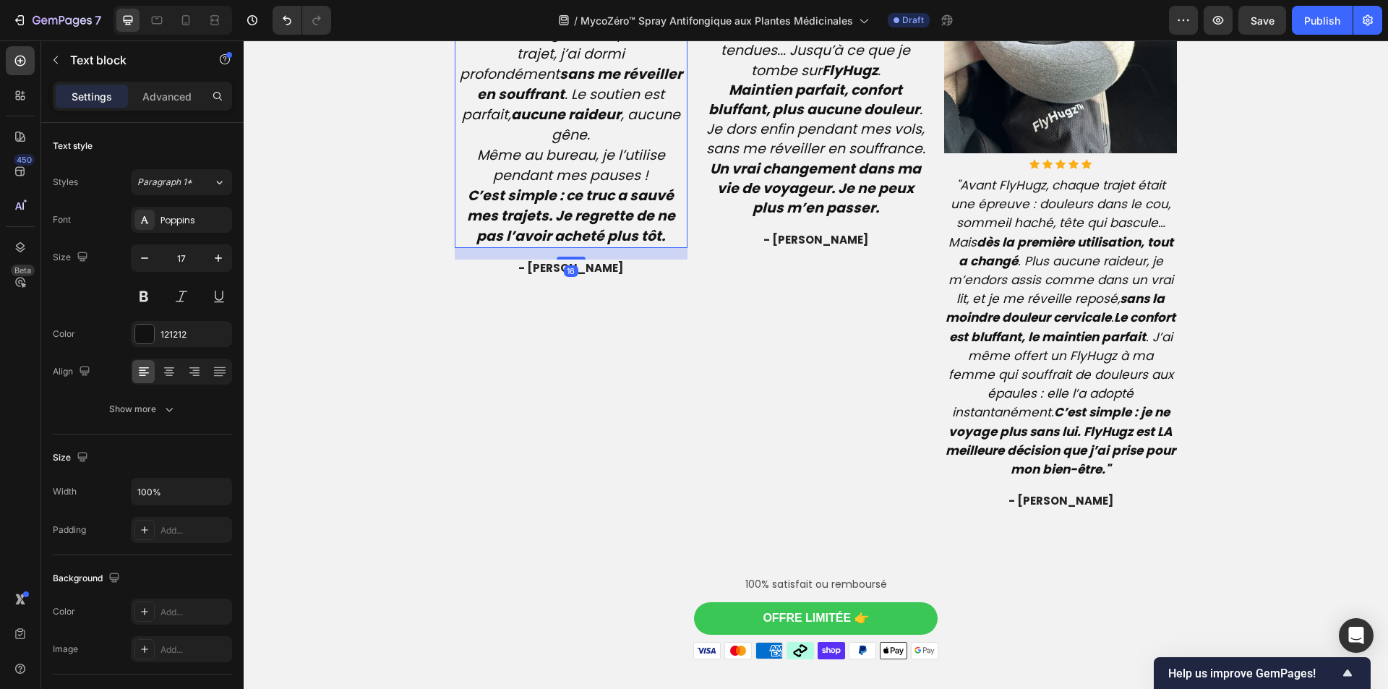
click at [530, 185] on icon "Même au bureau, je l’utilise pendant mes pauses !" at bounding box center [571, 165] width 188 height 40
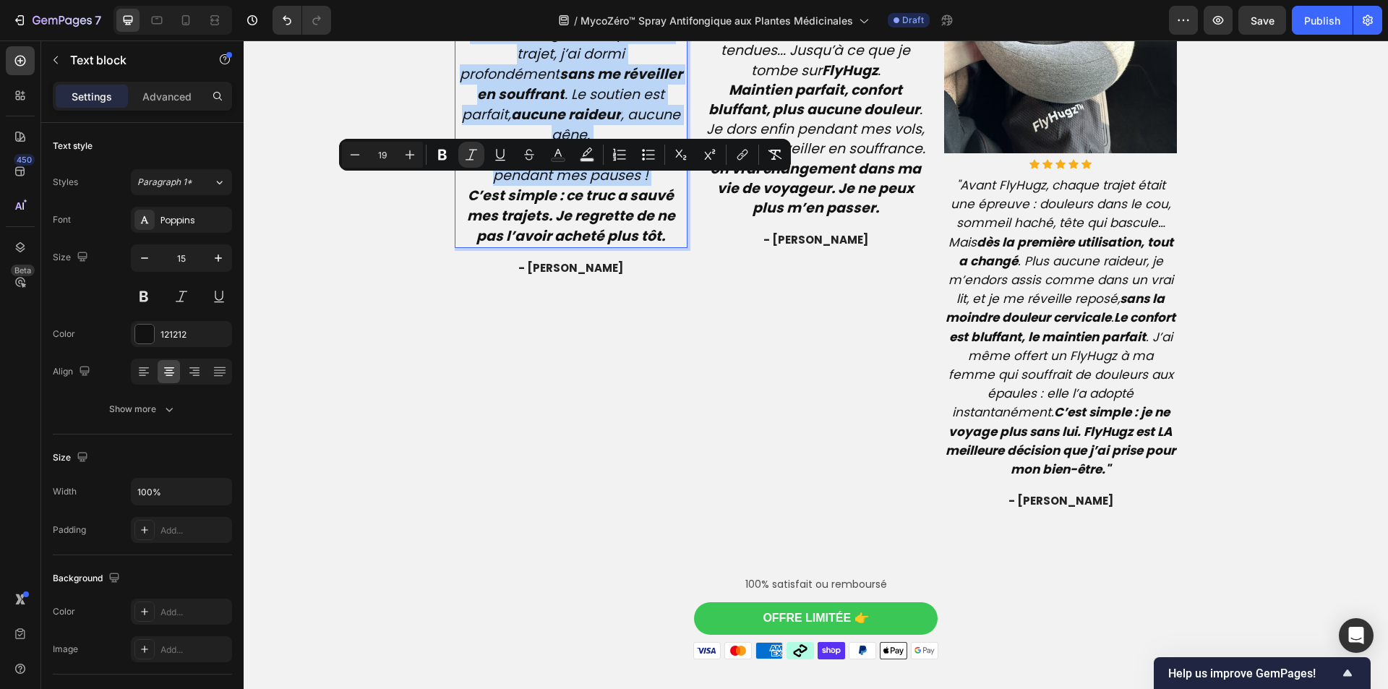
type input "15"
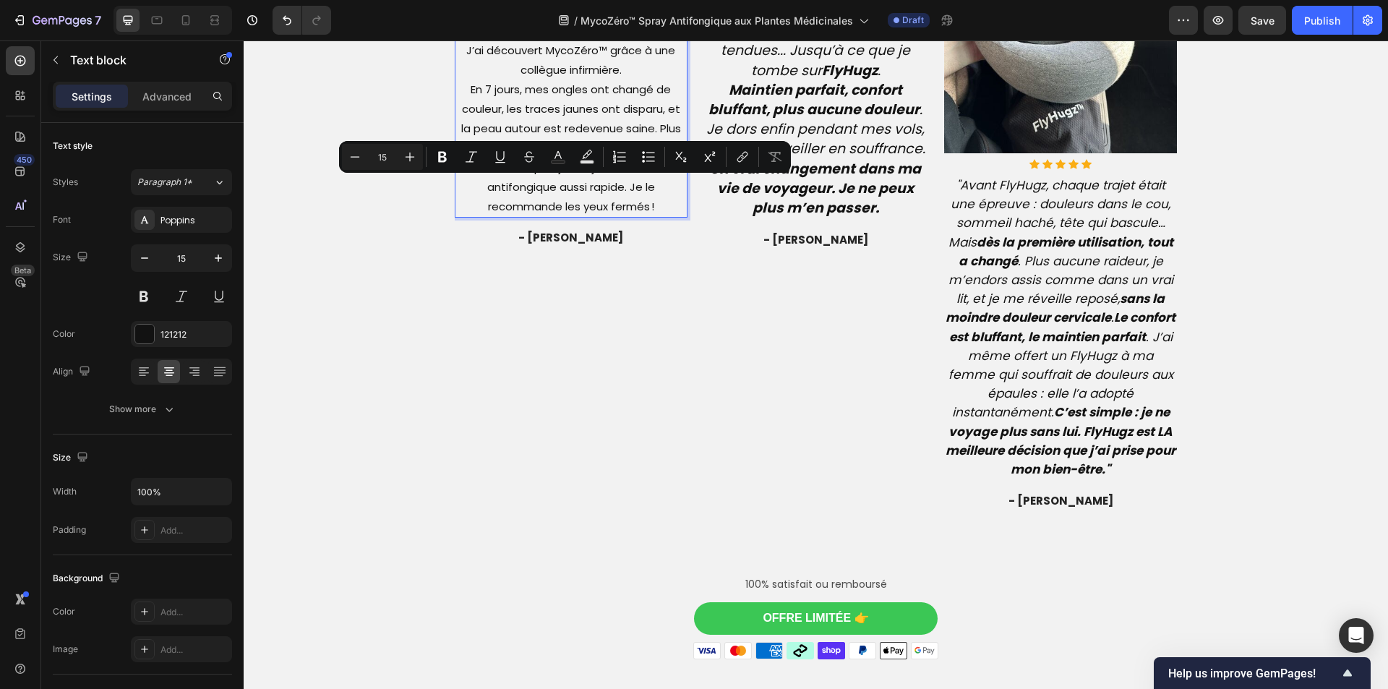
click at [383, 150] on input "15" at bounding box center [382, 156] width 29 height 17
type input "19"
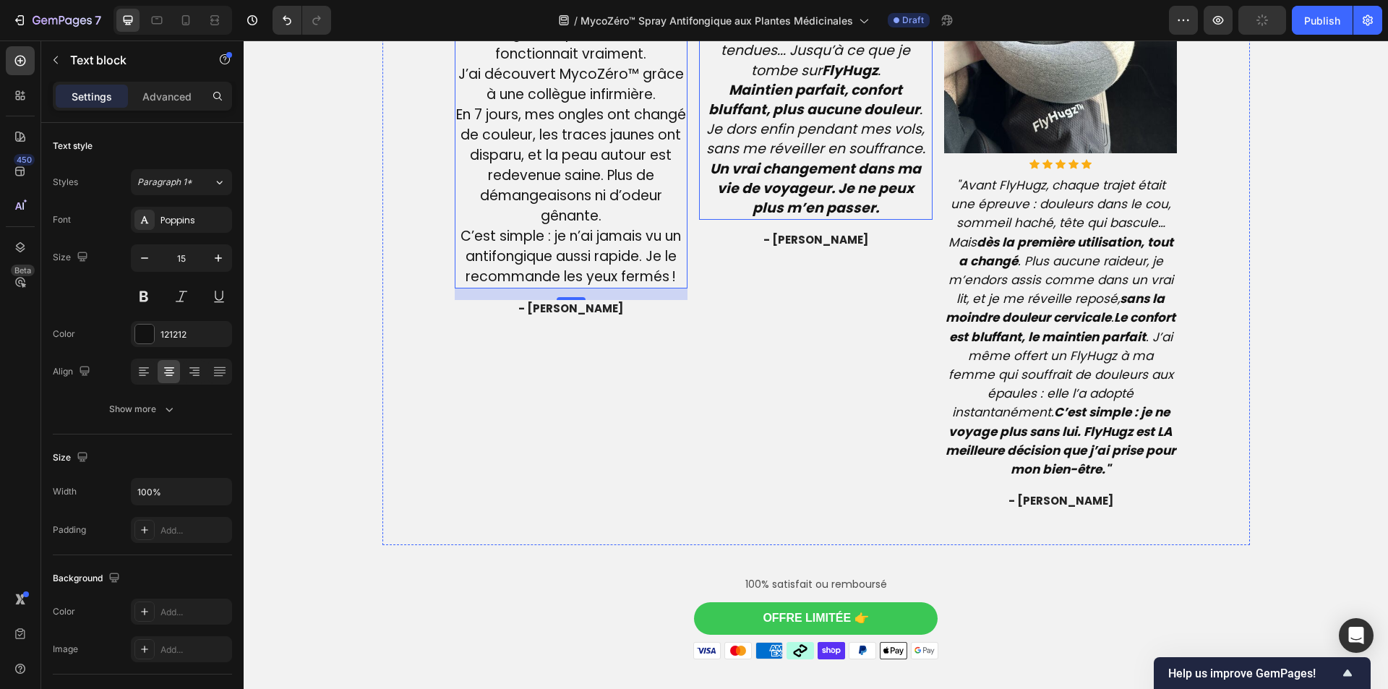
click at [862, 119] on strong "Maintien parfait, confort bluffant, plus aucune douleur" at bounding box center [813, 99] width 211 height 39
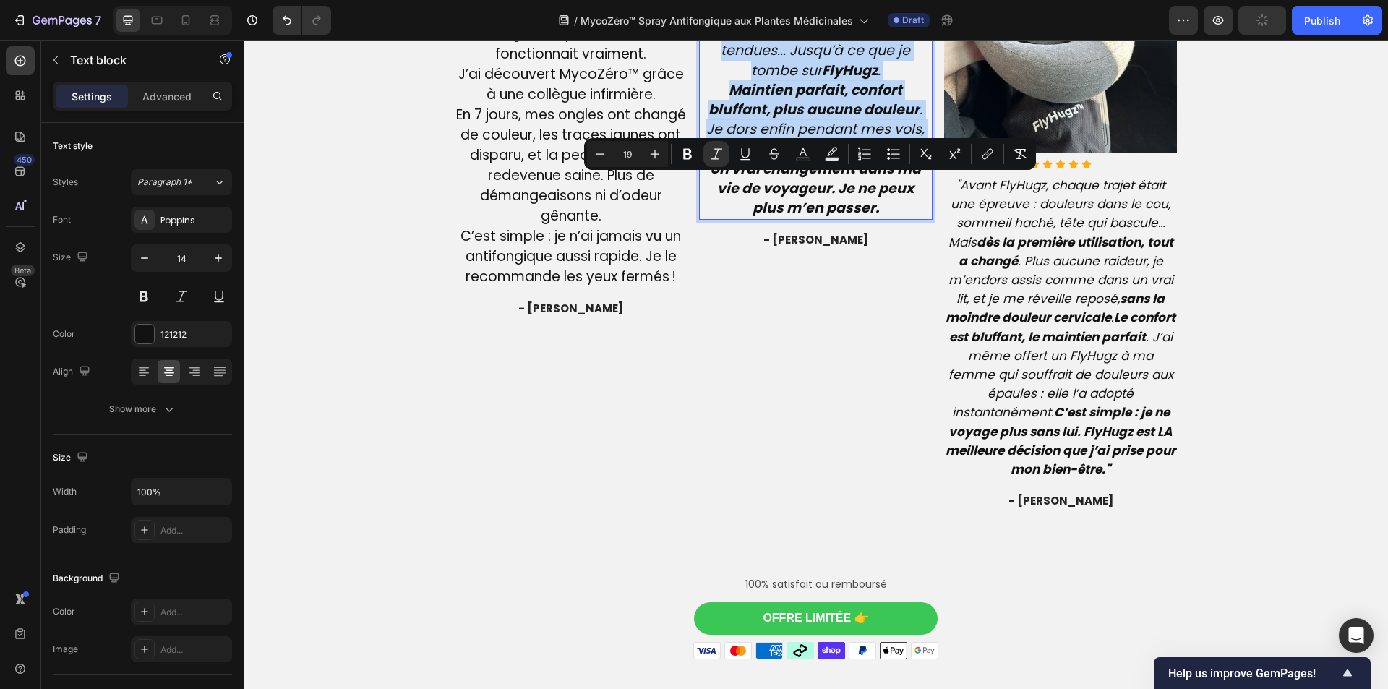
type input "14"
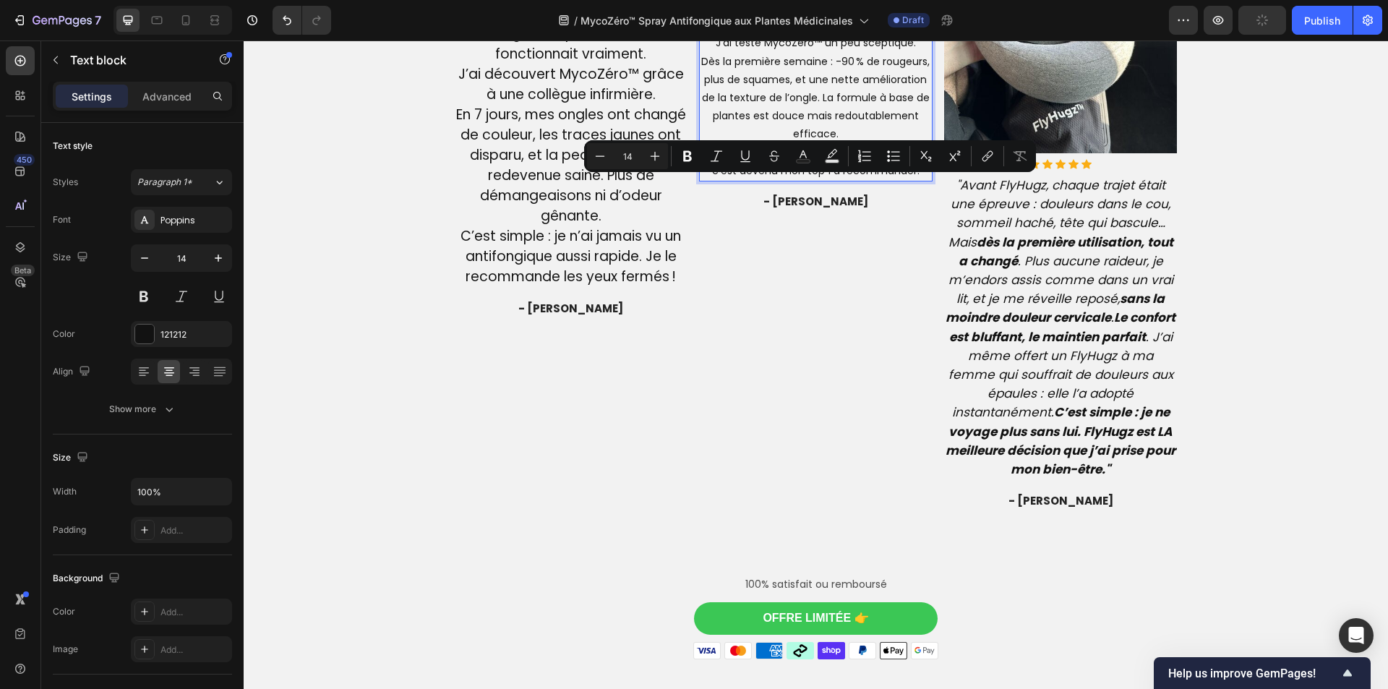
click at [631, 155] on input "14" at bounding box center [627, 155] width 29 height 17
type input "19"
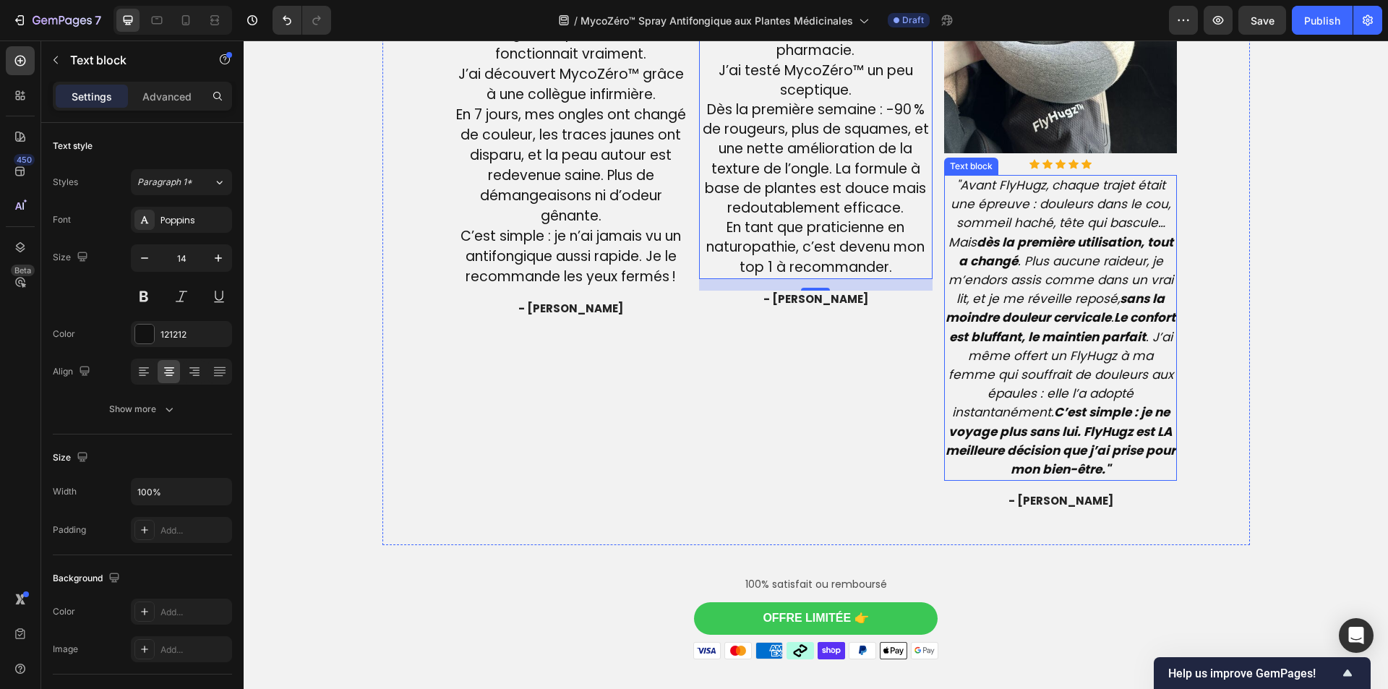
click at [1120, 366] on icon ""Avant FlyHugz, chaque trajet était une épreuve : douleurs dans le cou, sommeil…" at bounding box center [1060, 326] width 230 height 301
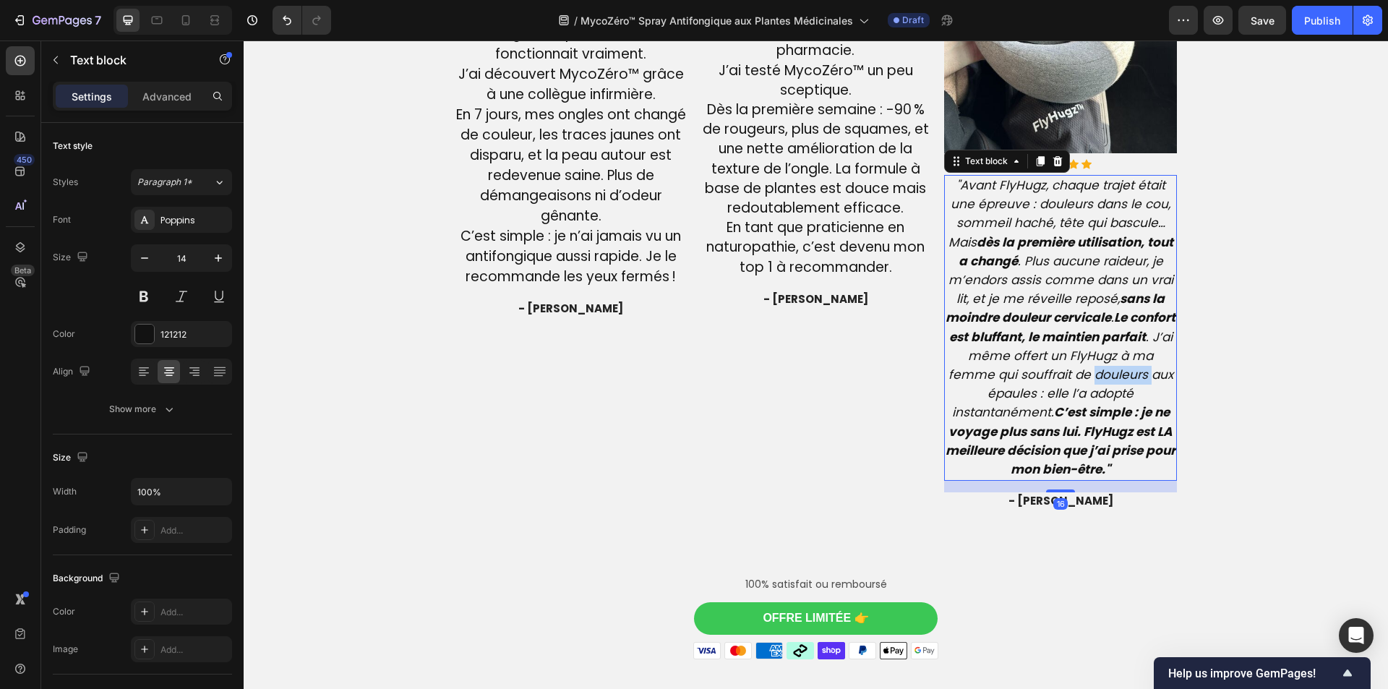
click at [1120, 366] on icon ""Avant FlyHugz, chaque trajet était une épreuve : douleurs dans le cou, sommeil…" at bounding box center [1060, 326] width 230 height 301
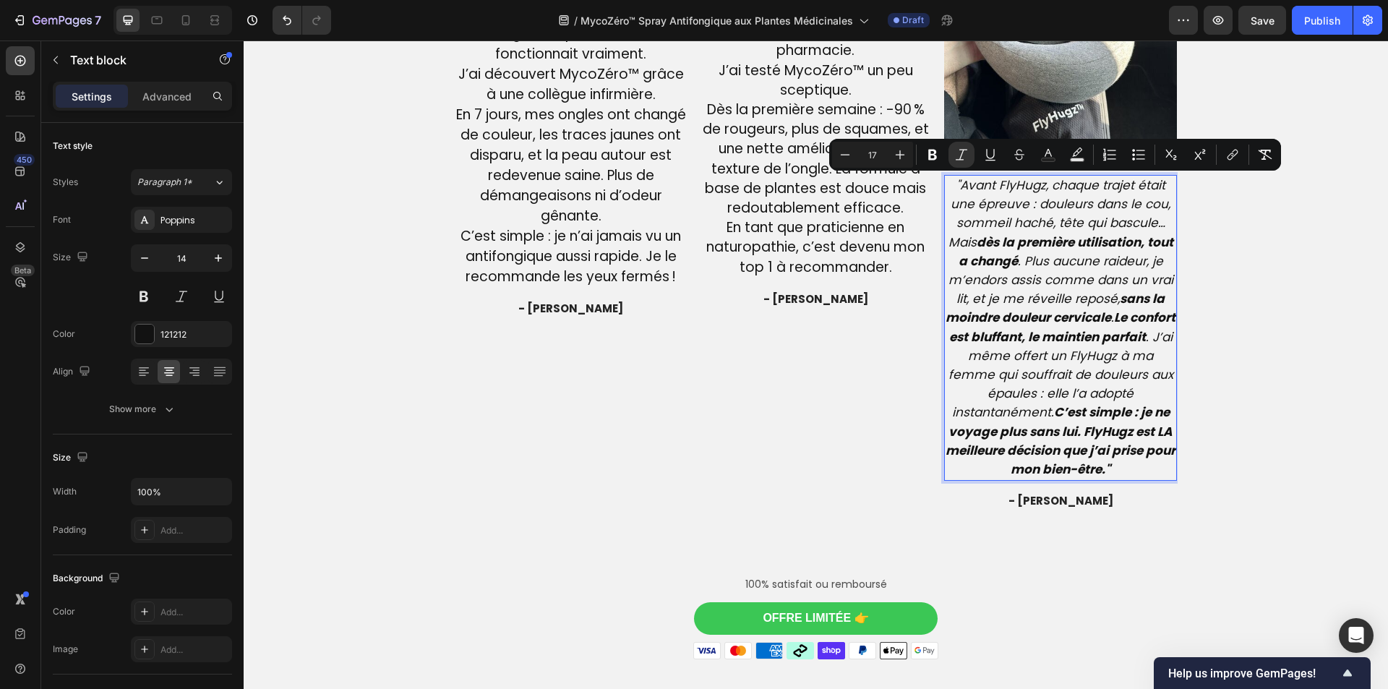
type input "14"
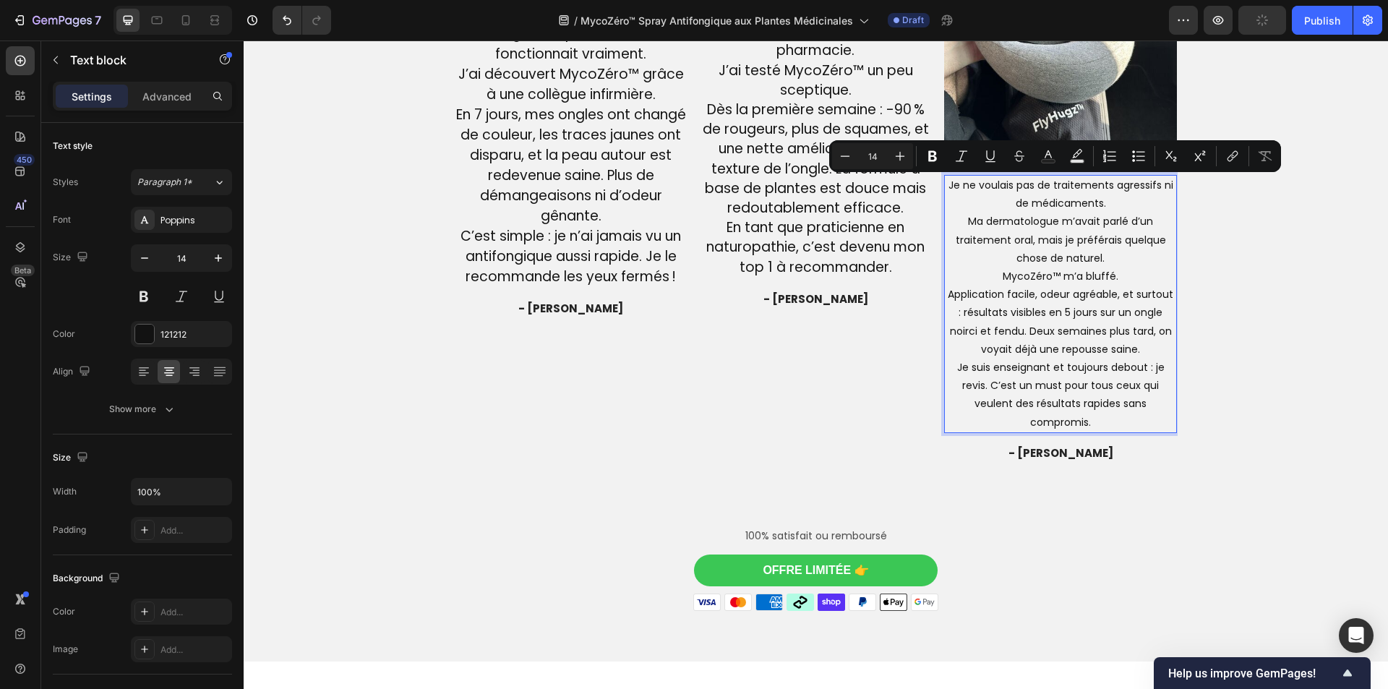
click at [882, 160] on input "14" at bounding box center [872, 155] width 29 height 17
type input "19"
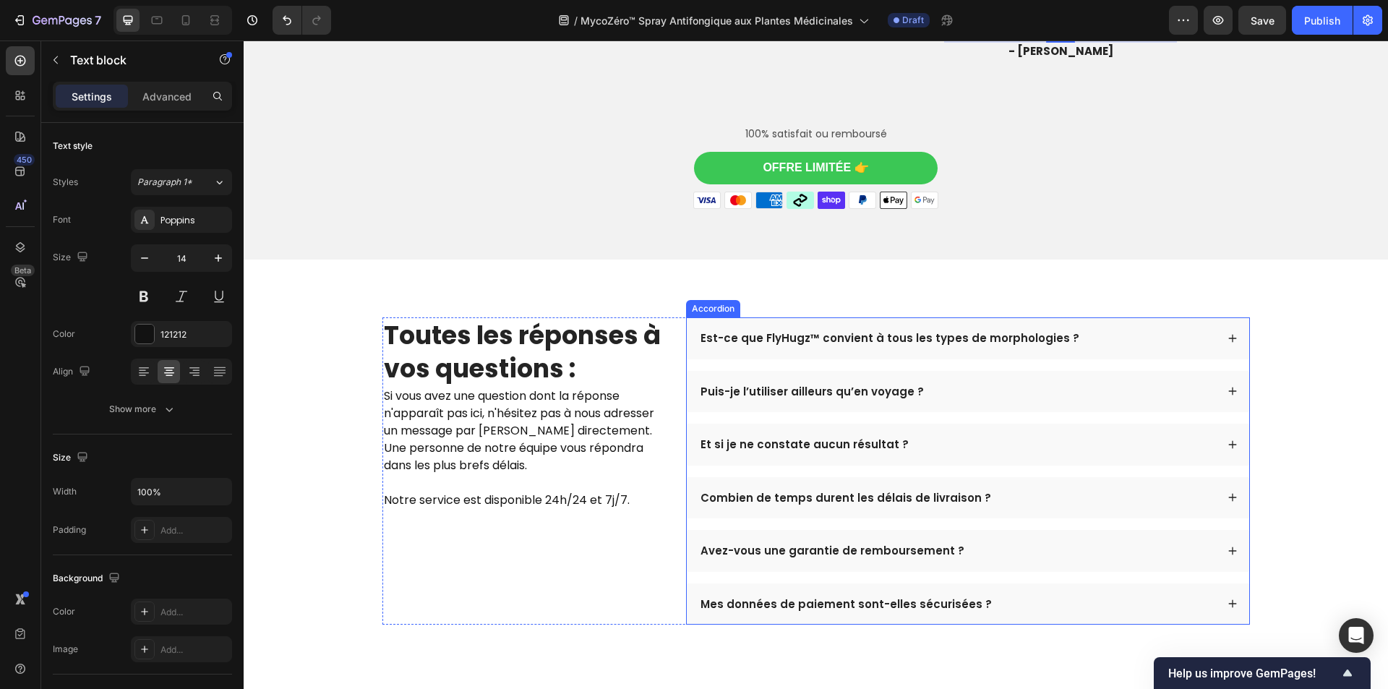
scroll to position [3943, 0]
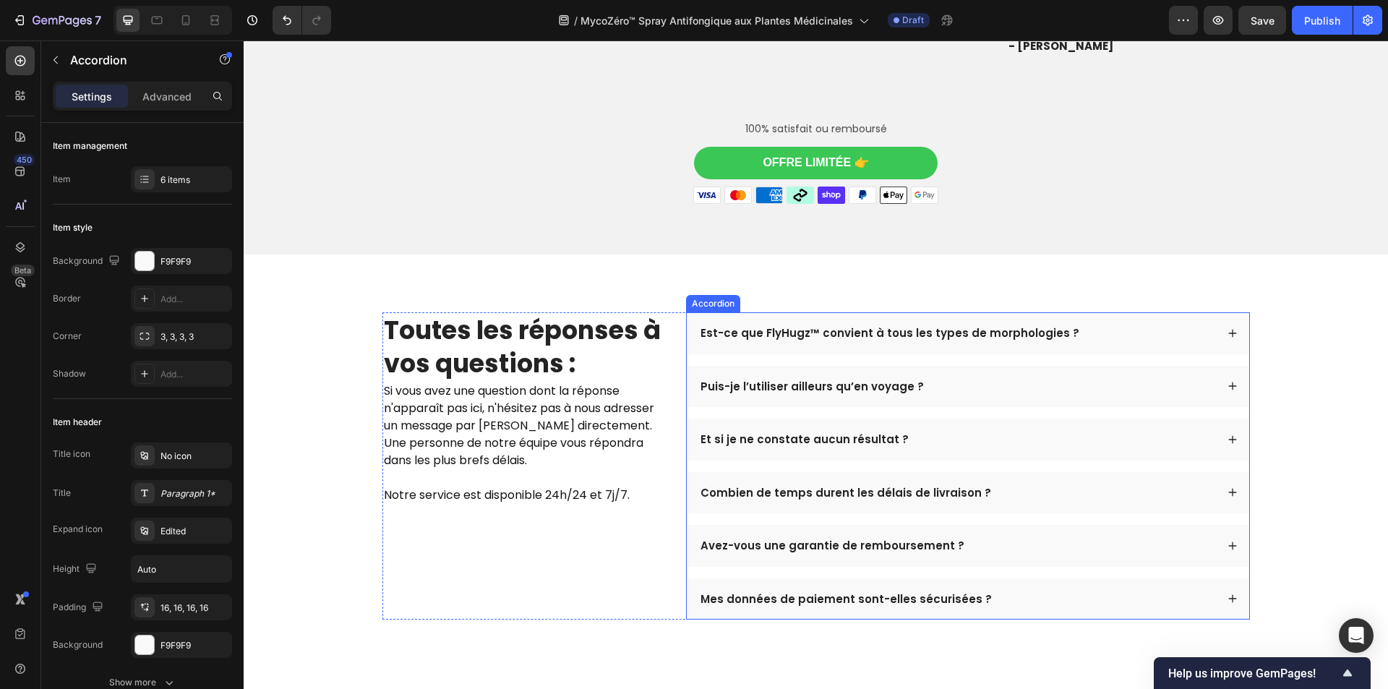
click at [867, 336] on p "Est-ce que FlyHugz™ convient à tous les types de morphologies ?" at bounding box center [889, 333] width 379 height 14
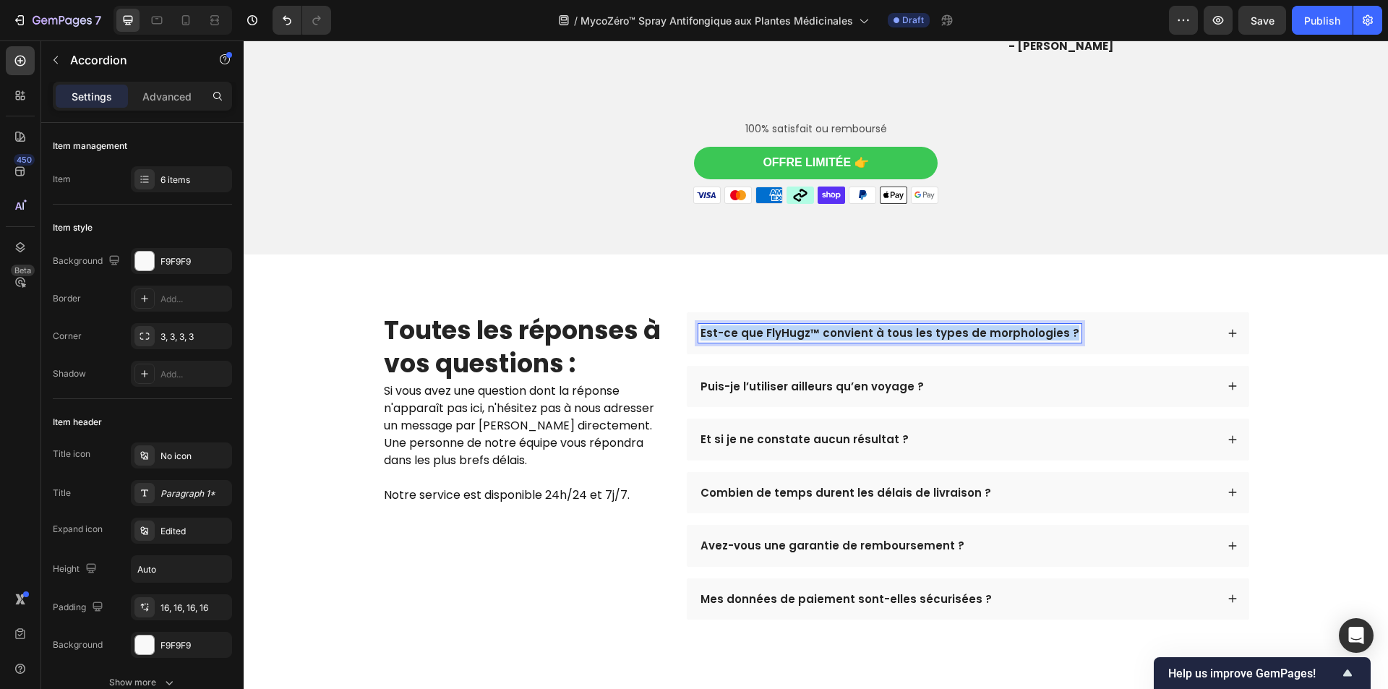
click at [867, 336] on p "Est-ce que FlyHugz™ convient à tous les types de morphologies ?" at bounding box center [889, 333] width 379 height 14
click at [1134, 331] on div "Combien de temps faut-il pour voir les premiers résultats avec MycoZéro™ ?" at bounding box center [957, 333] width 518 height 19
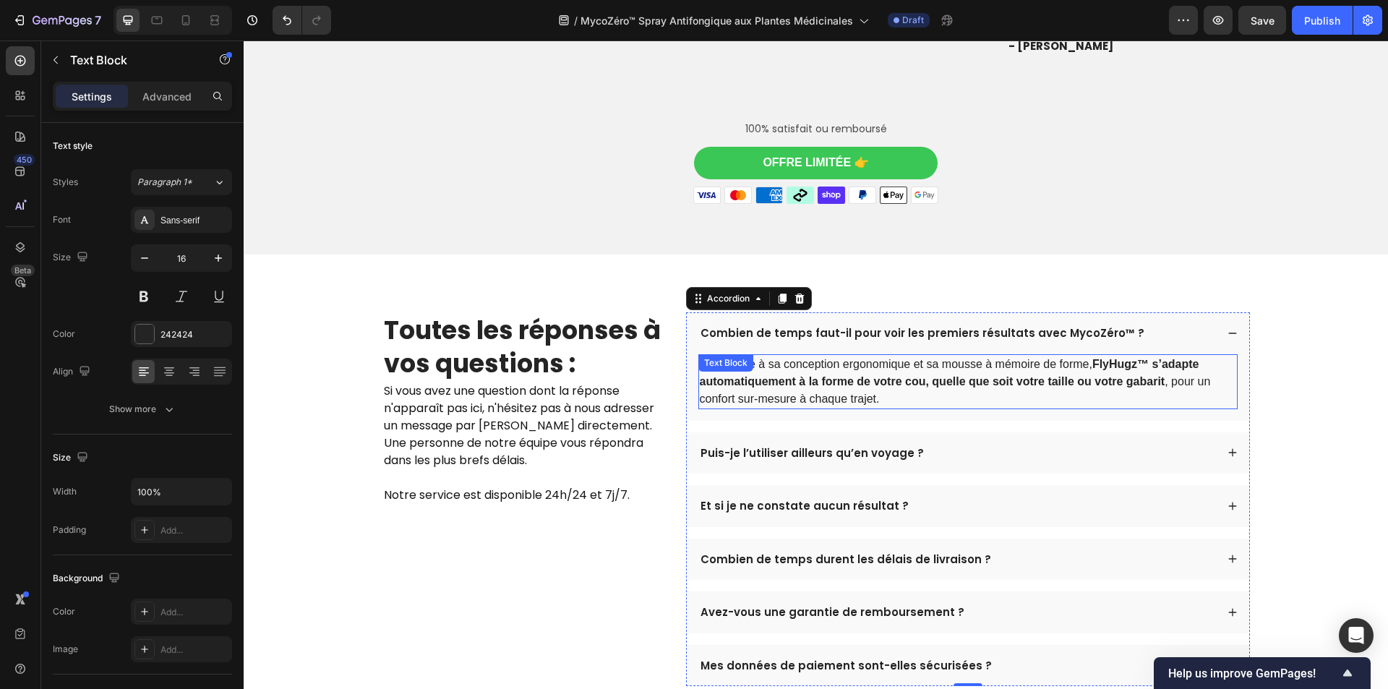
click at [979, 381] on strong "FlyHugz™ s’adapte automatiquement à la forme de votre cou, quelle que soit votr…" at bounding box center [949, 373] width 499 height 30
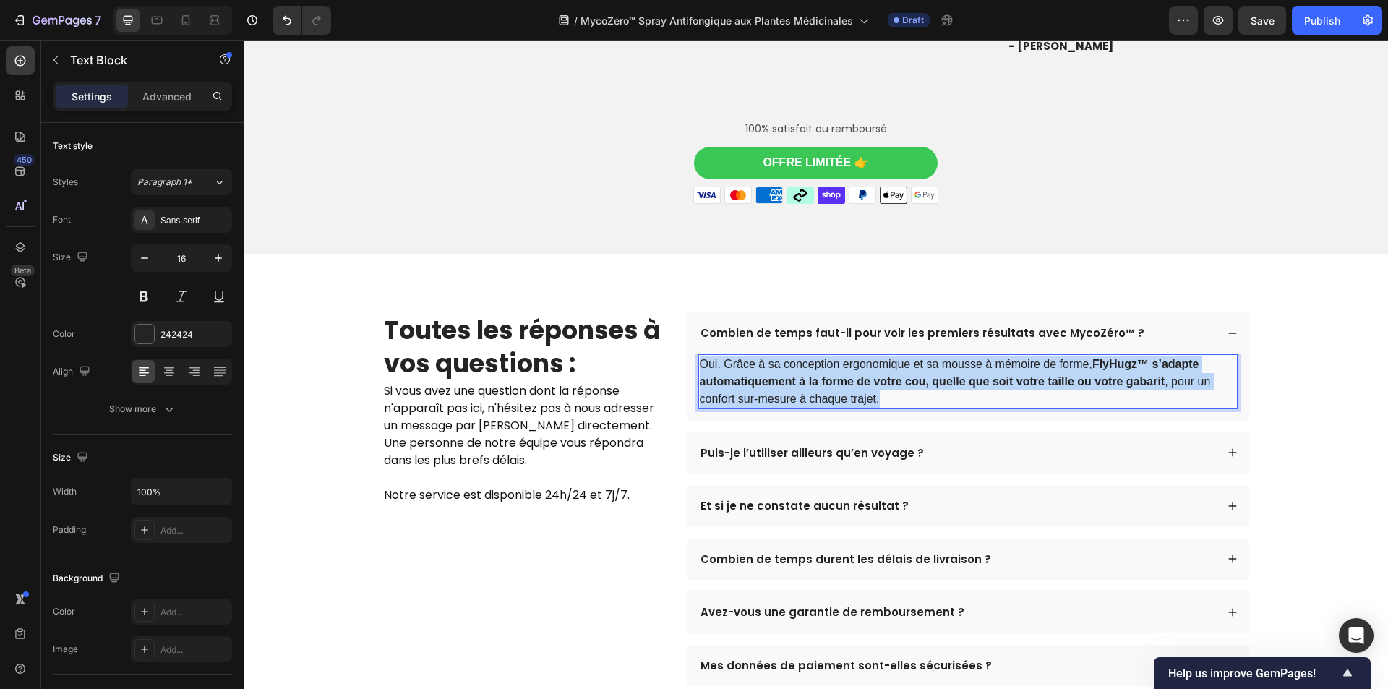
click at [979, 381] on strong "FlyHugz™ s’adapte automatiquement à la forme de votre cou, quelle que soit votr…" at bounding box center [949, 373] width 499 height 30
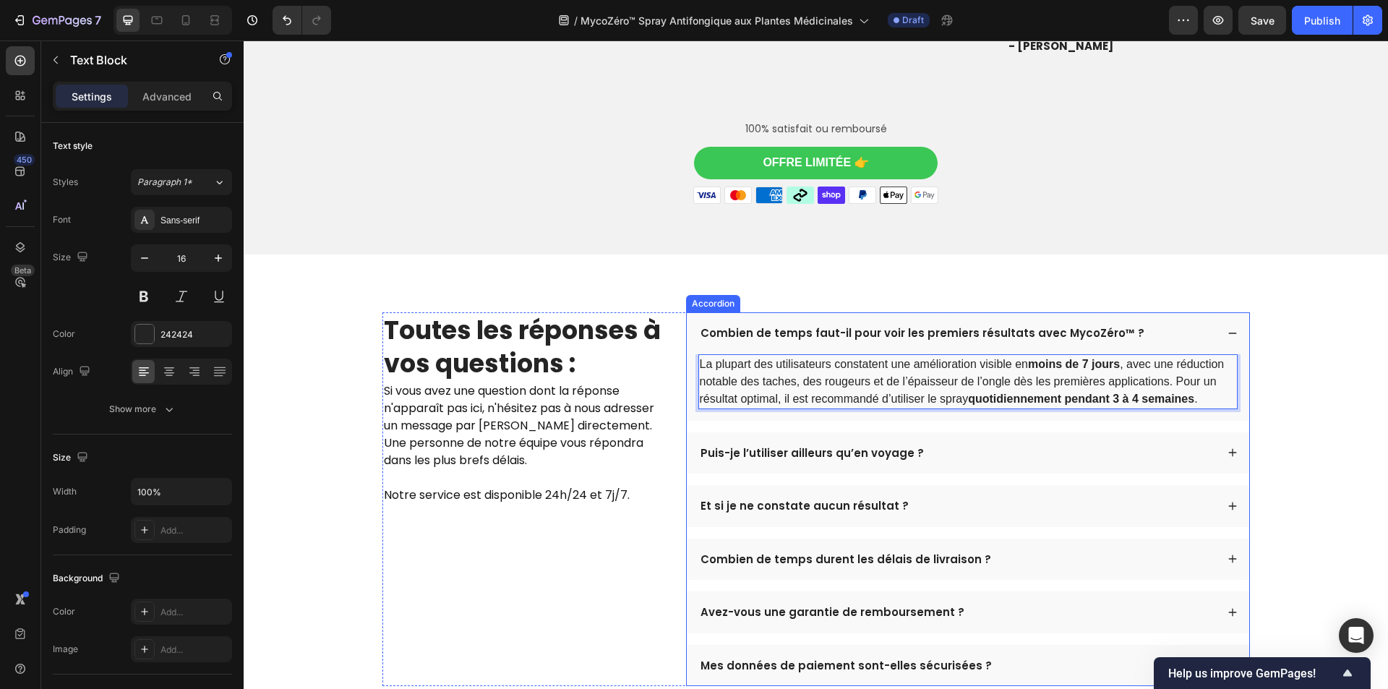
click at [804, 435] on div "Puis-je l’utiliser ailleurs qu’en voyage ?" at bounding box center [968, 453] width 562 height 42
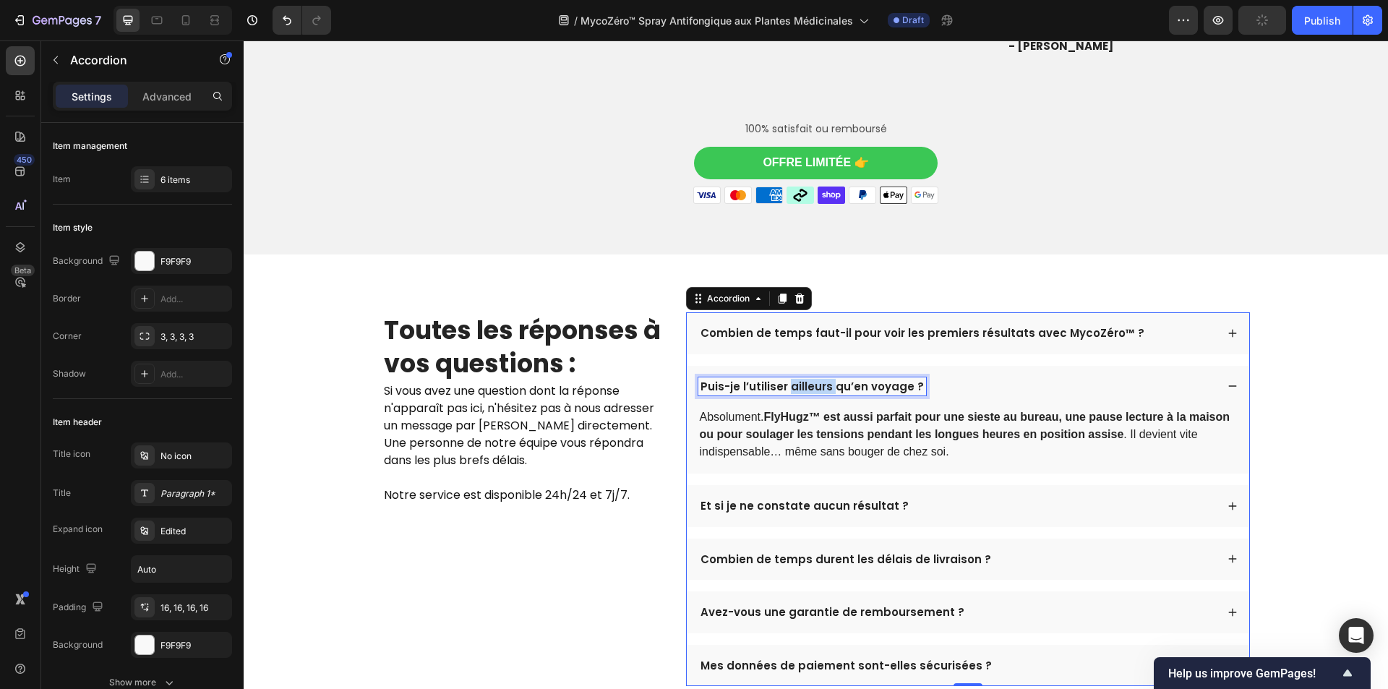
click at [802, 386] on p "Puis-je l’utiliser ailleurs qu’en voyage ?" at bounding box center [811, 386] width 223 height 14
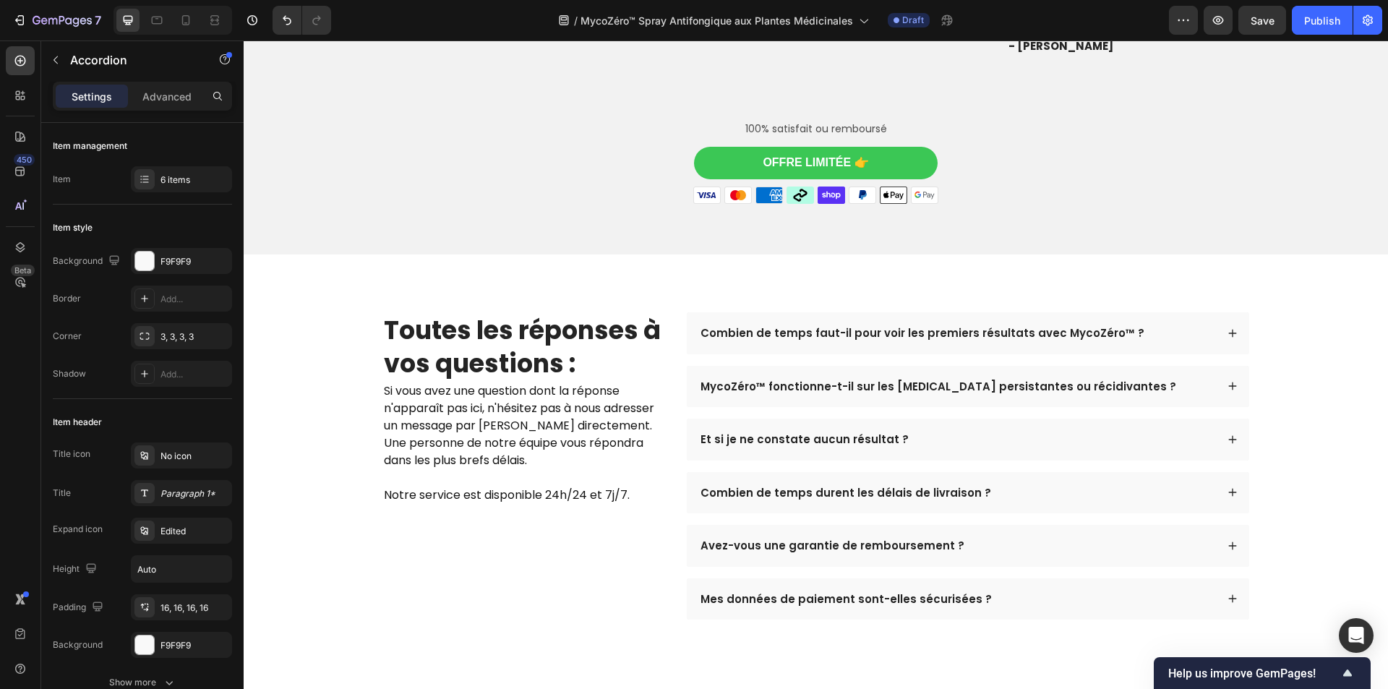
click at [1132, 389] on div "MycoZéro™ fonctionne-t-il sur les mycoses persistantes ou récidivantes ?" at bounding box center [957, 386] width 518 height 19
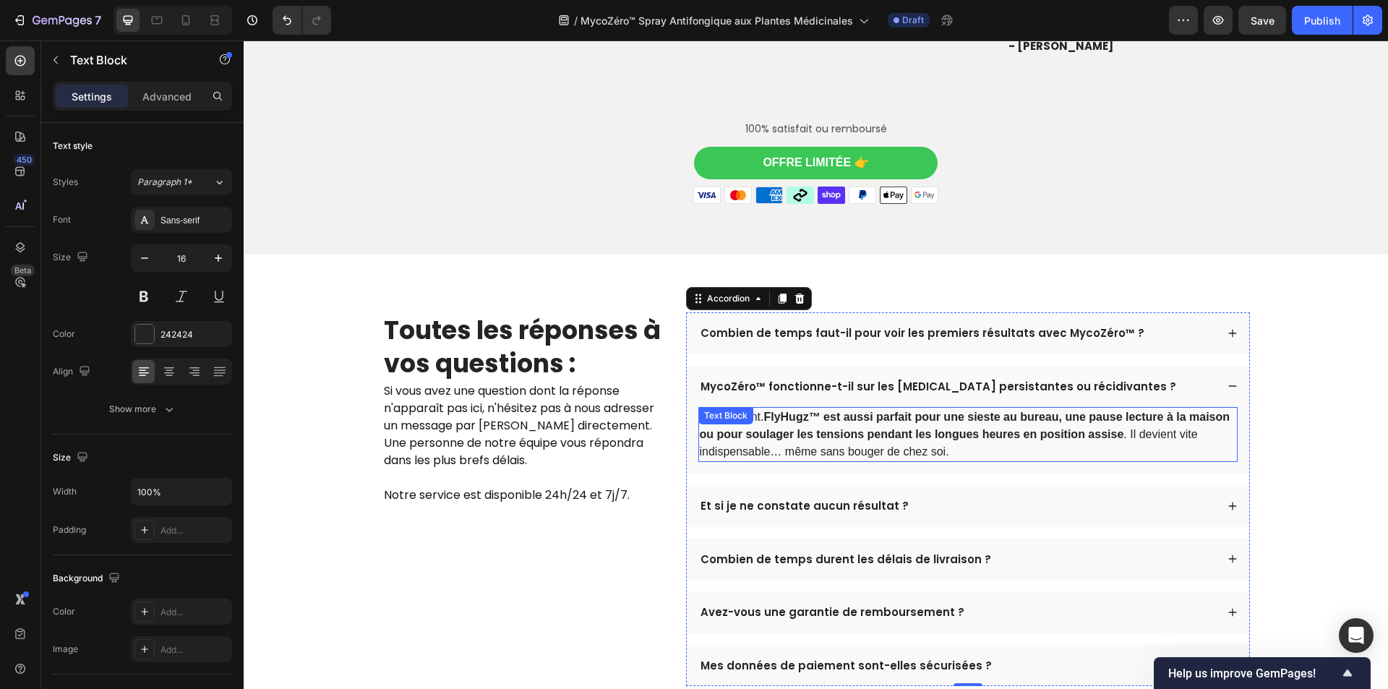
click at [974, 446] on p "Absolument. FlyHugz™ est aussi parfait pour une sieste au bureau, une pause lec…" at bounding box center [968, 434] width 536 height 52
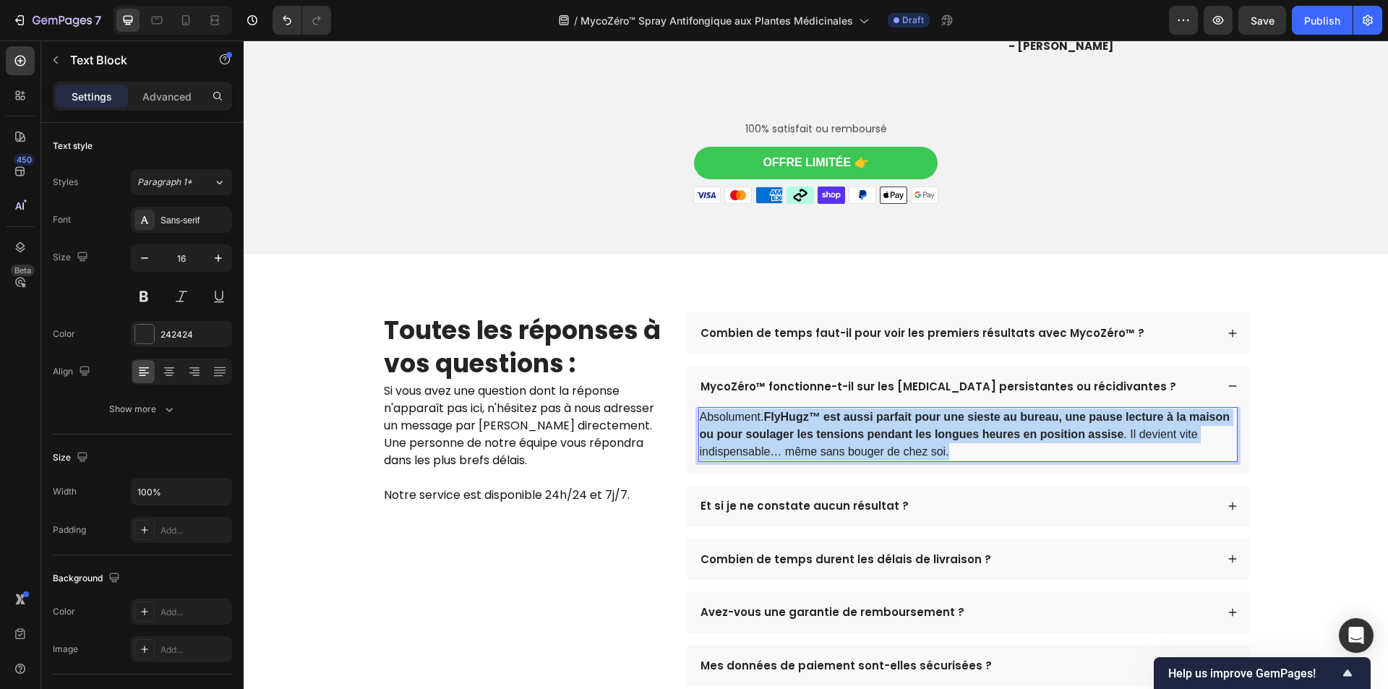
click at [974, 446] on p "Absolument. FlyHugz™ est aussi parfait pour une sieste au bureau, une pause lec…" at bounding box center [968, 434] width 536 height 52
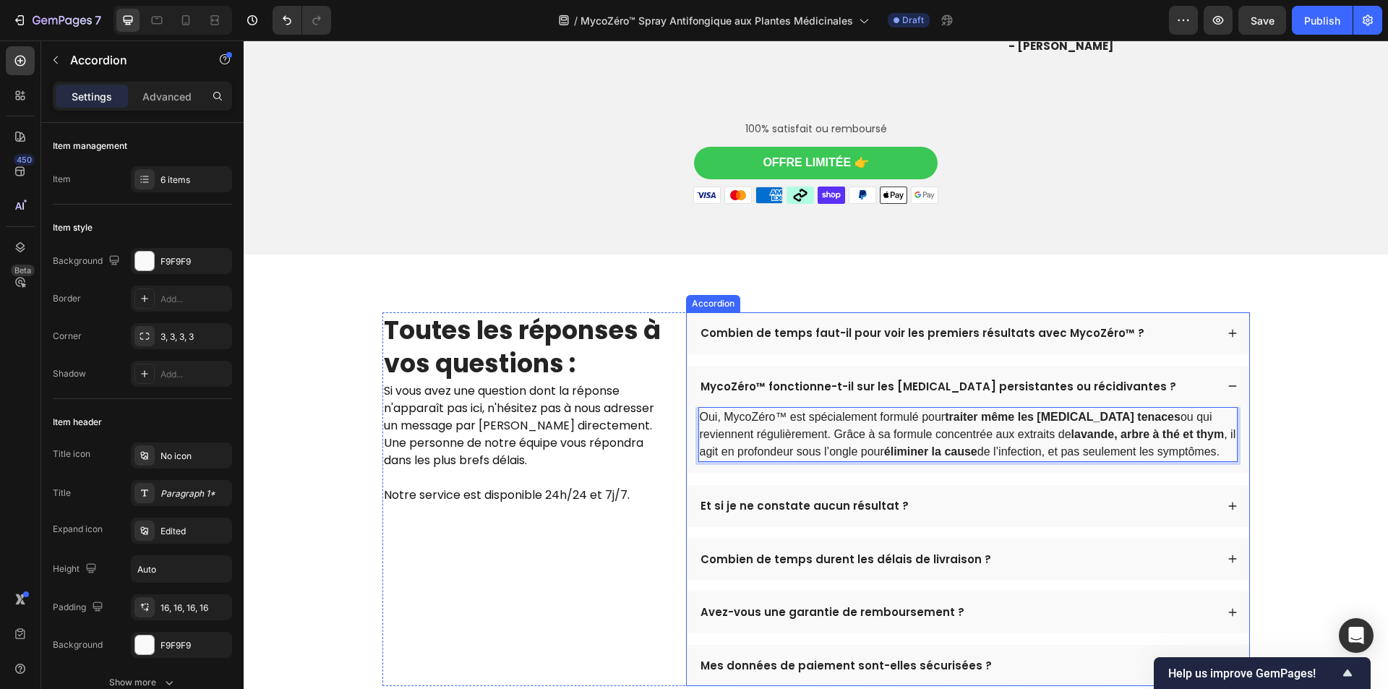
click at [760, 510] on p "Et si je ne constate aucun résultat ?" at bounding box center [804, 506] width 208 height 14
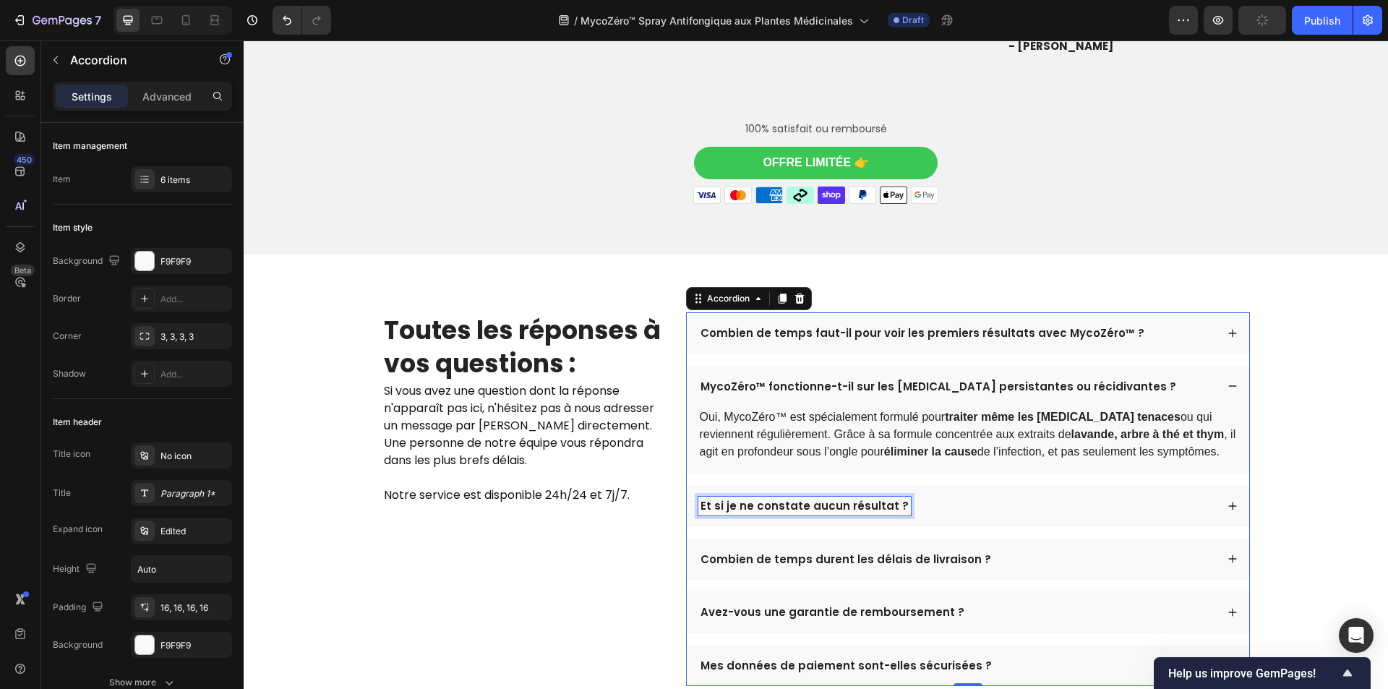
click at [760, 510] on p "Et si je ne constate aucun résultat ?" at bounding box center [804, 506] width 208 height 14
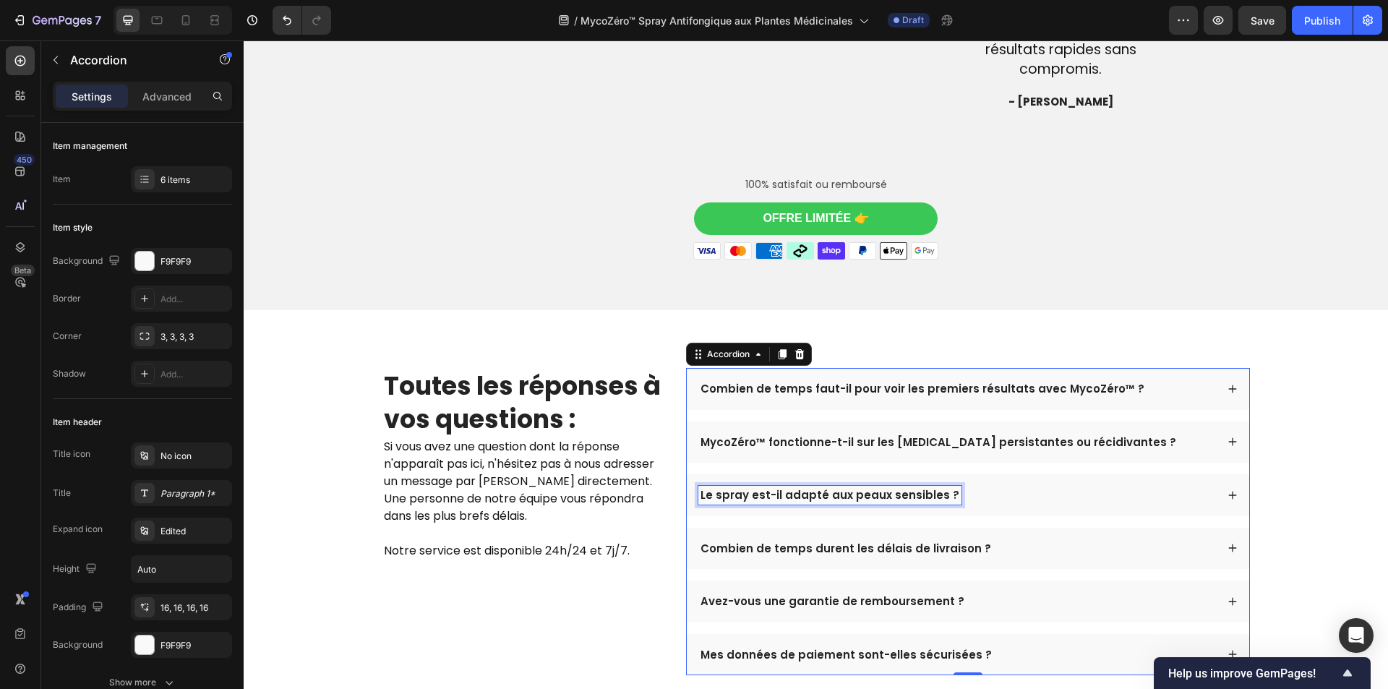
scroll to position [3876, 0]
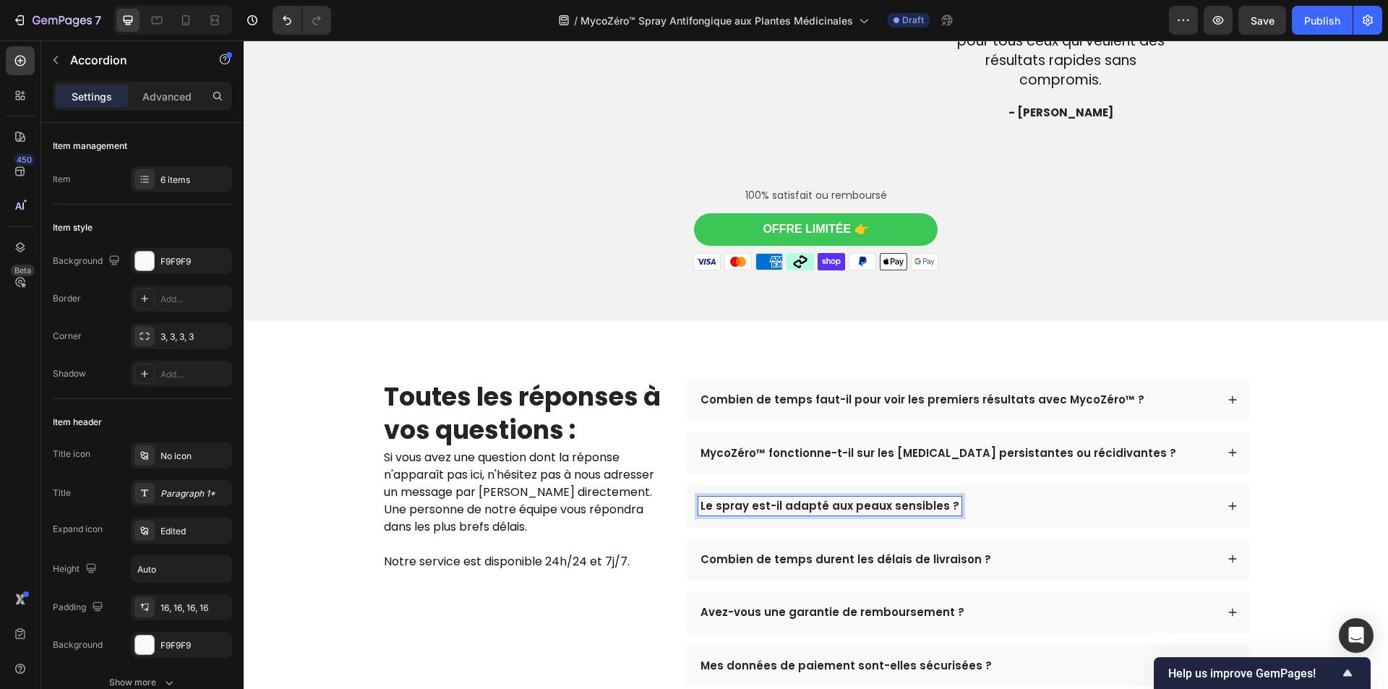
click at [1000, 497] on div "Le spray est-il adapté aux peaux sensibles ?" at bounding box center [957, 506] width 518 height 19
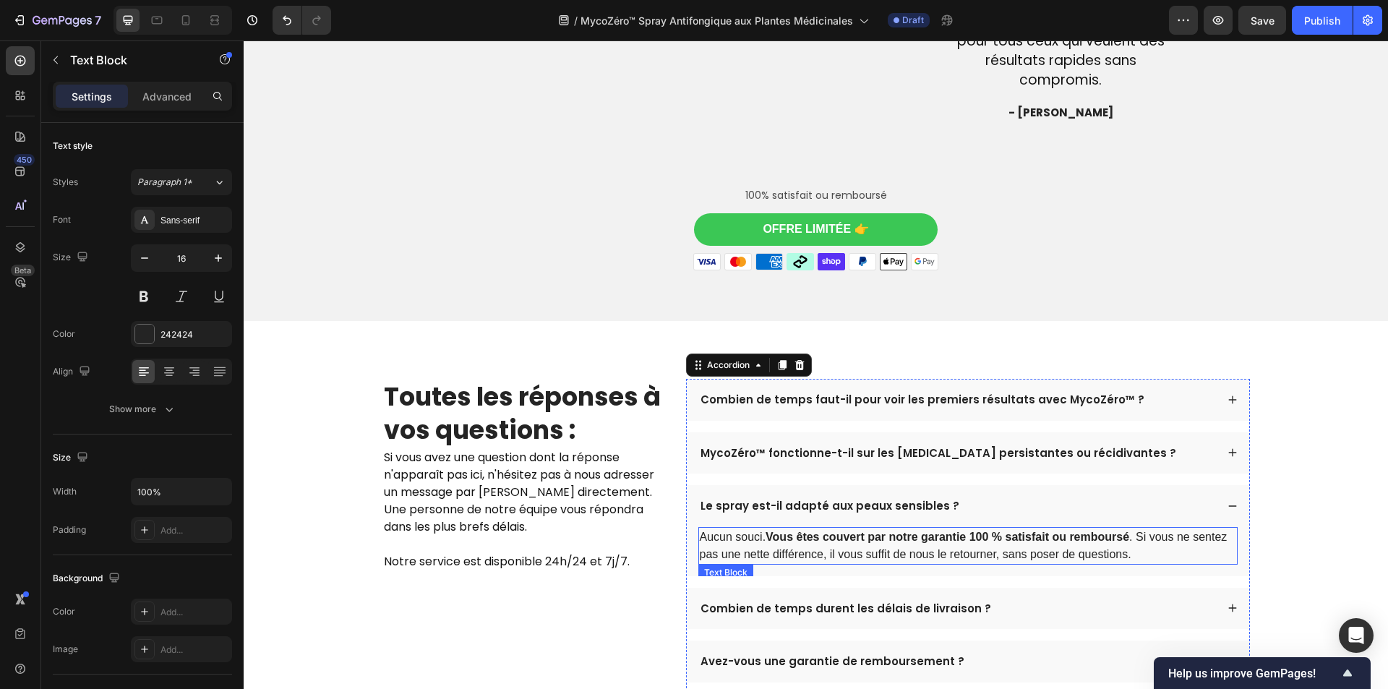
click at [915, 539] on strong "Vous êtes couvert par notre garantie 100 % satisfait ou remboursé" at bounding box center [947, 537] width 364 height 12
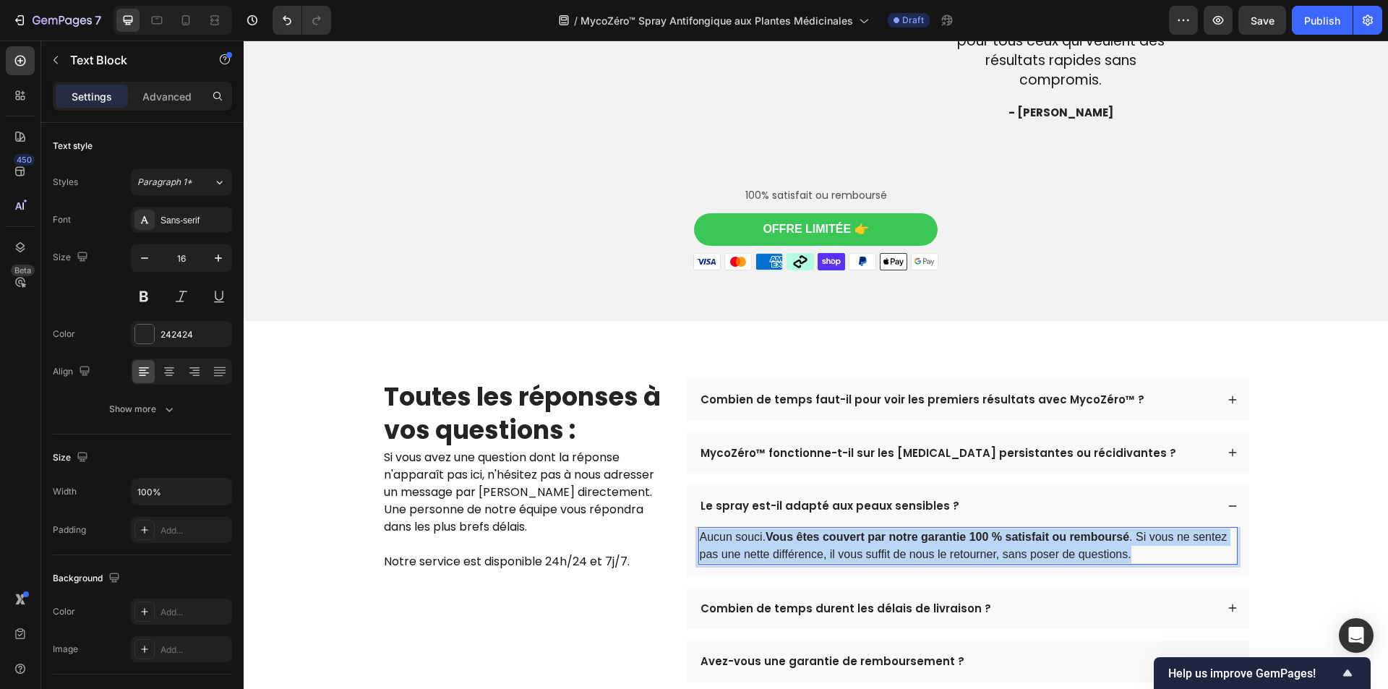
click at [915, 539] on strong "Vous êtes couvert par notre garantie 100 % satisfait ou remboursé" at bounding box center [947, 537] width 364 height 12
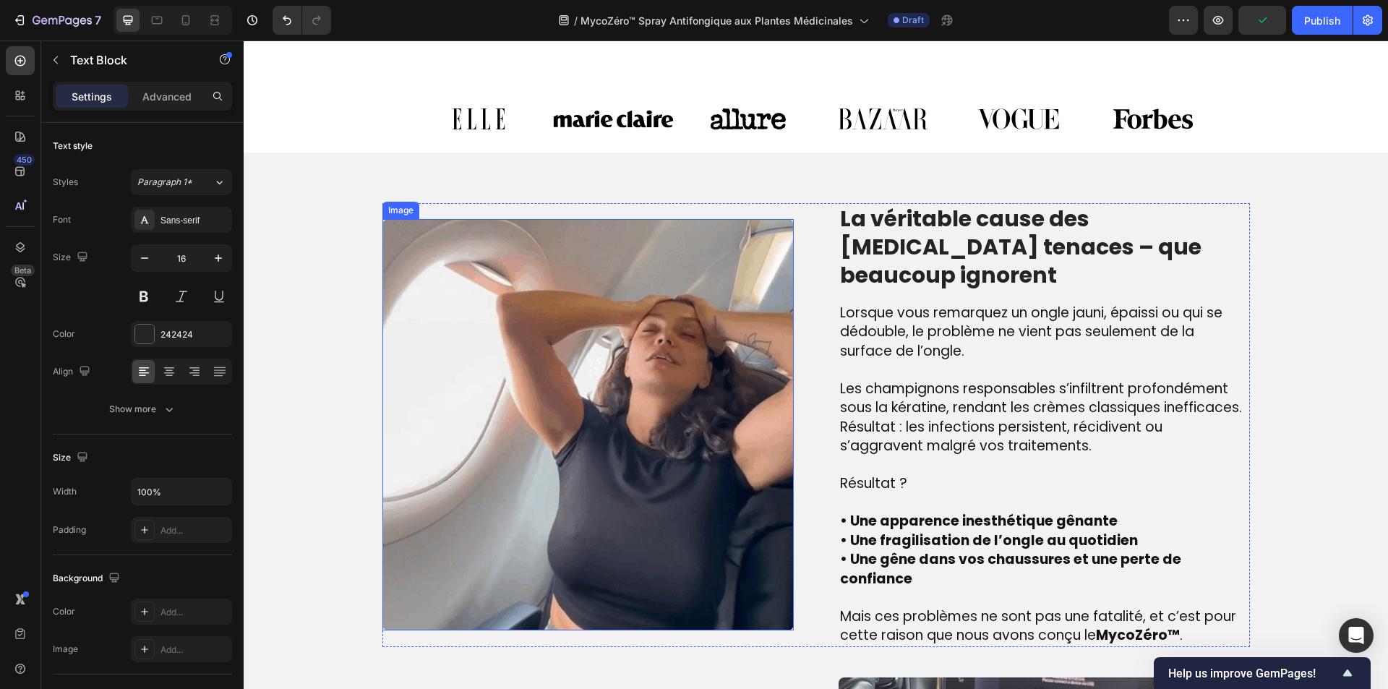
scroll to position [1130, 0]
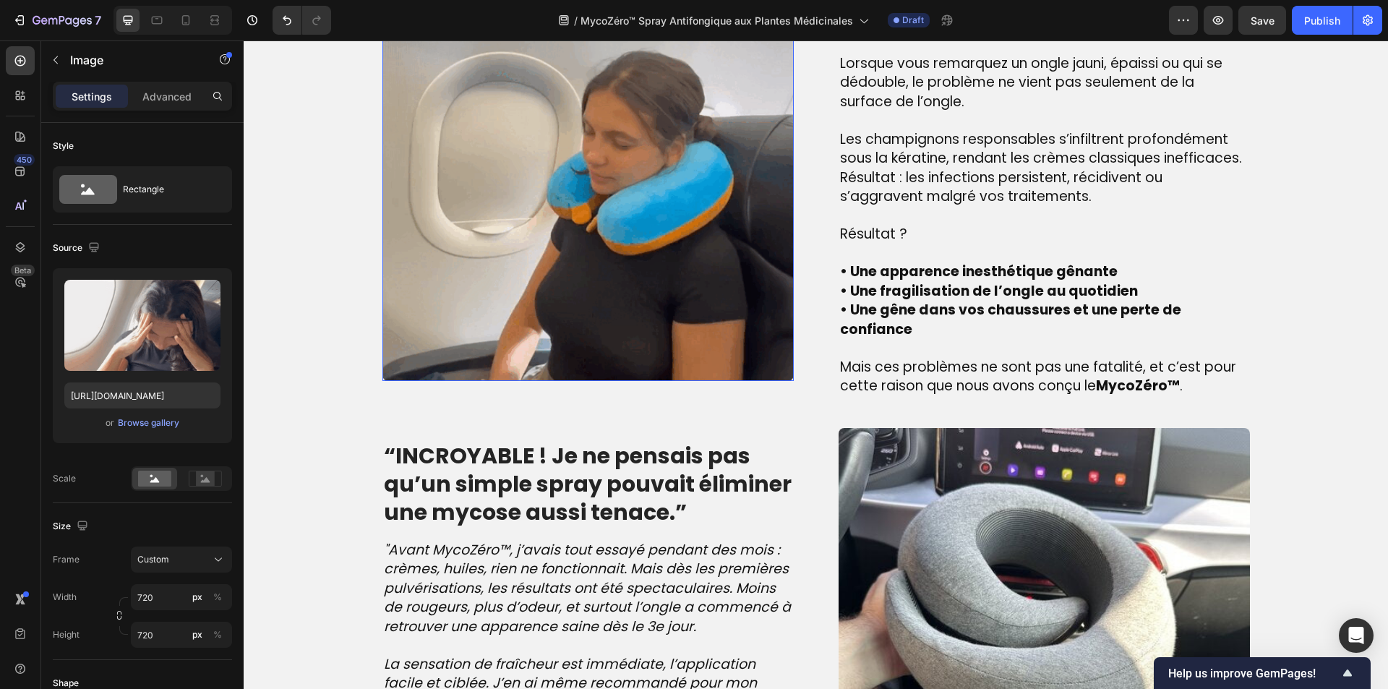
click at [536, 231] on img at bounding box center [587, 175] width 411 height 411
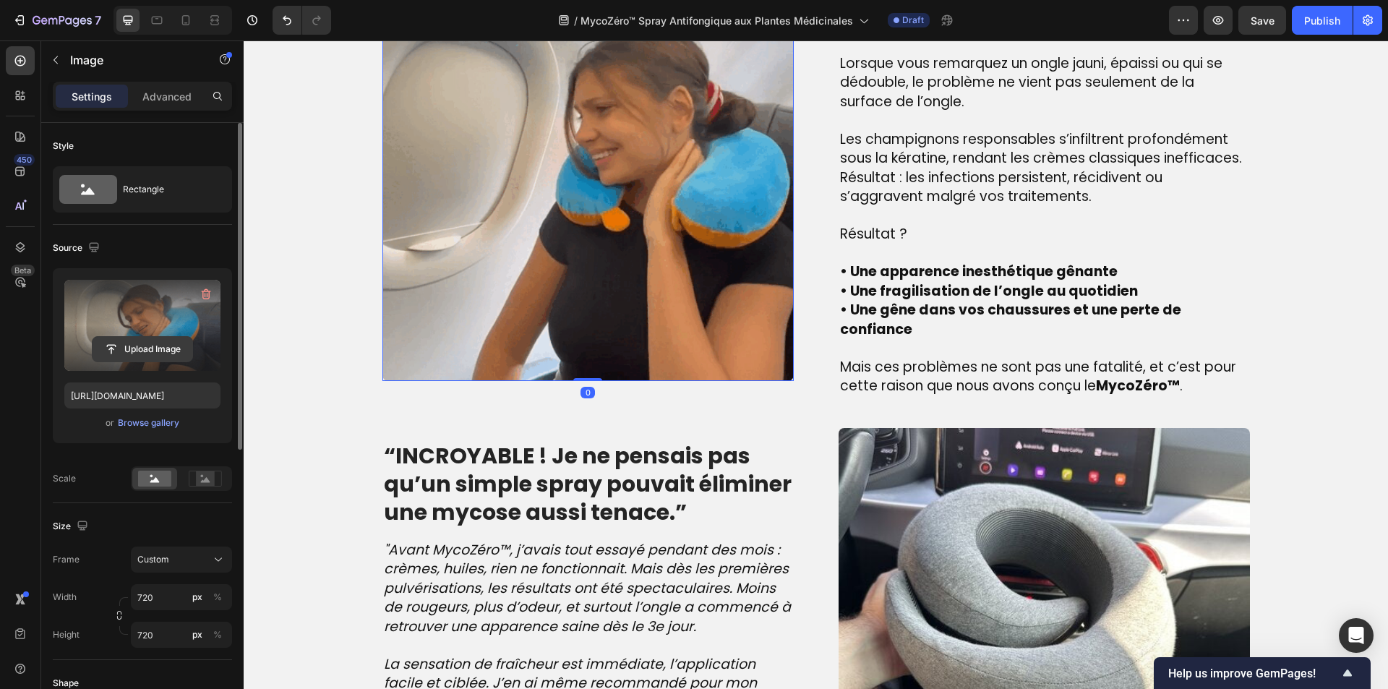
click at [120, 350] on input "file" at bounding box center [143, 349] width 100 height 25
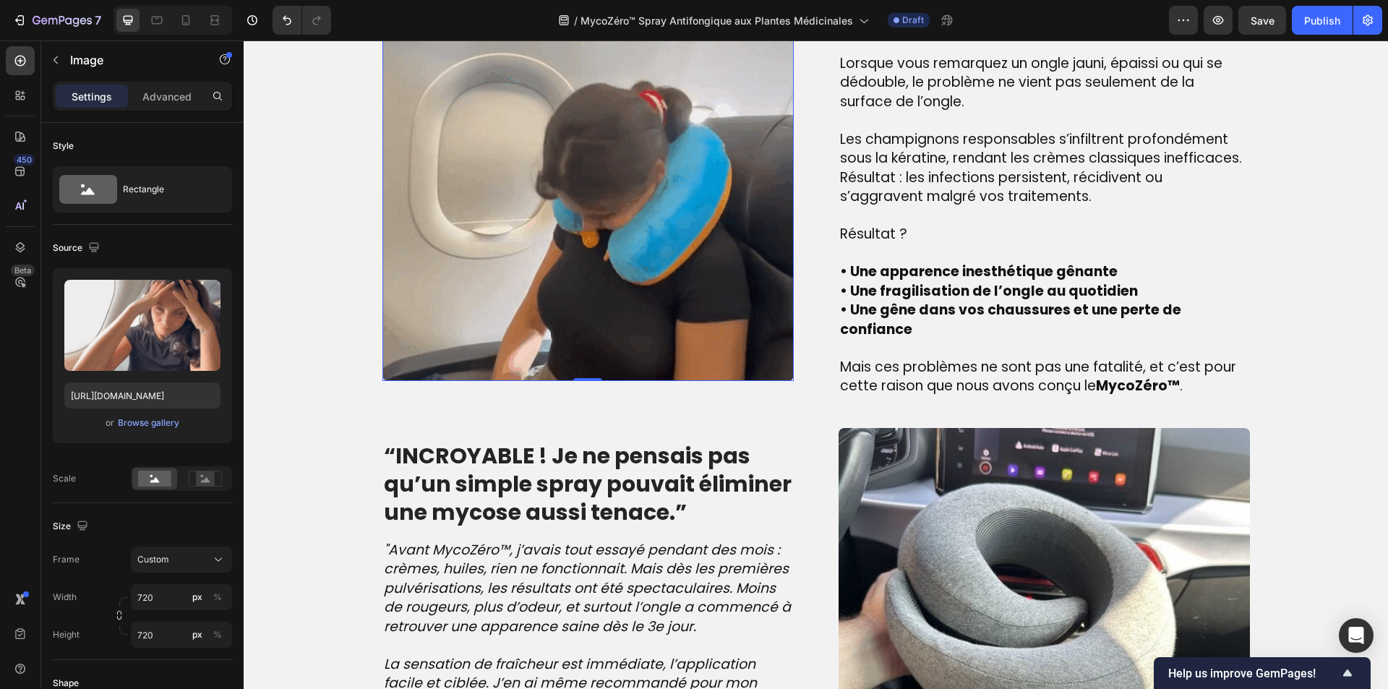
click at [686, 239] on img at bounding box center [587, 175] width 411 height 411
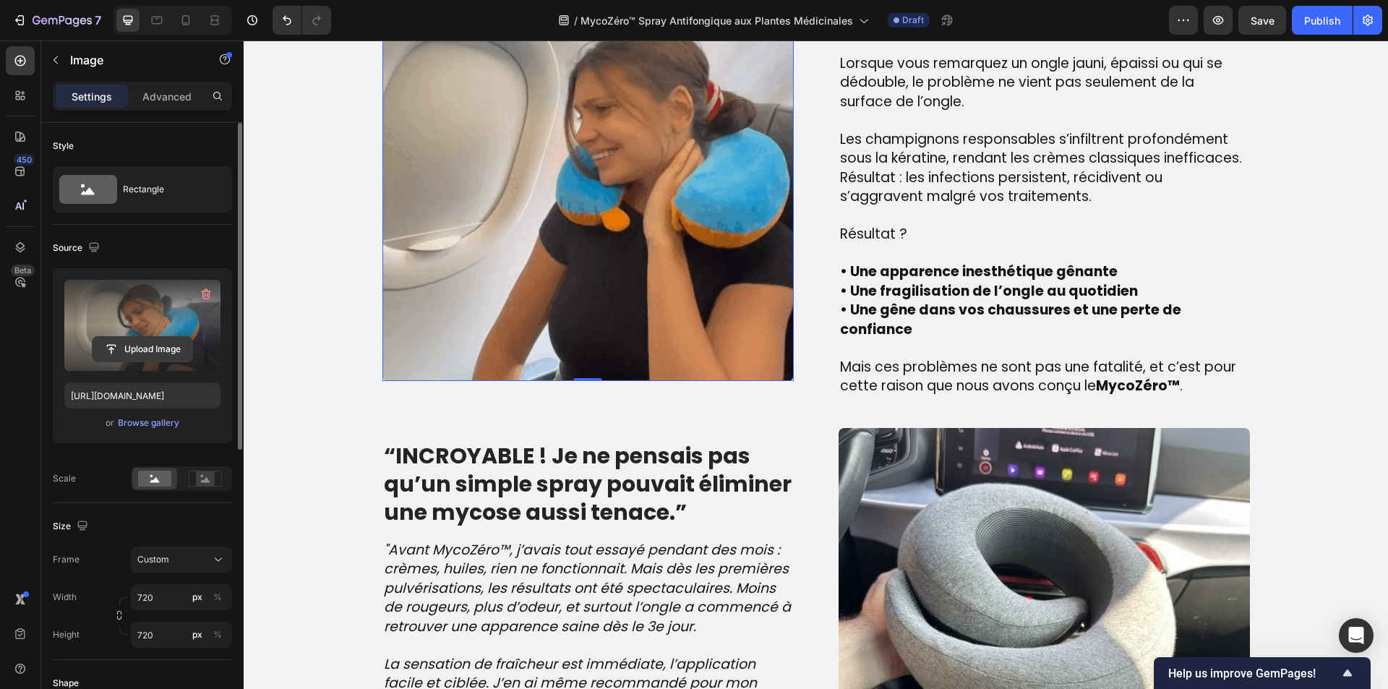
click at [126, 340] on input "file" at bounding box center [143, 349] width 100 height 25
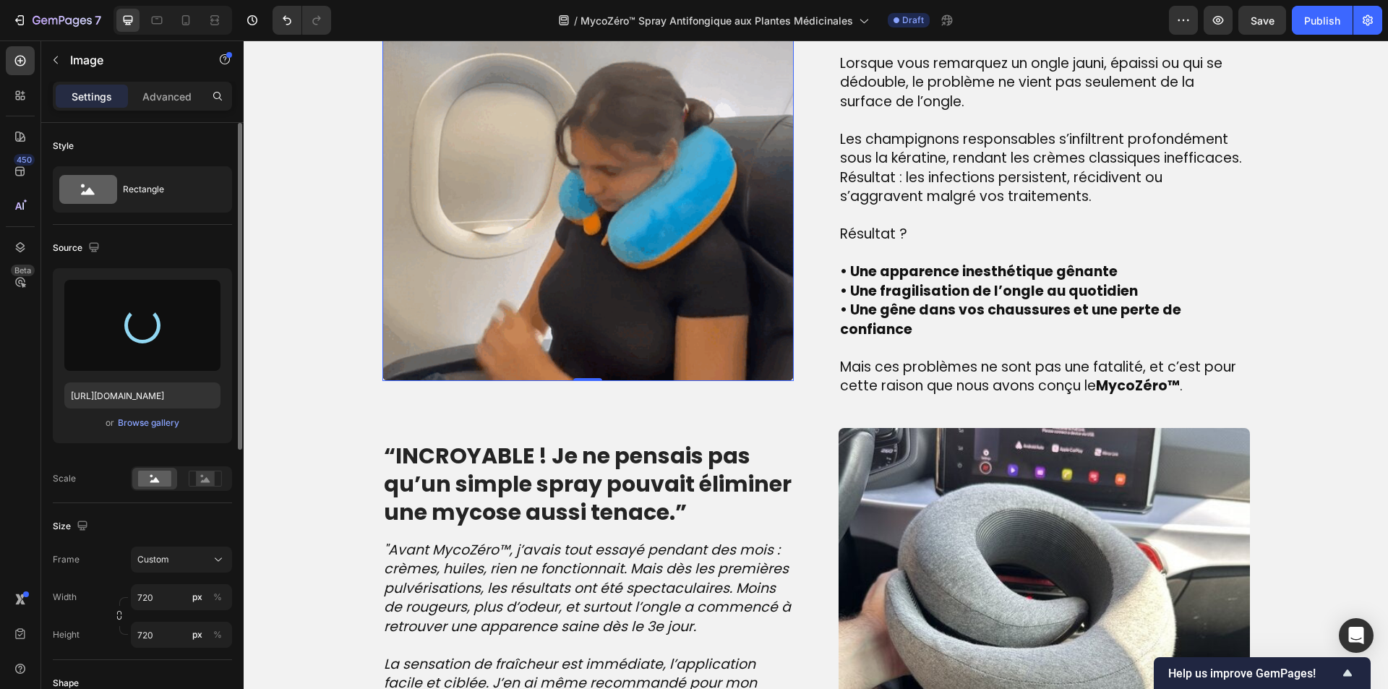
type input "https://cdn.shopify.com/s/files/1/0810/9329/6452/files/gempages_540190890933617…"
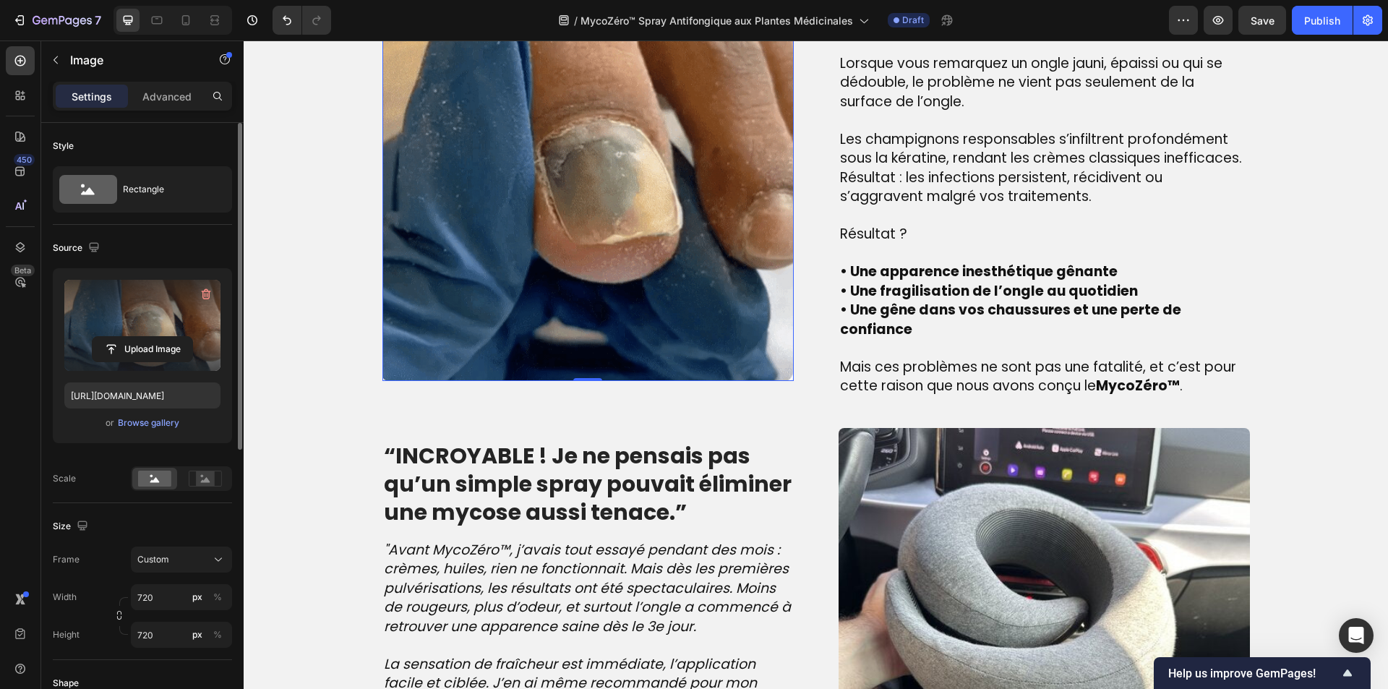
click at [544, 259] on img at bounding box center [587, 175] width 411 height 411
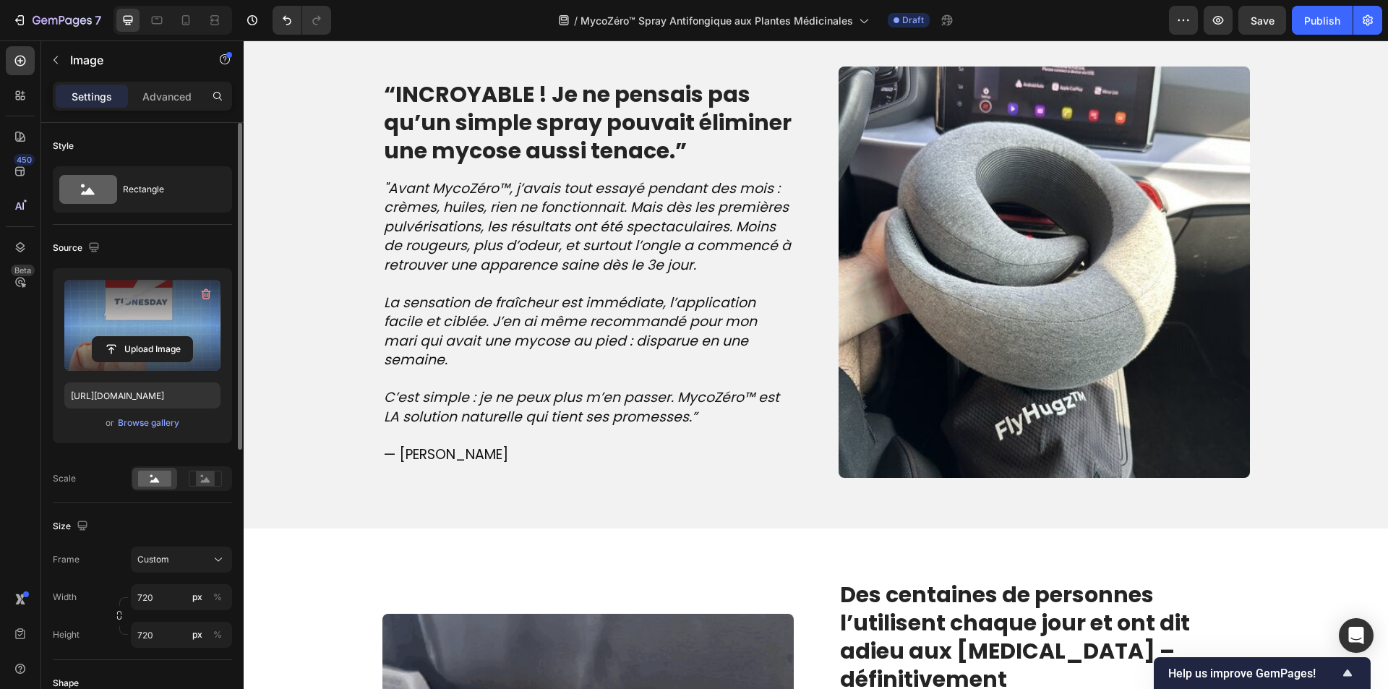
scroll to position [1997, 0]
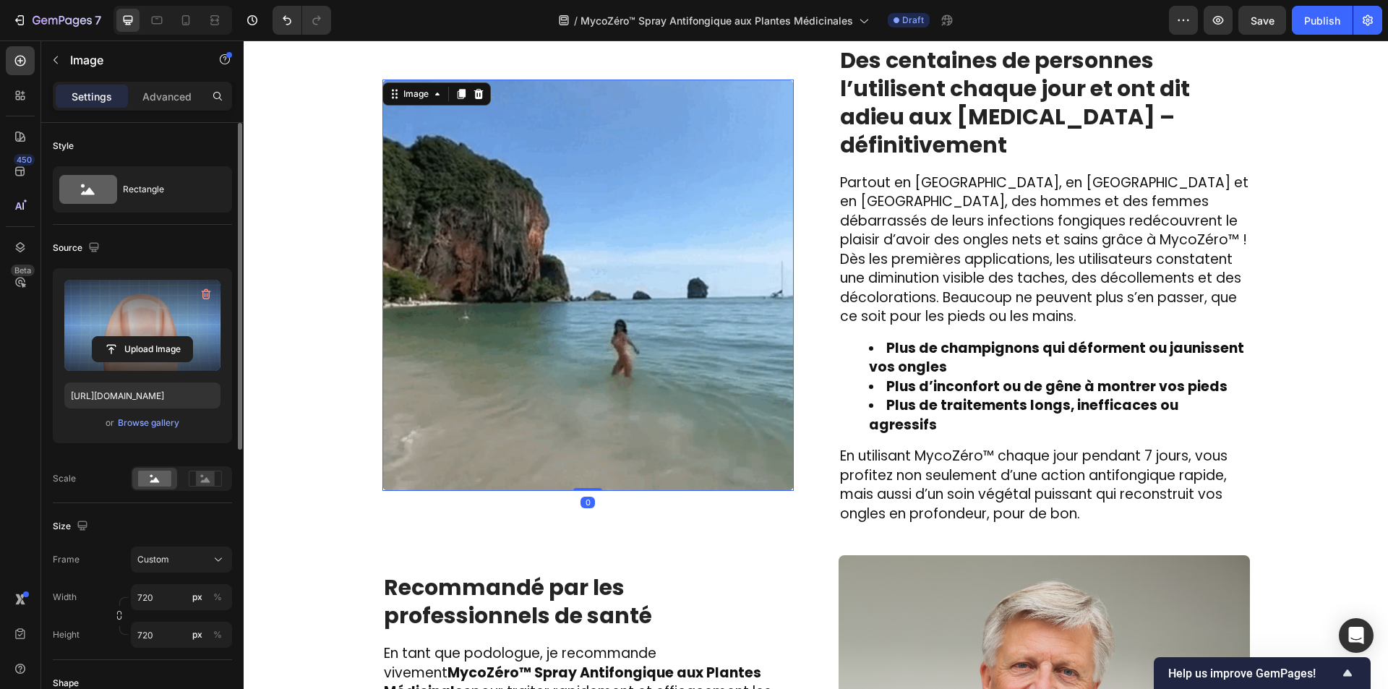
click at [510, 278] on img at bounding box center [587, 285] width 411 height 411
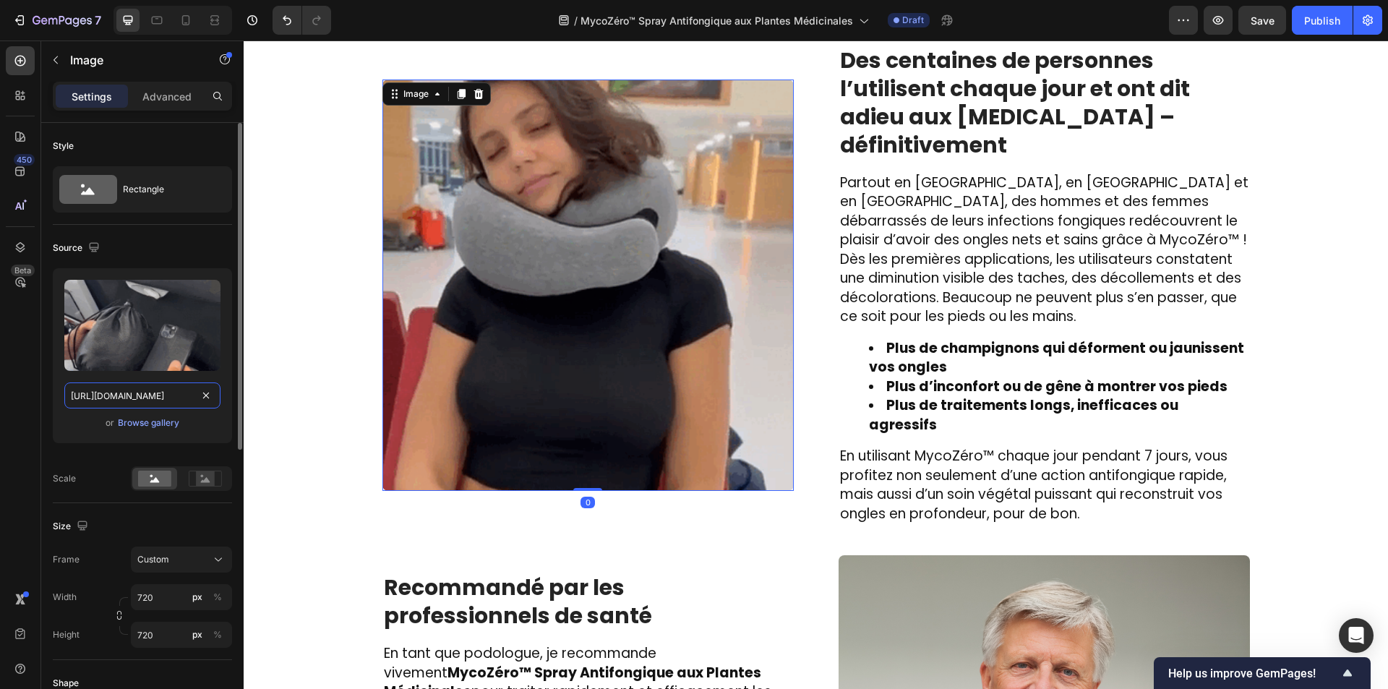
click at [140, 388] on input "[URL][DOMAIN_NAME]" at bounding box center [142, 395] width 156 height 26
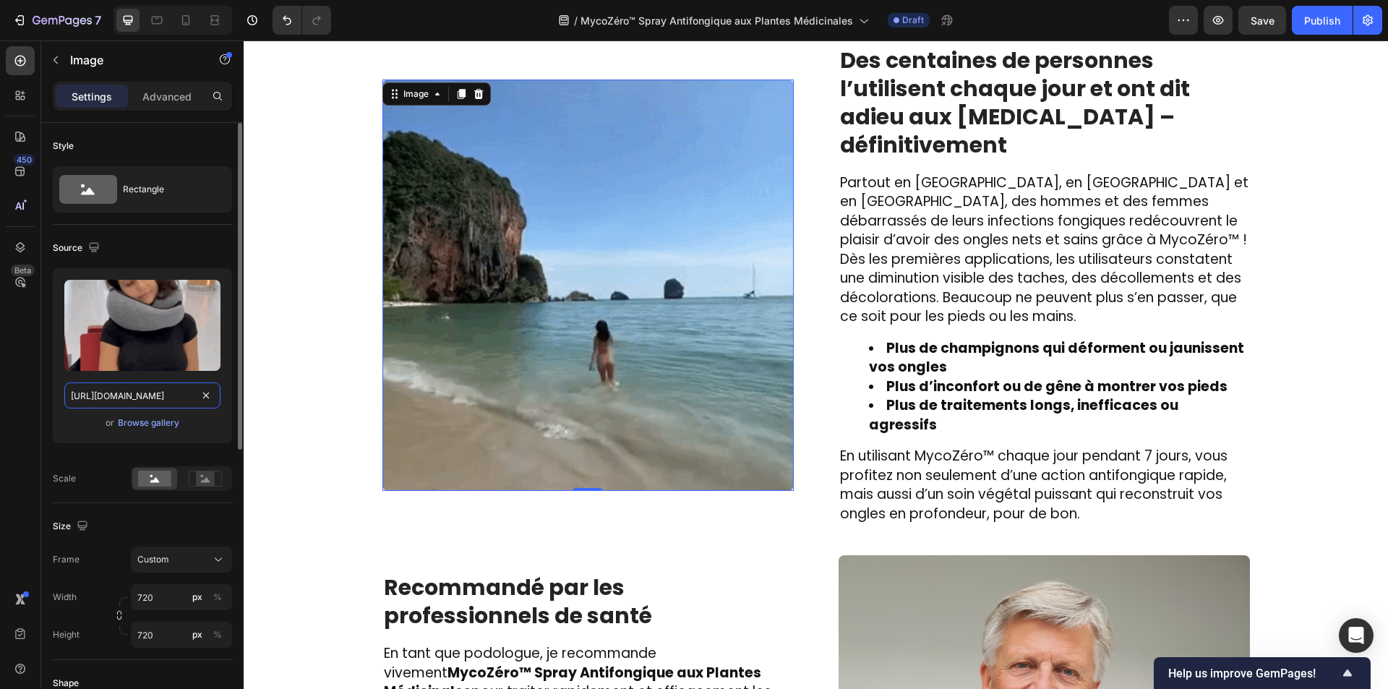
paste input "www.melbournenaillaserclinic.com.au/wps/wp-content/uploads/2023/11/infected-toe…"
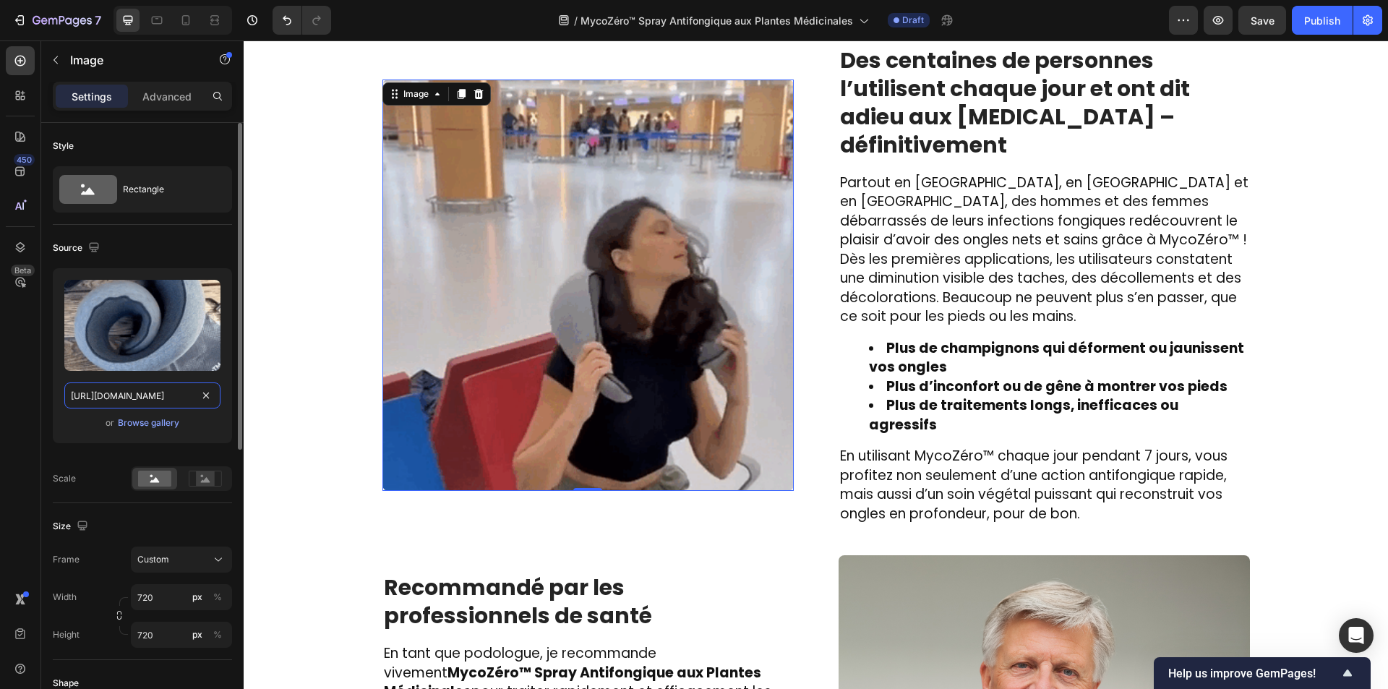
type input "https://www.melbournenaillaserclinic.com.au/wps/wp-content/uploads/2023/11/infe…"
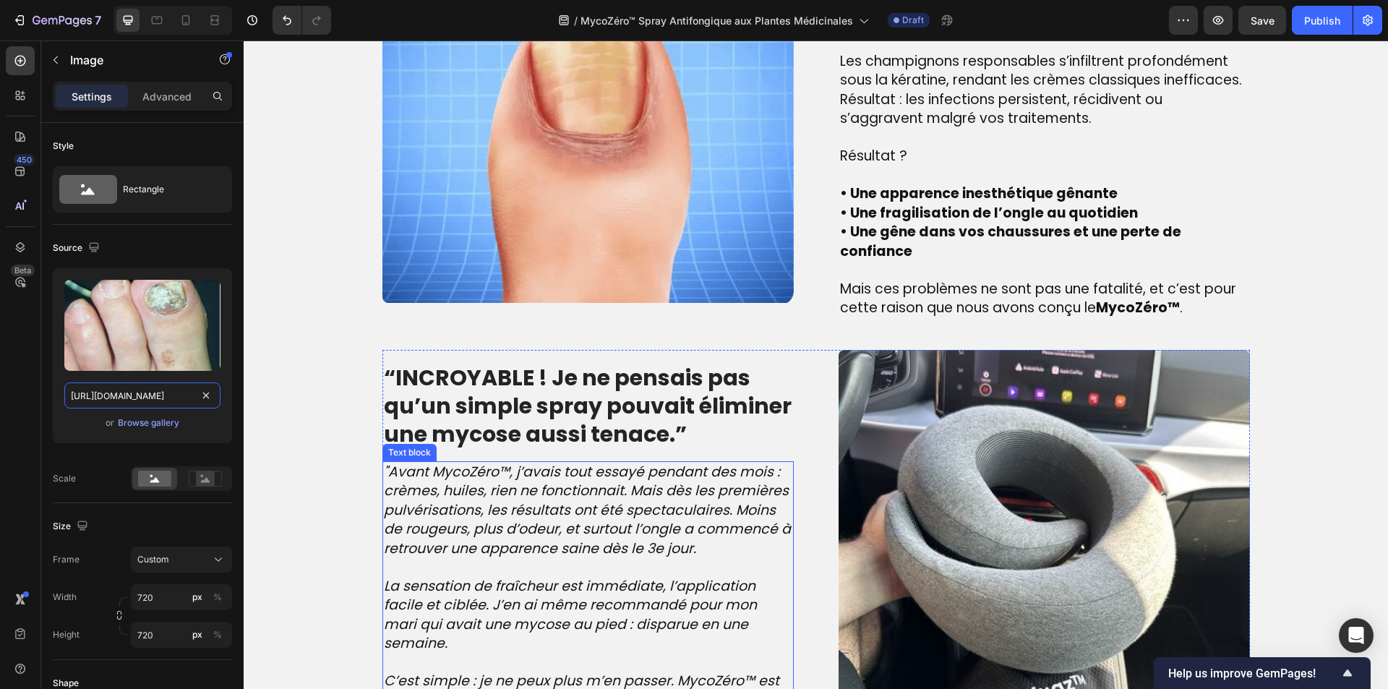
scroll to position [985, 0]
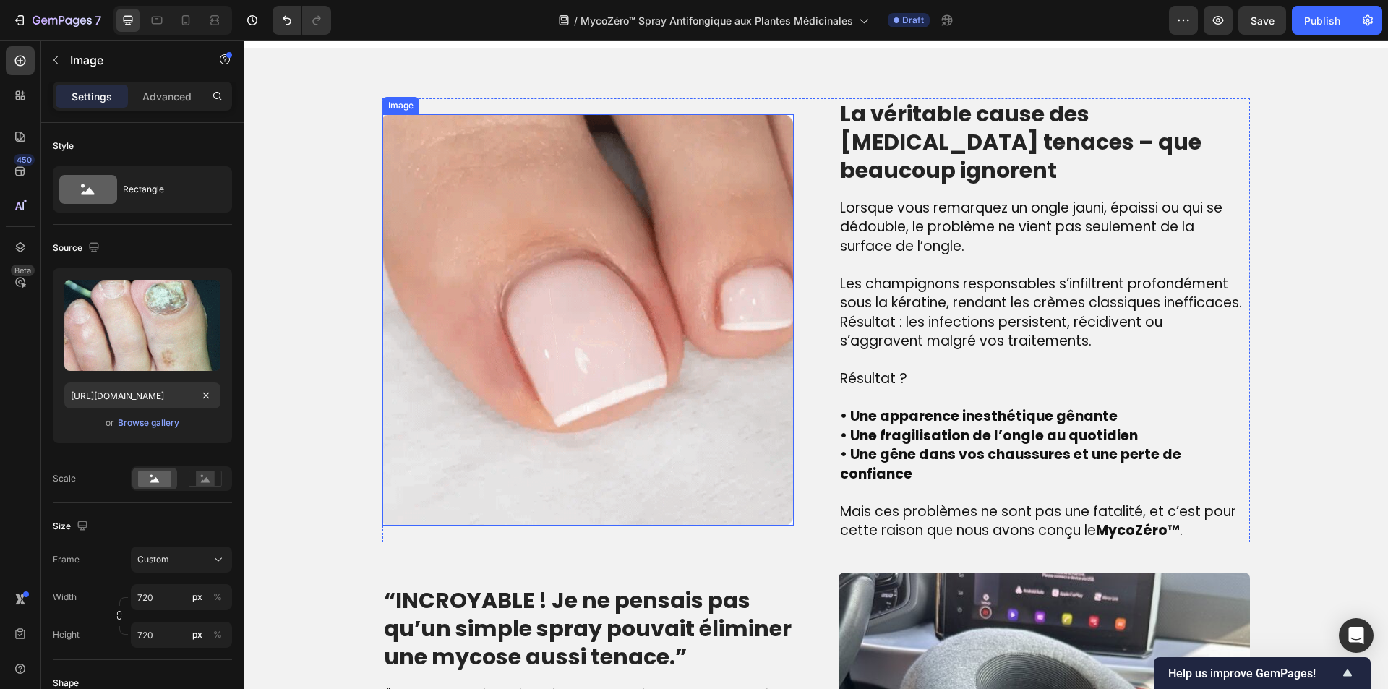
click at [603, 335] on img at bounding box center [587, 319] width 411 height 411
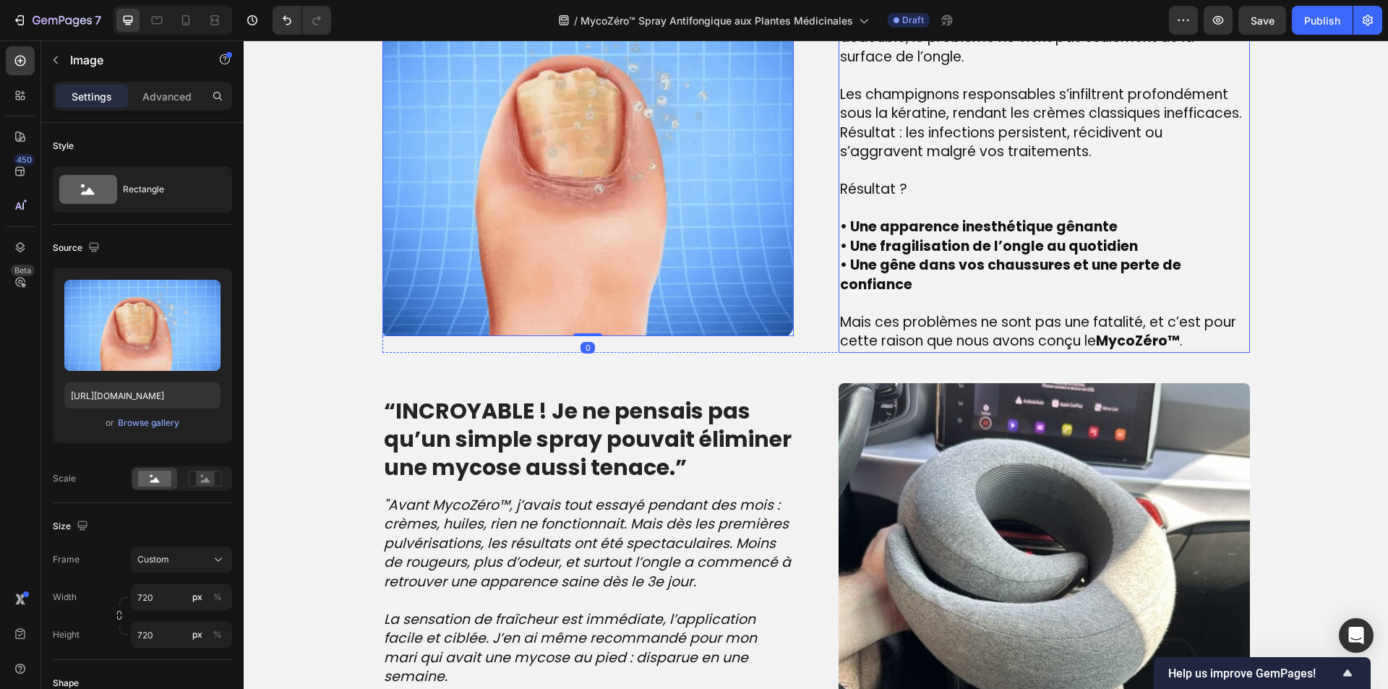
scroll to position [1202, 0]
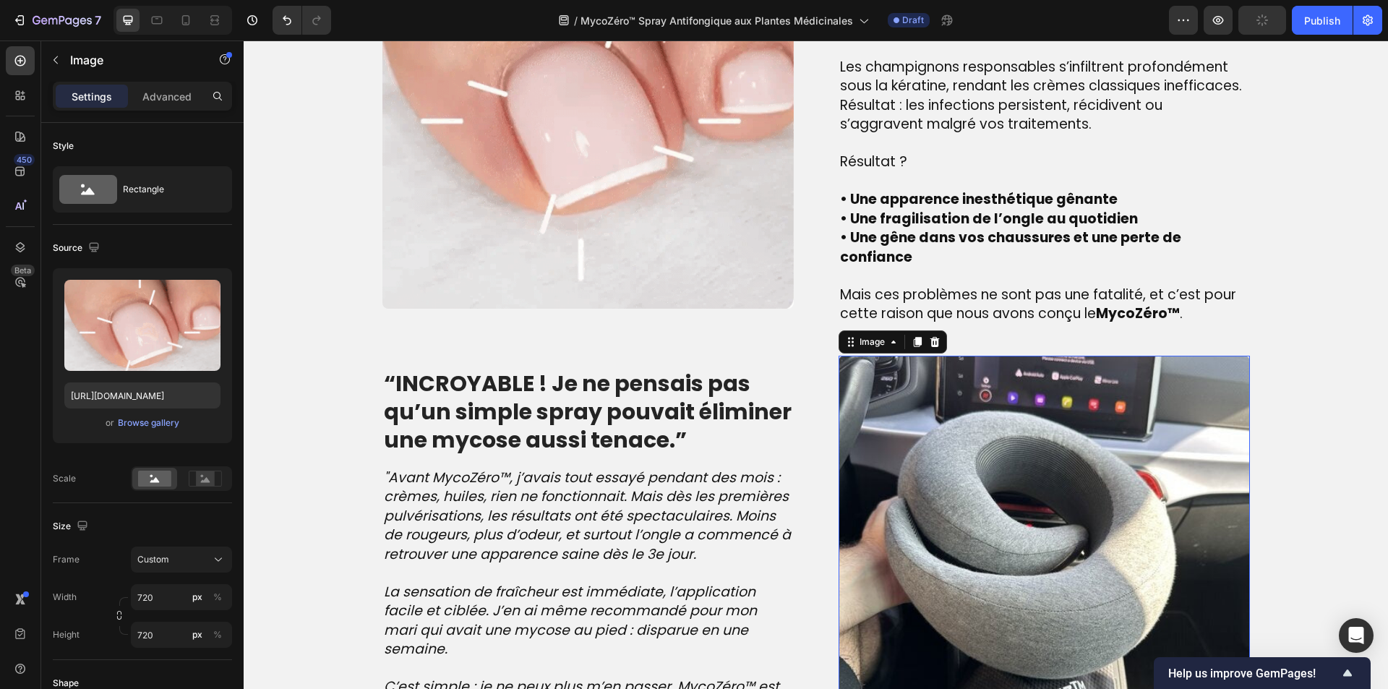
click at [915, 481] on img at bounding box center [1043, 561] width 411 height 411
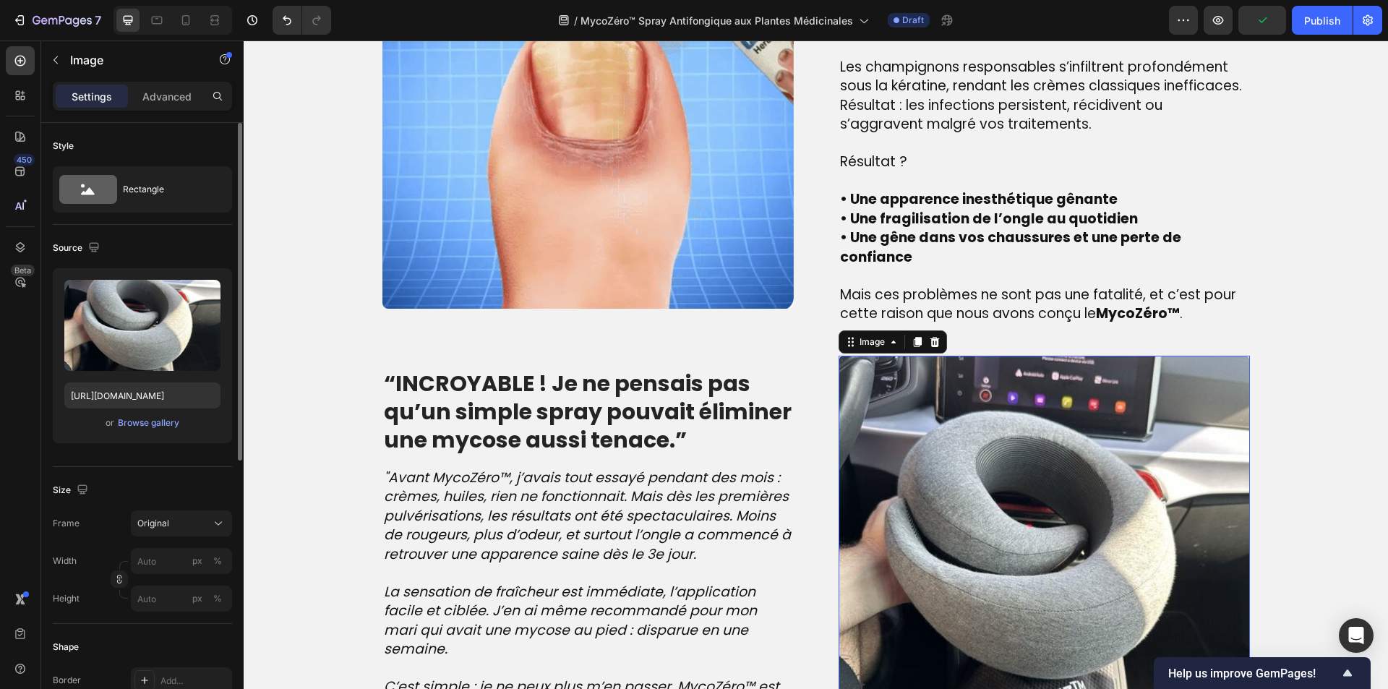
click at [103, 380] on div "Upload Image https://cdn.shopify.com/s/files/1/0810/9329/6452/files/gempages_54…" at bounding box center [142, 355] width 179 height 175
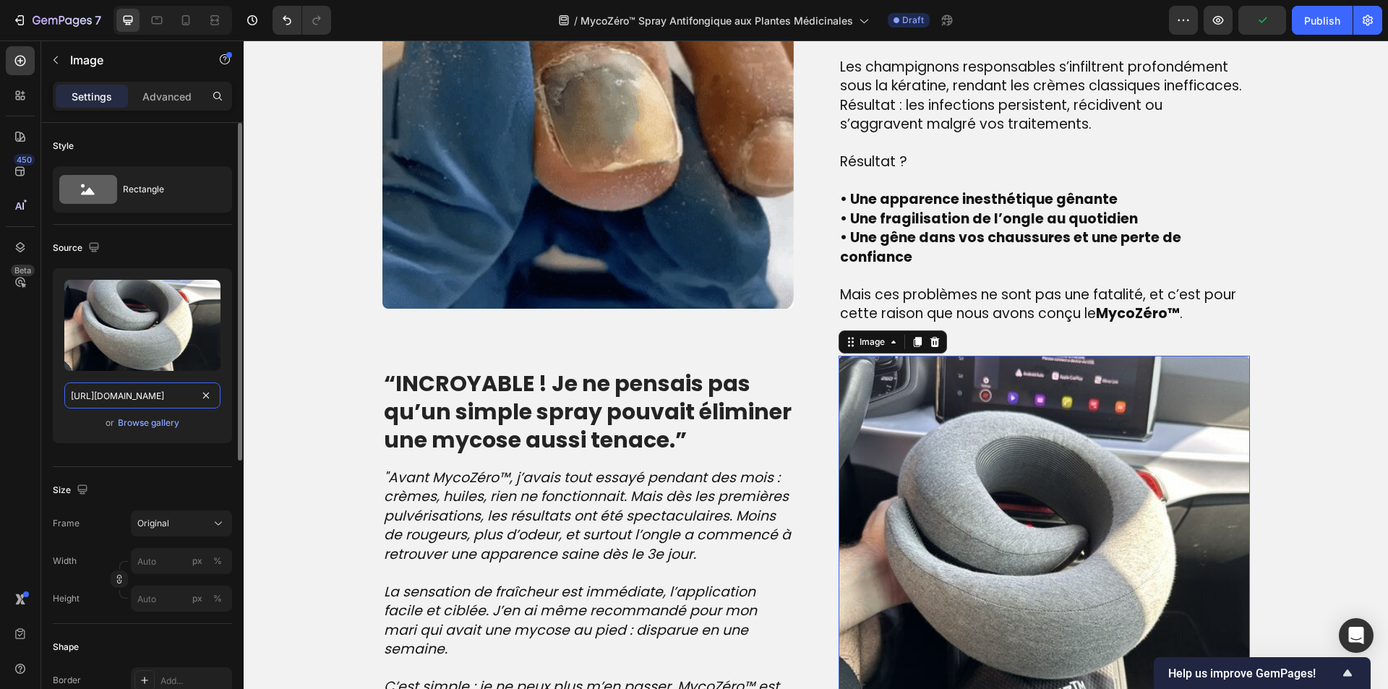
click at [115, 396] on input "[URL][DOMAIN_NAME]" at bounding box center [142, 395] width 156 height 26
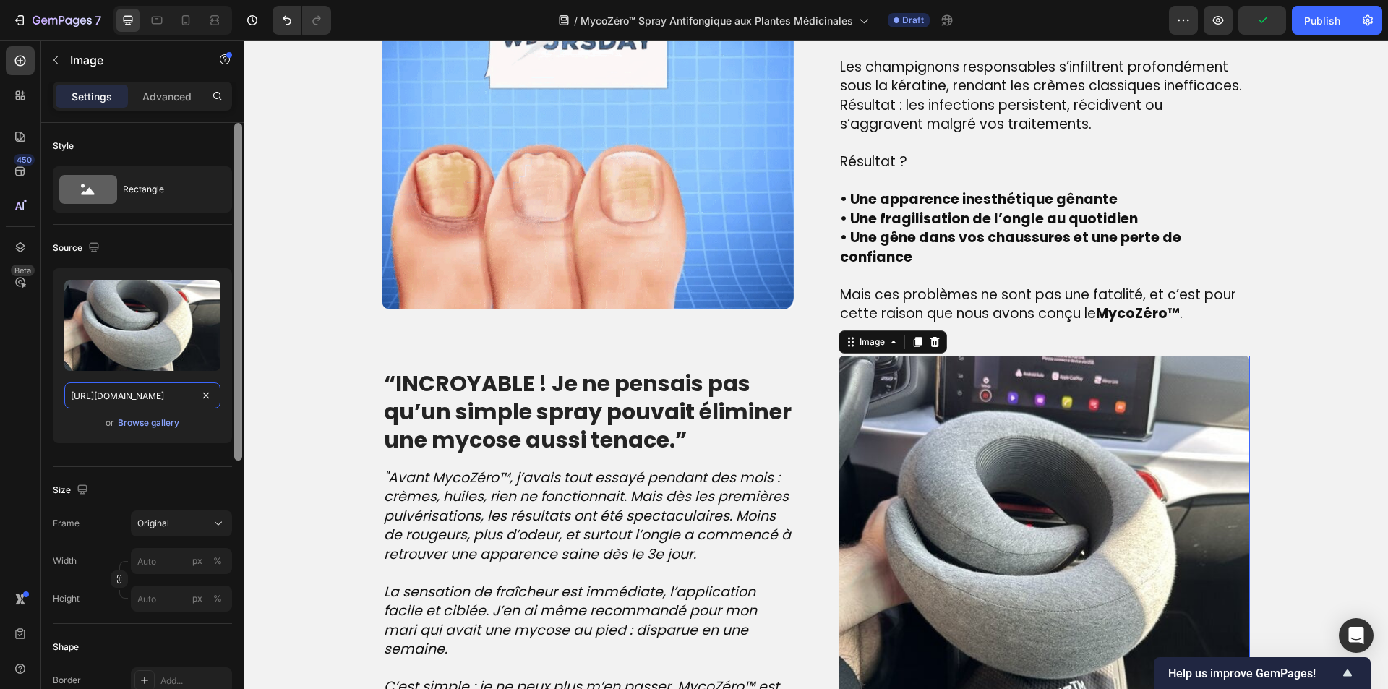
paste input "actualite-science.com/cdn/shop/files/Avant_70f87eb8-de5a-40cb-9ce6-056b7571bffd…"
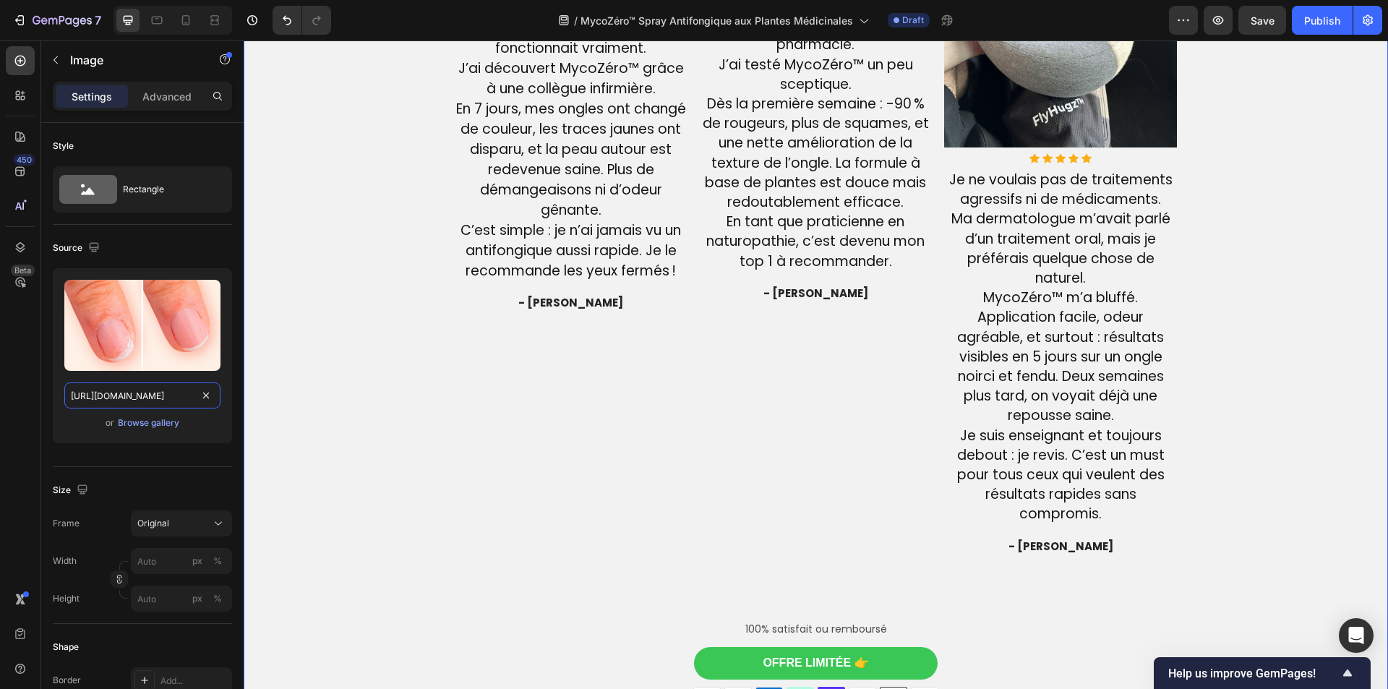
scroll to position [3443, 0]
type input "https://actualite-science.com/cdn/shop/files/Avant_70f87eb8-de5a-40cb-9ce6-056b…"
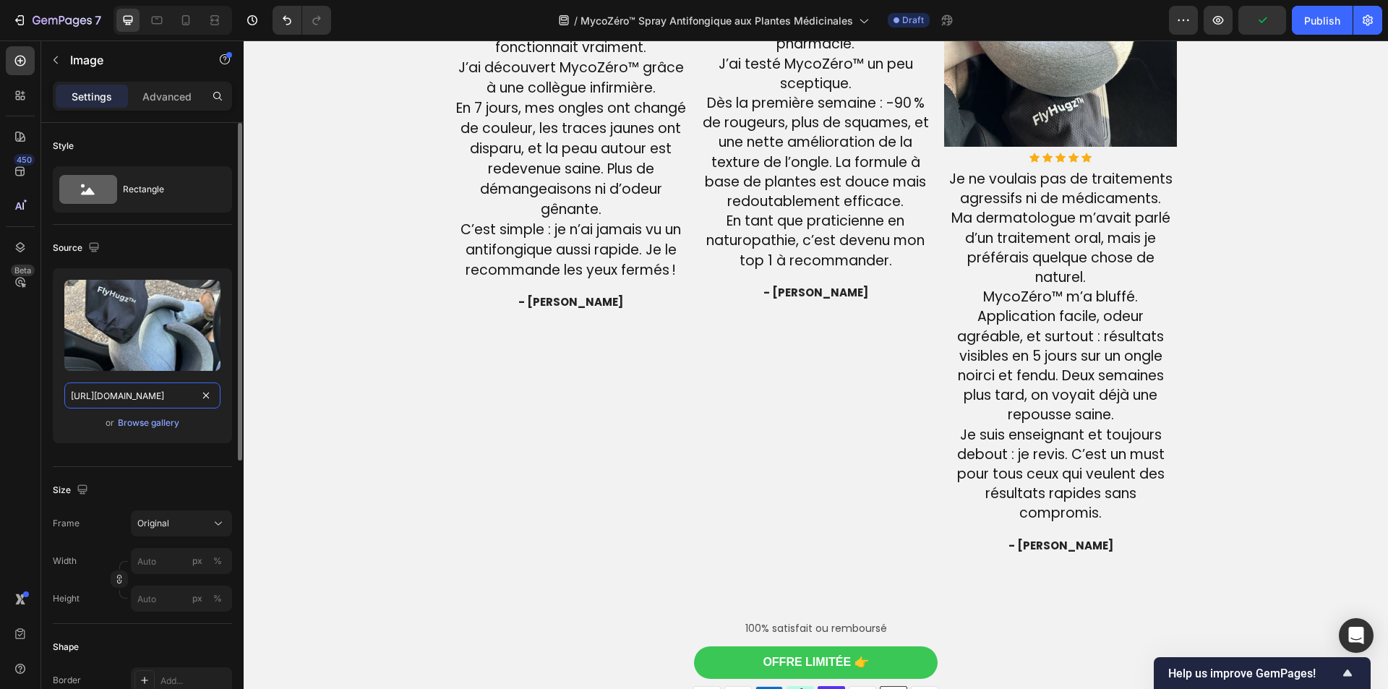
click at [167, 395] on input "[URL][DOMAIN_NAME]" at bounding box center [142, 395] width 156 height 26
paste input "778/2924/3191/files/26_6464b8f1-6850-4049-bdf2-1081ecbc7e8f.png?v=1757321678"
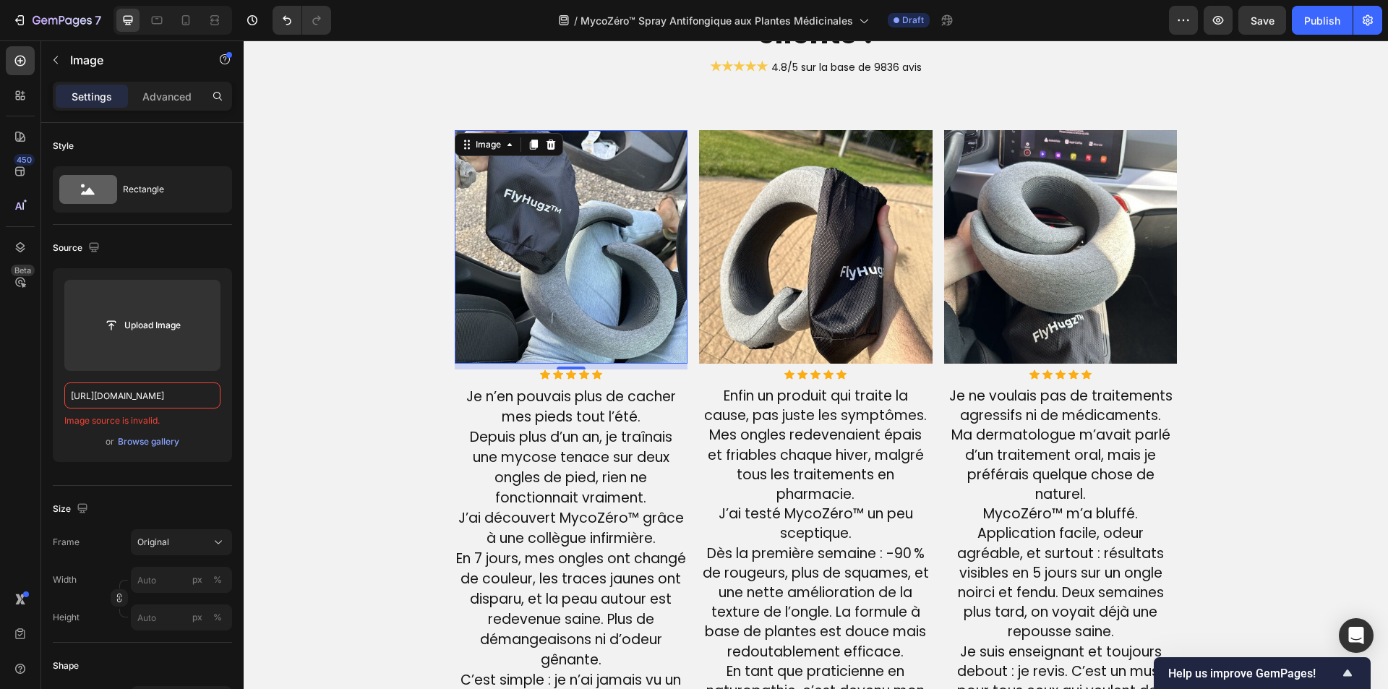
click at [484, 228] on img at bounding box center [571, 246] width 233 height 233
click at [138, 400] on input "https://cdn.shopify.com/s/files/1/0778/2924/3191/files/26_6464b8f1-6850-4049-bd…" at bounding box center [142, 395] width 156 height 26
paste input "https://cdn.shopify.com/s/files/1/0778/2924/3191/files/26_6464b8f1-6850-4049-bd…"
click at [141, 398] on input "https://cdn.shophttps://cdn.shopify.com/s/files/1/0778/2924/3191/files/26_6464b…" at bounding box center [142, 395] width 156 height 26
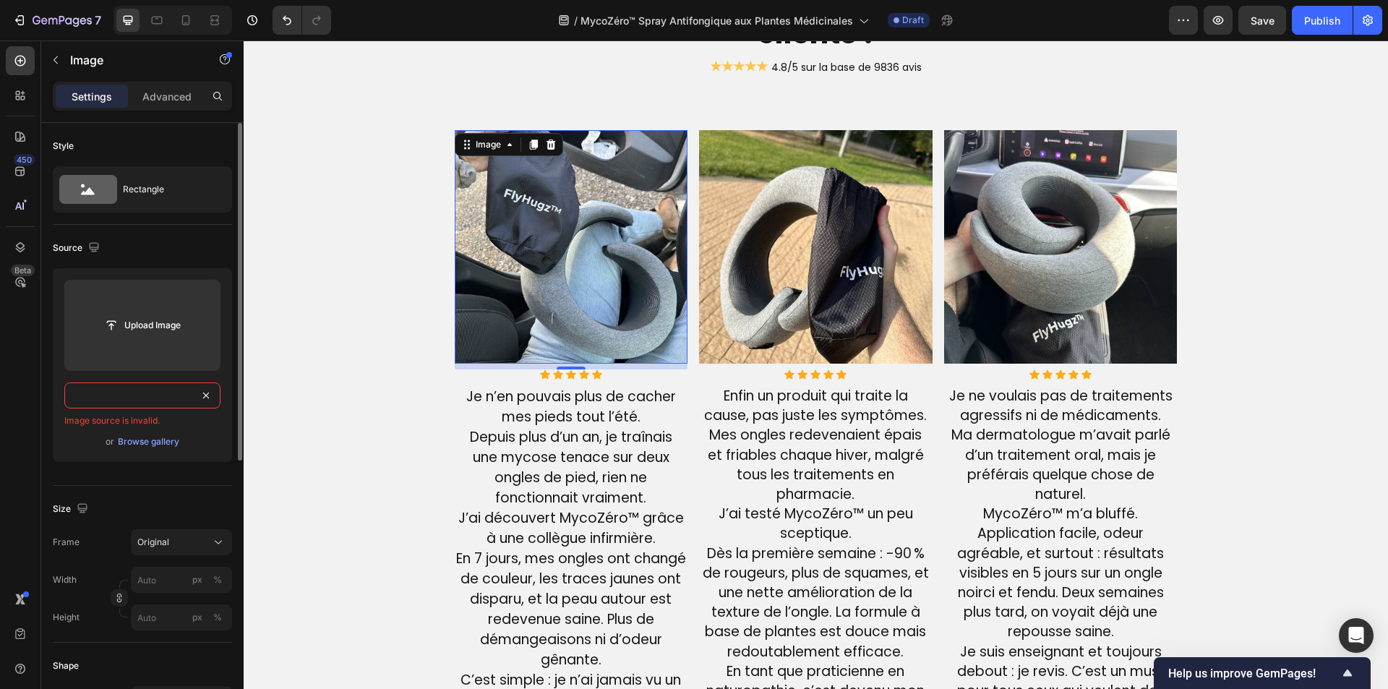
paste input "text"
type input "https://cdn.shopify.com/s/files/1/0778/2924/3191/files/26_6464b8f1-6850-4049-bd…"
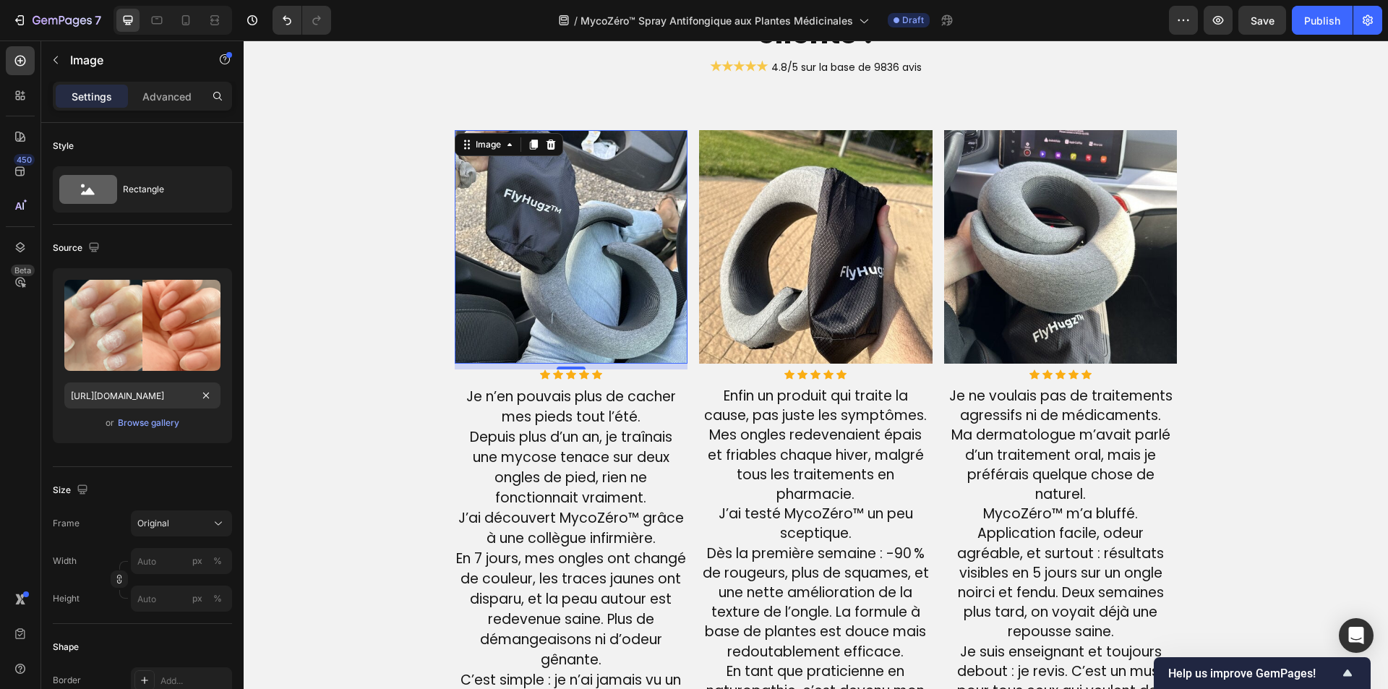
scroll to position [0, 0]
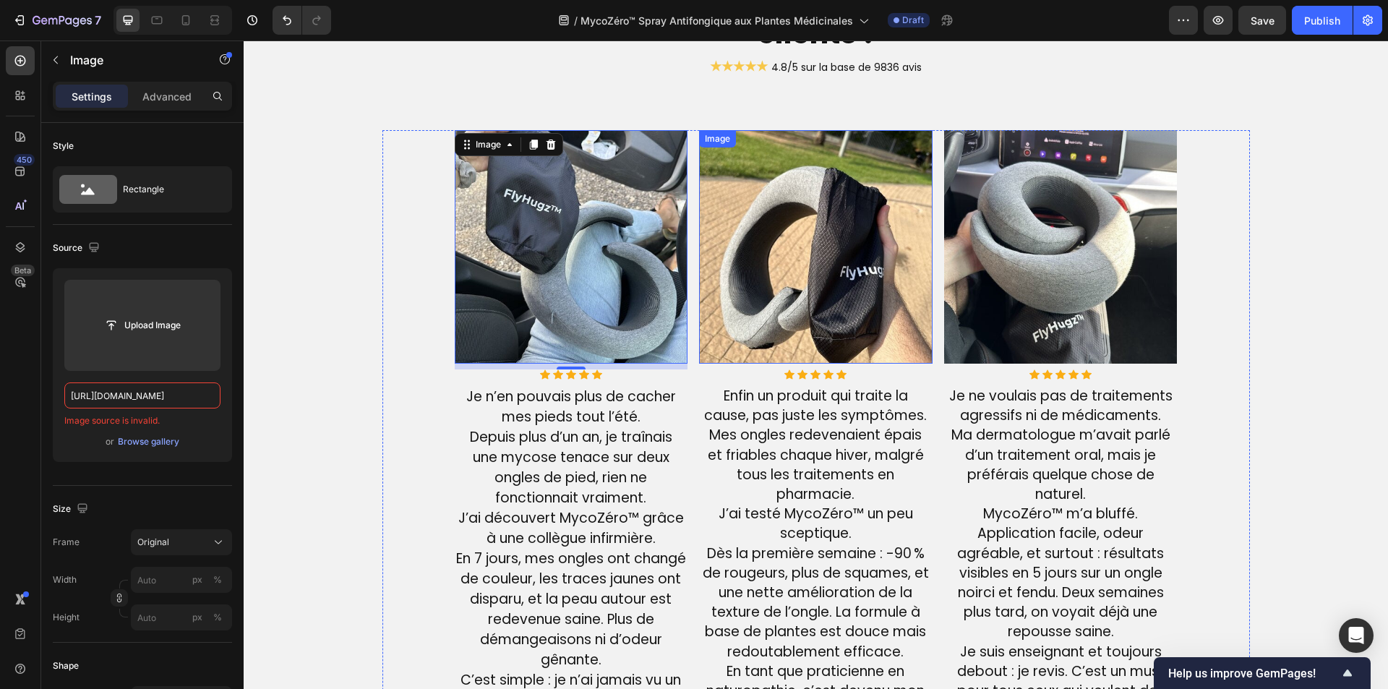
click at [718, 304] on img at bounding box center [815, 246] width 233 height 233
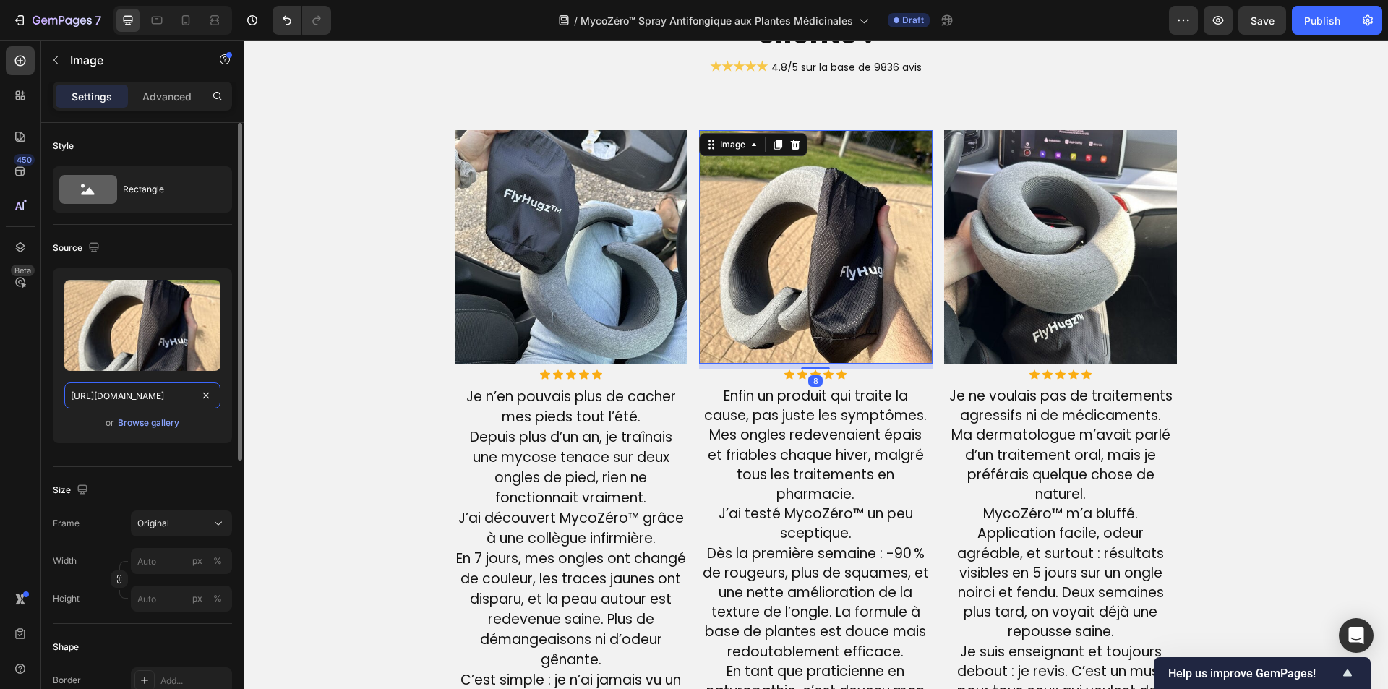
click at [135, 397] on input "[URL][DOMAIN_NAME]" at bounding box center [142, 395] width 156 height 26
paste input "778/2924/3191/files/27_e2519c39-1ece-4a03-9a18-aa968a8a4f0f.png?v=1757321690"
type input "https://cdn.shopify.com/s/files/1/0778/2924/3191/files/27_e2519c39-1ece-4a03-9a…"
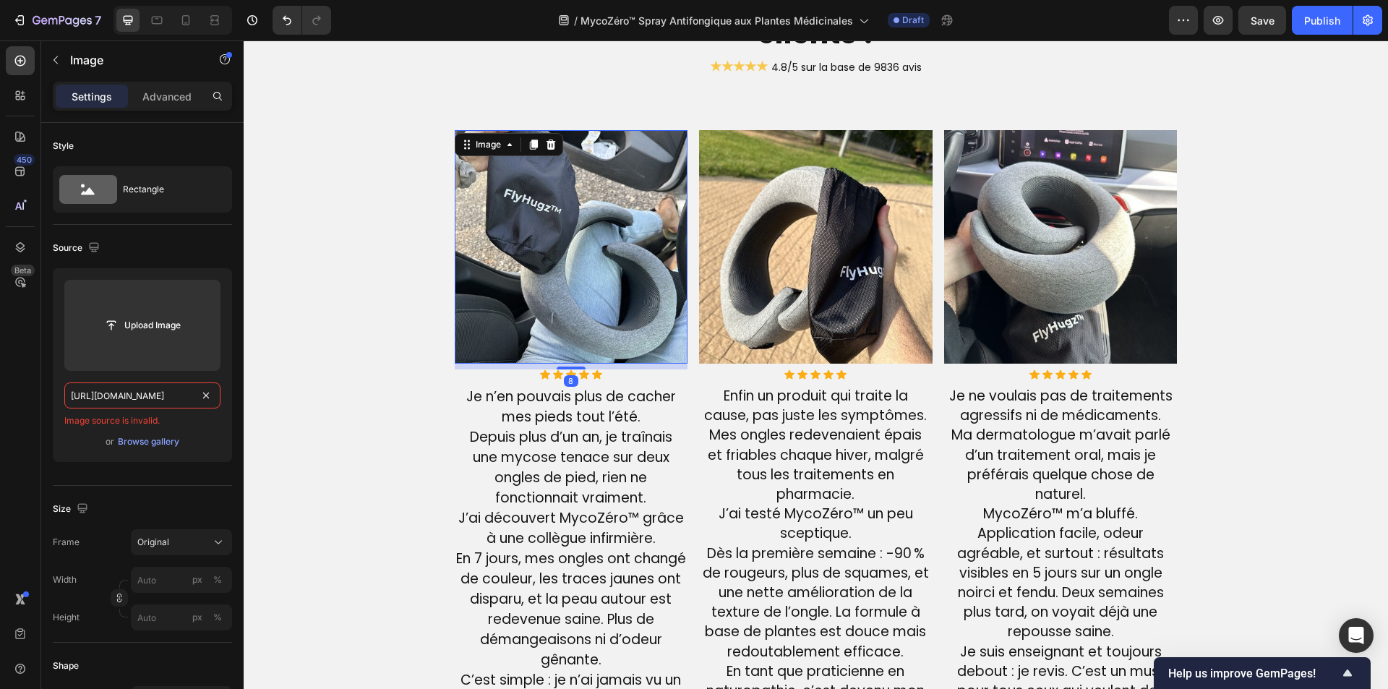
drag, startPoint x: 506, startPoint y: 248, endPoint x: 359, endPoint y: 314, distance: 161.5
click at [507, 248] on img at bounding box center [571, 246] width 233 height 233
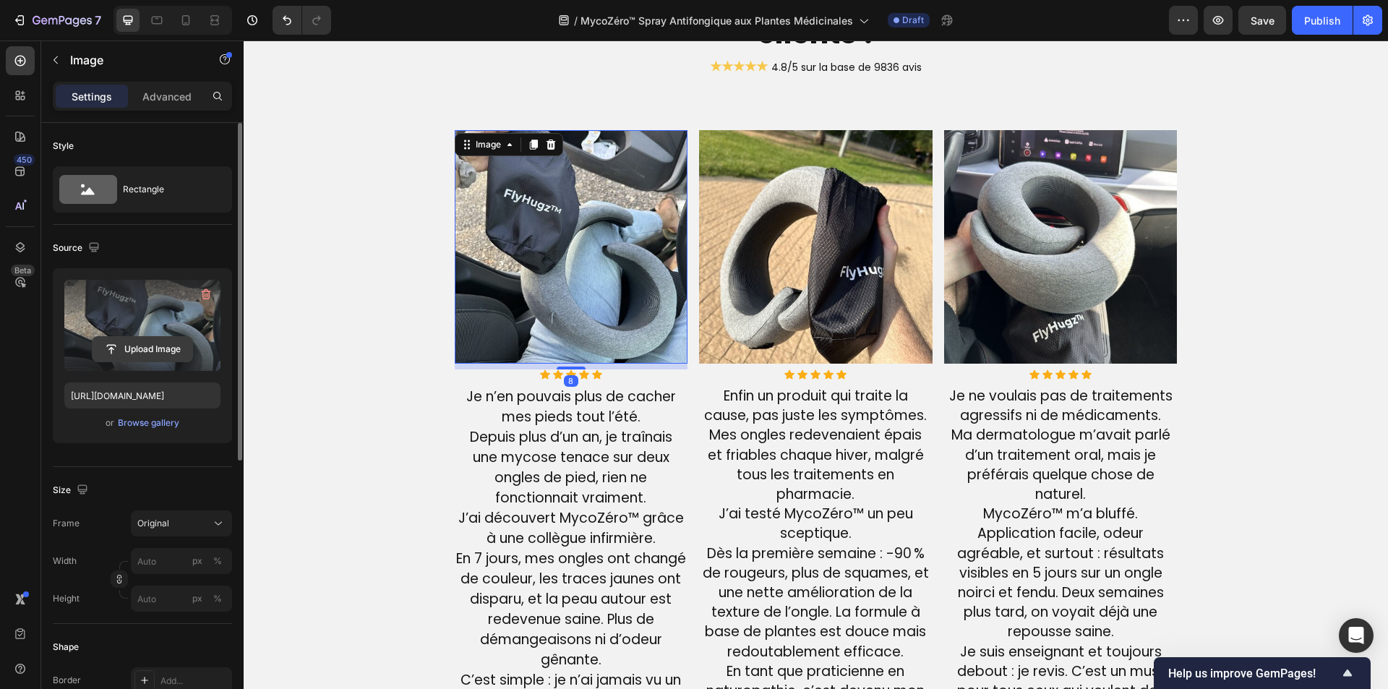
click at [128, 336] on button "Upload Image" at bounding box center [142, 349] width 101 height 26
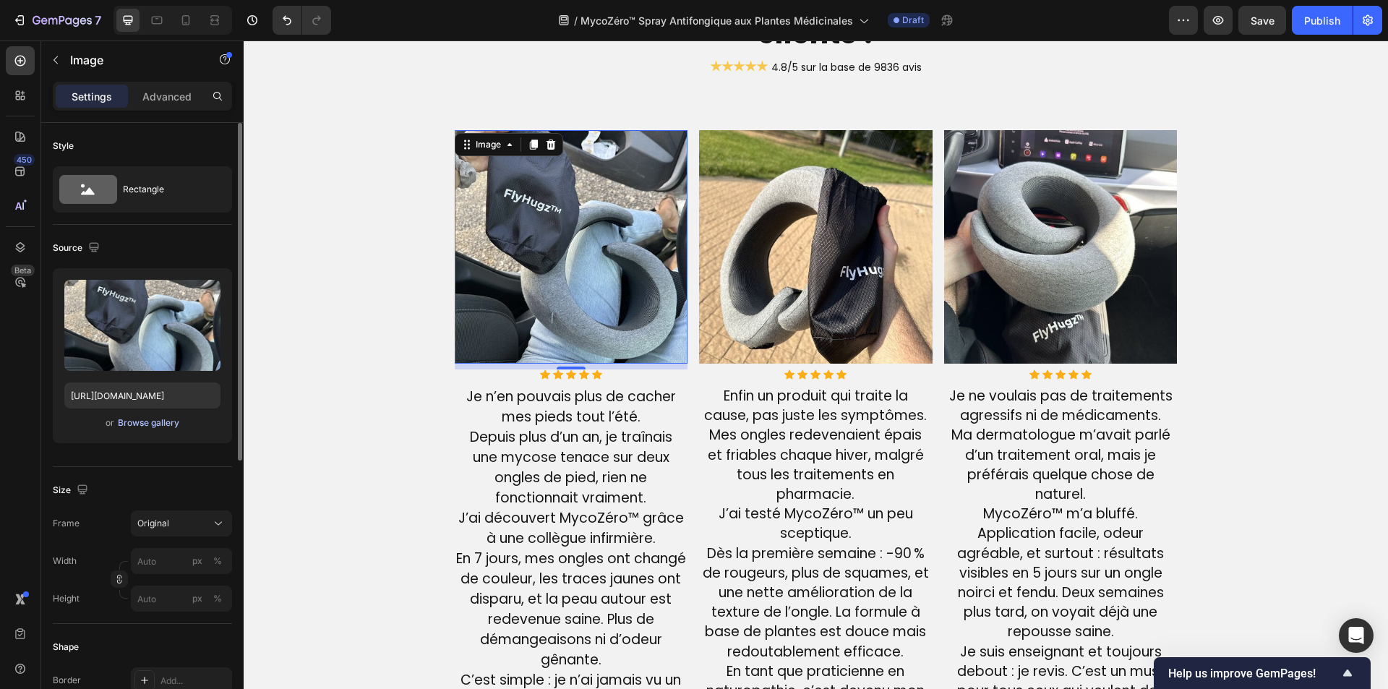
click at [167, 421] on div "Browse gallery" at bounding box center [148, 422] width 61 height 13
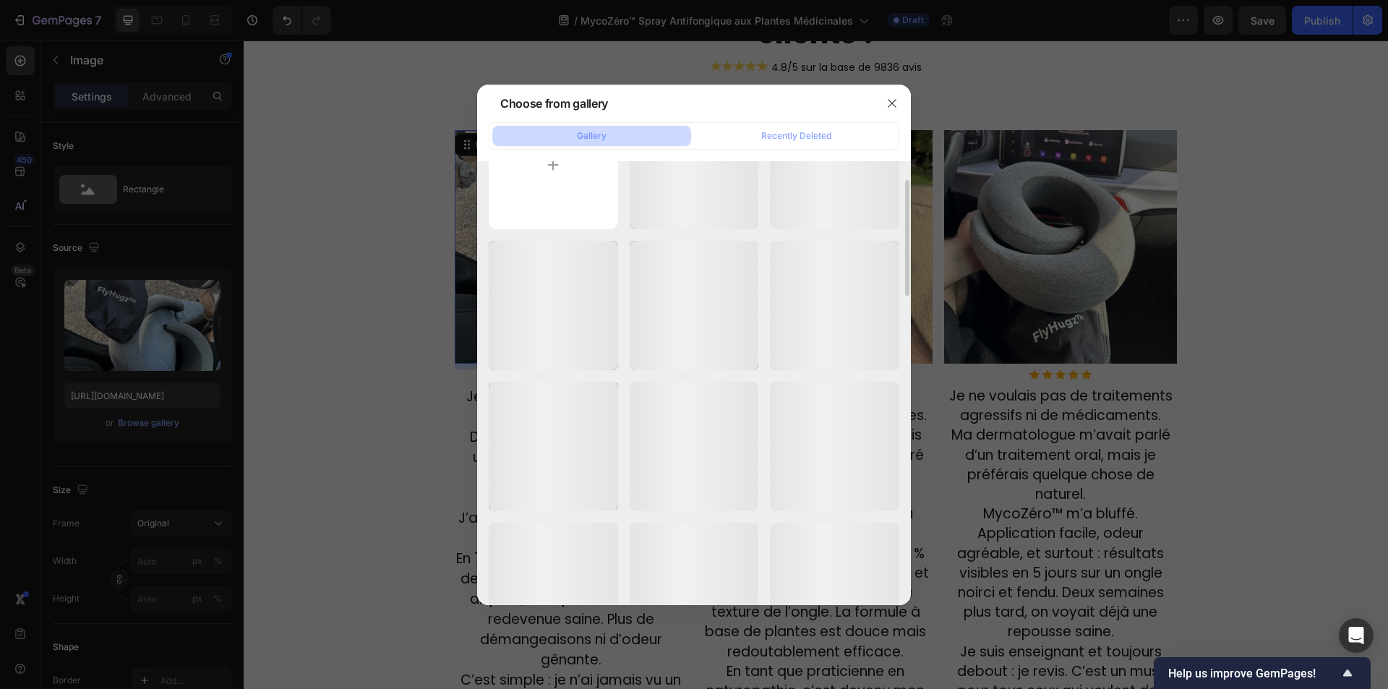
scroll to position [0, 0]
click at [887, 107] on icon "button" at bounding box center [892, 104] width 12 height 12
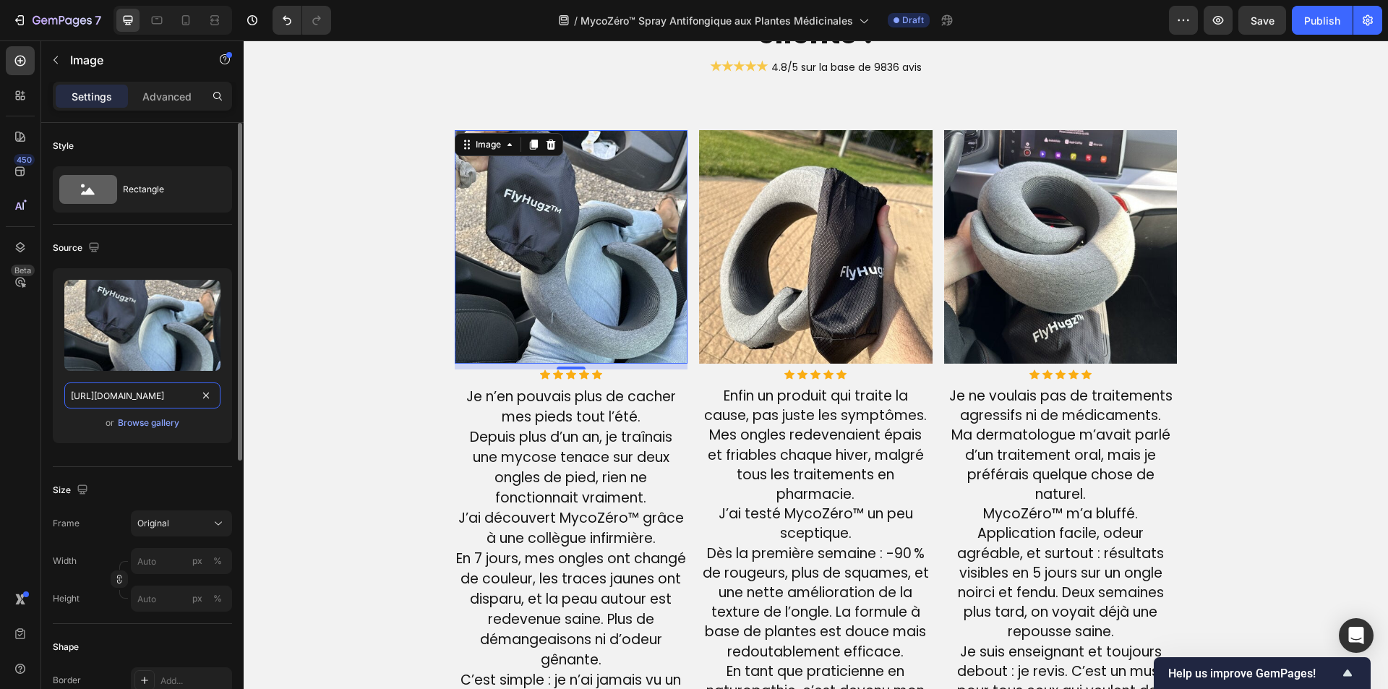
click at [135, 401] on input "[URL][DOMAIN_NAME]" at bounding box center [142, 395] width 156 height 26
paste input "778/2924/3191/files/26_6464b8f1-6850-4049-bdf2-1081ecbc7e8f.png?v=1757321678"
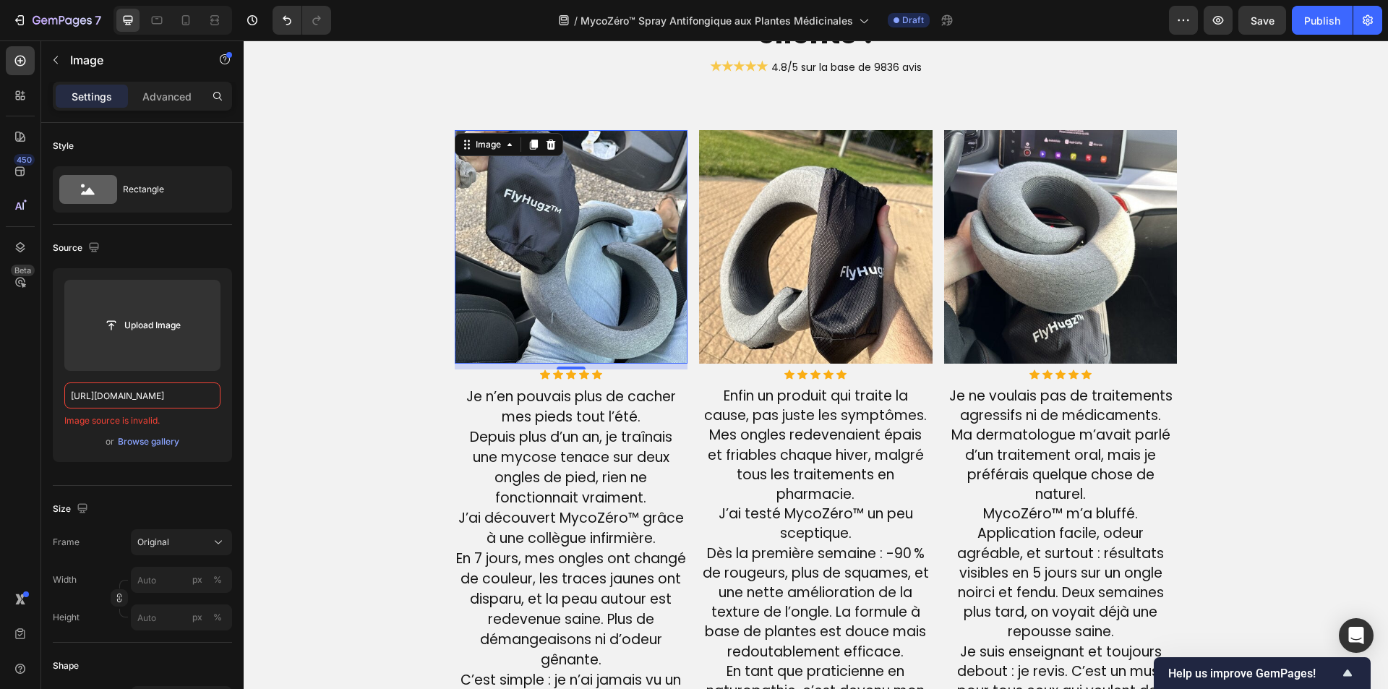
click at [512, 256] on img at bounding box center [571, 246] width 233 height 233
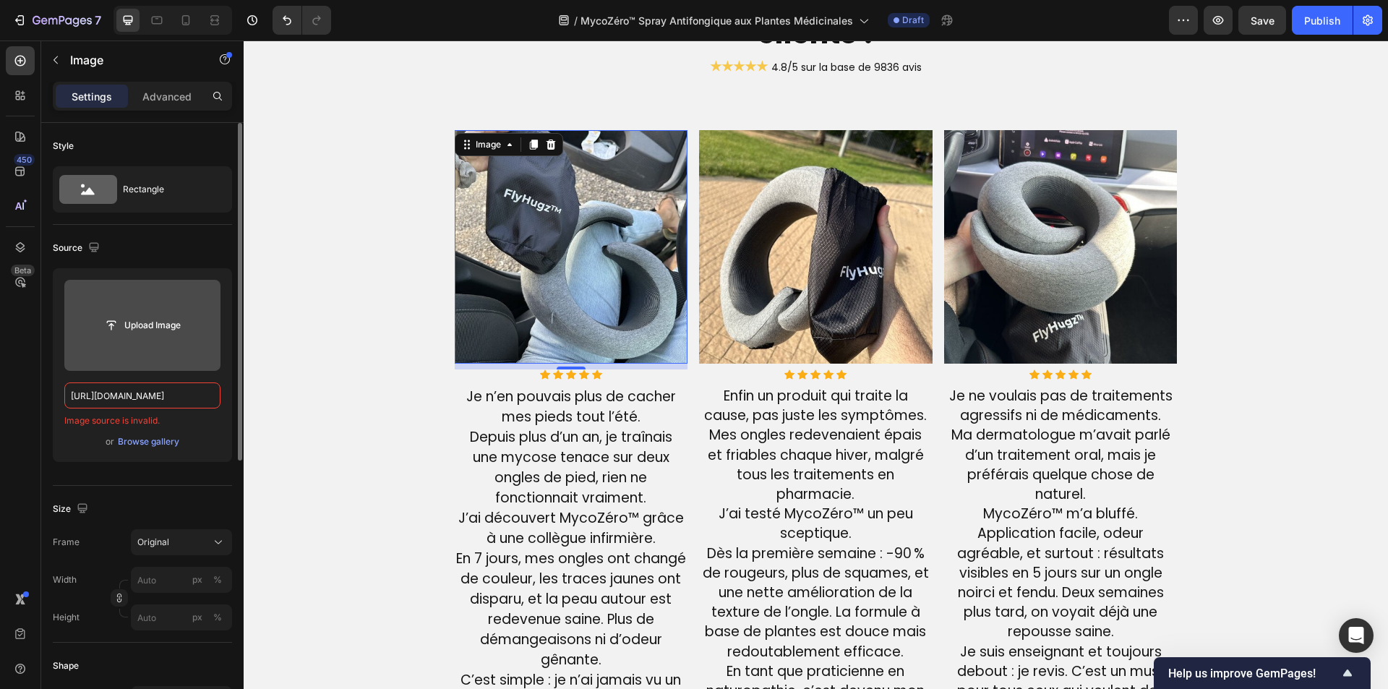
click at [142, 314] on input "file" at bounding box center [143, 325] width 100 height 25
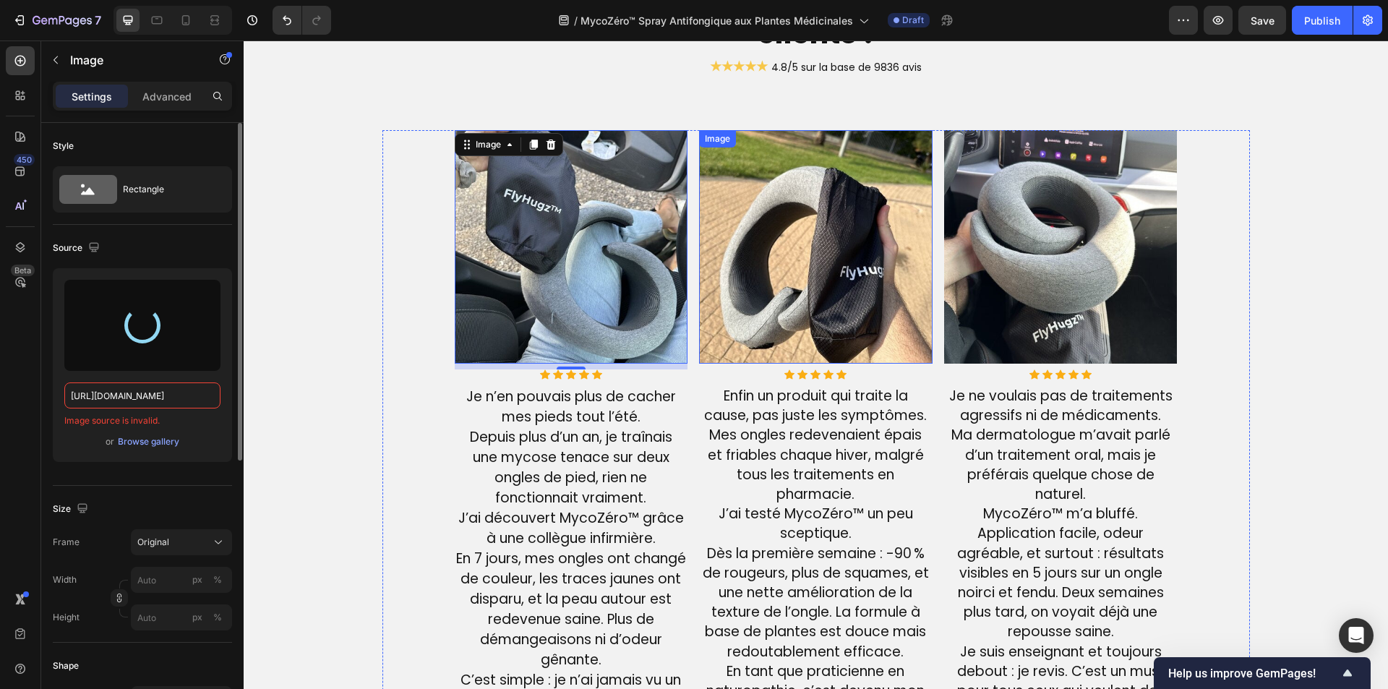
type input "https://cdn.shopify.com/s/files/1/0810/9329/6452/files/gempages_540190890933617…"
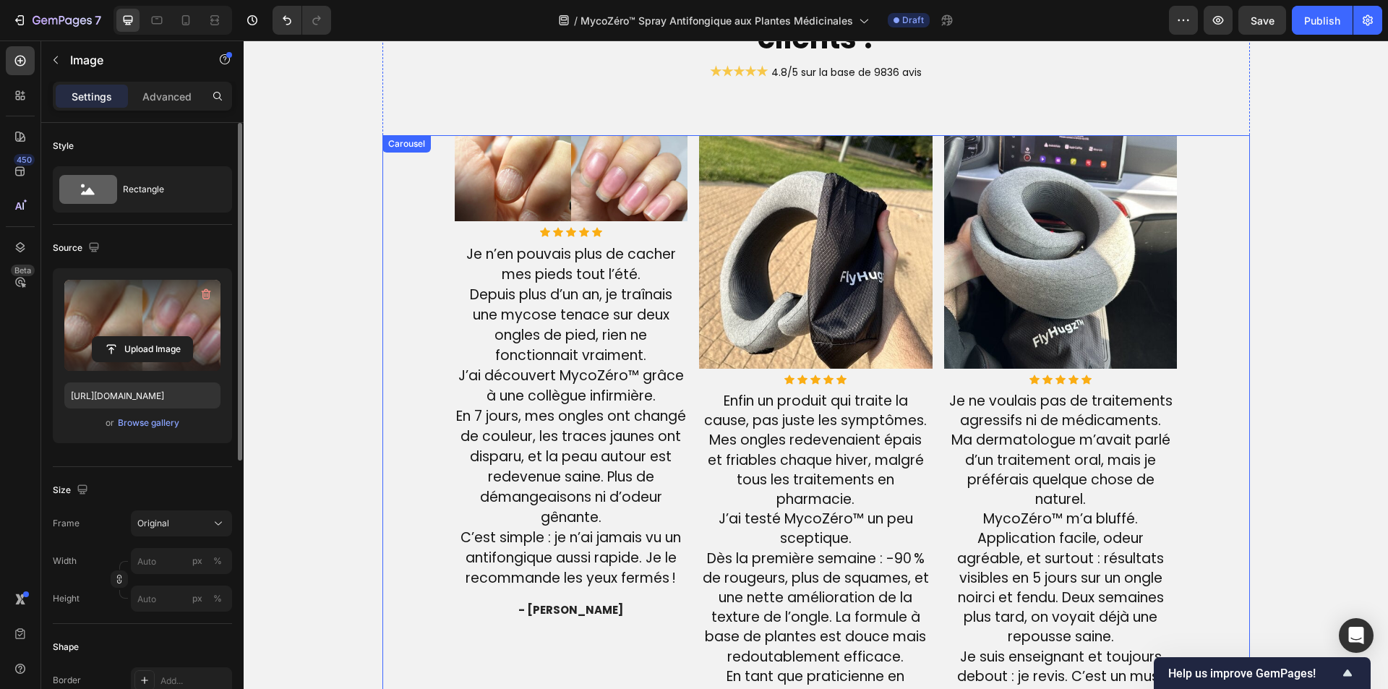
scroll to position [3154, 0]
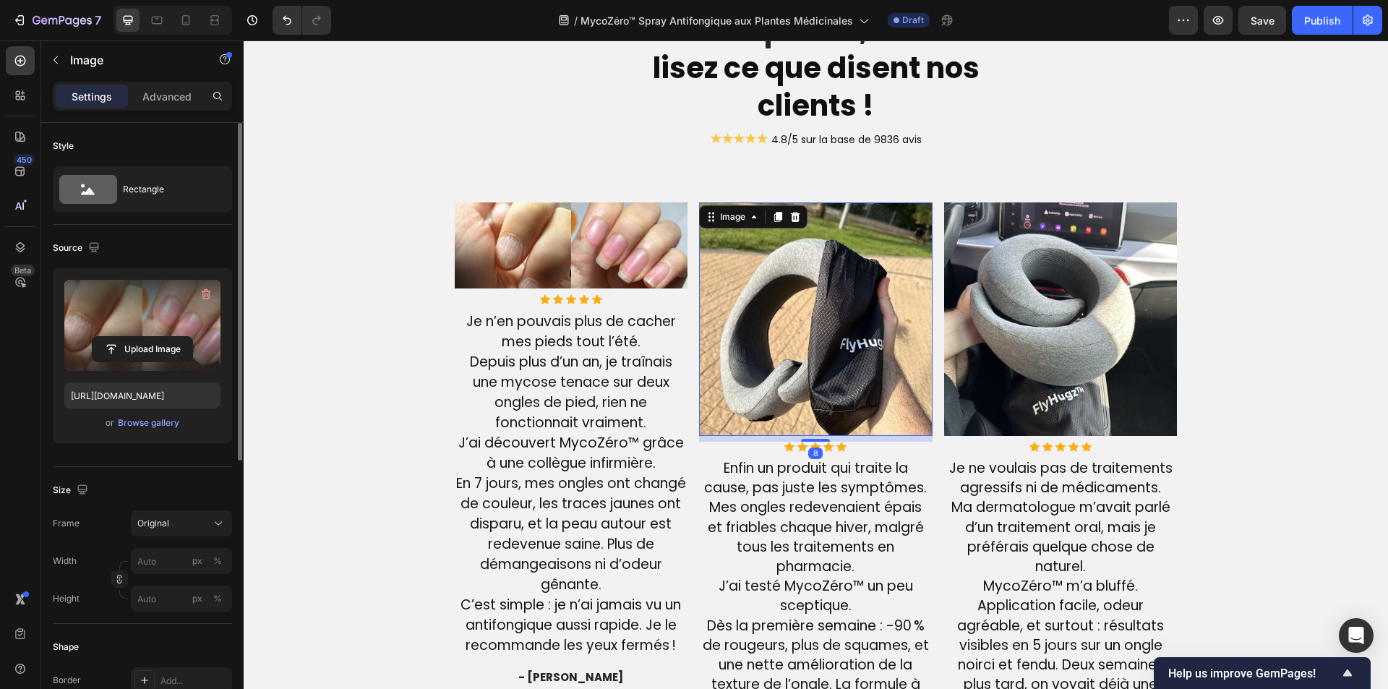
click at [752, 290] on img at bounding box center [815, 318] width 233 height 233
click at [118, 344] on input "file" at bounding box center [143, 349] width 100 height 25
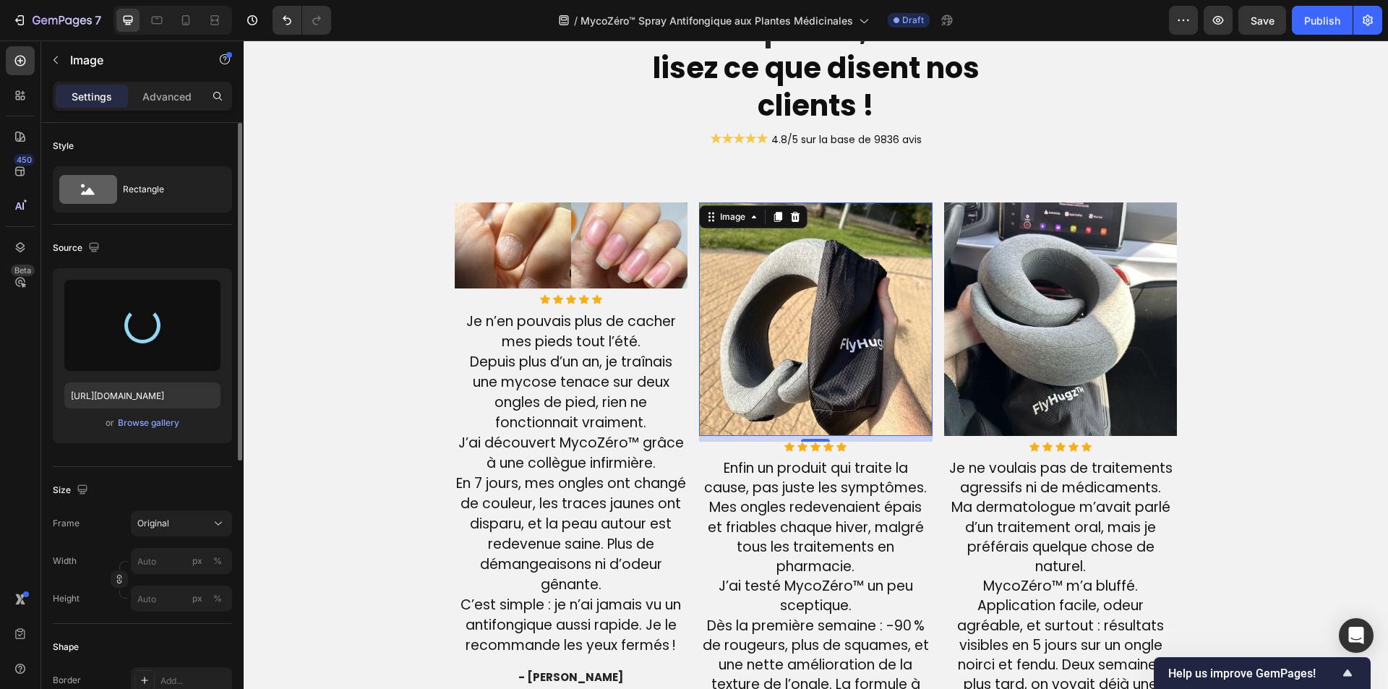
type input "https://cdn.shopify.com/s/files/1/0810/9329/6452/files/gempages_540190890933617…"
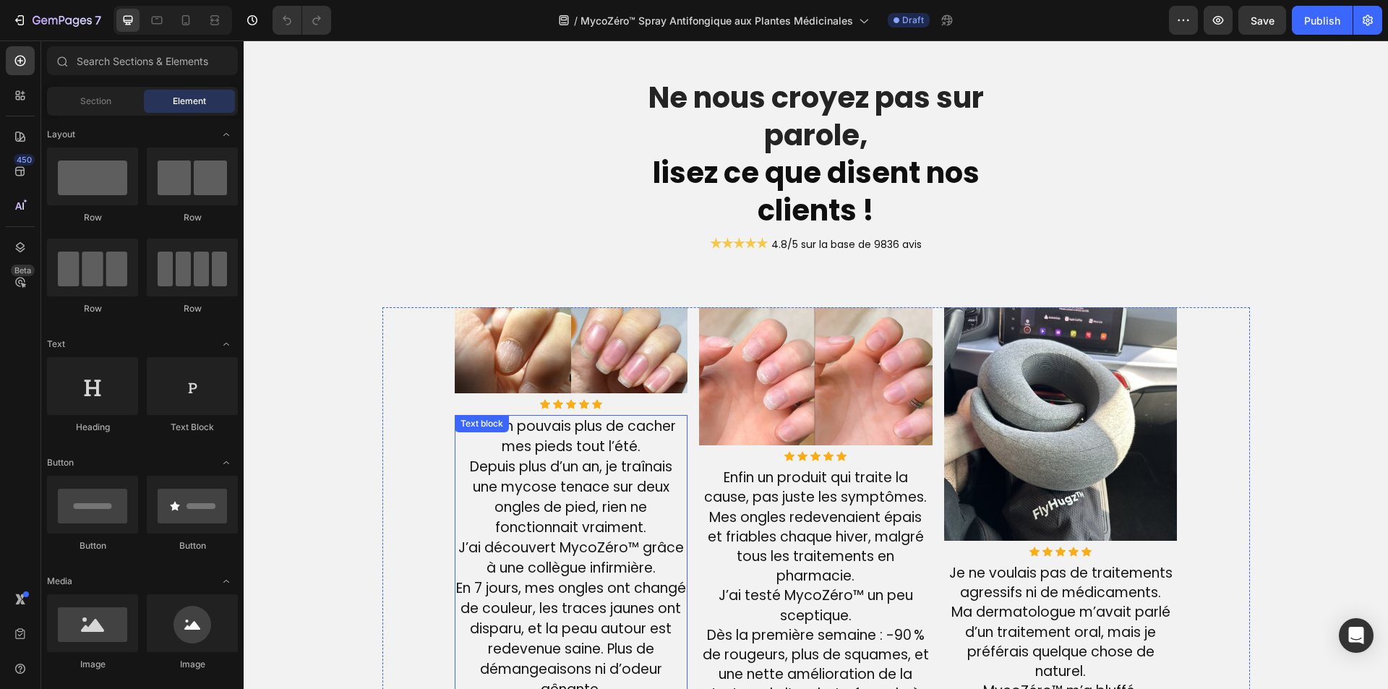
scroll to position [3036, 0]
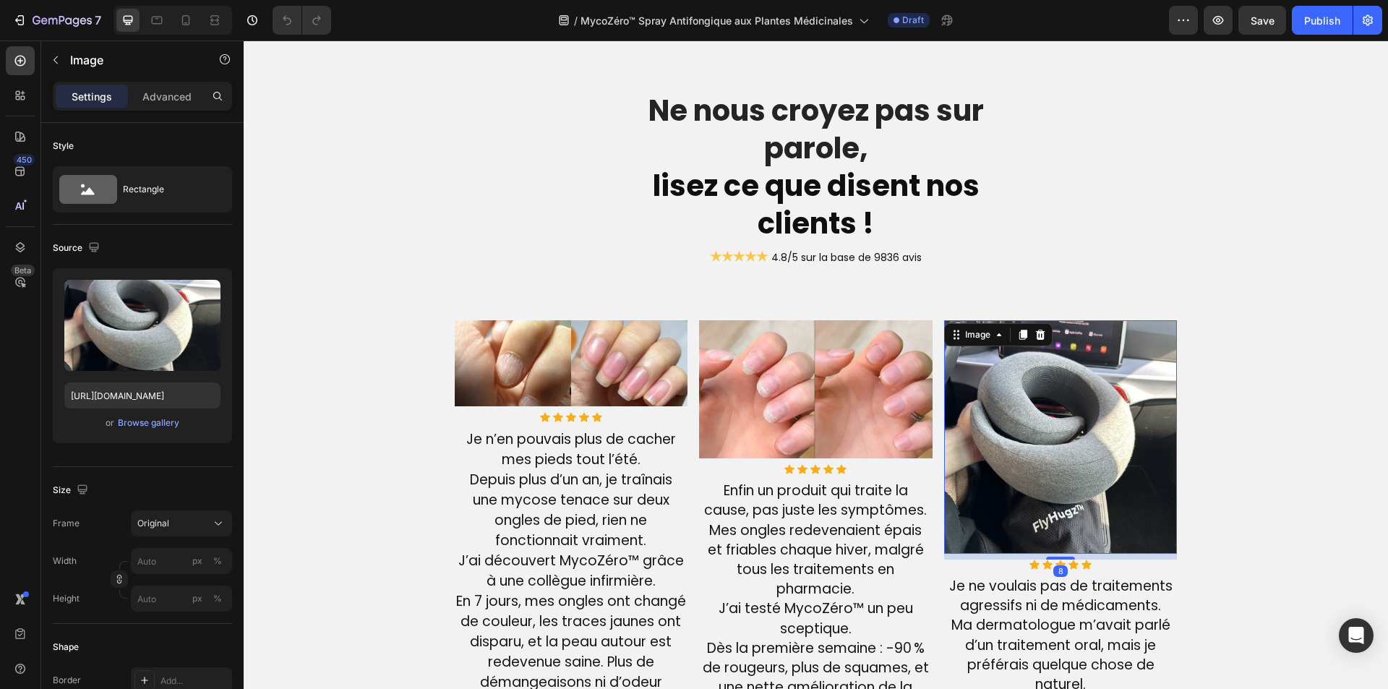
click at [954, 364] on img at bounding box center [1060, 436] width 233 height 233
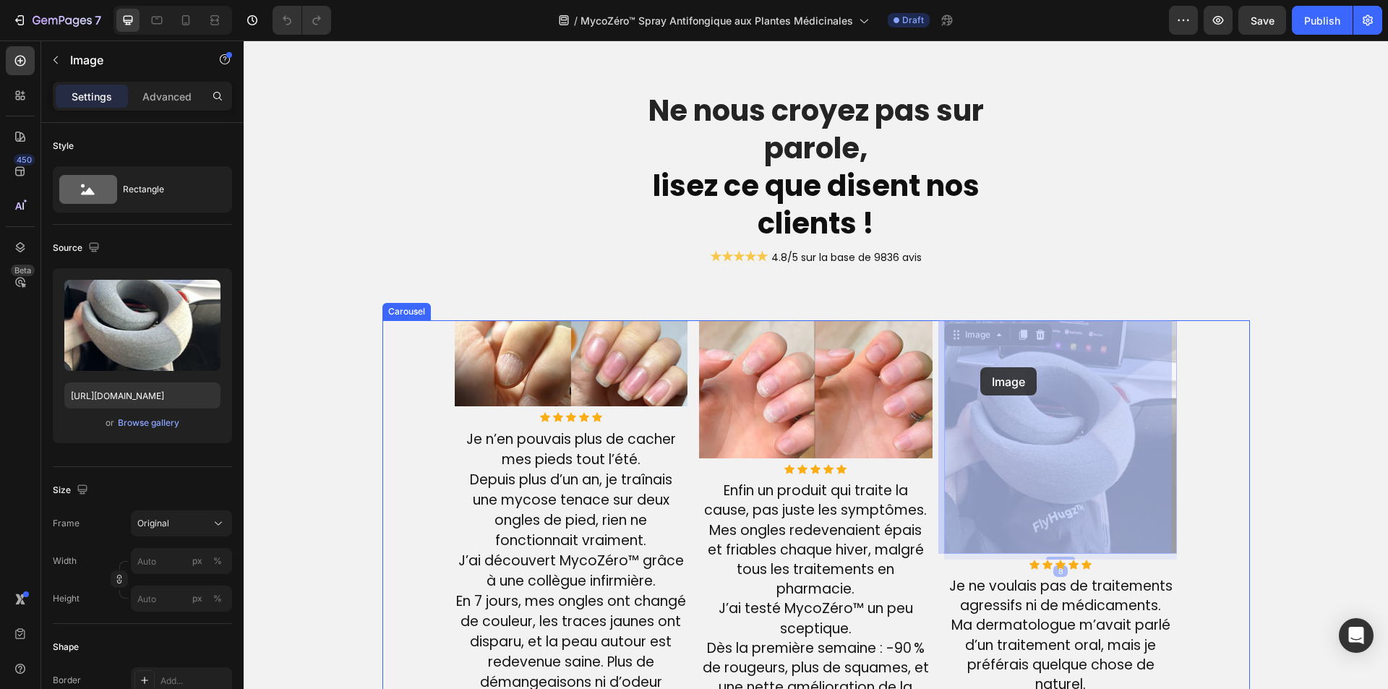
drag, startPoint x: 964, startPoint y: 372, endPoint x: 980, endPoint y: 367, distance: 17.2
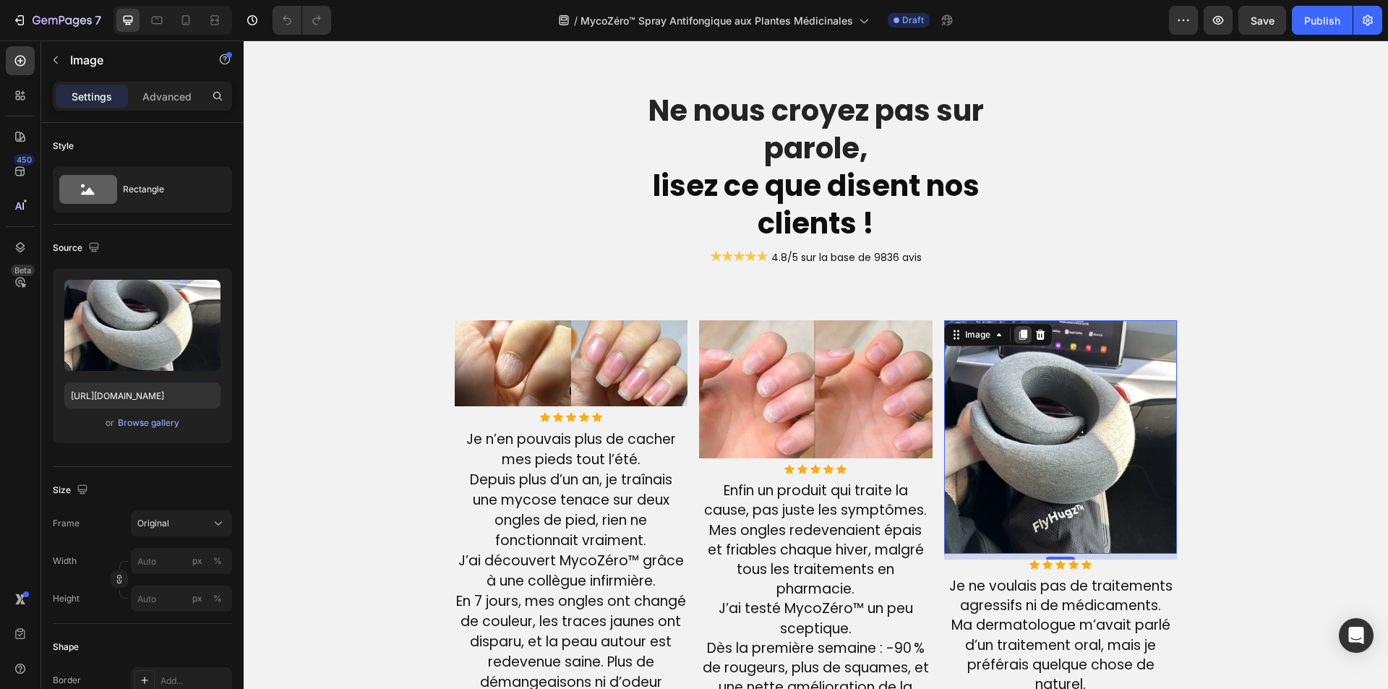
click at [1017, 338] on icon at bounding box center [1023, 335] width 12 height 12
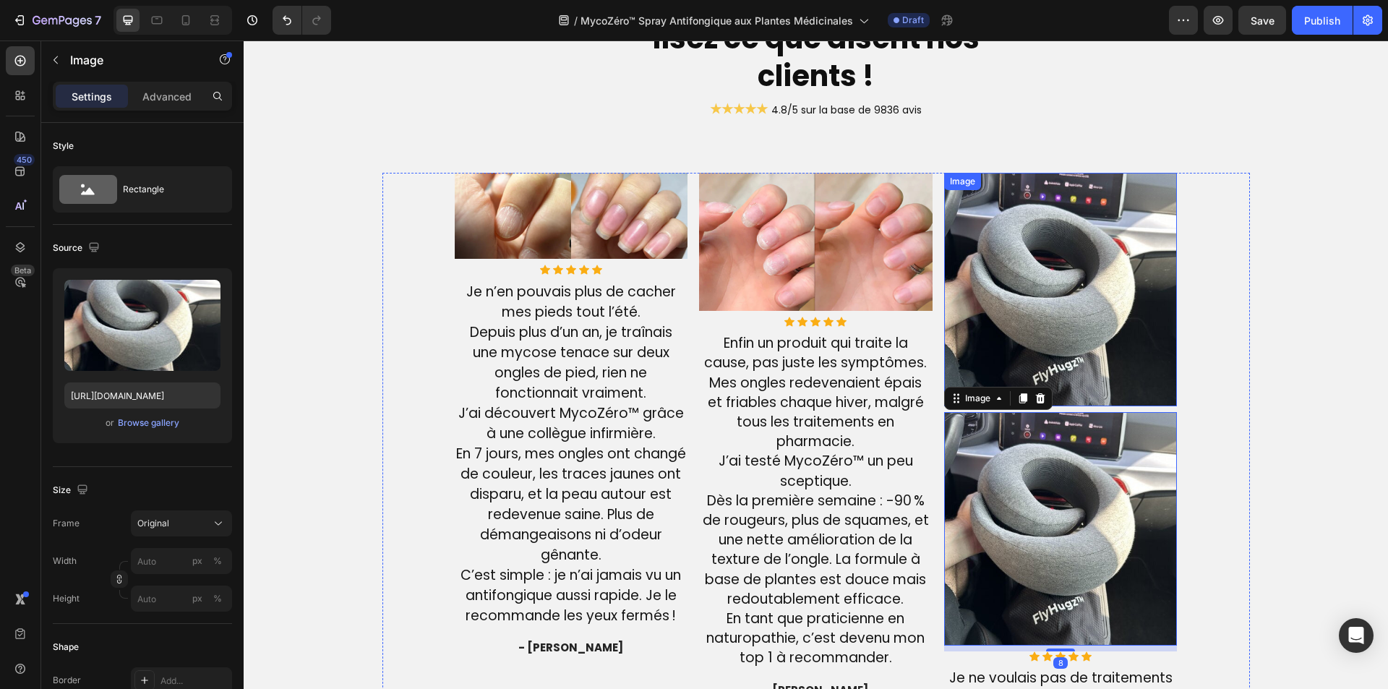
scroll to position [3143, 0]
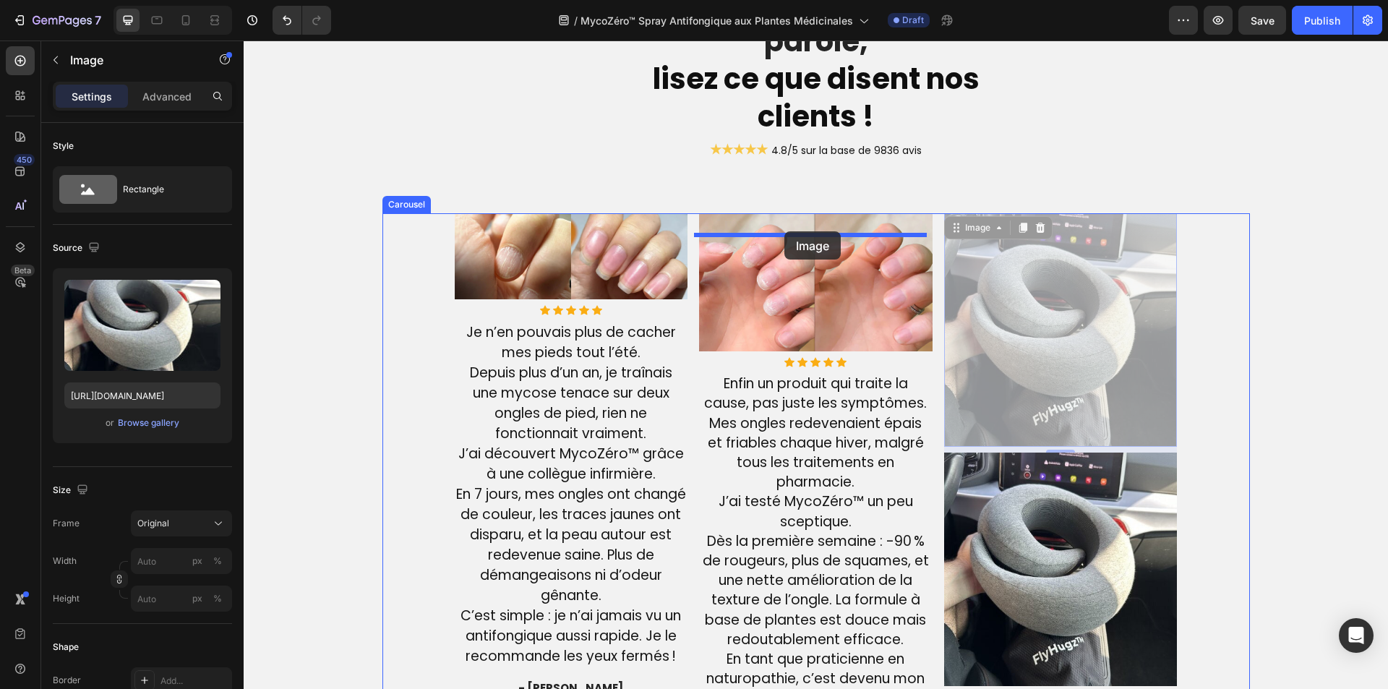
drag, startPoint x: 1006, startPoint y: 345, endPoint x: 784, endPoint y: 231, distance: 249.2
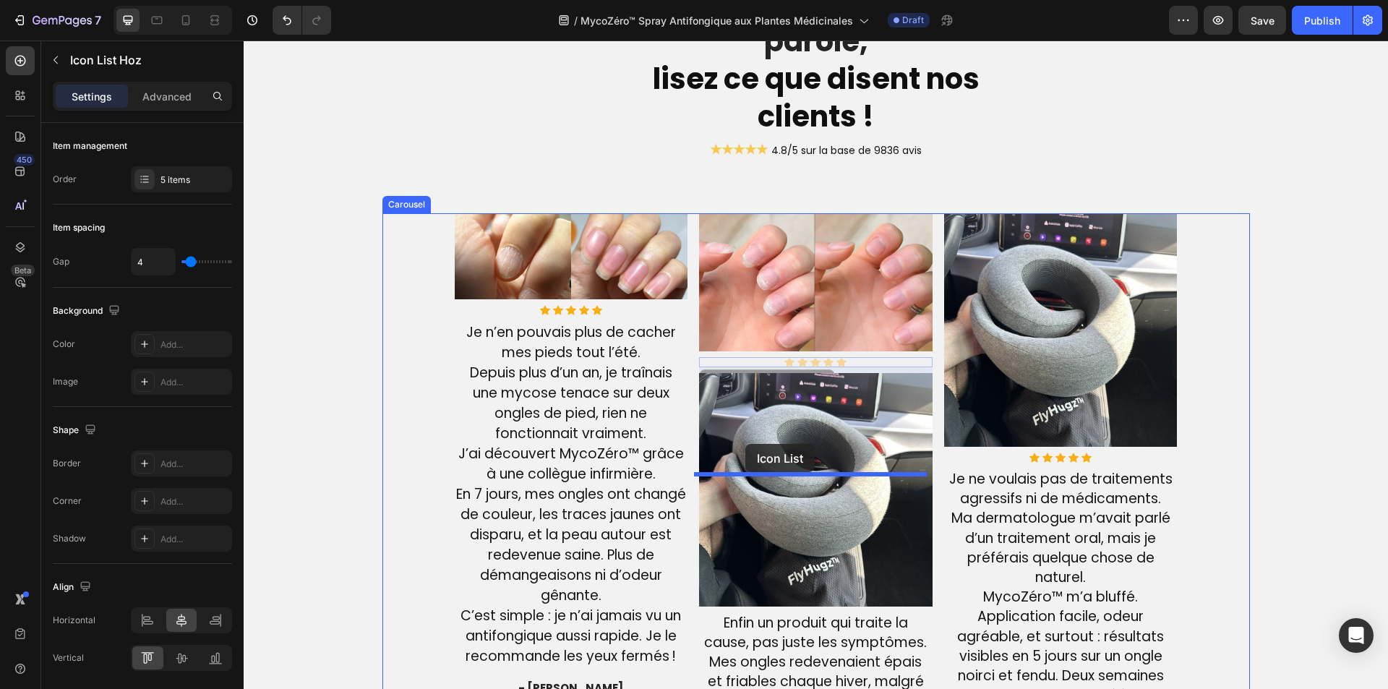
drag, startPoint x: 740, startPoint y: 222, endPoint x: 745, endPoint y: 444, distance: 222.0
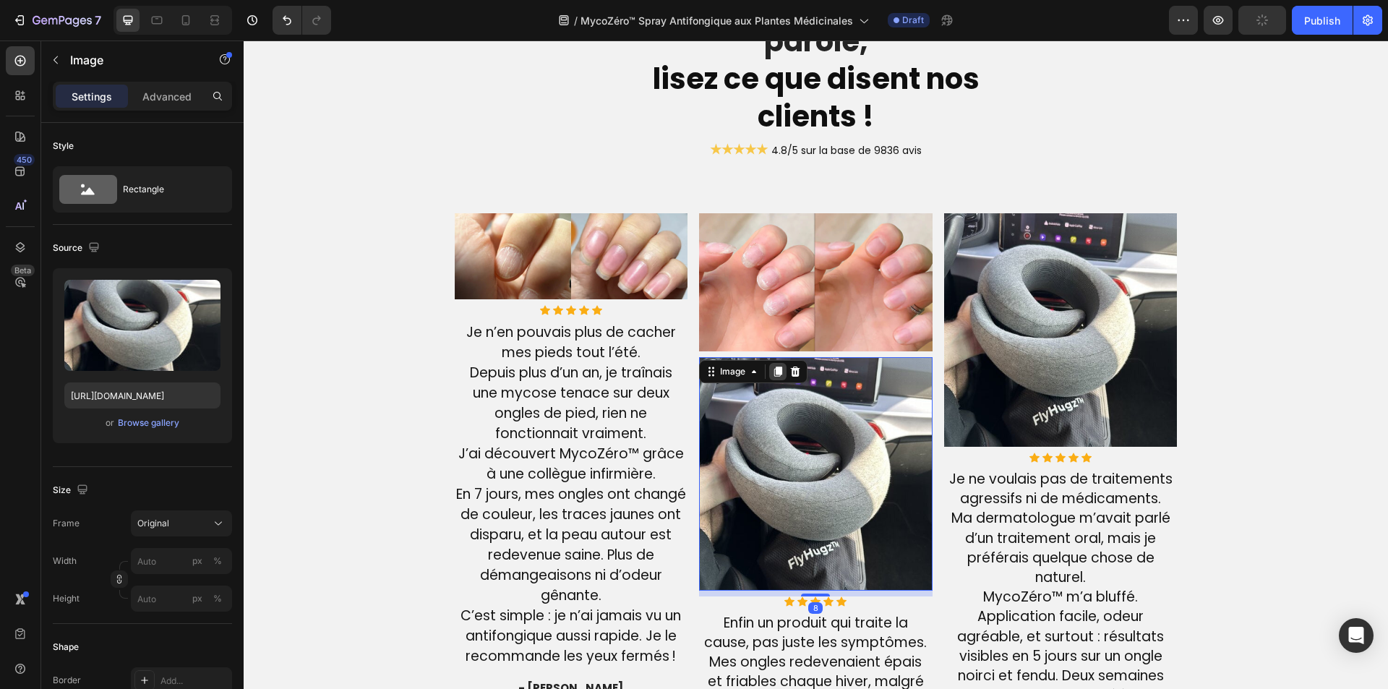
click at [774, 366] on icon at bounding box center [778, 371] width 8 height 10
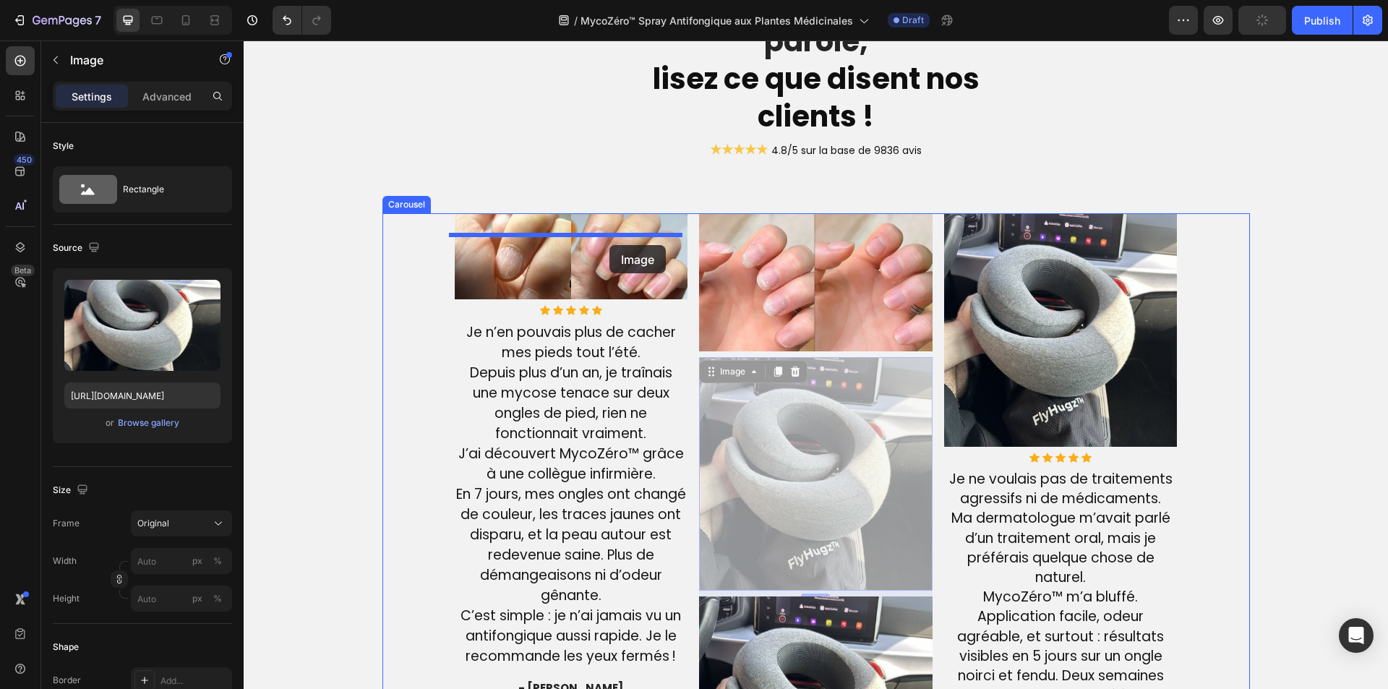
drag, startPoint x: 748, startPoint y: 307, endPoint x: 609, endPoint y: 245, distance: 152.1
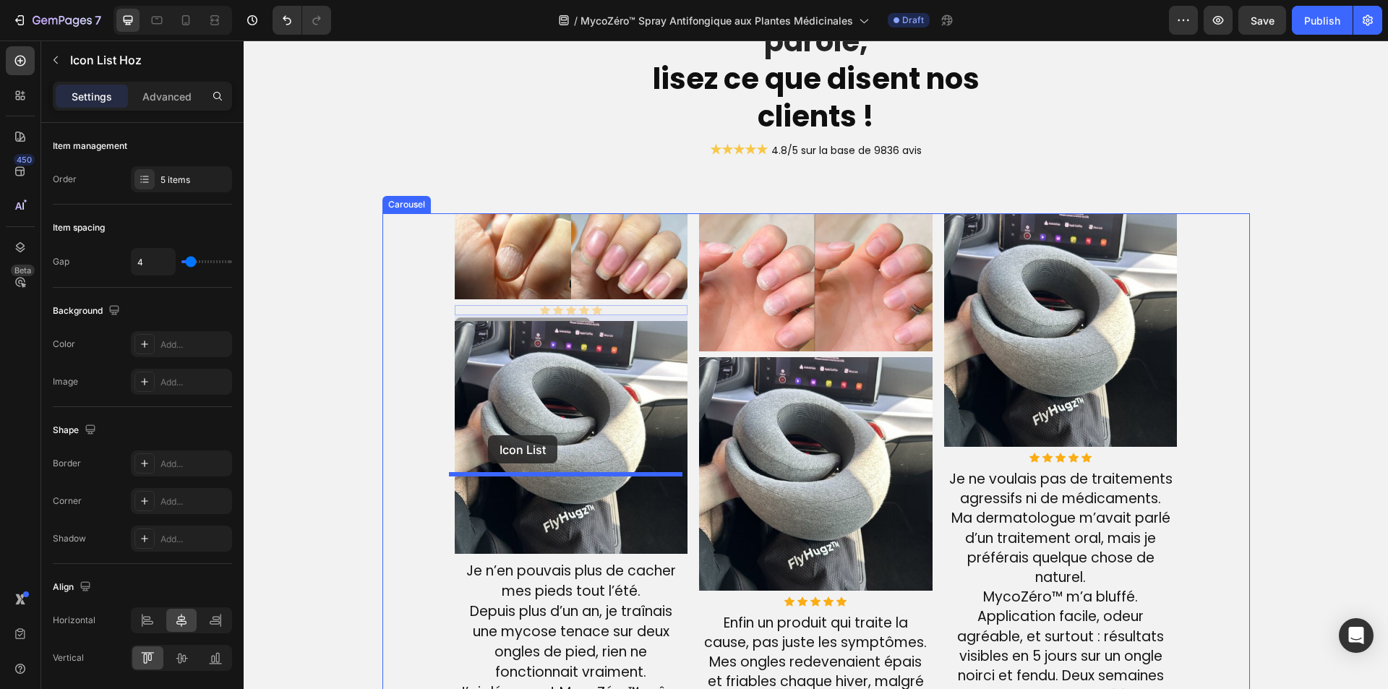
drag, startPoint x: 495, startPoint y: 223, endPoint x: 488, endPoint y: 436, distance: 212.6
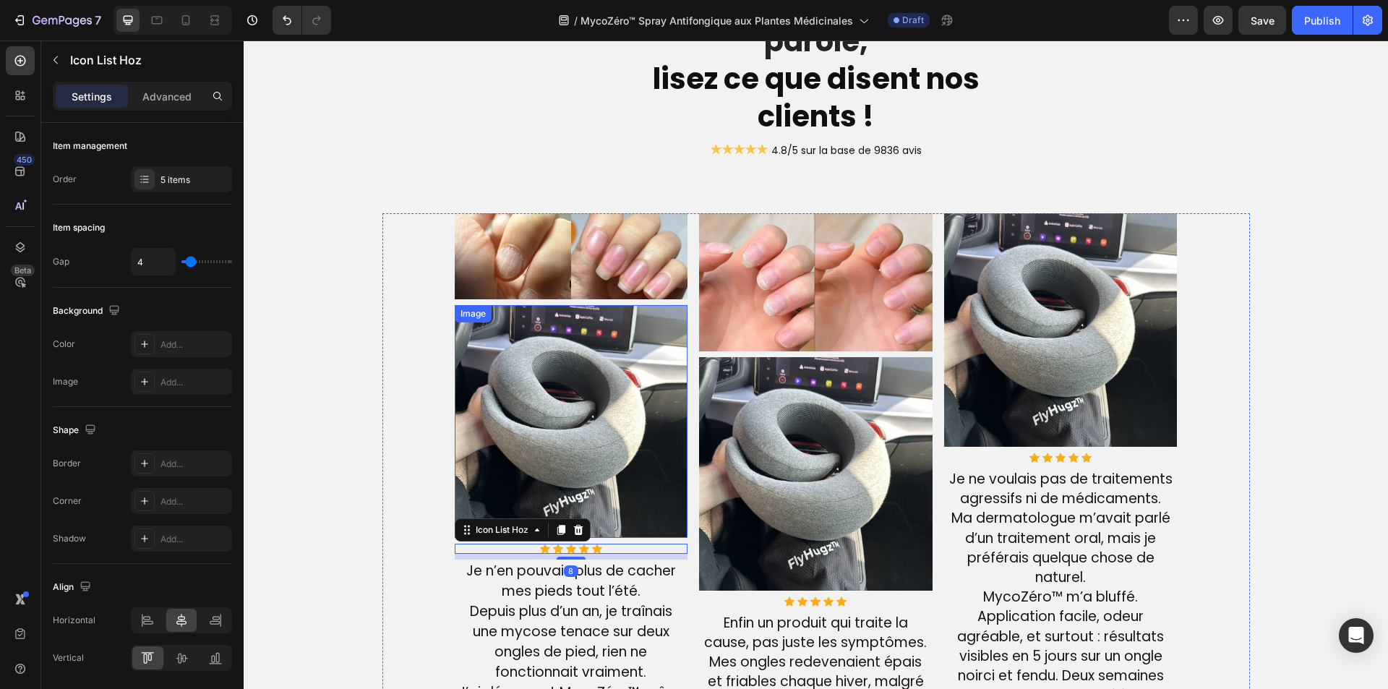
click at [570, 311] on img at bounding box center [571, 421] width 233 height 233
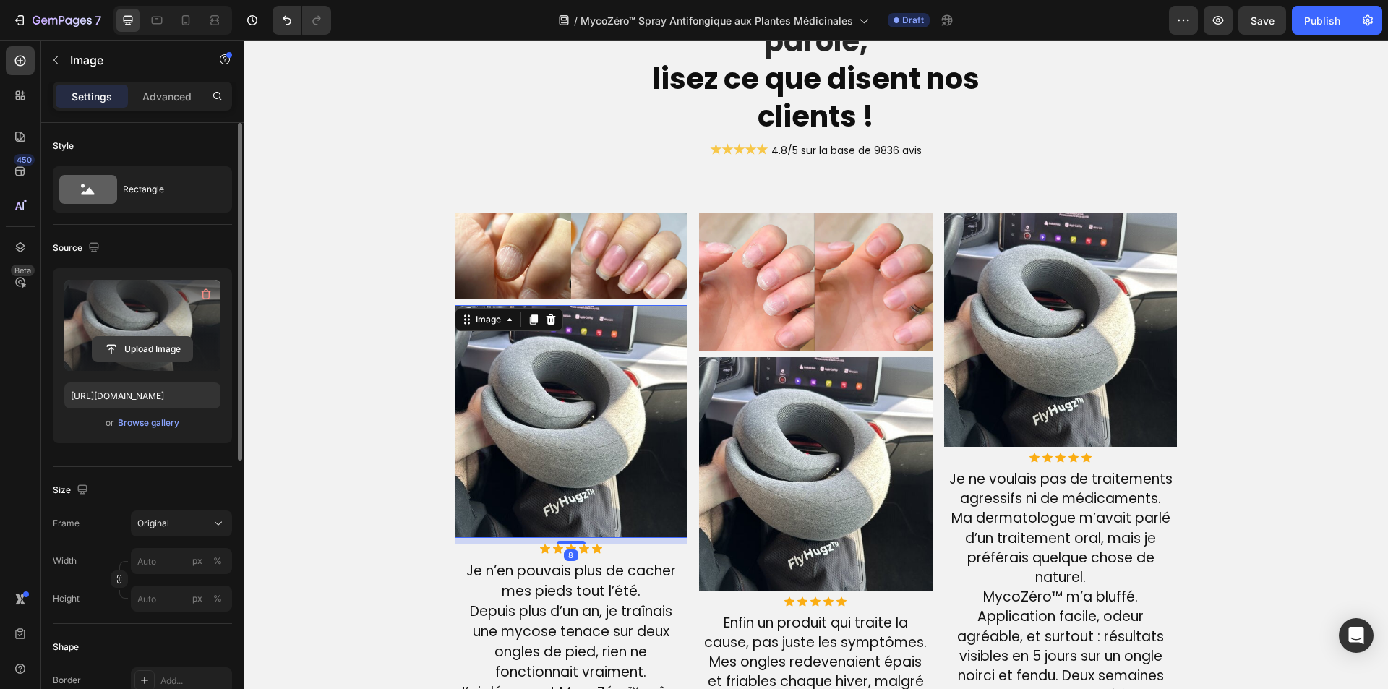
click at [113, 353] on input "file" at bounding box center [143, 349] width 100 height 25
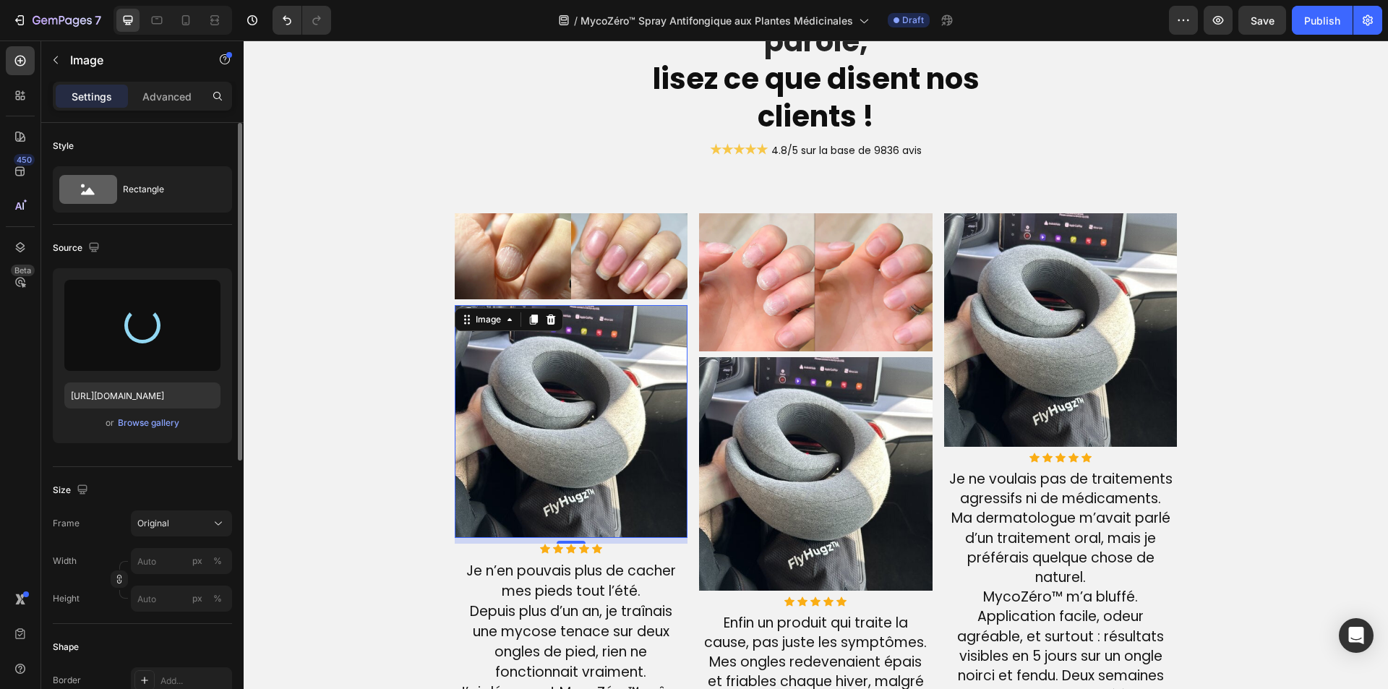
type input "https://cdn.shopify.com/s/files/1/0810/9329/6452/files/gempages_540190890933617…"
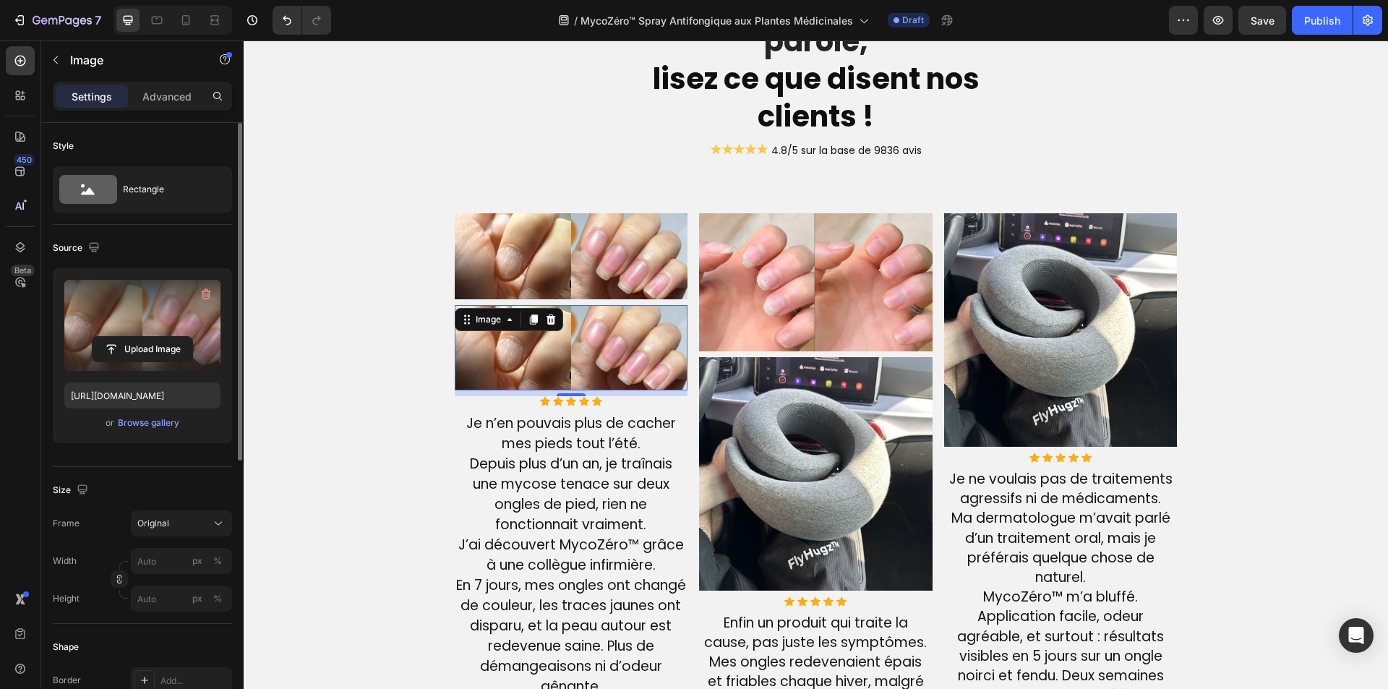
click at [613, 374] on img at bounding box center [571, 347] width 233 height 85
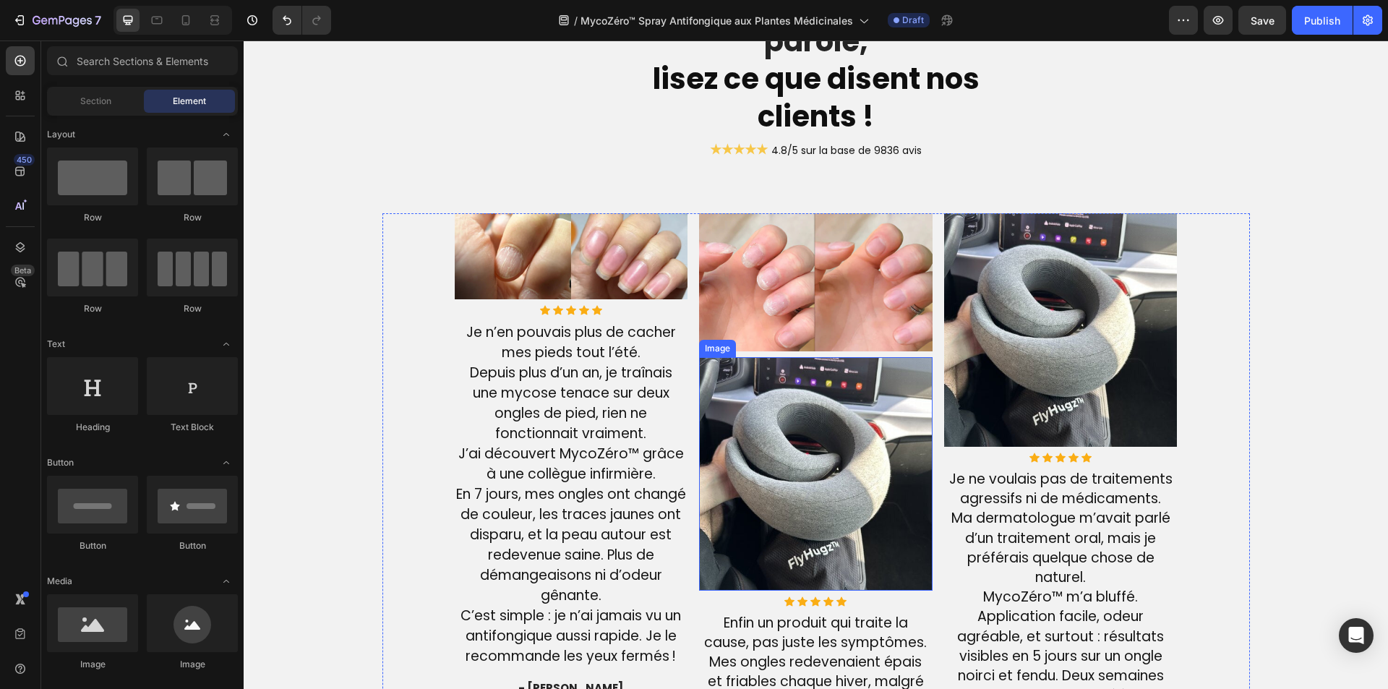
click at [782, 427] on img at bounding box center [815, 473] width 233 height 233
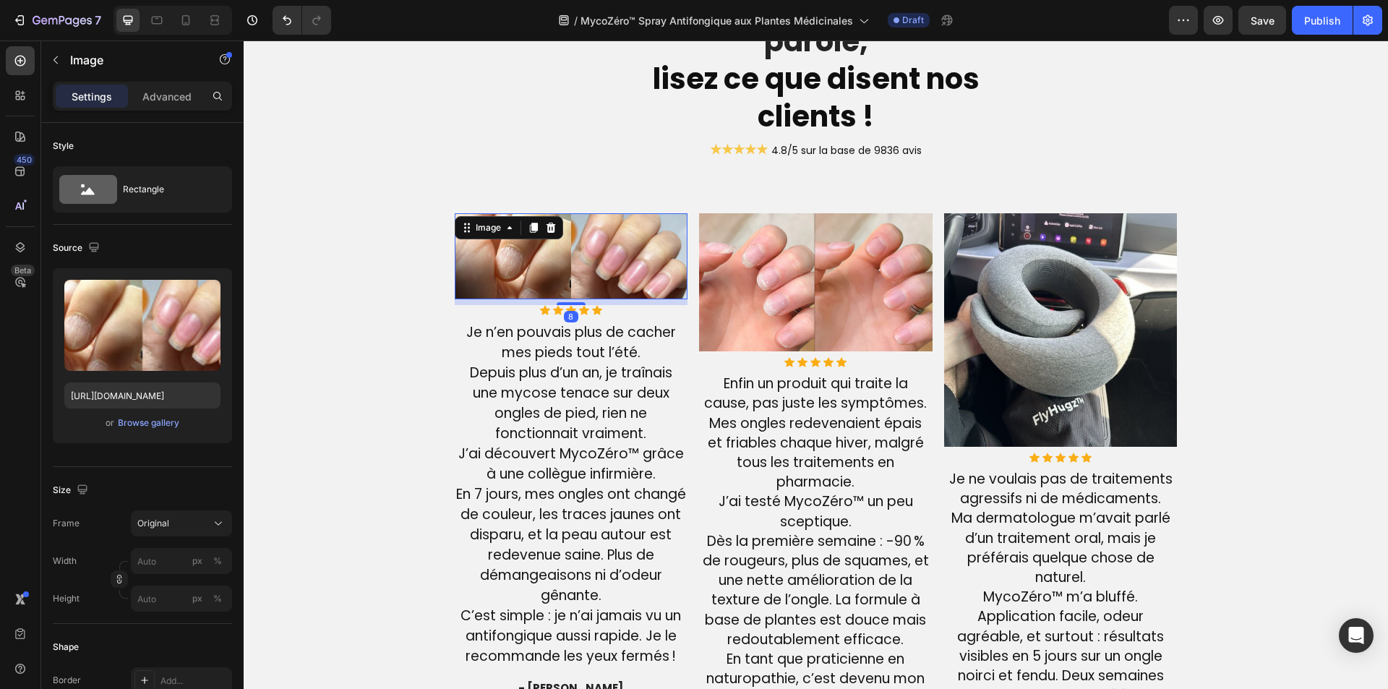
click at [525, 245] on img at bounding box center [571, 255] width 233 height 85
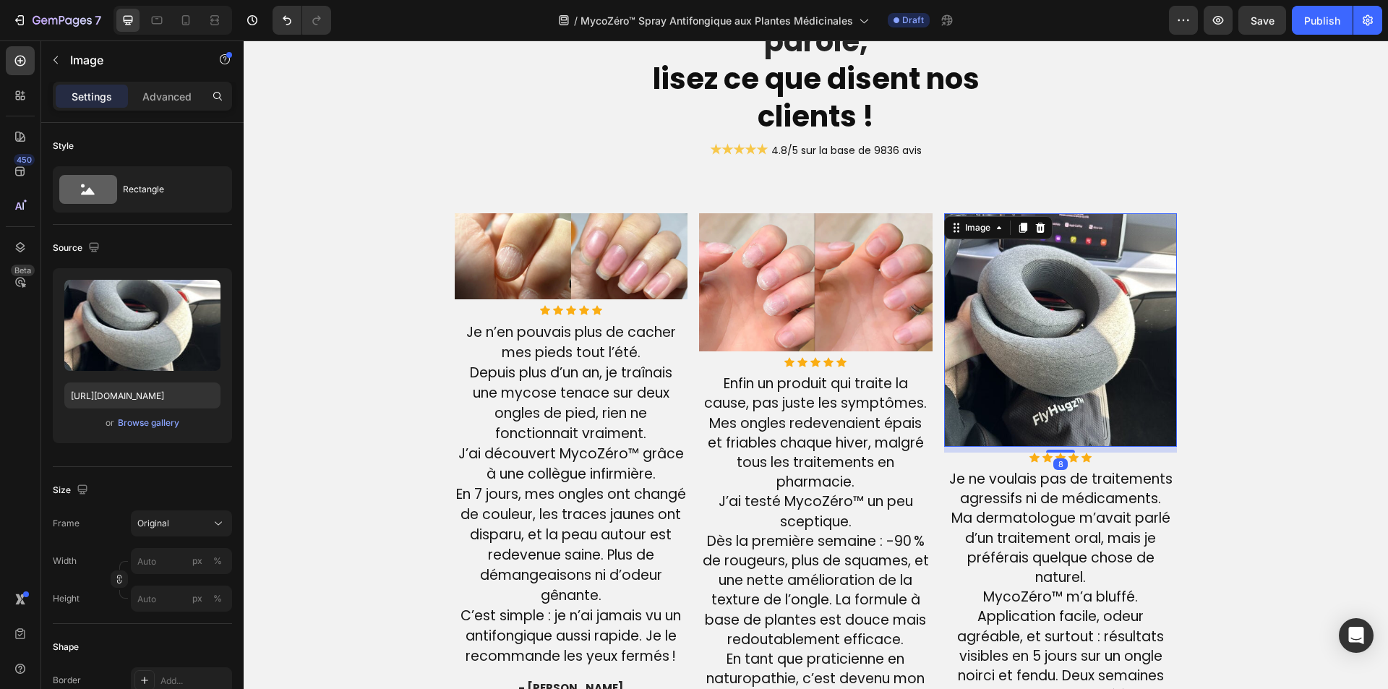
click at [984, 286] on img at bounding box center [1060, 329] width 233 height 233
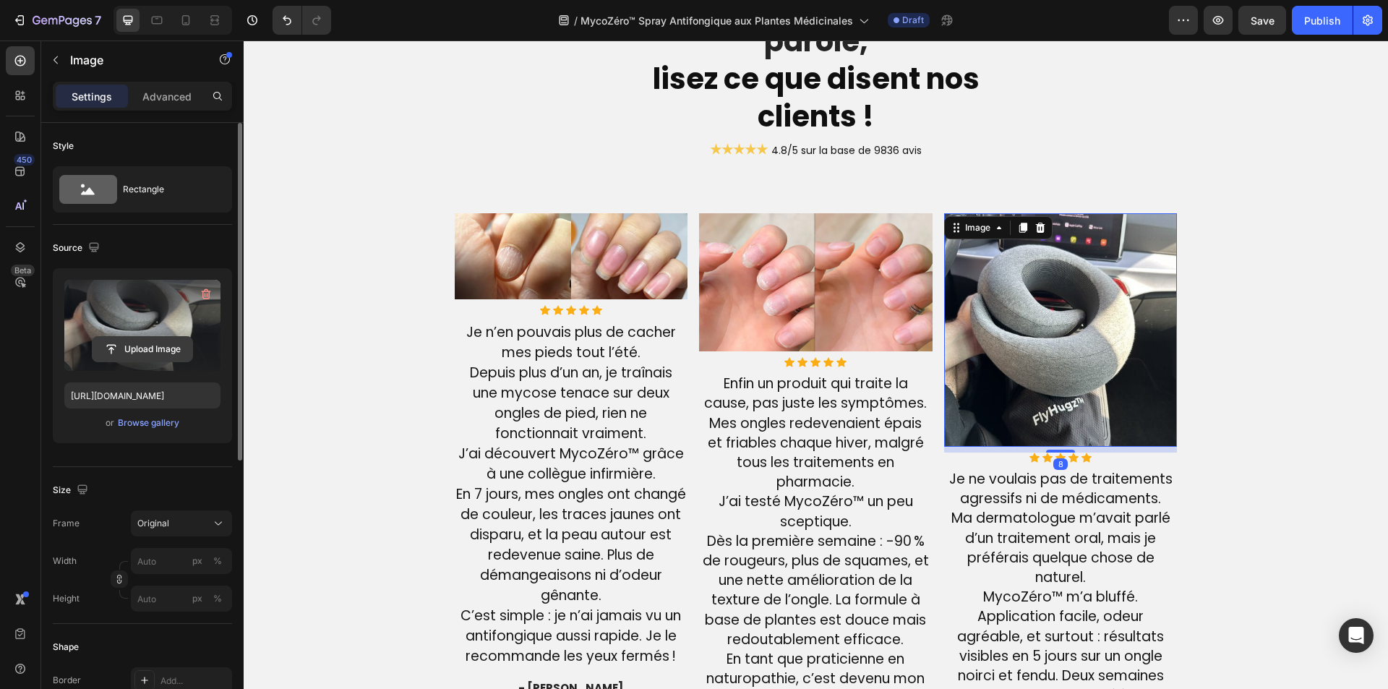
click at [159, 347] on input "file" at bounding box center [143, 349] width 100 height 25
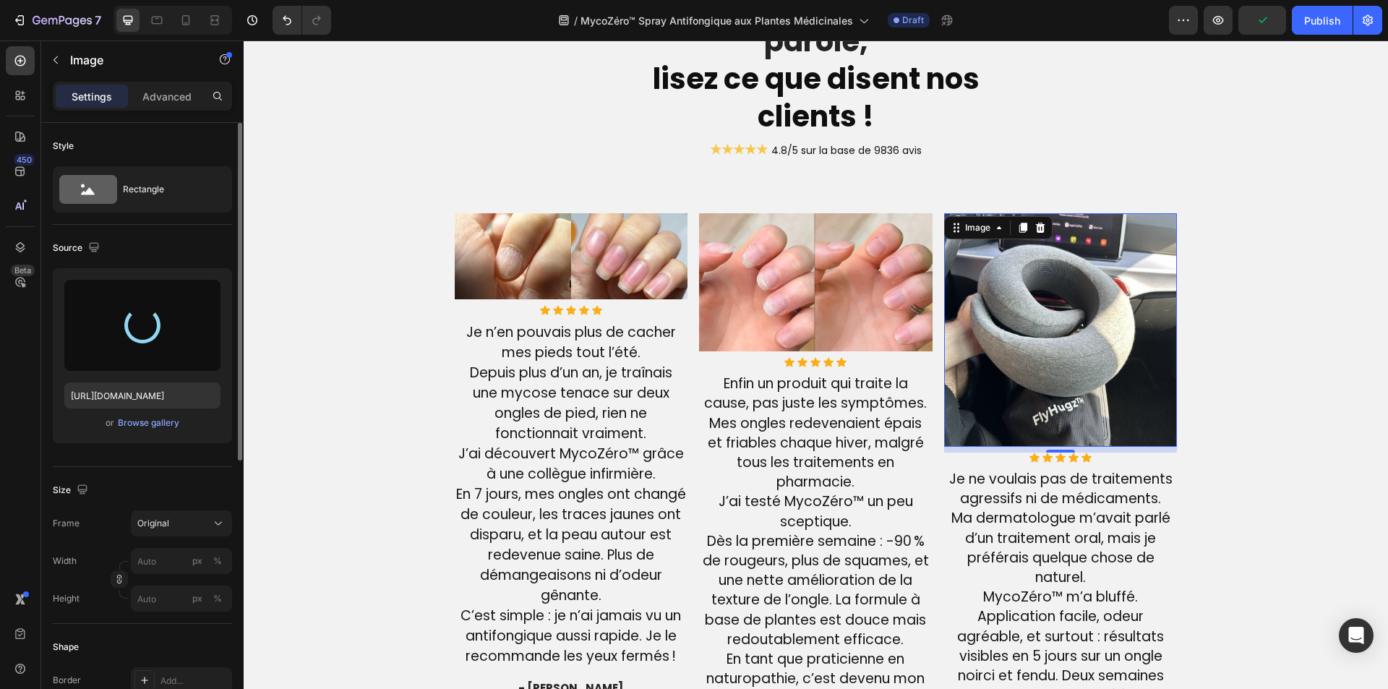
type input "https://cdn.shopify.com/s/files/1/0810/9329/6452/files/gempages_540190890933617…"
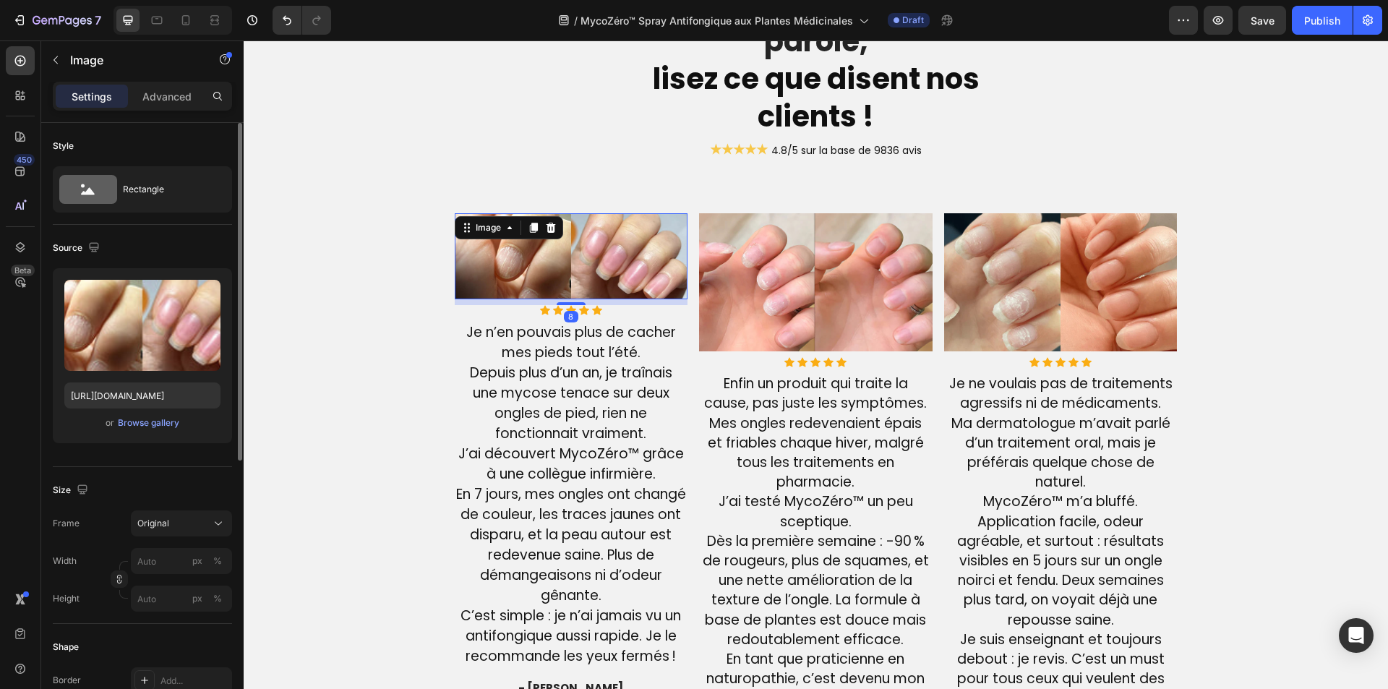
click at [554, 262] on img at bounding box center [571, 255] width 233 height 85
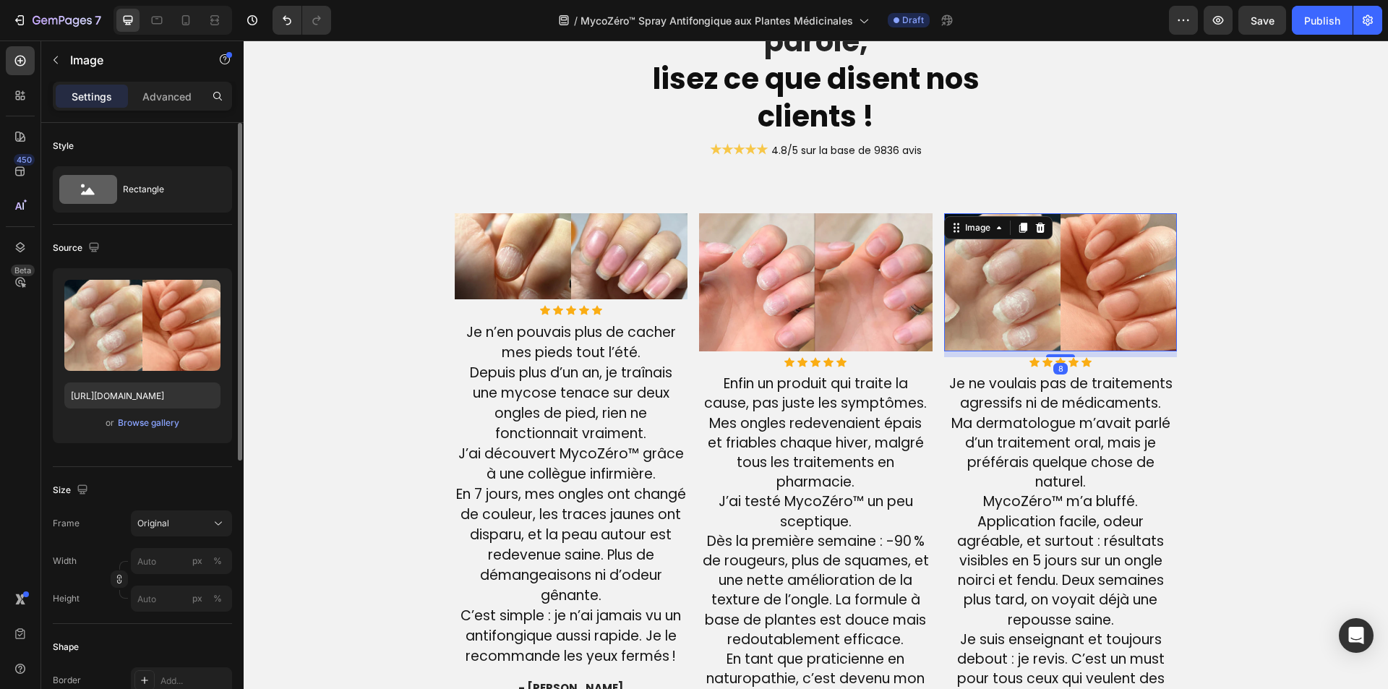
click at [963, 311] on img at bounding box center [1060, 282] width 233 height 138
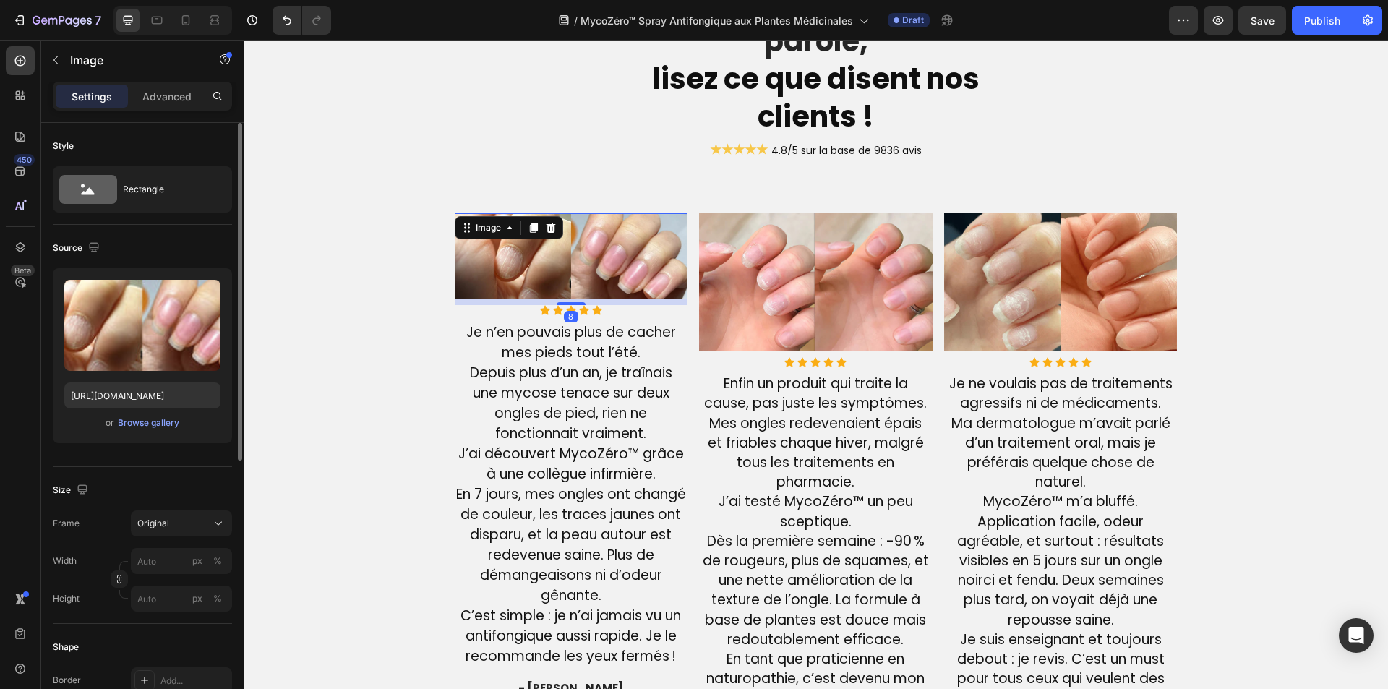
click at [545, 244] on img at bounding box center [571, 255] width 233 height 85
click at [140, 605] on input "px %" at bounding box center [181, 598] width 101 height 26
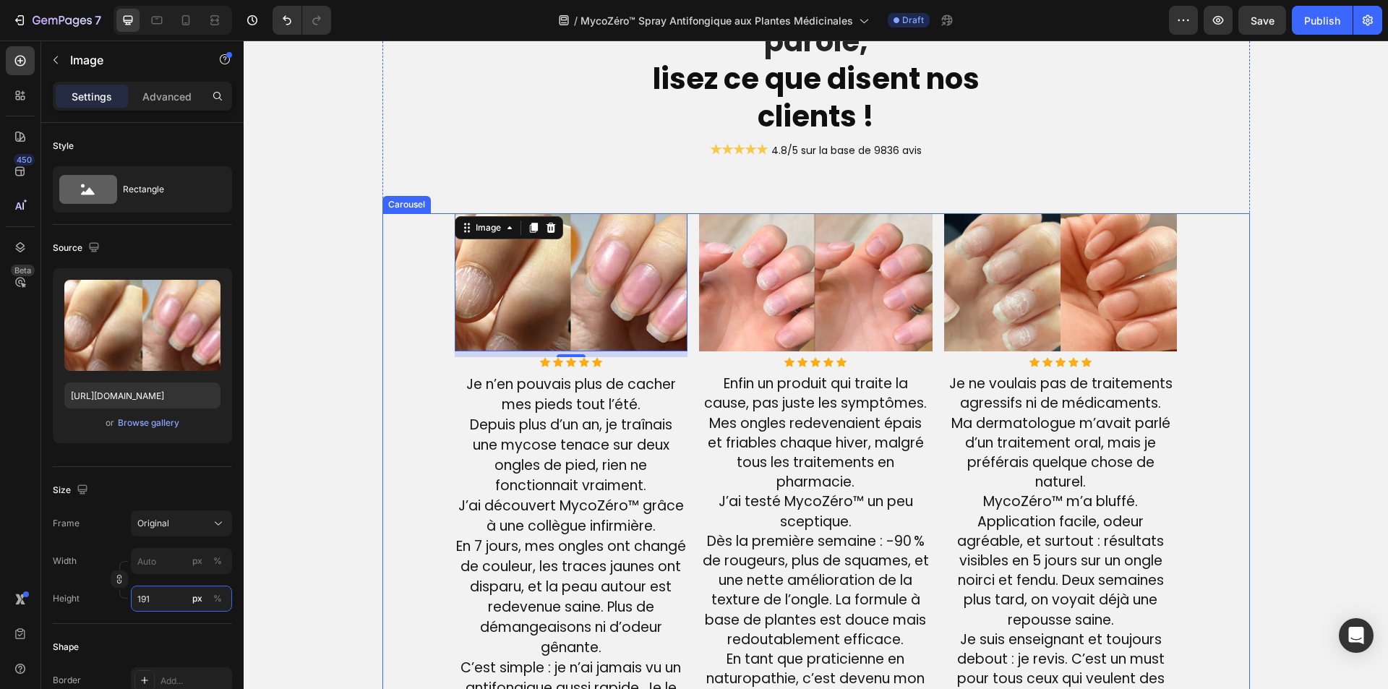
type input "190"
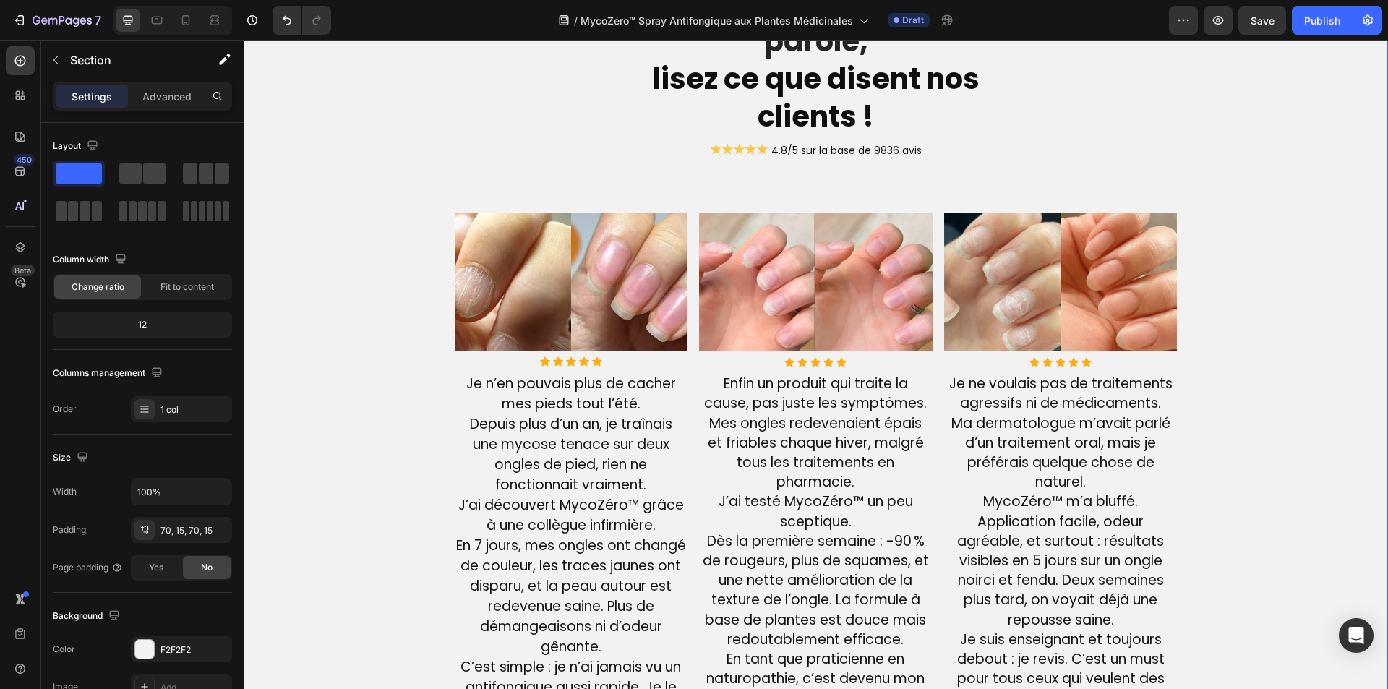
click at [1271, 249] on div "Ne nous croyez pas sur parole, lisez ce que disent nos clients ! Heading ★★★★★ …" at bounding box center [815, 445] width 1123 height 925
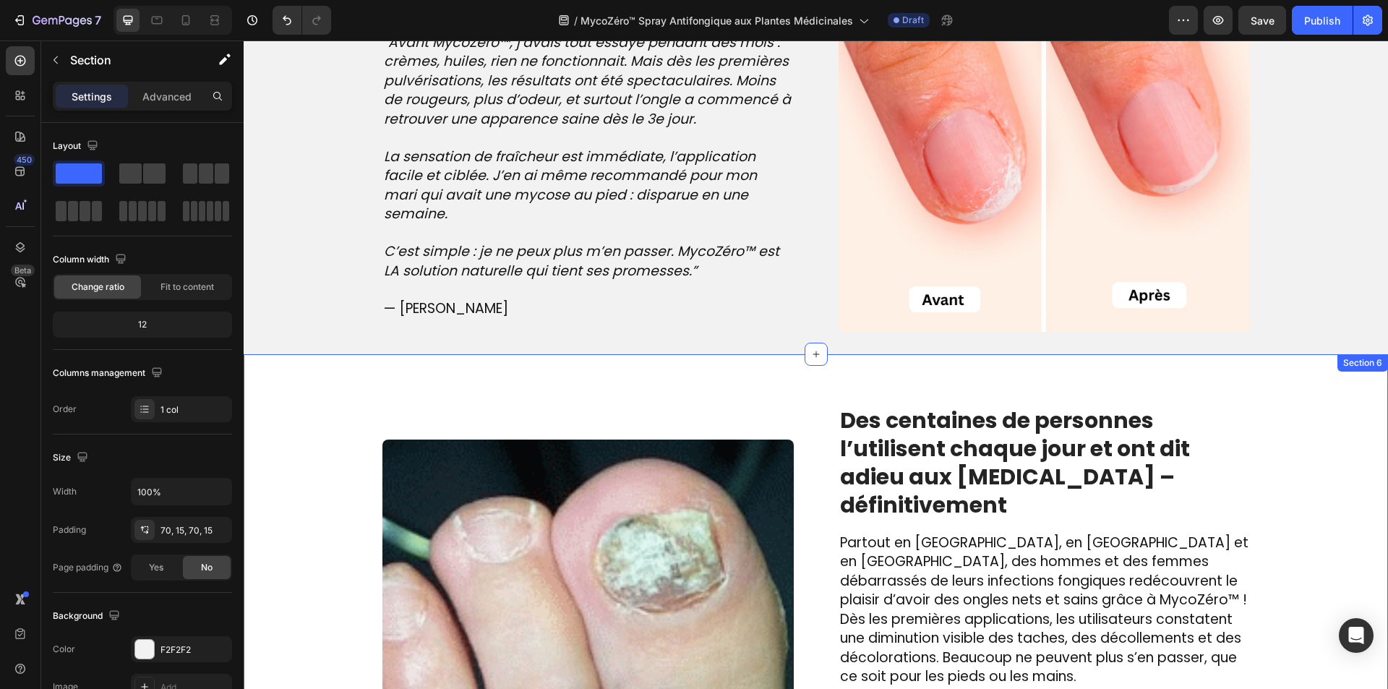
scroll to position [1625, 0]
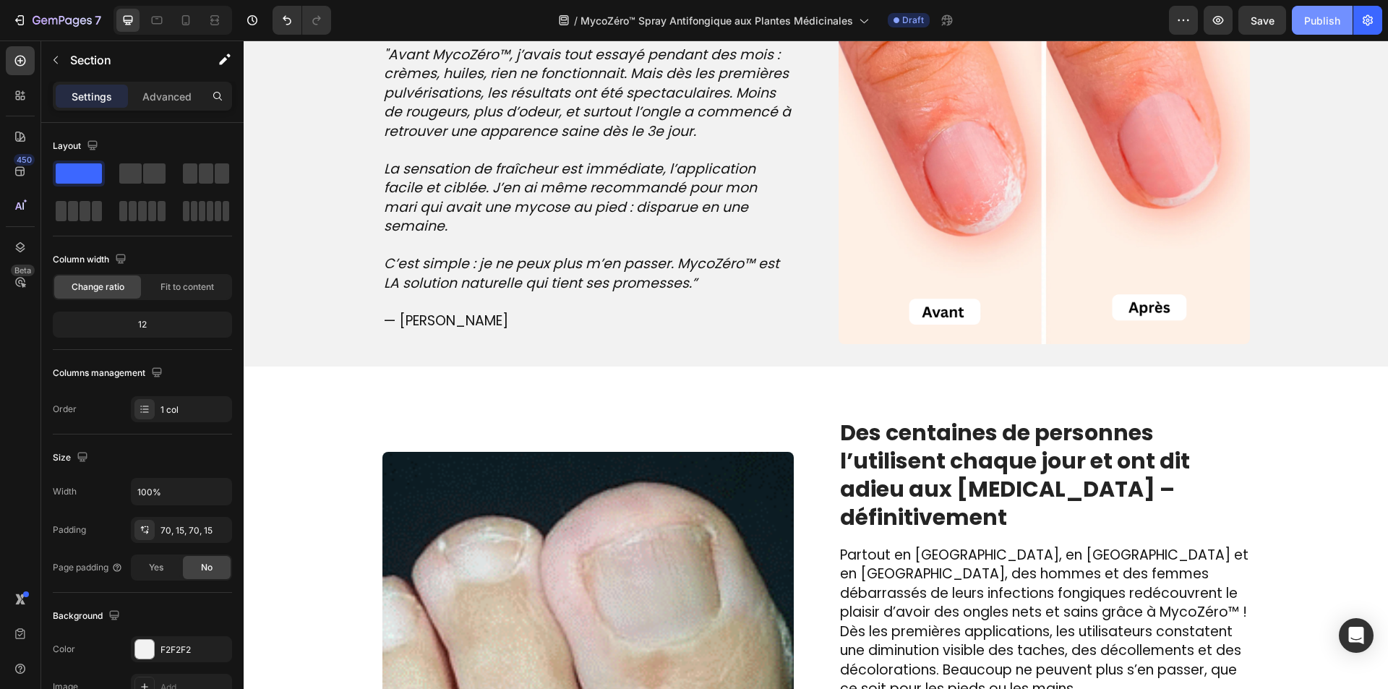
click at [1308, 7] on button "Publish" at bounding box center [1322, 20] width 61 height 29
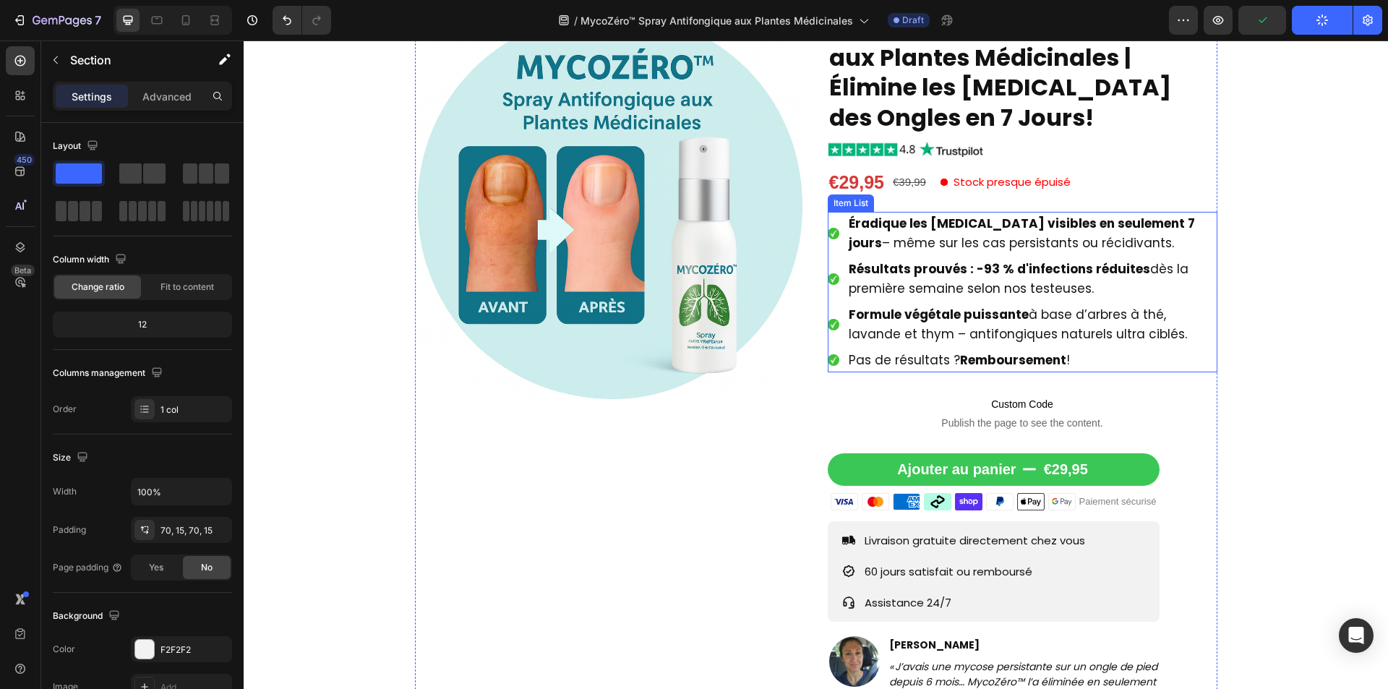
scroll to position [0, 0]
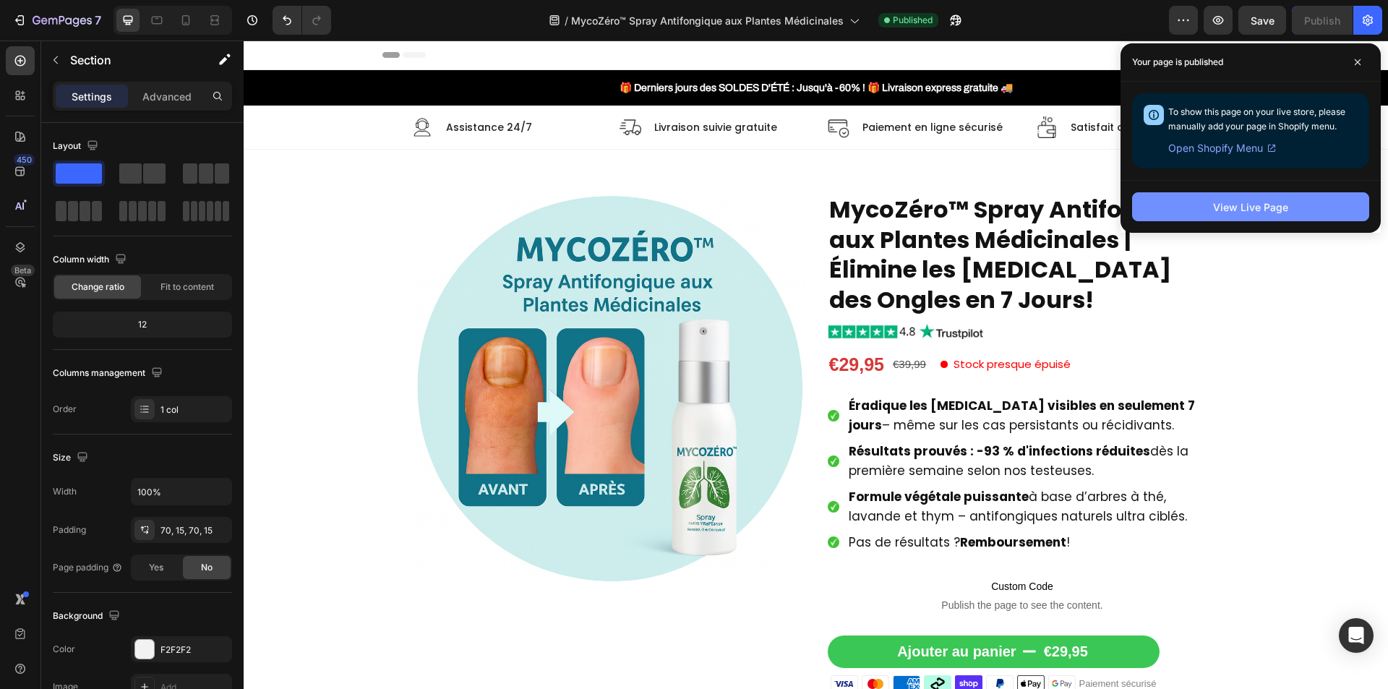
click at [1322, 207] on button "View Live Page" at bounding box center [1250, 206] width 237 height 29
